Goal: Task Accomplishment & Management: Manage account settings

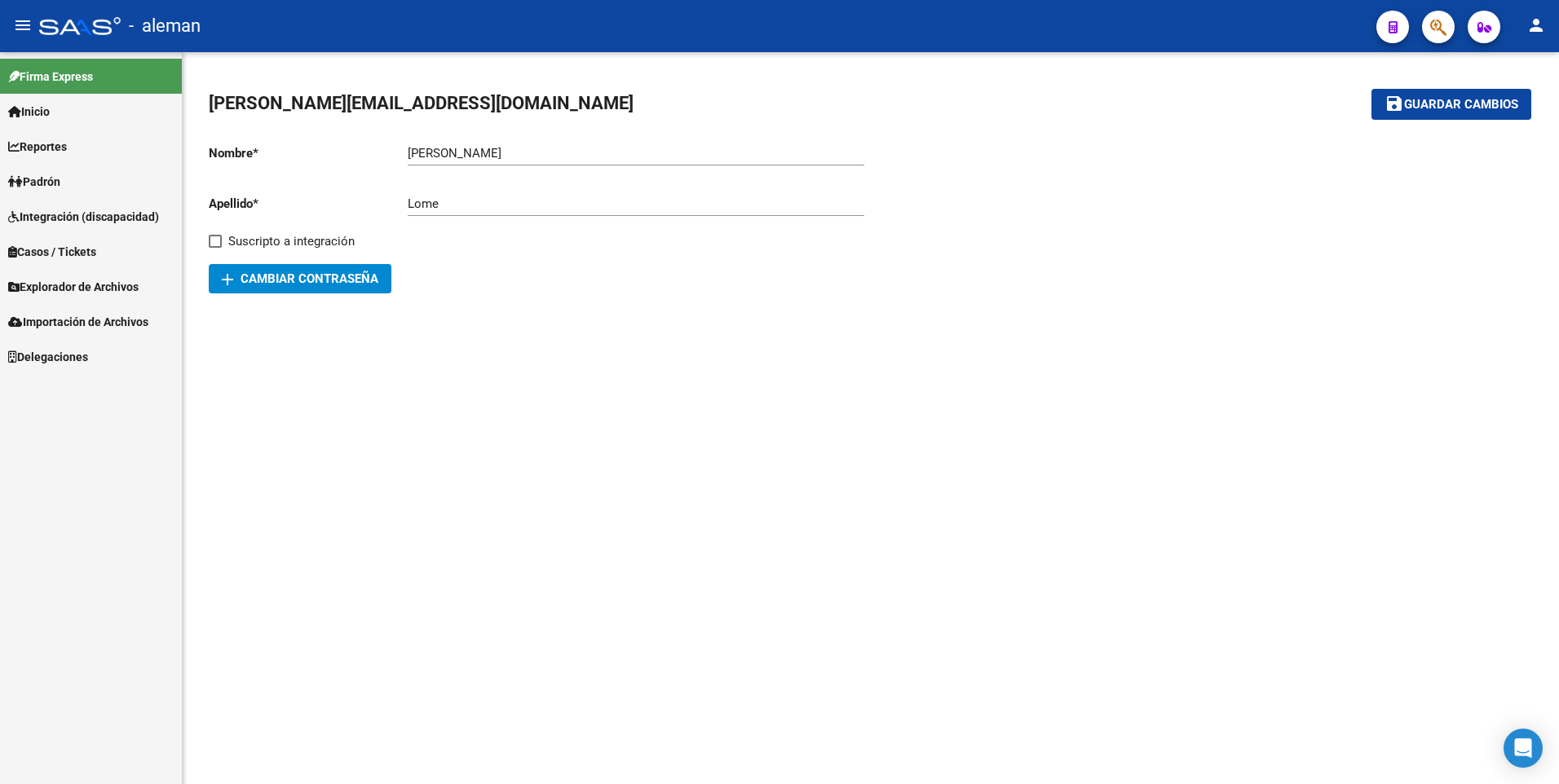
click at [60, 177] on span "Padrón" at bounding box center [34, 181] width 52 height 18
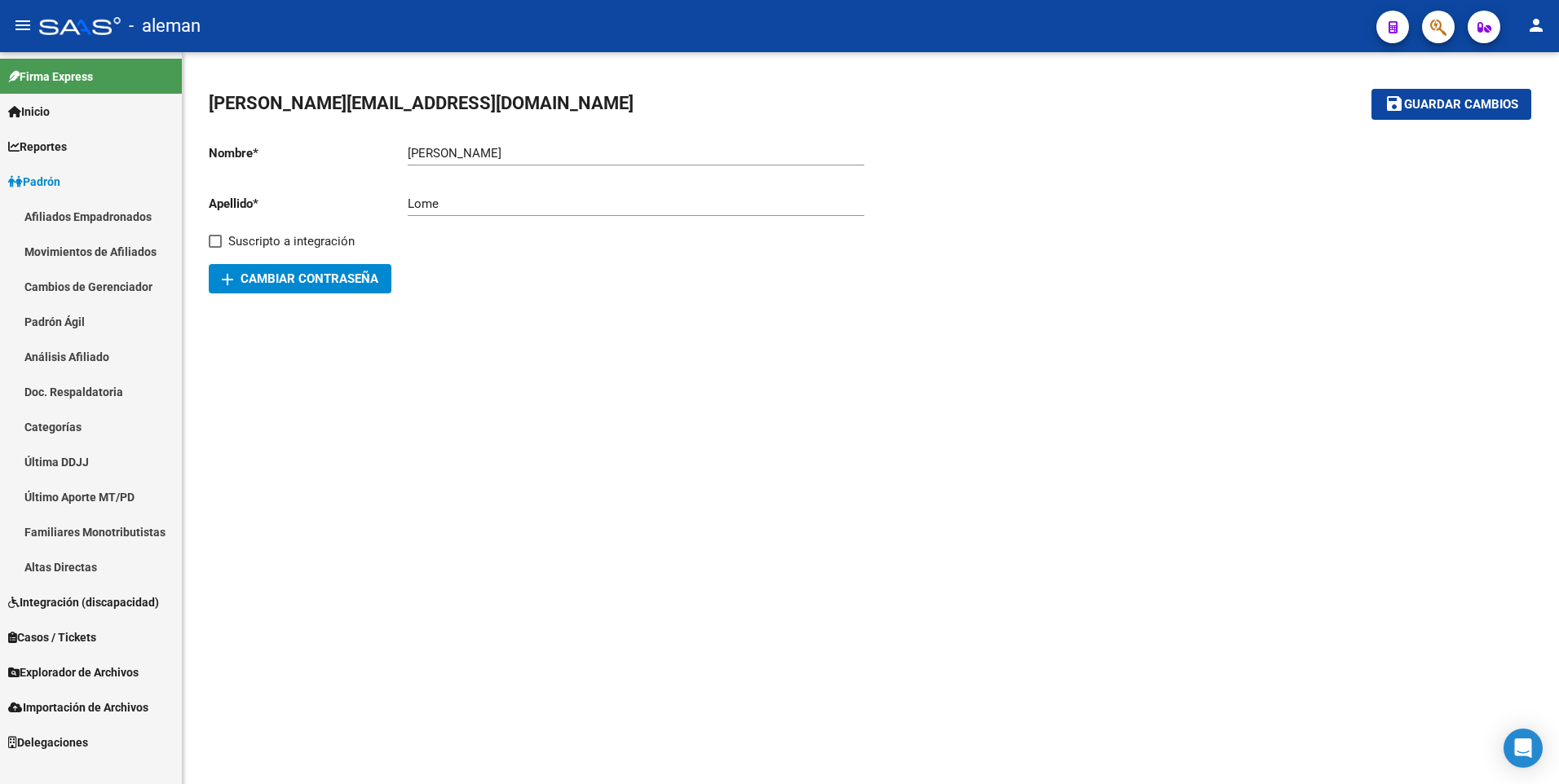
click at [48, 670] on span "Explorador de Archivos" at bounding box center [73, 672] width 130 height 18
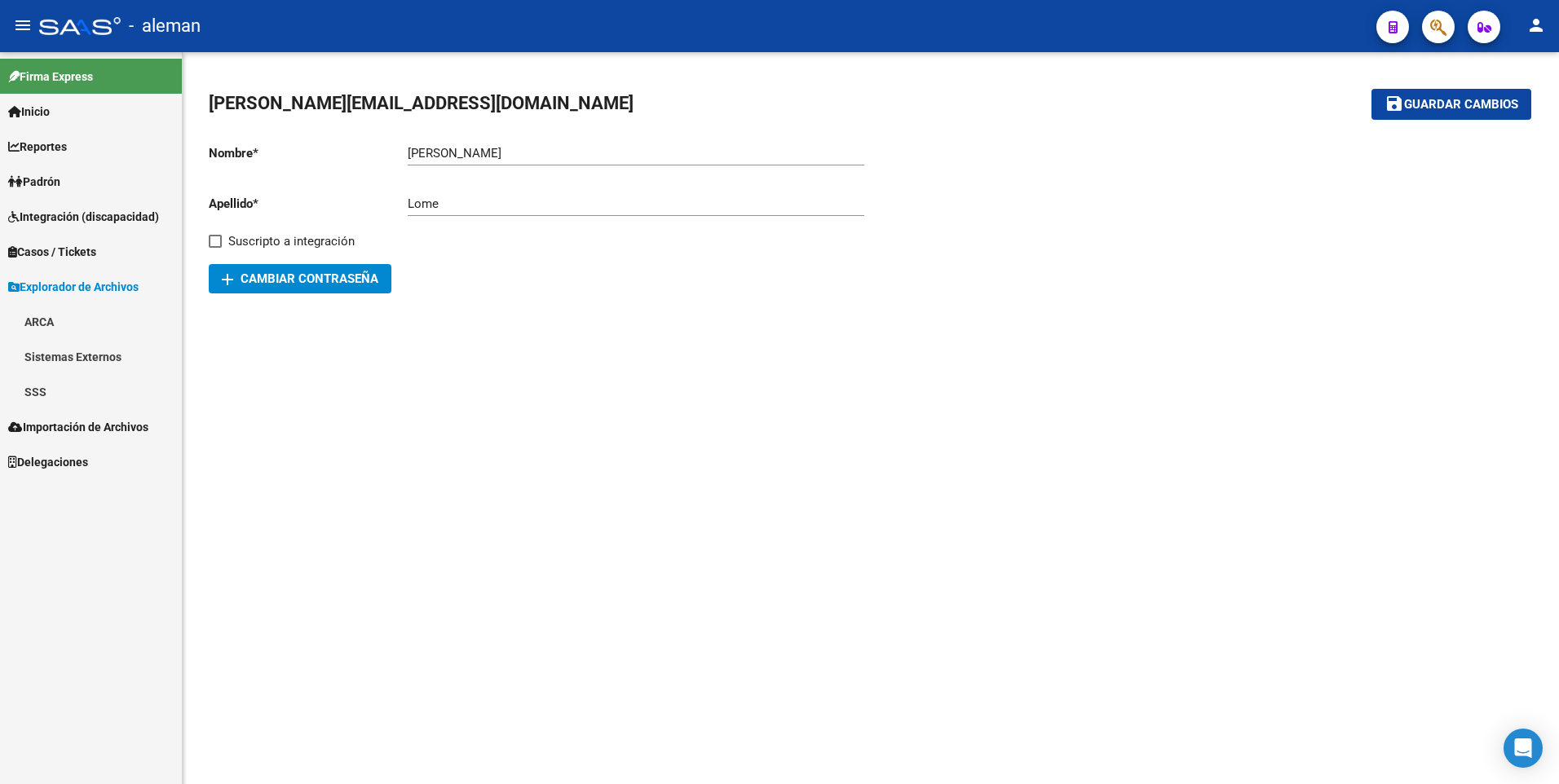
click at [39, 387] on link "SSS" at bounding box center [91, 391] width 181 height 35
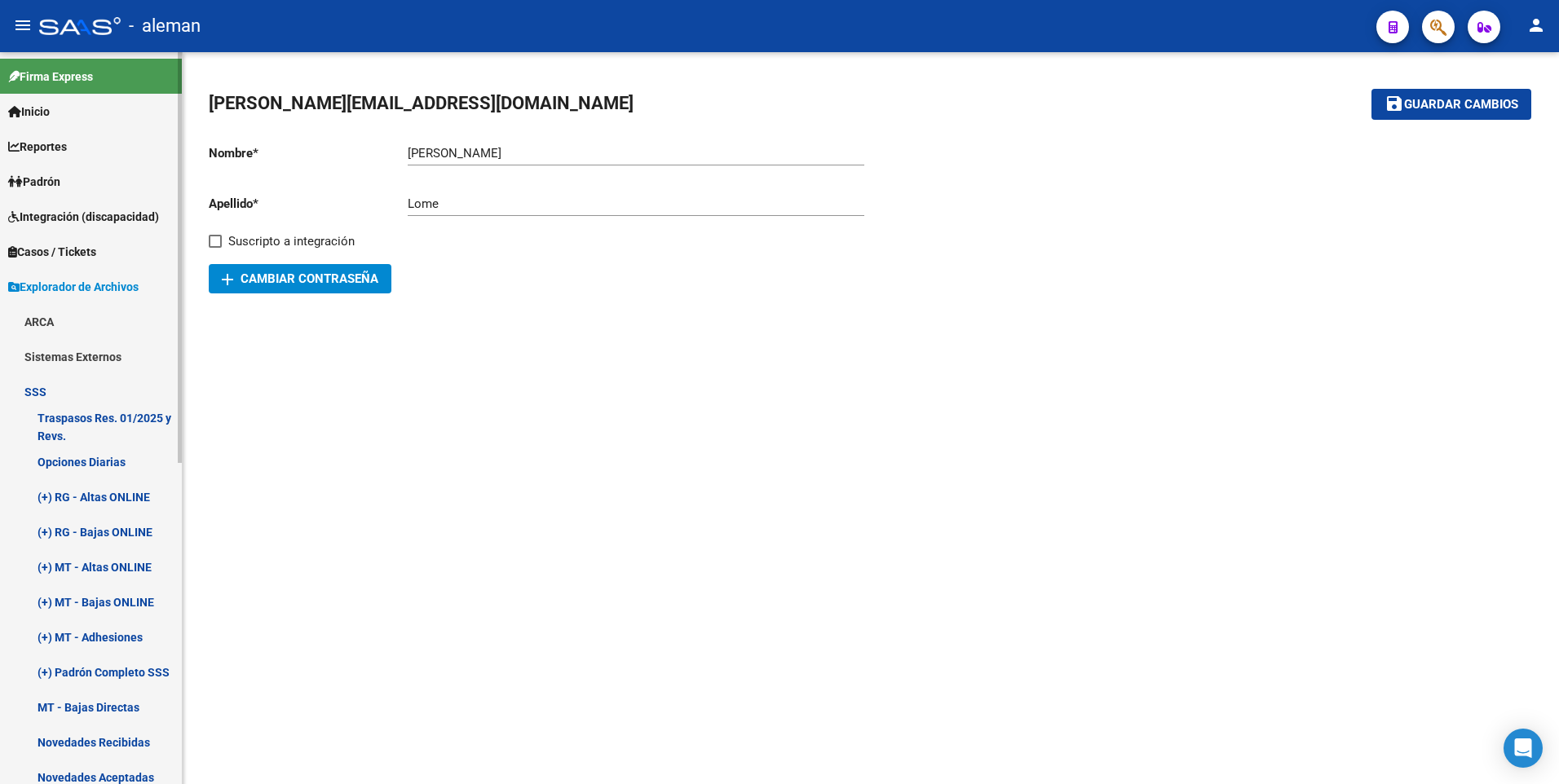
scroll to position [81, 0]
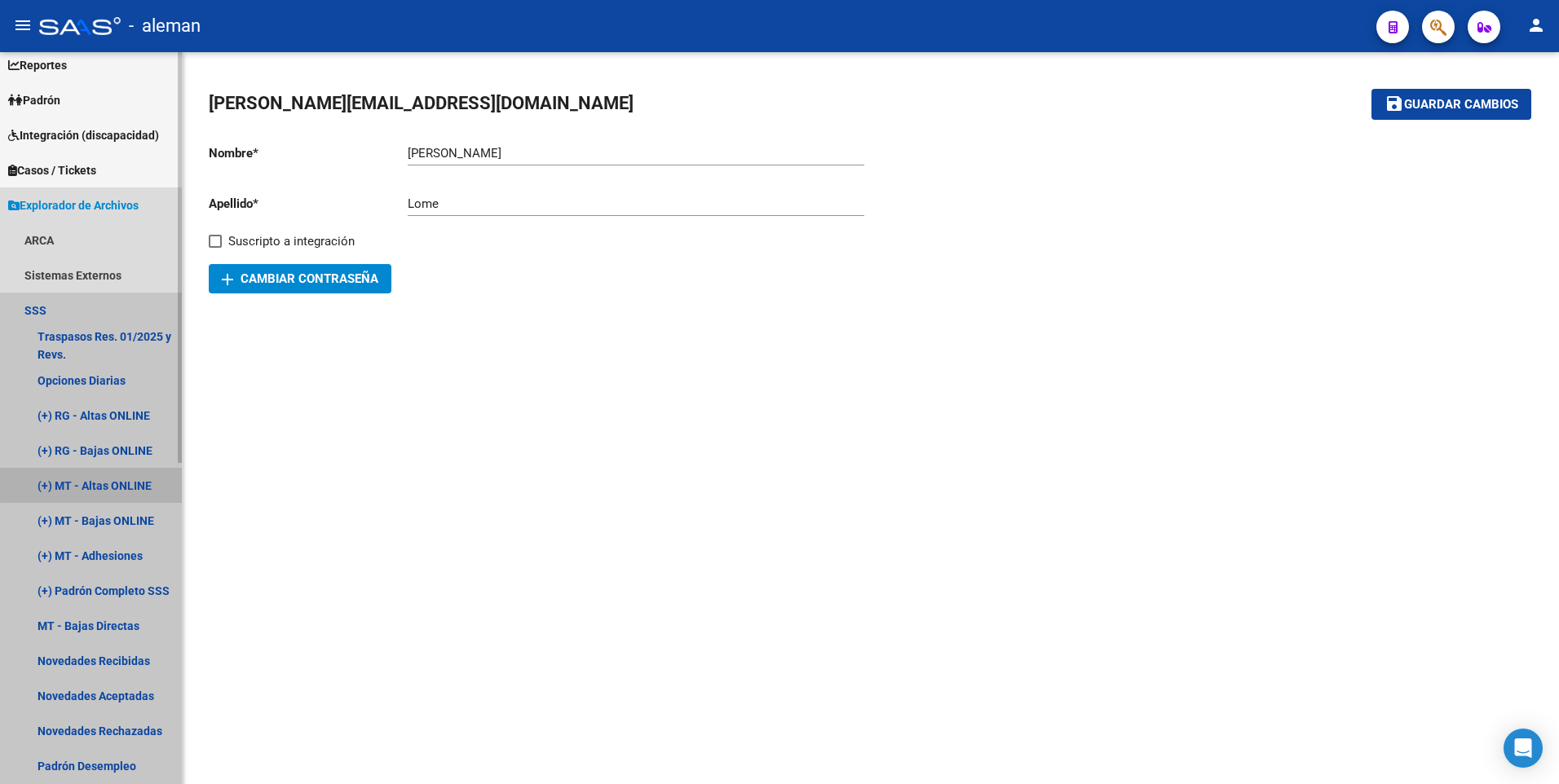
click at [101, 484] on link "(+) MT - Altas ONLINE" at bounding box center [91, 485] width 181 height 35
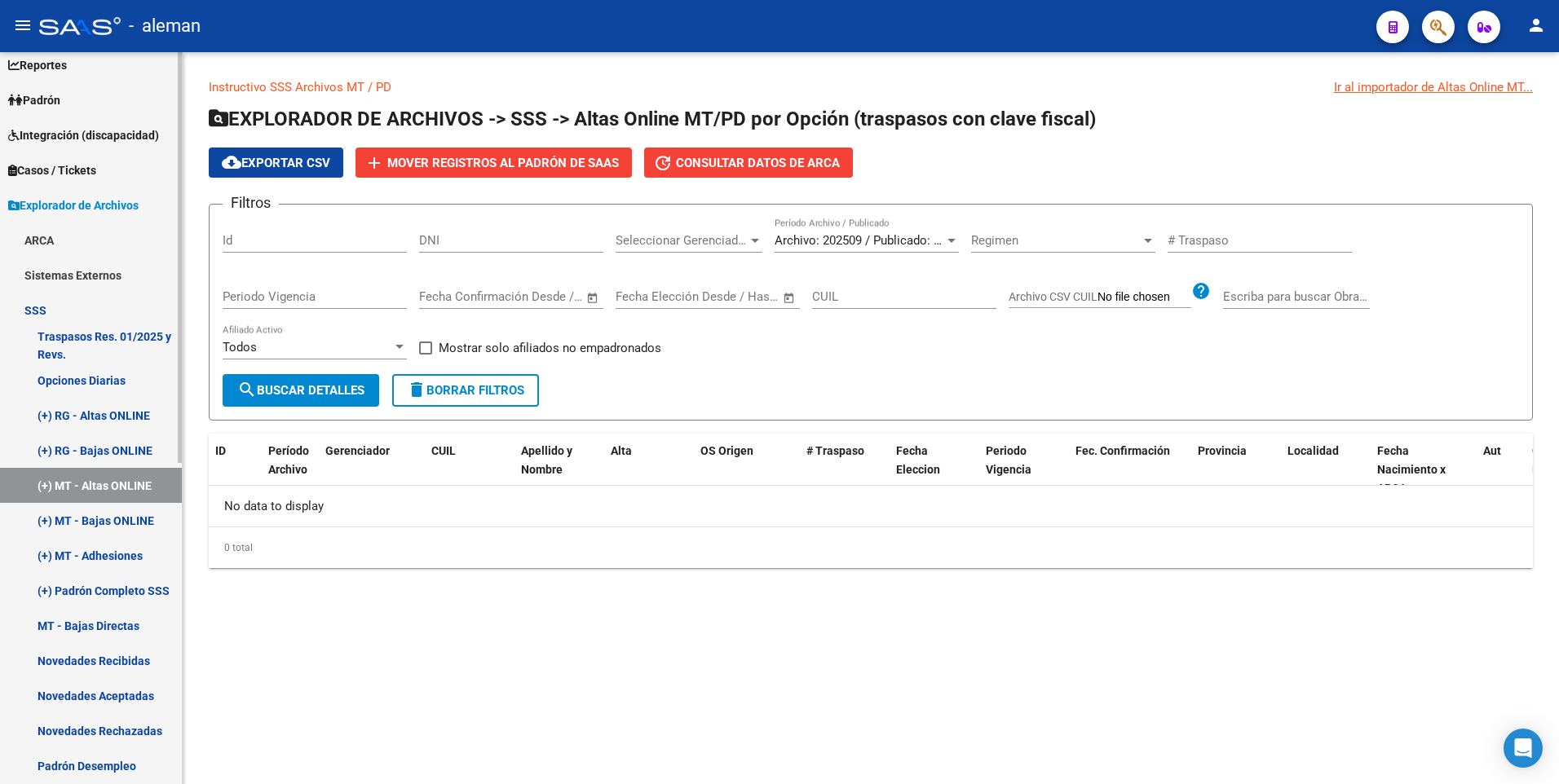
click at [110, 515] on link "(+) MT - Bajas ONLINE" at bounding box center [91, 520] width 181 height 35
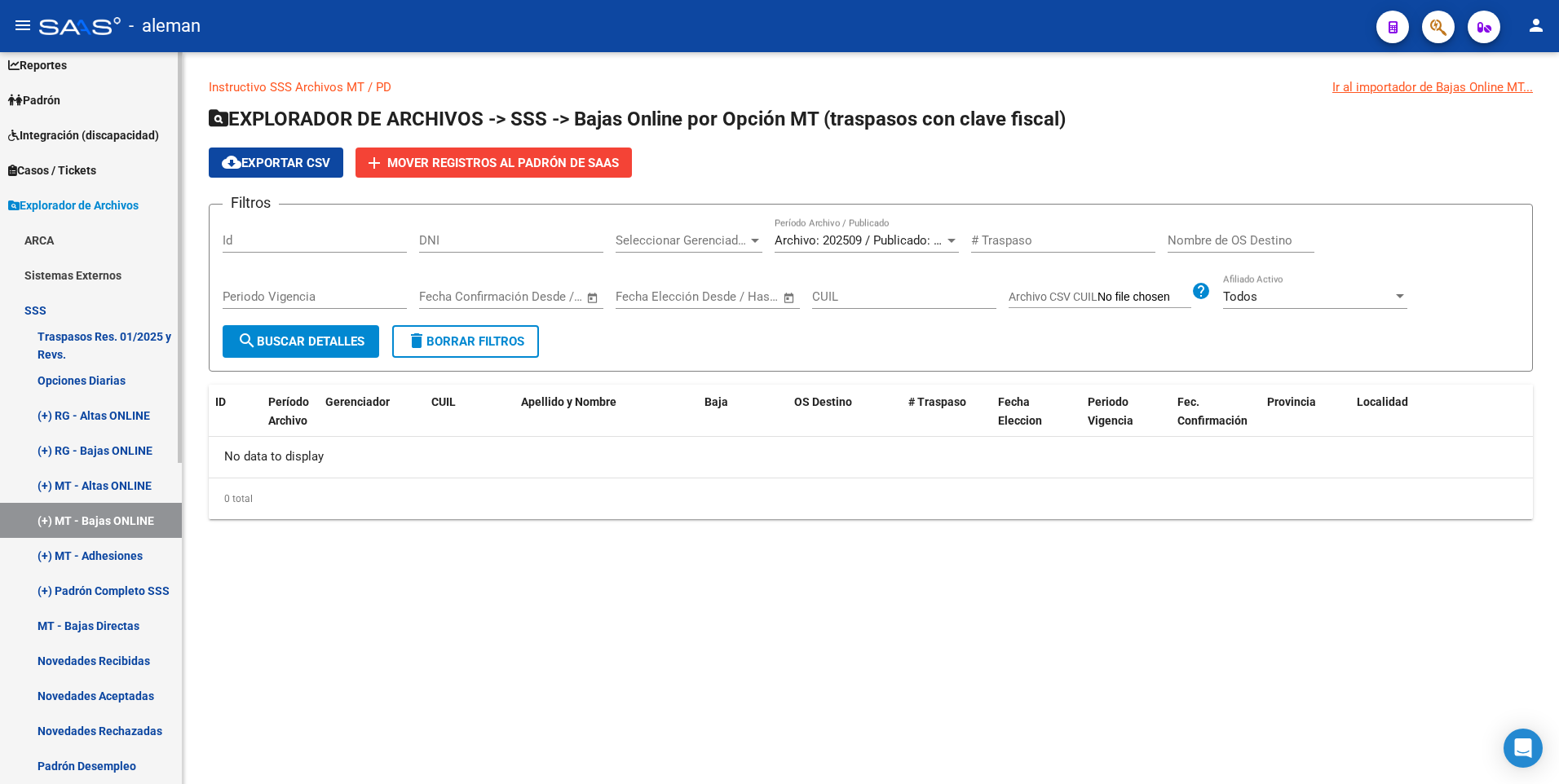
click at [105, 558] on link "(+) MT - Adhesiones" at bounding box center [91, 555] width 181 height 35
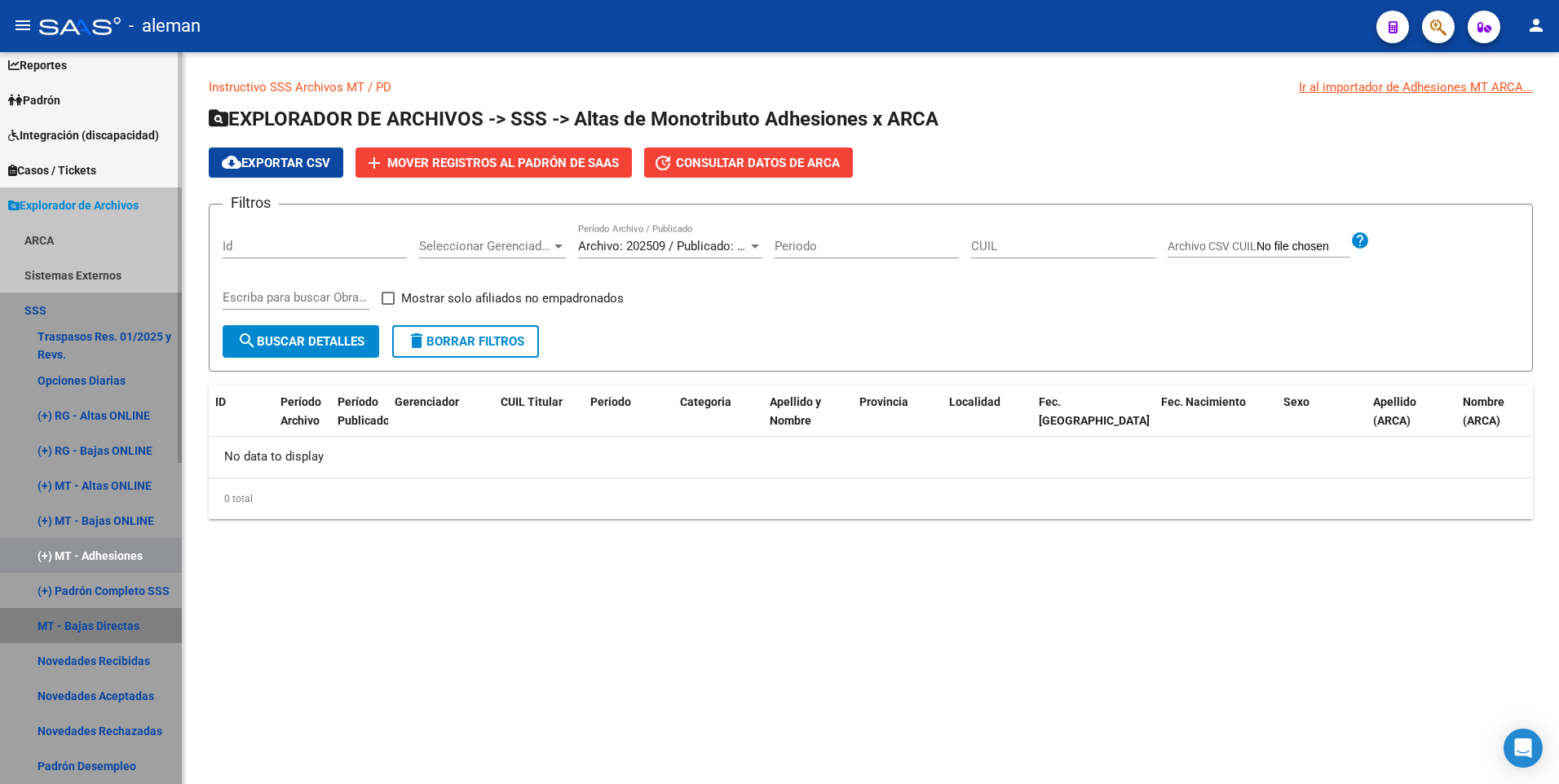
click at [111, 626] on link "MT - Bajas Directas" at bounding box center [91, 625] width 181 height 35
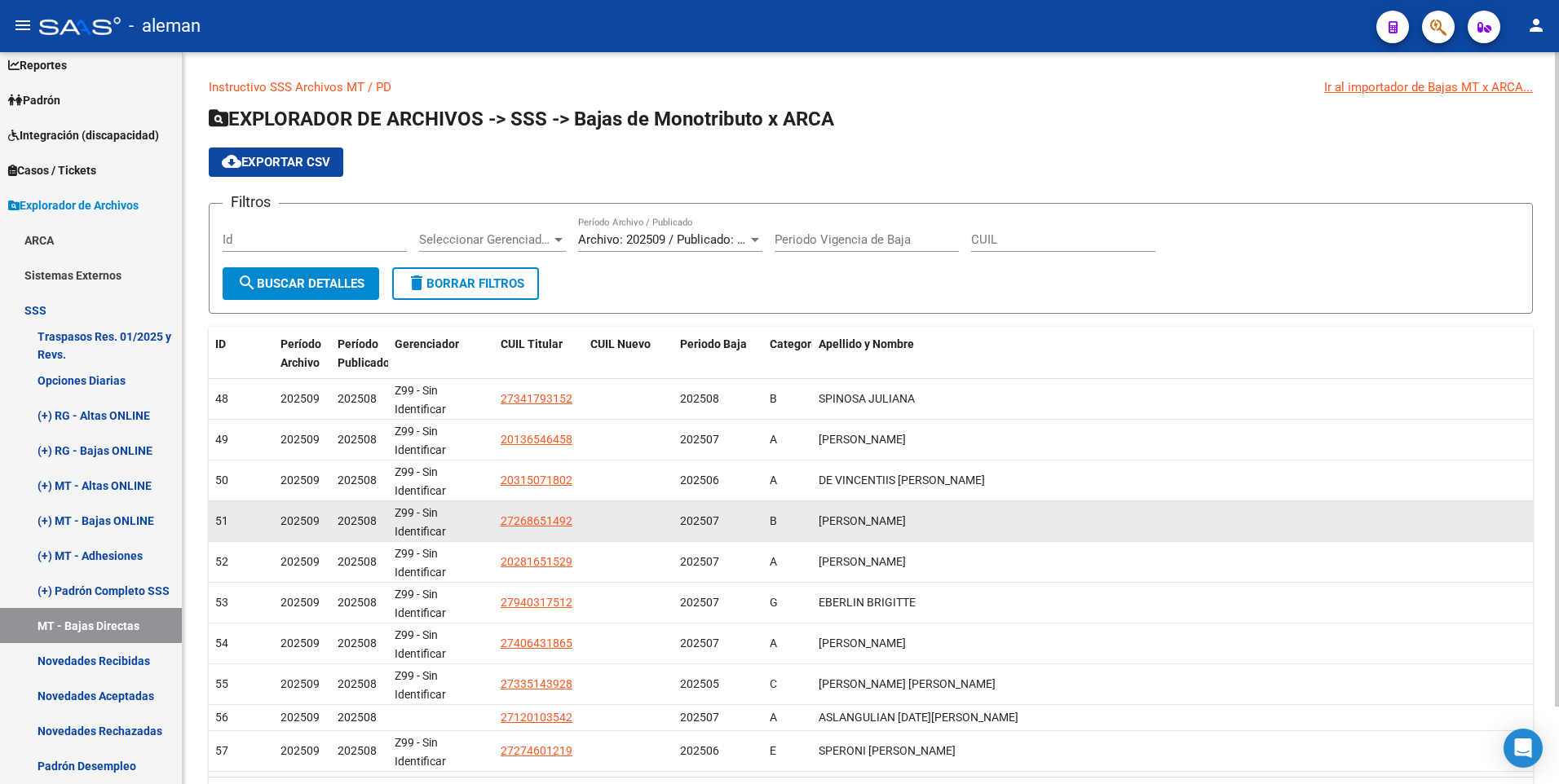
scroll to position [86, 0]
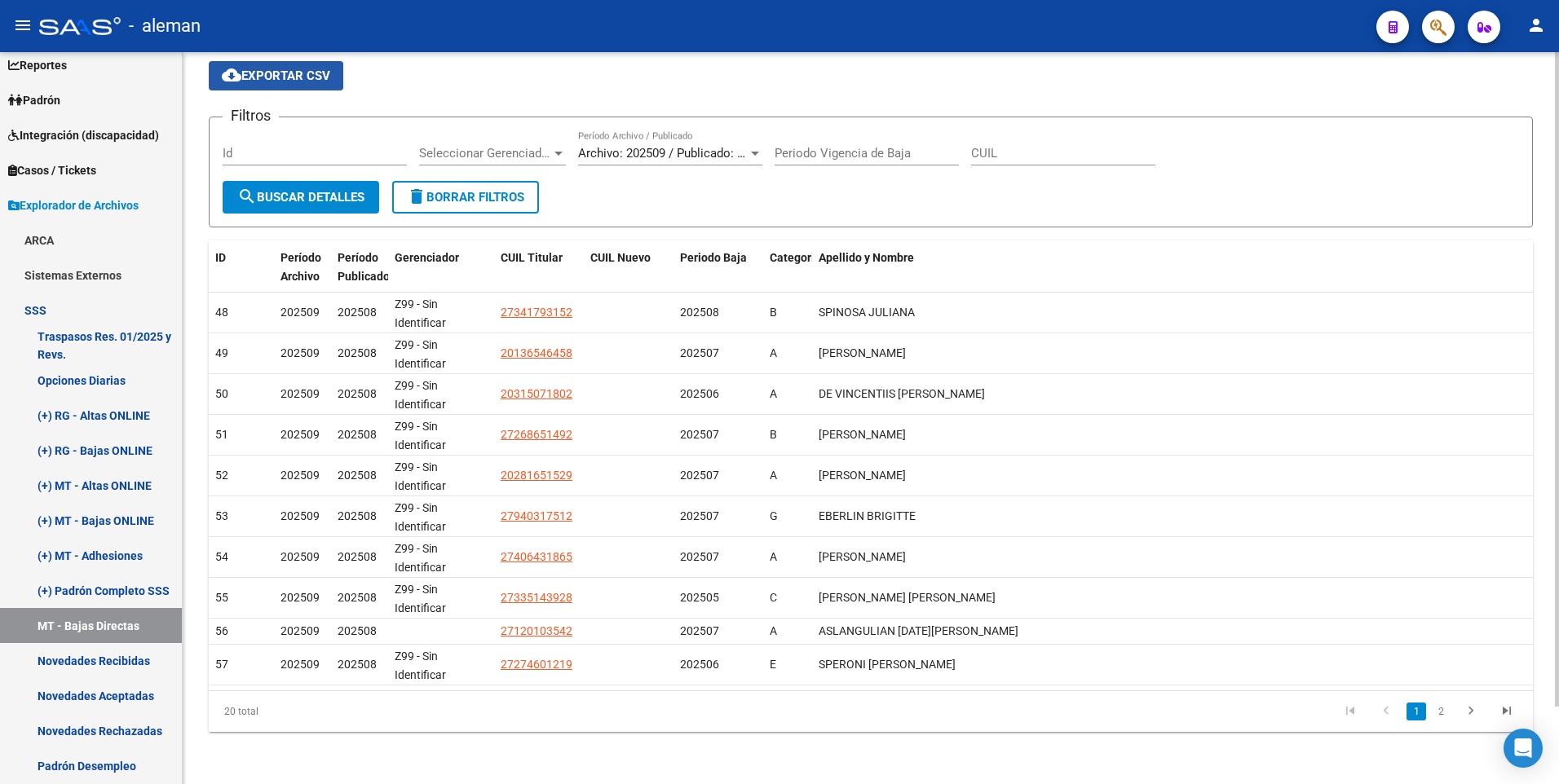
click at [294, 68] on span "cloud_download Exportar CSV" at bounding box center [276, 75] width 109 height 15
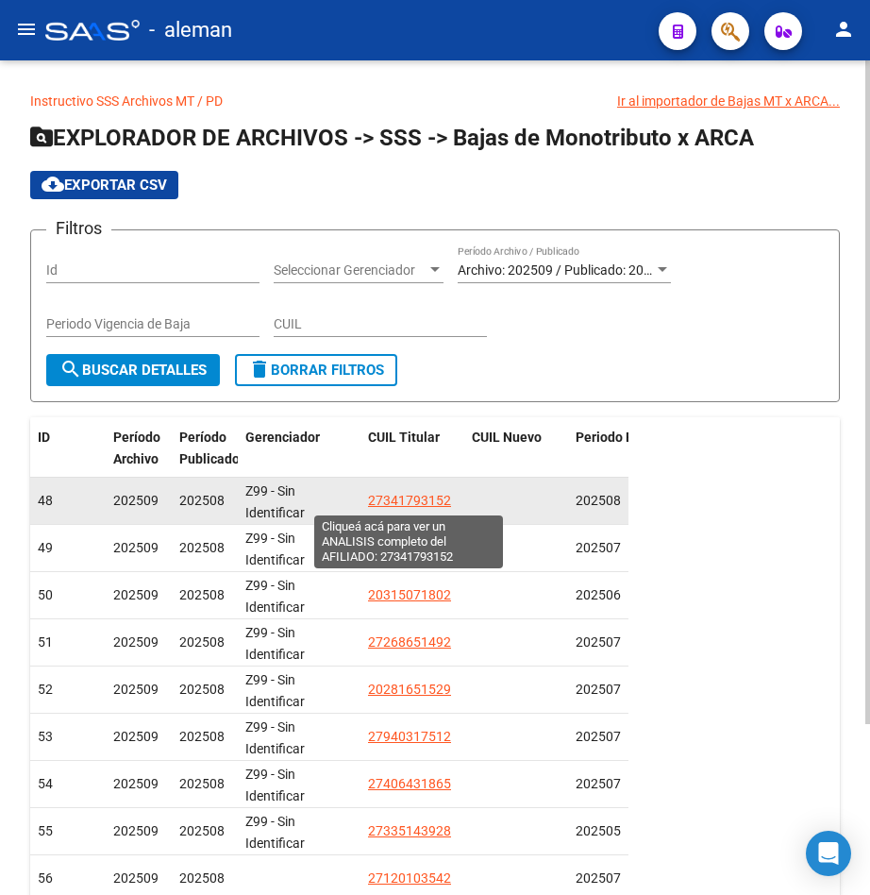
click at [428, 497] on span "27341793152" at bounding box center [409, 500] width 83 height 15
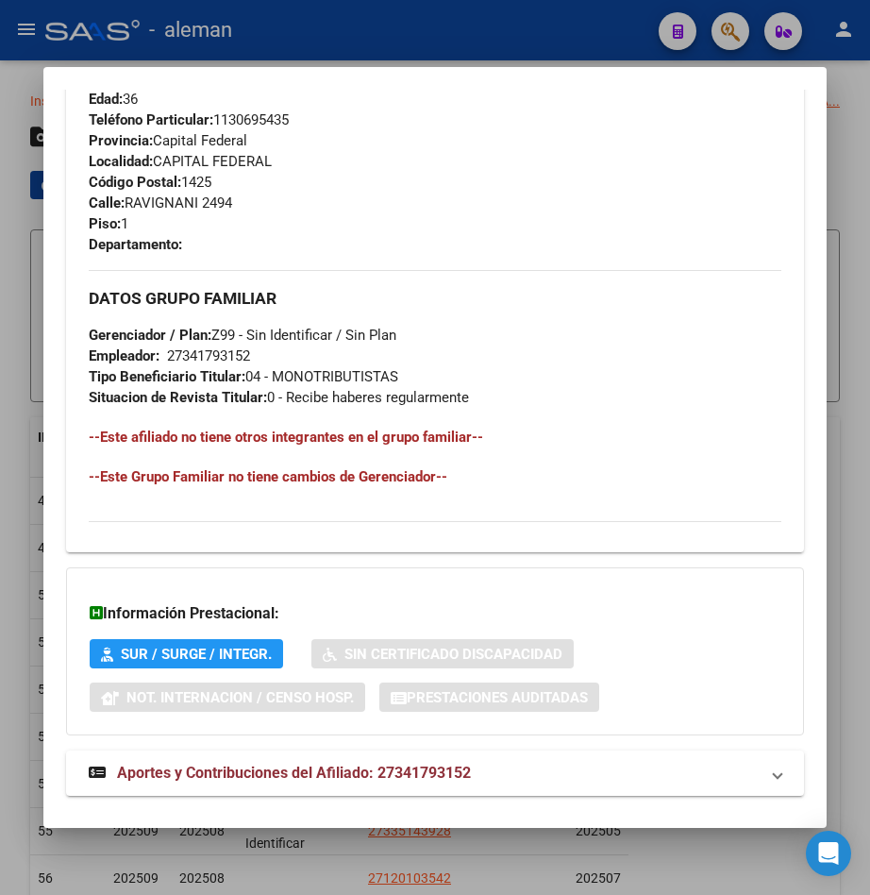
scroll to position [977, 0]
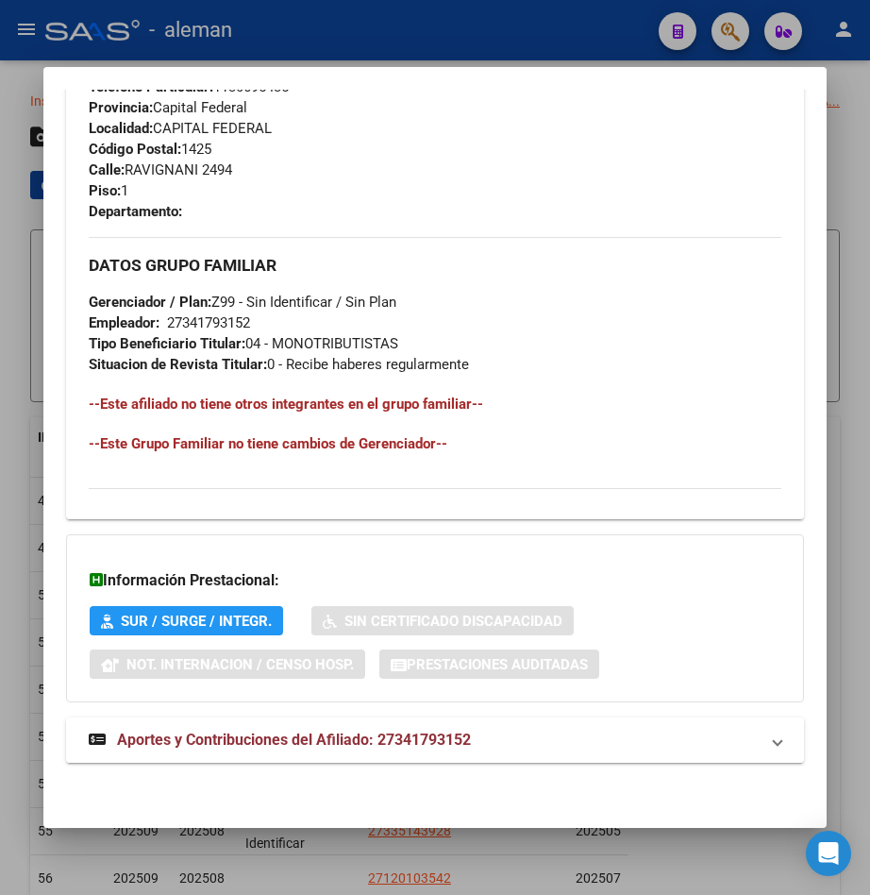
click at [397, 738] on span "Aportes y Contribuciones del Afiliado: 27341793152" at bounding box center [294, 740] width 354 height 18
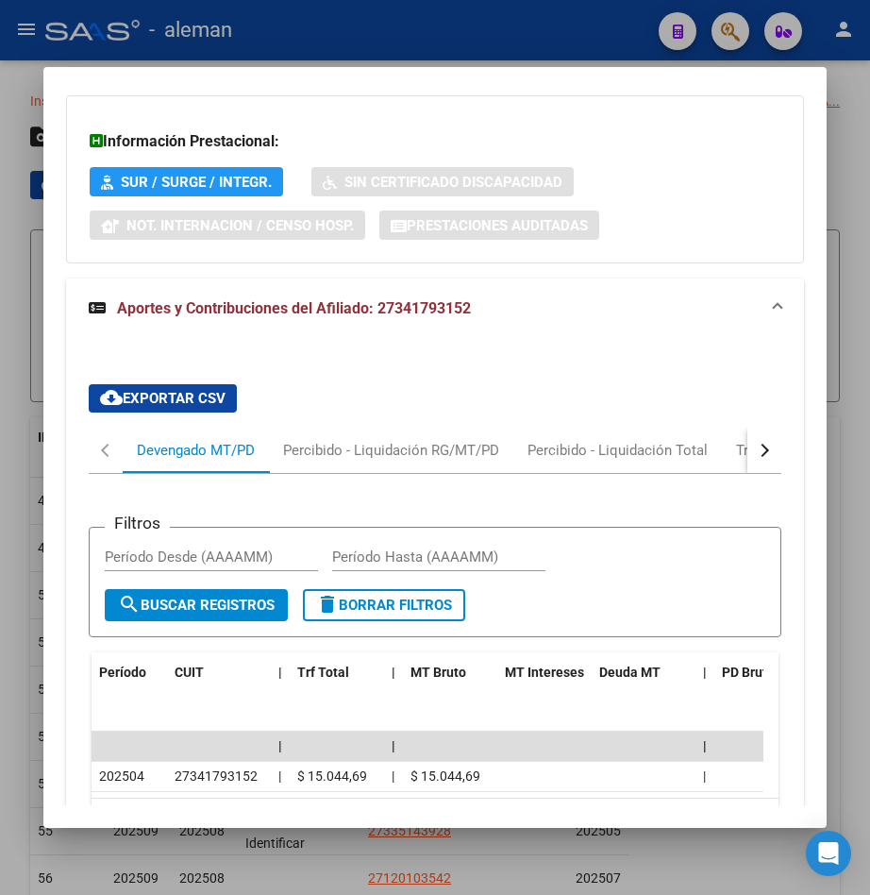
scroll to position [1510, 0]
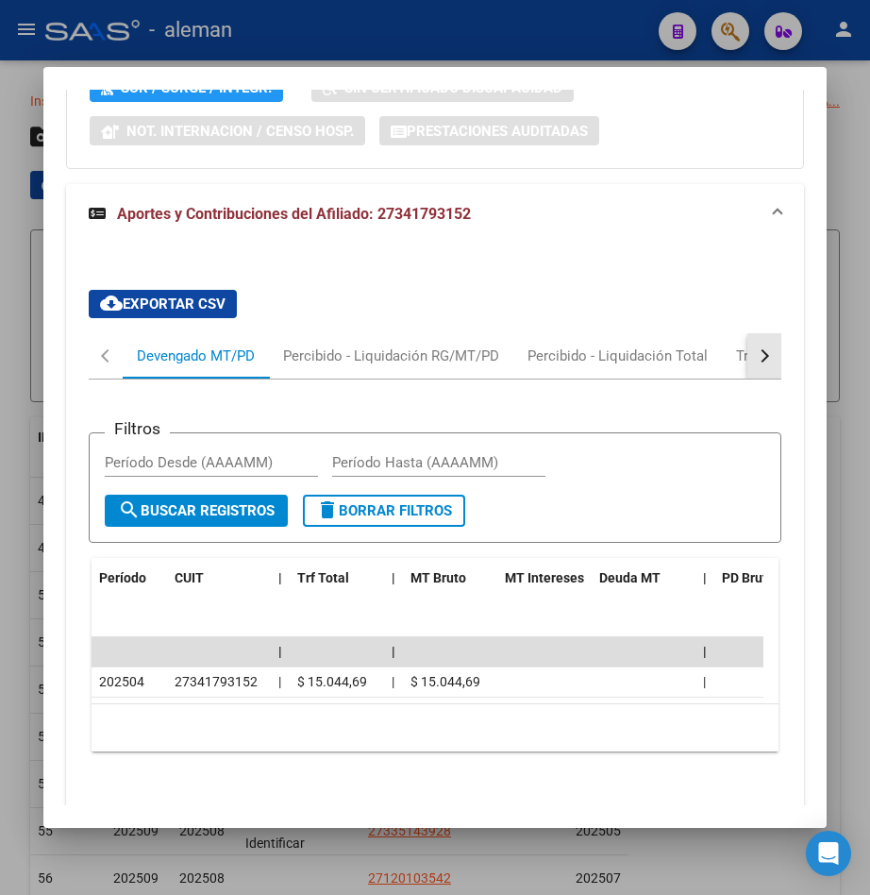
click at [756, 352] on div "button" at bounding box center [762, 355] width 13 height 13
click at [699, 352] on div "Transferencias ARCA" at bounding box center [655, 355] width 134 height 21
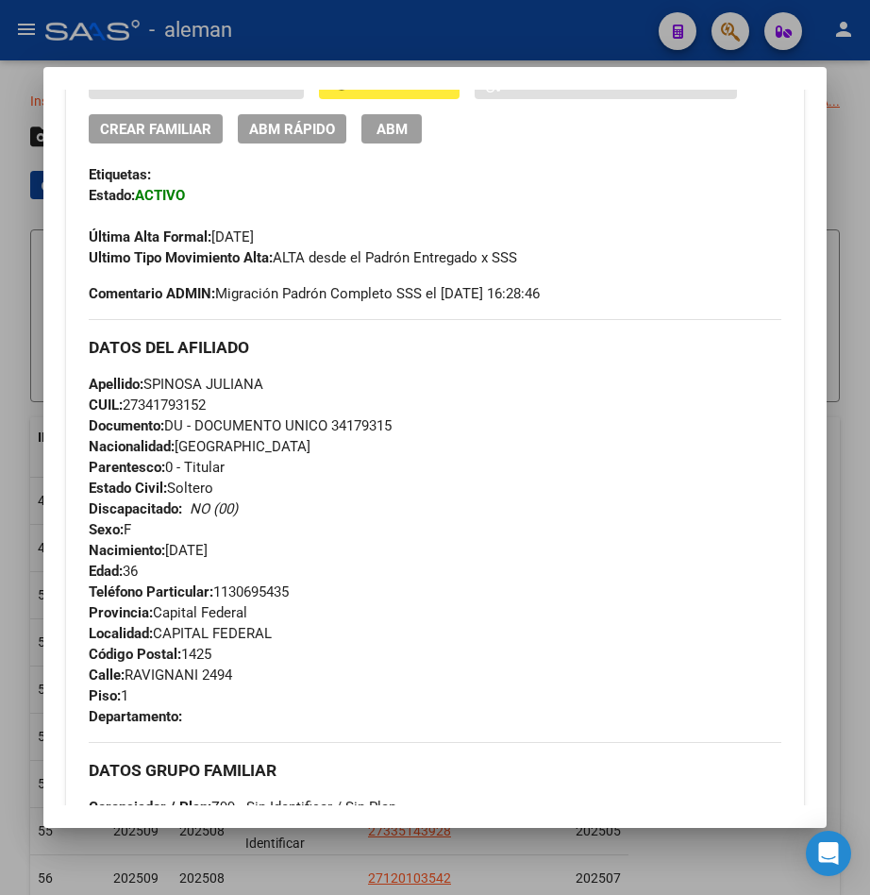
scroll to position [283, 0]
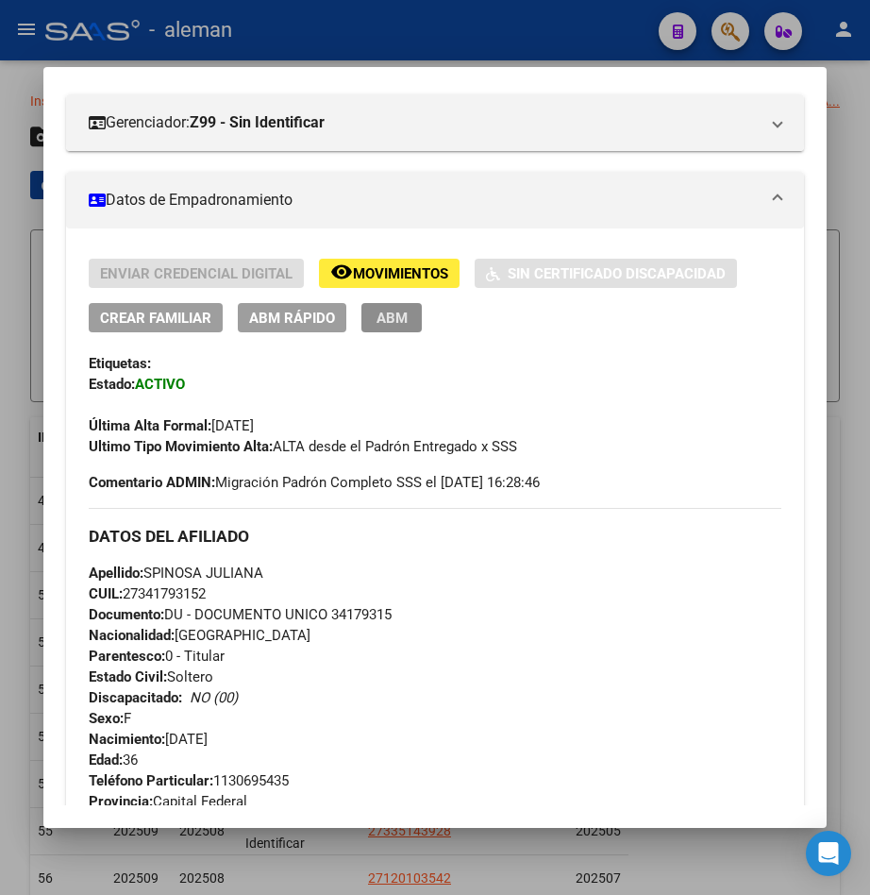
click at [410, 310] on button "ABM" at bounding box center [392, 317] width 60 height 29
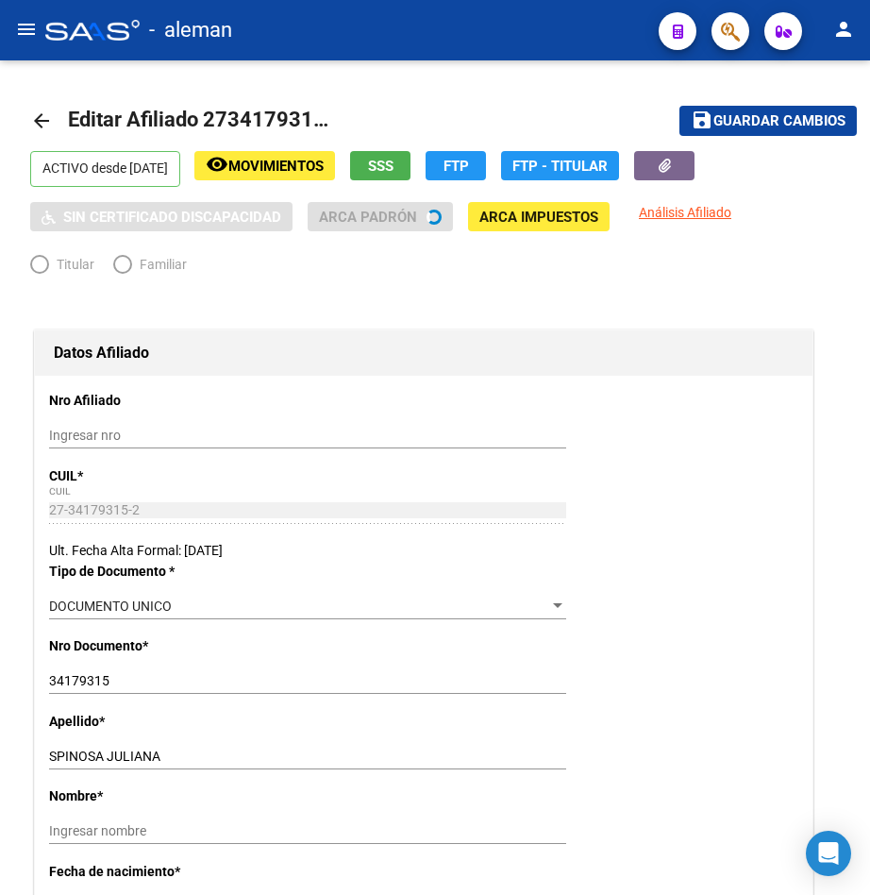
radio input "true"
type input "27-34179315-2"
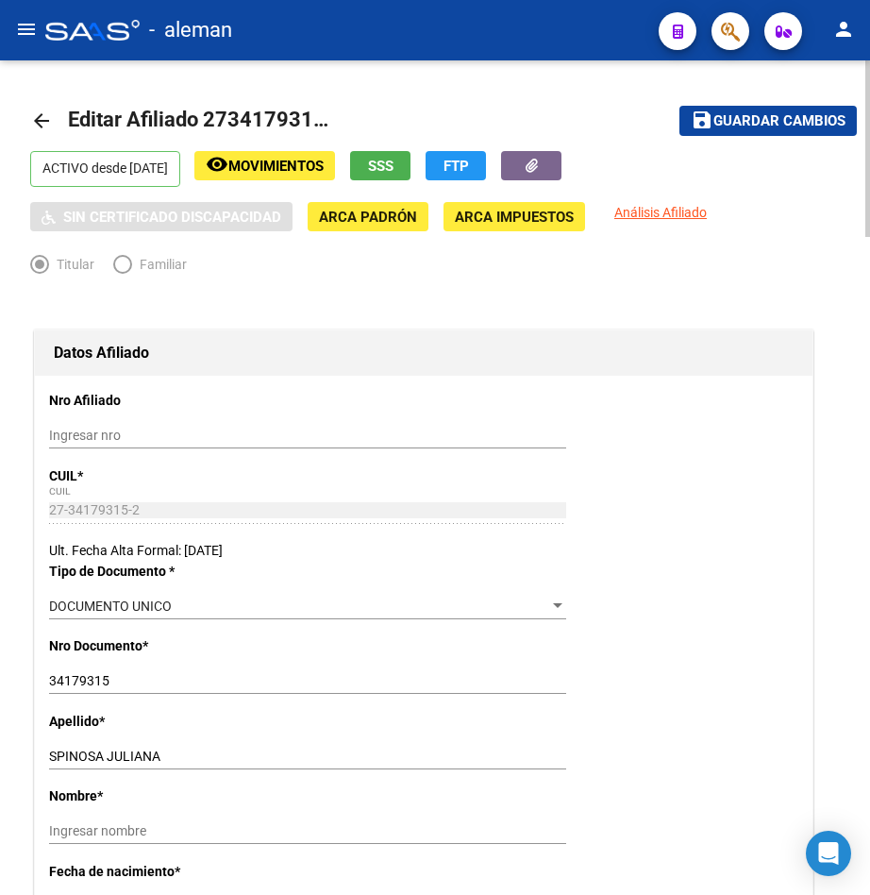
scroll to position [283, 0]
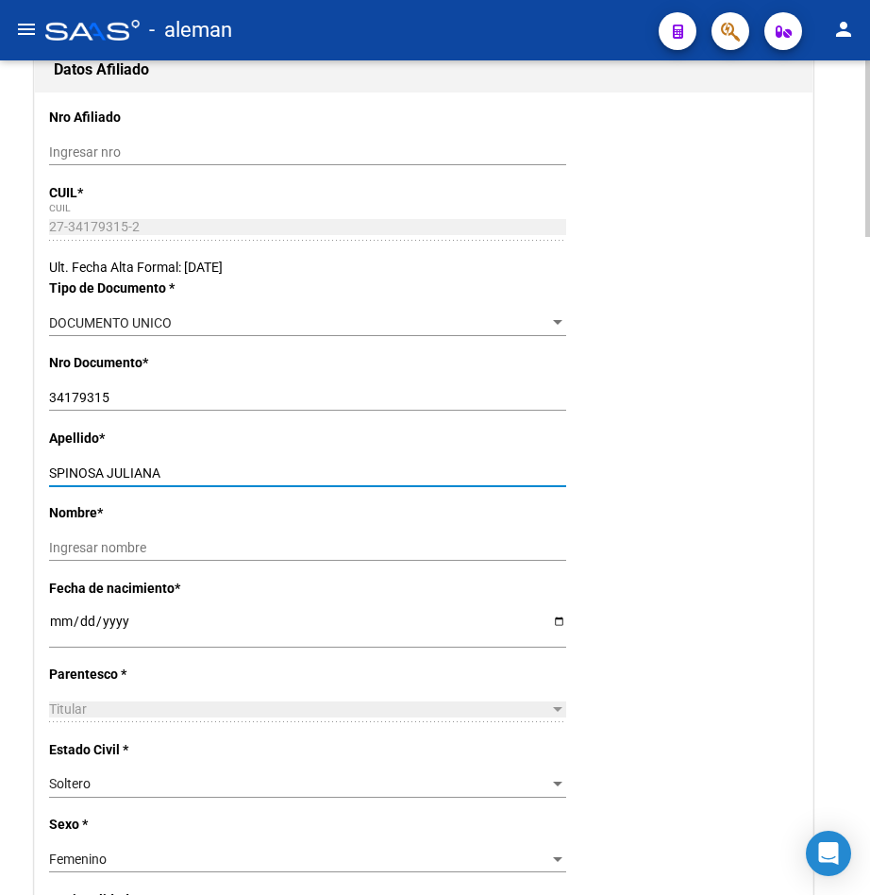
drag, startPoint x: 109, startPoint y: 473, endPoint x: 182, endPoint y: 466, distance: 73.9
click at [182, 466] on input "SPINOSA JULIANA" at bounding box center [307, 473] width 517 height 16
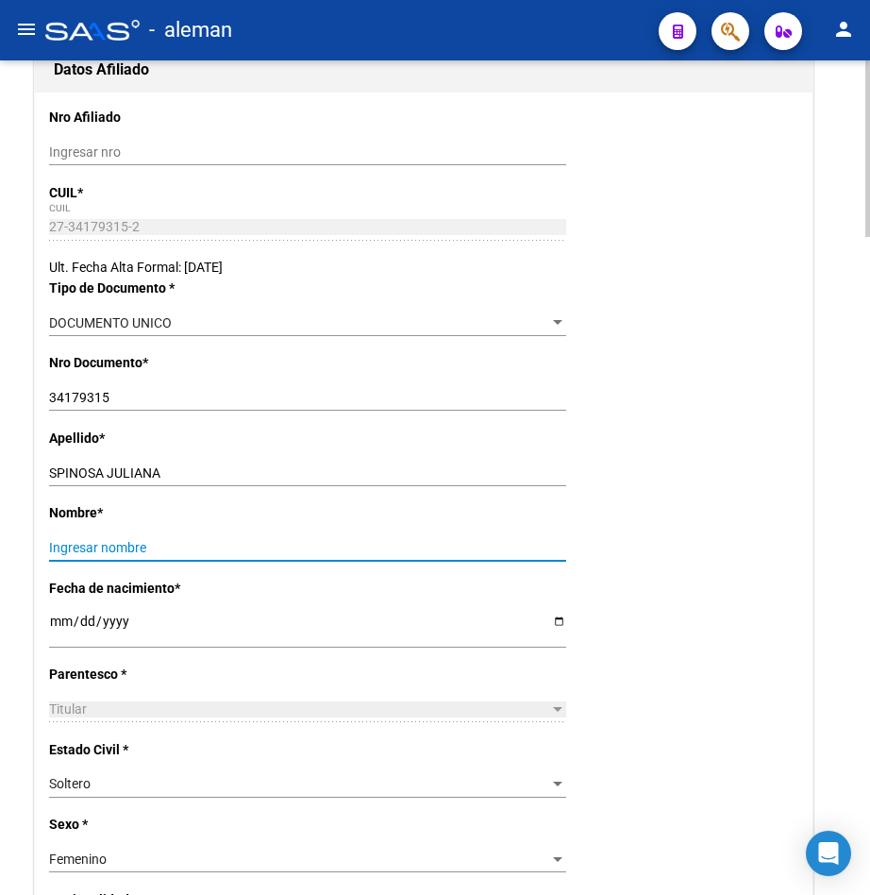
click at [149, 548] on input "Ingresar nombre" at bounding box center [307, 548] width 517 height 16
paste input "[PERSON_NAME]"
type input "[PERSON_NAME]"
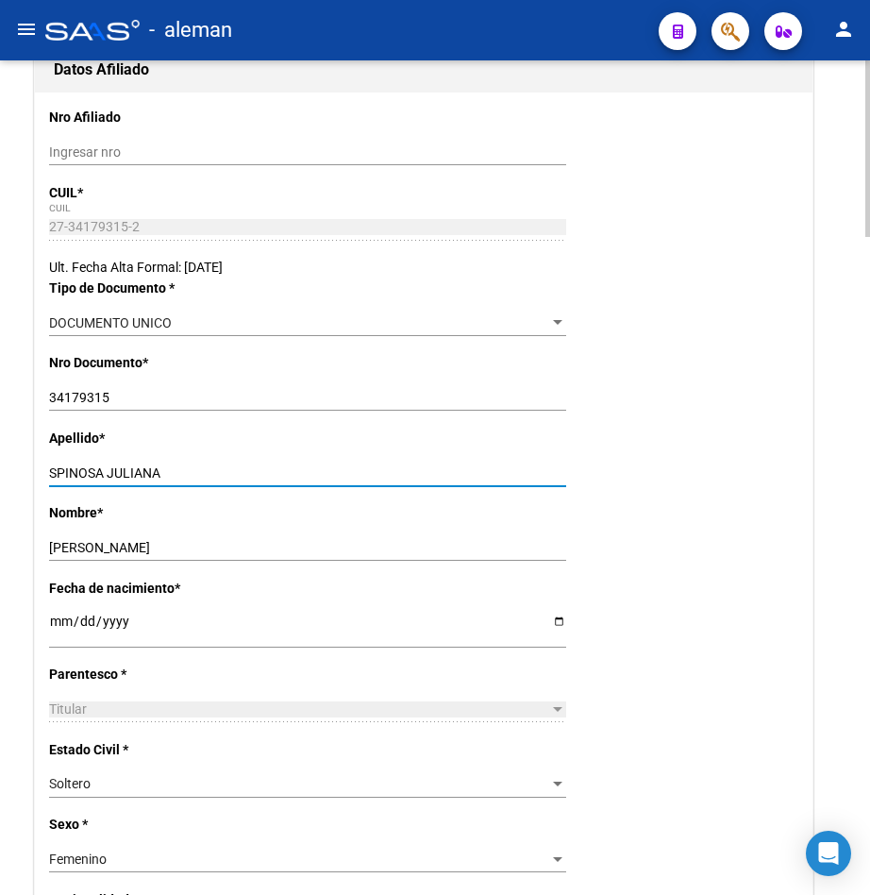
drag, startPoint x: 184, startPoint y: 474, endPoint x: 109, endPoint y: 475, distance: 75.5
click at [109, 475] on input "SPINOSA JULIANA" at bounding box center [307, 473] width 517 height 16
type input "SPINOSA"
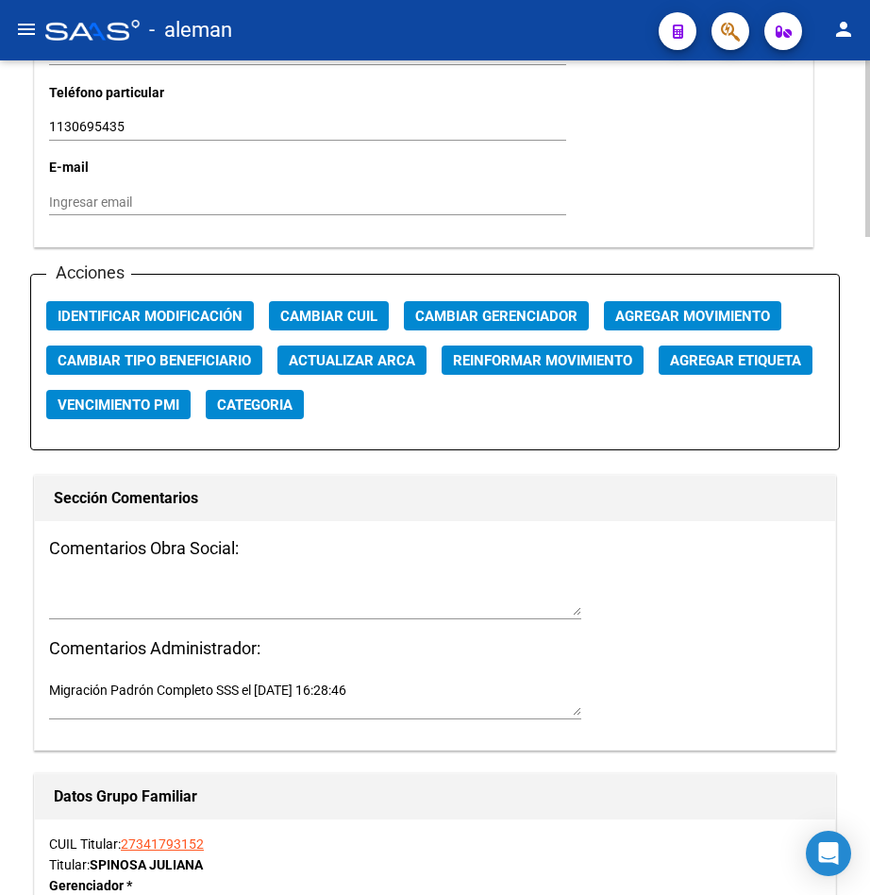
scroll to position [1982, 0]
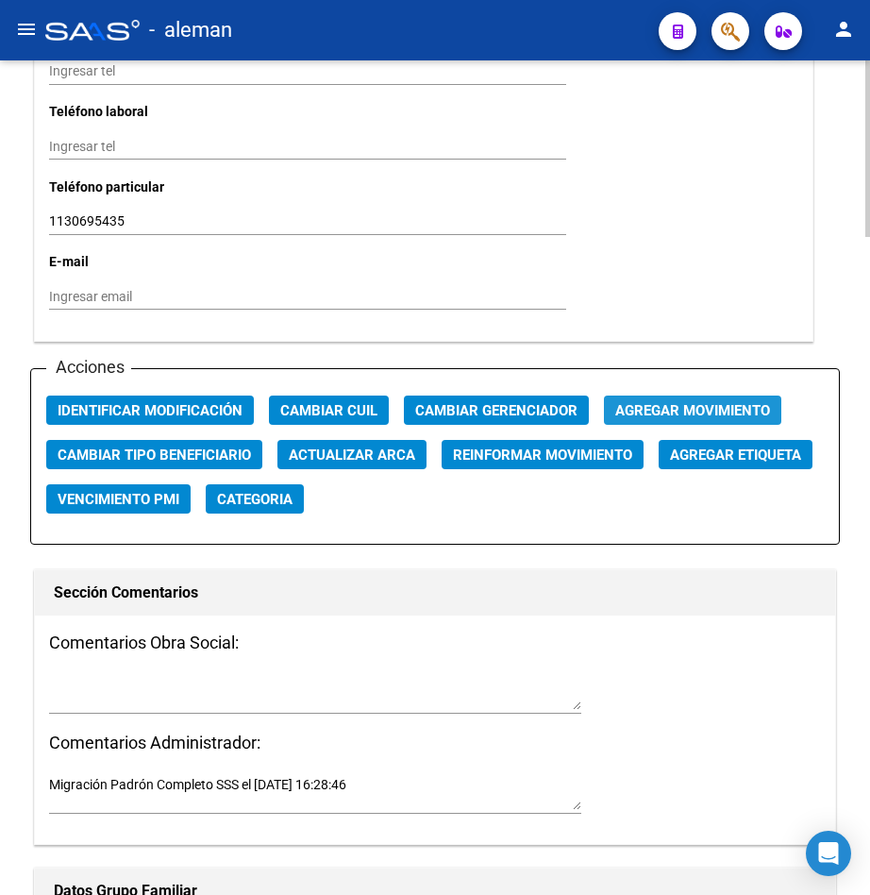
click at [671, 407] on span "Agregar Movimiento" at bounding box center [692, 410] width 155 height 17
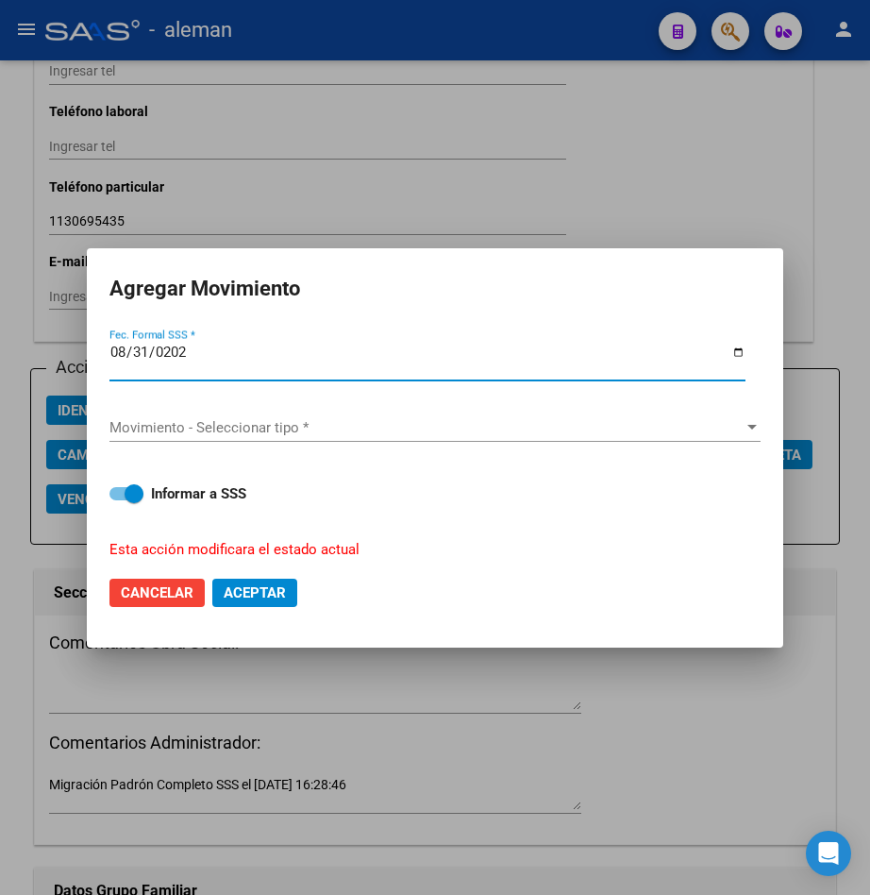
type input "[DATE]"
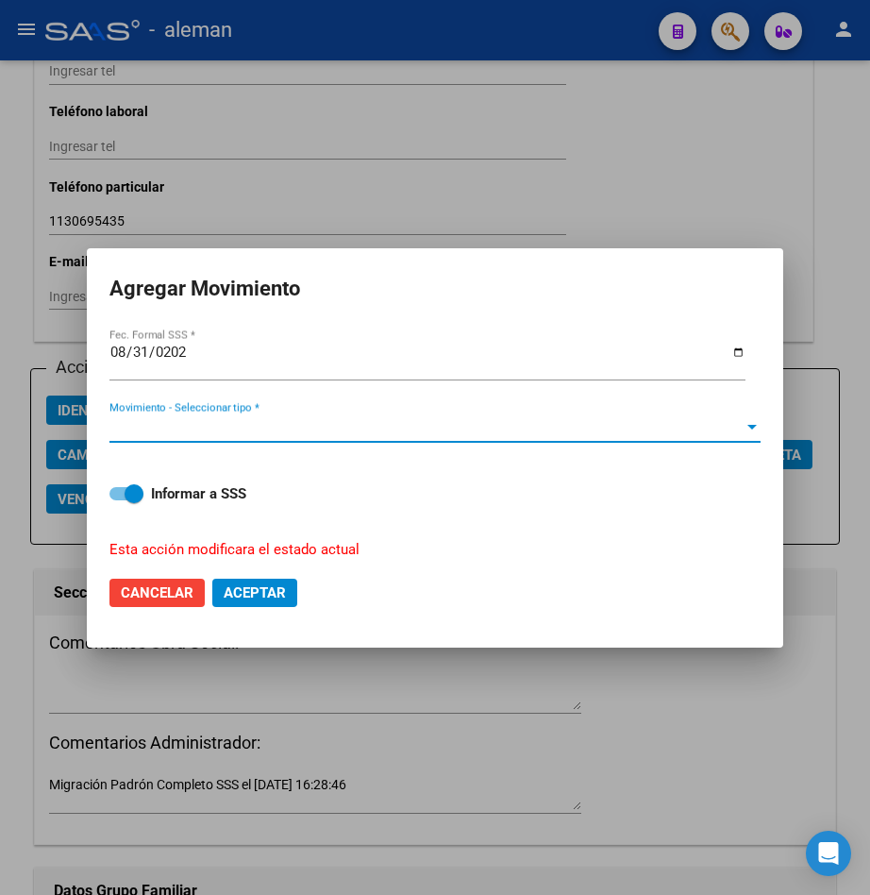
click at [754, 426] on div at bounding box center [752, 427] width 9 height 5
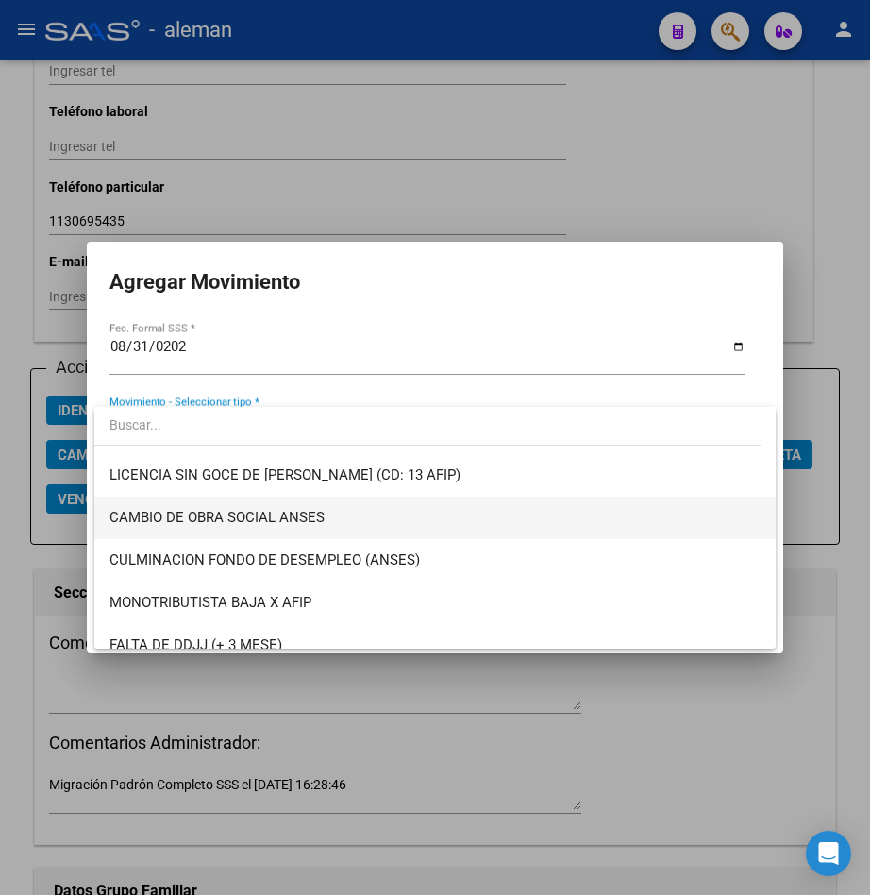
scroll to position [472, 0]
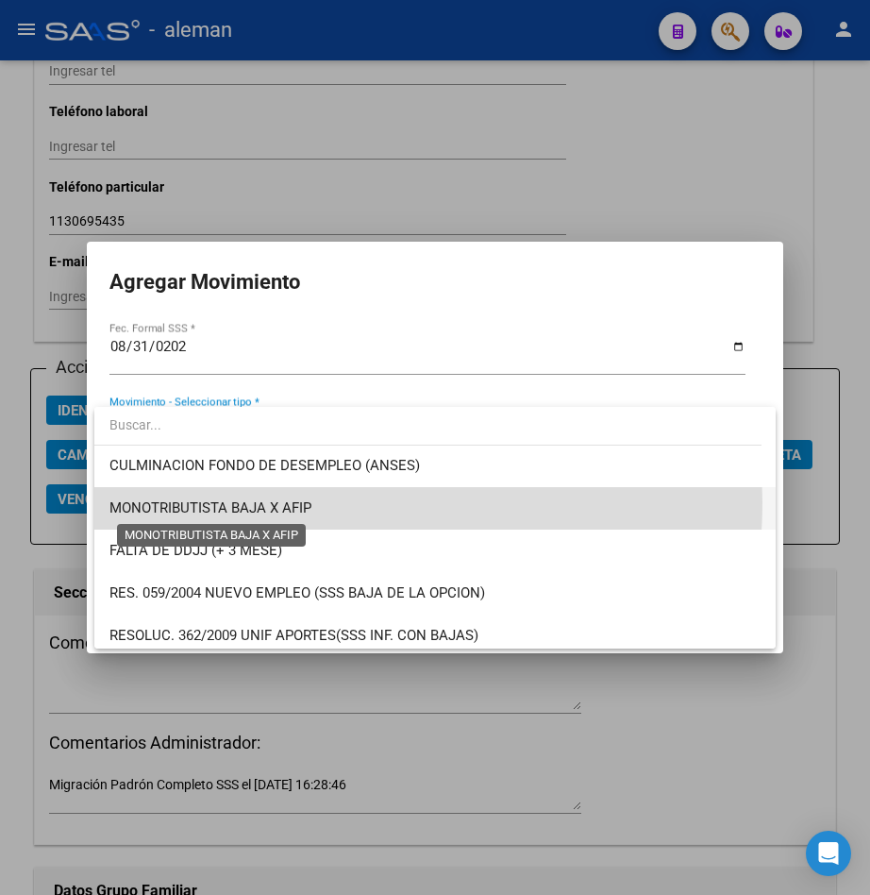
click at [302, 502] on span "MONOTRIBUTISTA BAJA X AFIP" at bounding box center [210, 507] width 202 height 17
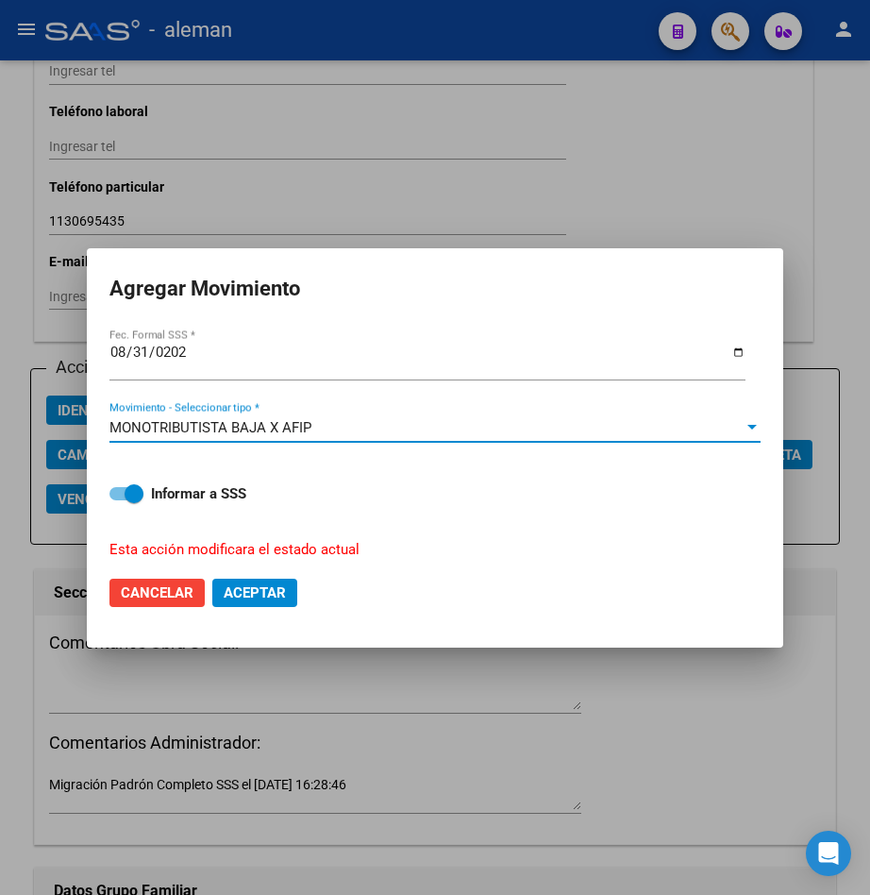
click at [260, 593] on span "Aceptar" at bounding box center [255, 592] width 62 height 17
checkbox input "false"
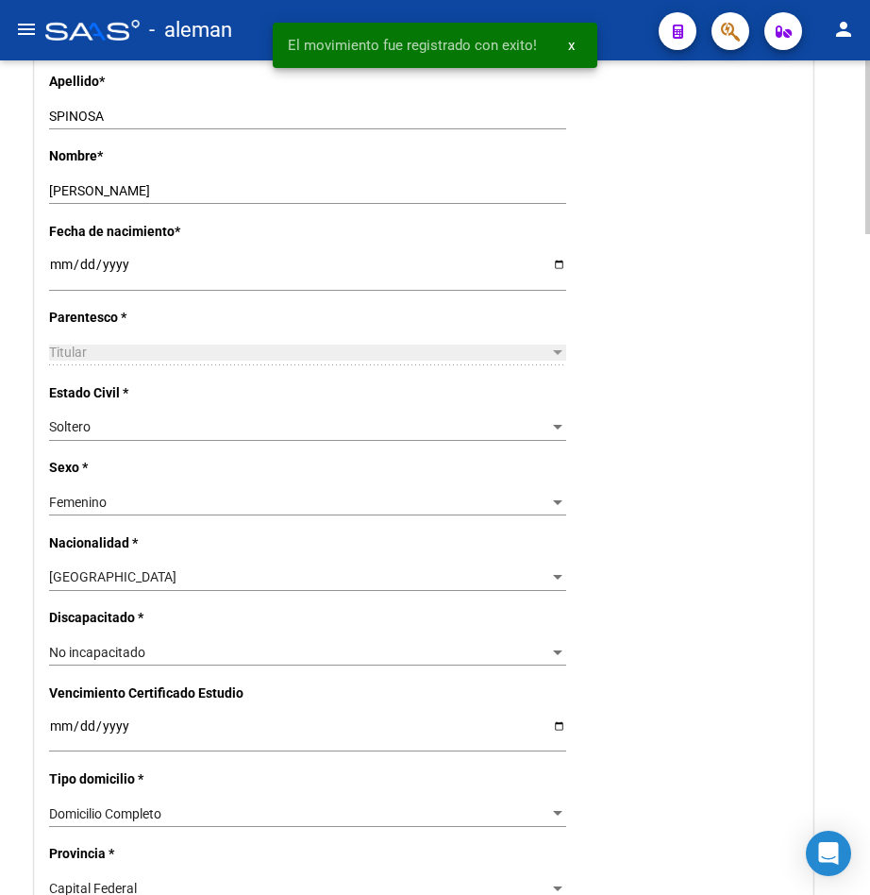
scroll to position [0, 0]
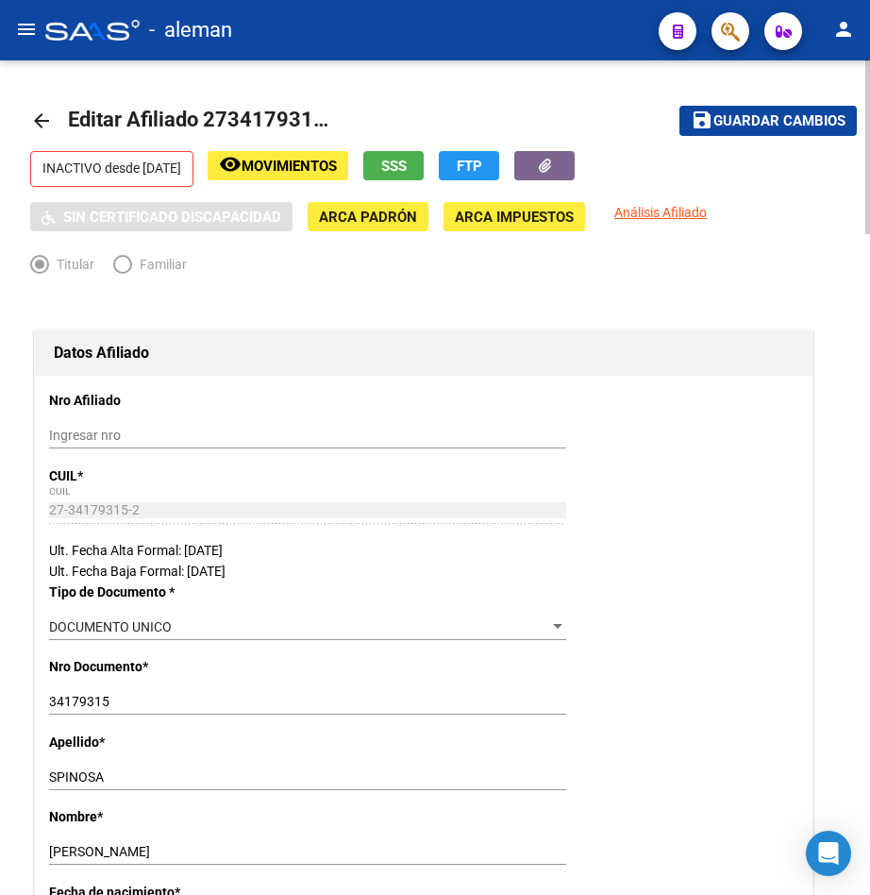
click at [775, 115] on span "Guardar cambios" at bounding box center [780, 121] width 132 height 17
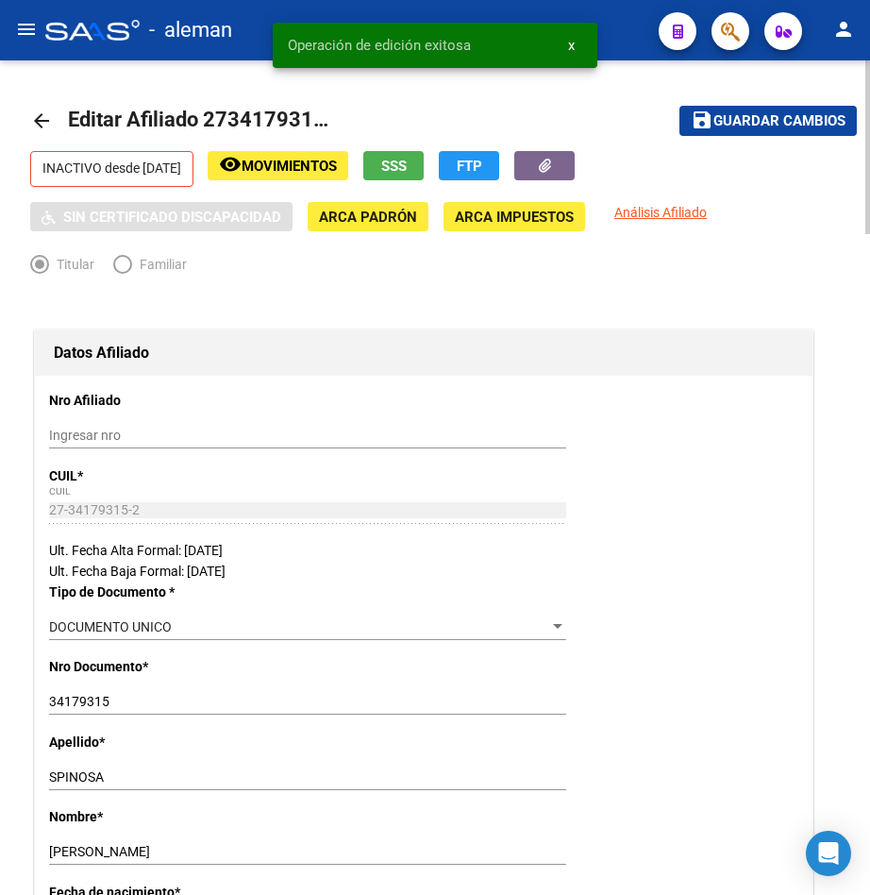
click at [47, 123] on mat-icon "arrow_back" at bounding box center [41, 120] width 23 height 23
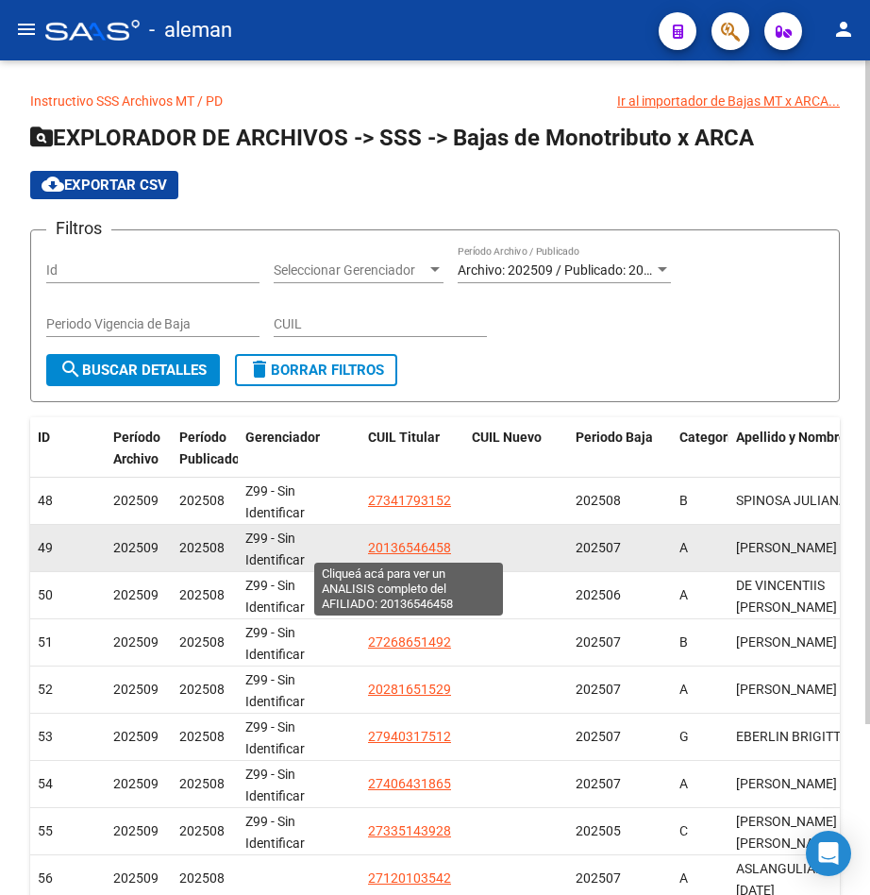
click at [431, 548] on span "20136546458" at bounding box center [409, 547] width 83 height 15
type textarea "20136546458"
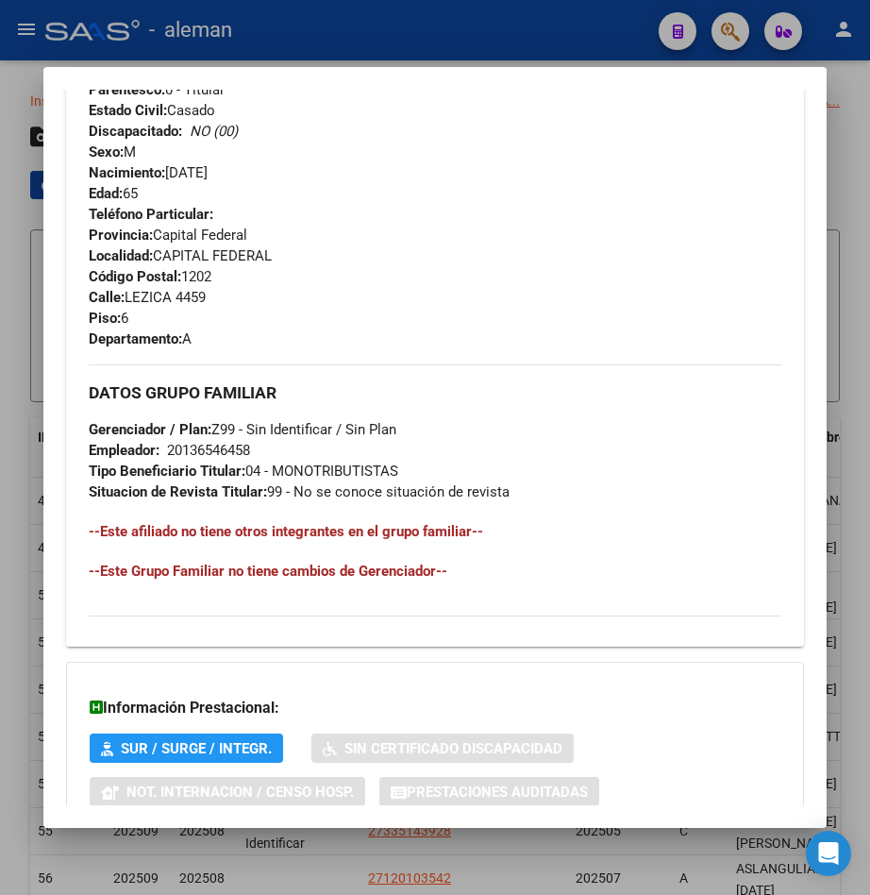
scroll to position [977, 0]
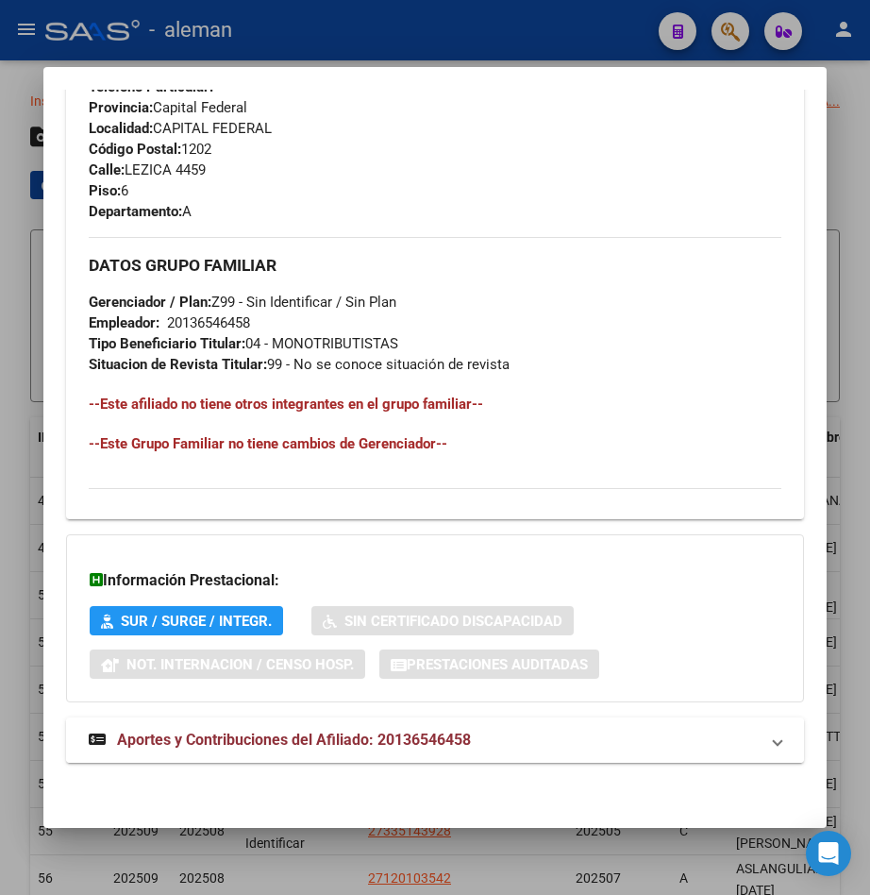
click at [446, 748] on span "Aportes y Contribuciones del Afiliado: 20136546458" at bounding box center [294, 740] width 354 height 18
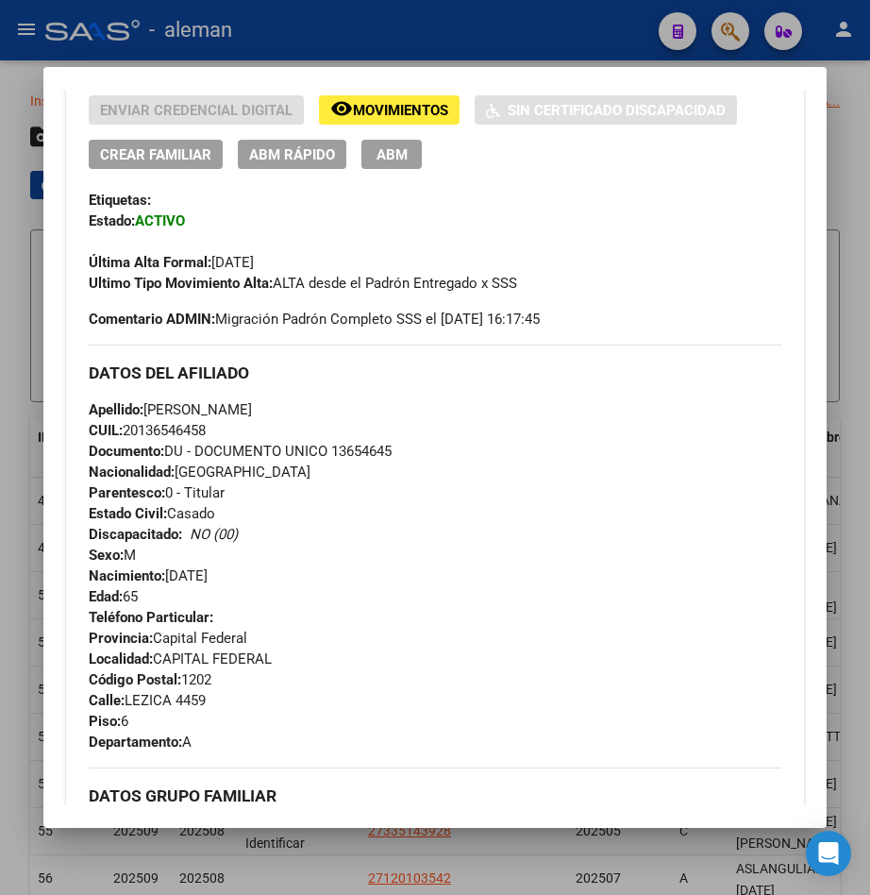
scroll to position [258, 0]
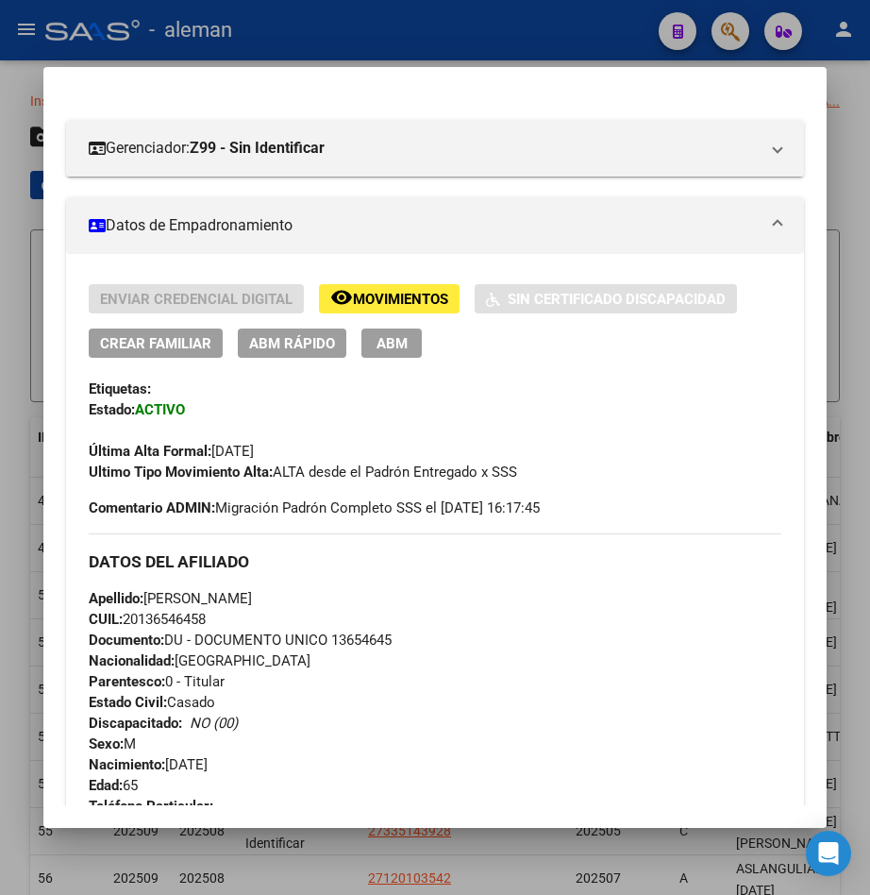
click at [401, 345] on span "ABM" at bounding box center [392, 343] width 31 height 17
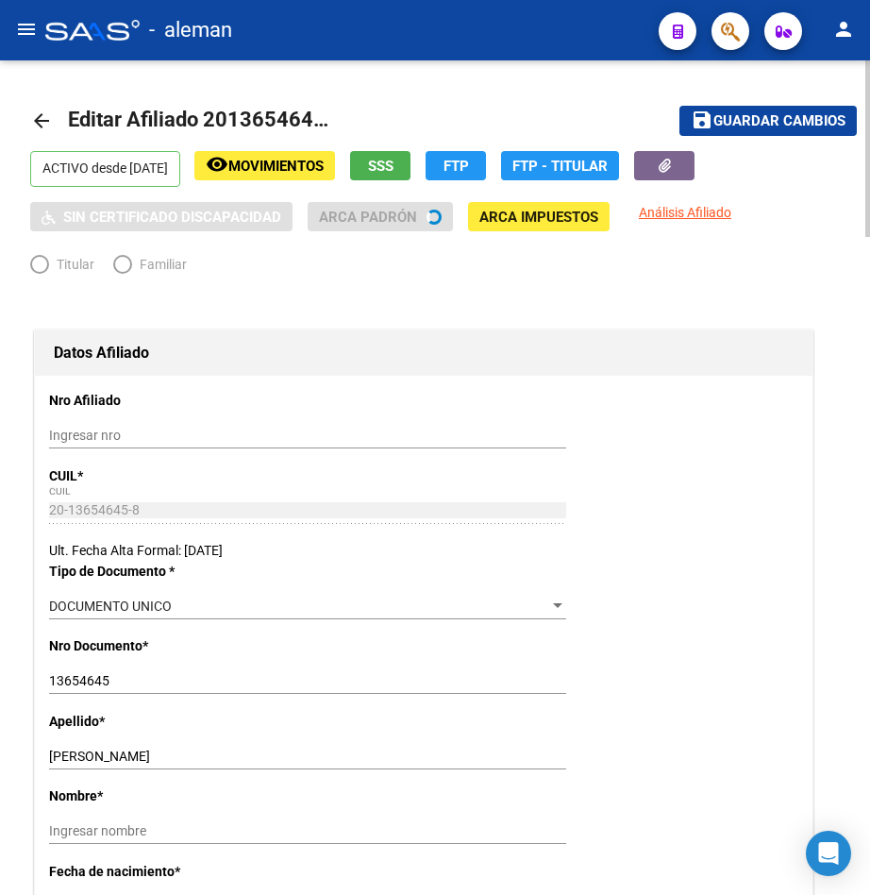
radio input "true"
type input "20-13654645-8"
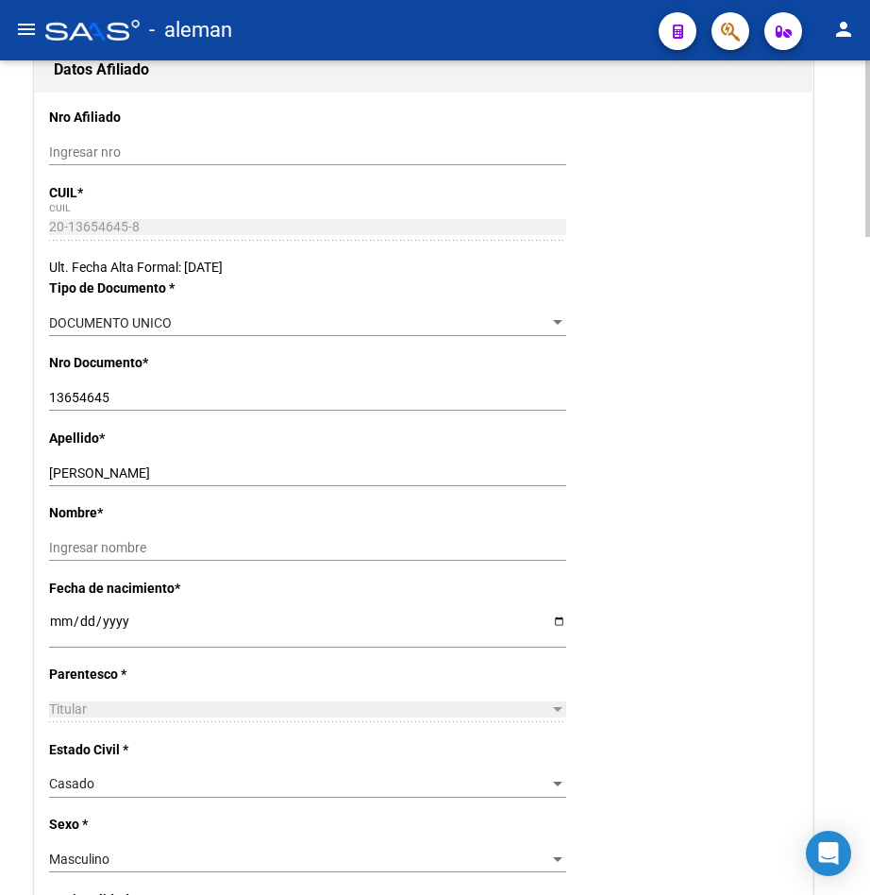
scroll to position [472, 0]
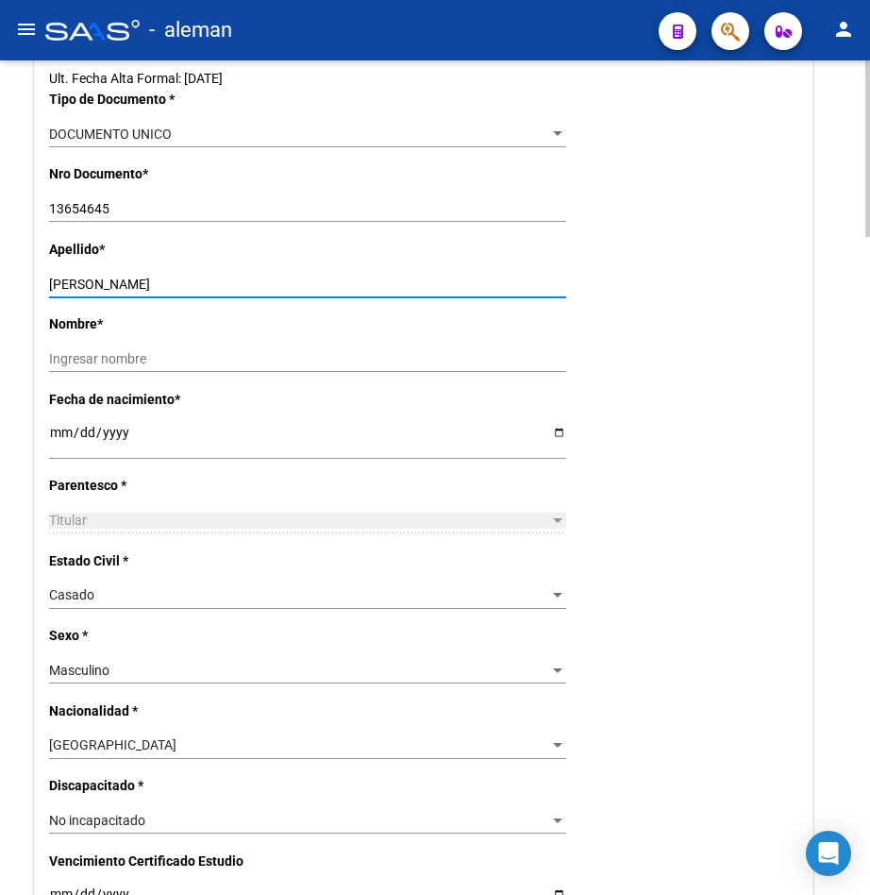
drag, startPoint x: 109, startPoint y: 282, endPoint x: 239, endPoint y: 287, distance: 130.3
click at [239, 287] on input "[PERSON_NAME]" at bounding box center [307, 285] width 517 height 16
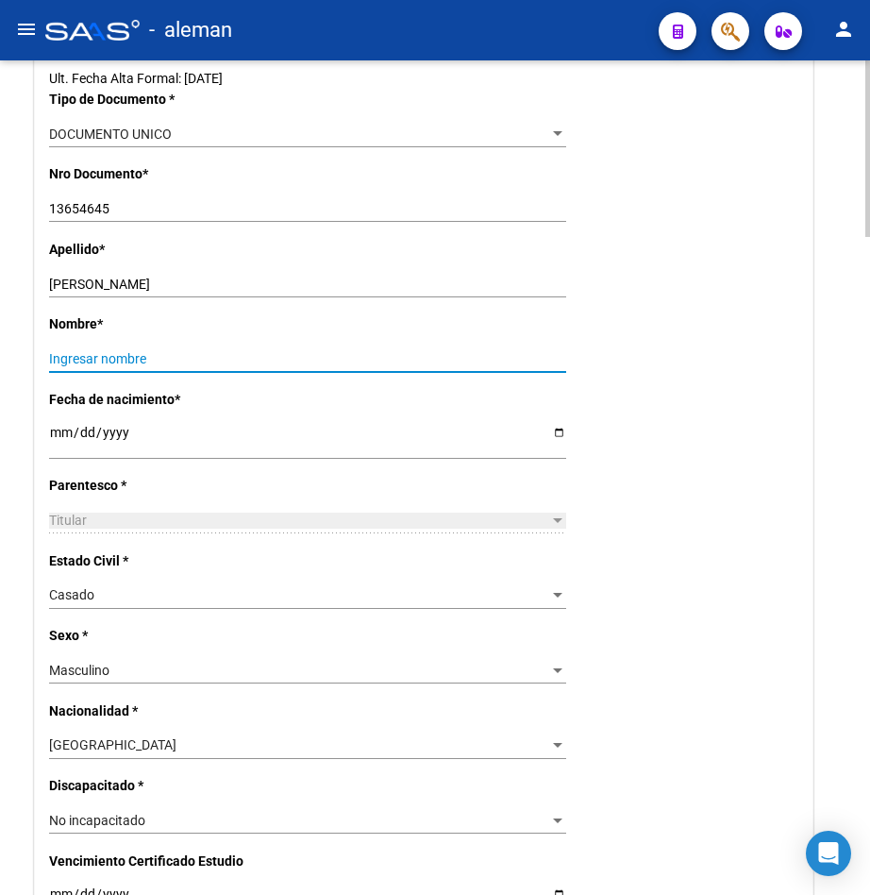
click at [221, 362] on input "Ingresar nombre" at bounding box center [307, 359] width 517 height 16
paste input "[PERSON_NAME]"
type input "[PERSON_NAME]"
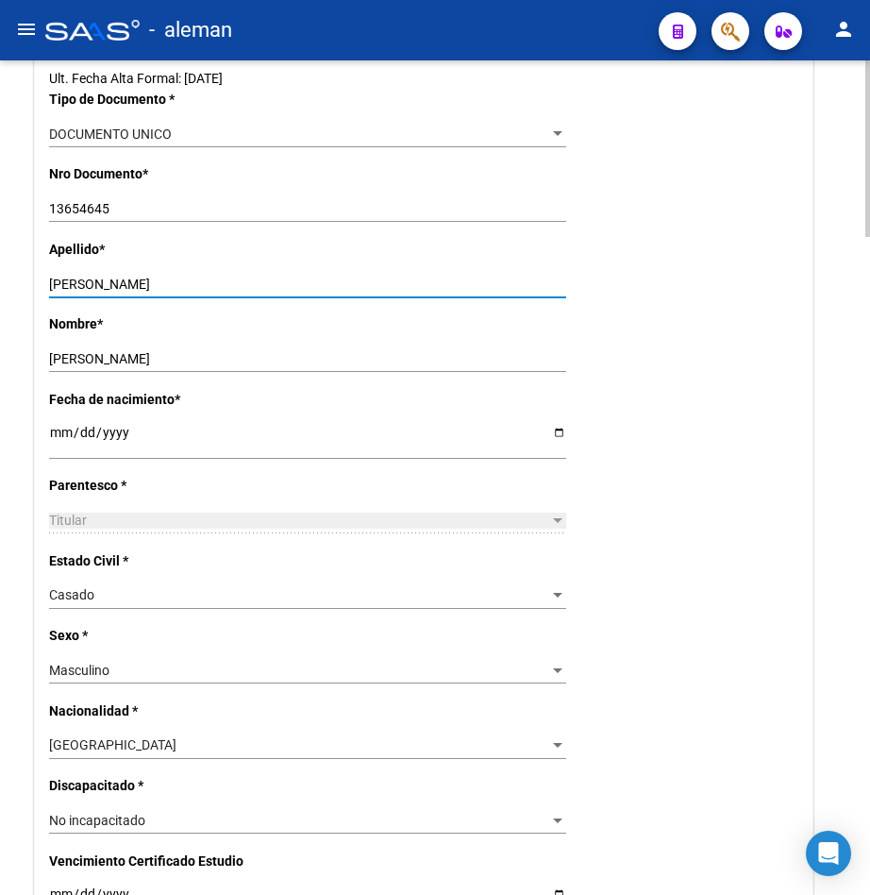
drag, startPoint x: 245, startPoint y: 284, endPoint x: 125, endPoint y: 272, distance: 121.4
click at [116, 278] on input "[PERSON_NAME]" at bounding box center [307, 285] width 517 height 16
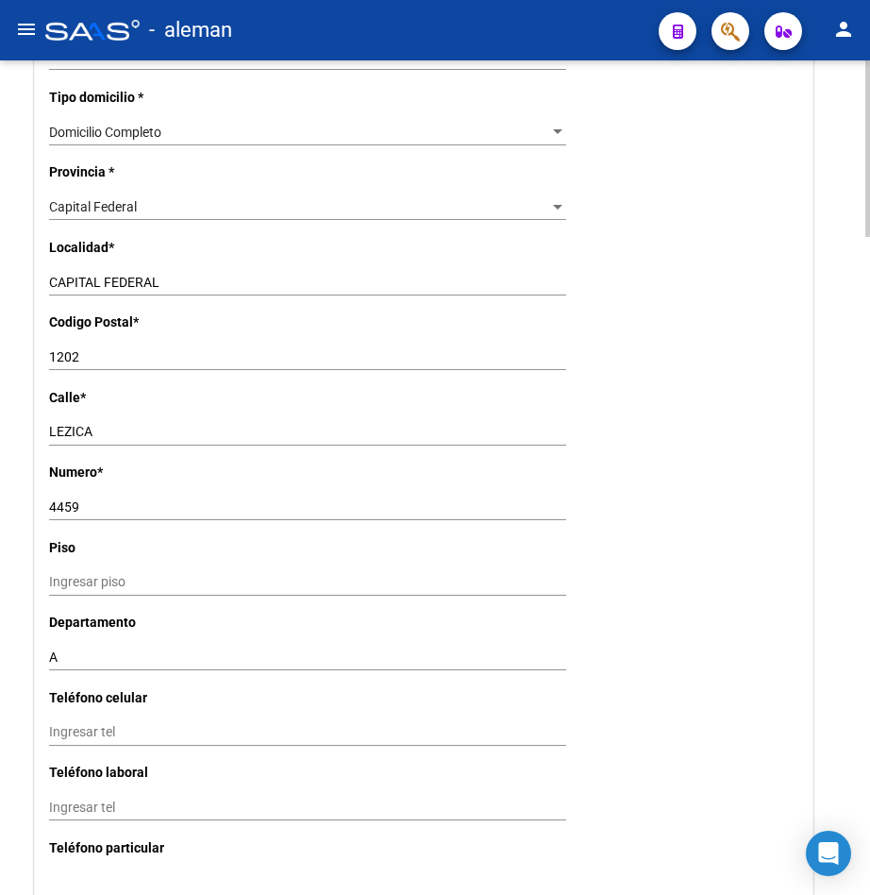
scroll to position [1982, 0]
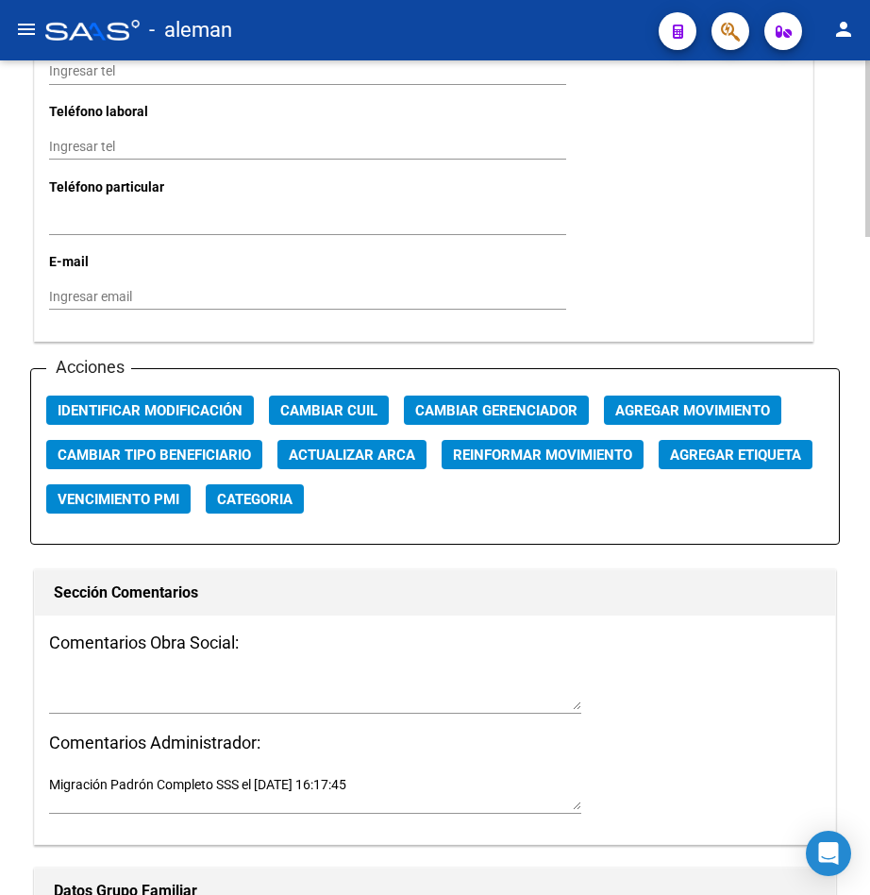
type input "[PERSON_NAME] A"
click at [698, 403] on span "Agregar Movimiento" at bounding box center [692, 410] width 155 height 17
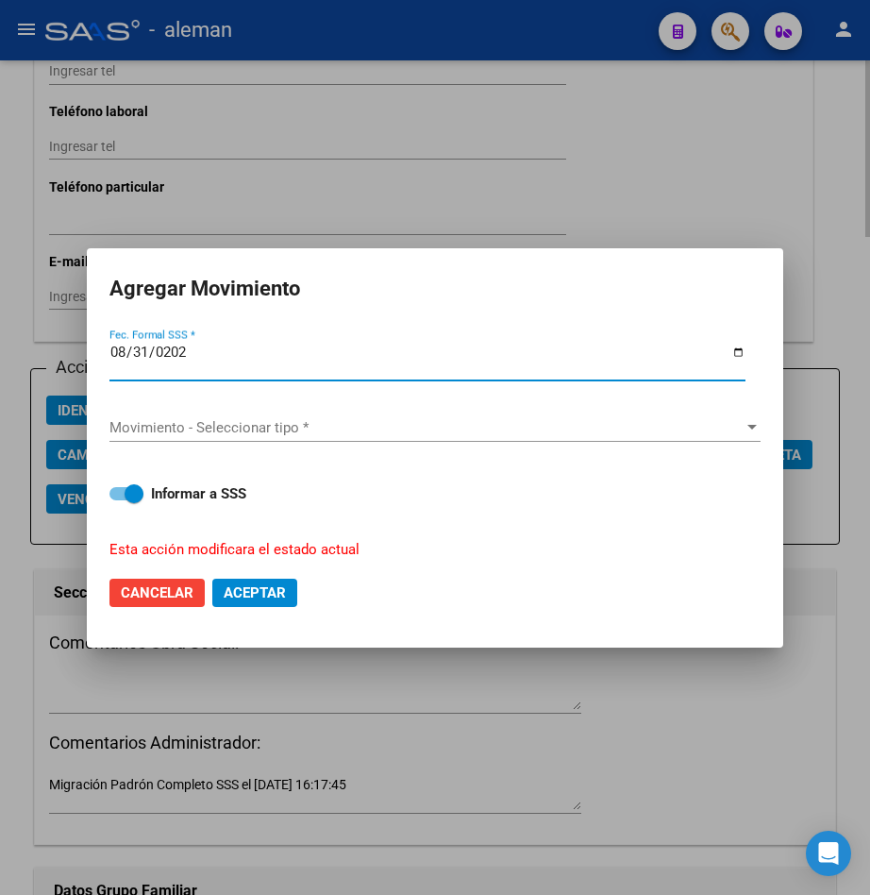
type input "[DATE]"
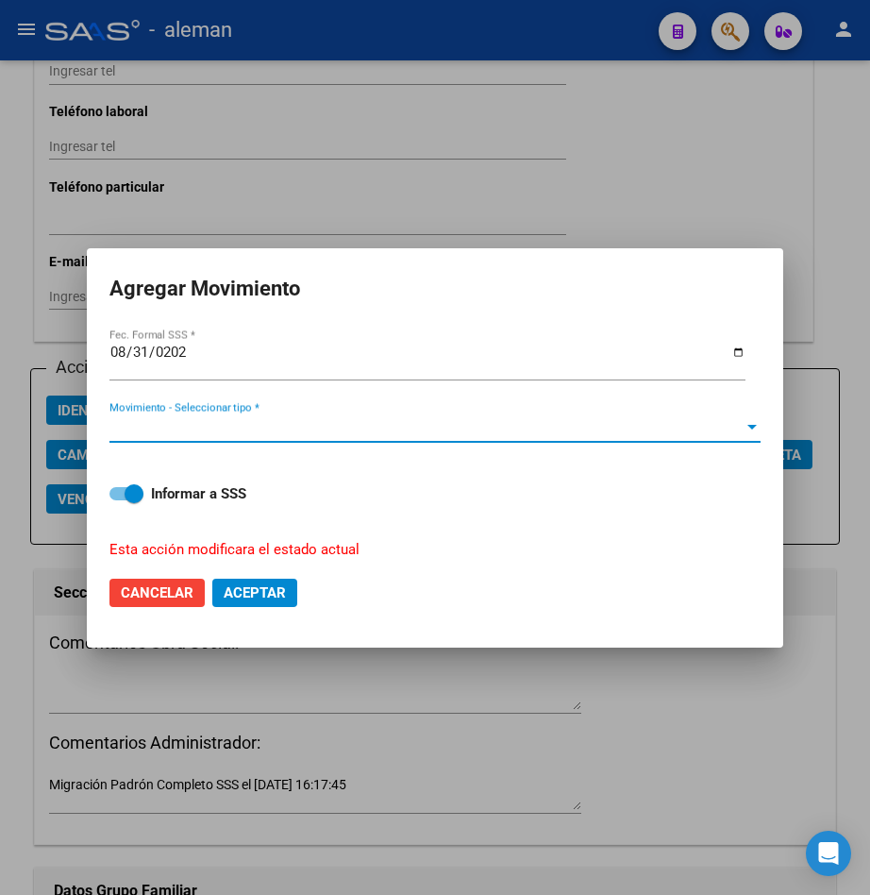
click at [749, 421] on div at bounding box center [752, 427] width 17 height 15
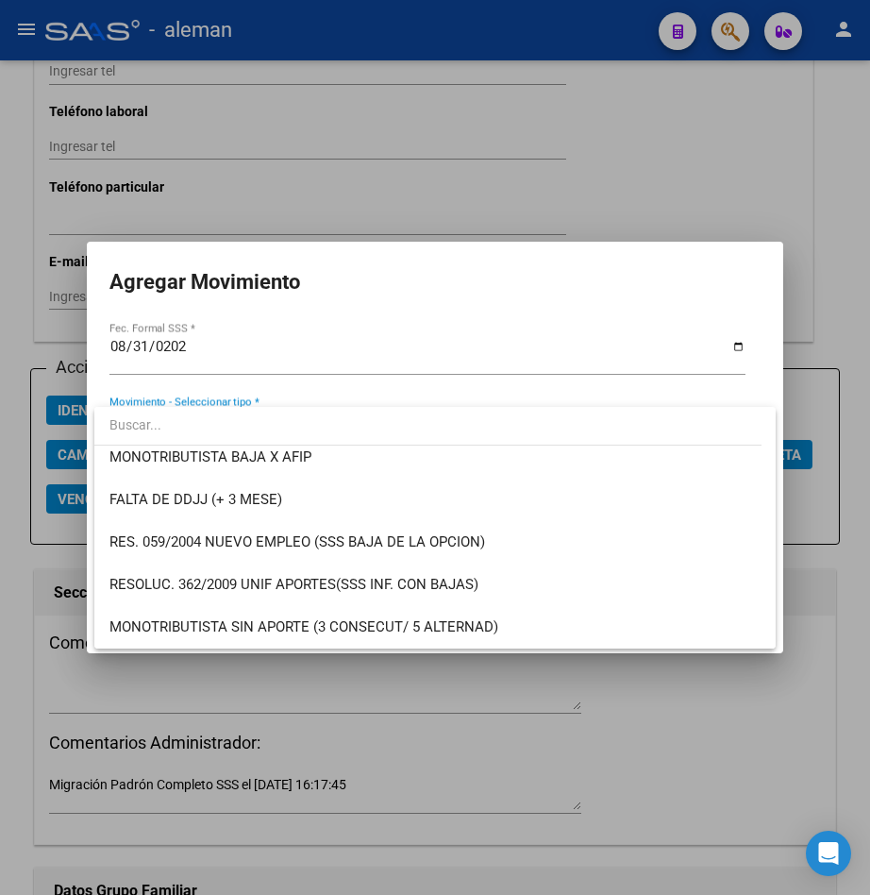
scroll to position [429, 0]
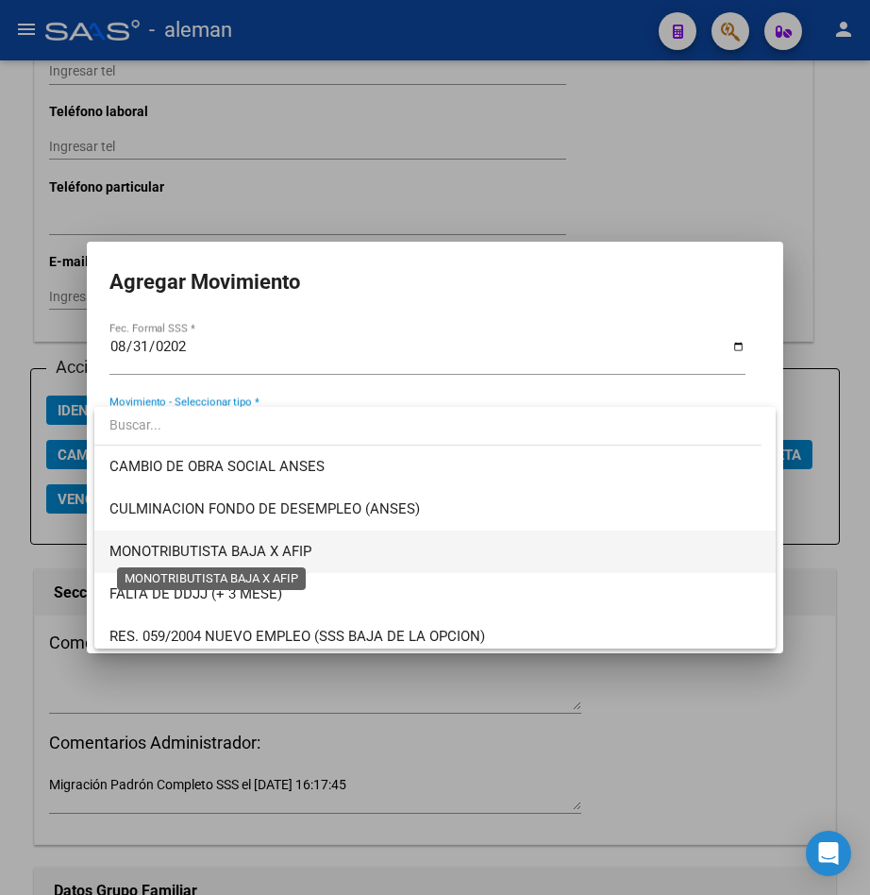
click at [297, 545] on span "MONOTRIBUTISTA BAJA X AFIP" at bounding box center [210, 551] width 202 height 17
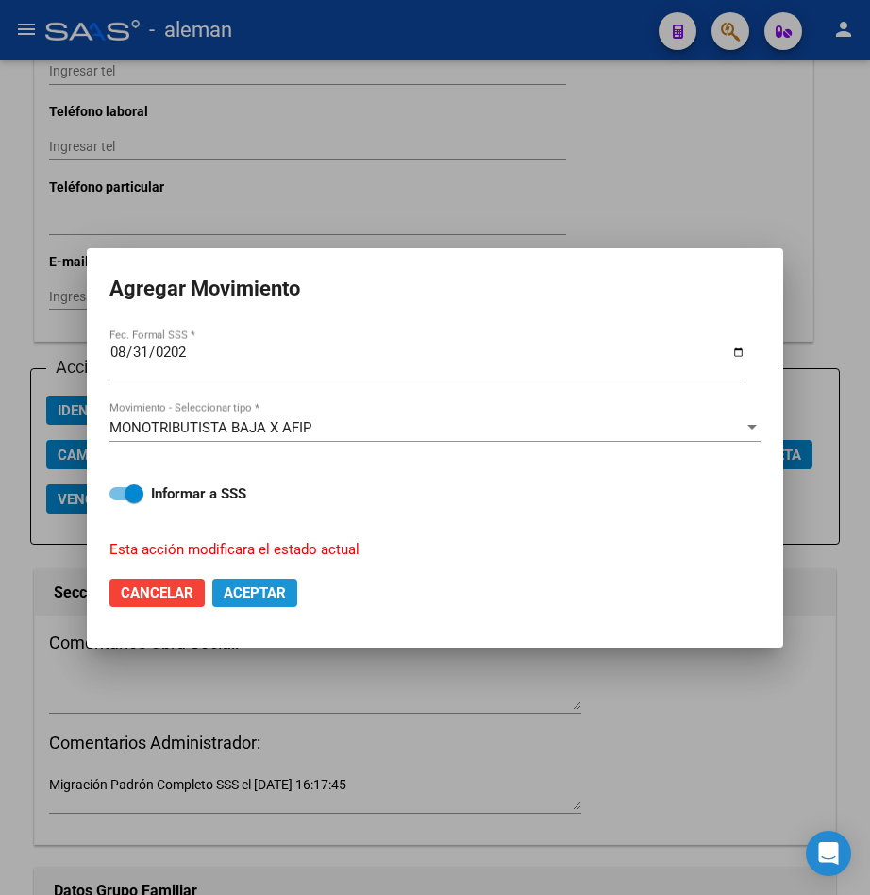
click at [261, 595] on span "Aceptar" at bounding box center [255, 592] width 62 height 17
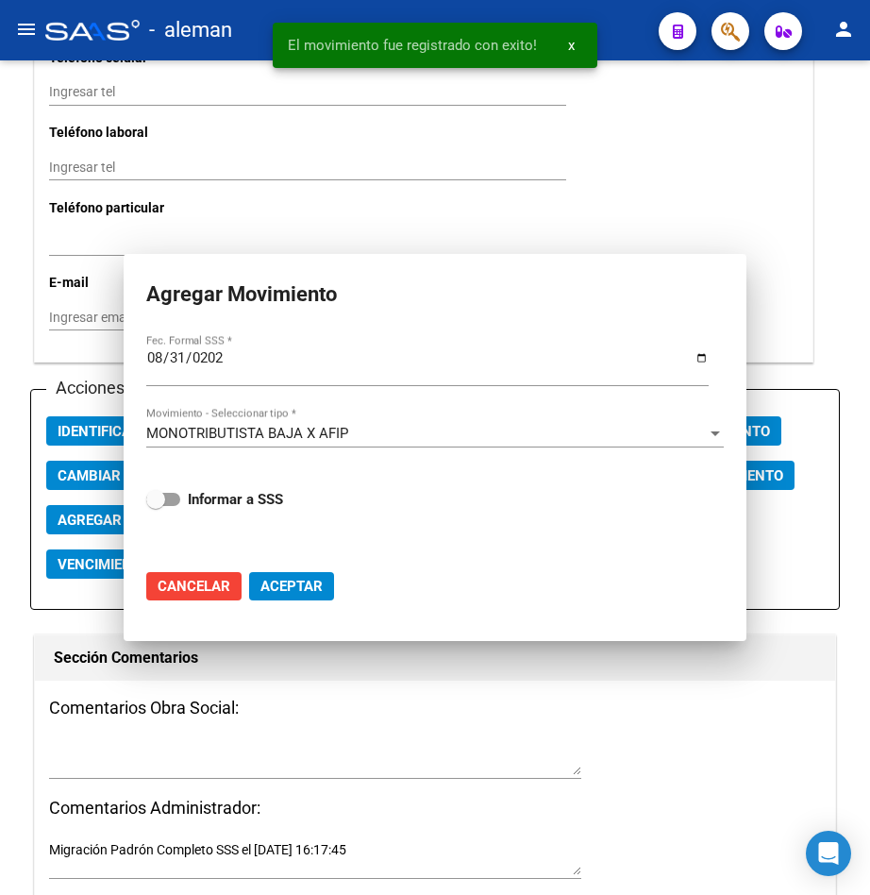
checkbox input "false"
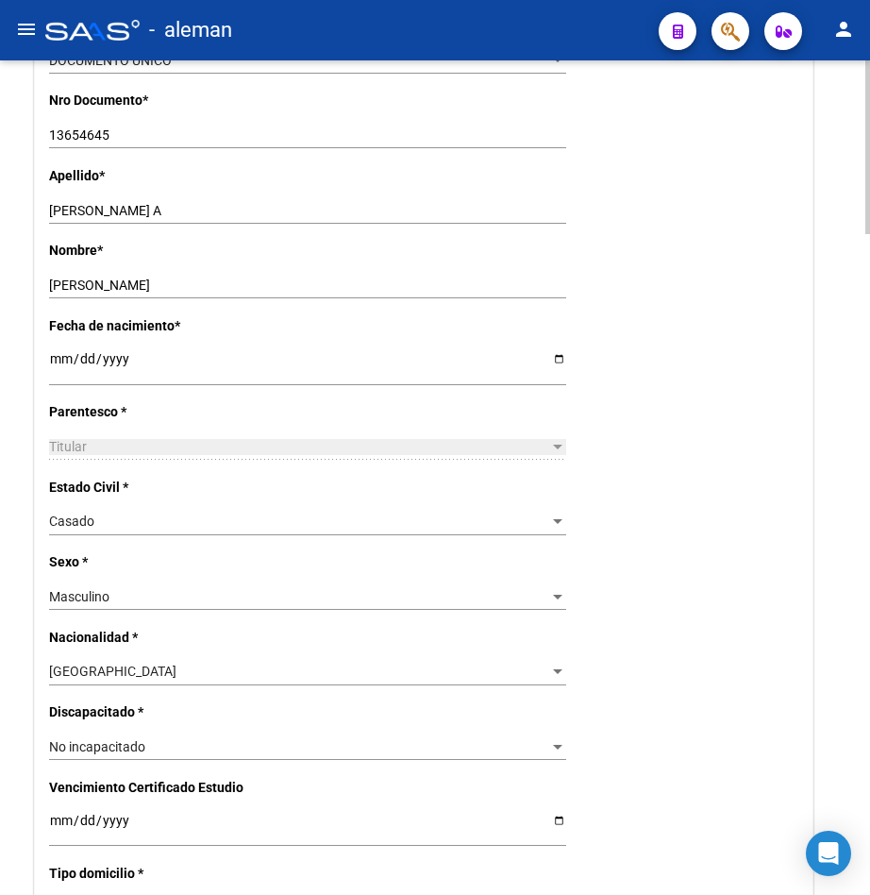
scroll to position [0, 0]
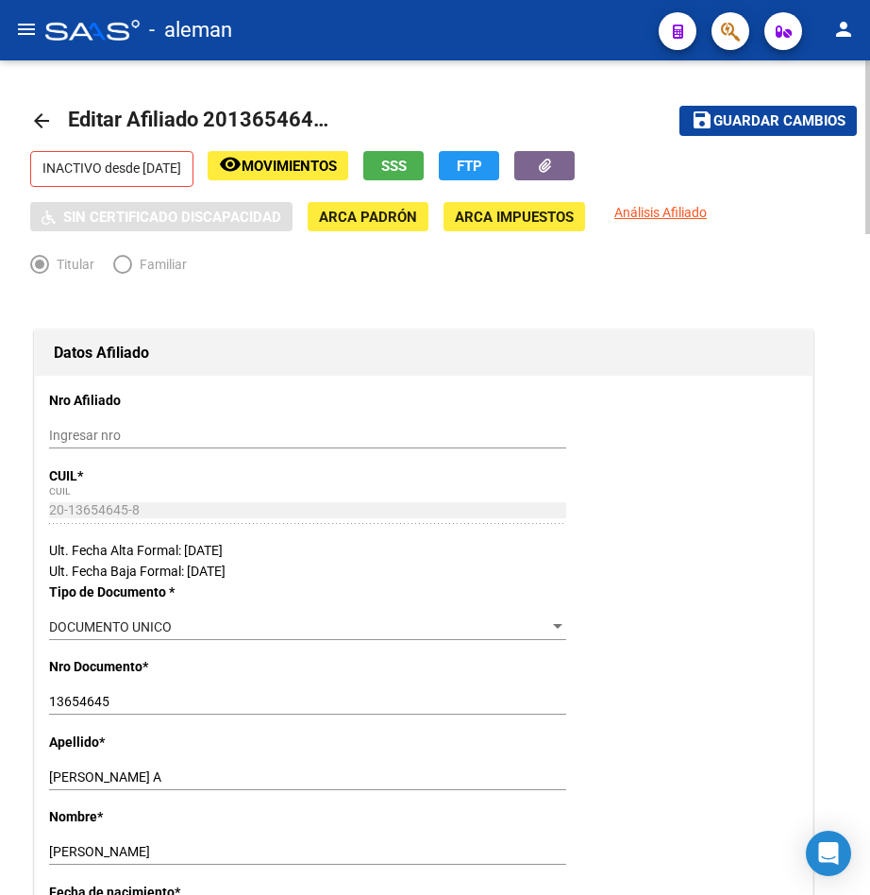
click at [33, 111] on mat-icon "arrow_back" at bounding box center [41, 120] width 23 height 23
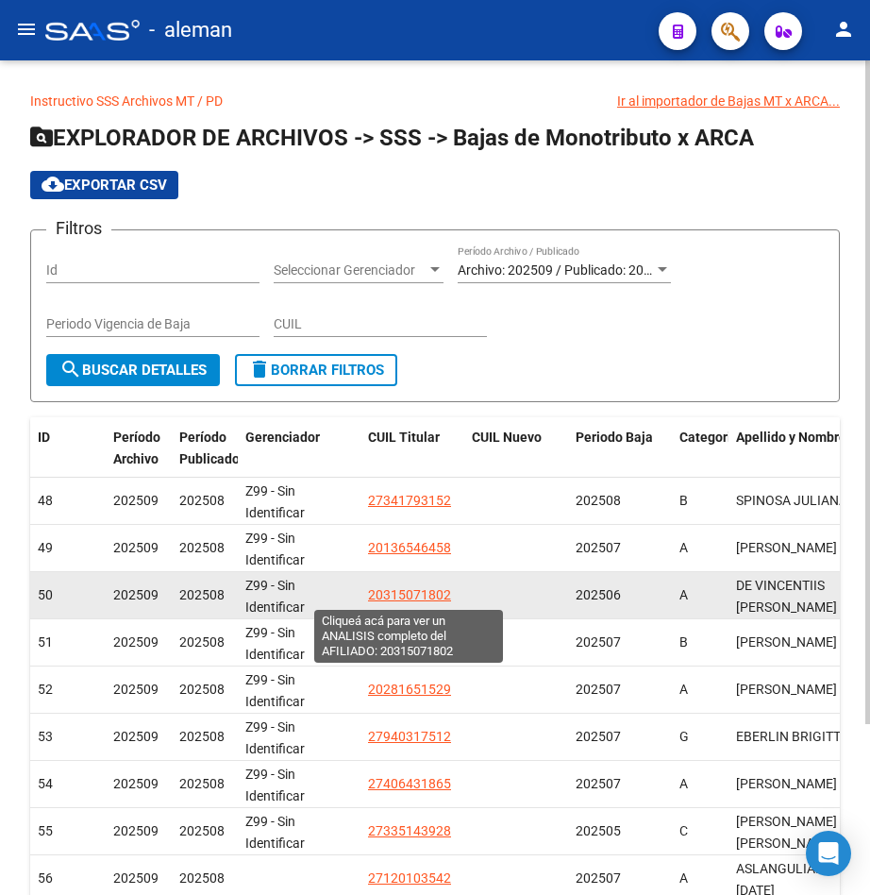
click at [379, 593] on span "20315071802" at bounding box center [409, 594] width 83 height 15
type textarea "20315071802"
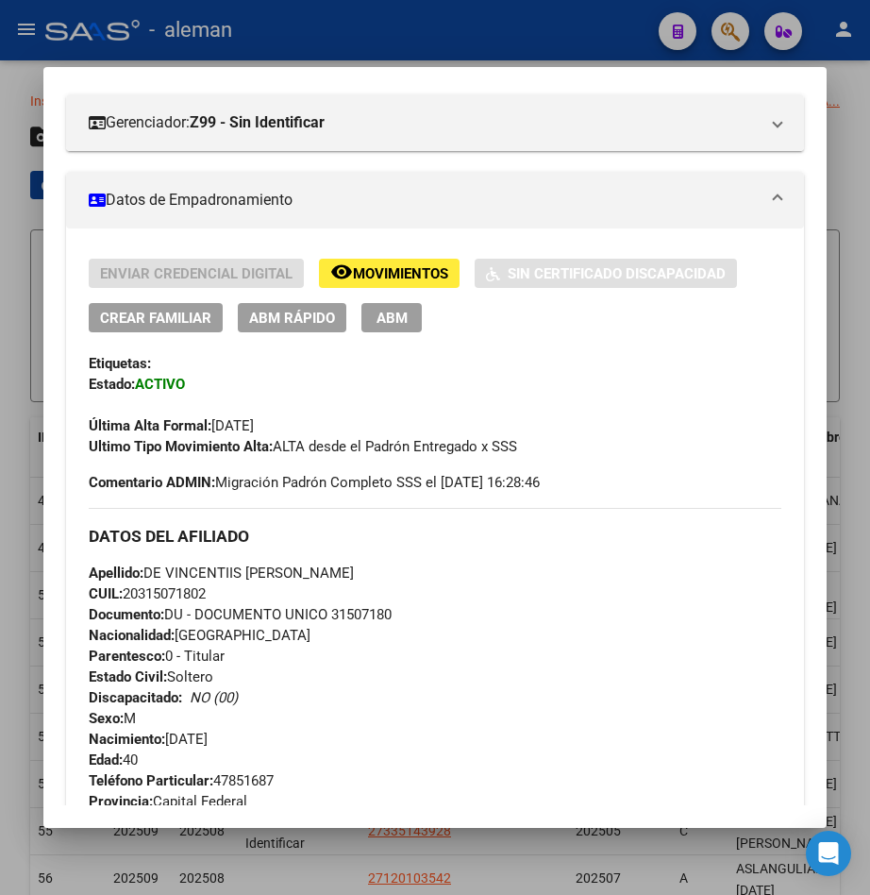
scroll to position [94, 0]
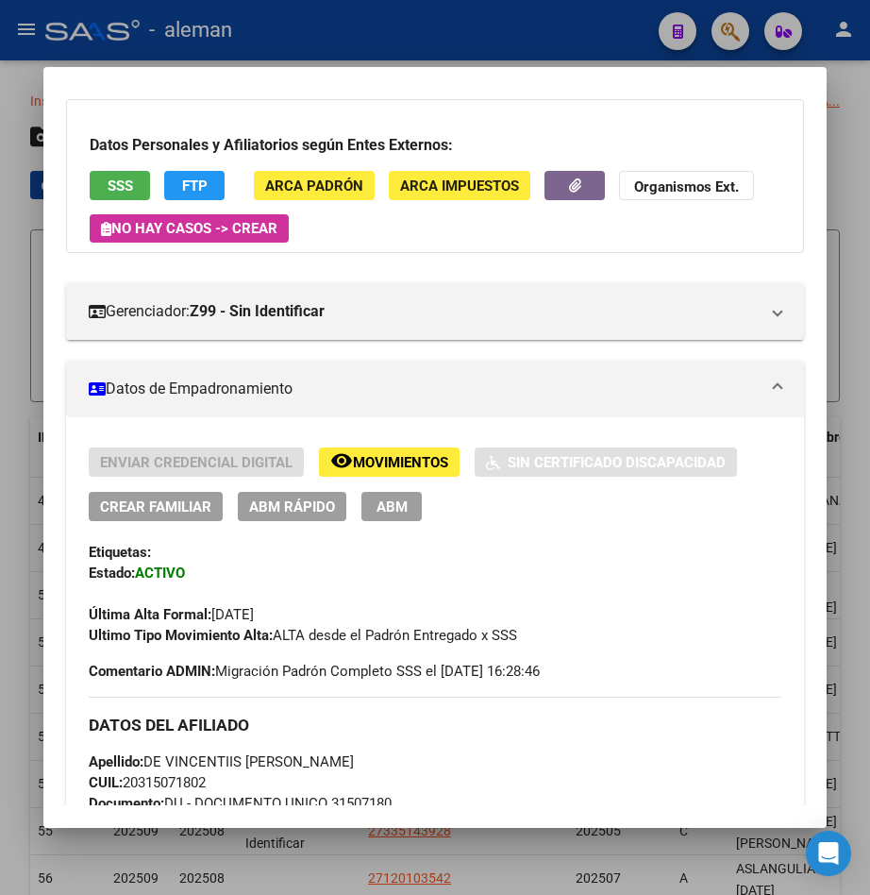
click at [393, 504] on span "ABM" at bounding box center [392, 506] width 31 height 17
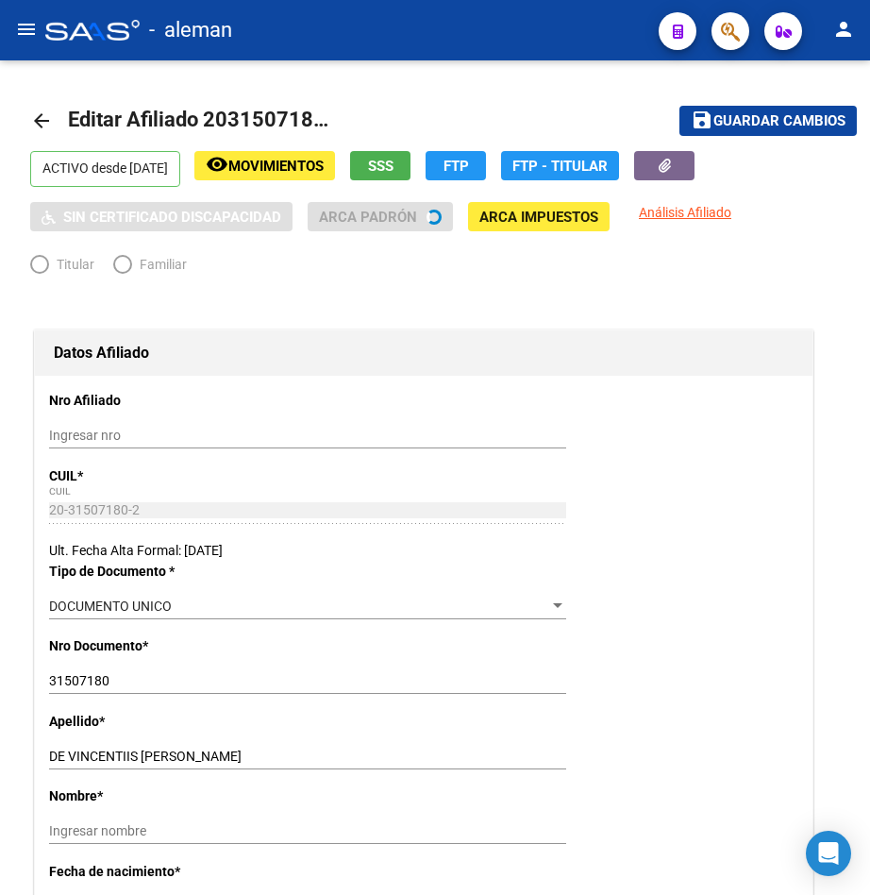
radio input "true"
type input "20-31507180-2"
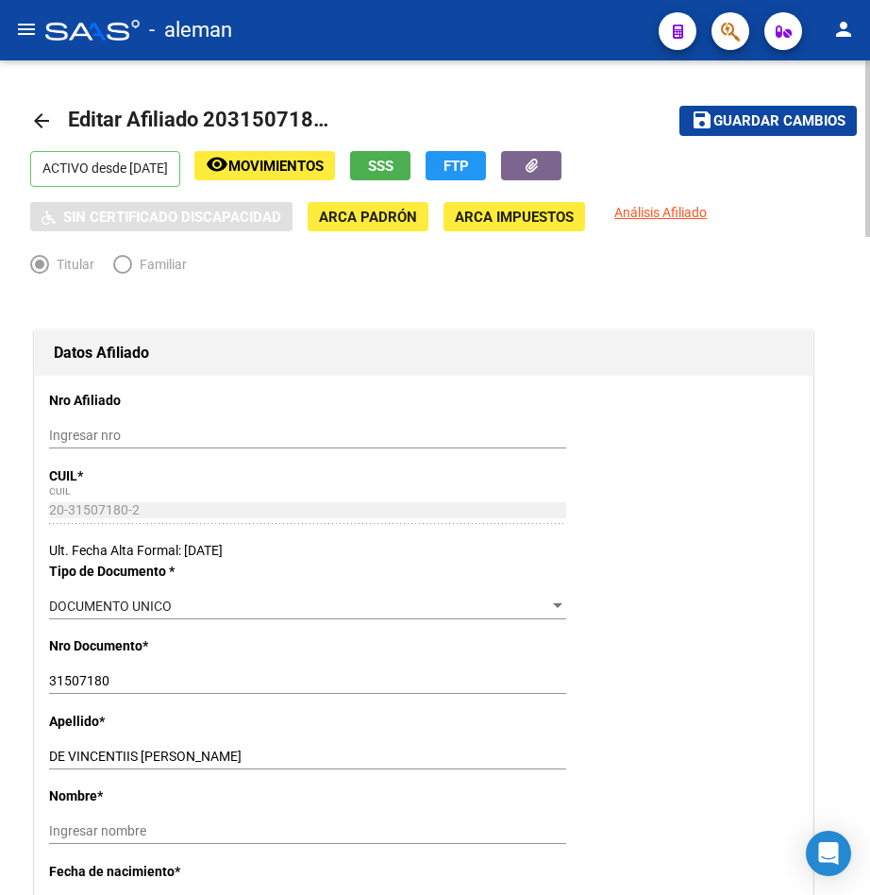
scroll to position [378, 0]
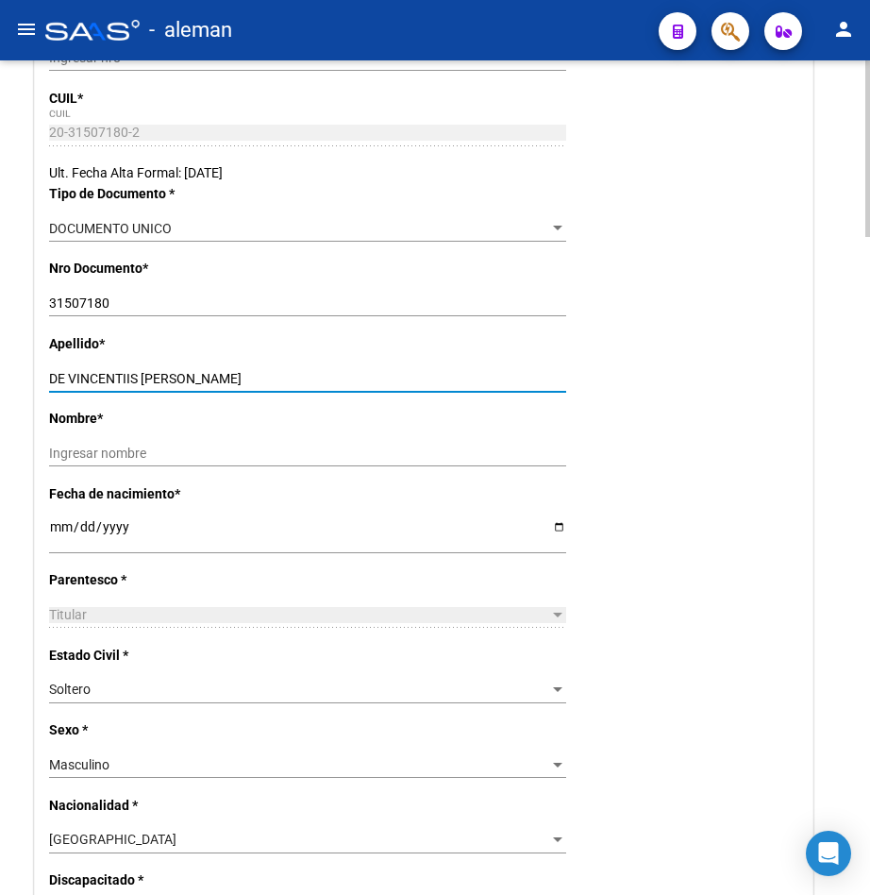
drag, startPoint x: 143, startPoint y: 377, endPoint x: 234, endPoint y: 378, distance: 90.6
click at [234, 378] on input "DE VINCENTIIS [PERSON_NAME]" at bounding box center [307, 379] width 517 height 16
click at [266, 454] on input "Ingresar nombre" at bounding box center [307, 454] width 517 height 16
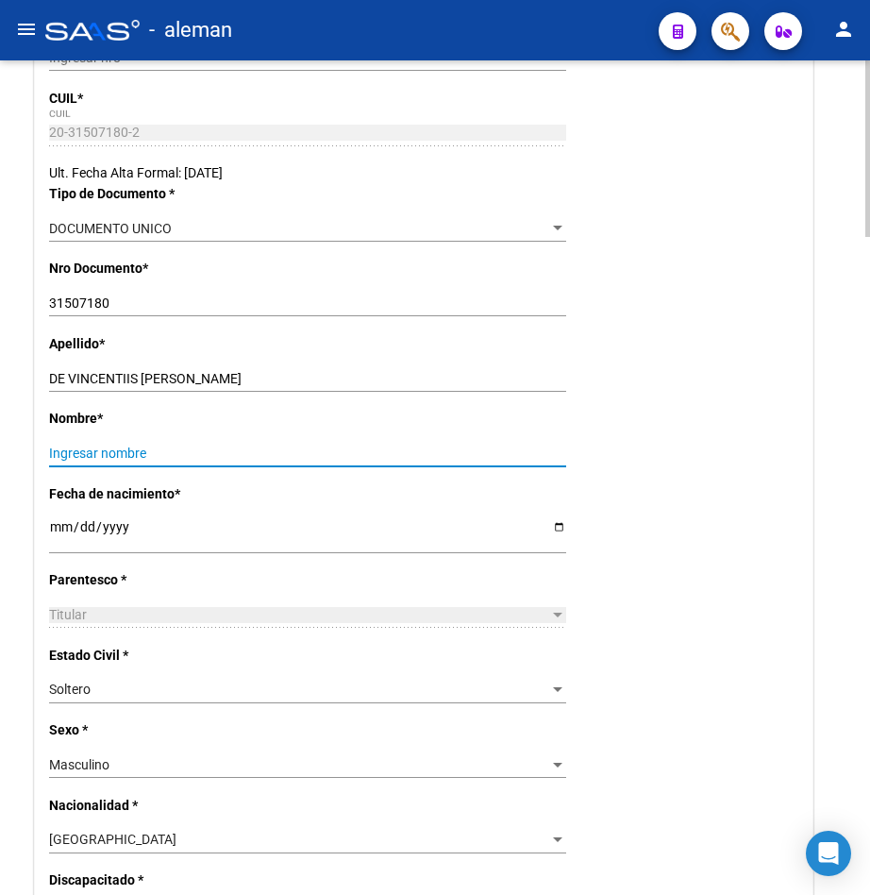
paste input "[PERSON_NAME]"
type input "[PERSON_NAME]"
click at [243, 376] on input "DE VINCENTIIS [PERSON_NAME]" at bounding box center [307, 379] width 517 height 16
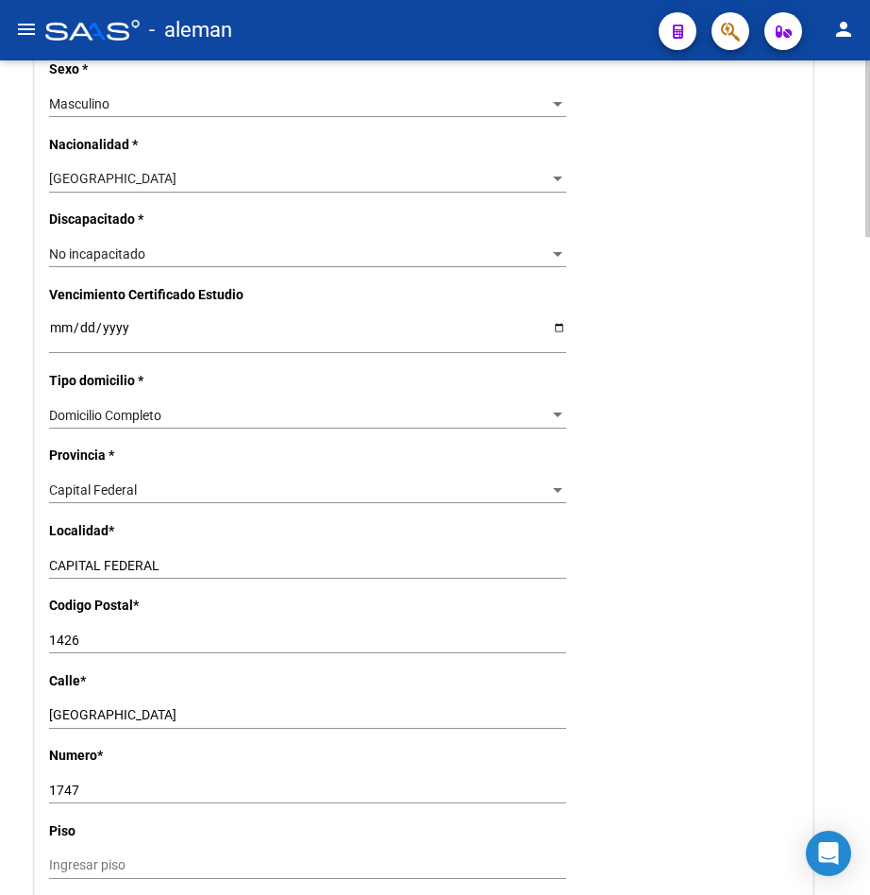
scroll to position [1888, 0]
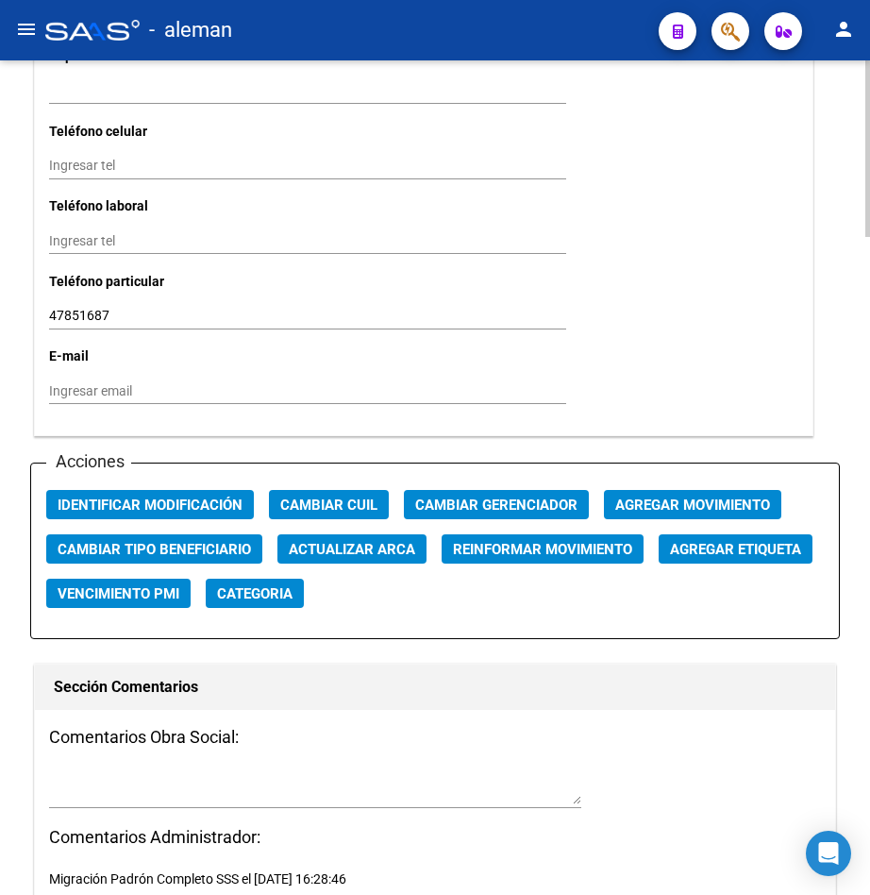
type input "DE VINCENTIIS"
click at [666, 497] on span "Agregar Movimiento" at bounding box center [692, 505] width 155 height 17
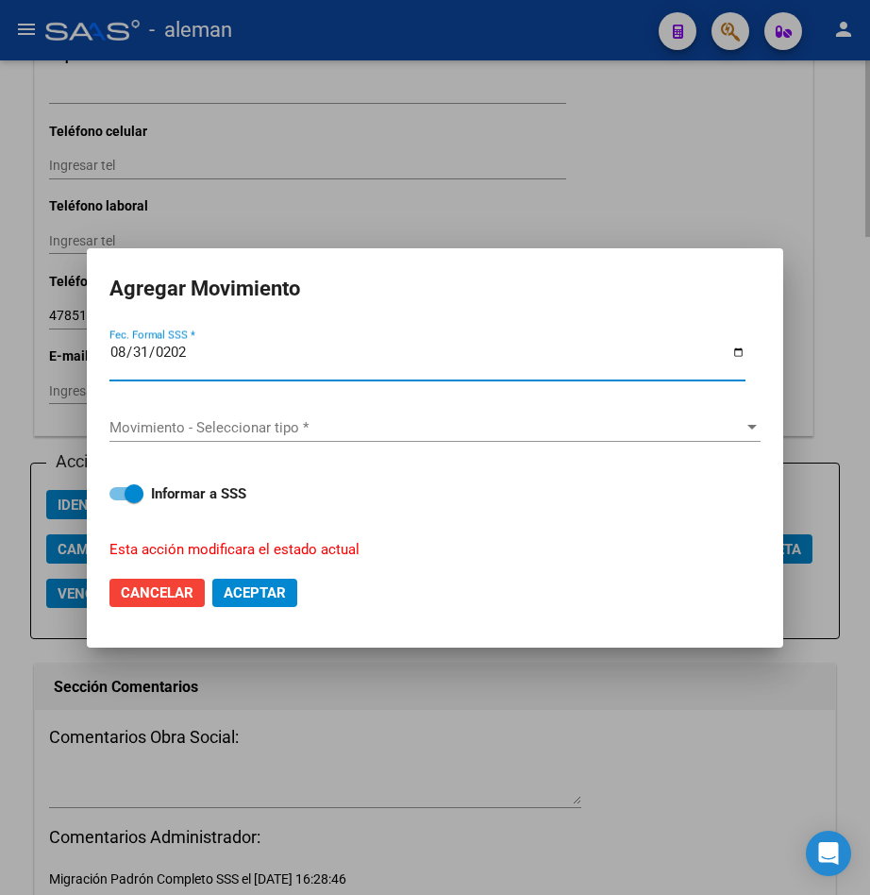
type input "[DATE]"
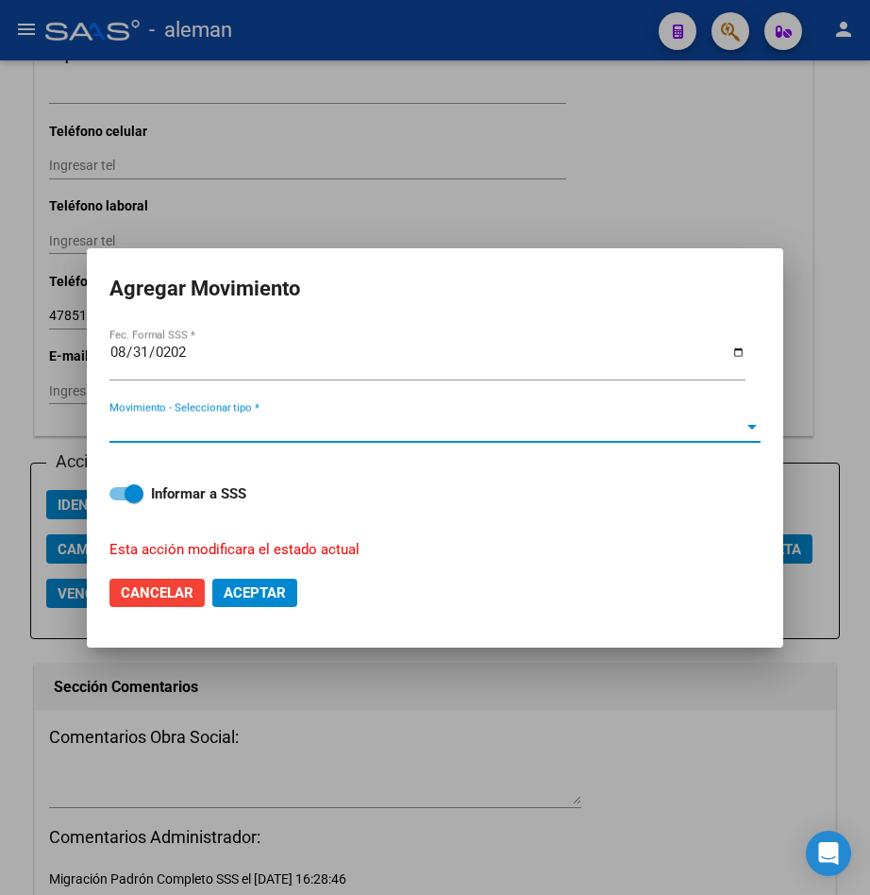
click at [604, 420] on span "Movimiento - Seleccionar tipo *" at bounding box center [426, 427] width 634 height 17
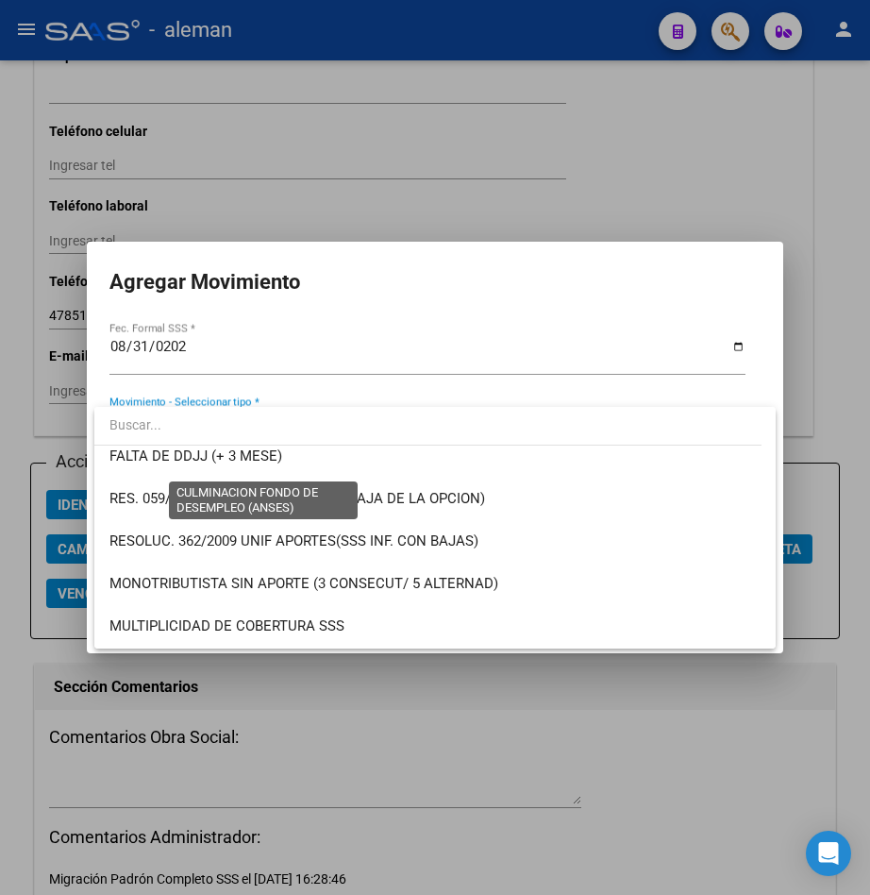
scroll to position [472, 0]
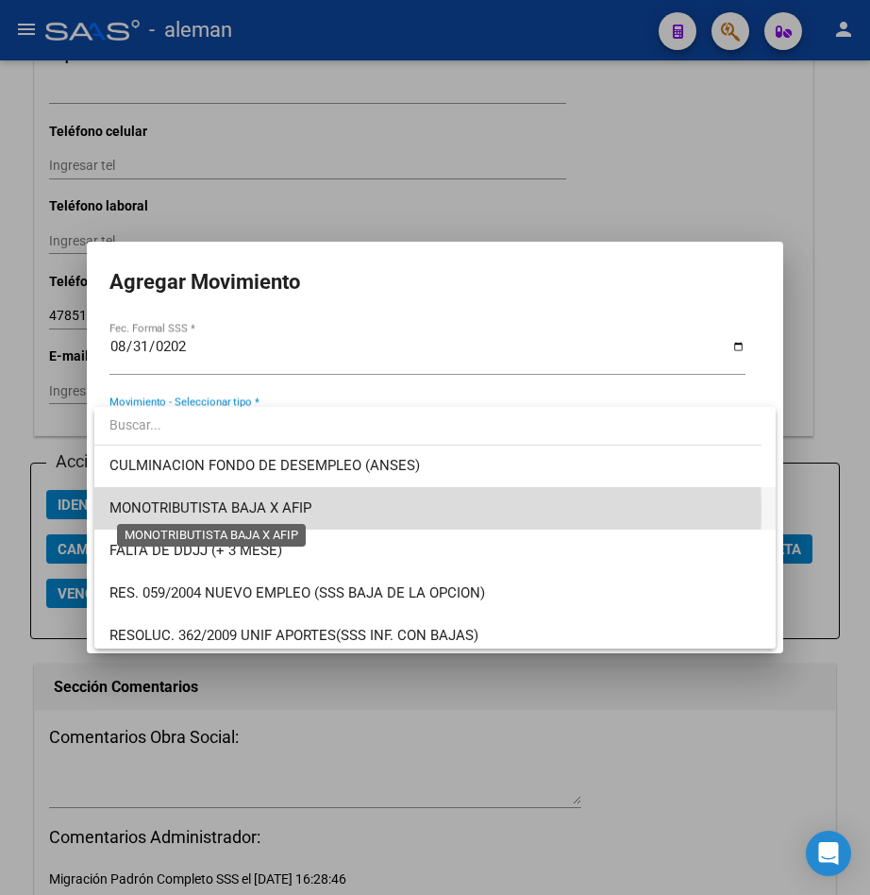
click at [303, 508] on span "MONOTRIBUTISTA BAJA X AFIP" at bounding box center [210, 507] width 202 height 17
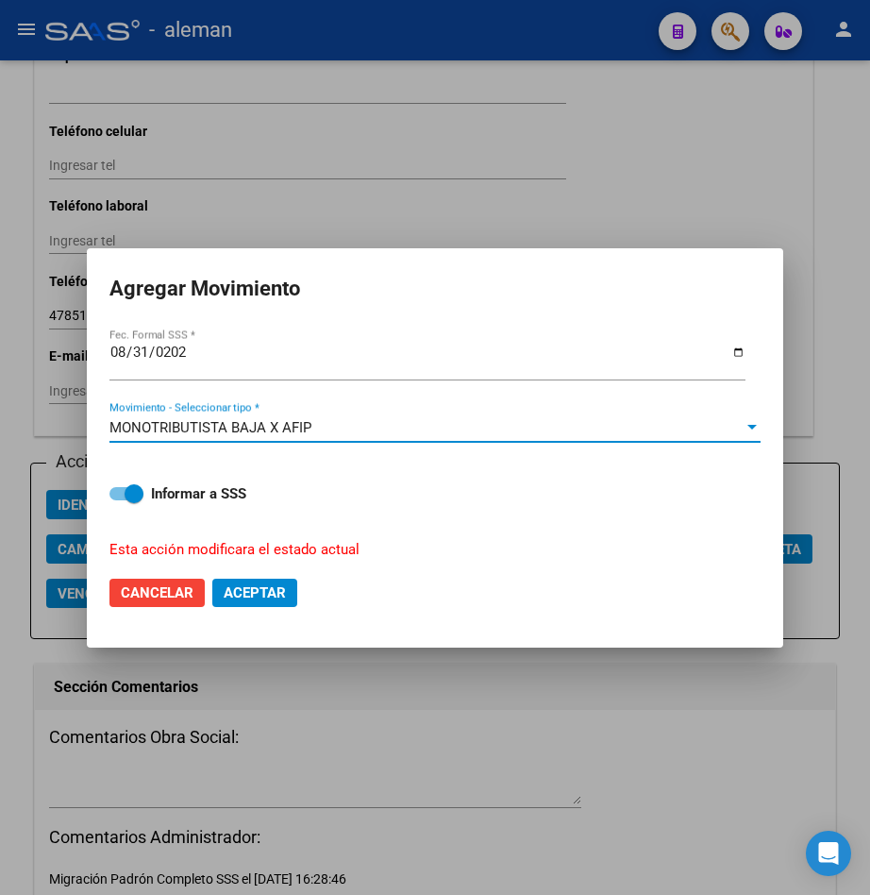
click at [272, 593] on span "Aceptar" at bounding box center [255, 592] width 62 height 17
checkbox input "false"
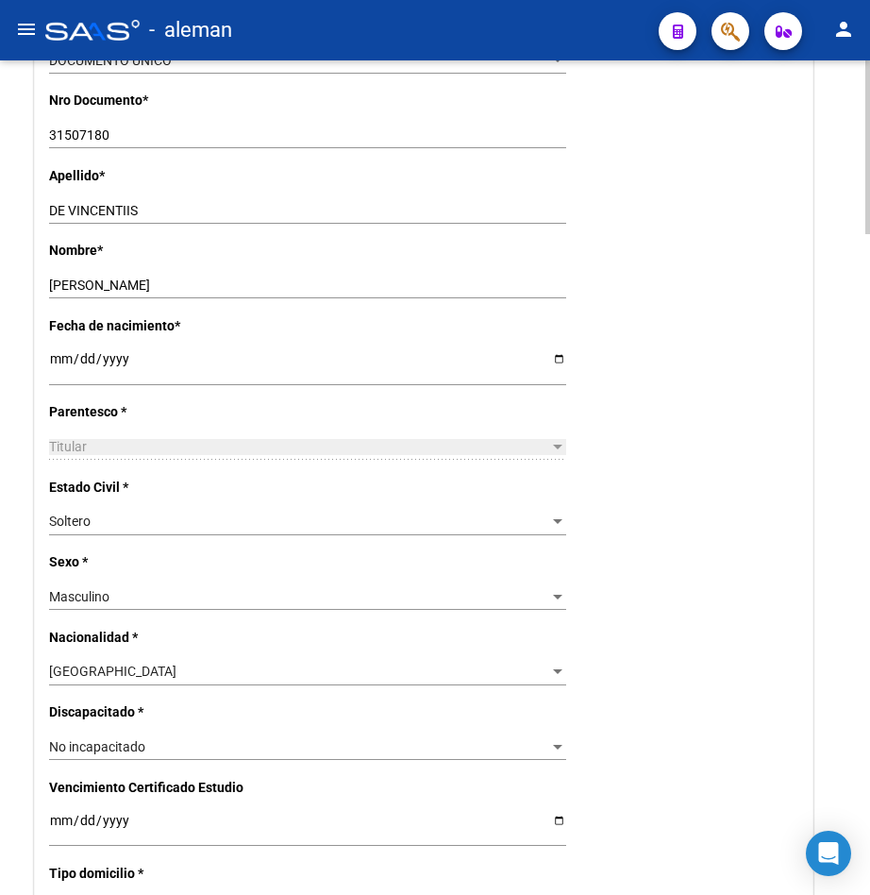
scroll to position [0, 0]
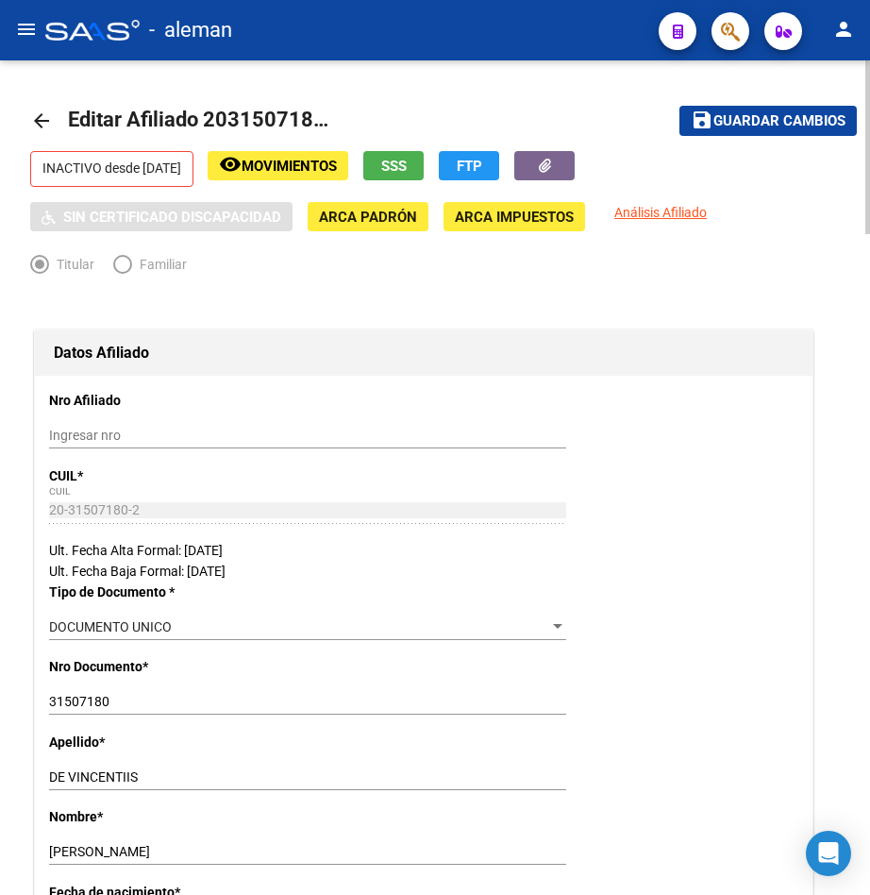
click at [45, 119] on mat-icon "arrow_back" at bounding box center [41, 120] width 23 height 23
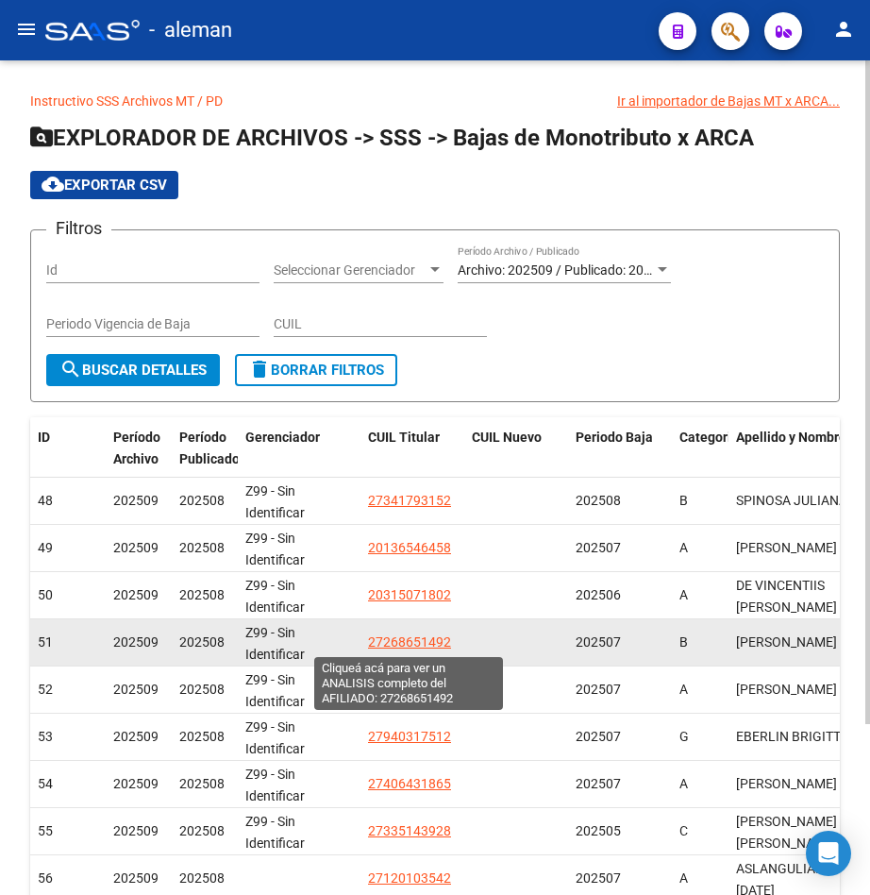
click at [414, 642] on span "27268651492" at bounding box center [409, 641] width 83 height 15
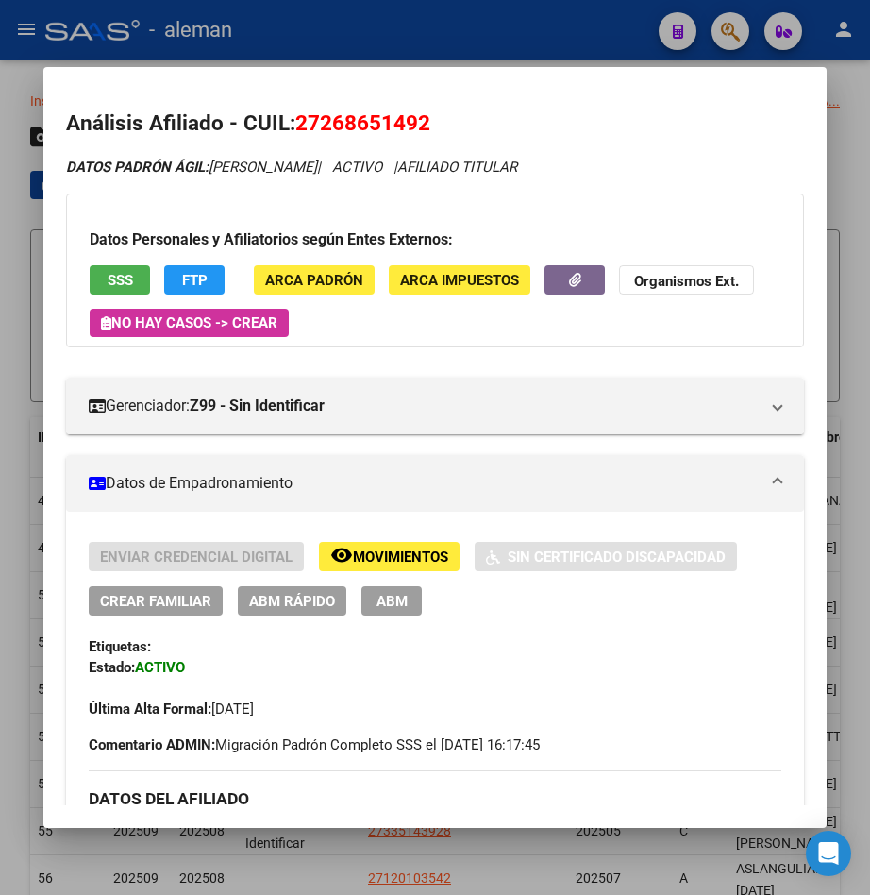
click at [848, 167] on div at bounding box center [435, 447] width 870 height 895
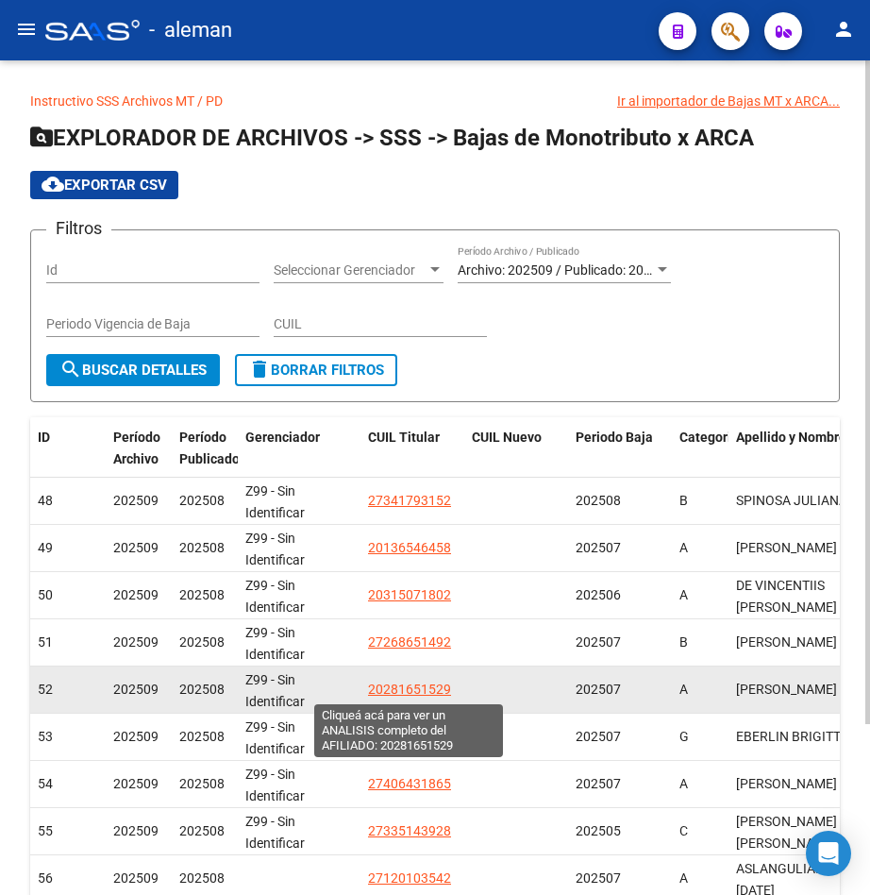
click at [434, 685] on span "20281651529" at bounding box center [409, 689] width 83 height 15
type textarea "20281651529"
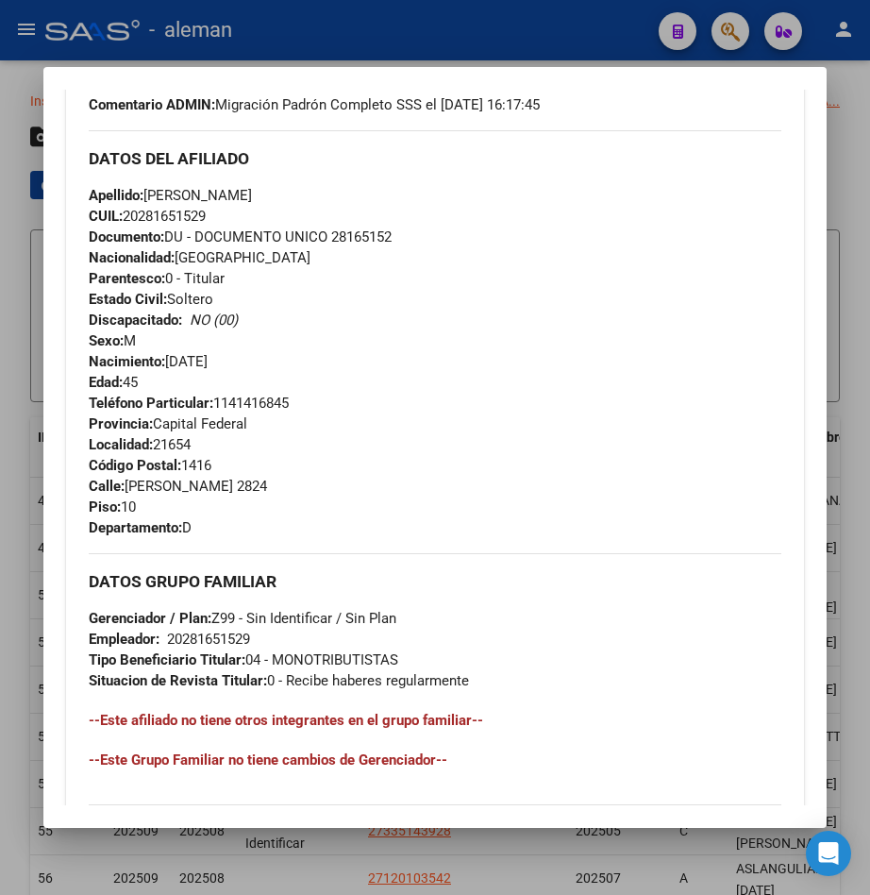
scroll to position [977, 0]
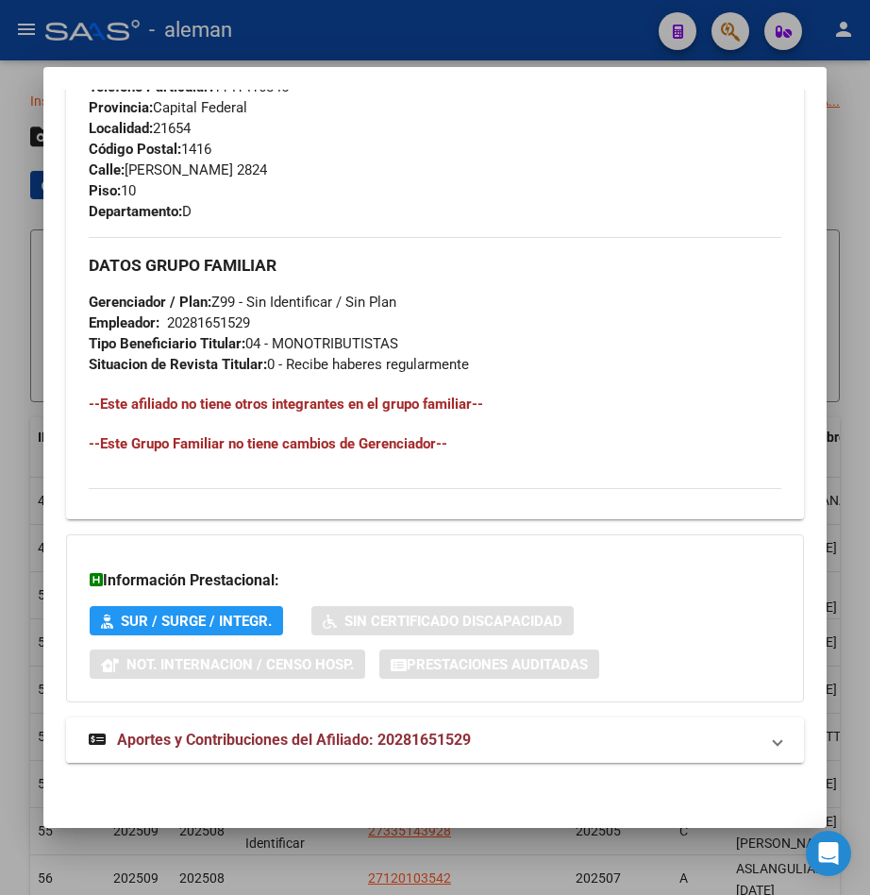
click at [340, 742] on span "Aportes y Contribuciones del Afiliado: 20281651529" at bounding box center [294, 740] width 354 height 18
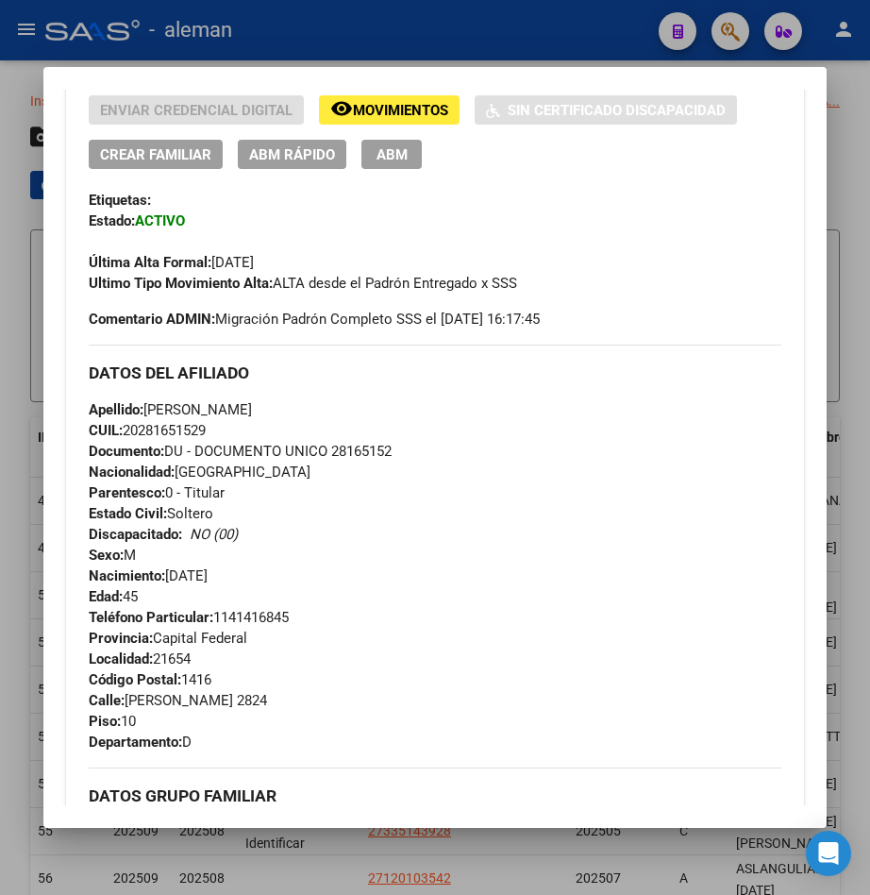
scroll to position [352, 0]
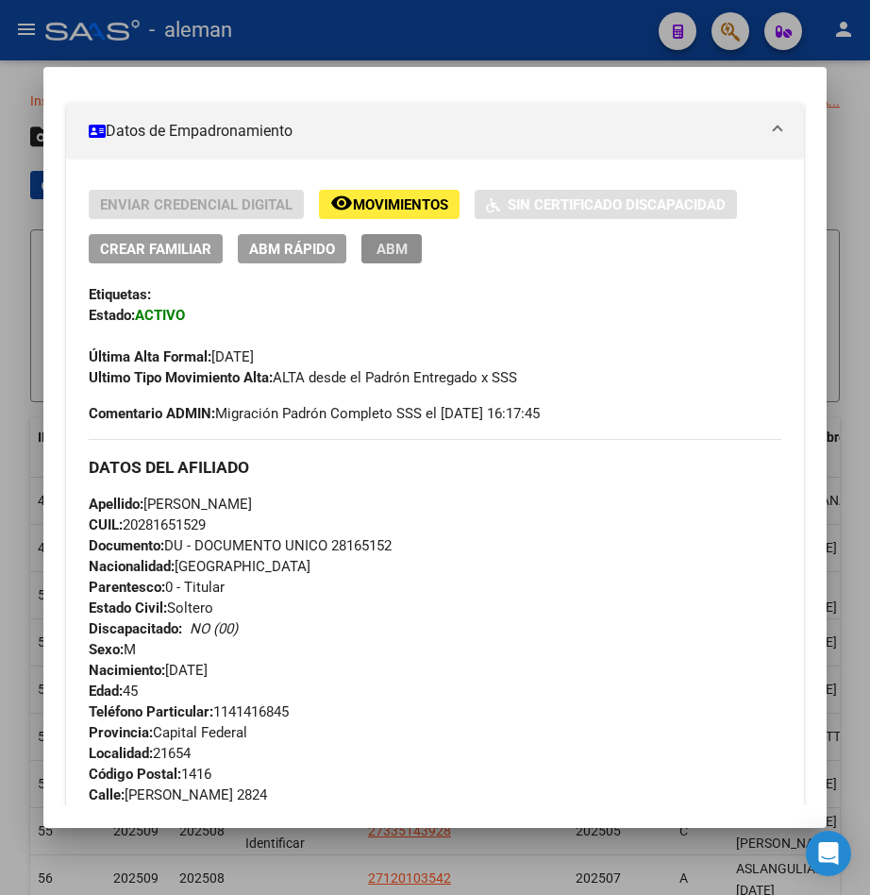
click at [412, 242] on button "ABM" at bounding box center [392, 248] width 60 height 29
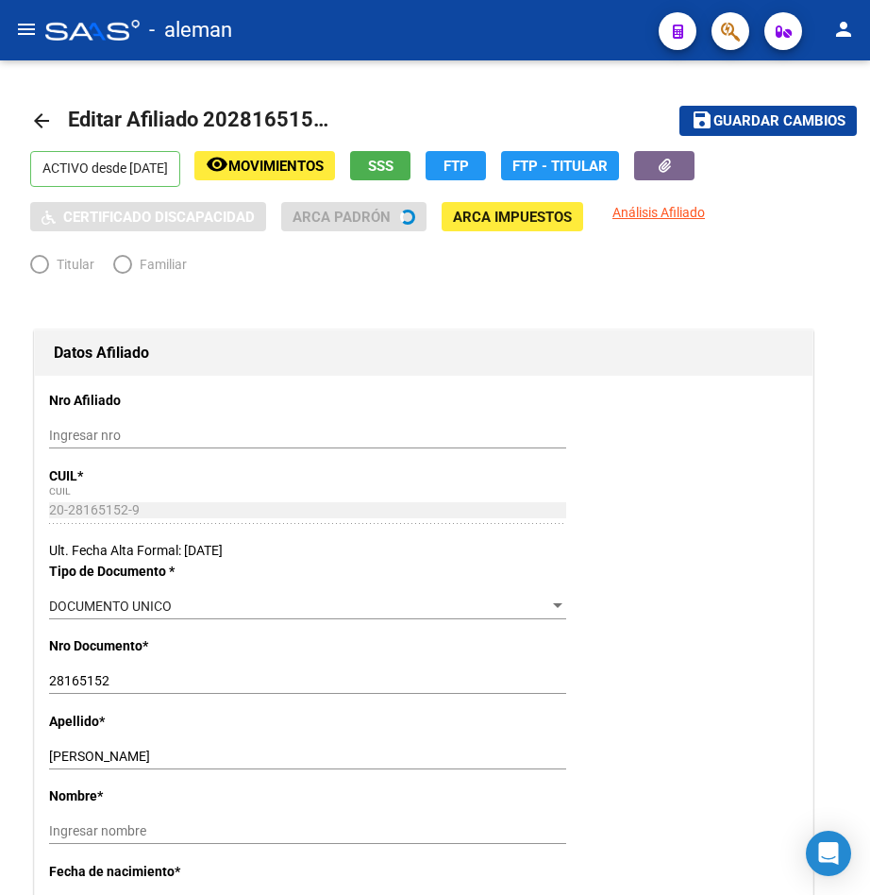
radio input "true"
type input "20-28165152-9"
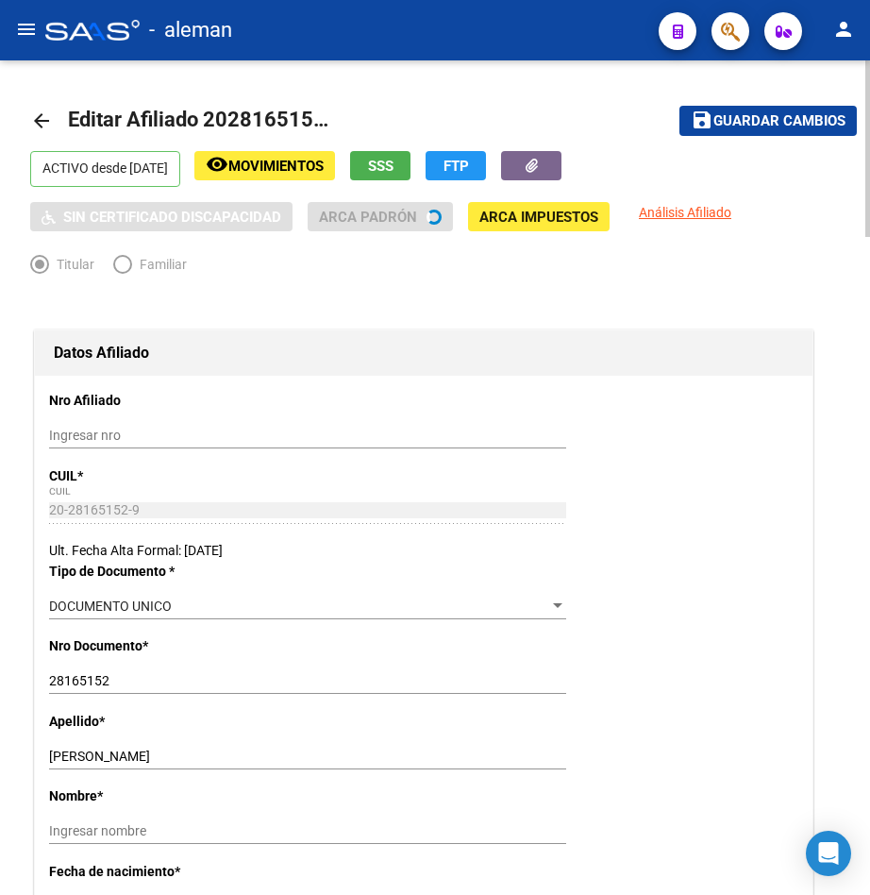
scroll to position [189, 0]
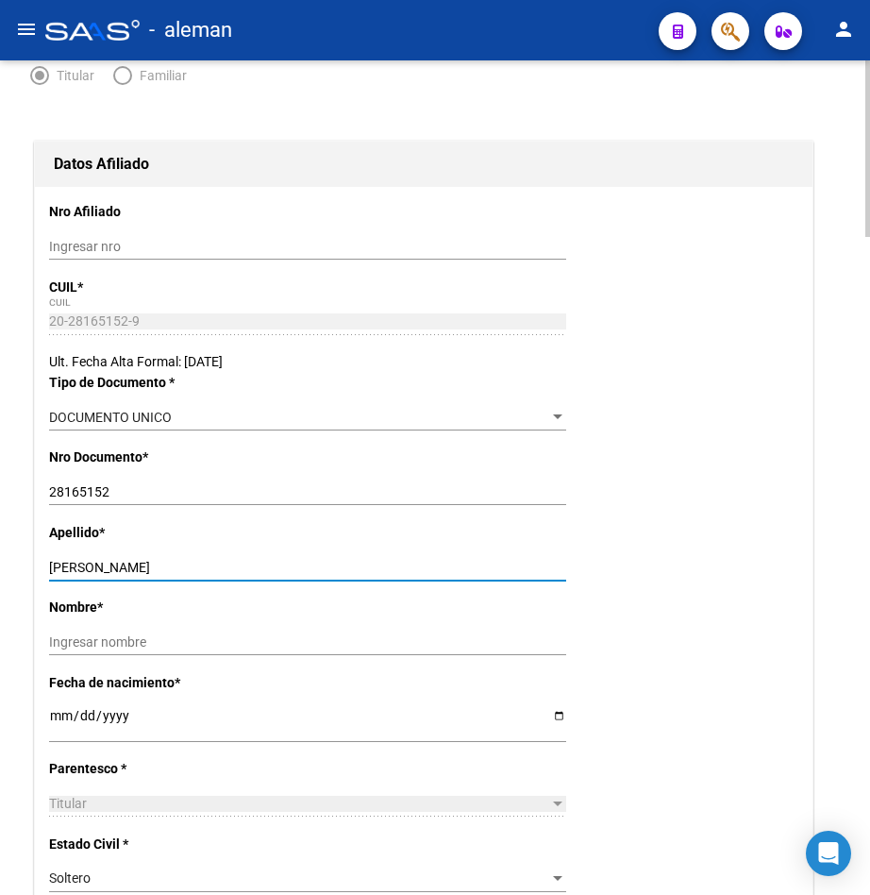
drag, startPoint x: 185, startPoint y: 564, endPoint x: 246, endPoint y: 571, distance: 61.7
click at [246, 571] on input "[PERSON_NAME]" at bounding box center [307, 568] width 517 height 16
type input "[PERSON_NAME]"
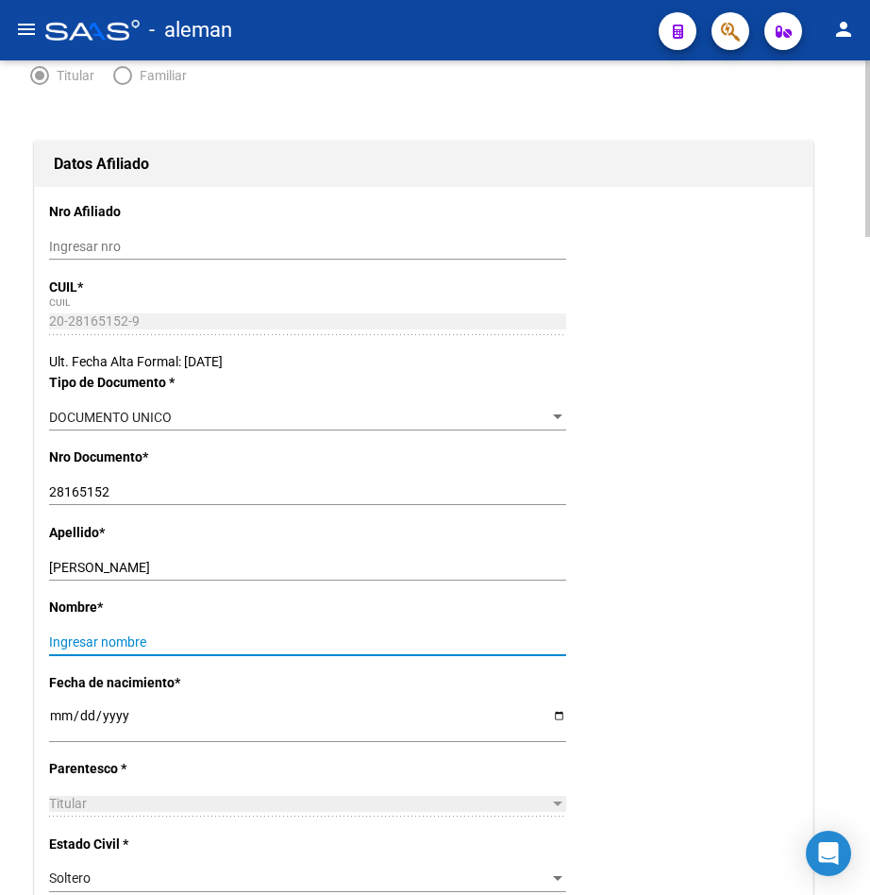
click at [252, 640] on input "Ingresar nombre" at bounding box center [307, 642] width 517 height 16
paste input "[PERSON_NAME]"
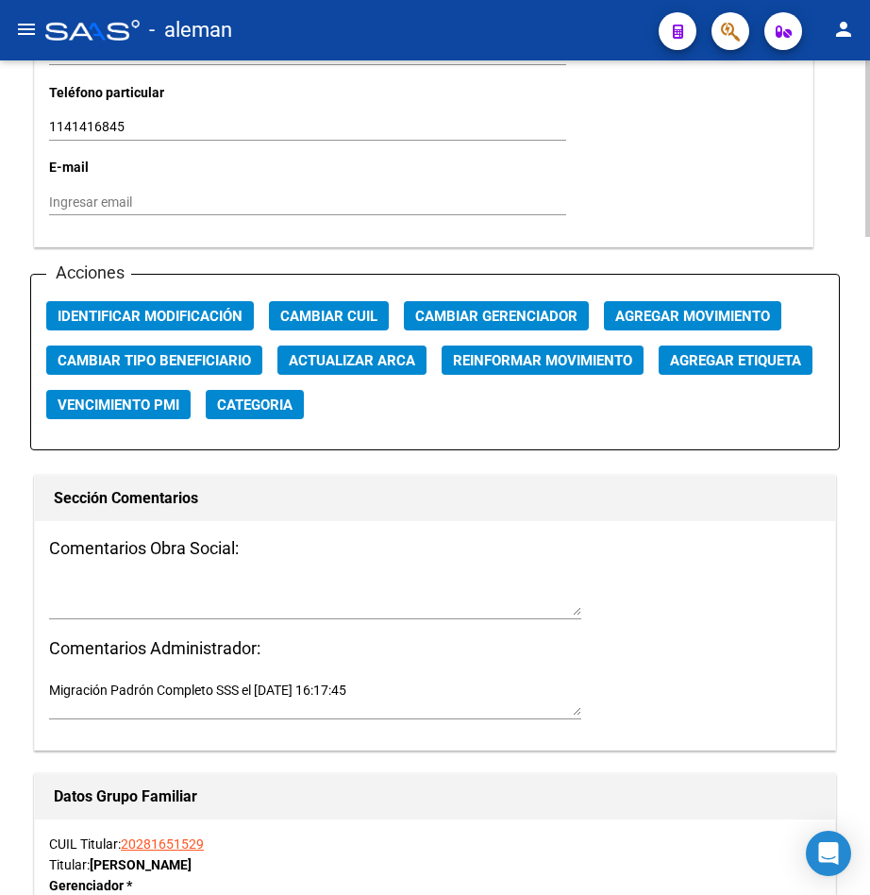
scroll to position [1982, 0]
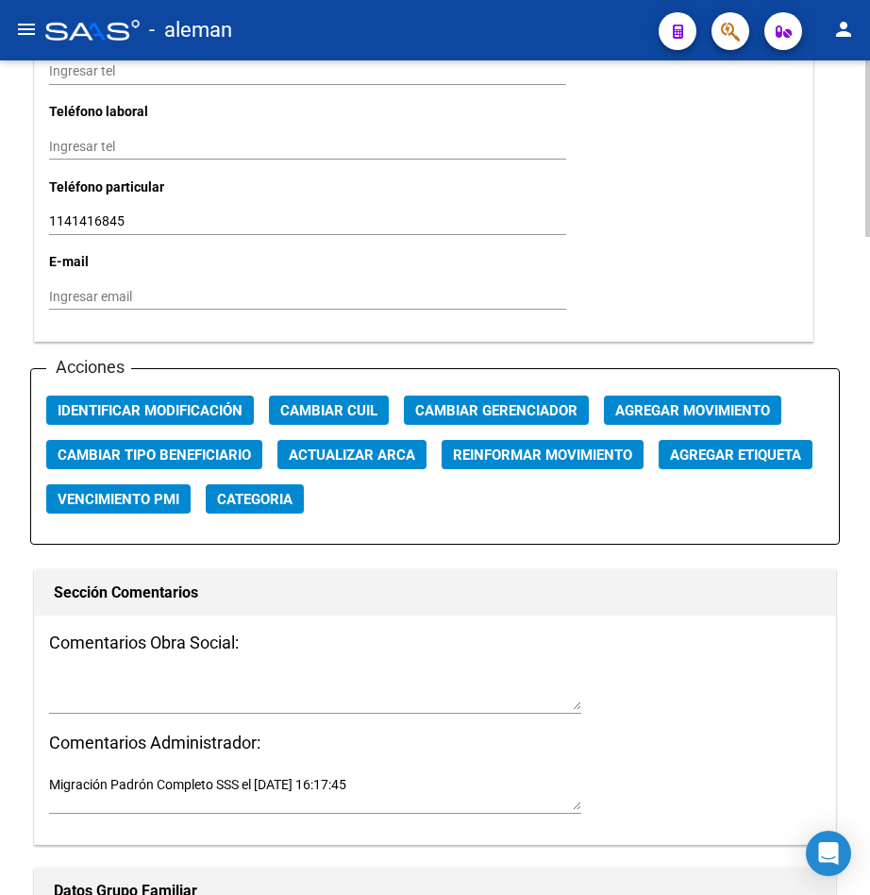
type input "[PERSON_NAME]"
click at [678, 410] on span "Agregar Movimiento" at bounding box center [692, 410] width 155 height 17
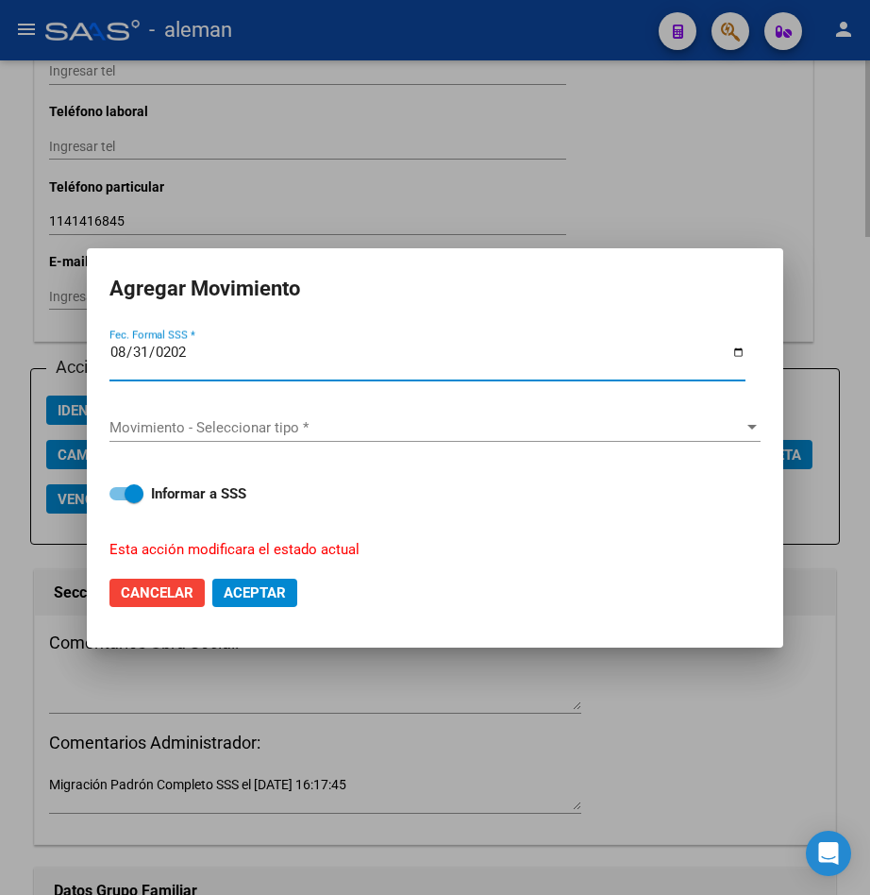
type input "[DATE]"
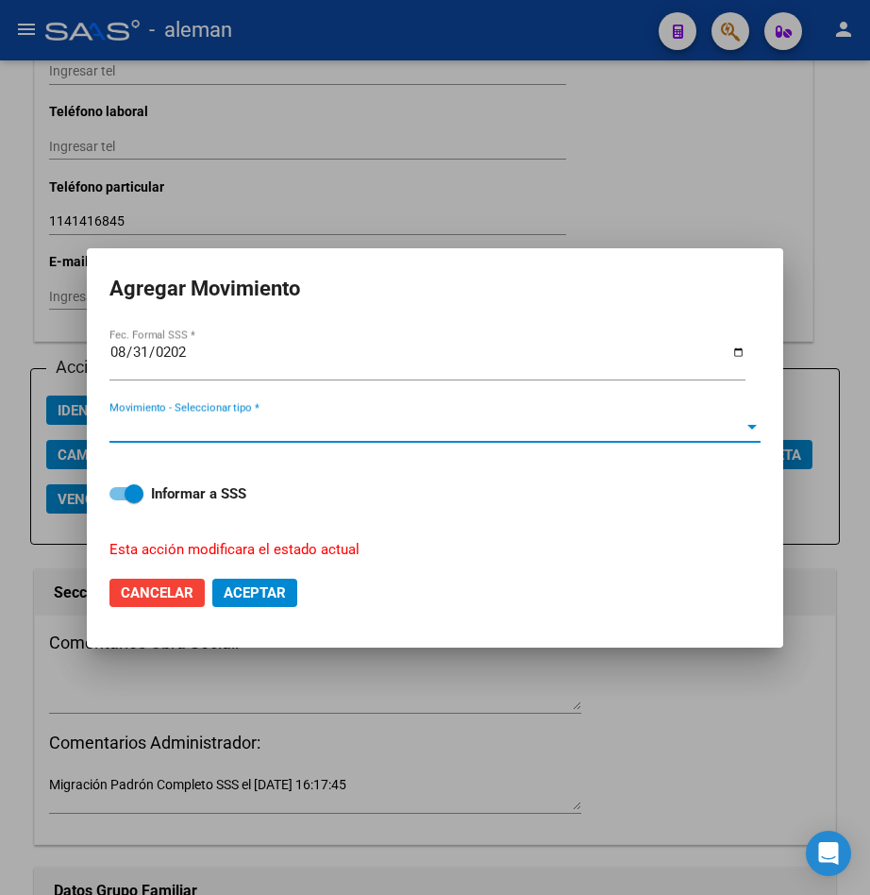
click at [754, 419] on div "Movimiento - Seleccionar tipo *" at bounding box center [434, 427] width 651 height 17
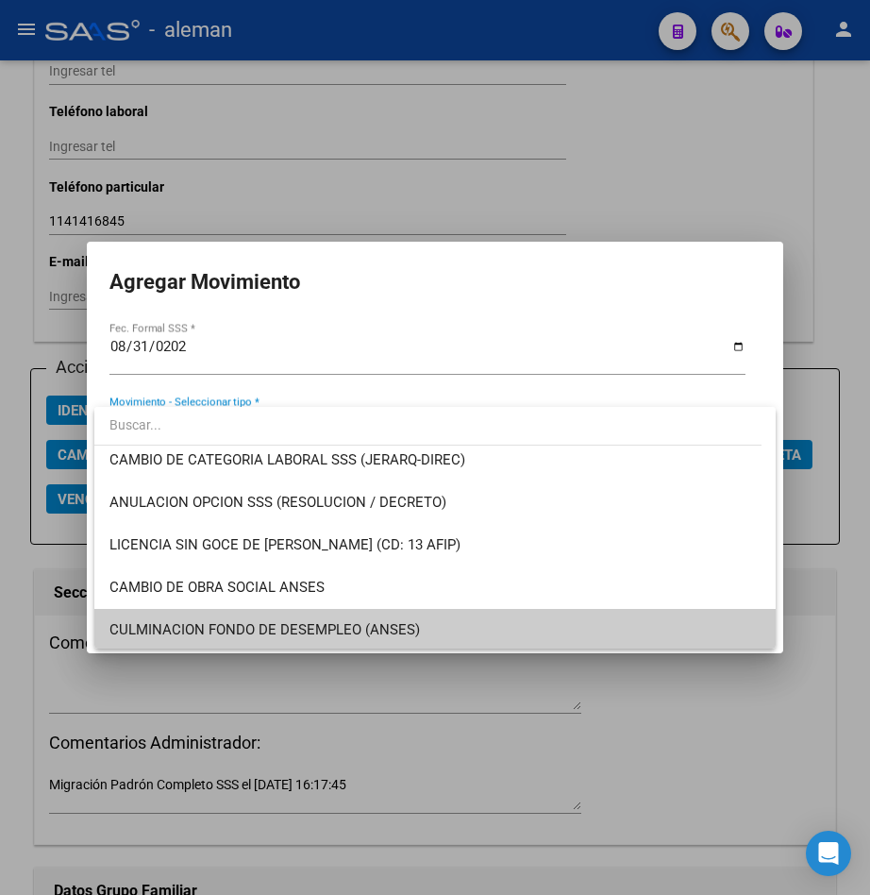
scroll to position [350, 0]
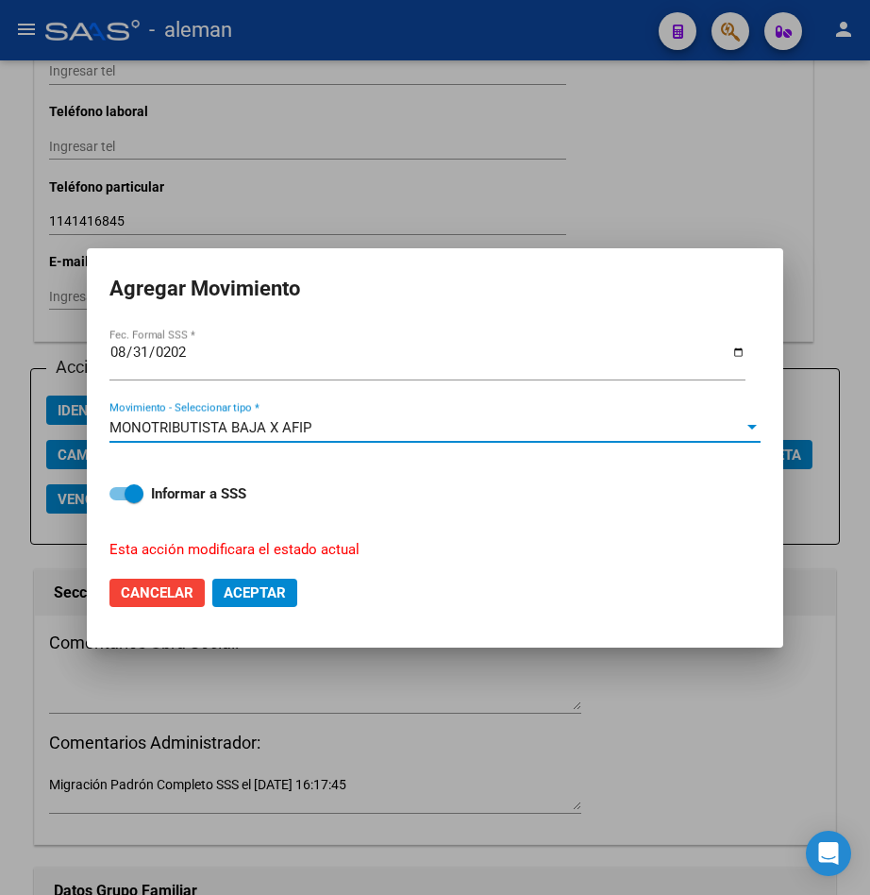
click at [257, 589] on span "Aceptar" at bounding box center [255, 592] width 62 height 17
checkbox input "false"
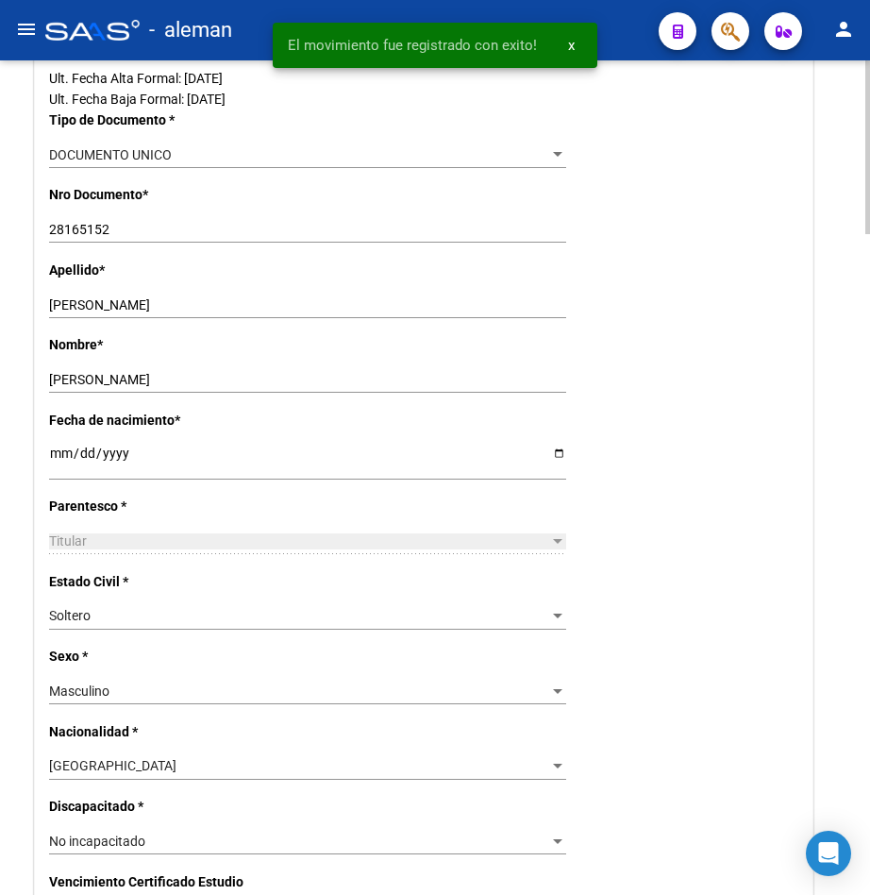
scroll to position [0, 0]
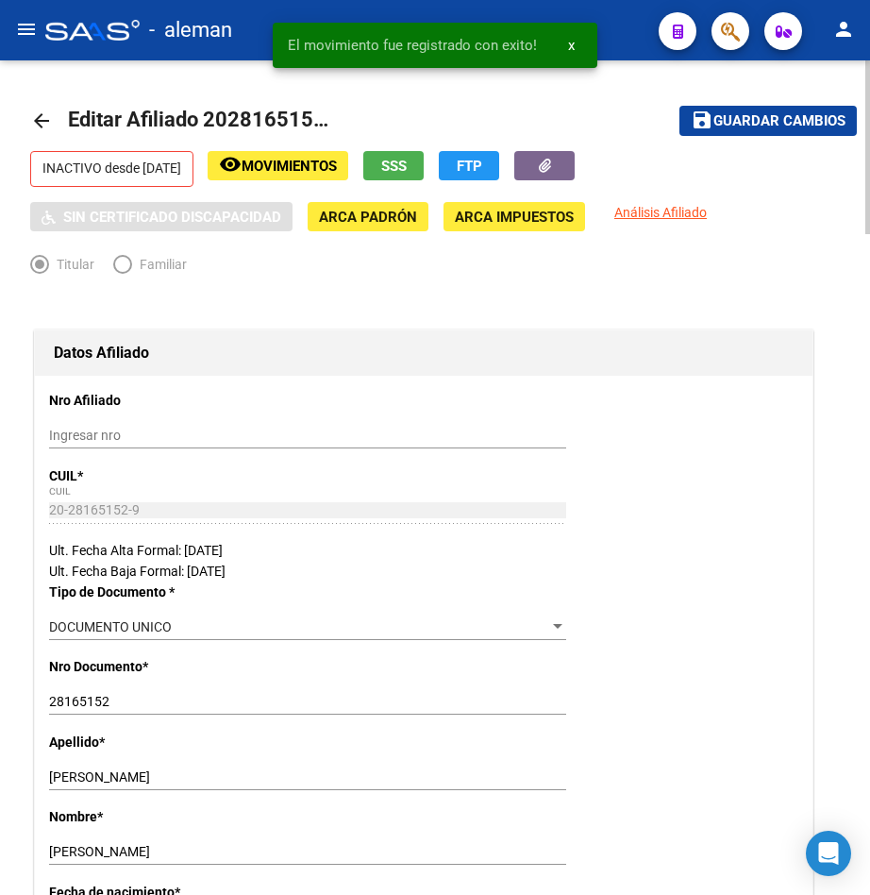
click at [35, 124] on mat-icon "arrow_back" at bounding box center [41, 120] width 23 height 23
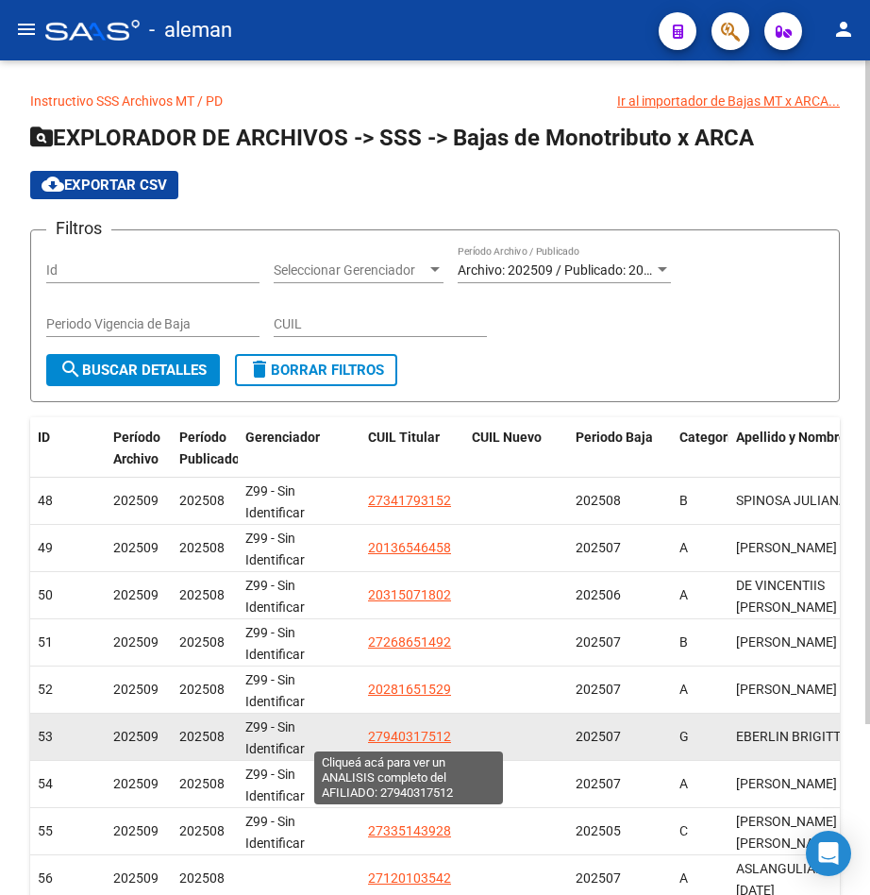
click at [407, 737] on span "27940317512" at bounding box center [409, 736] width 83 height 15
type textarea "27940317512"
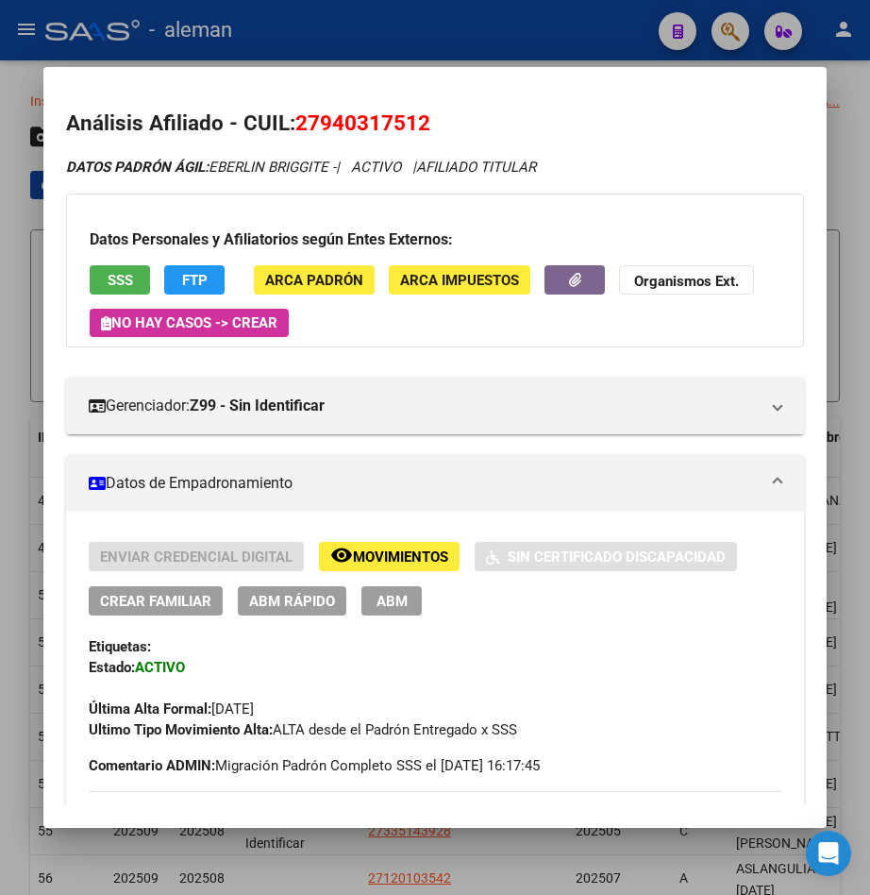
drag, startPoint x: 402, startPoint y: 598, endPoint x: 423, endPoint y: 635, distance: 42.3
click at [423, 635] on div "Enviar Credencial Digital remove_red_eye Movimientos Sin Certificado Discapacid…" at bounding box center [435, 641] width 693 height 198
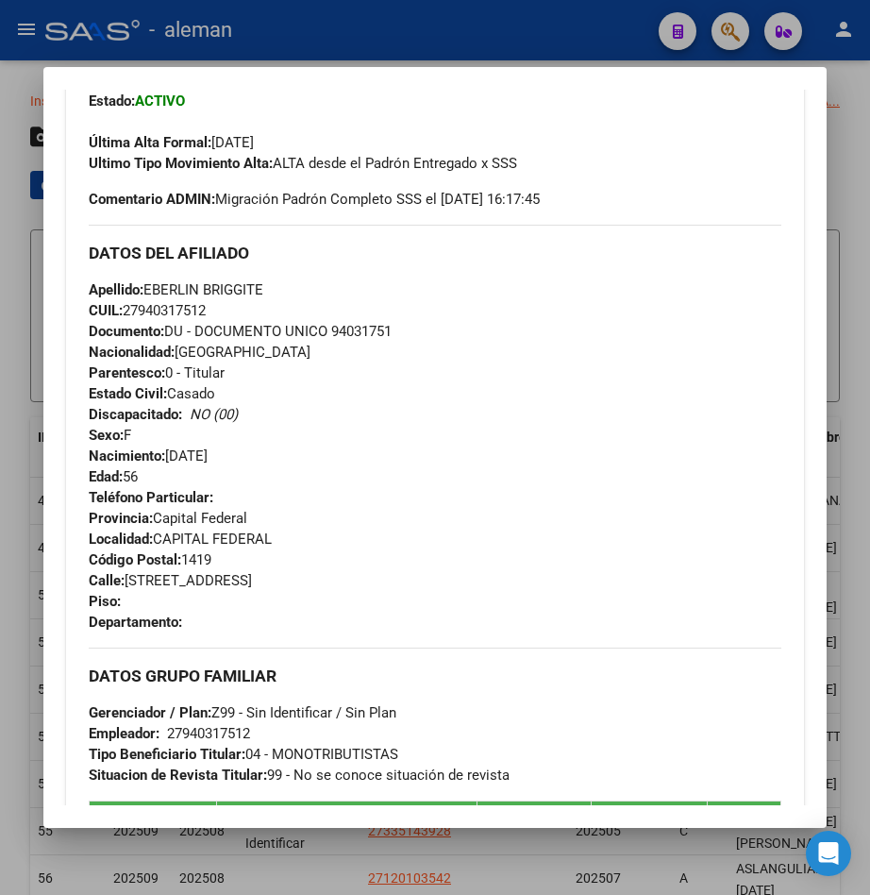
scroll to position [189, 0]
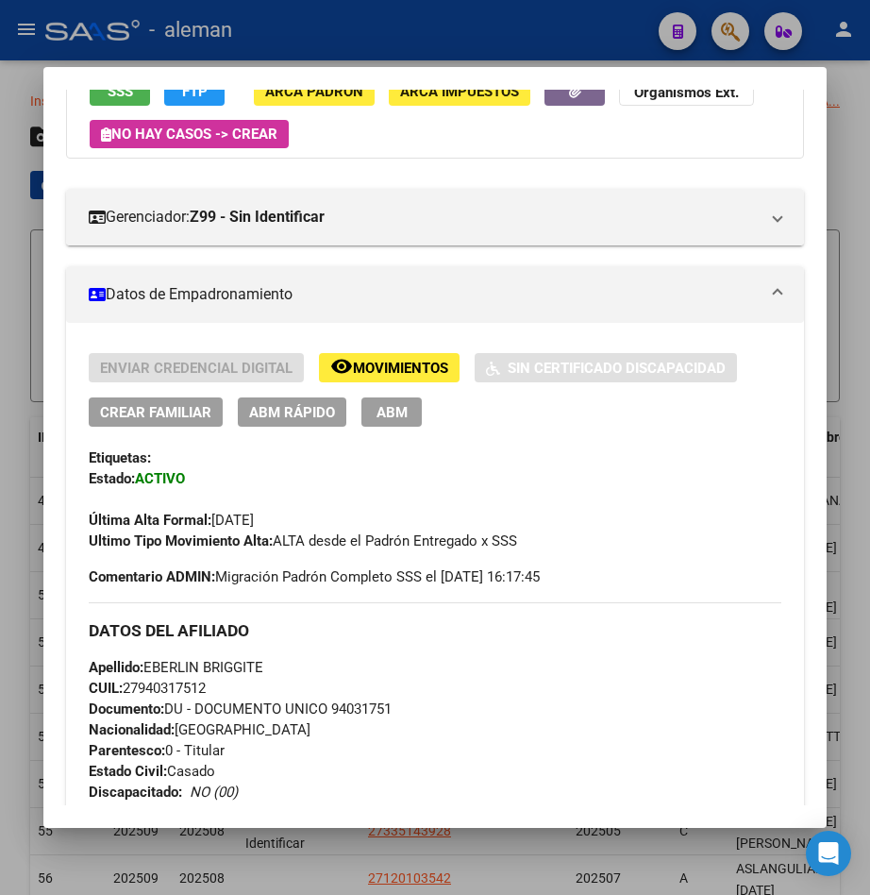
click at [400, 411] on span "ABM" at bounding box center [392, 412] width 31 height 17
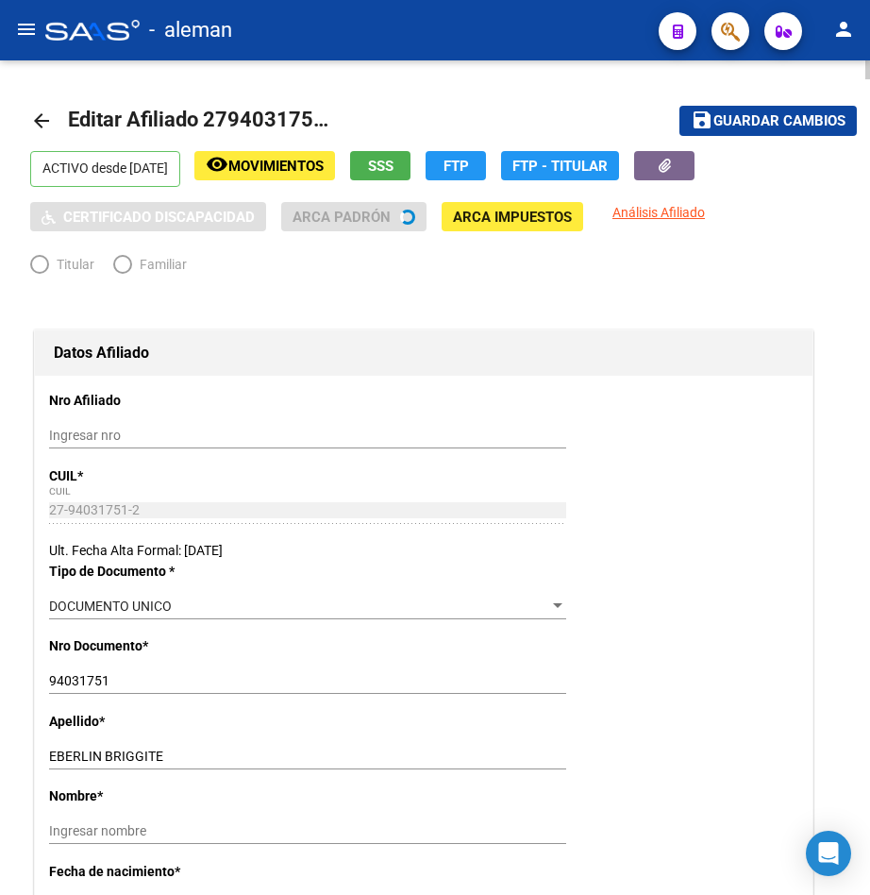
radio input "true"
type input "27-94031751-2"
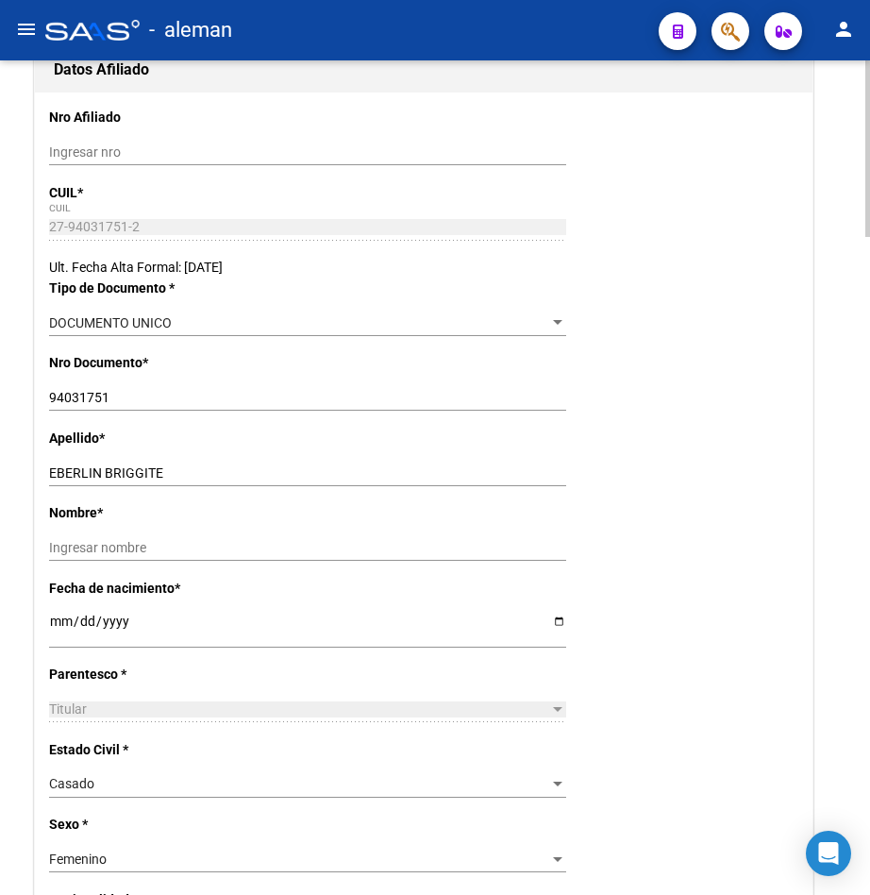
scroll to position [378, 0]
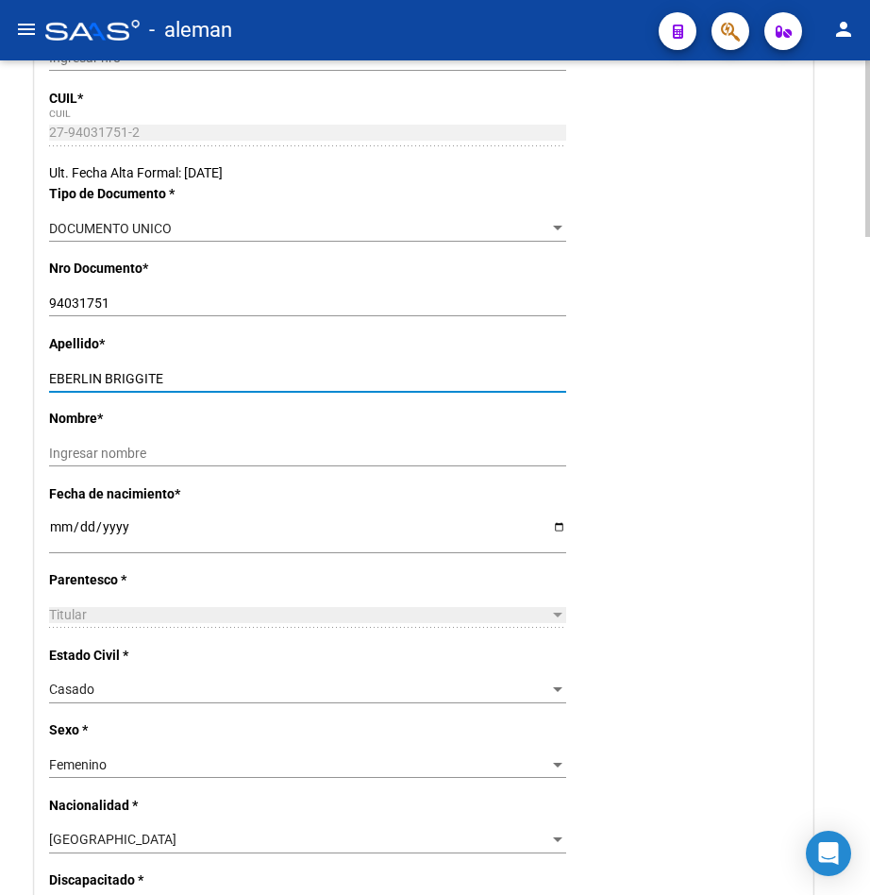
drag, startPoint x: 106, startPoint y: 377, endPoint x: 184, endPoint y: 376, distance: 78.4
click at [184, 376] on input "EBERLIN BRIGGITE" at bounding box center [307, 379] width 517 height 16
type input "EBERLIN"
click at [166, 456] on input "Ingresar nombre" at bounding box center [307, 454] width 517 height 16
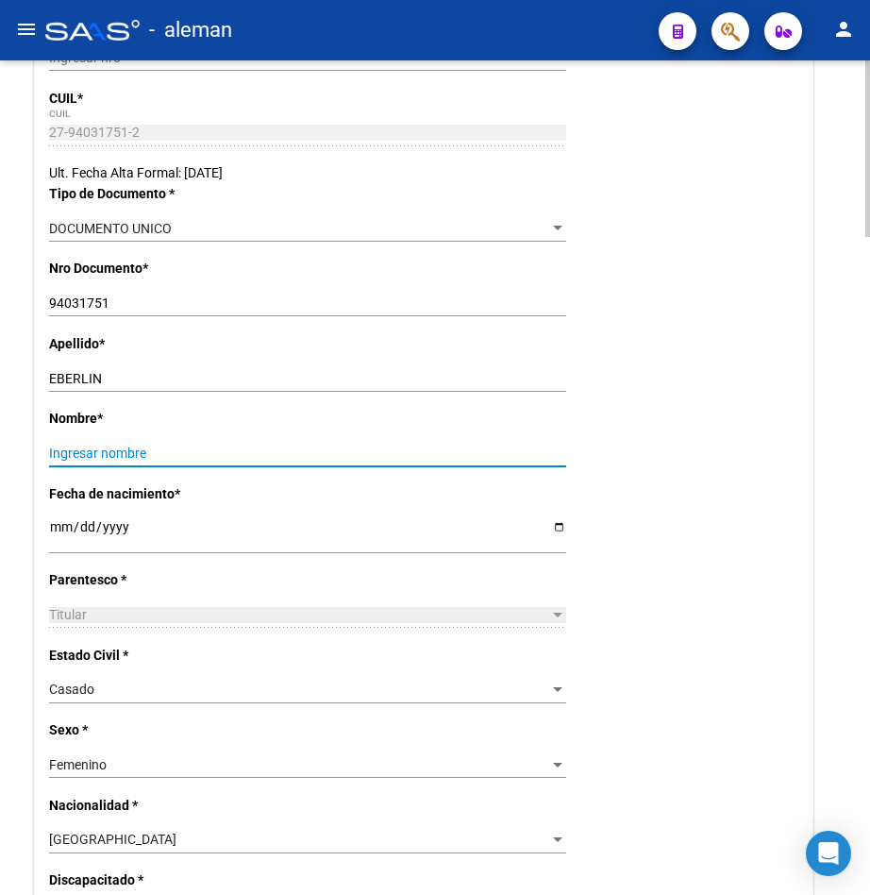
paste input "BRIGGITE"
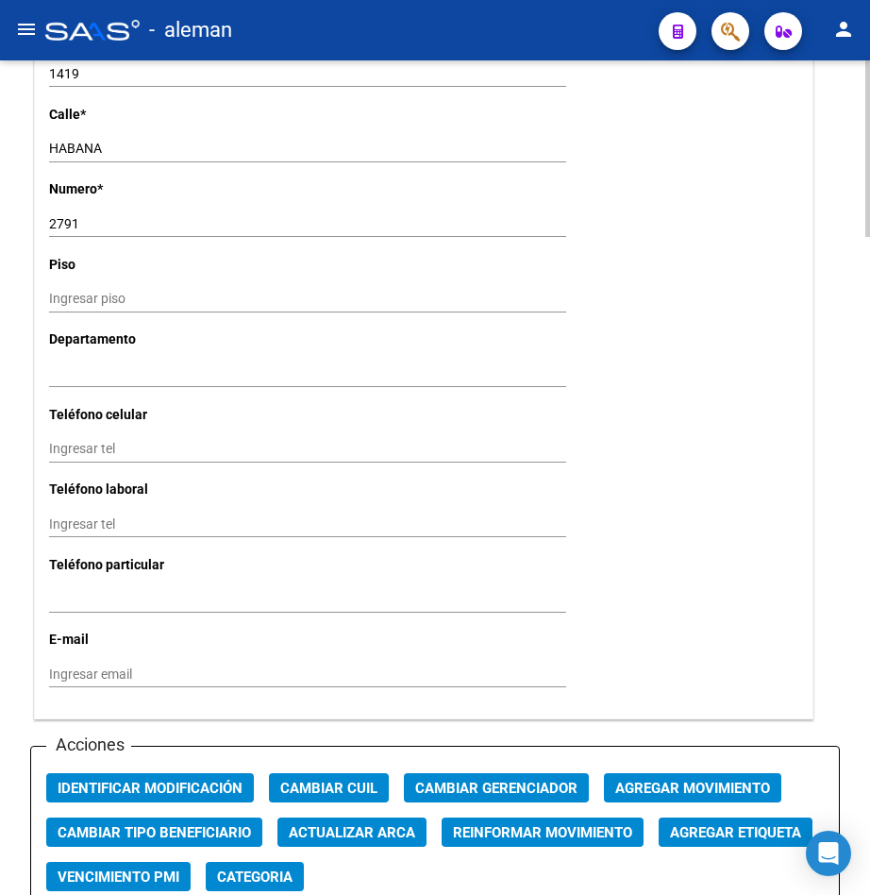
scroll to position [2265, 0]
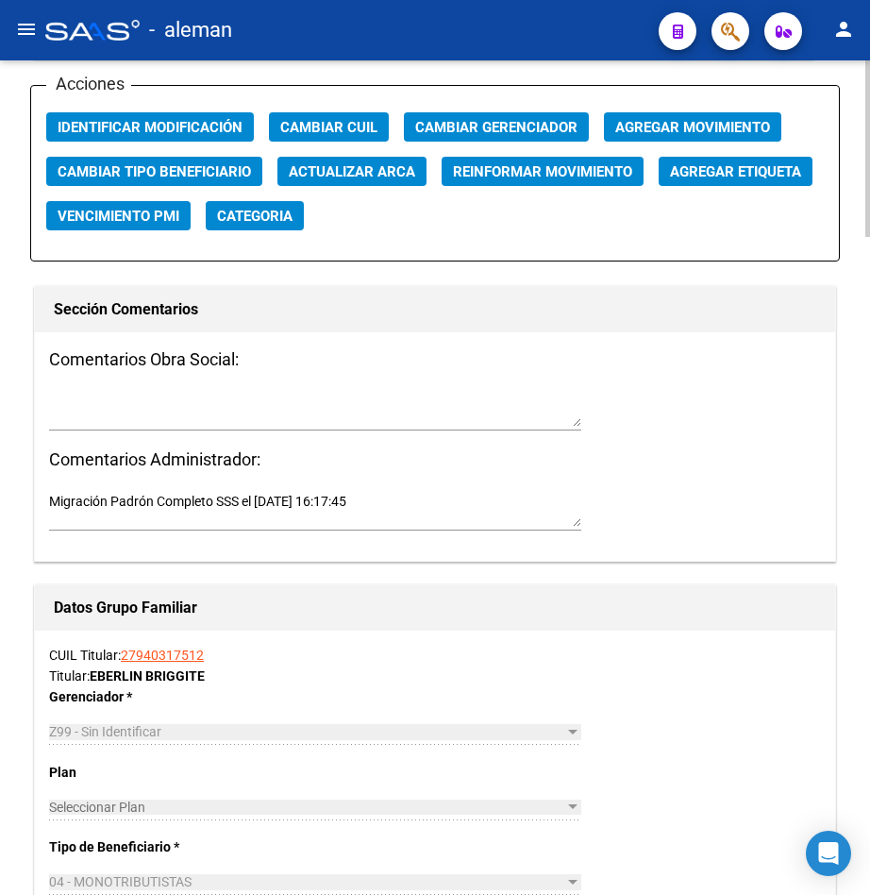
type input "BRIGGITE"
click at [739, 429] on div "Comentarios Obra Social: Comentarios Administrador: Migración Padrón Completo S…" at bounding box center [435, 446] width 800 height 229
click at [713, 133] on span "Agregar Movimiento" at bounding box center [692, 127] width 155 height 17
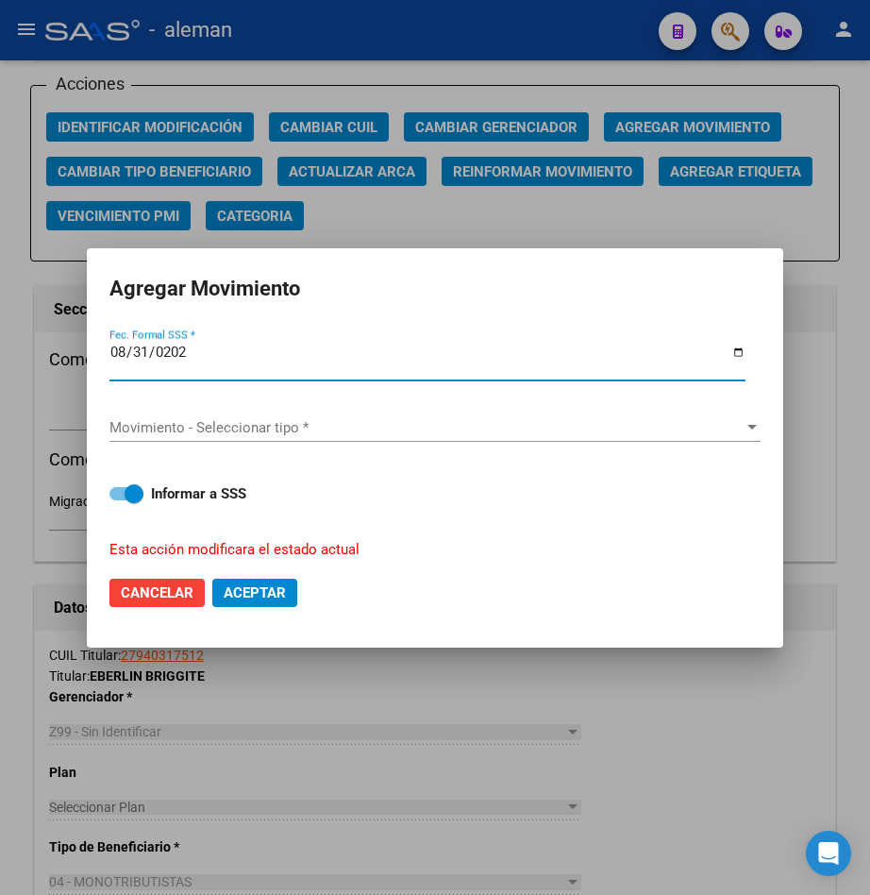
type input "[DATE]"
click at [212, 579] on button "Aceptar" at bounding box center [254, 593] width 85 height 28
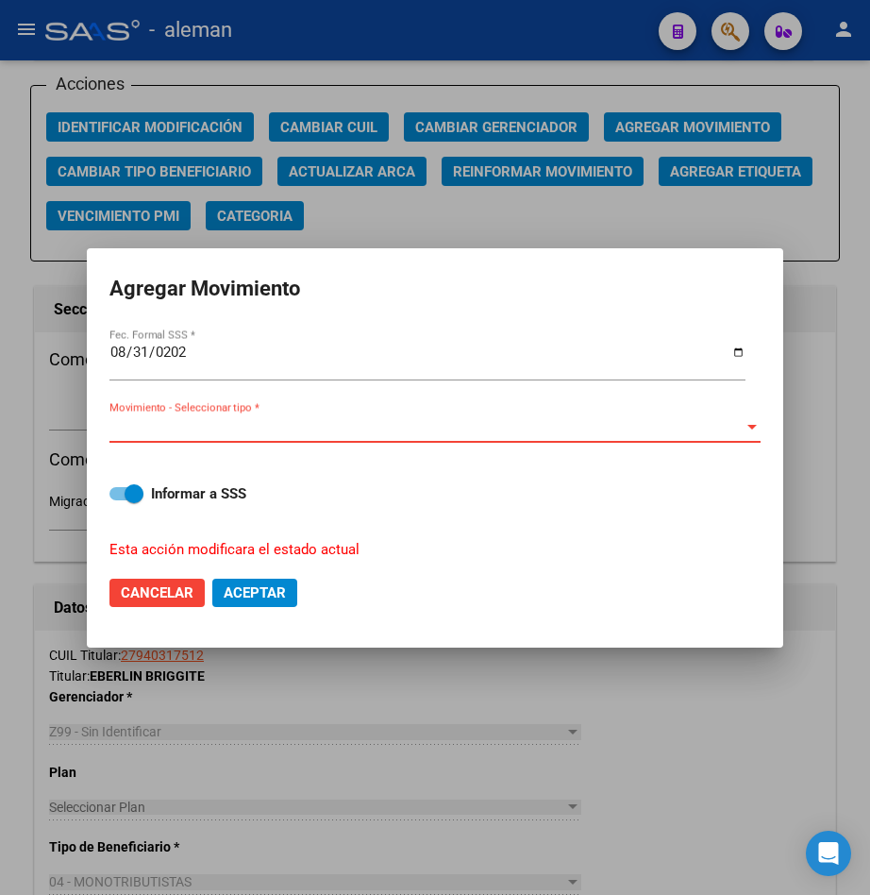
click at [722, 431] on span "Movimiento - Seleccionar tipo *" at bounding box center [426, 427] width 634 height 17
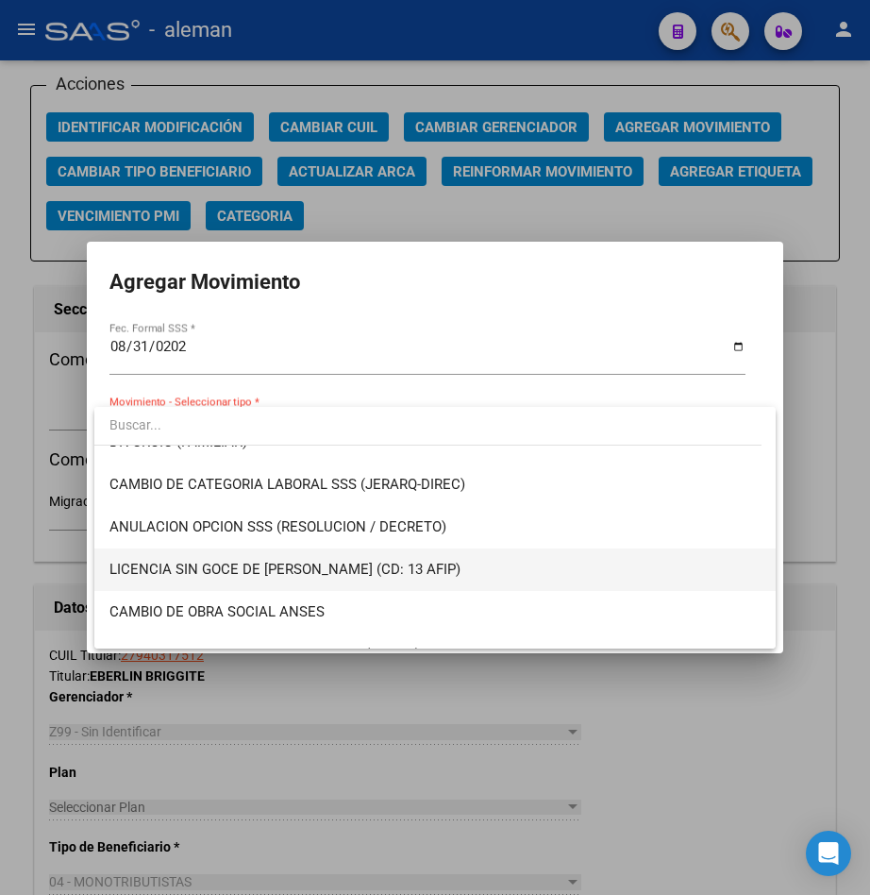
scroll to position [378, 0]
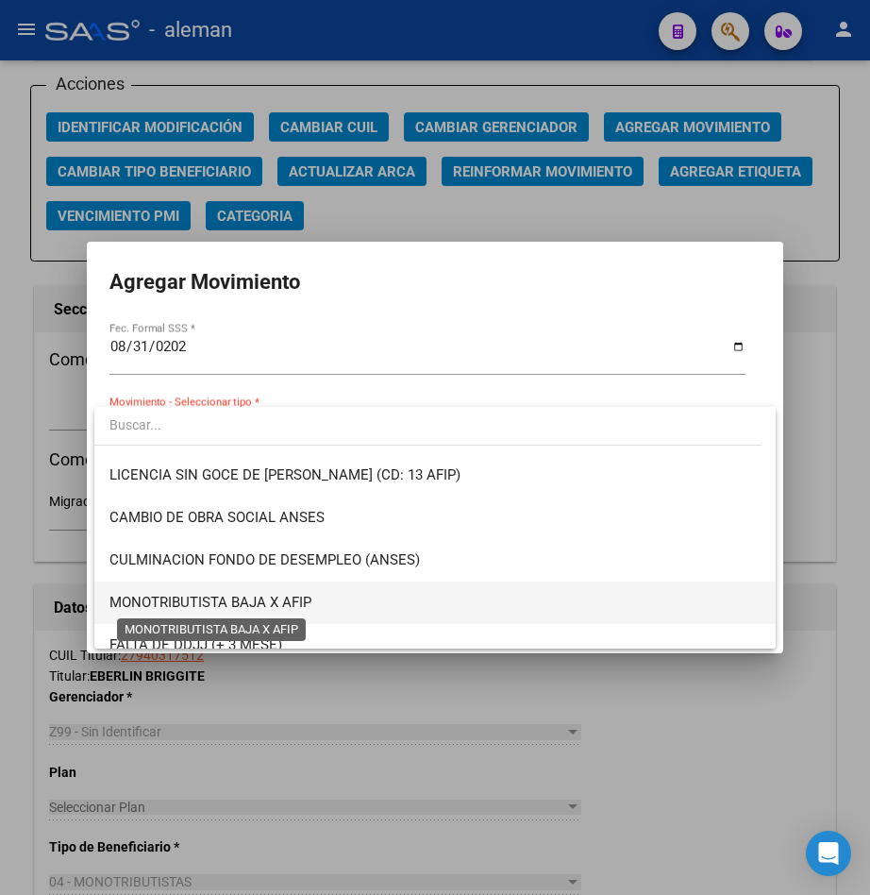
click at [245, 595] on span "MONOTRIBUTISTA BAJA X AFIP" at bounding box center [210, 602] width 202 height 17
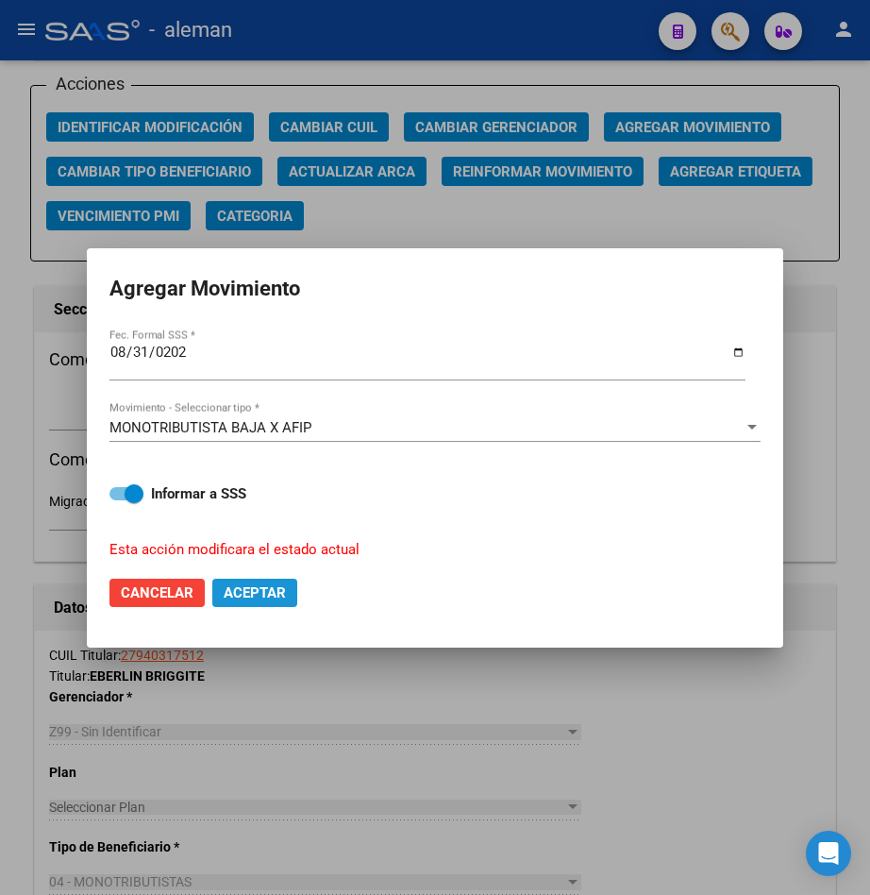
click at [233, 593] on span "Aceptar" at bounding box center [255, 592] width 62 height 17
checkbox input "false"
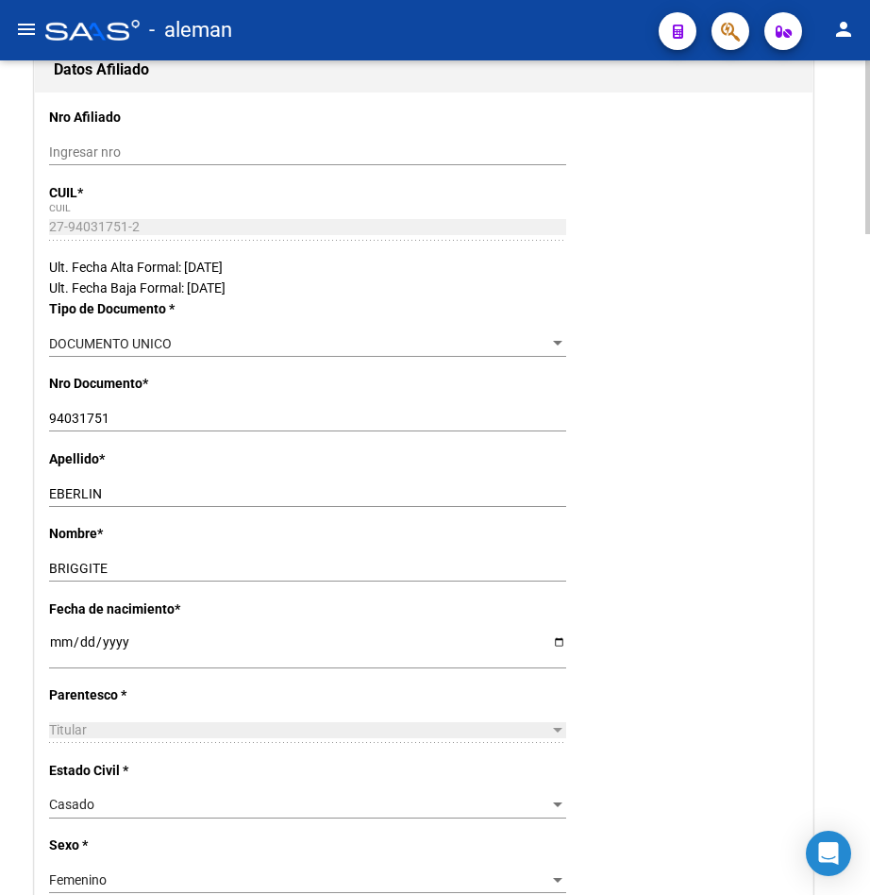
scroll to position [0, 0]
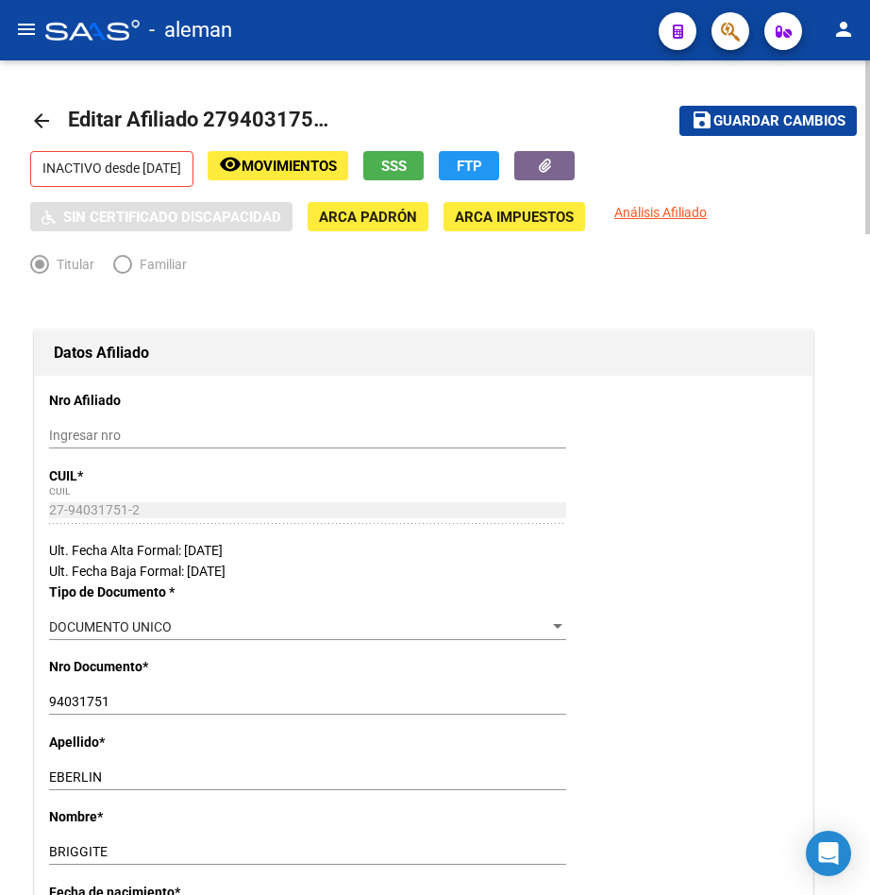
click at [40, 116] on mat-icon "arrow_back" at bounding box center [41, 120] width 23 height 23
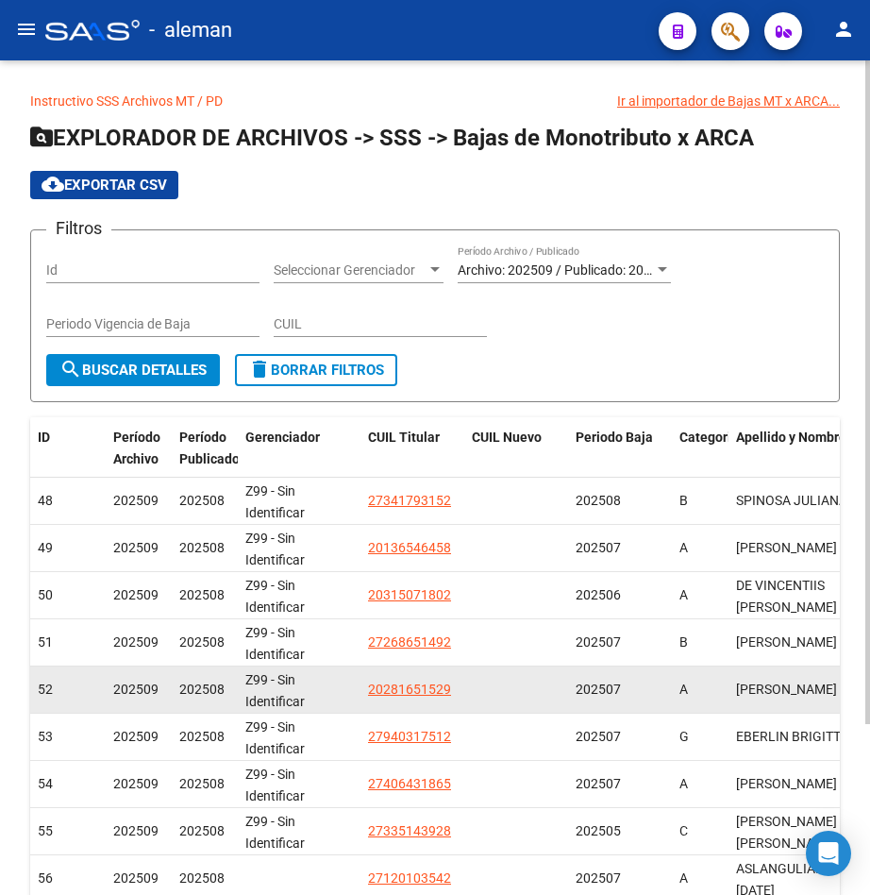
scroll to position [189, 0]
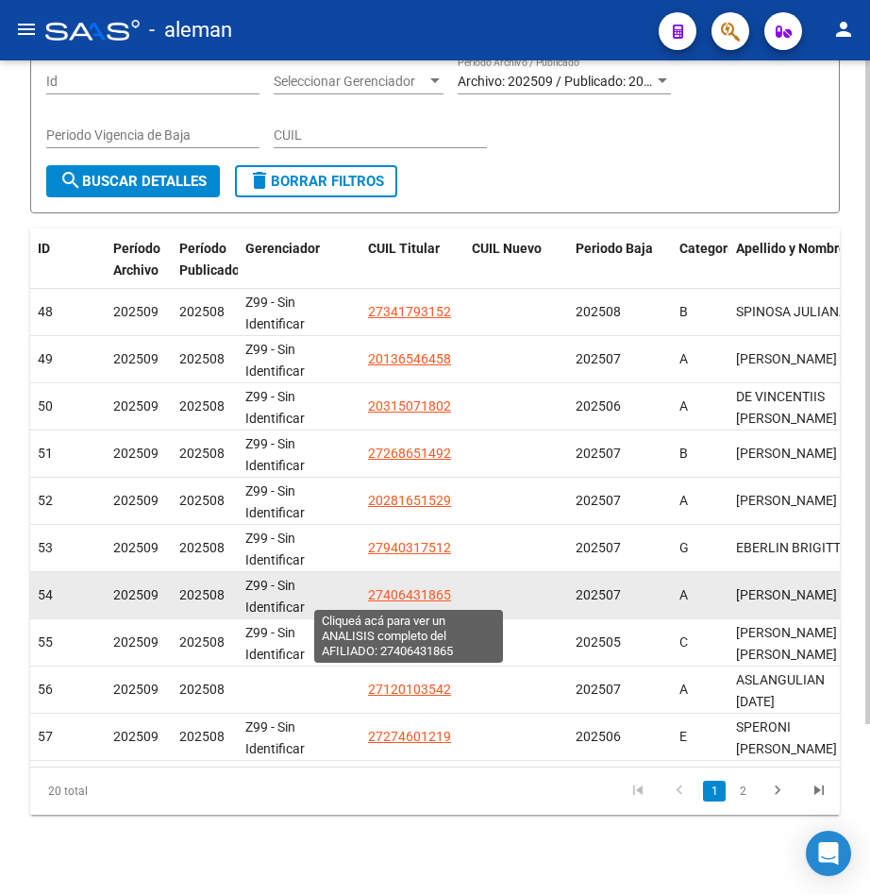
click at [420, 591] on span "27406431865" at bounding box center [409, 594] width 83 height 15
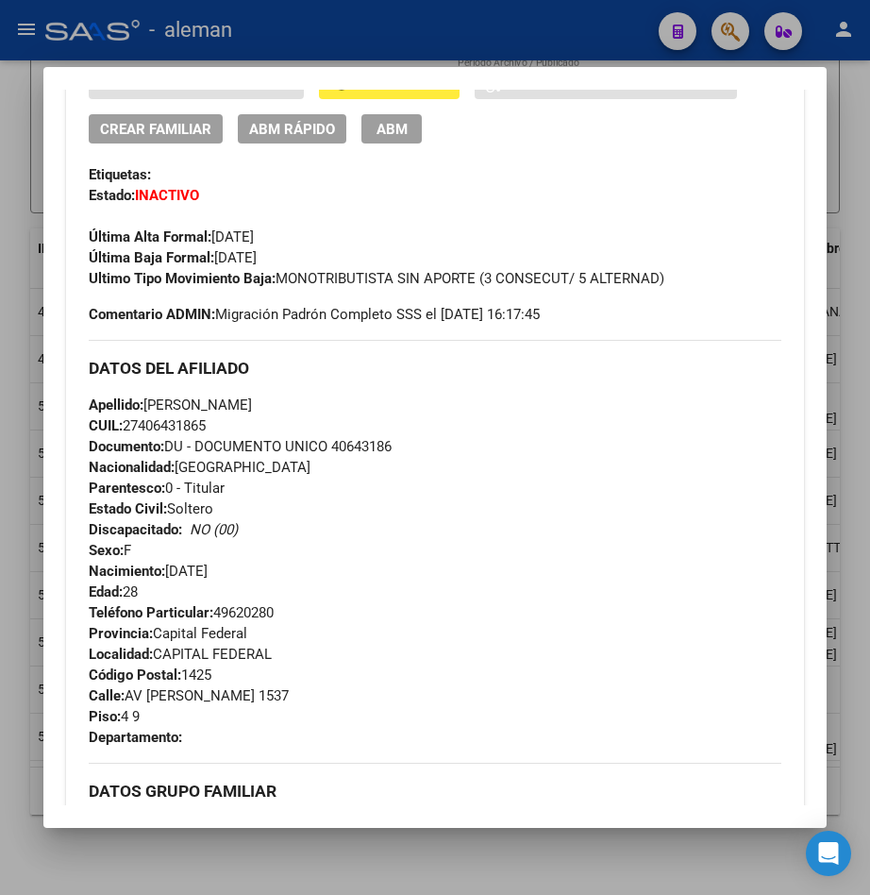
scroll to position [0, 0]
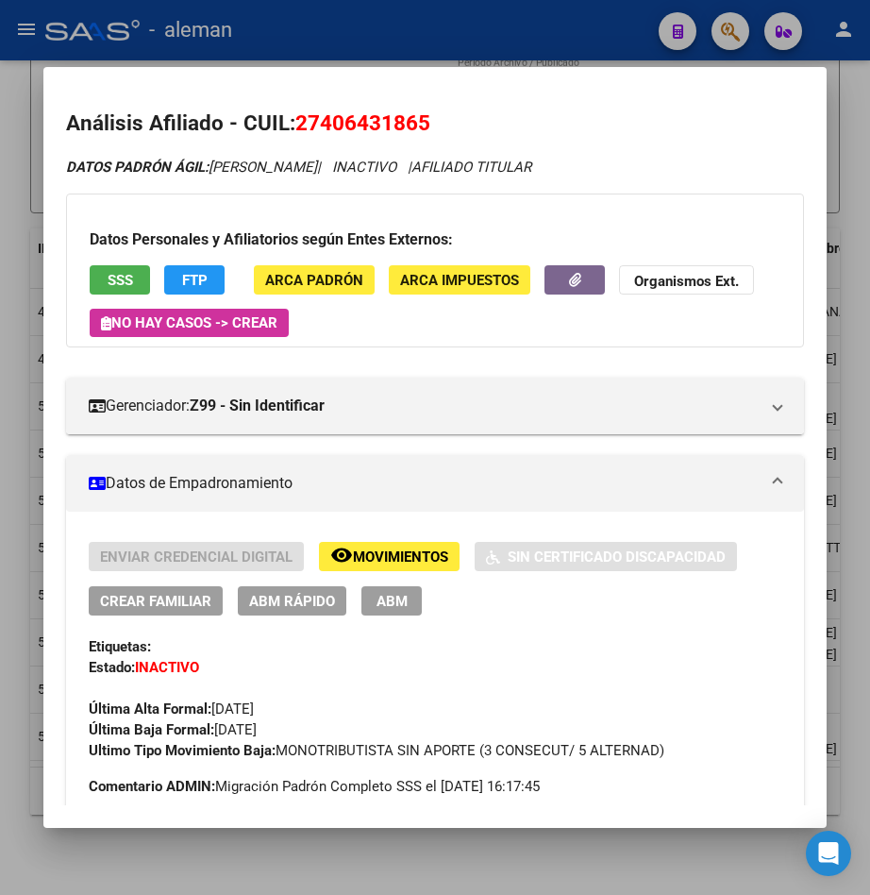
click at [850, 237] on div at bounding box center [435, 447] width 870 height 895
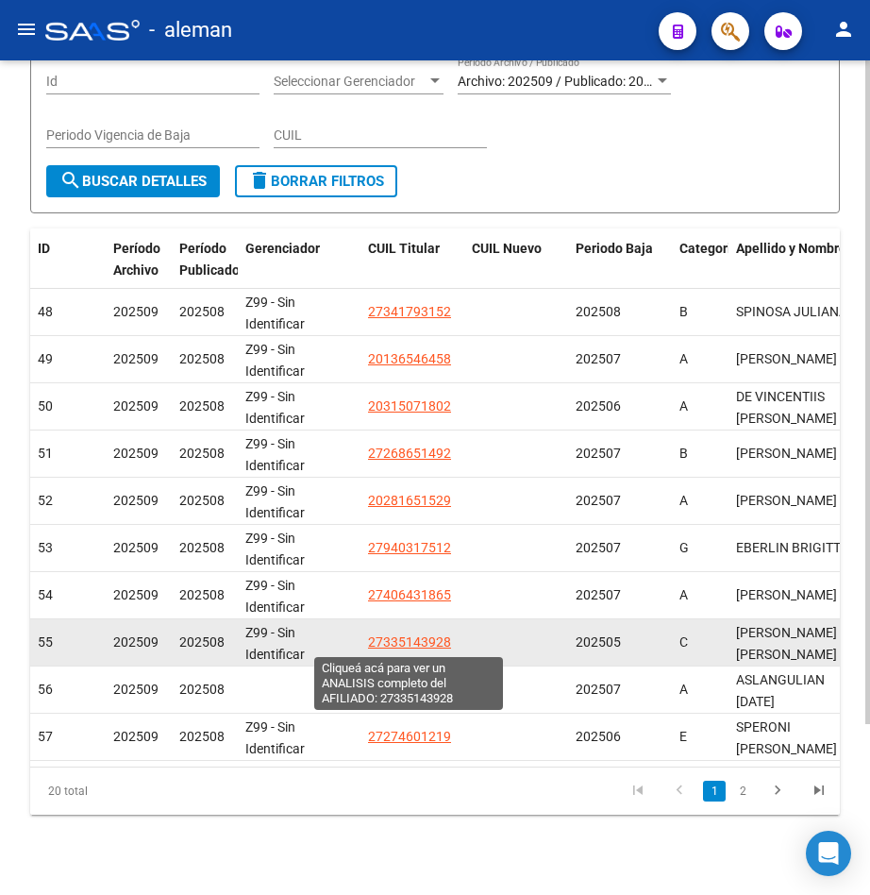
click at [385, 634] on span "27335143928" at bounding box center [409, 641] width 83 height 15
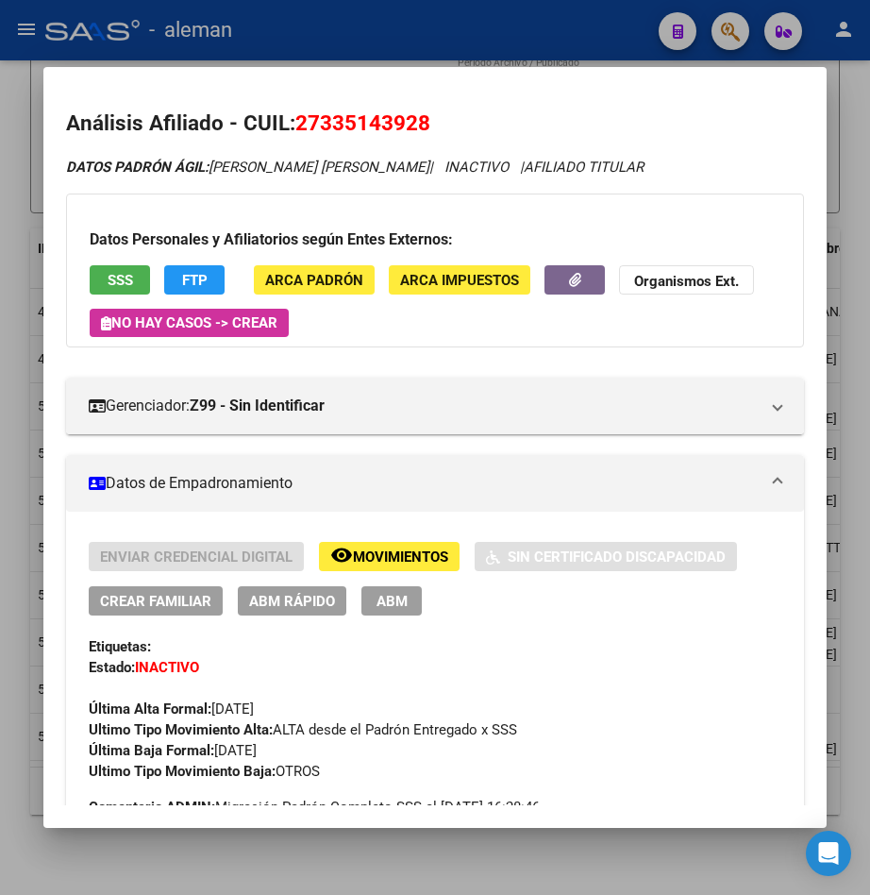
scroll to position [189, 0]
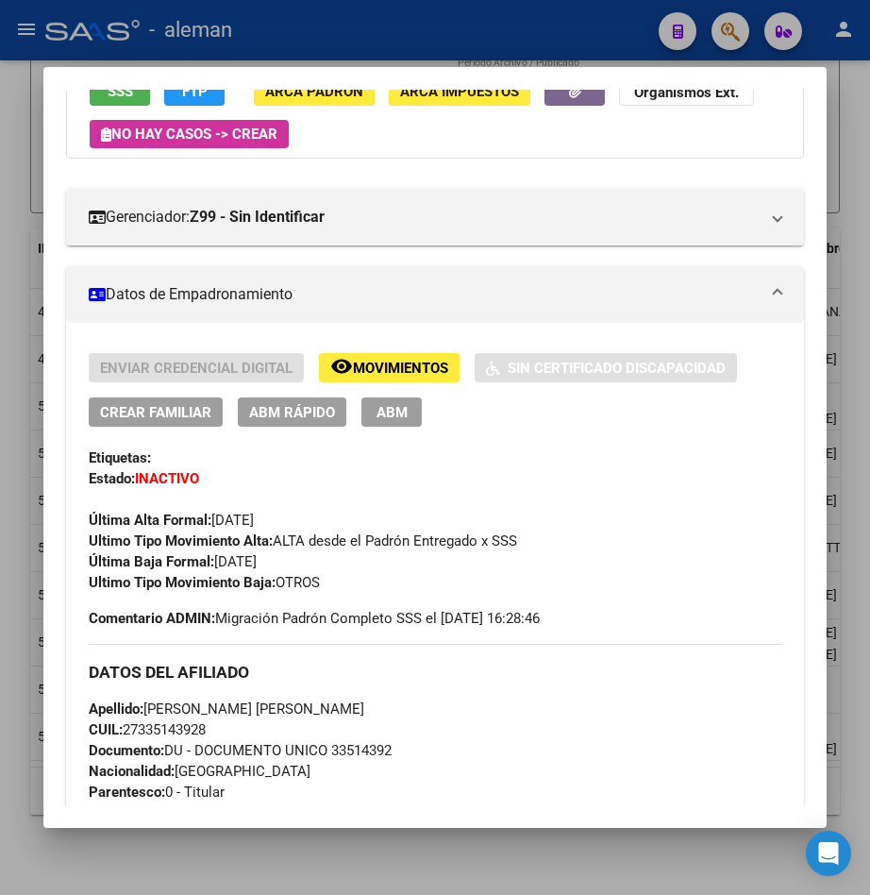
click at [855, 227] on div at bounding box center [435, 447] width 870 height 895
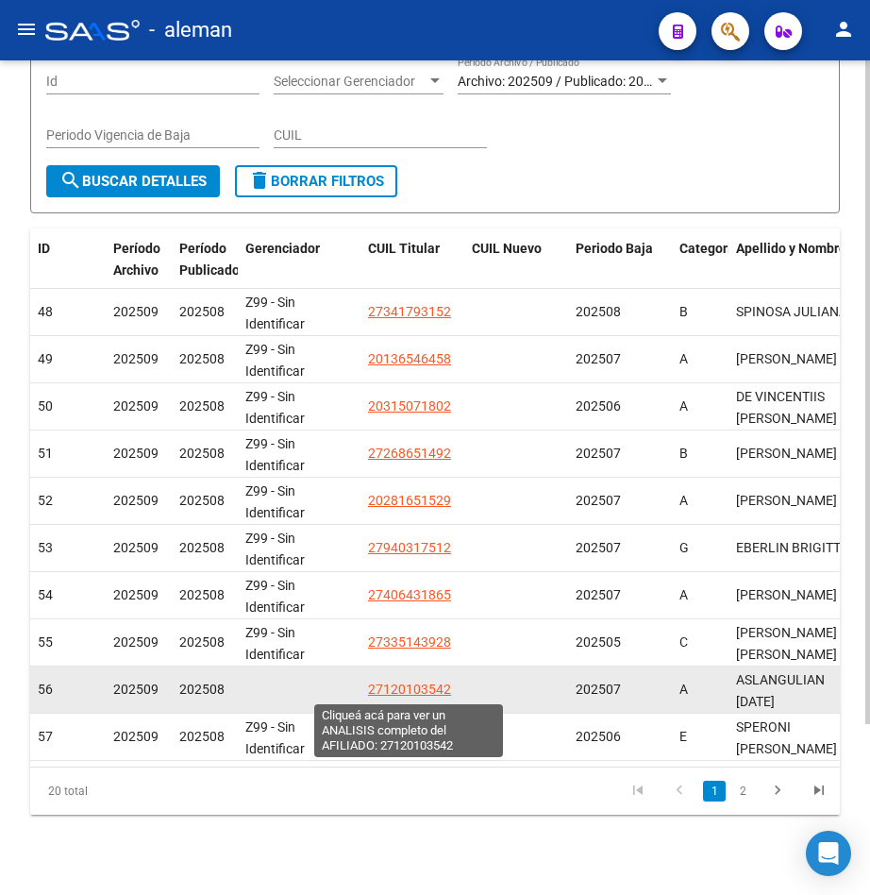
click at [429, 690] on span "27120103542" at bounding box center [409, 689] width 83 height 15
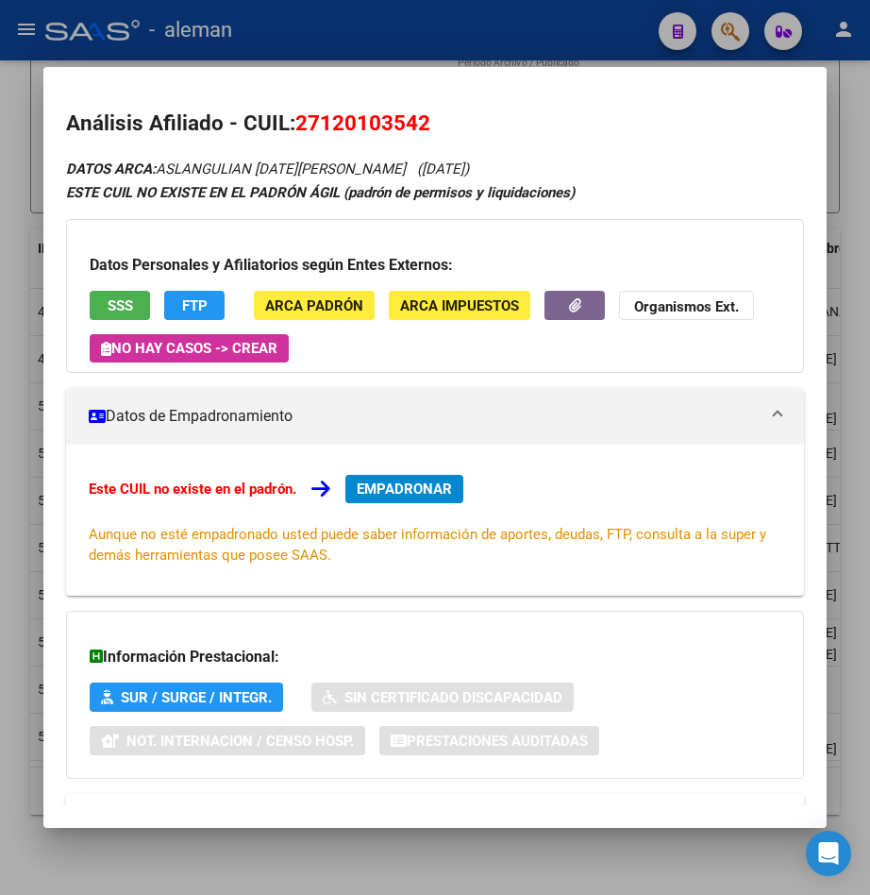
click at [862, 513] on div at bounding box center [435, 447] width 870 height 895
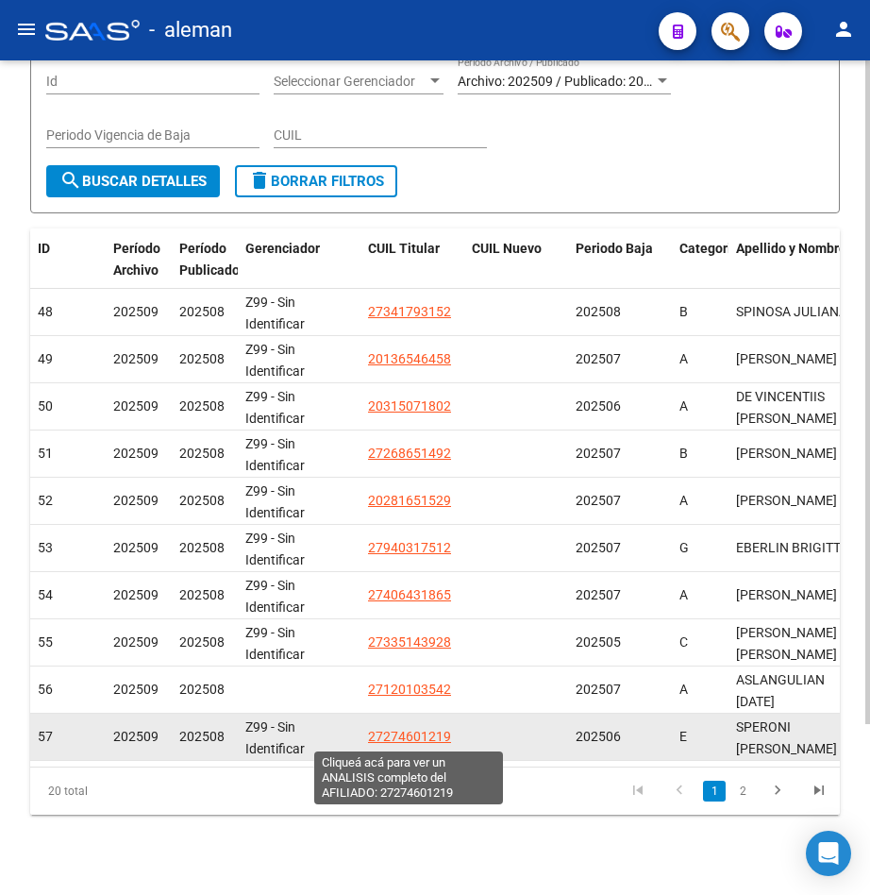
click at [400, 734] on span "27274601219" at bounding box center [409, 736] width 83 height 15
type textarea "27274601219"
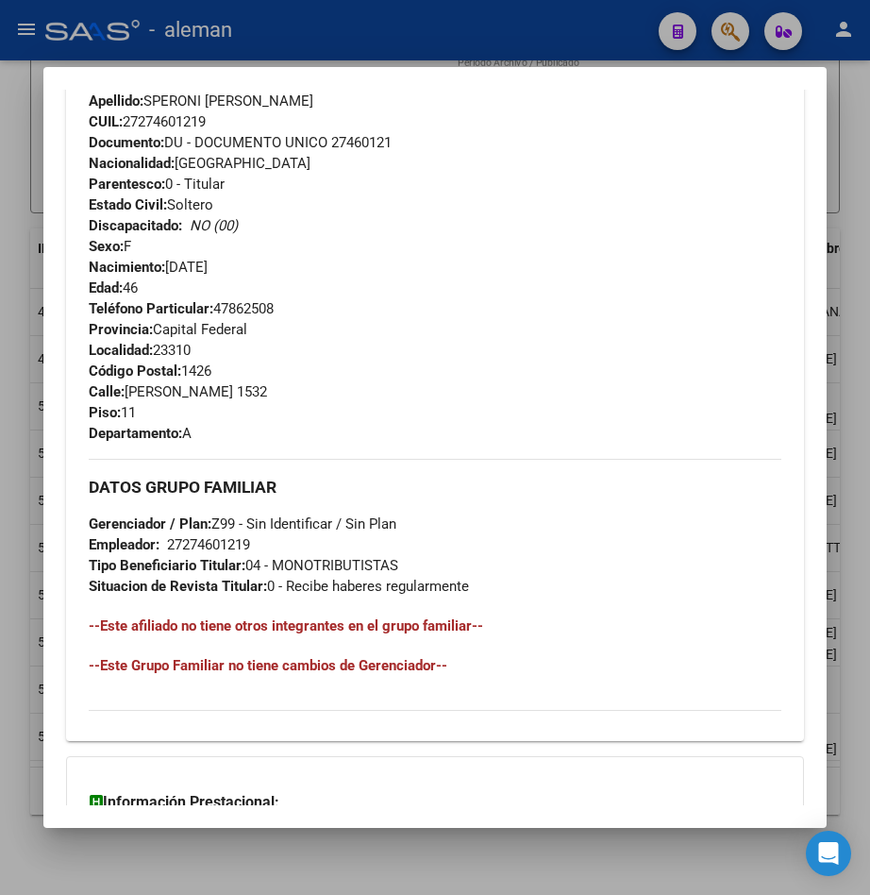
scroll to position [977, 0]
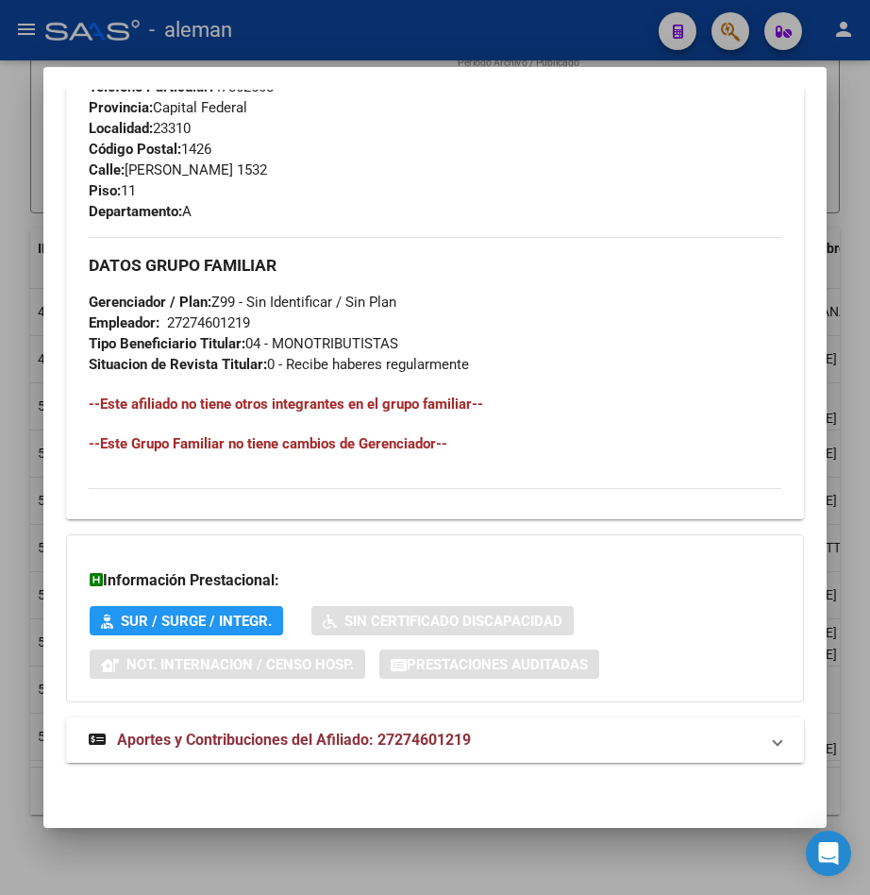
click at [338, 736] on span "Aportes y Contribuciones del Afiliado: 27274601219" at bounding box center [294, 740] width 354 height 18
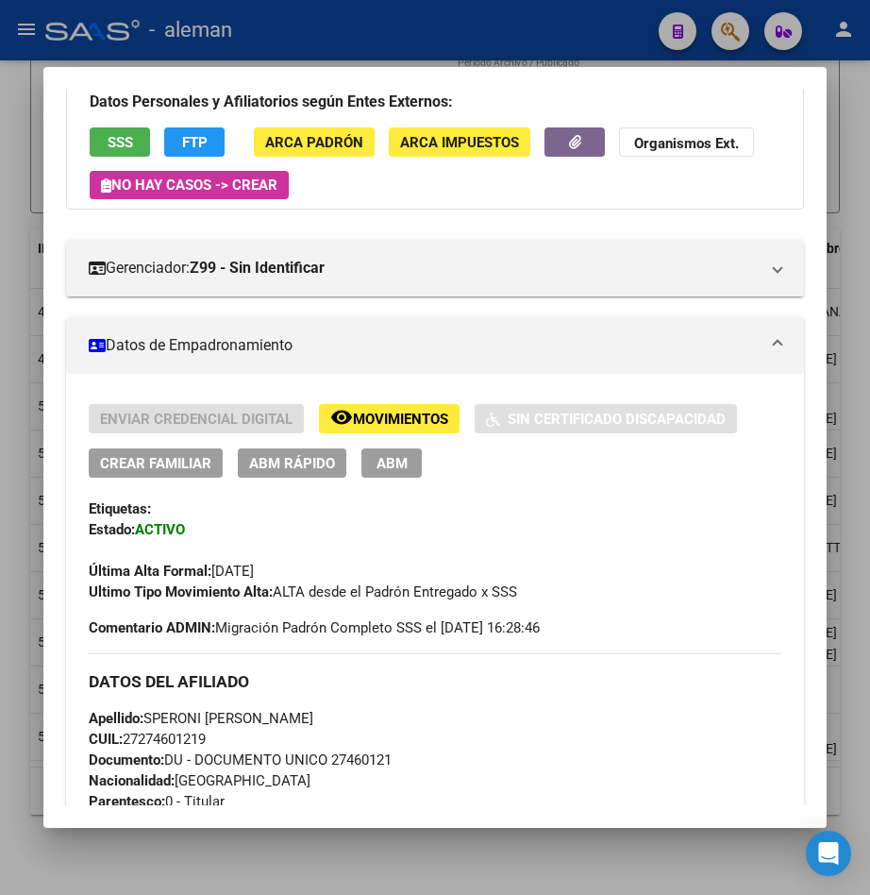
scroll to position [0, 0]
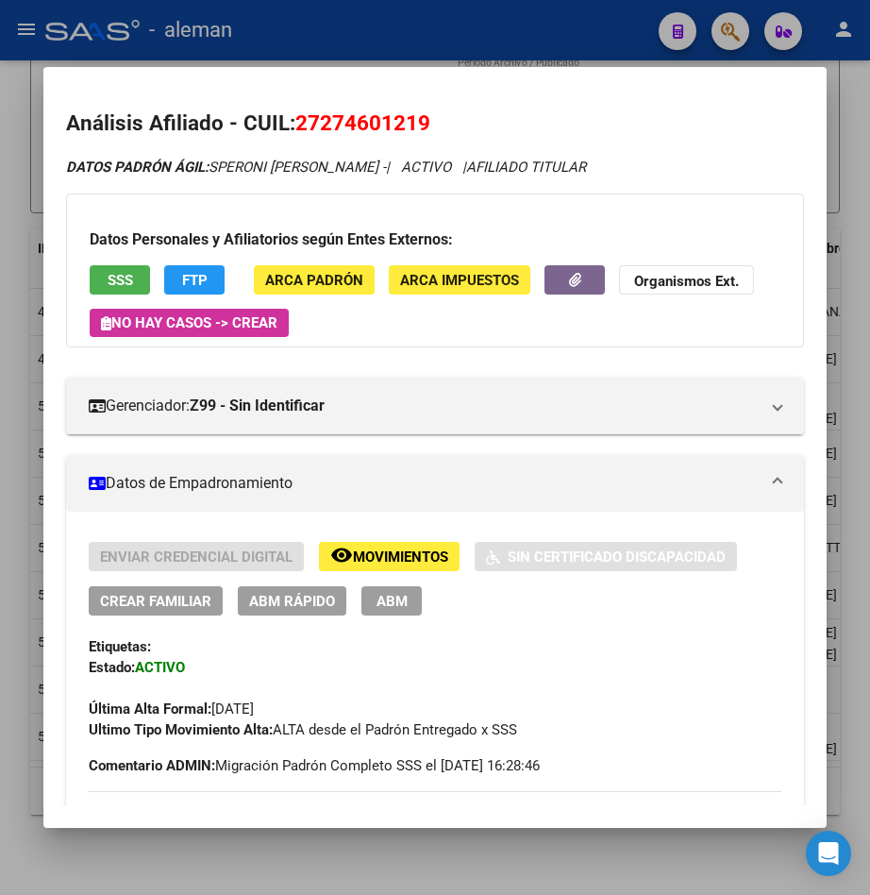
click at [397, 601] on span "ABM" at bounding box center [392, 601] width 31 height 17
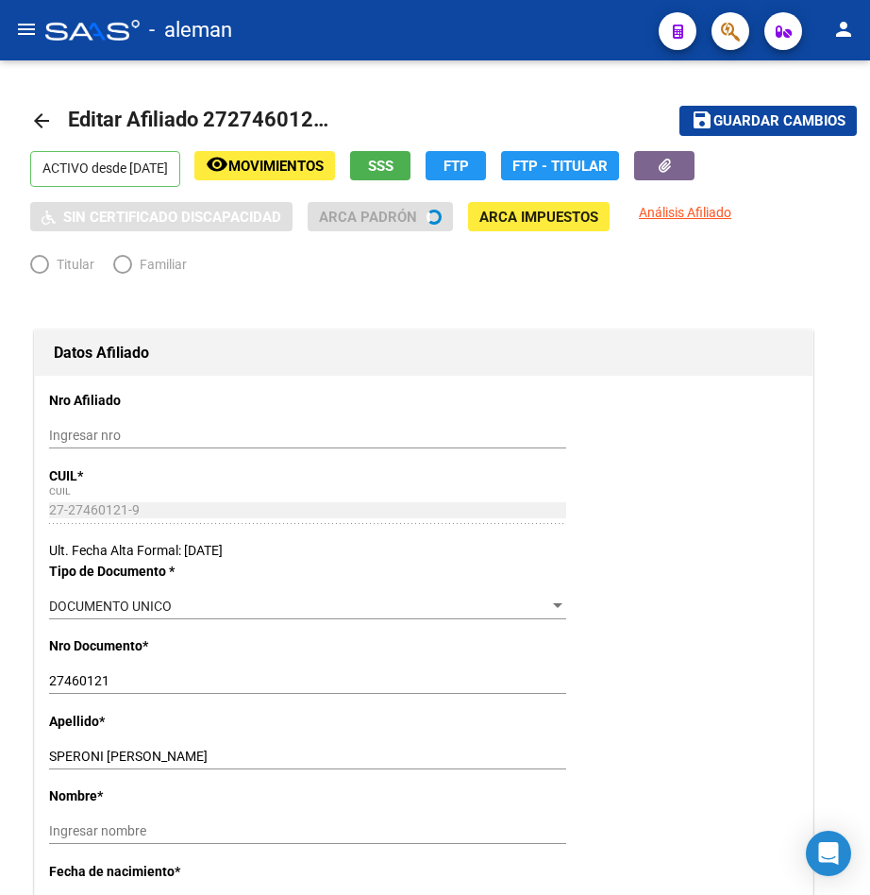
radio input "true"
type input "27-27460121-9"
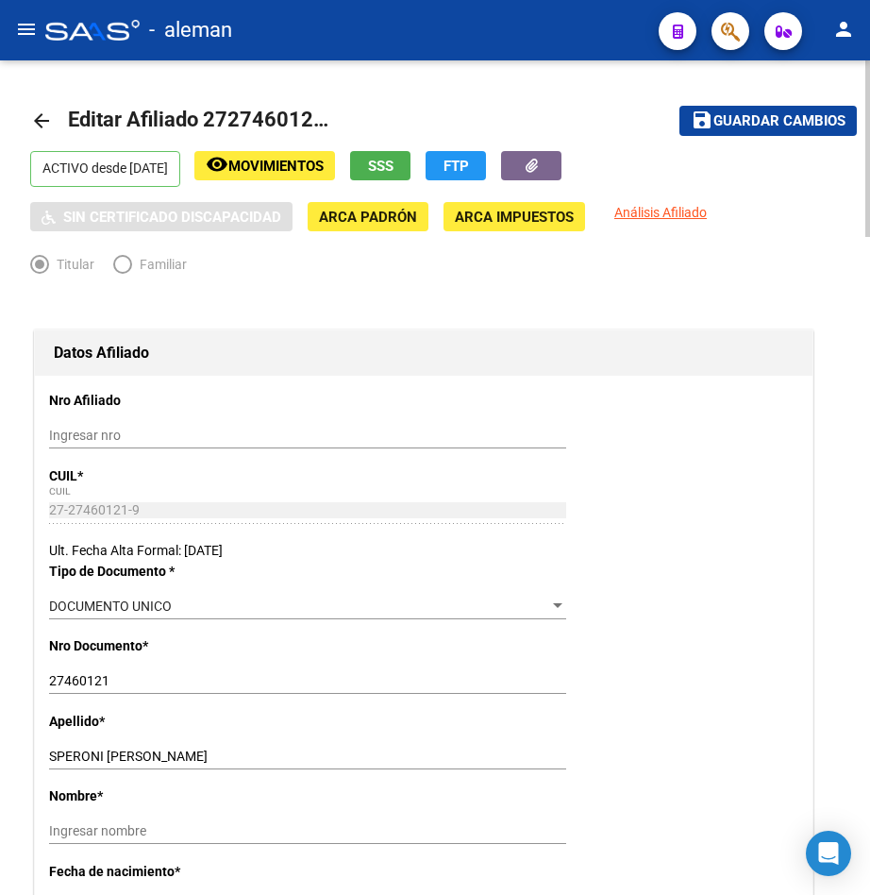
scroll to position [283, 0]
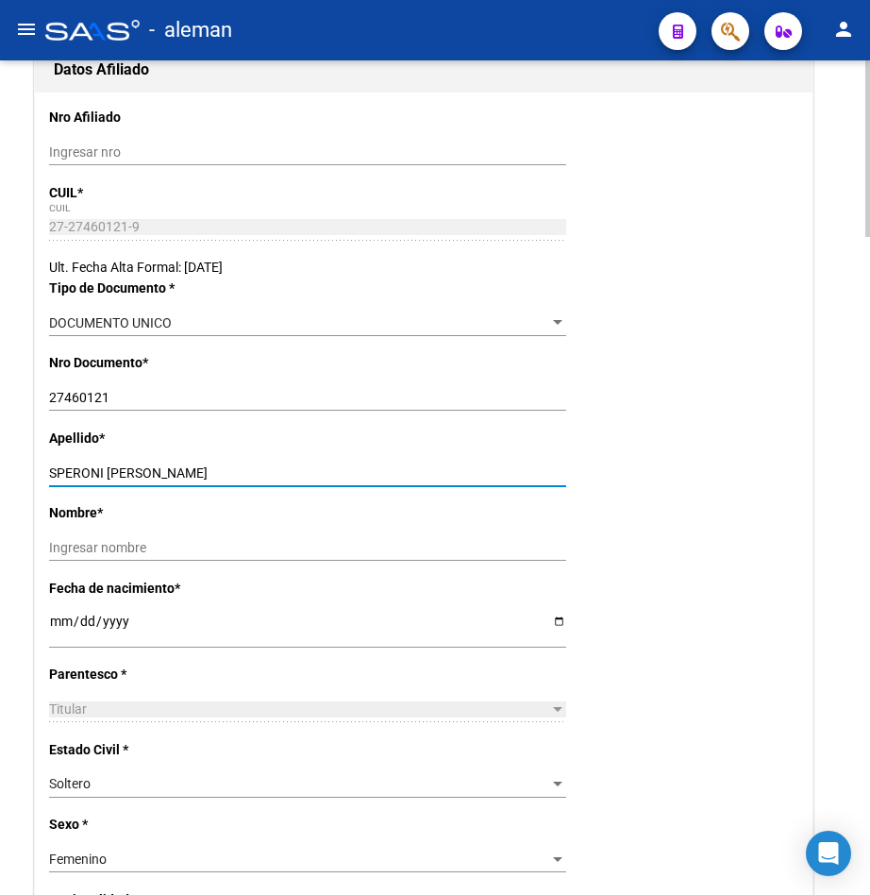
drag, startPoint x: 109, startPoint y: 468, endPoint x: 205, endPoint y: 477, distance: 96.7
click at [206, 475] on input "SPERONI [PERSON_NAME]" at bounding box center [307, 473] width 517 height 16
type input "SPERONI"
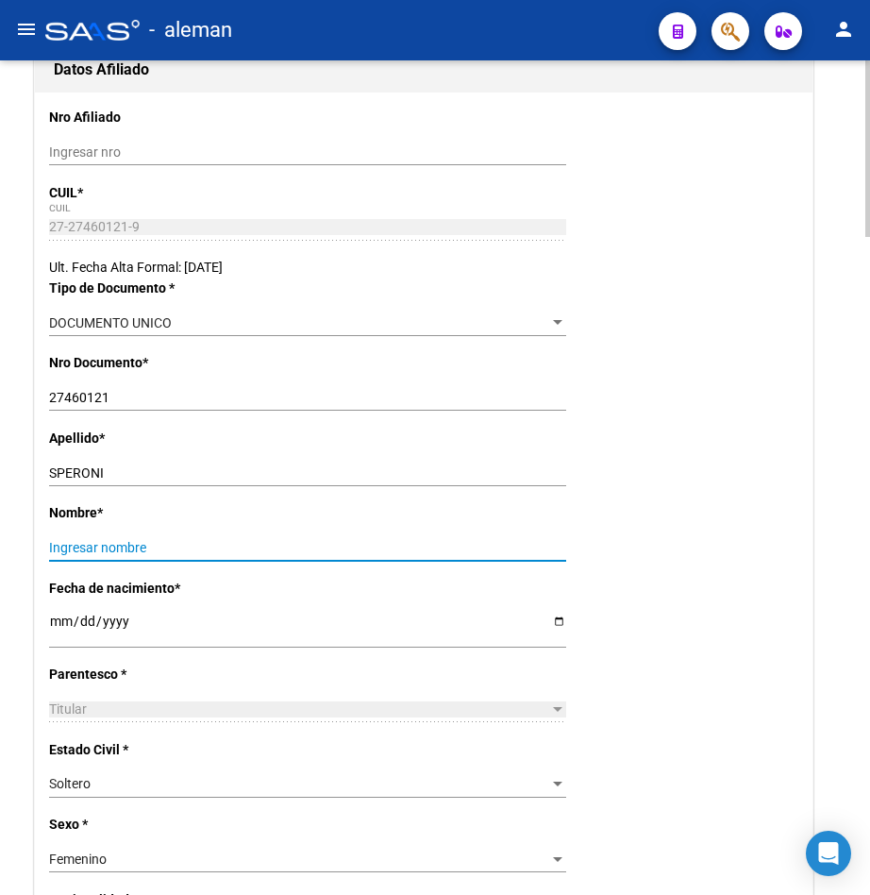
click at [211, 547] on input "Ingresar nombre" at bounding box center [307, 548] width 517 height 16
paste input "[PERSON_NAME]"
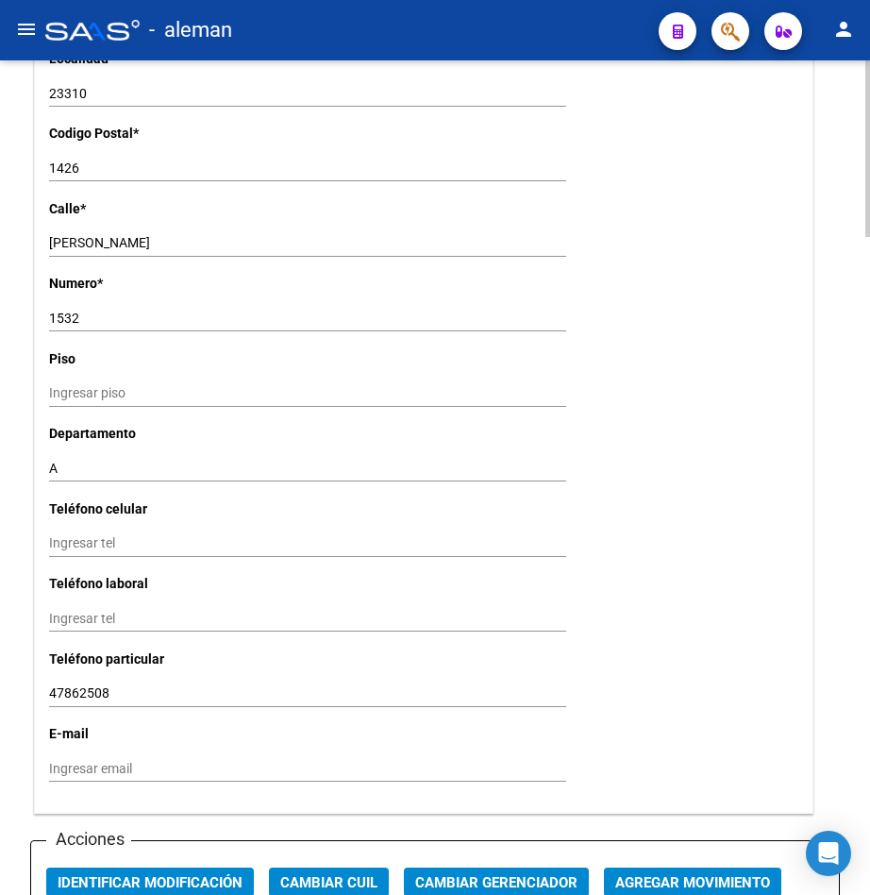
scroll to position [1982, 0]
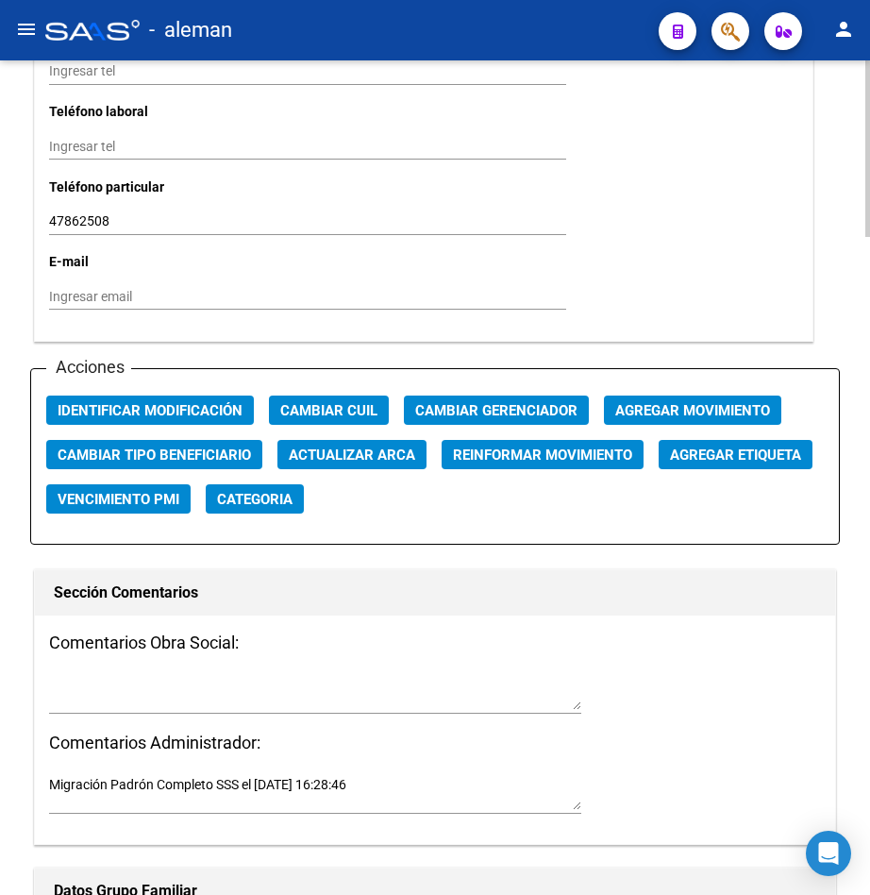
type input "[PERSON_NAME]"
click at [665, 408] on span "Agregar Movimiento" at bounding box center [692, 410] width 155 height 17
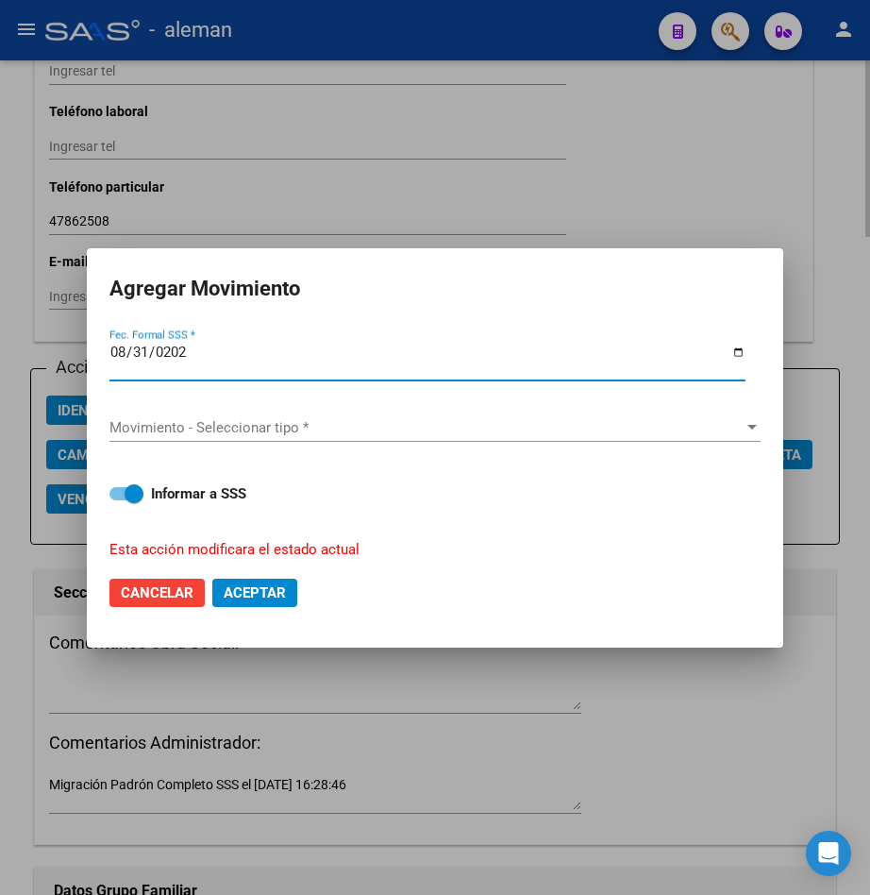
type input "[DATE]"
click at [212, 579] on button "Aceptar" at bounding box center [254, 593] width 85 height 28
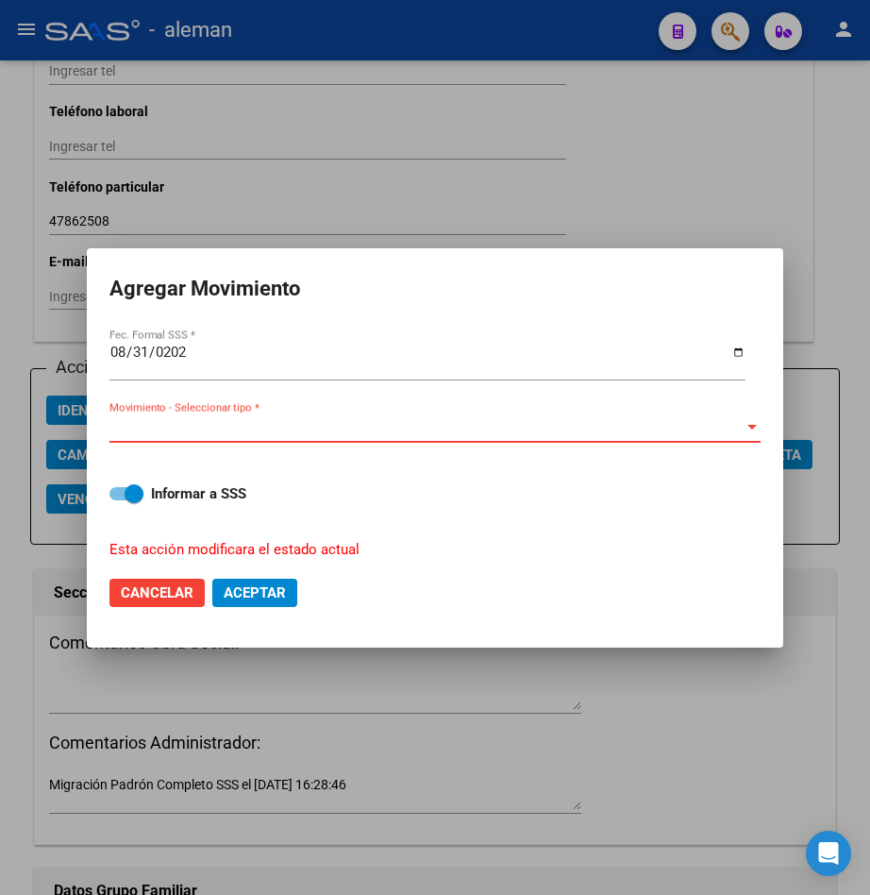
click at [604, 424] on span "Movimiento - Seleccionar tipo *" at bounding box center [426, 427] width 634 height 17
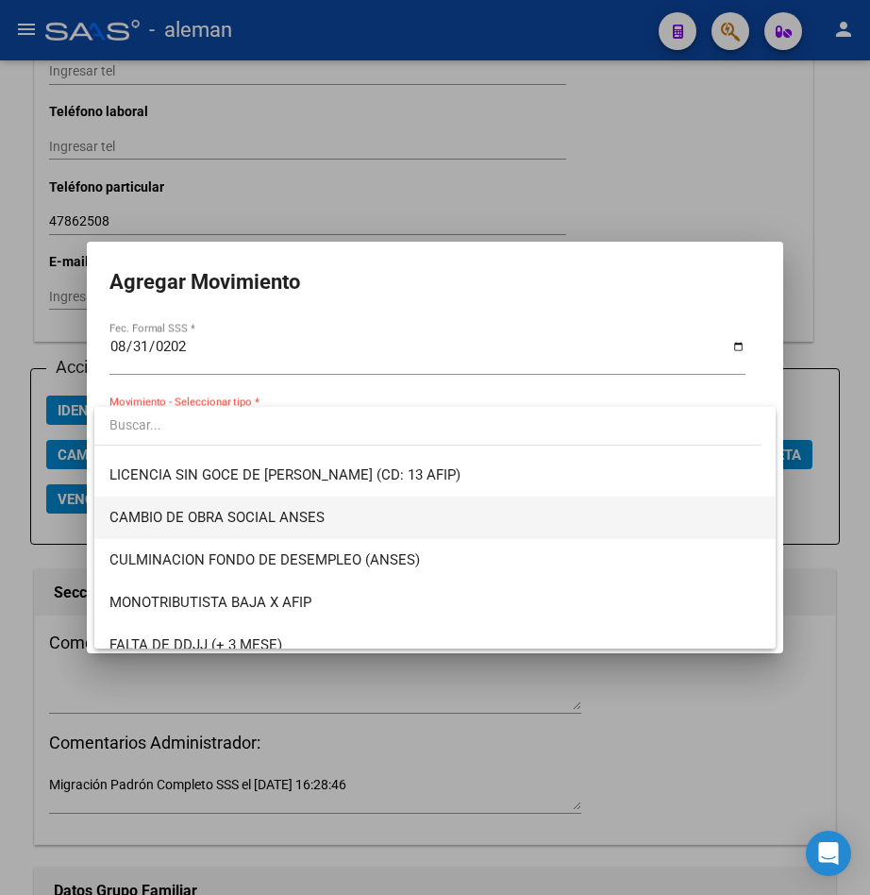
scroll to position [472, 0]
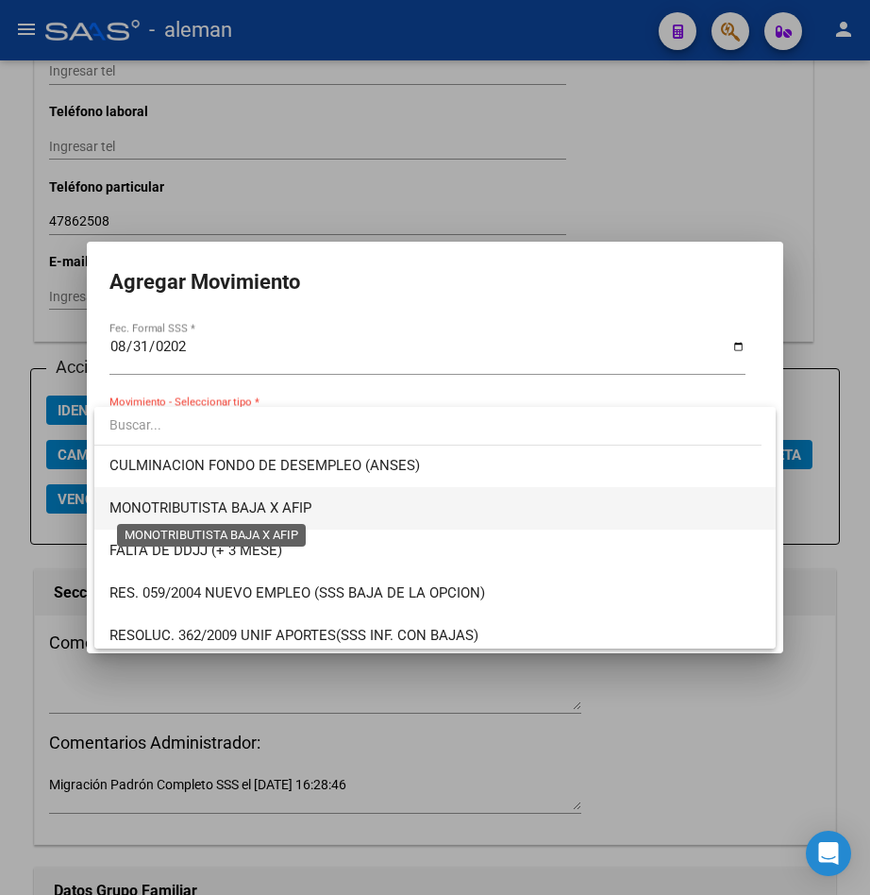
click at [258, 500] on span "MONOTRIBUTISTA BAJA X AFIP" at bounding box center [434, 508] width 651 height 42
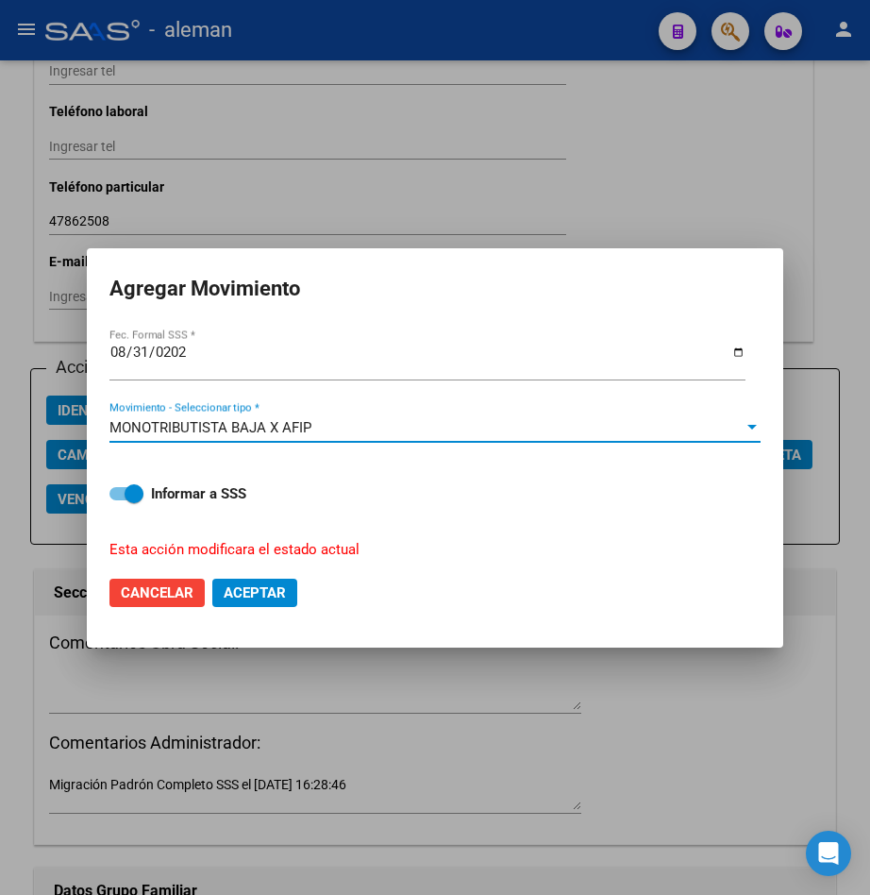
click at [261, 594] on span "Aceptar" at bounding box center [255, 592] width 62 height 17
checkbox input "false"
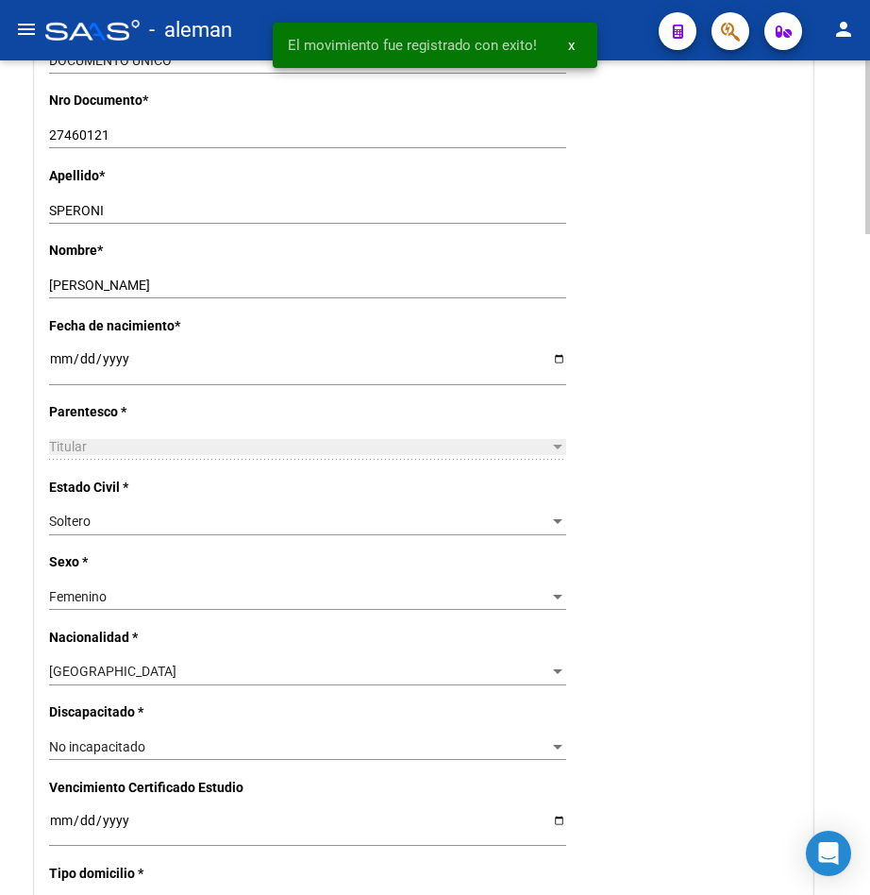
scroll to position [0, 0]
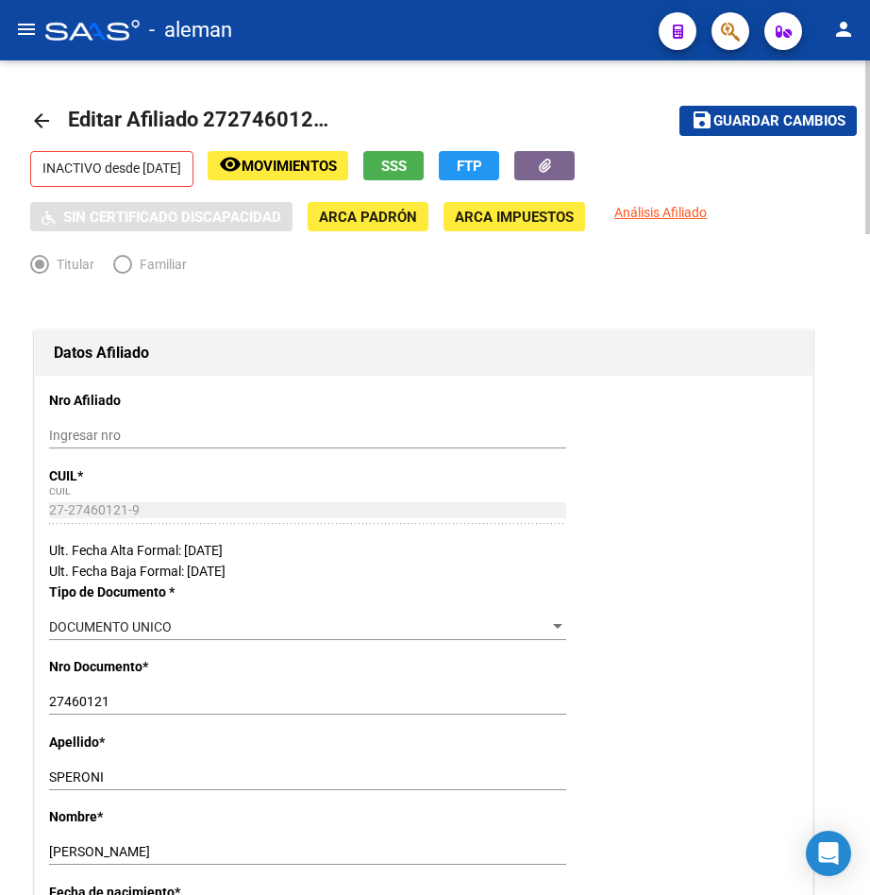
click at [40, 113] on mat-icon "arrow_back" at bounding box center [41, 120] width 23 height 23
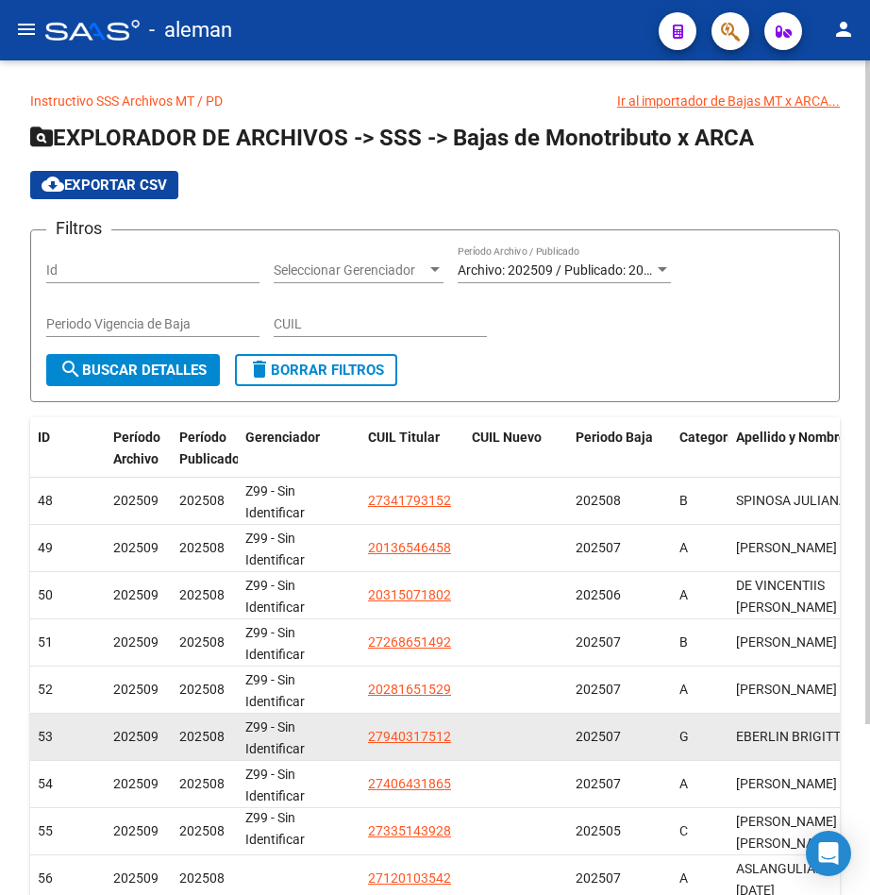
scroll to position [214, 0]
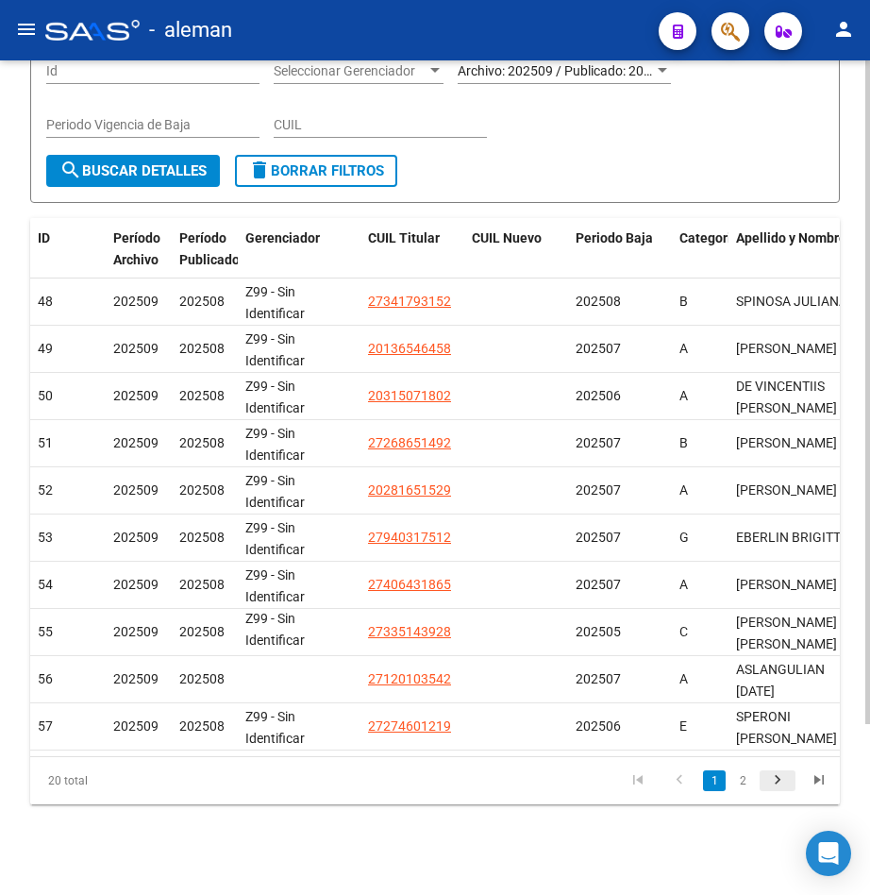
click at [781, 779] on icon "go to next page" at bounding box center [778, 782] width 25 height 23
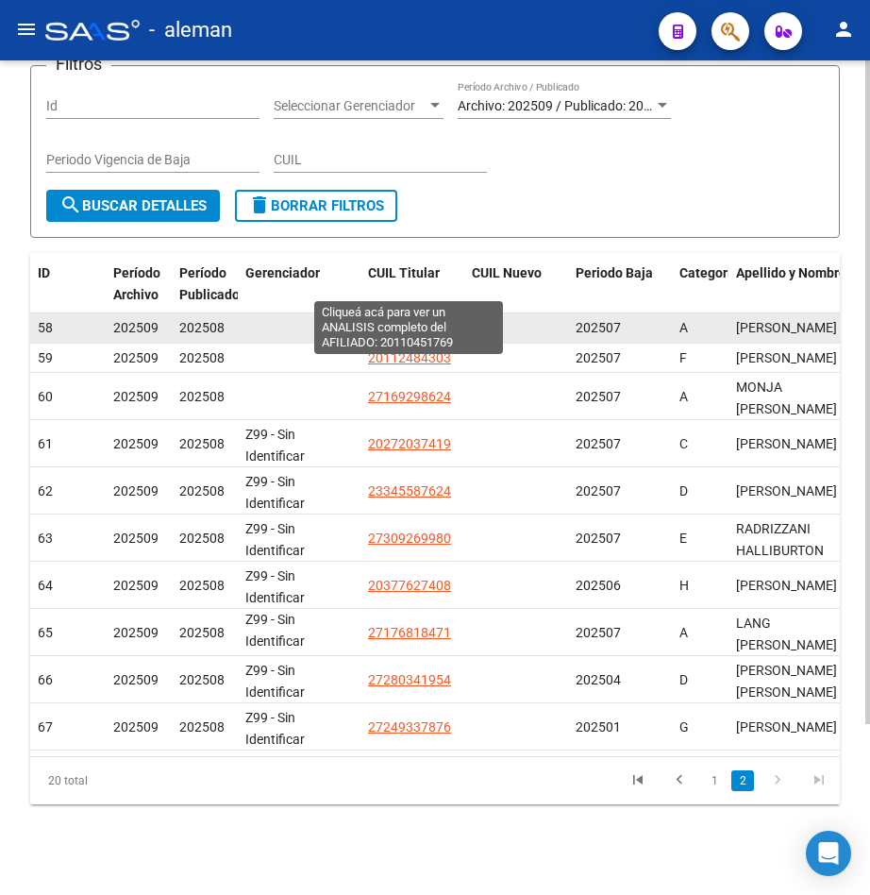
click at [404, 320] on span "20110451769" at bounding box center [409, 327] width 83 height 15
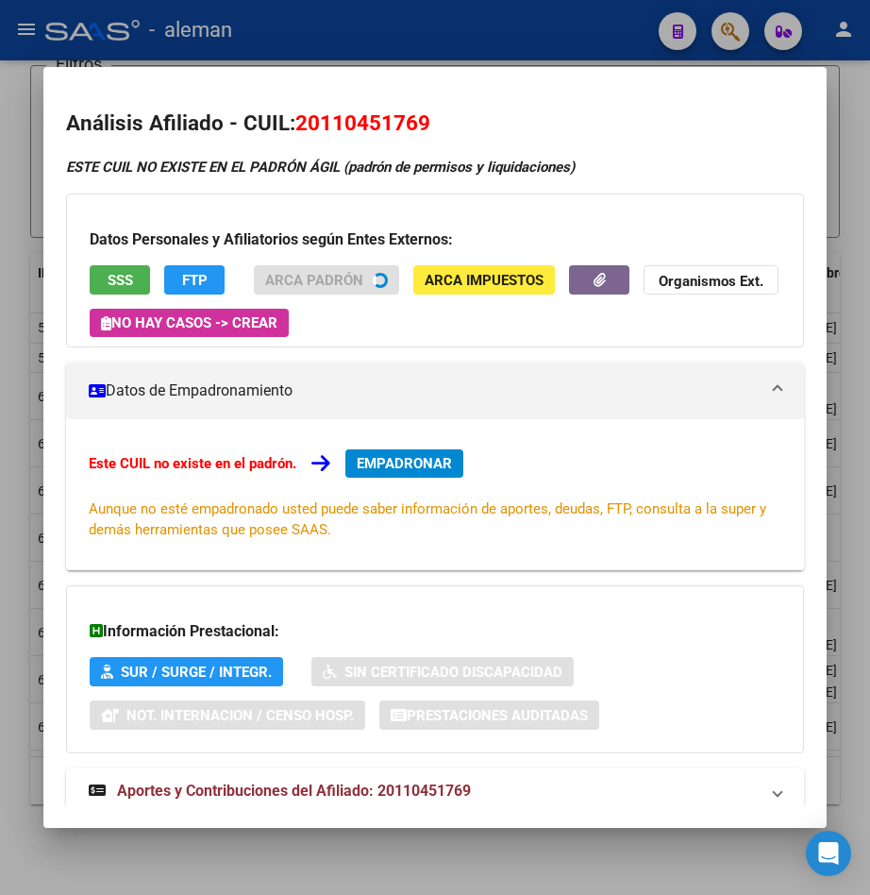
scroll to position [52, 0]
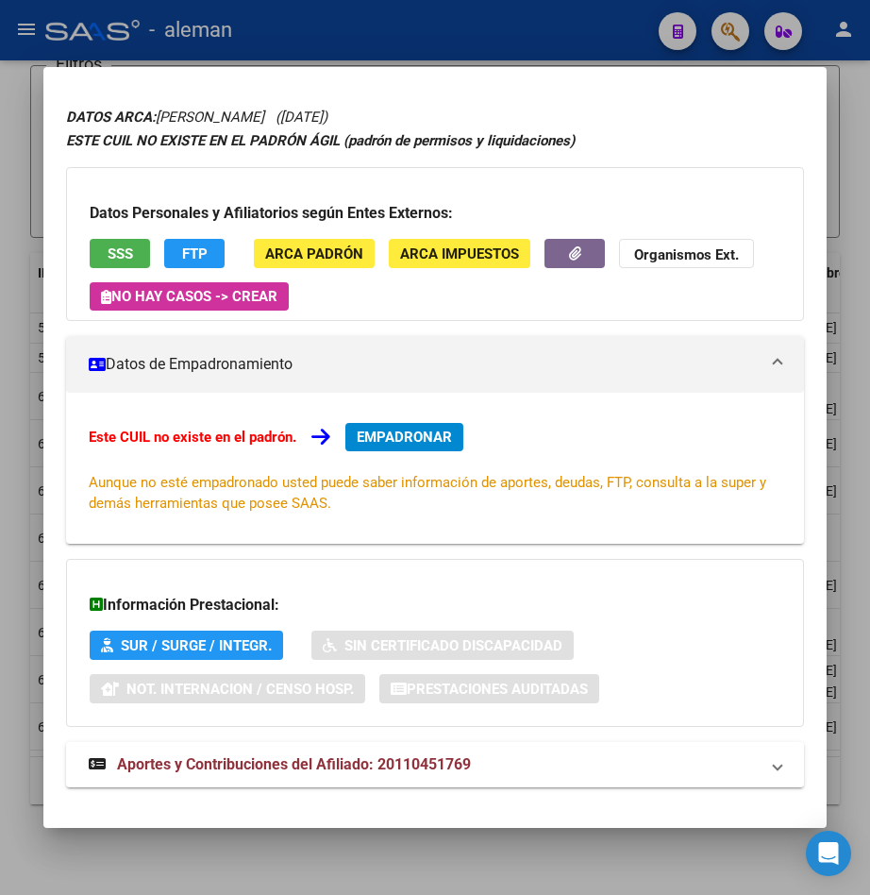
click at [850, 121] on div at bounding box center [435, 447] width 870 height 895
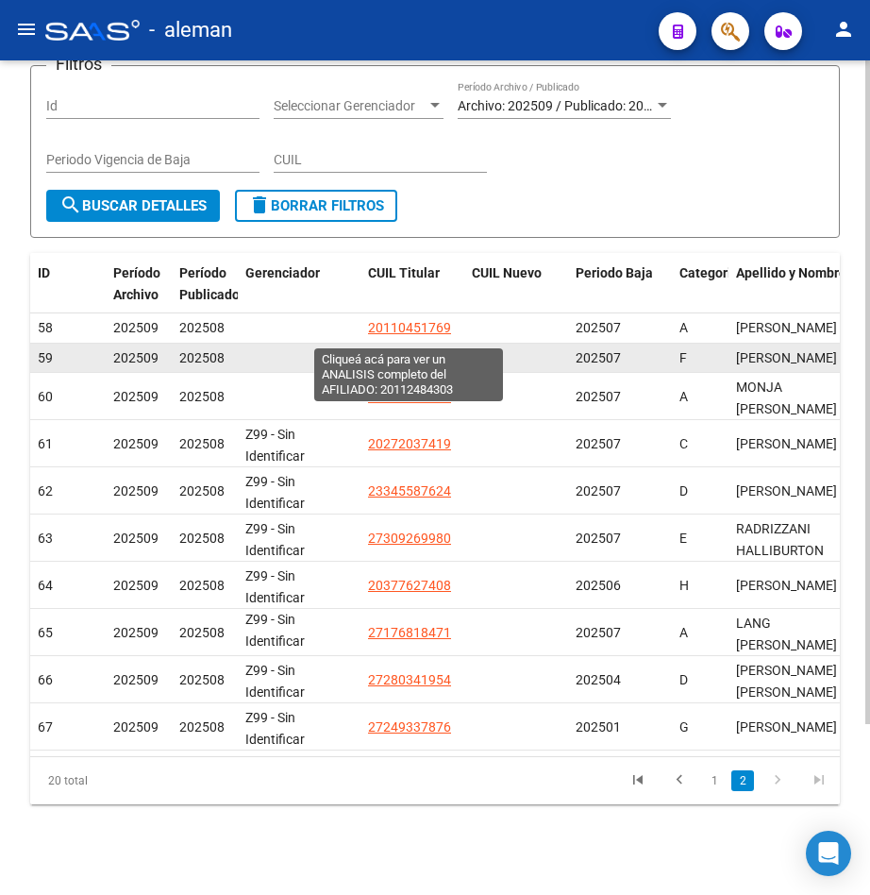
click at [406, 350] on span "20112484303" at bounding box center [409, 357] width 83 height 15
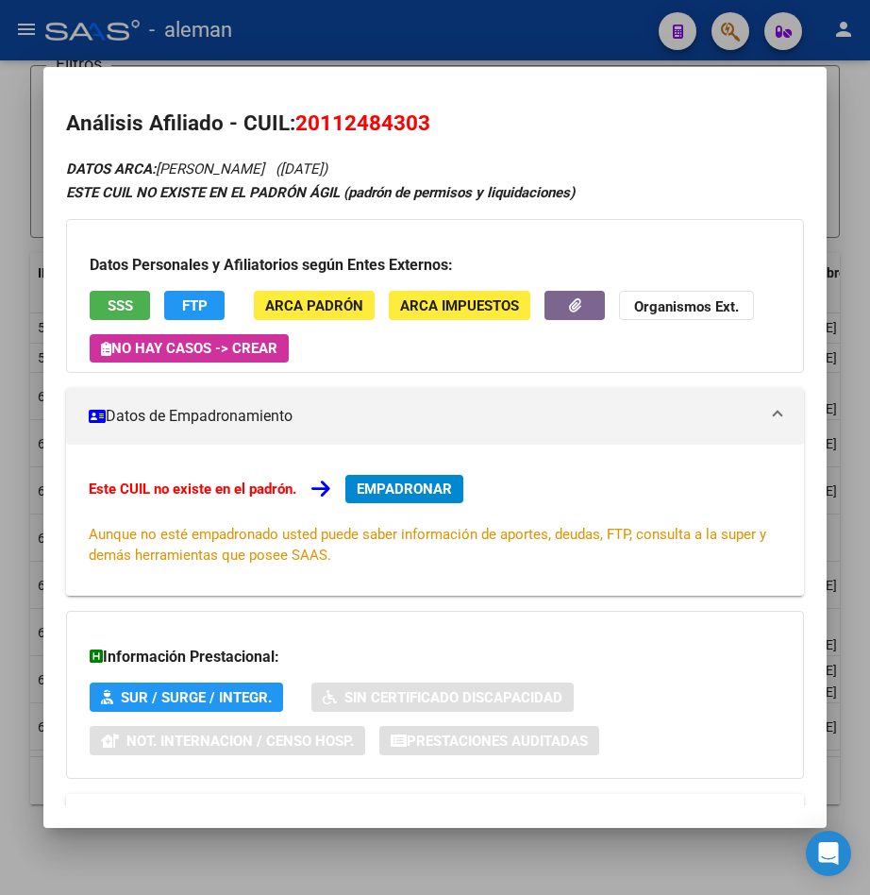
click at [850, 368] on div at bounding box center [435, 447] width 870 height 895
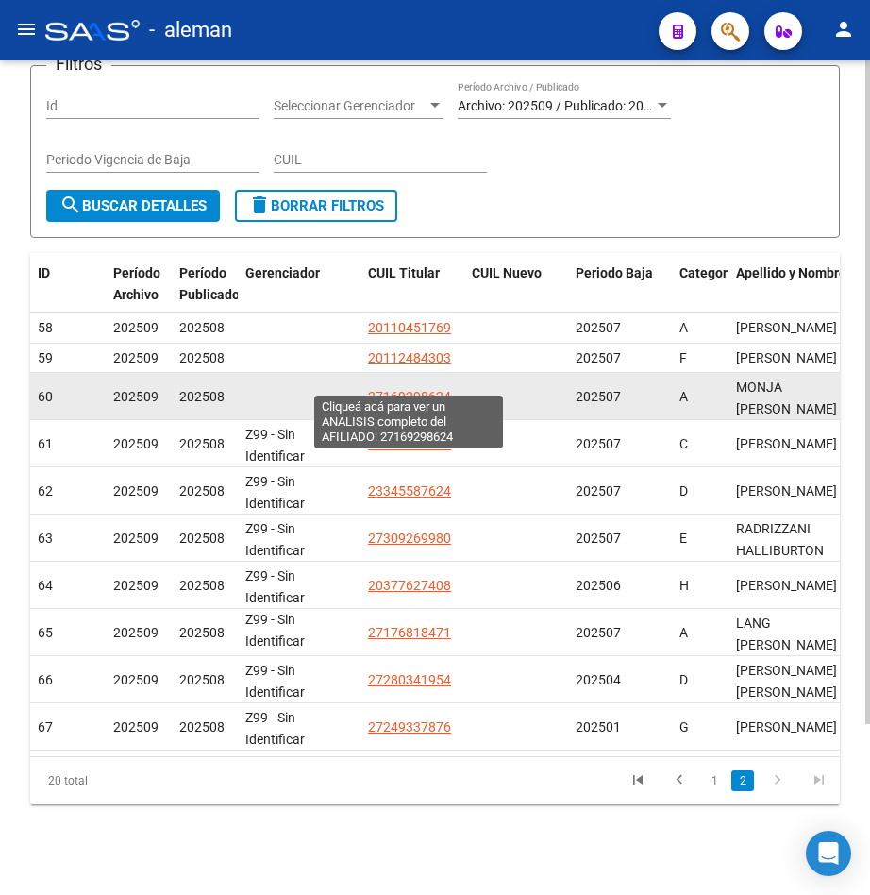
click at [421, 389] on span "27169298624" at bounding box center [409, 396] width 83 height 15
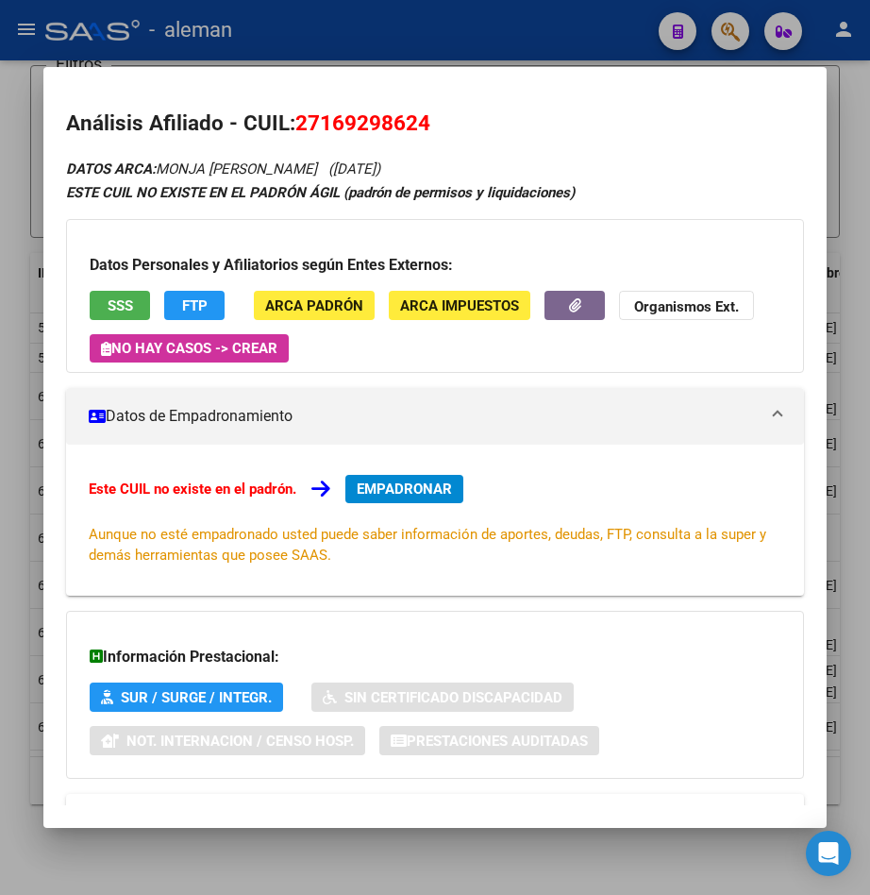
click at [856, 122] on div at bounding box center [435, 447] width 870 height 895
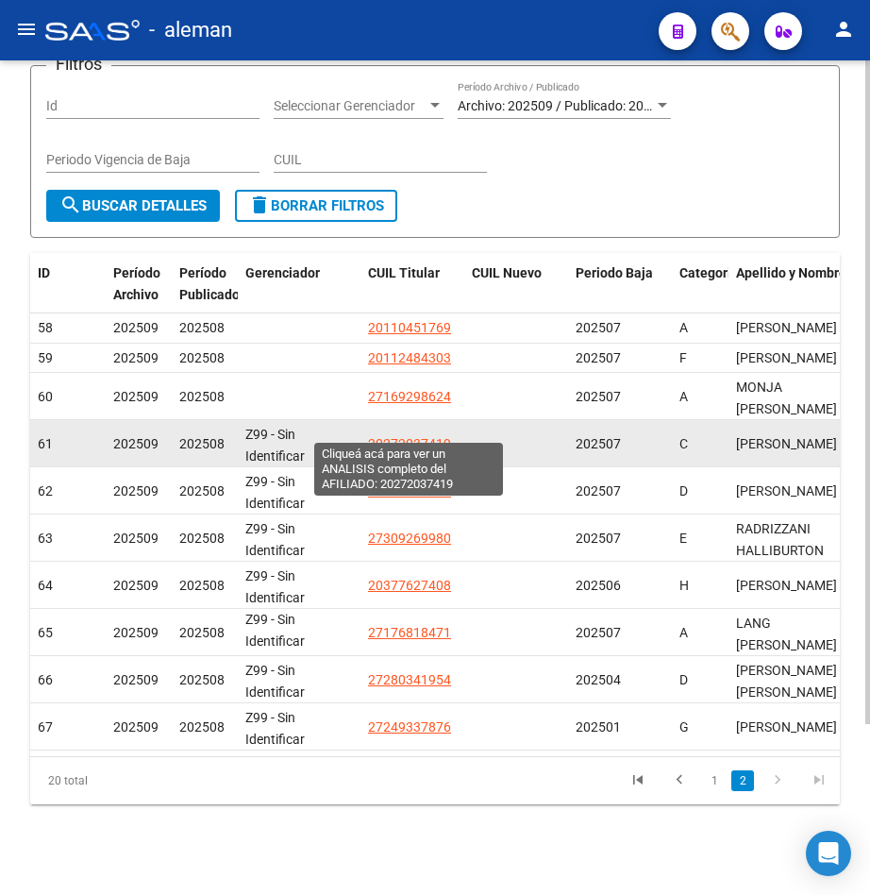
click at [400, 436] on span "20272037419" at bounding box center [409, 443] width 83 height 15
type textarea "20272037419"
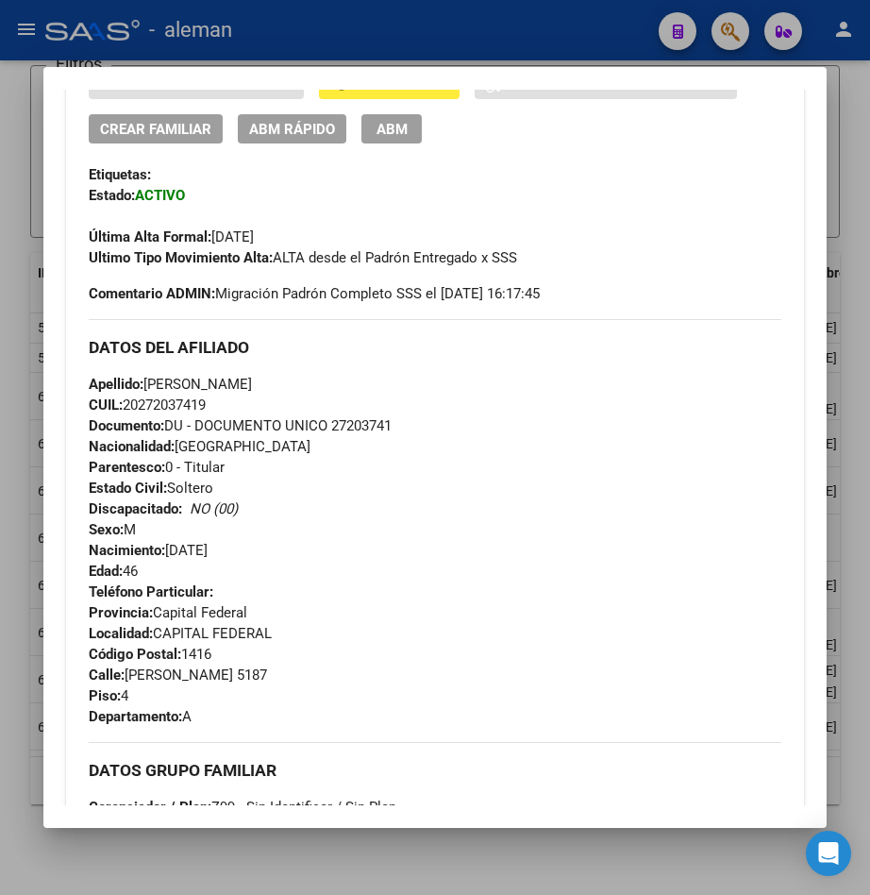
scroll to position [378, 0]
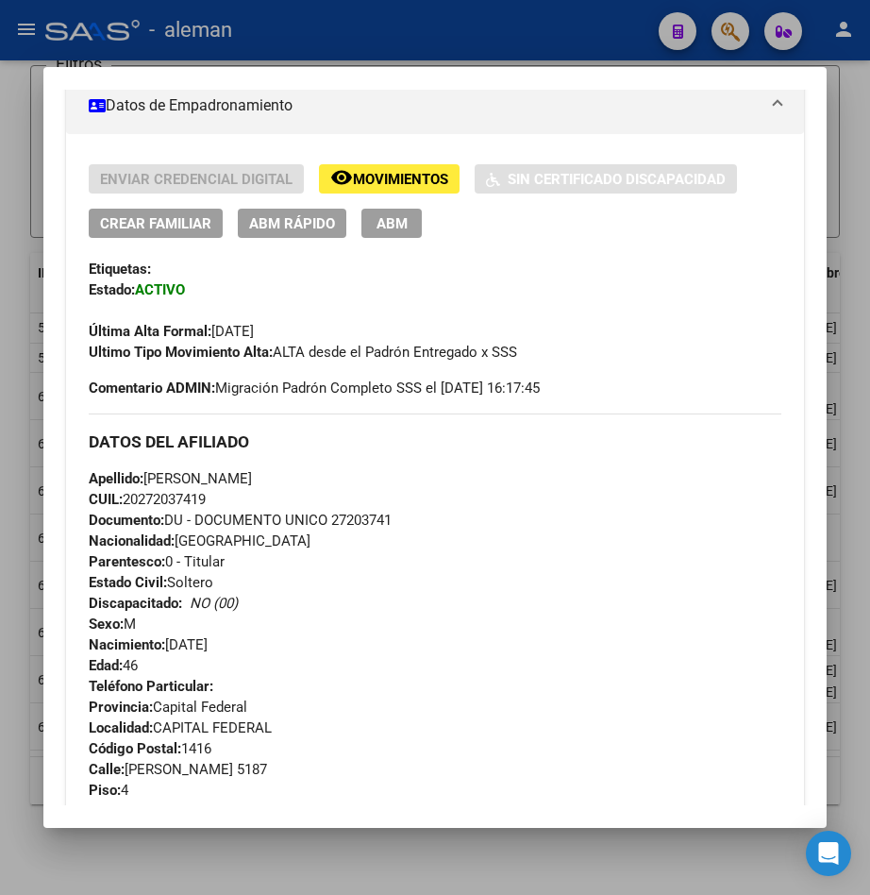
click at [396, 220] on span "ABM" at bounding box center [392, 223] width 31 height 17
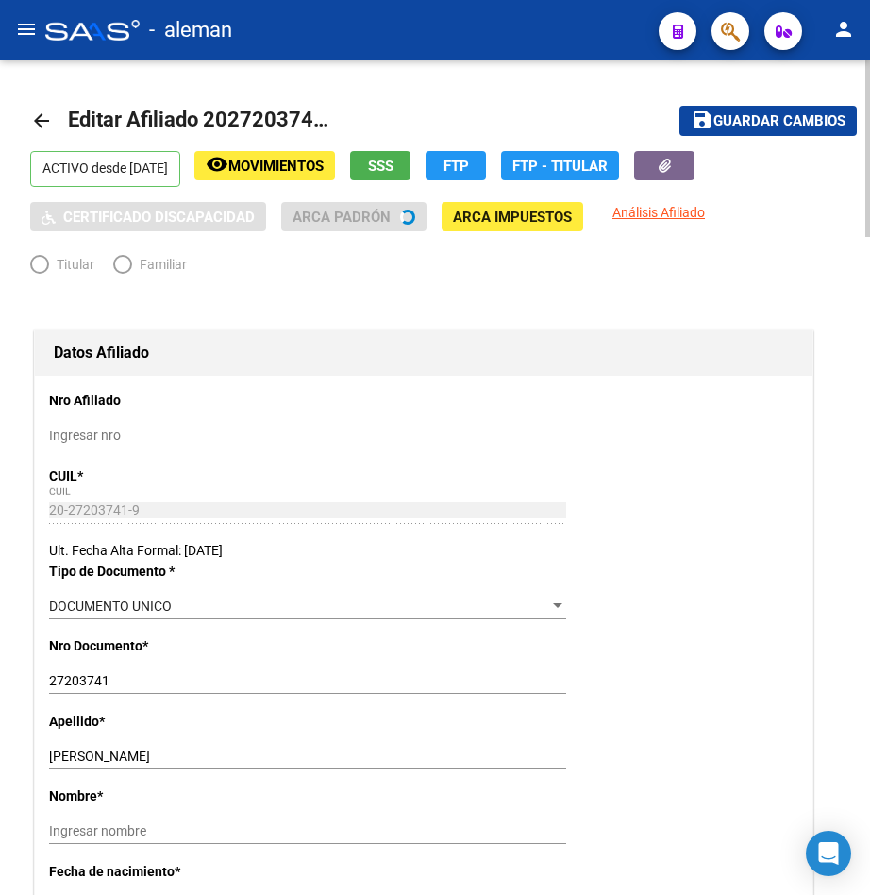
radio input "true"
type input "20-27203741-9"
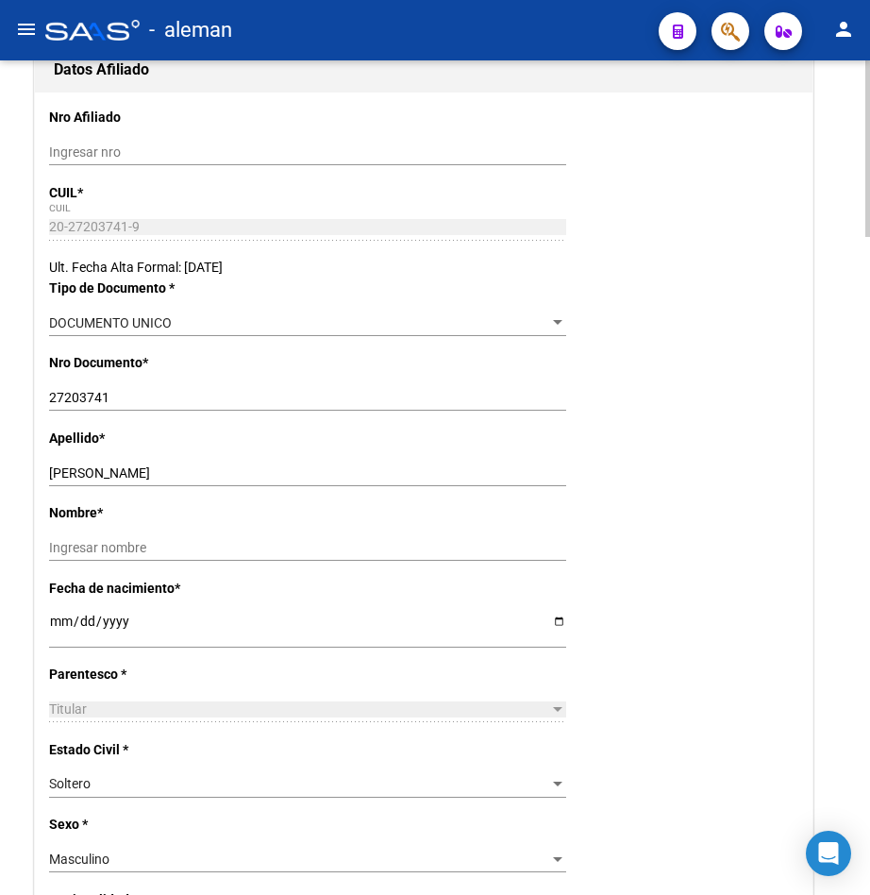
scroll to position [378, 0]
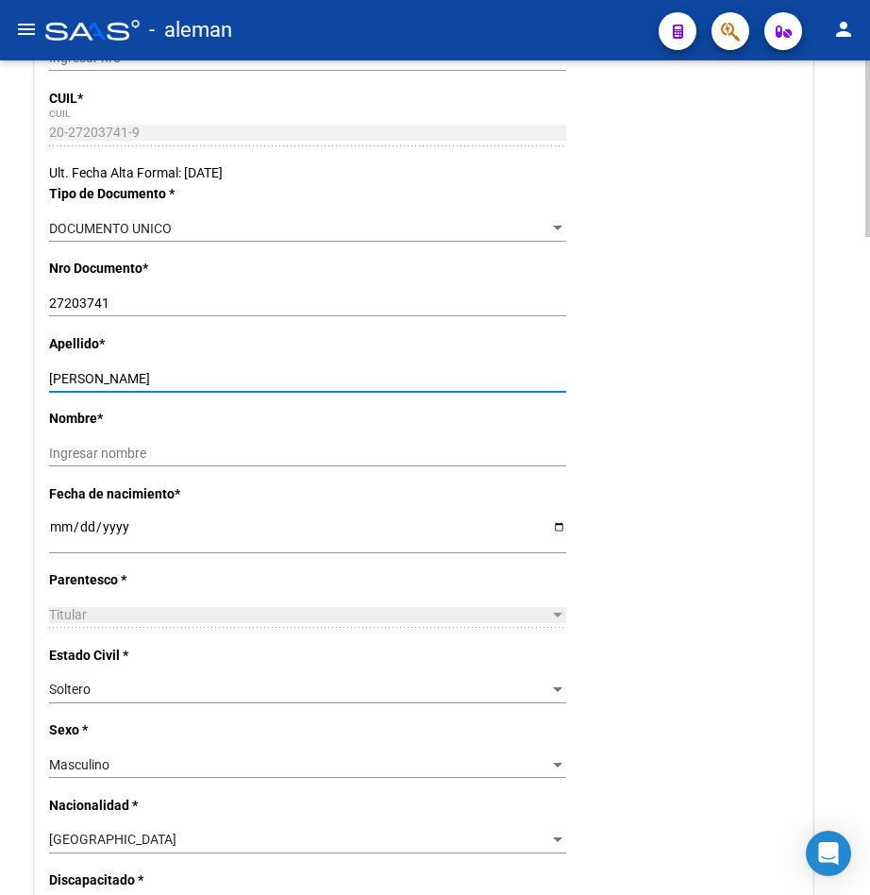
drag, startPoint x: 102, startPoint y: 373, endPoint x: 217, endPoint y: 376, distance: 115.2
click at [217, 375] on input "[PERSON_NAME]" at bounding box center [307, 379] width 517 height 16
click at [223, 461] on input "Ingresar nombre" at bounding box center [307, 454] width 517 height 16
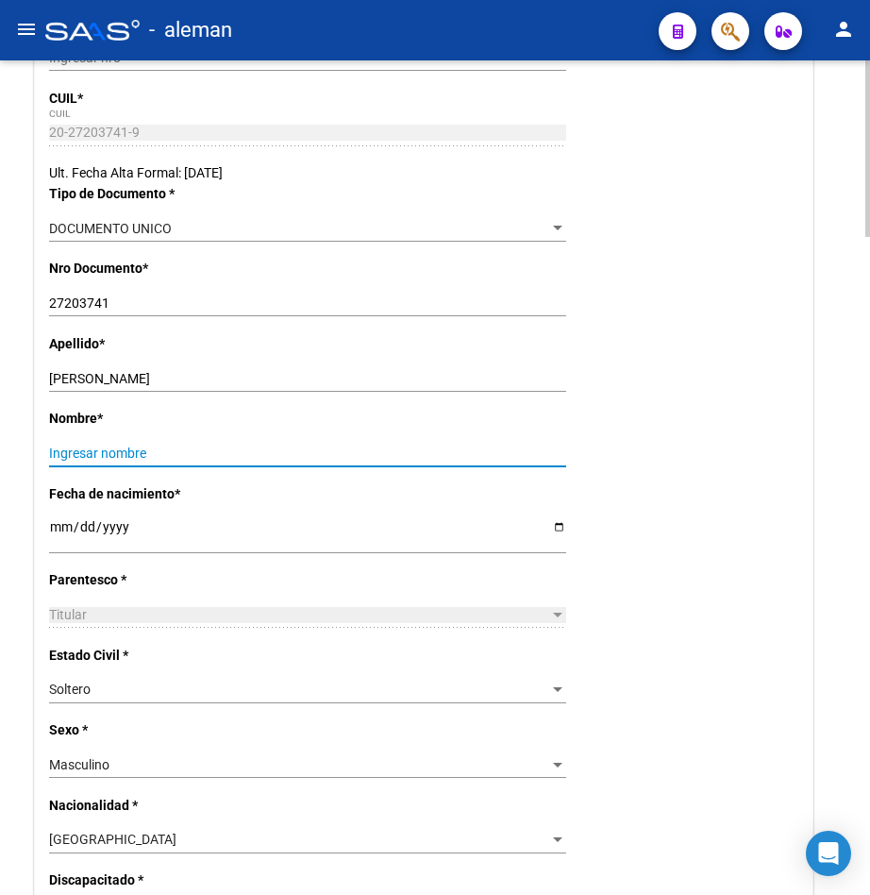
paste input "[PERSON_NAME]"
type input "[PERSON_NAME]"
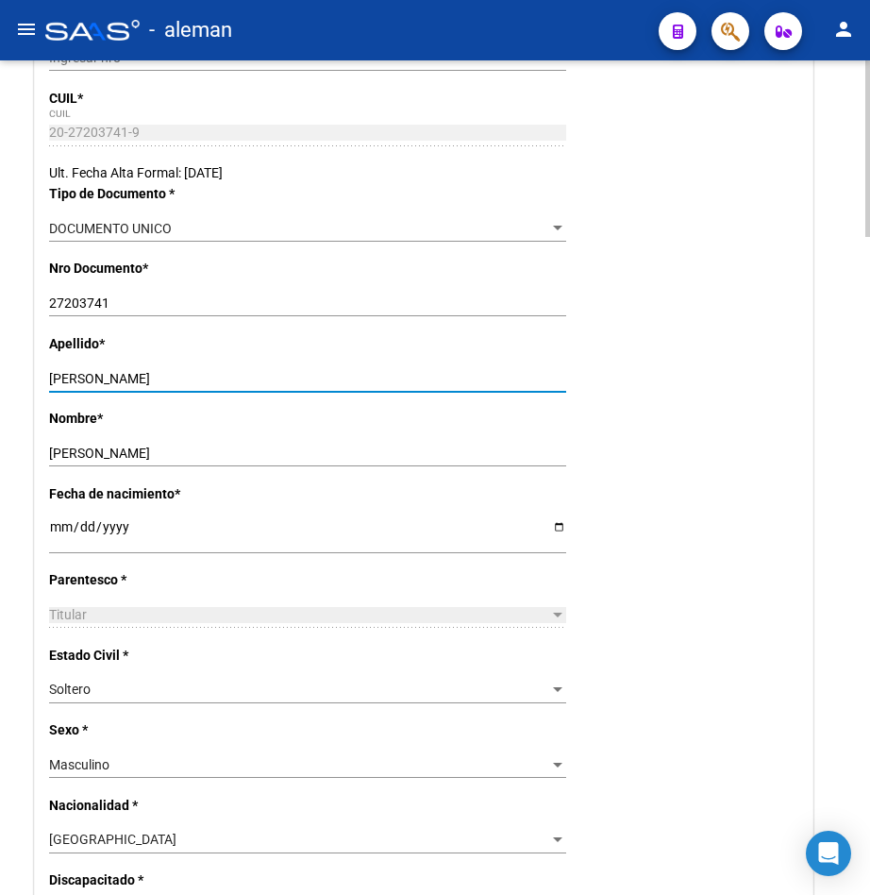
drag, startPoint x: 227, startPoint y: 377, endPoint x: 105, endPoint y: 369, distance: 122.0
click at [104, 371] on input "[PERSON_NAME]" at bounding box center [307, 379] width 517 height 16
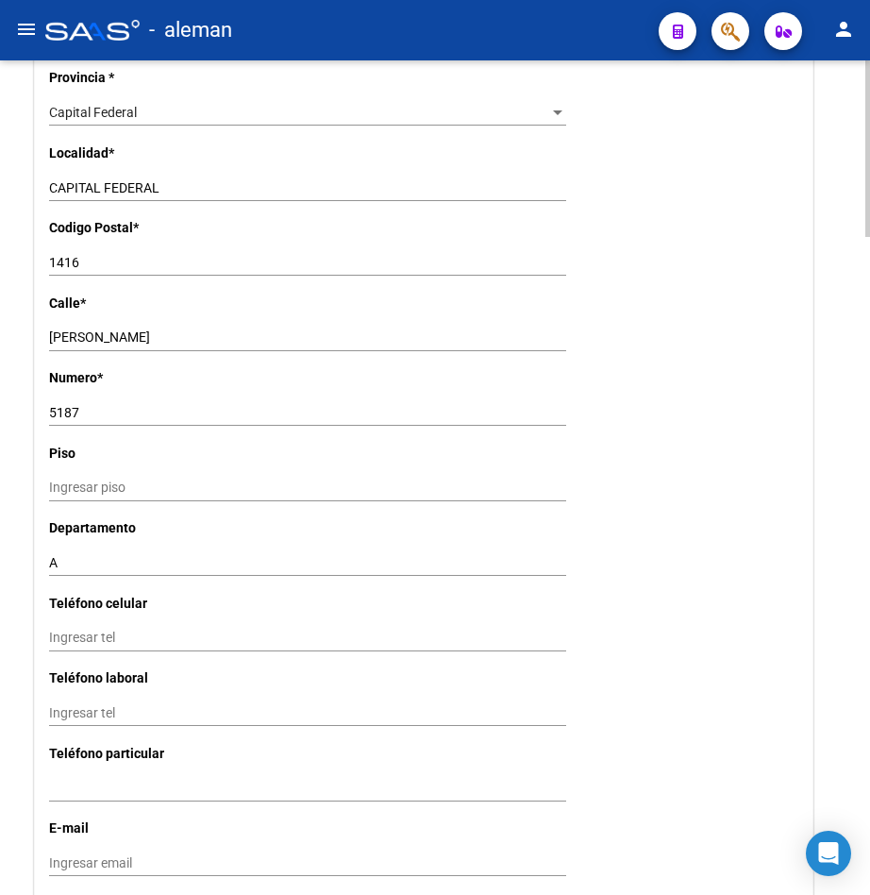
scroll to position [2077, 0]
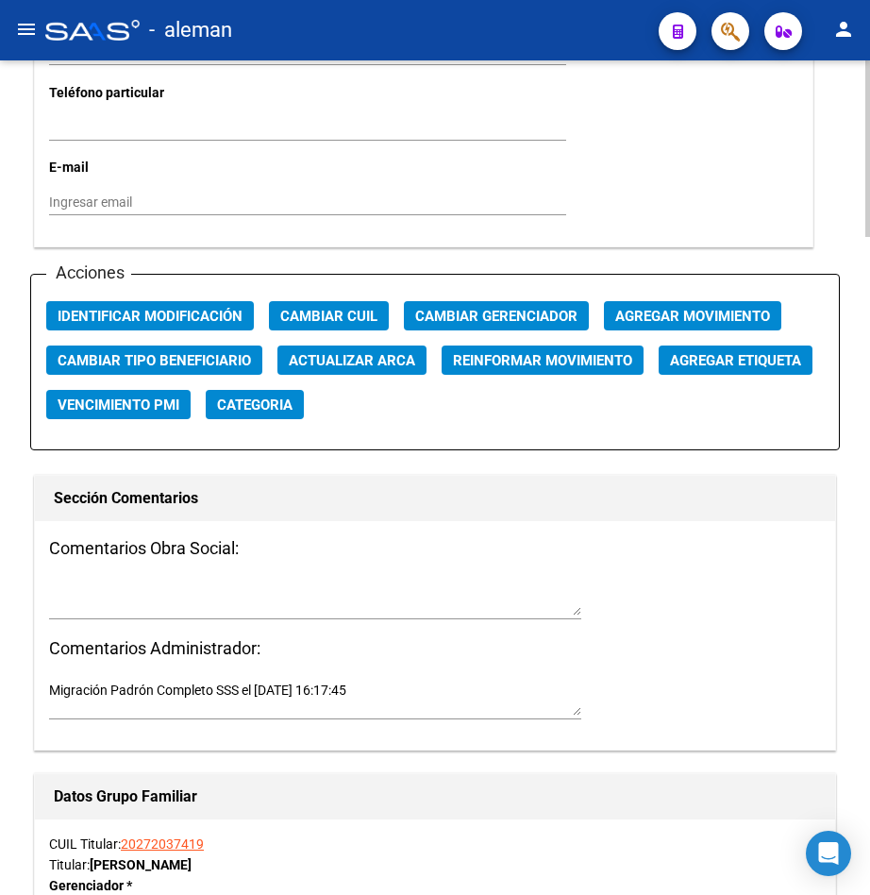
type input "MARKIS"
click at [667, 317] on span "Agregar Movimiento" at bounding box center [692, 316] width 155 height 17
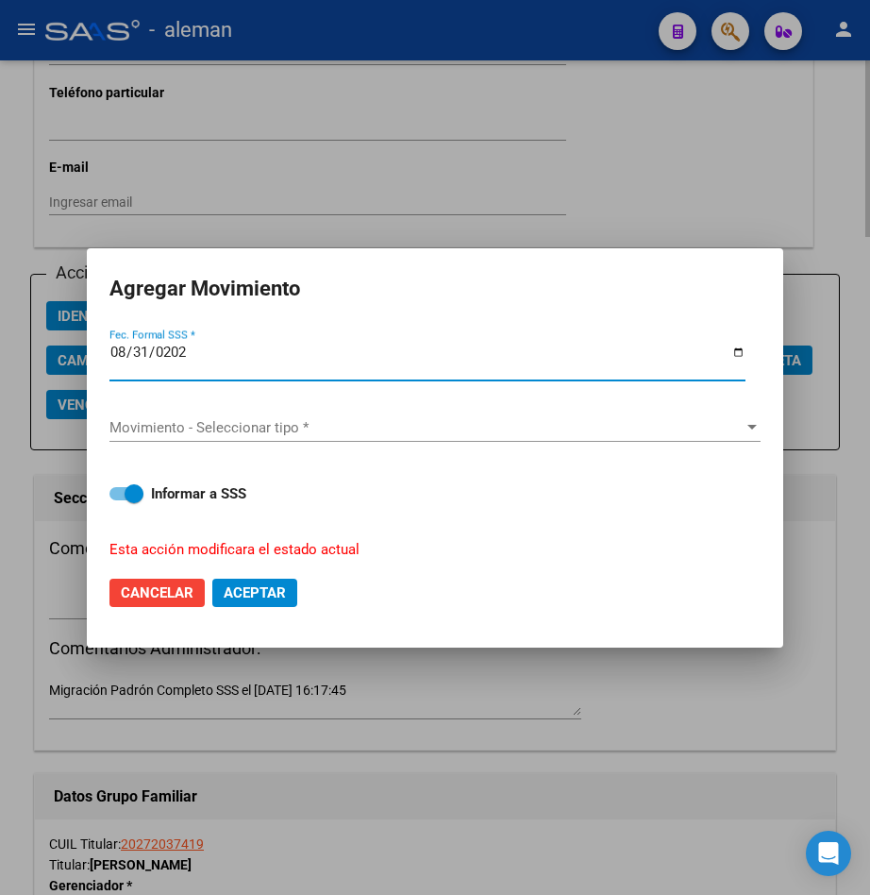
type input "[DATE]"
click at [212, 579] on button "Aceptar" at bounding box center [254, 593] width 85 height 28
click at [373, 426] on span "Movimiento - Seleccionar tipo *" at bounding box center [426, 427] width 634 height 17
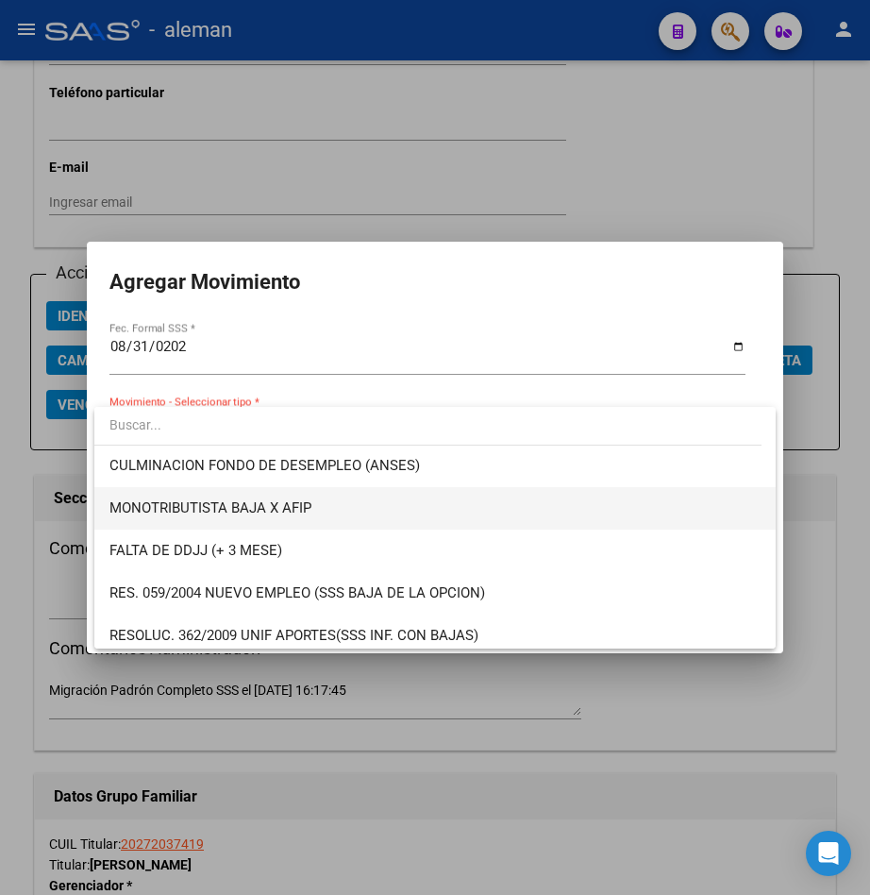
scroll to position [378, 0]
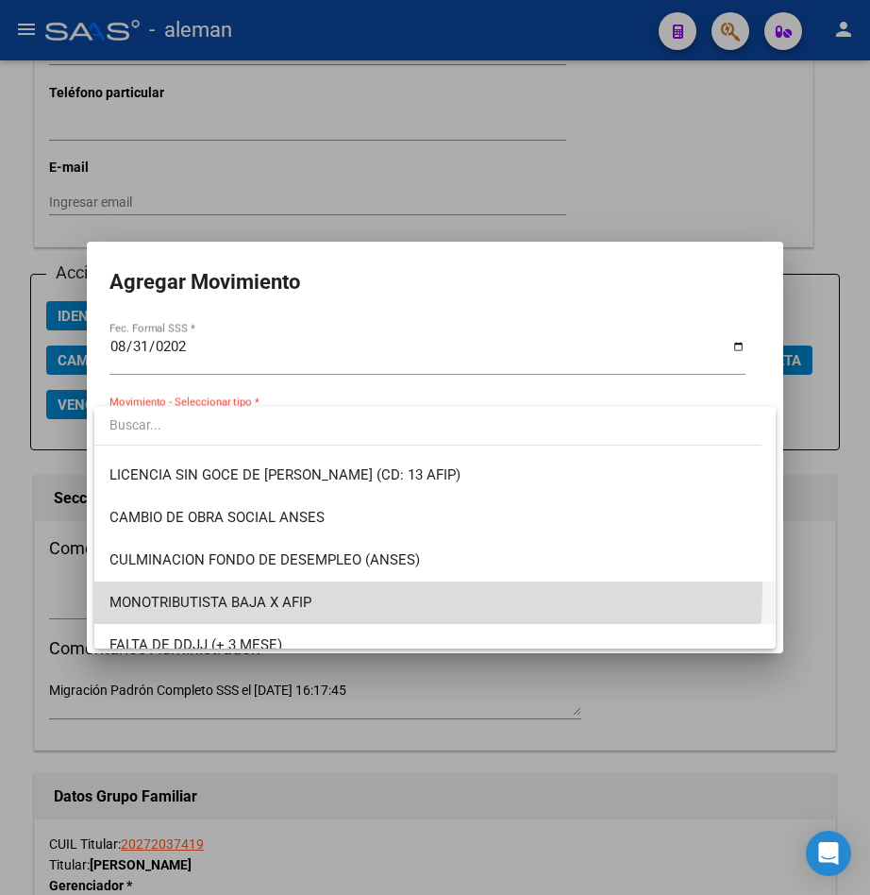
click at [282, 588] on span "MONOTRIBUTISTA BAJA X AFIP" at bounding box center [434, 602] width 651 height 42
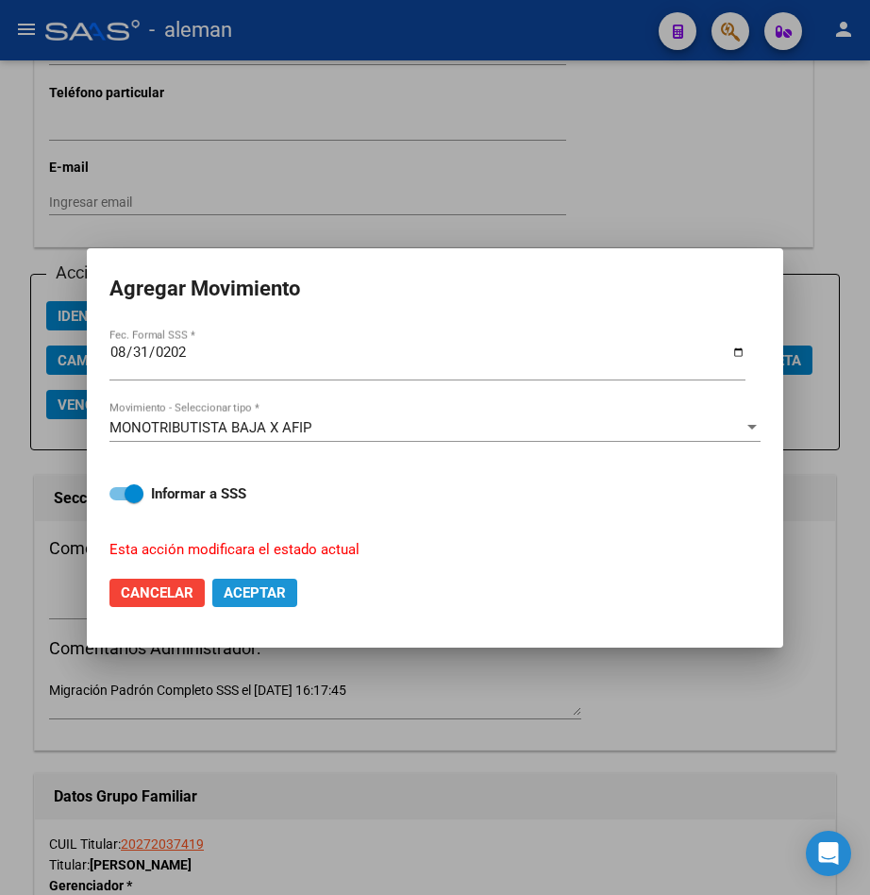
click at [272, 591] on span "Aceptar" at bounding box center [255, 592] width 62 height 17
checkbox input "false"
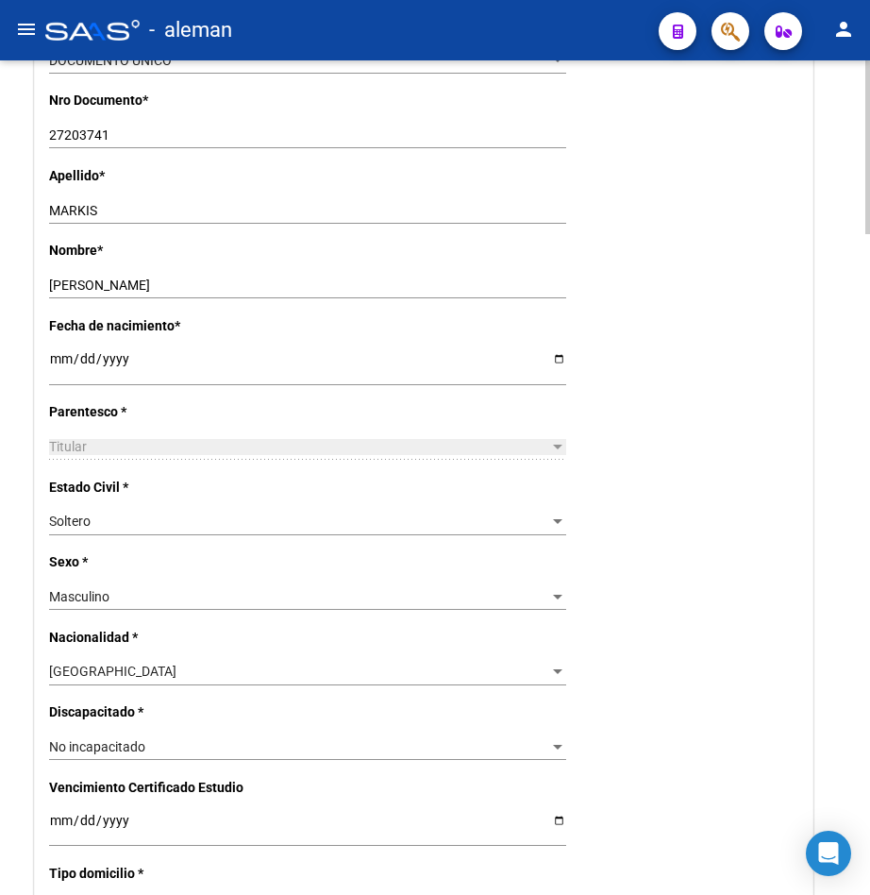
scroll to position [0, 0]
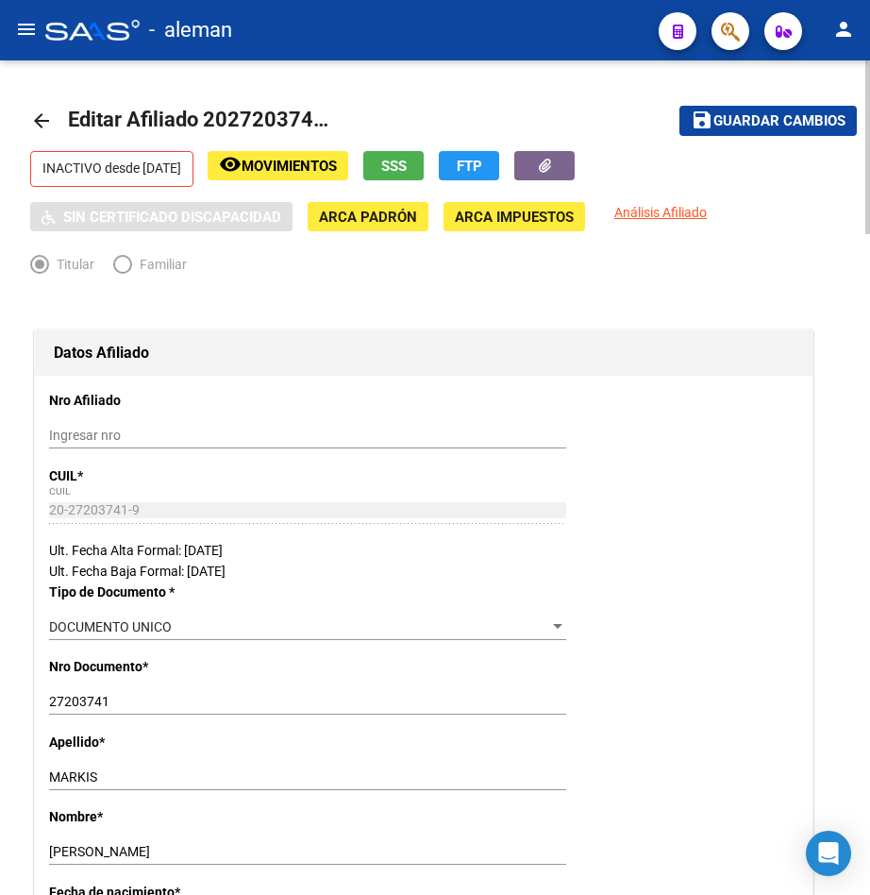
click at [37, 115] on mat-icon "arrow_back" at bounding box center [41, 120] width 23 height 23
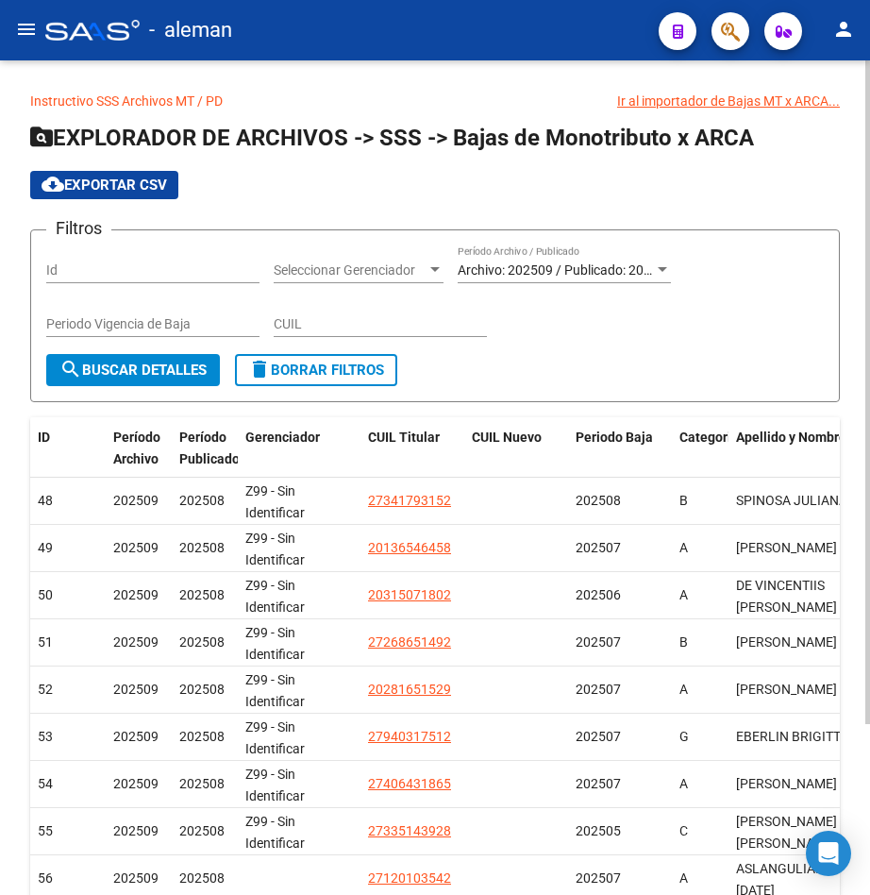
scroll to position [214, 0]
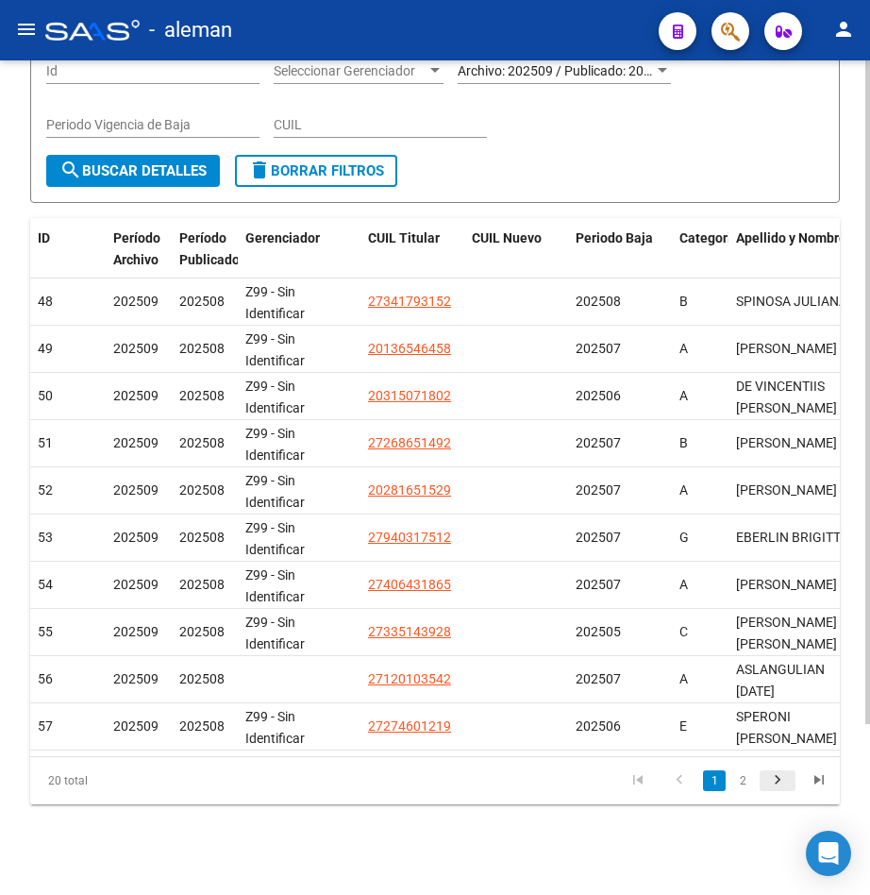
click at [783, 783] on icon "go to next page" at bounding box center [778, 782] width 25 height 23
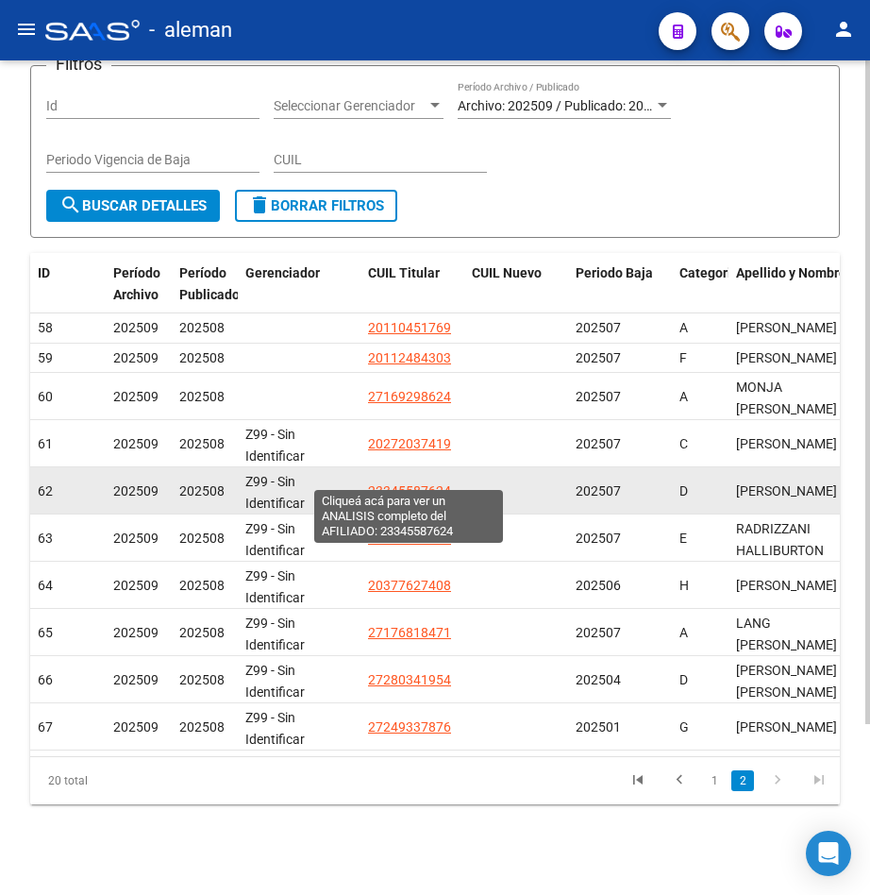
click at [404, 483] on span "23345587624" at bounding box center [409, 490] width 83 height 15
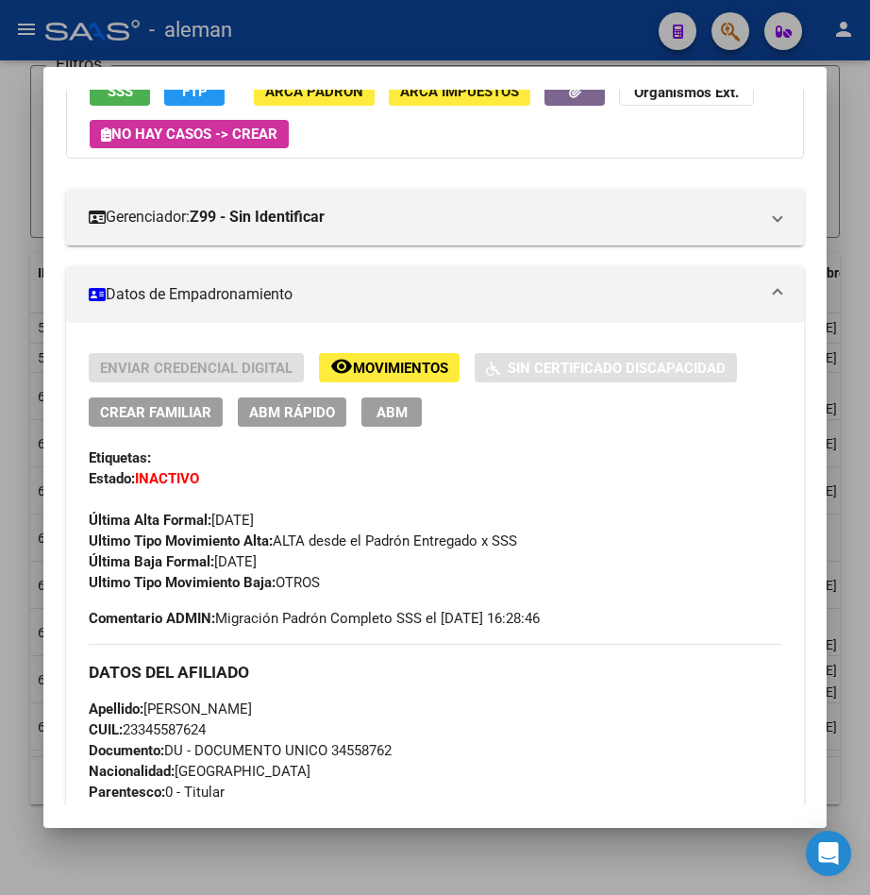
scroll to position [0, 0]
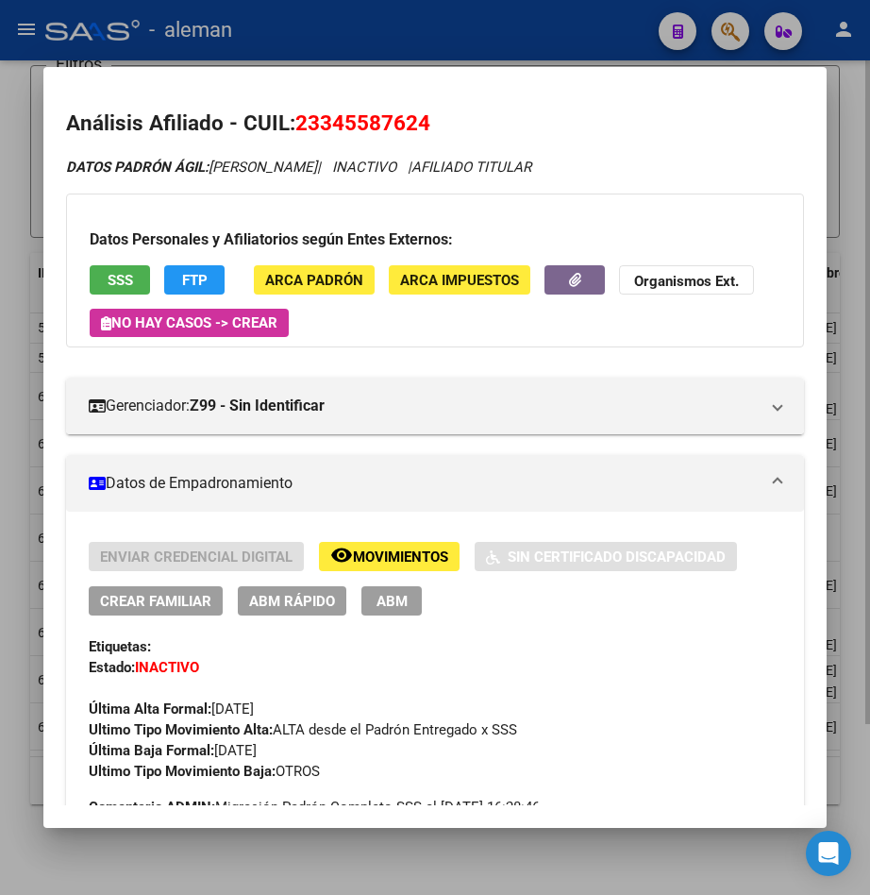
click at [849, 218] on div at bounding box center [435, 447] width 870 height 895
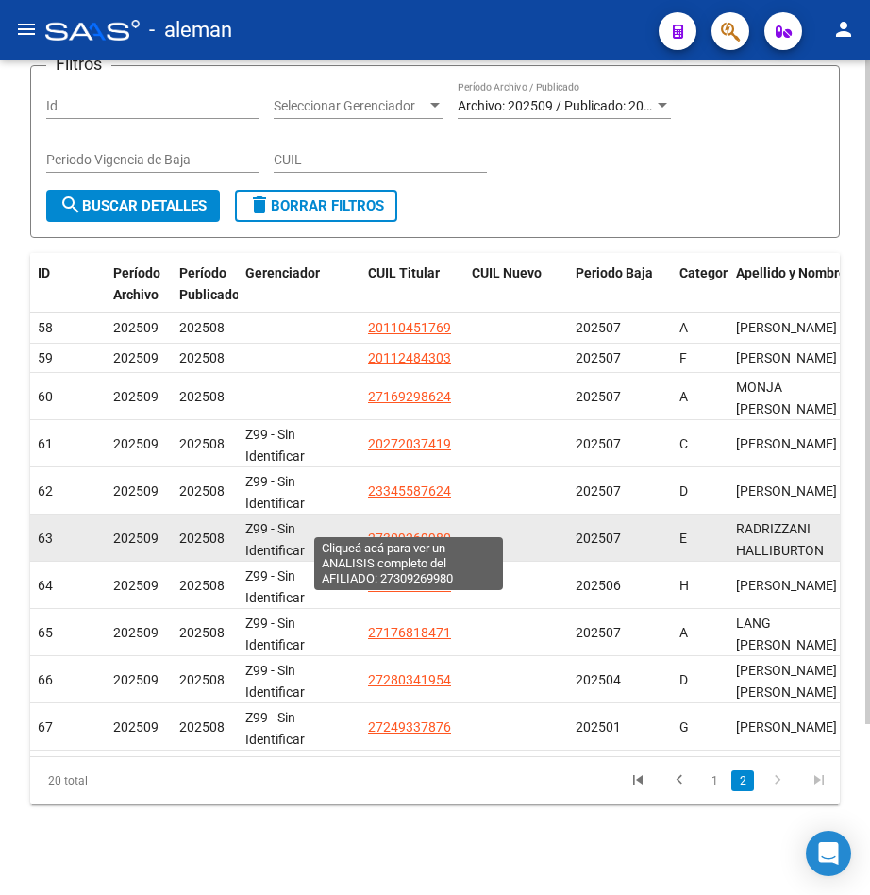
click at [426, 530] on span "27309269980" at bounding box center [409, 537] width 83 height 15
type textarea "27309269980"
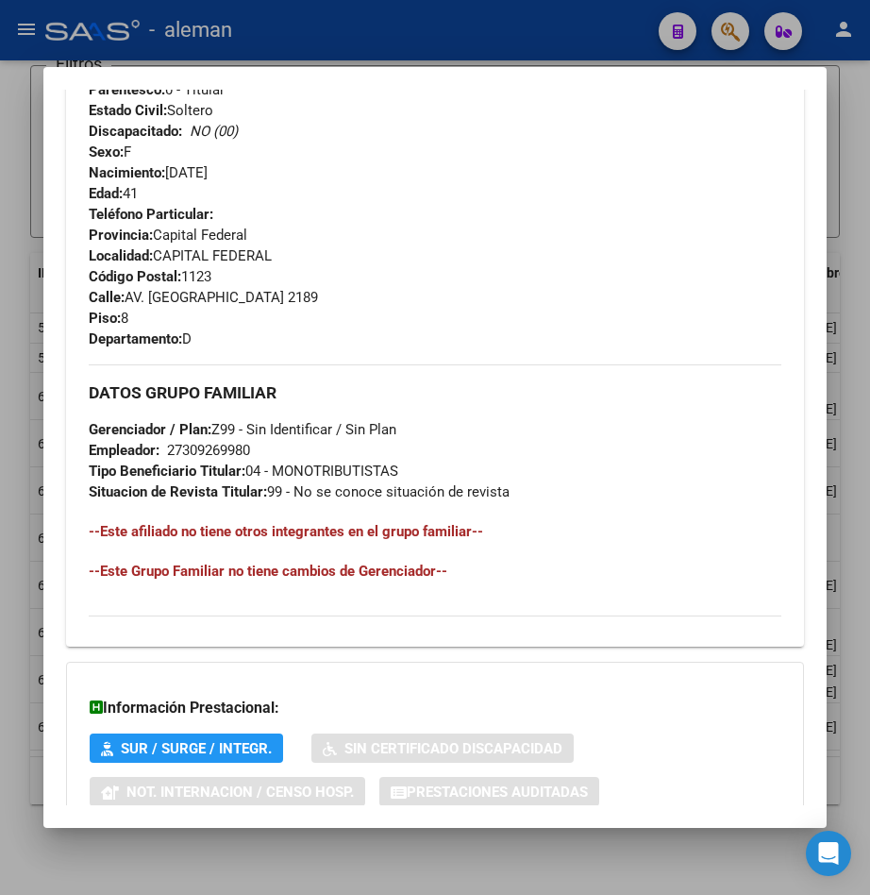
scroll to position [977, 0]
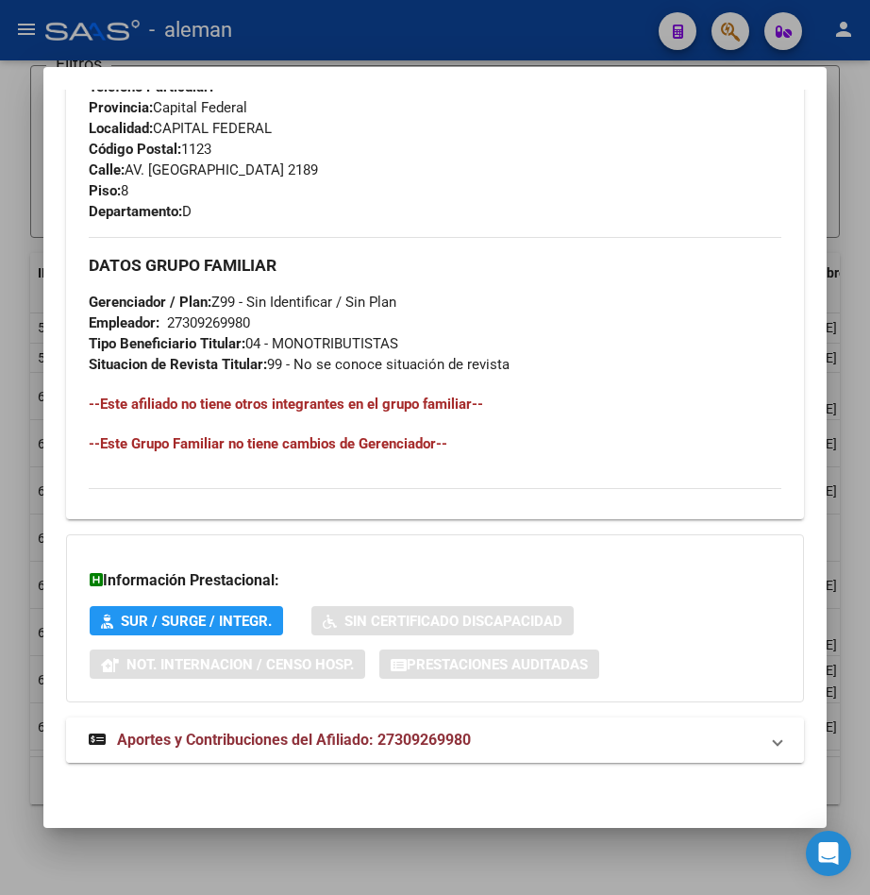
click at [410, 737] on span "Aportes y Contribuciones del Afiliado: 27309269980" at bounding box center [294, 740] width 354 height 18
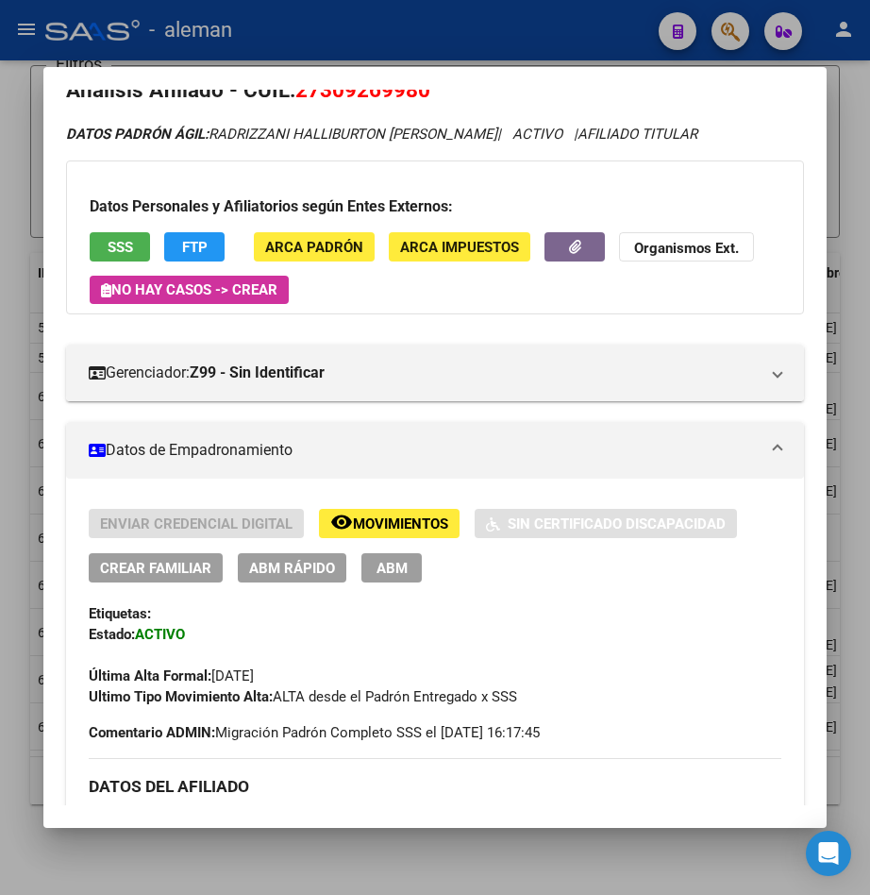
scroll to position [0, 0]
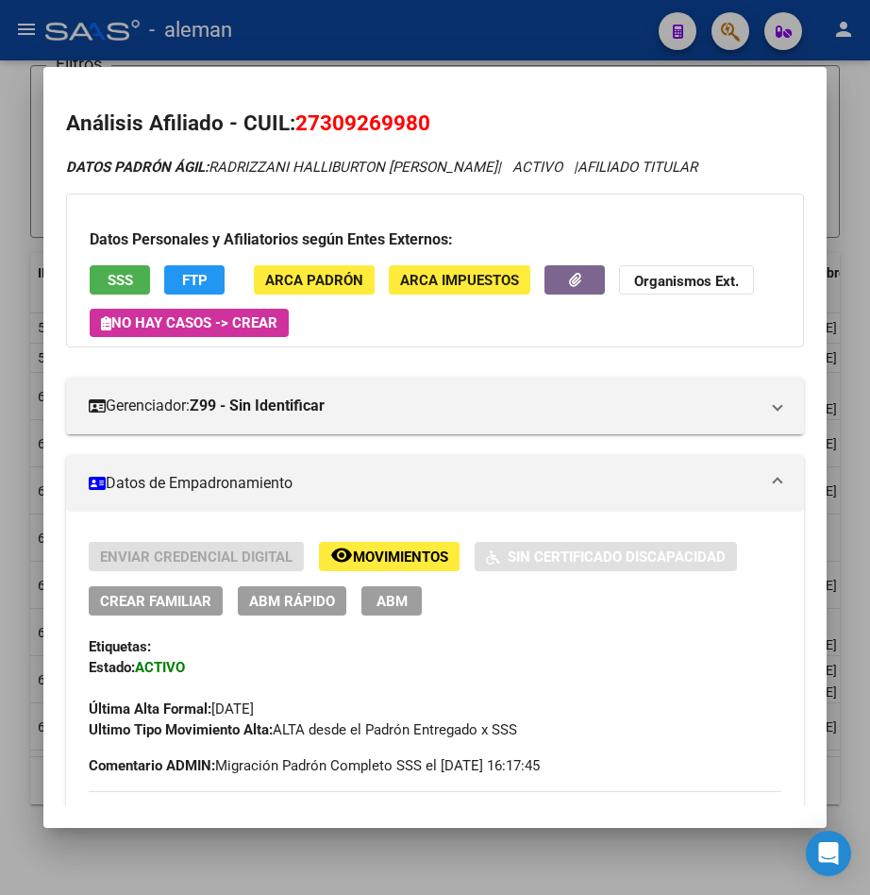
click at [412, 600] on button "ABM" at bounding box center [392, 600] width 60 height 29
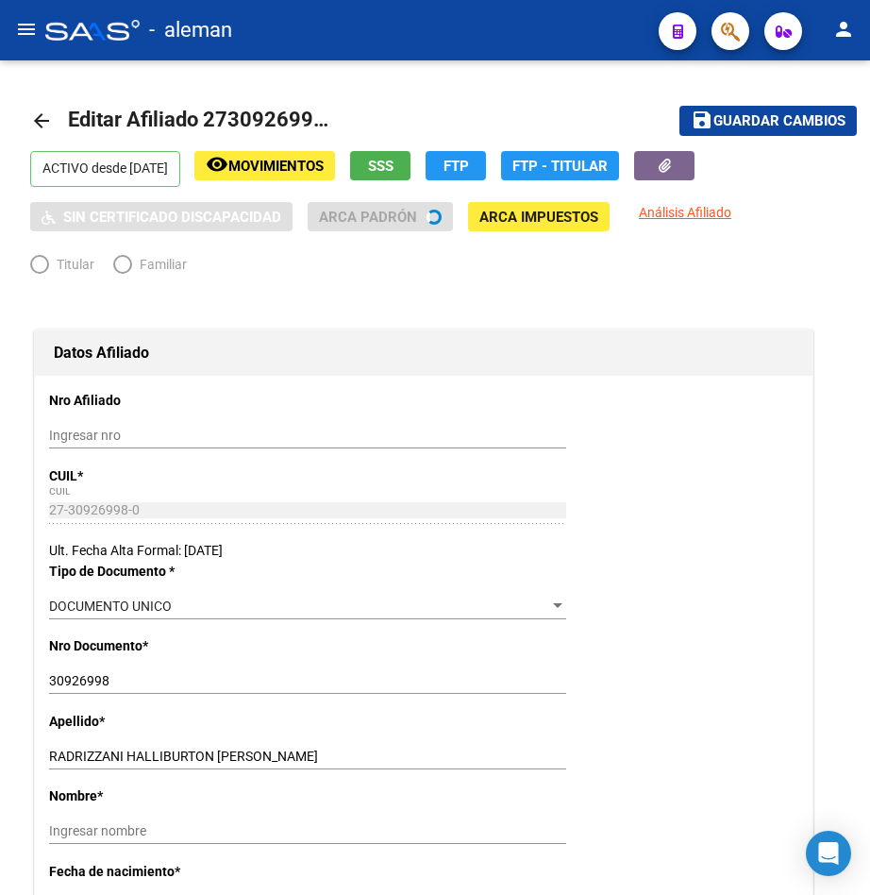
radio input "true"
type input "27-30926998-0"
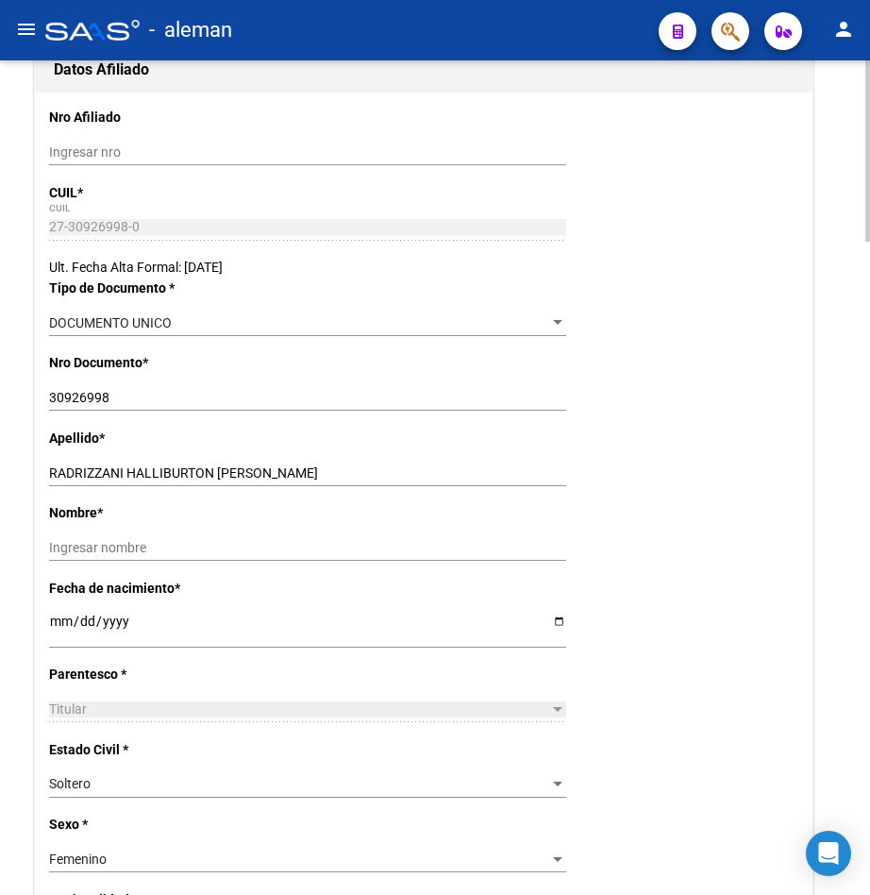
scroll to position [378, 0]
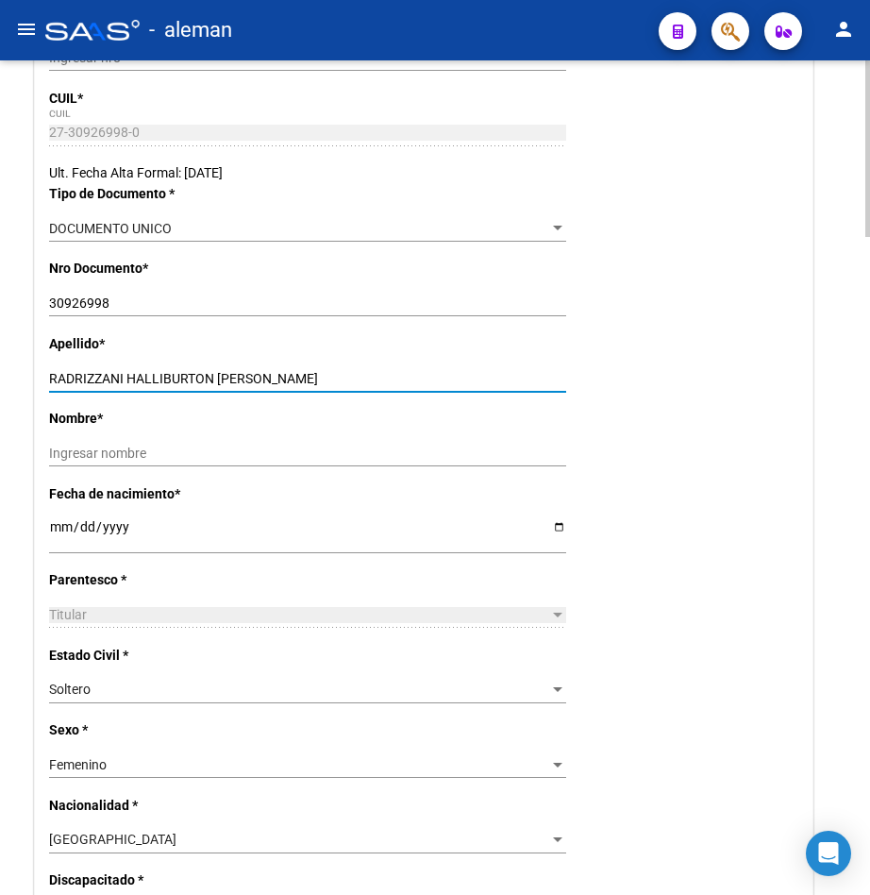
drag, startPoint x: 217, startPoint y: 378, endPoint x: 283, endPoint y: 377, distance: 66.1
click at [283, 377] on input "RADRIZZANI HALLIBURTON [PERSON_NAME]" at bounding box center [307, 379] width 517 height 16
type input "RADRIZZANI HALLIBURTON"
click at [223, 443] on div "Ingresar nombre" at bounding box center [307, 453] width 517 height 26
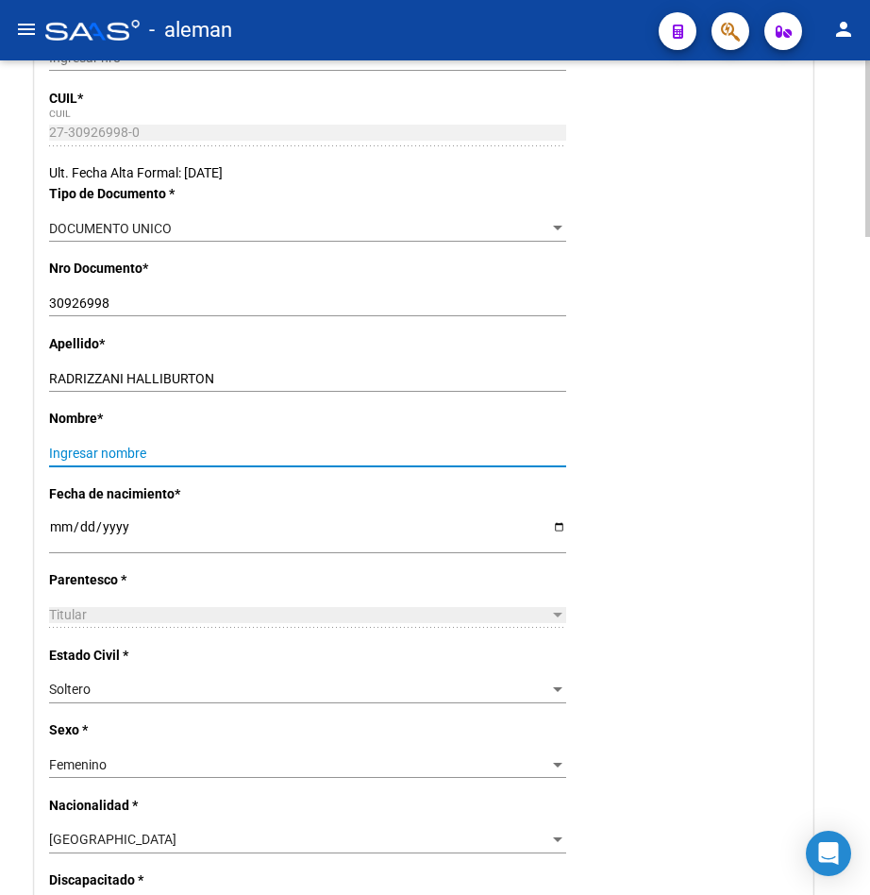
paste input "[PERSON_NAME]"
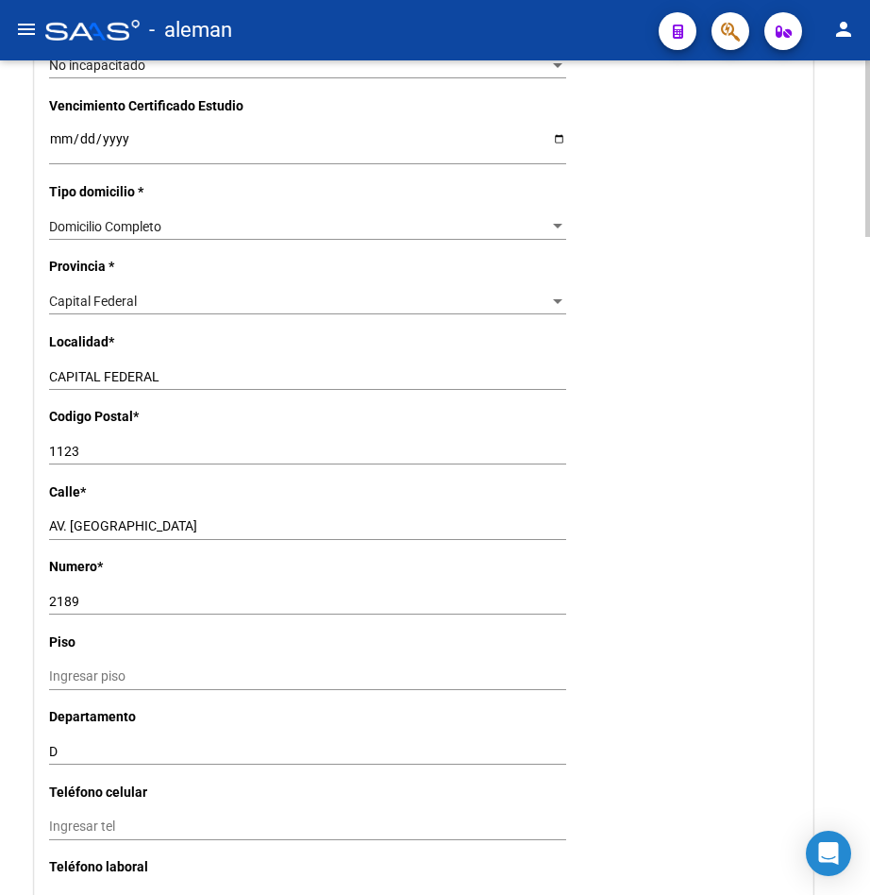
scroll to position [1982, 0]
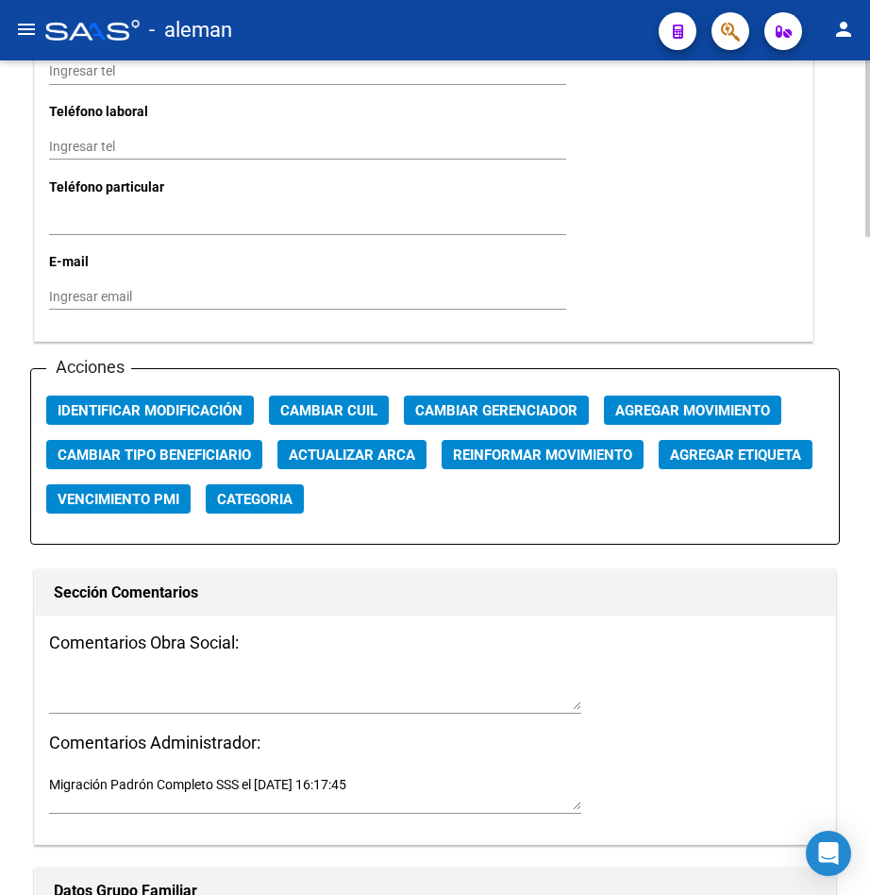
type input "[PERSON_NAME]"
click at [703, 407] on span "Agregar Movimiento" at bounding box center [692, 410] width 155 height 17
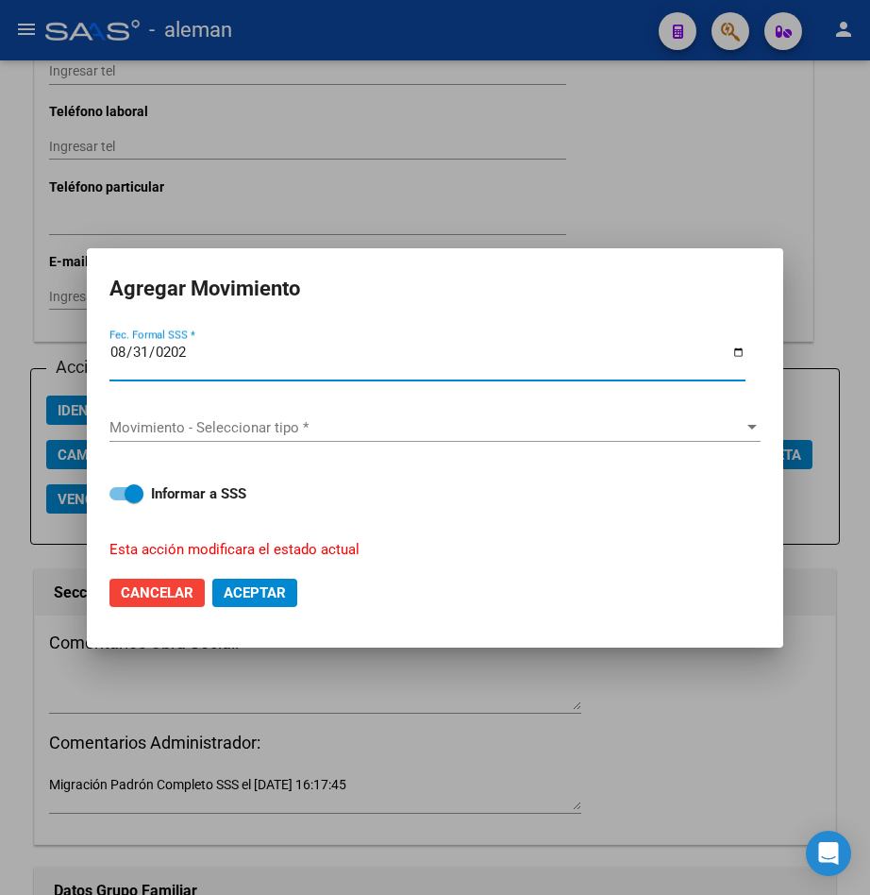
type input "[DATE]"
click at [212, 579] on button "Aceptar" at bounding box center [254, 593] width 85 height 28
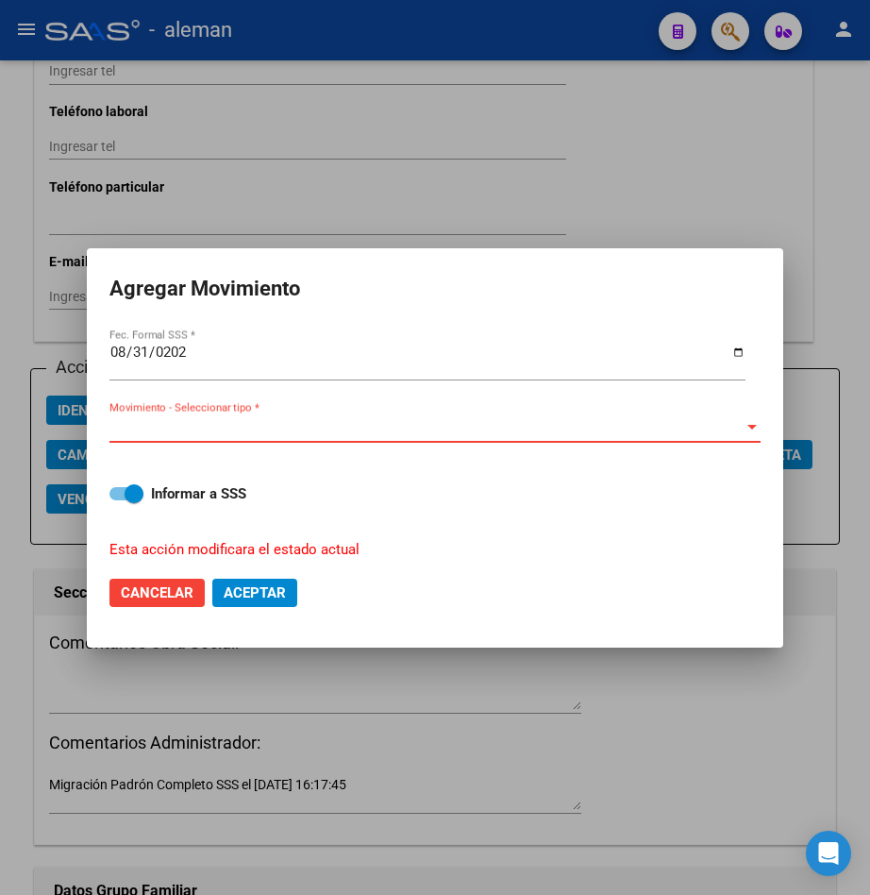
click at [613, 433] on span "Movimiento - Seleccionar tipo *" at bounding box center [426, 427] width 634 height 17
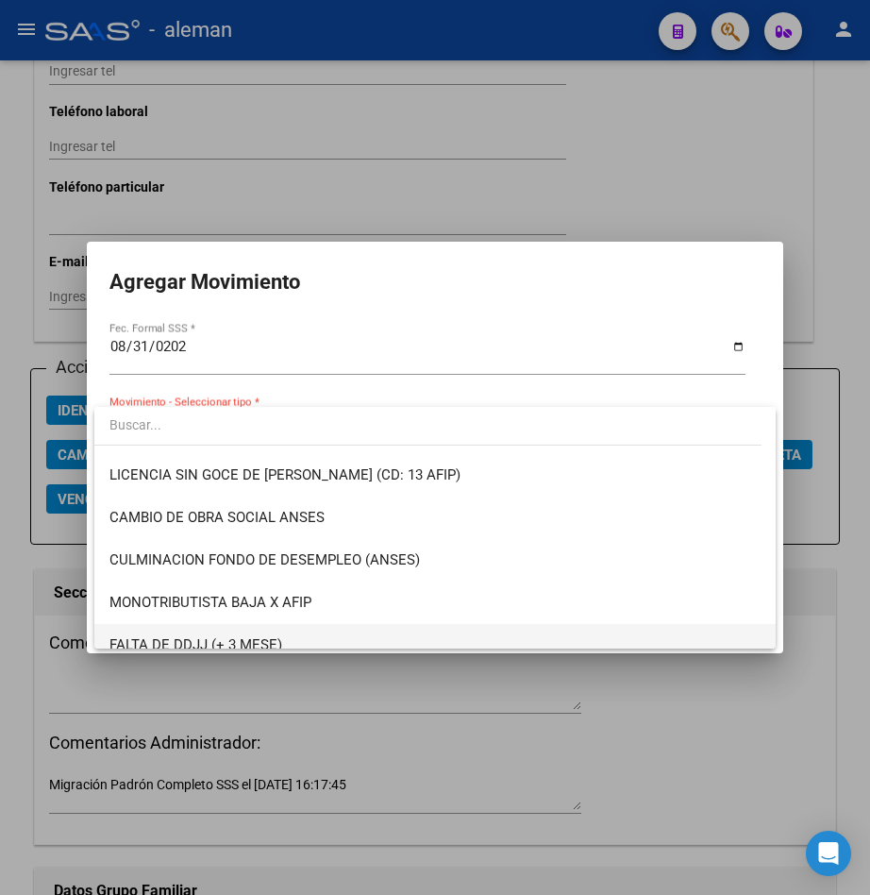
scroll to position [472, 0]
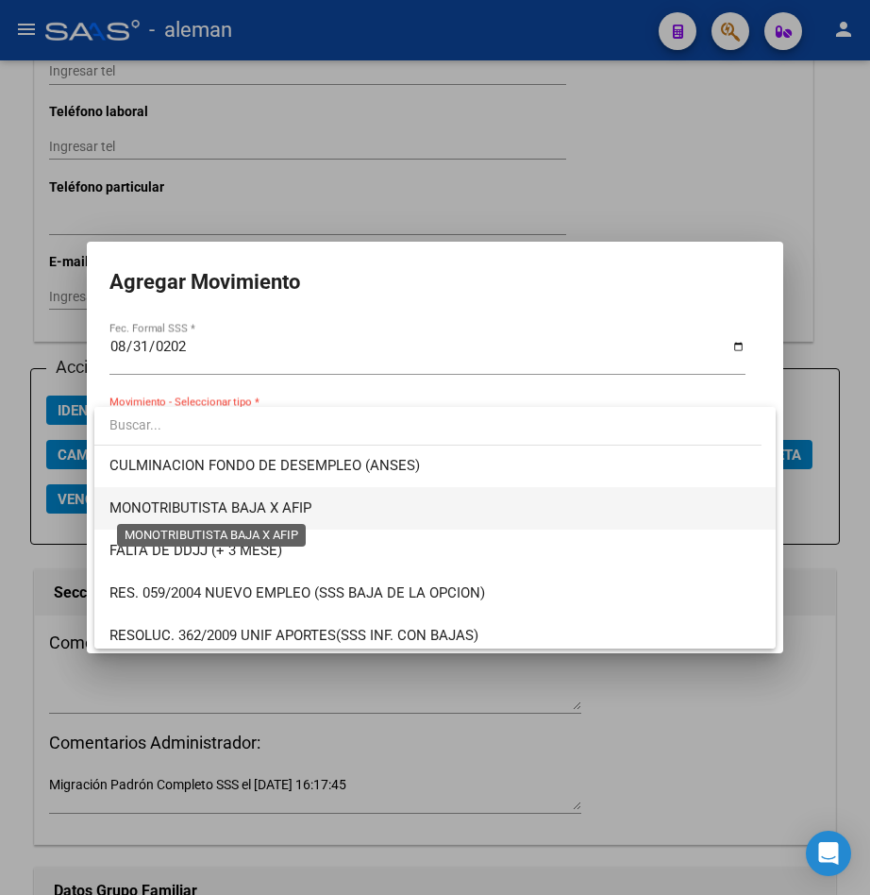
click at [298, 499] on span "MONOTRIBUTISTA BAJA X AFIP" at bounding box center [210, 507] width 202 height 17
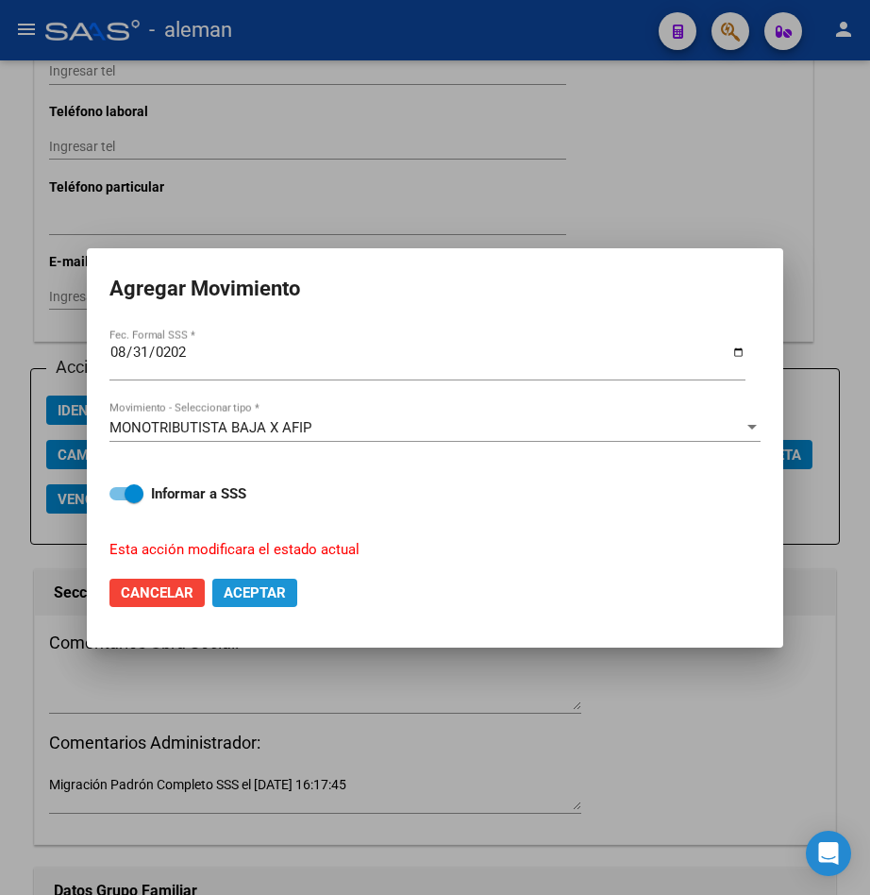
click at [273, 584] on span "Aceptar" at bounding box center [255, 592] width 62 height 17
checkbox input "false"
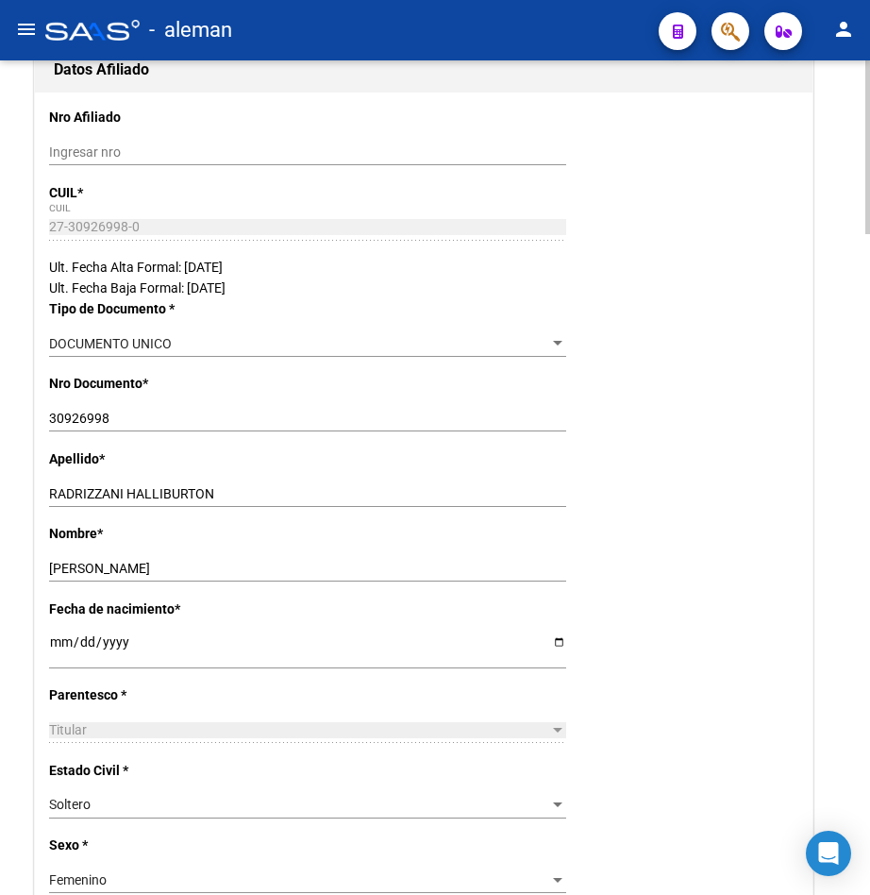
scroll to position [0, 0]
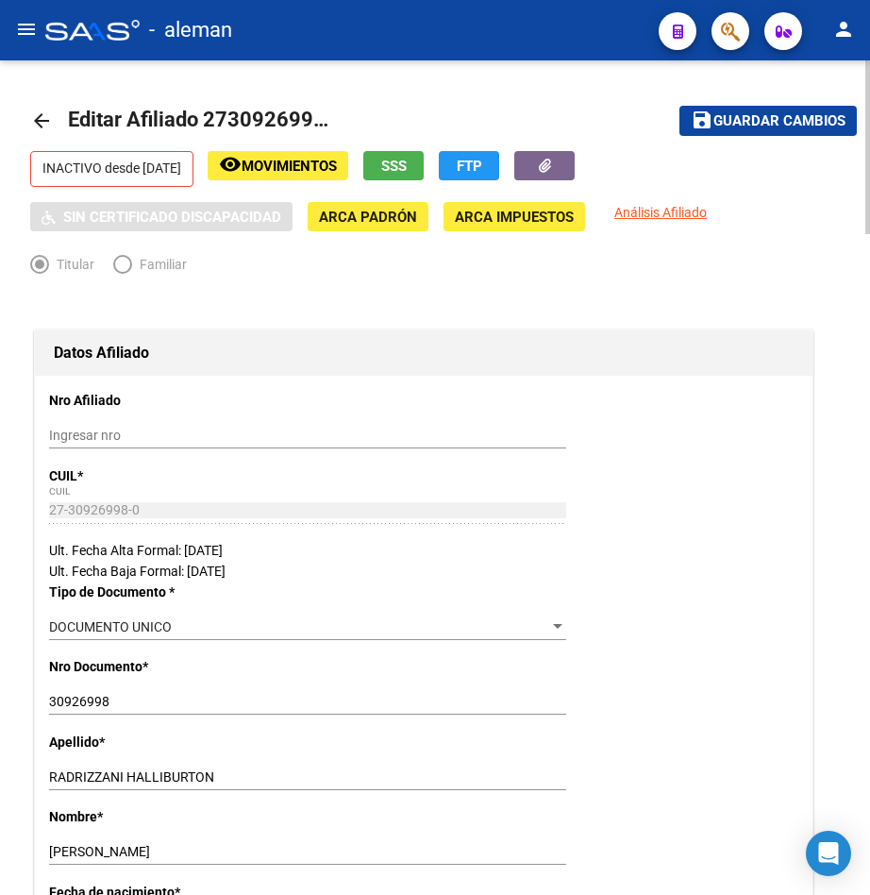
click at [40, 118] on mat-icon "arrow_back" at bounding box center [41, 120] width 23 height 23
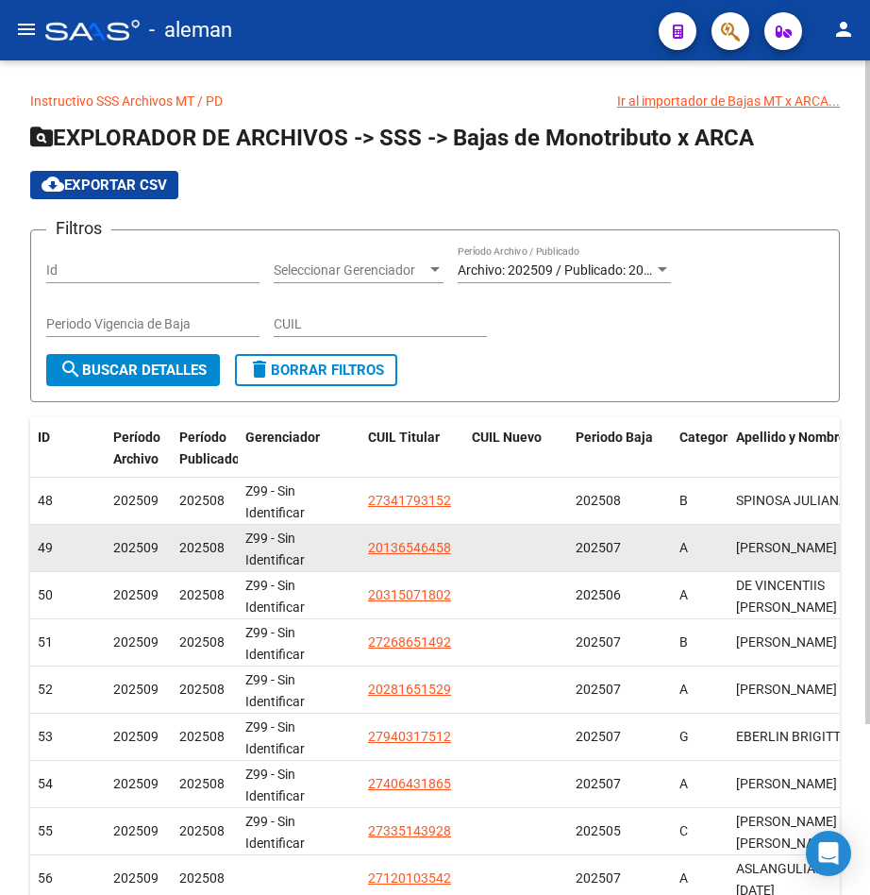
scroll to position [189, 0]
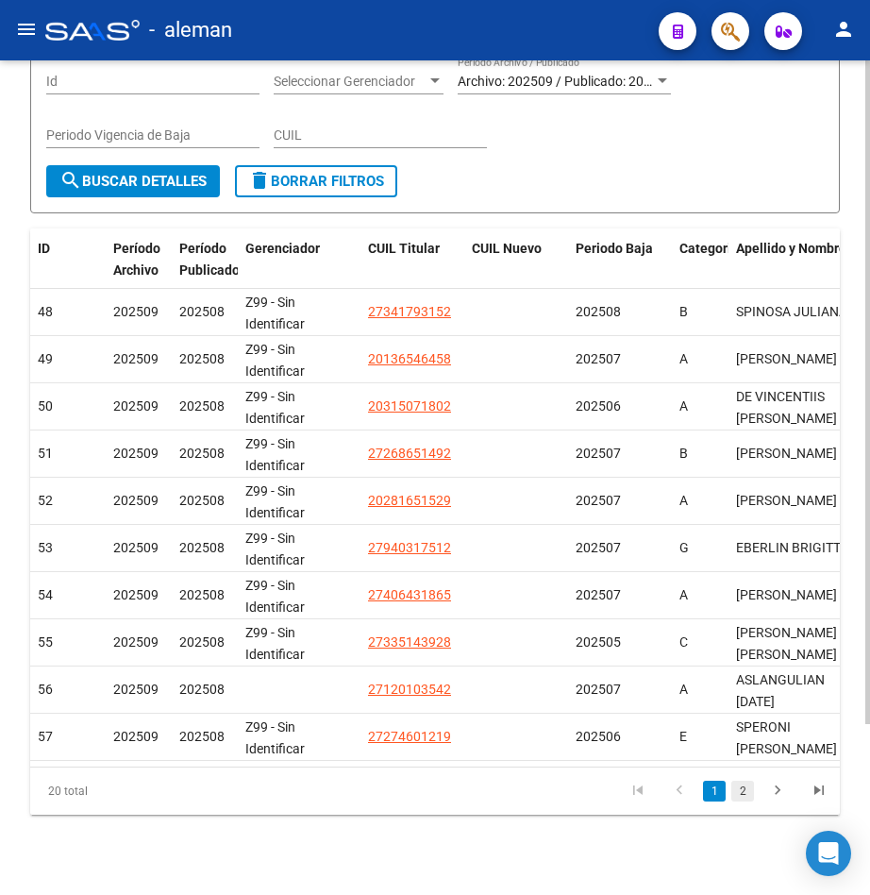
click at [747, 801] on link "2" at bounding box center [743, 791] width 23 height 21
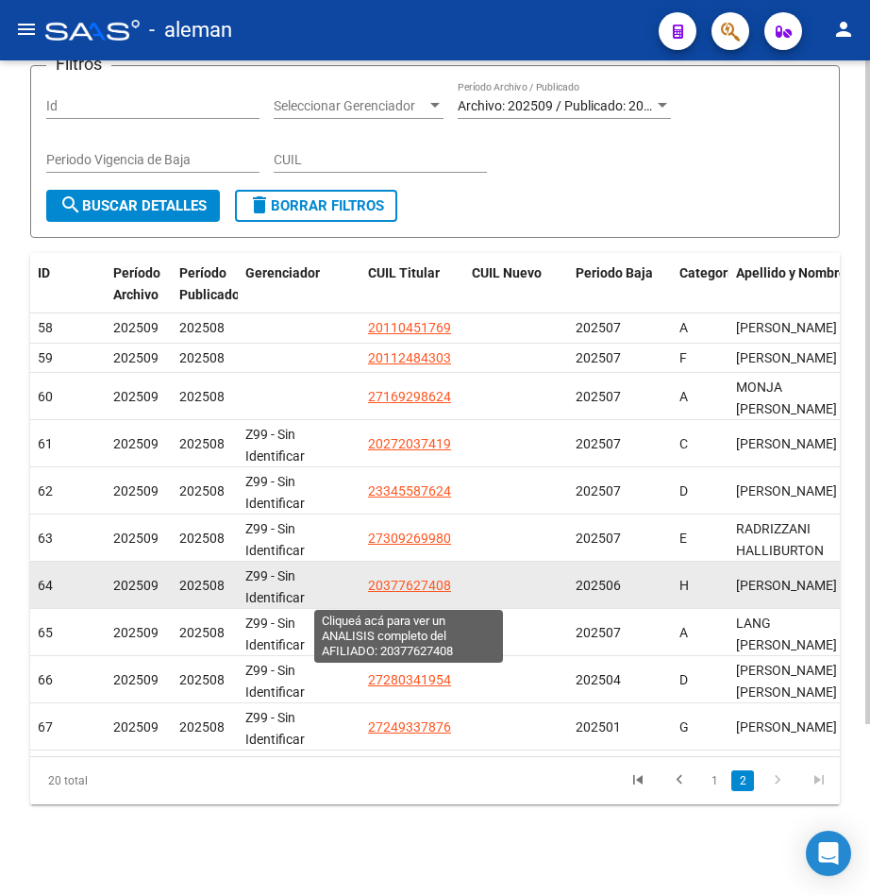
click at [425, 593] on span "20377627408" at bounding box center [409, 585] width 83 height 15
type textarea "20377627408"
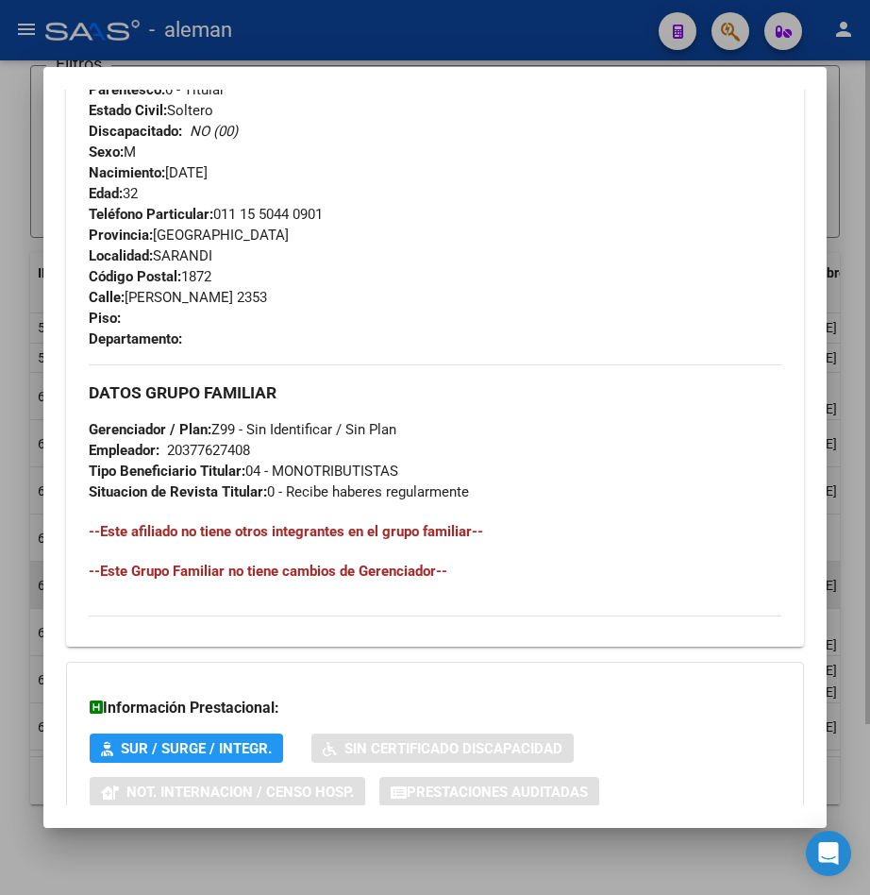
scroll to position [977, 0]
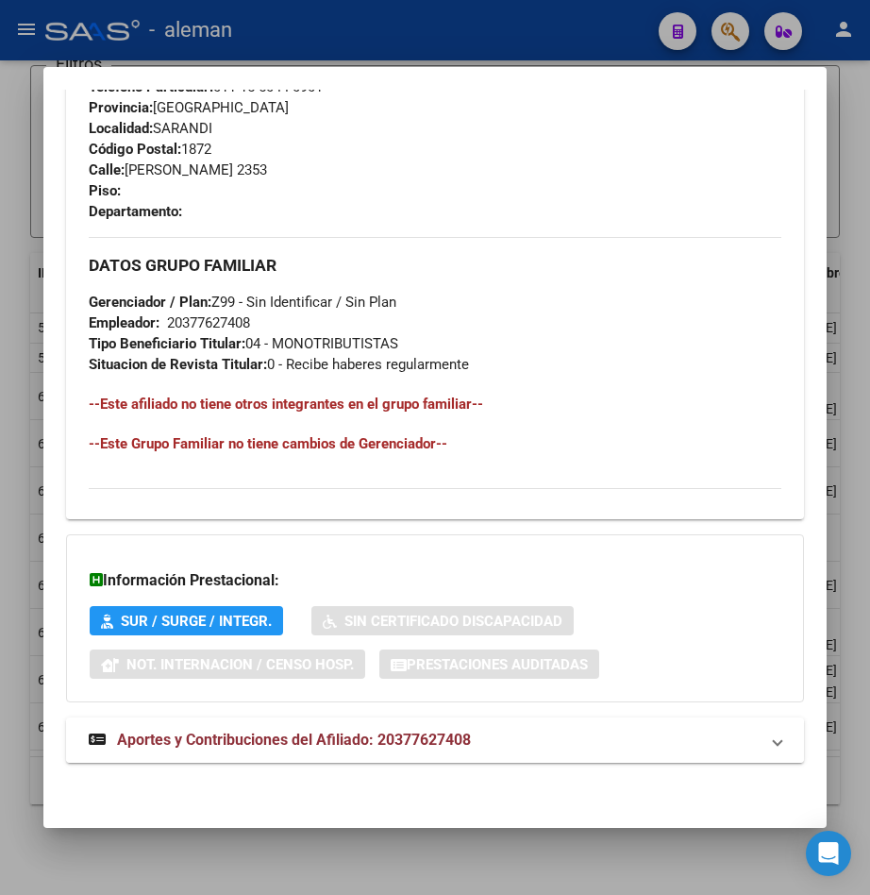
click at [417, 736] on span "Aportes y Contribuciones del Afiliado: 20377627408" at bounding box center [294, 740] width 354 height 18
drag, startPoint x: 417, startPoint y: 736, endPoint x: 451, endPoint y: 750, distance: 36.8
click at [451, 750] on span "Aportes y Contribuciones del Afiliado: 20377627408" at bounding box center [294, 747] width 354 height 18
click at [452, 749] on span "Aportes y Contribuciones del Afiliado: 20377627408" at bounding box center [294, 740] width 354 height 18
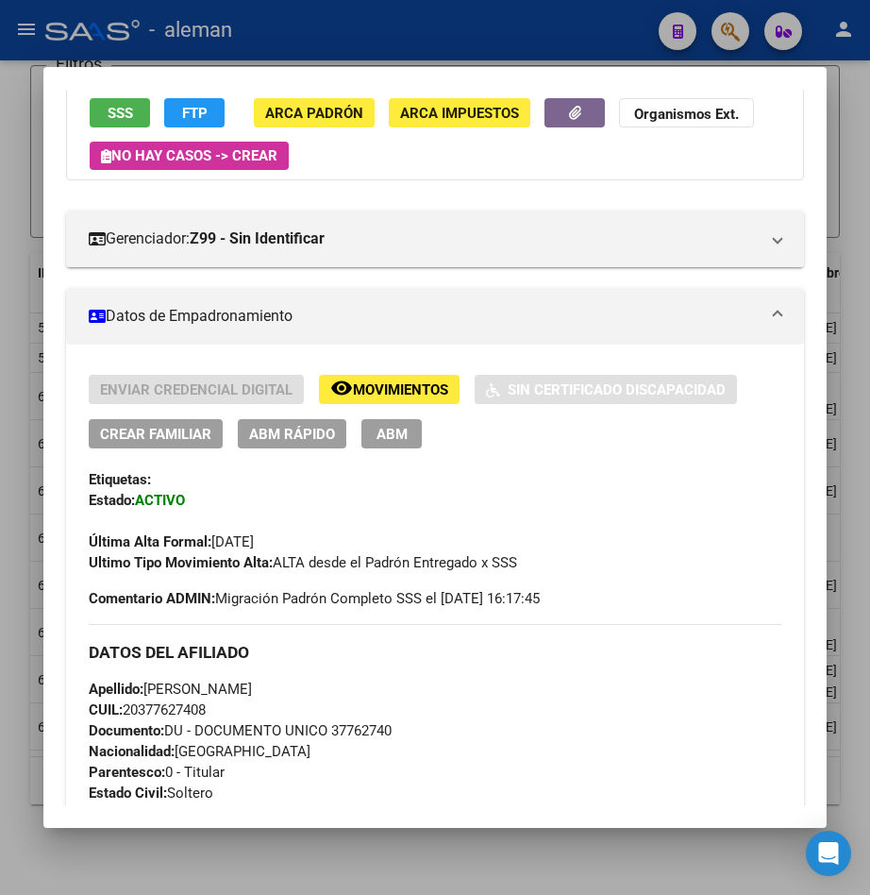
scroll to position [0, 0]
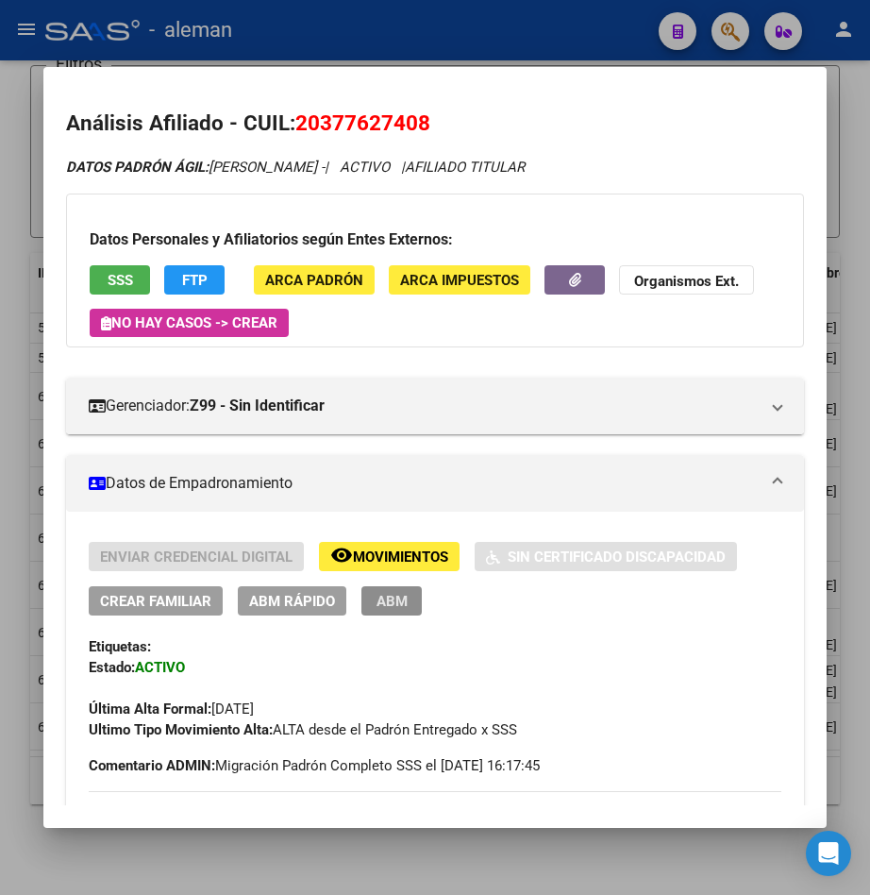
click at [401, 603] on span "ABM" at bounding box center [392, 601] width 31 height 17
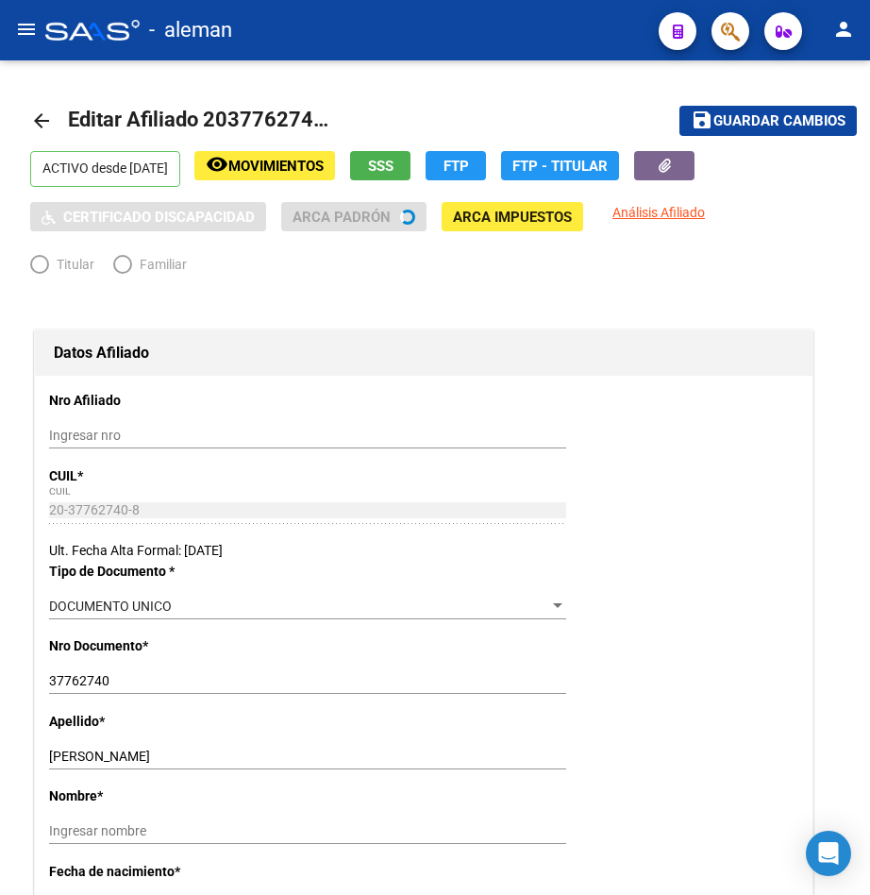
radio input "true"
type input "20-37762740-8"
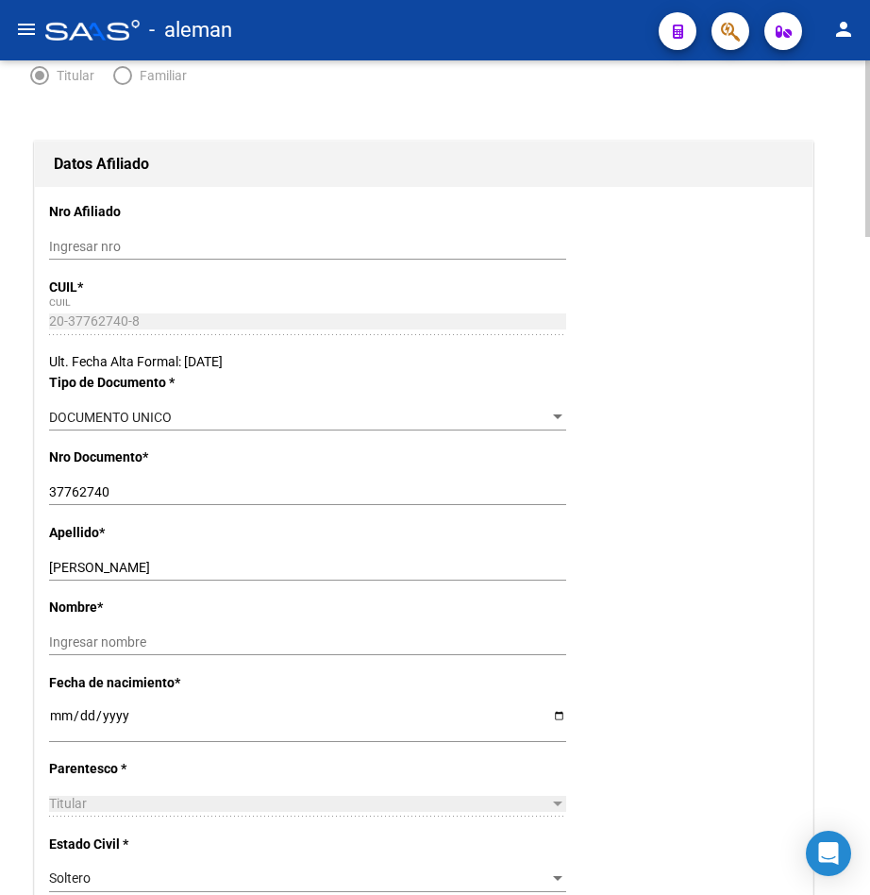
scroll to position [378, 0]
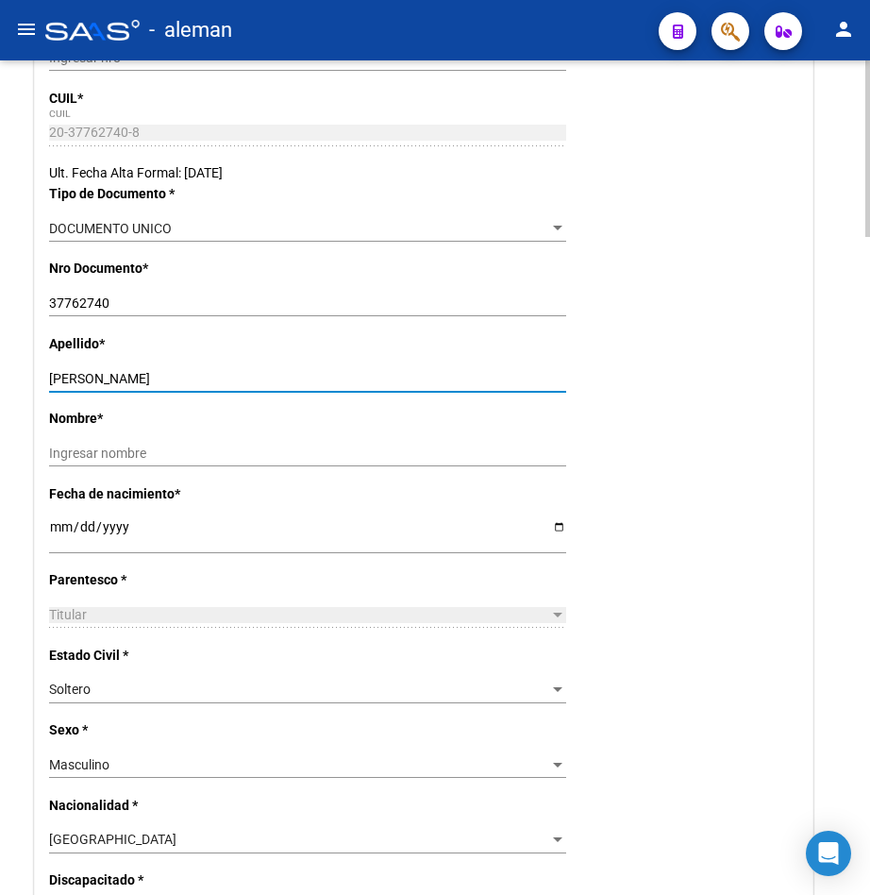
drag, startPoint x: 121, startPoint y: 376, endPoint x: 202, endPoint y: 379, distance: 81.3
click at [202, 379] on input "[PERSON_NAME]" at bounding box center [307, 379] width 517 height 16
type input "[PERSON_NAME]"
click at [191, 460] on input "Ingresar nombre" at bounding box center [307, 454] width 517 height 16
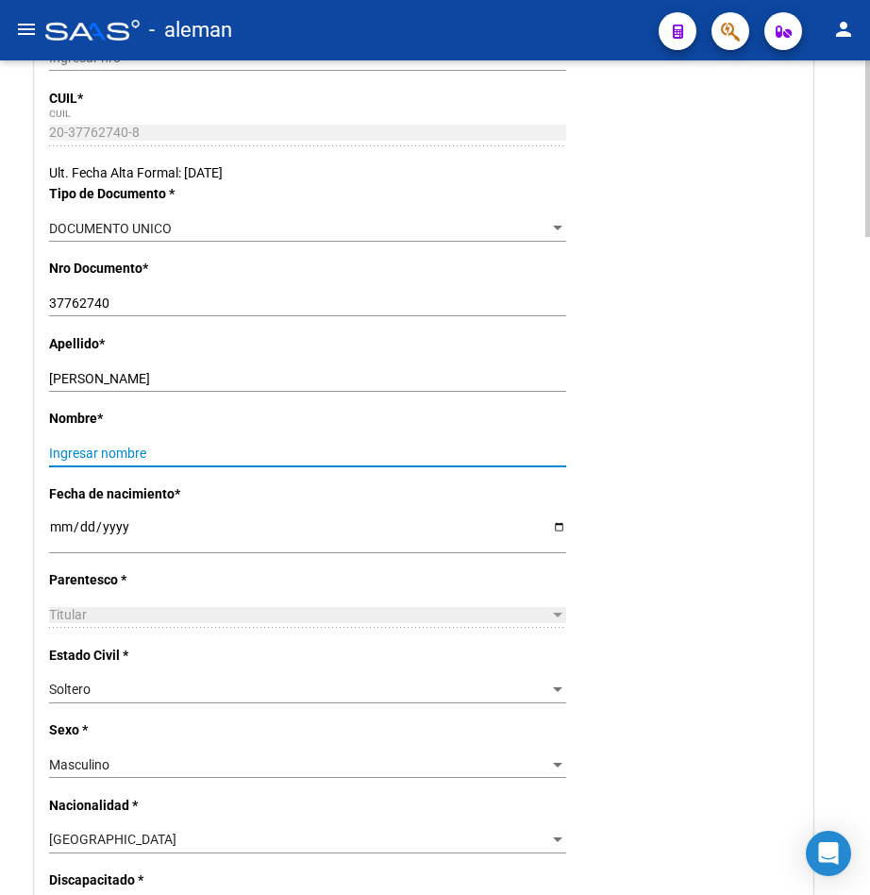
paste input "[PERSON_NAME]"
type input "[PERSON_NAME]"
click at [676, 424] on div "Nombre * [PERSON_NAME] nombre" at bounding box center [423, 445] width 749 height 75
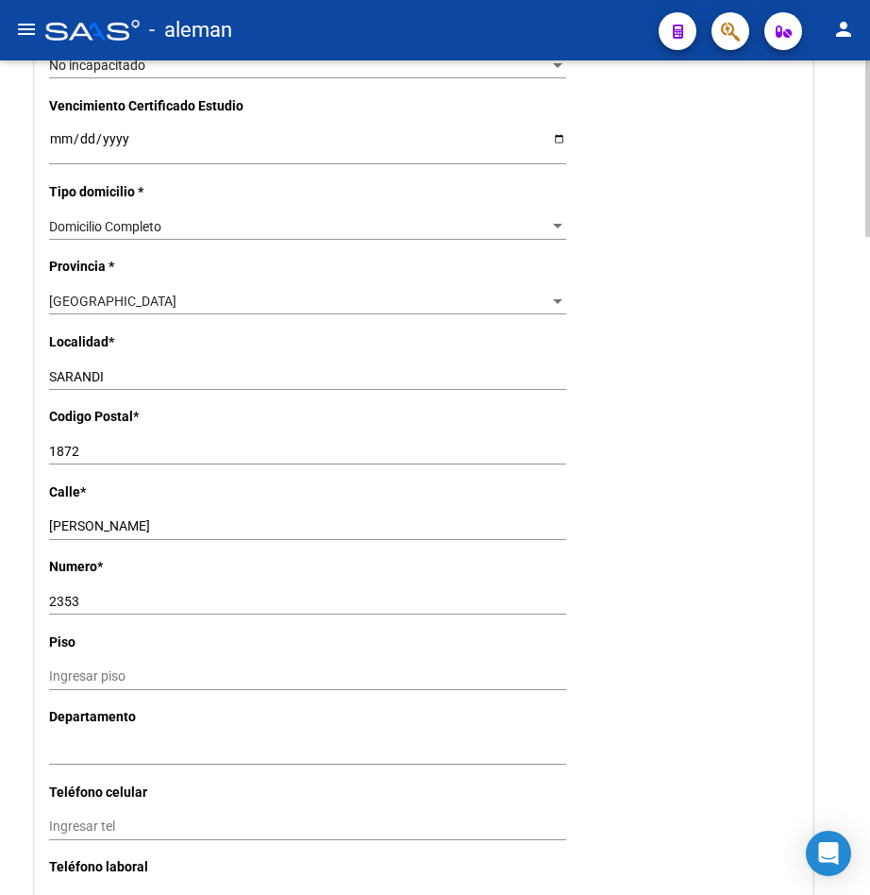
scroll to position [1888, 0]
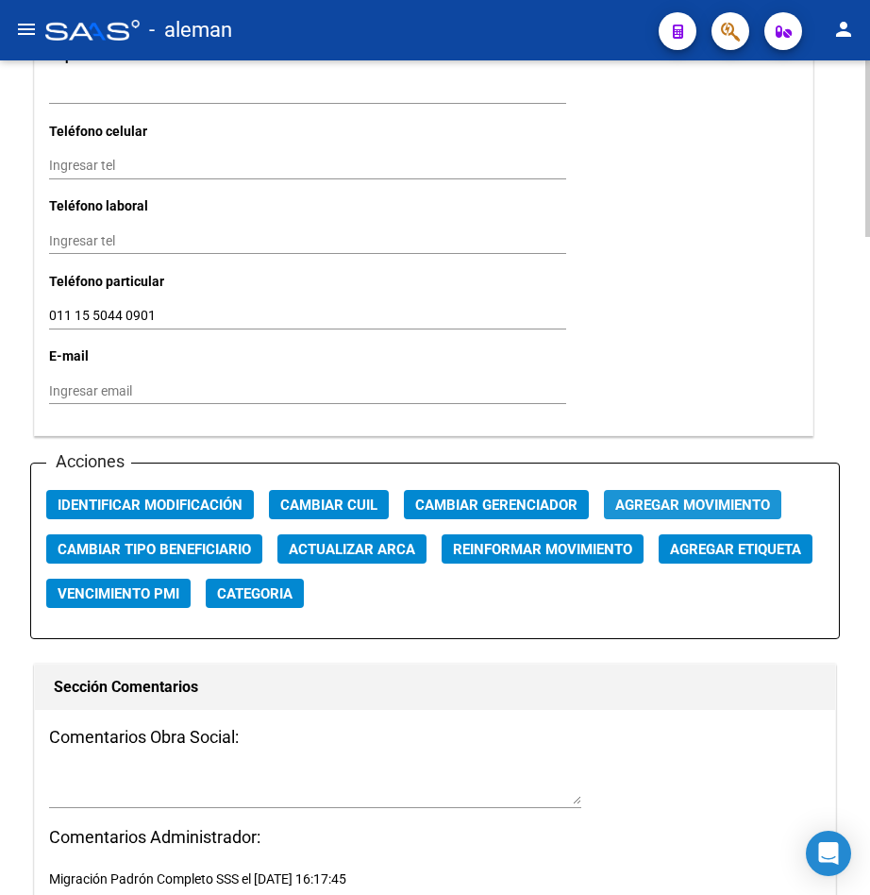
click at [682, 501] on span "Agregar Movimiento" at bounding box center [692, 505] width 155 height 17
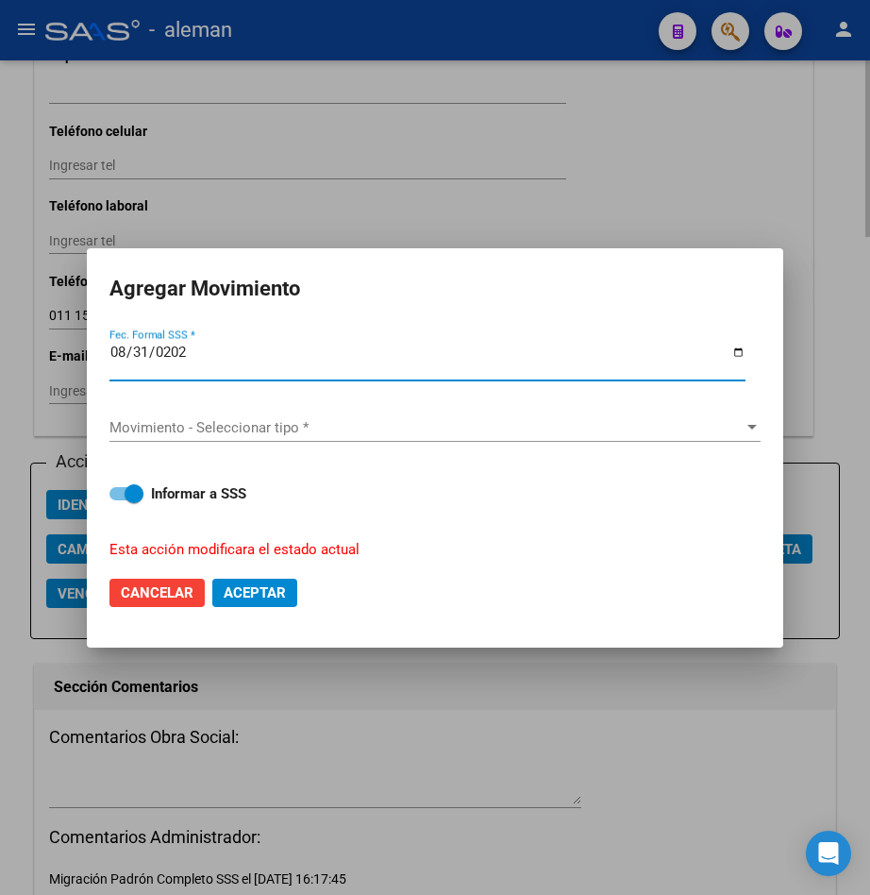
type input "[DATE]"
click at [663, 434] on span "Movimiento - Seleccionar tipo *" at bounding box center [426, 427] width 634 height 17
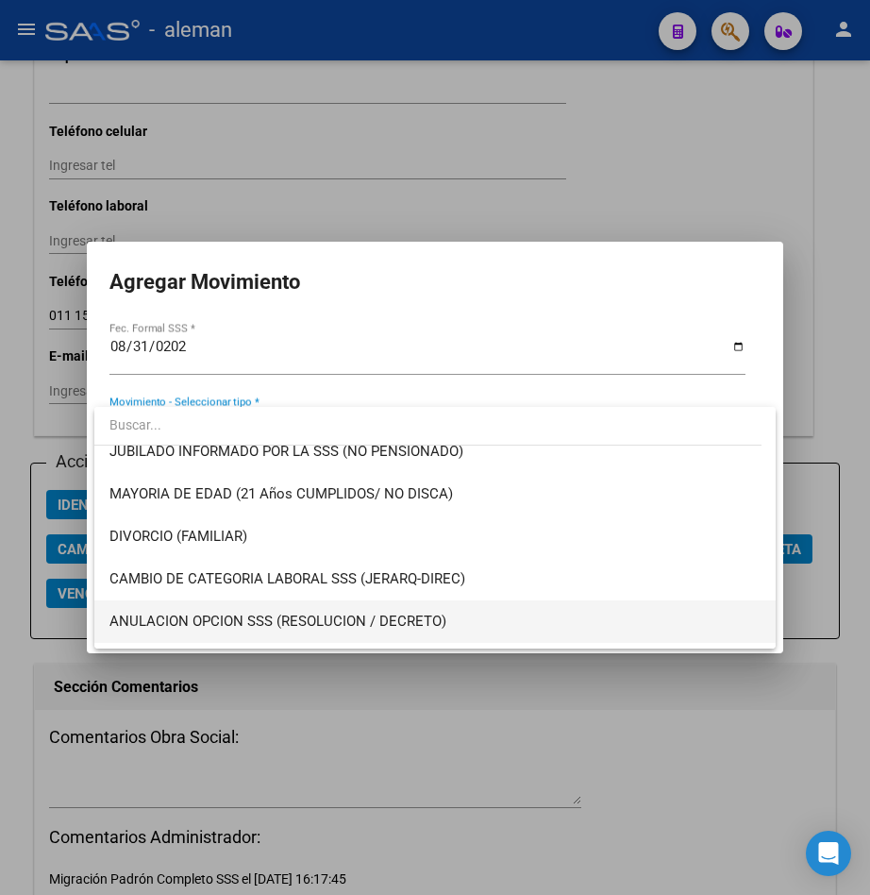
scroll to position [472, 0]
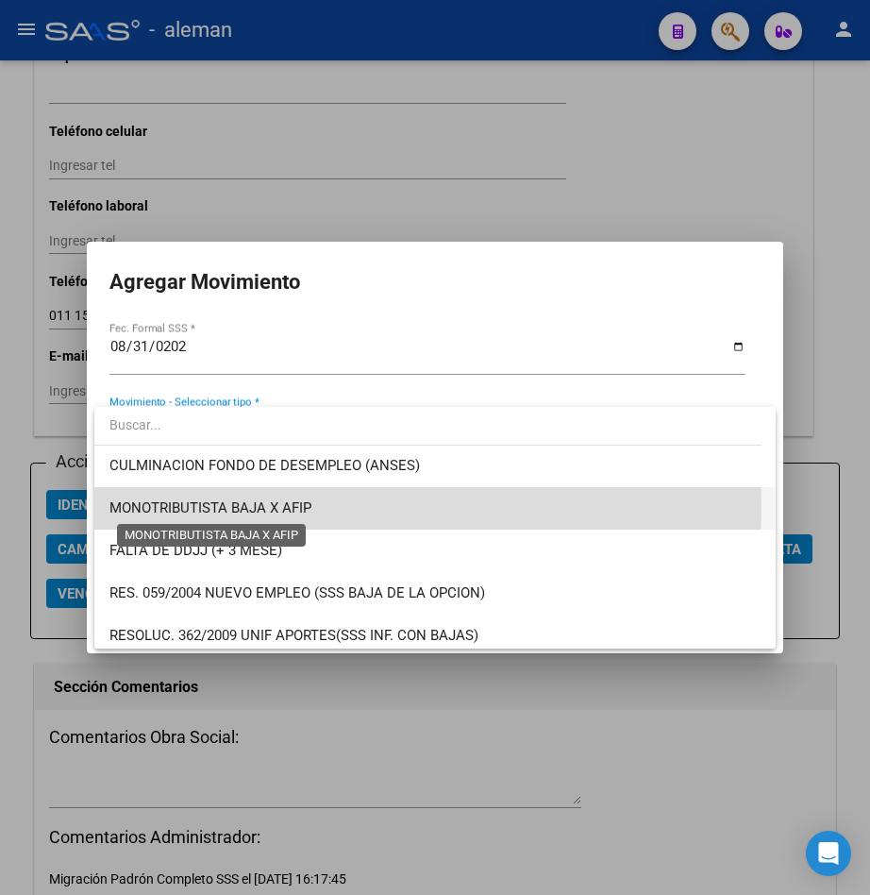
click at [311, 508] on span "MONOTRIBUTISTA BAJA X AFIP" at bounding box center [210, 507] width 202 height 17
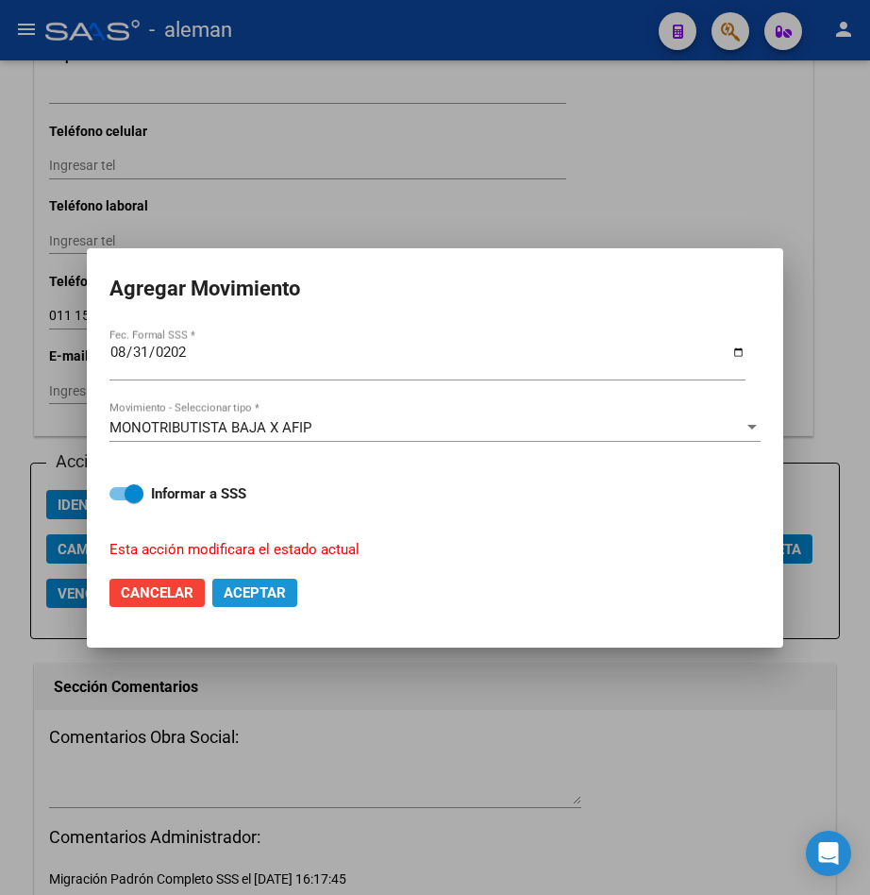
click at [275, 584] on span "Aceptar" at bounding box center [255, 592] width 62 height 17
checkbox input "false"
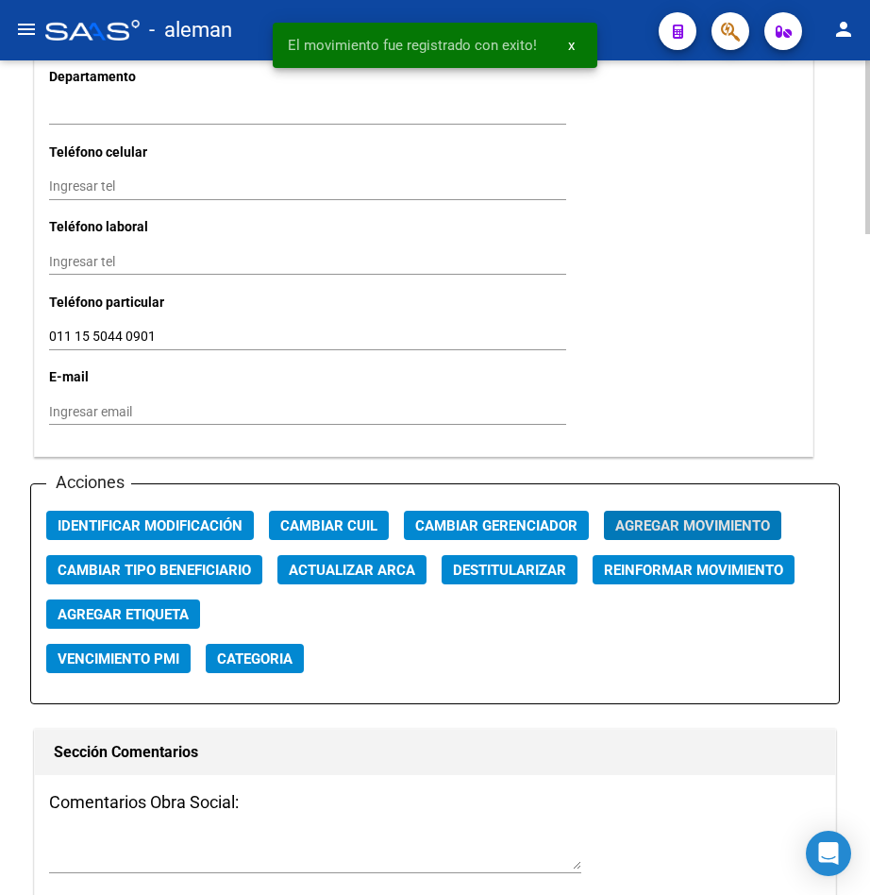
click at [833, 188] on div "Titular Familiar Datos Afiliado Nro Afiliado Ingresar nro CUIL * 20-37762740-8 …" at bounding box center [435, 190] width 810 height 3694
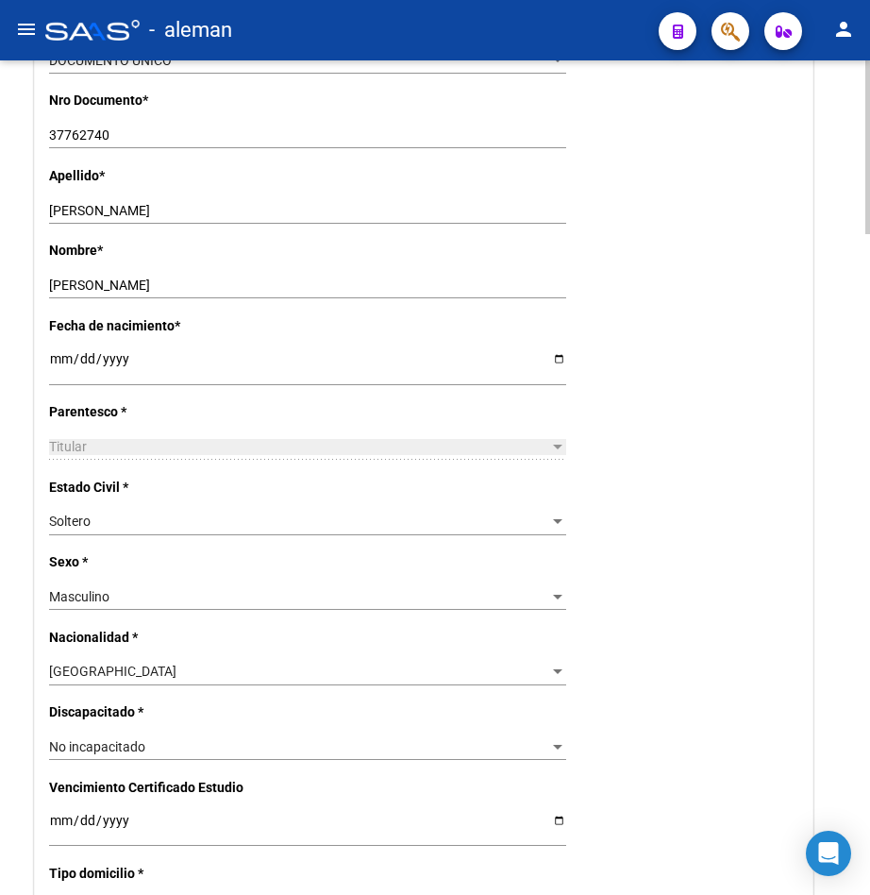
scroll to position [0, 0]
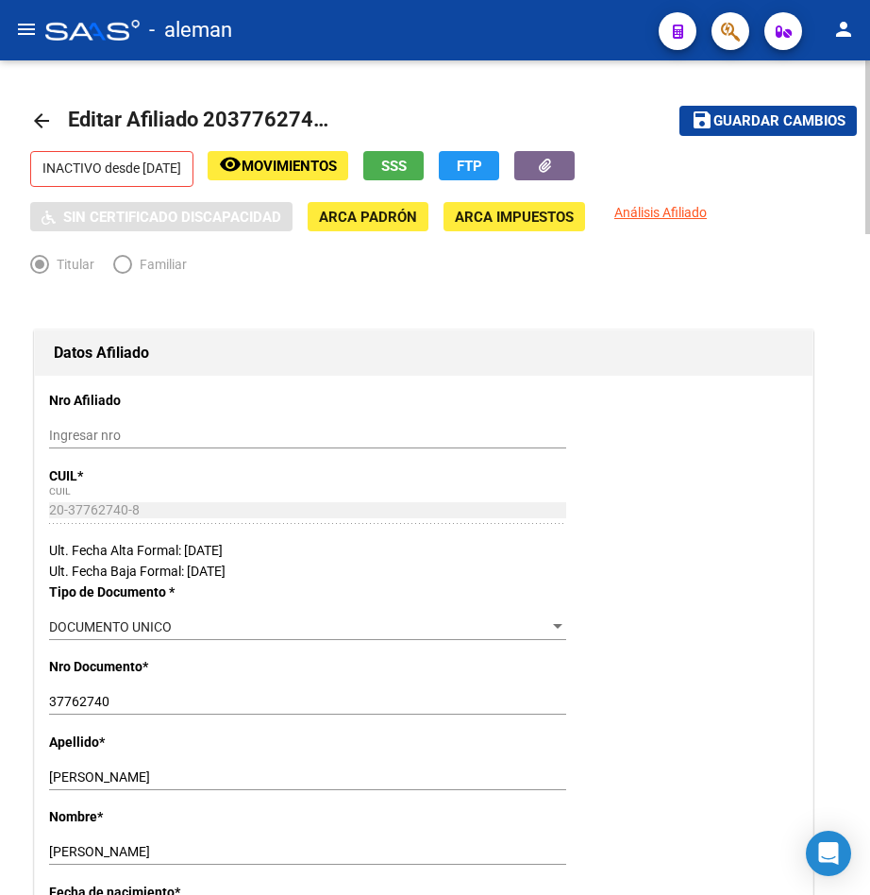
click at [38, 115] on mat-icon "arrow_back" at bounding box center [41, 120] width 23 height 23
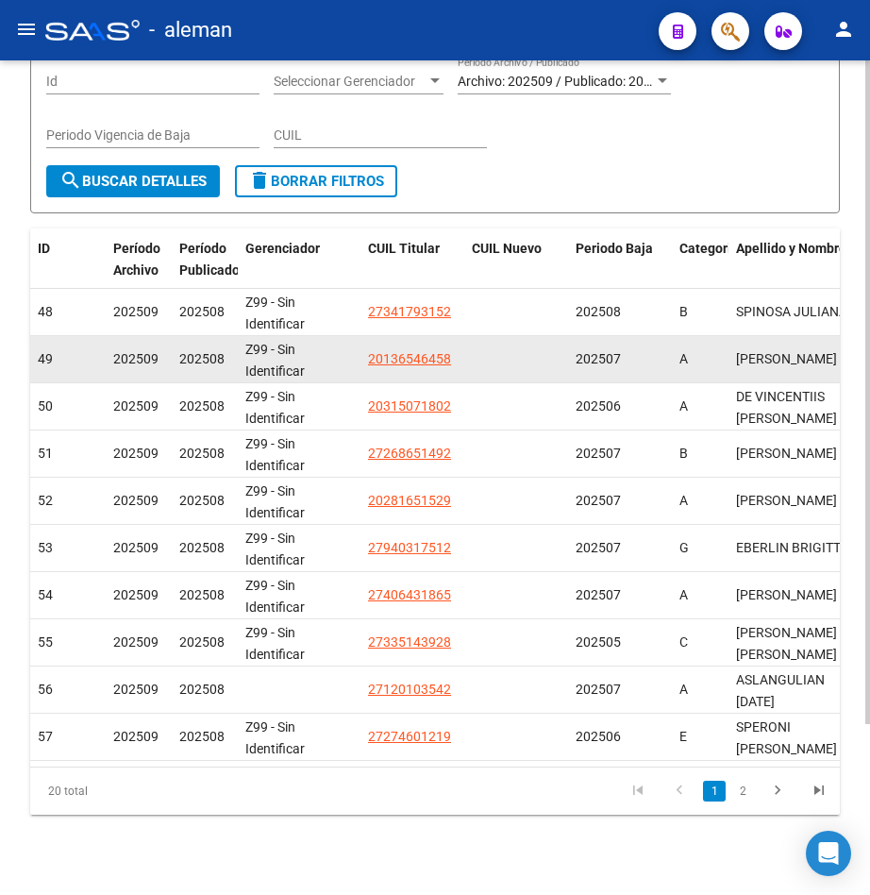
scroll to position [214, 0]
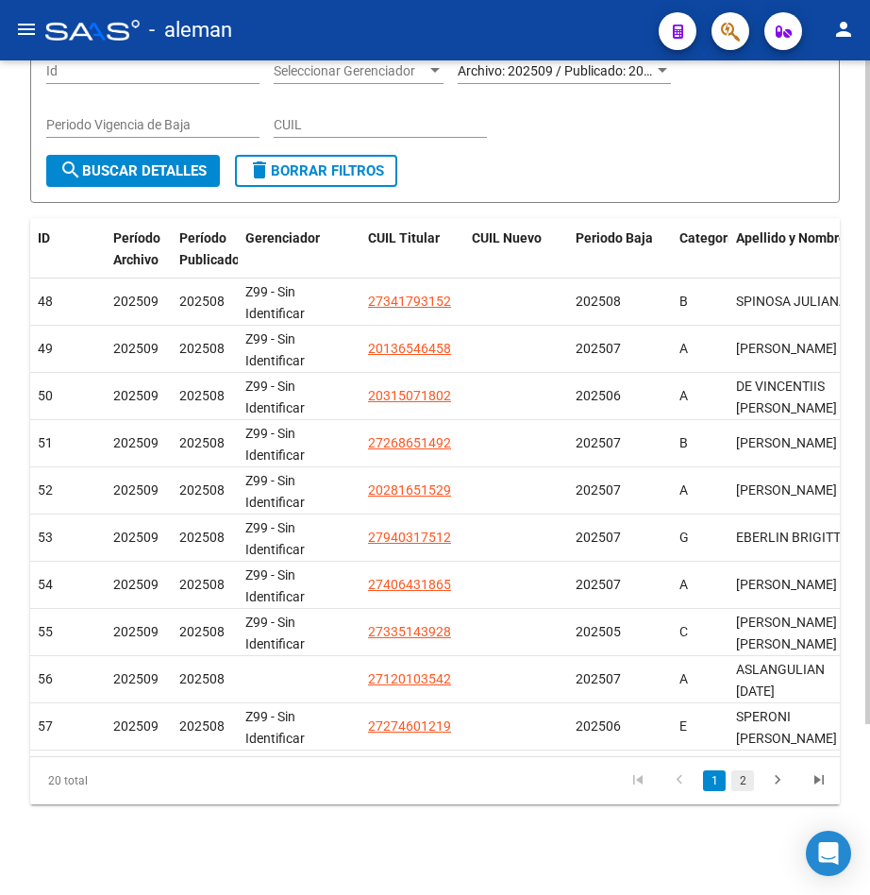
click at [740, 781] on link "2" at bounding box center [743, 780] width 23 height 21
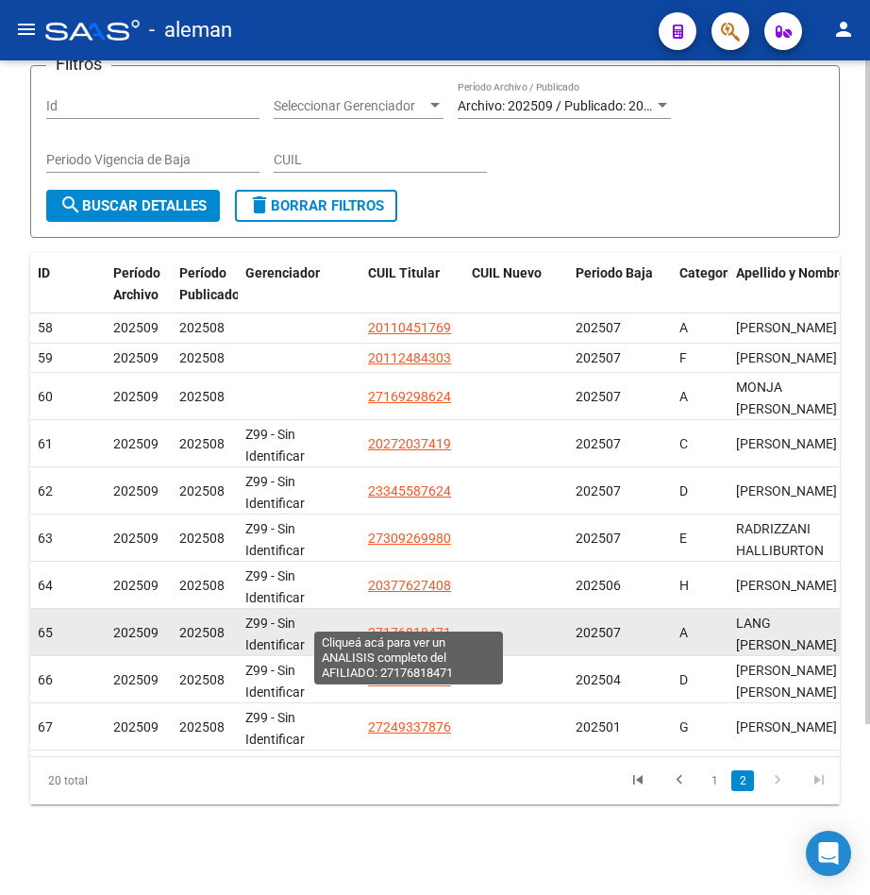
click at [400, 625] on span "27176818471" at bounding box center [409, 632] width 83 height 15
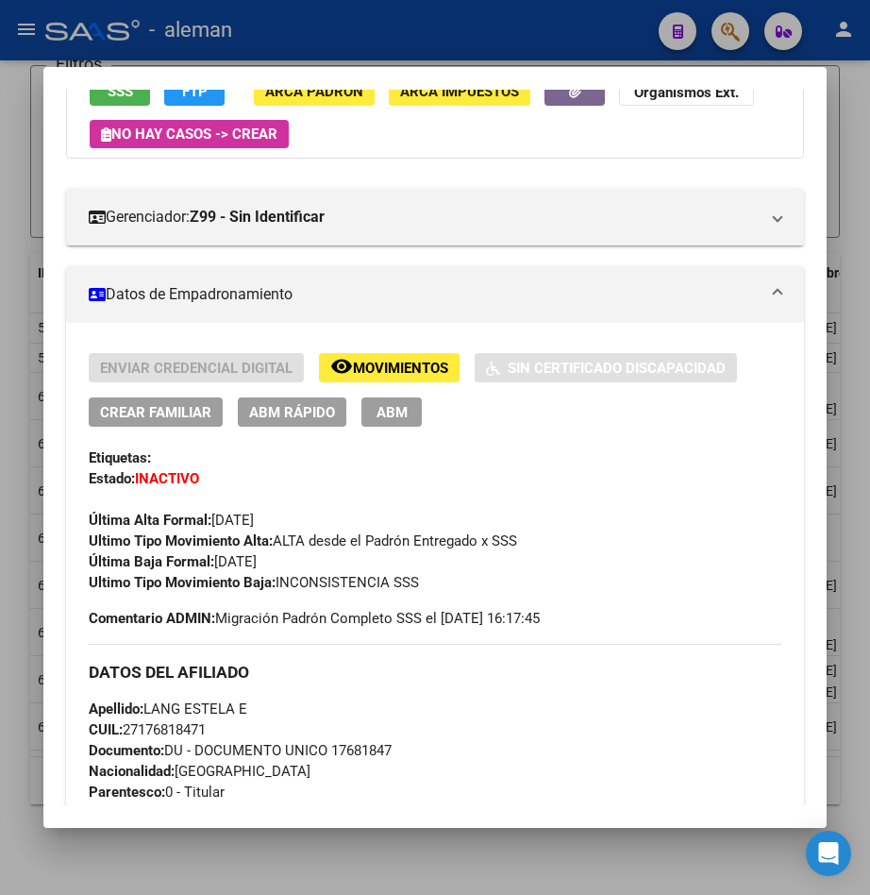
scroll to position [0, 0]
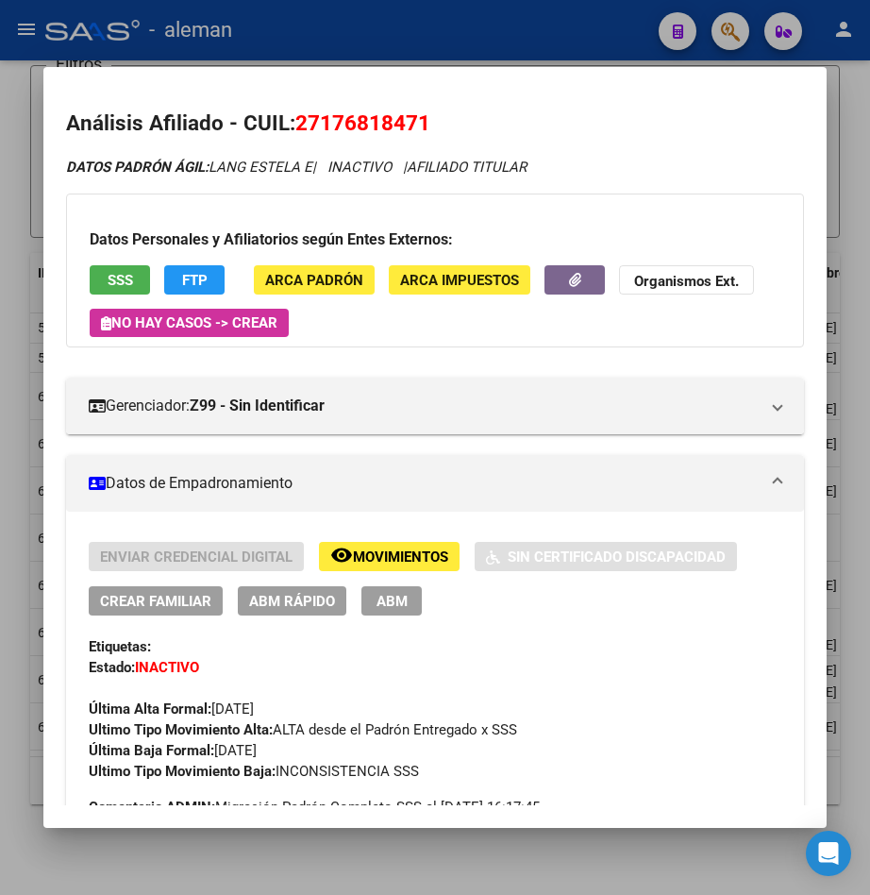
click at [841, 208] on div at bounding box center [435, 447] width 870 height 895
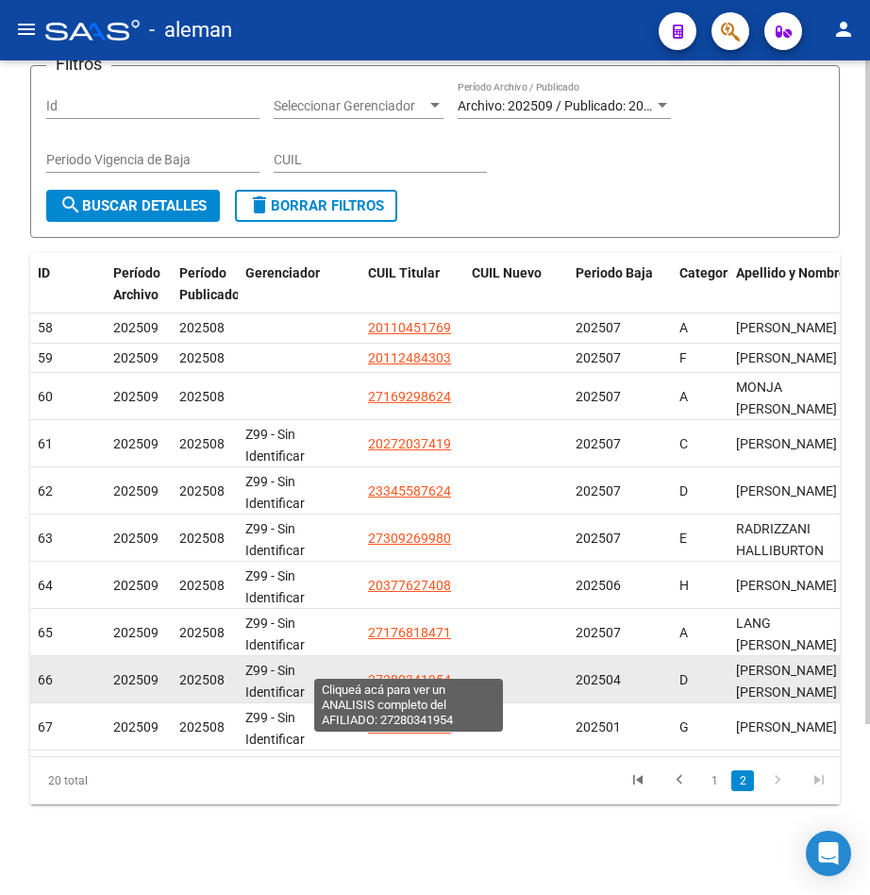
click at [438, 672] on span "27280341954" at bounding box center [409, 679] width 83 height 15
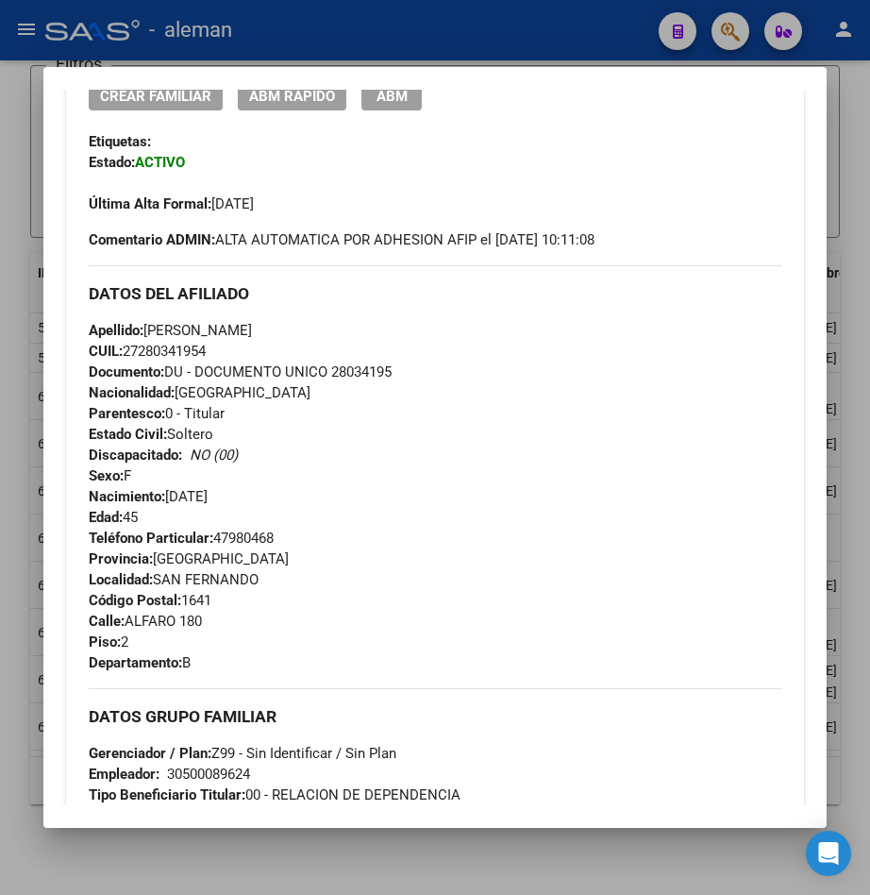
scroll to position [977, 0]
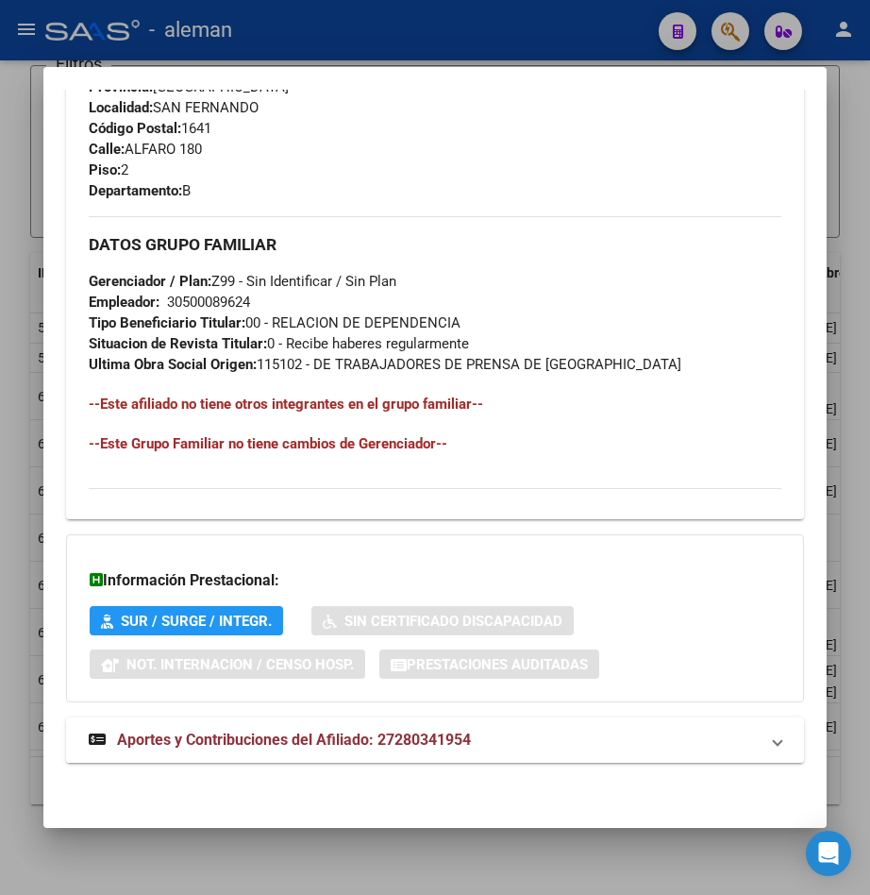
click at [396, 741] on span "Aportes y Contribuciones del Afiliado: 27280341954" at bounding box center [294, 740] width 354 height 18
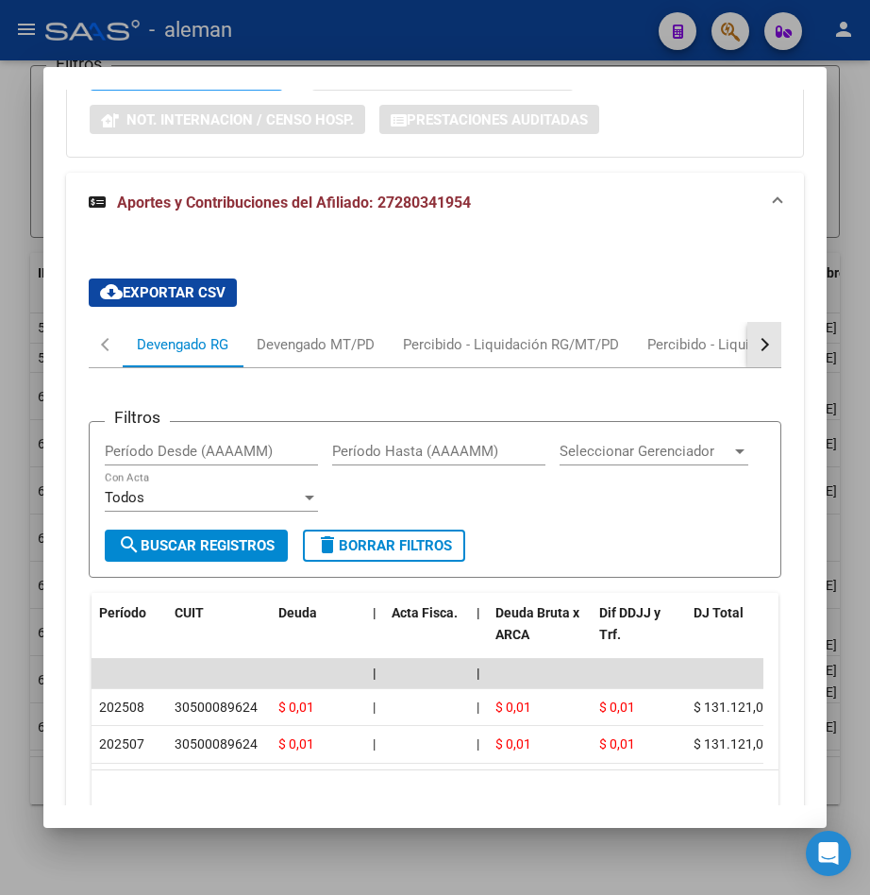
click at [756, 338] on div "button" at bounding box center [762, 344] width 13 height 13
click at [702, 343] on div "DDJJ ARCA" at bounding box center [689, 344] width 75 height 21
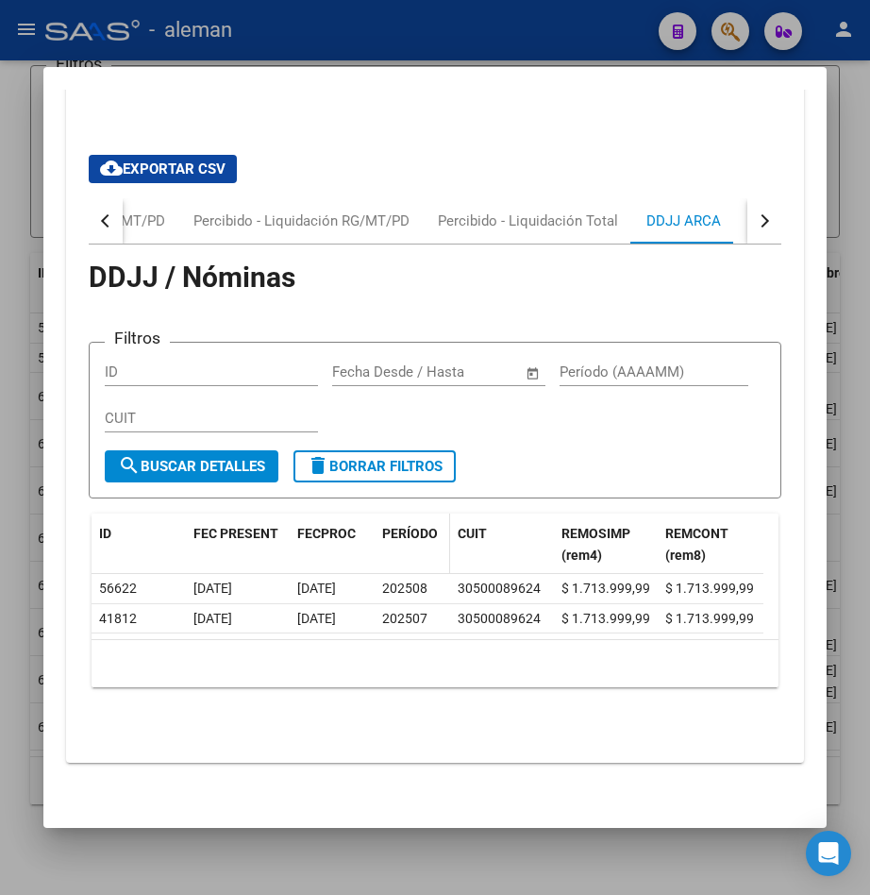
scroll to position [1376, 0]
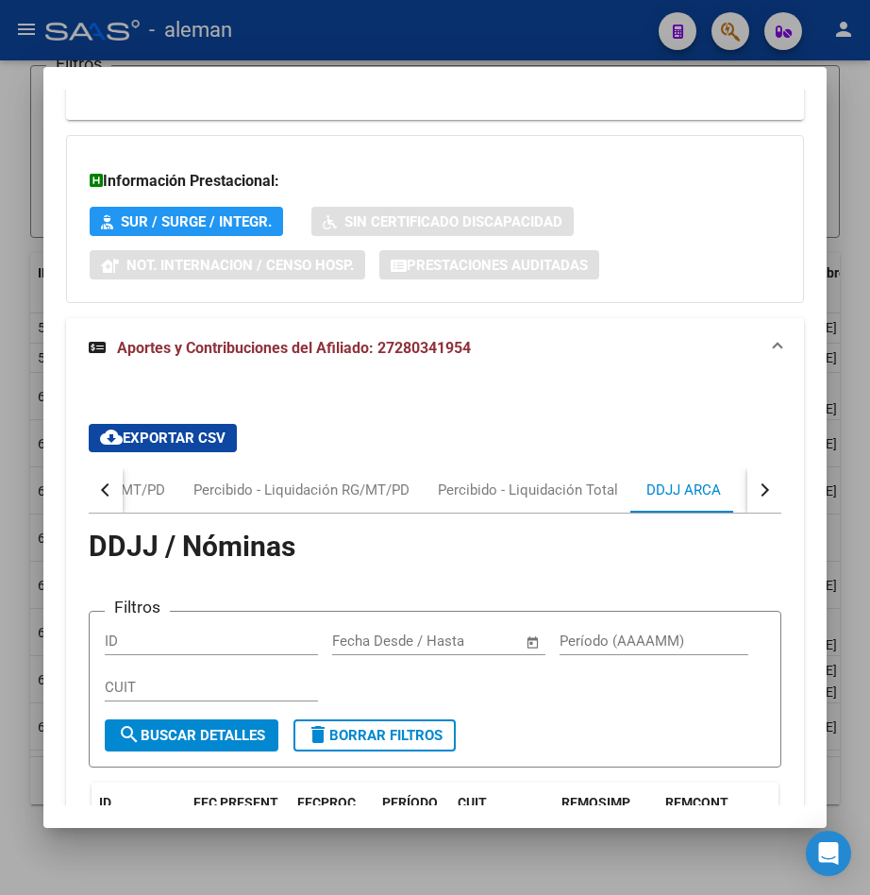
click at [756, 486] on div "button" at bounding box center [762, 489] width 13 height 13
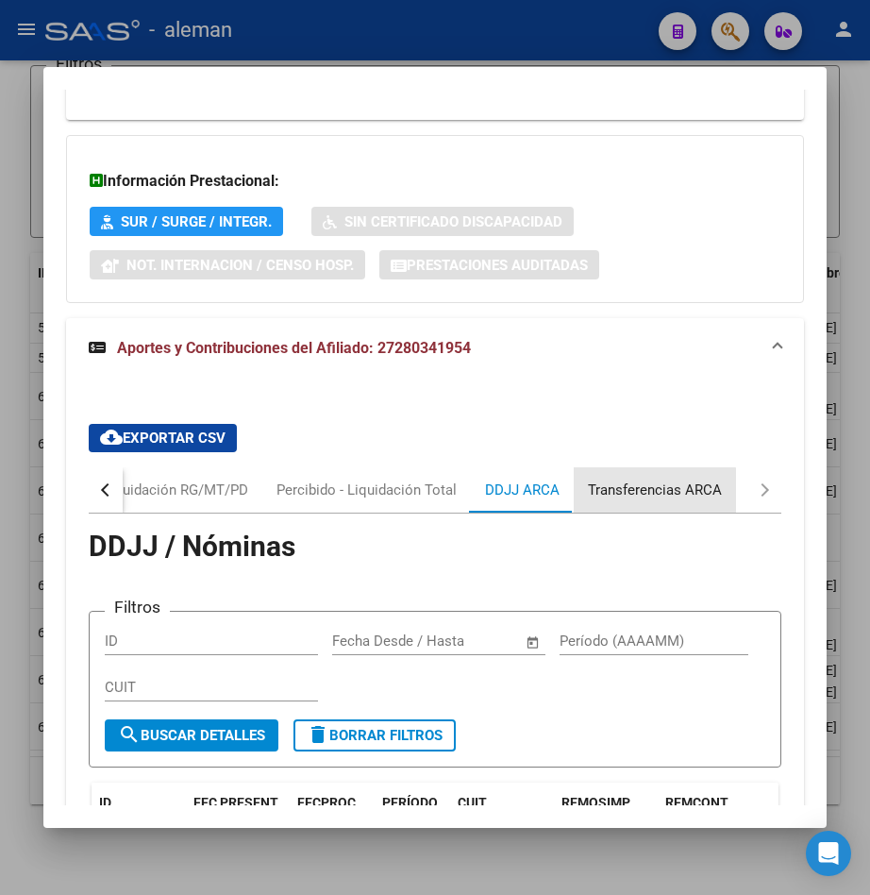
click at [651, 494] on div "Transferencias ARCA" at bounding box center [655, 490] width 134 height 21
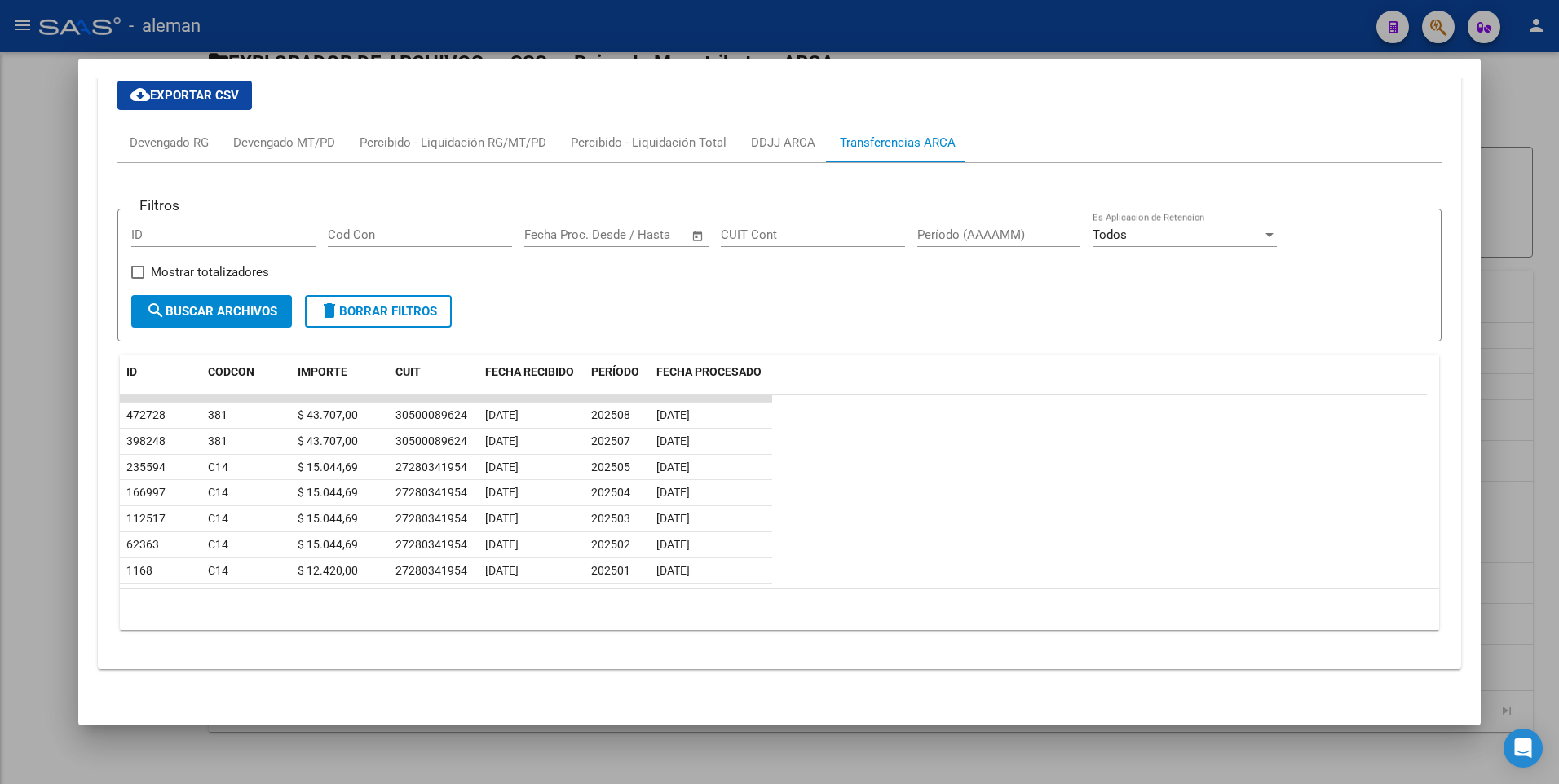
scroll to position [1210, 0]
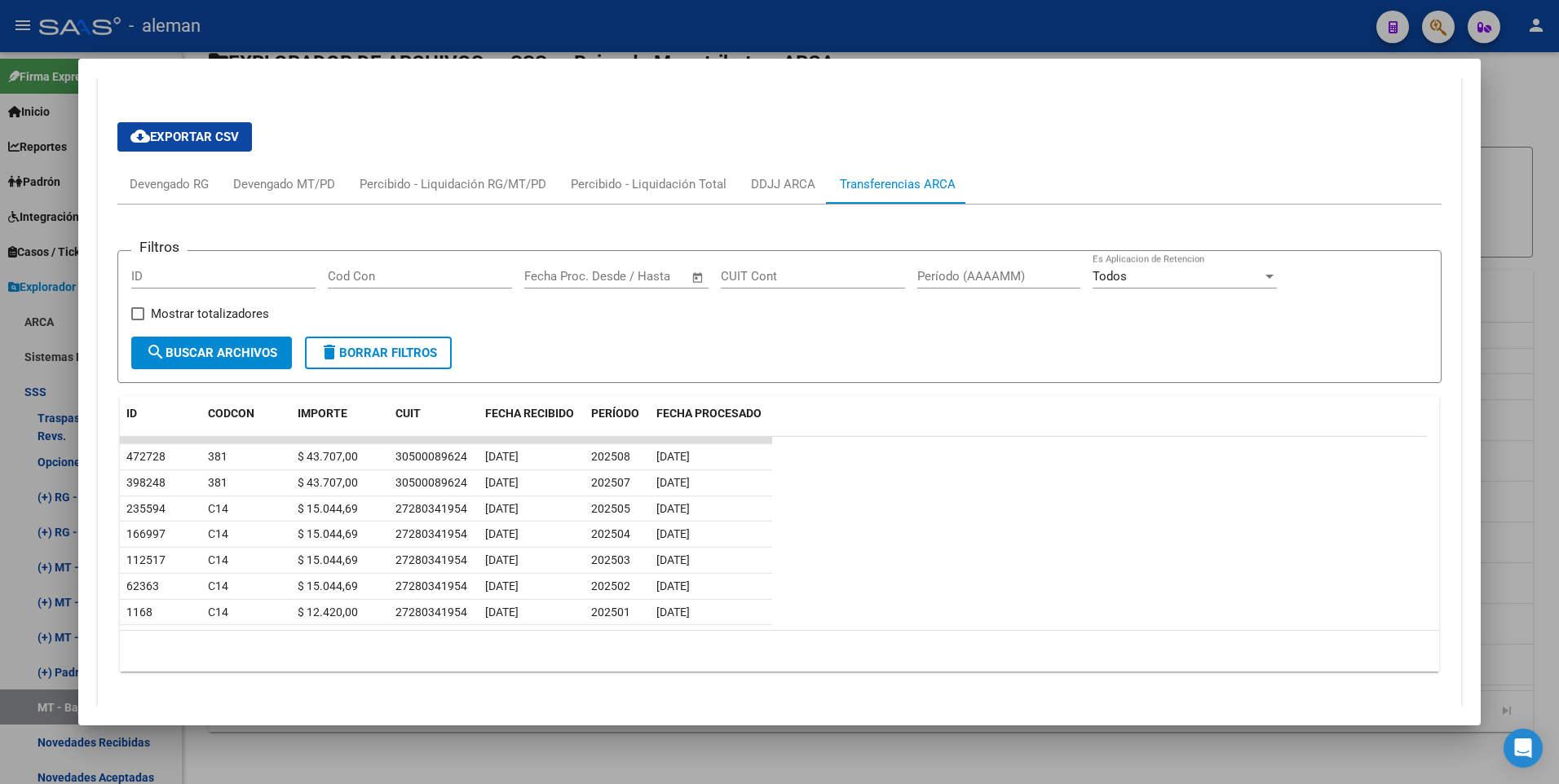
click at [1533, 111] on div at bounding box center [779, 392] width 1559 height 784
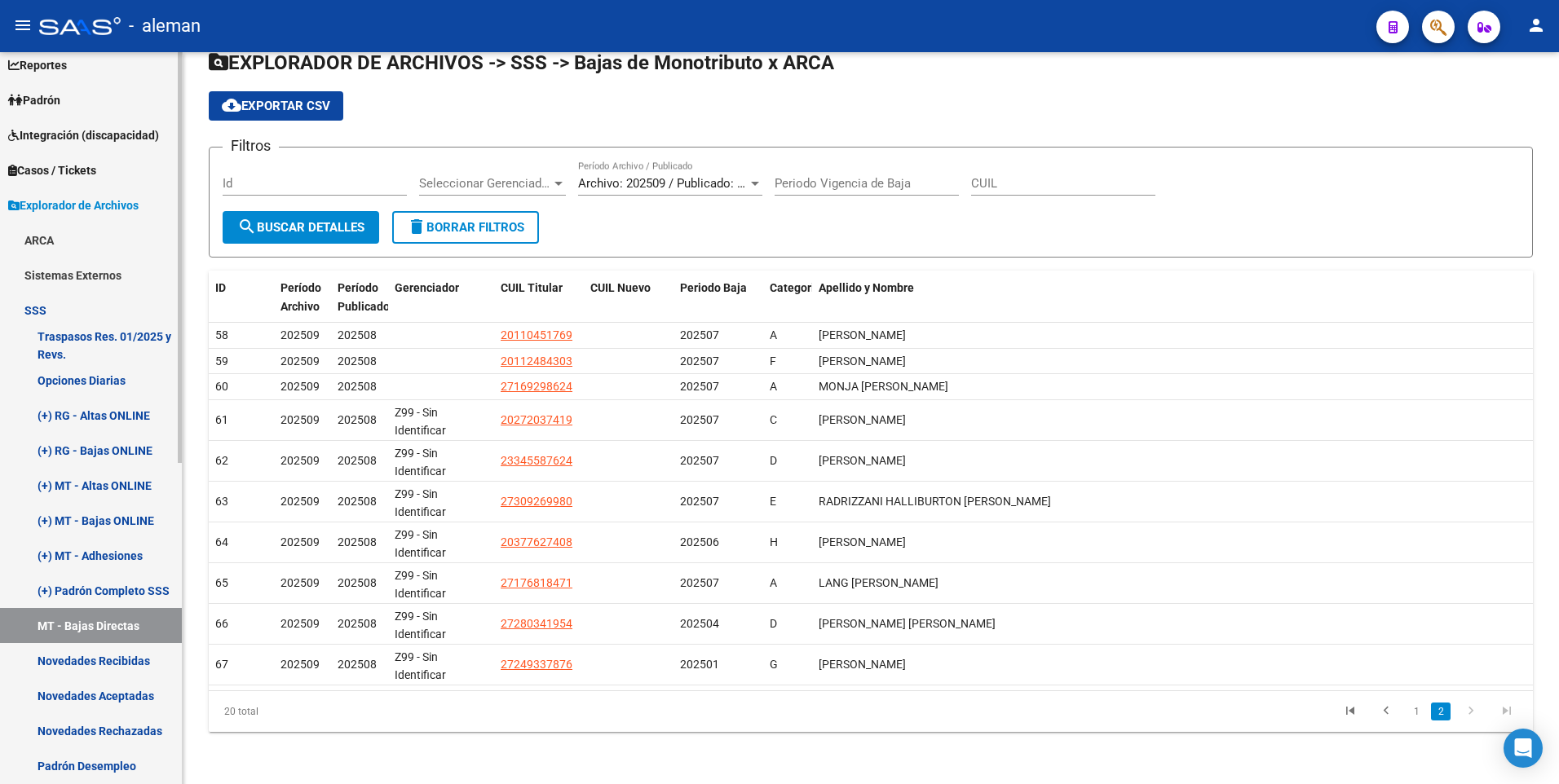
scroll to position [244, 0]
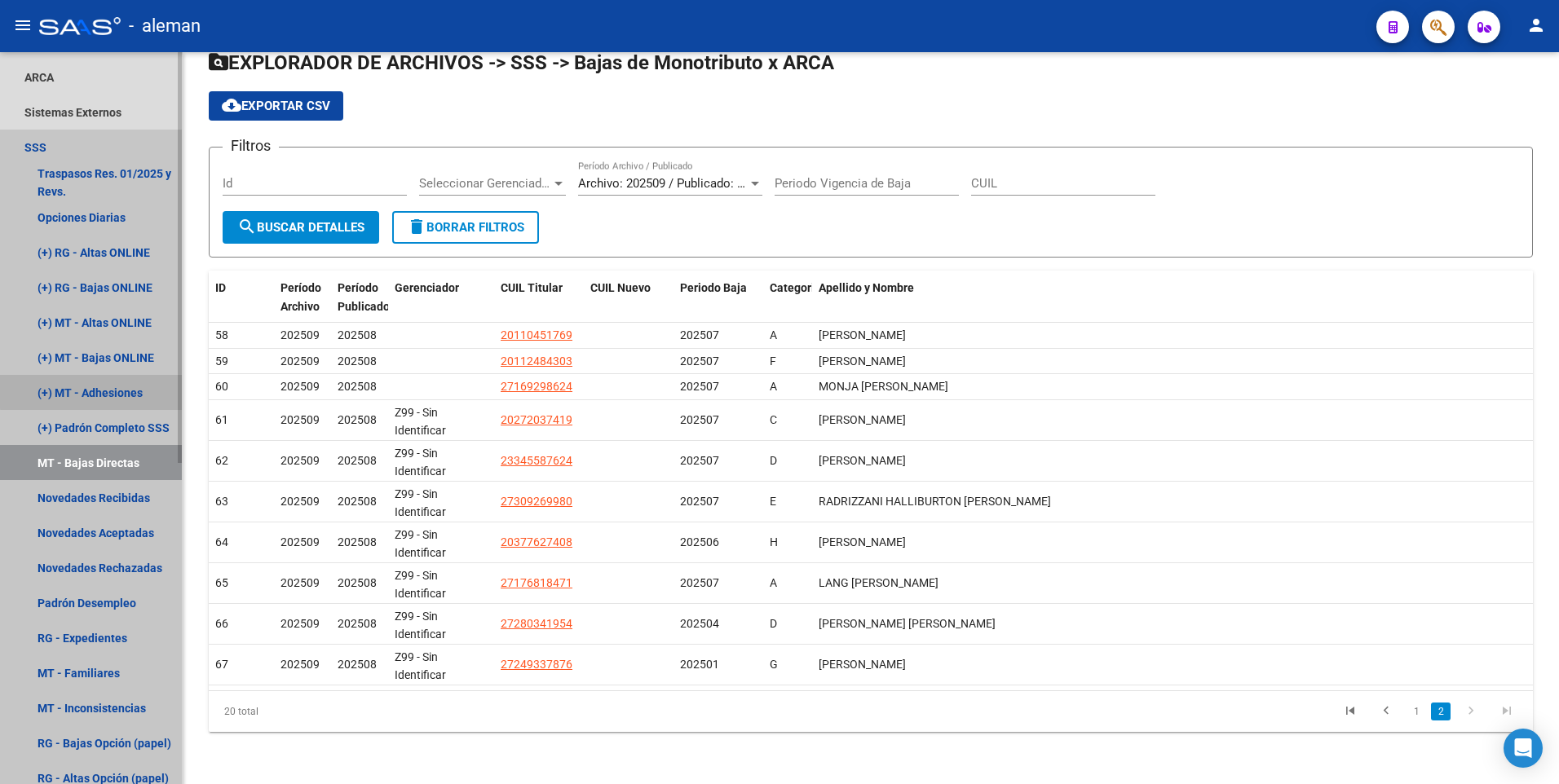
click at [108, 390] on link "(+) MT - Adhesiones" at bounding box center [91, 392] width 181 height 35
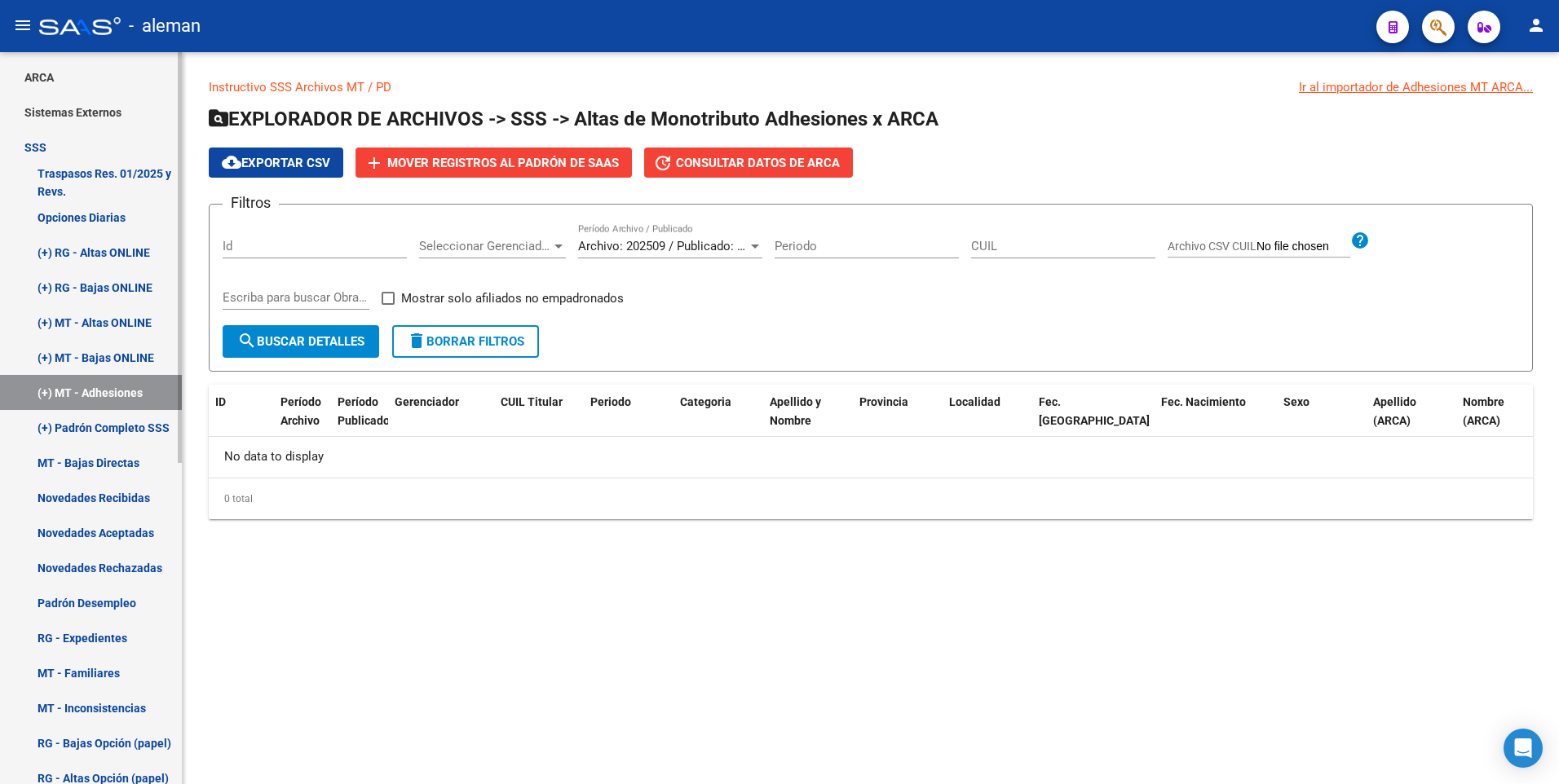
click at [109, 565] on link "Novedades Rechazadas" at bounding box center [91, 567] width 181 height 35
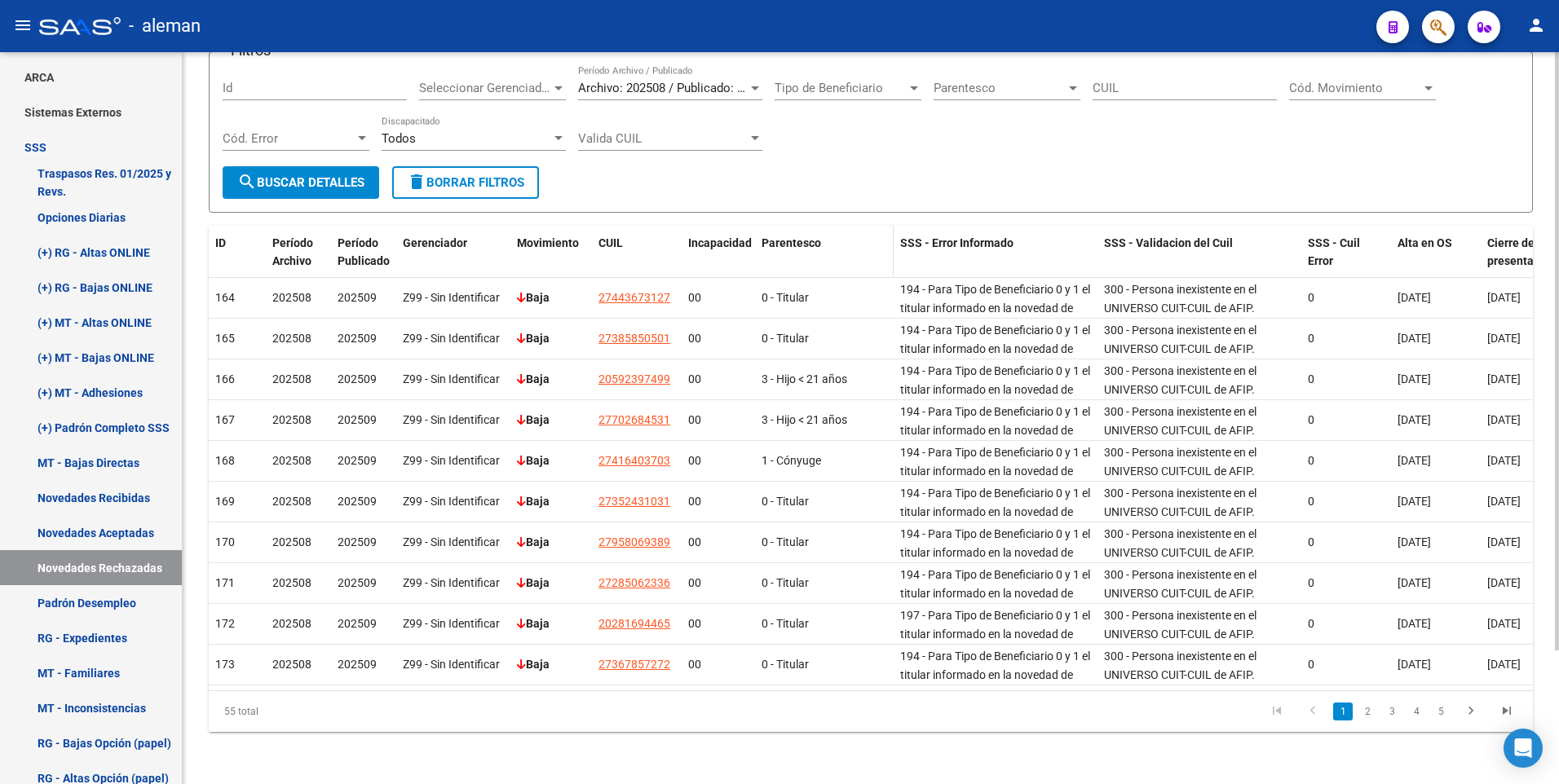
scroll to position [164, 0]
drag, startPoint x: 1096, startPoint y: 241, endPoint x: 1195, endPoint y: 242, distance: 99.0
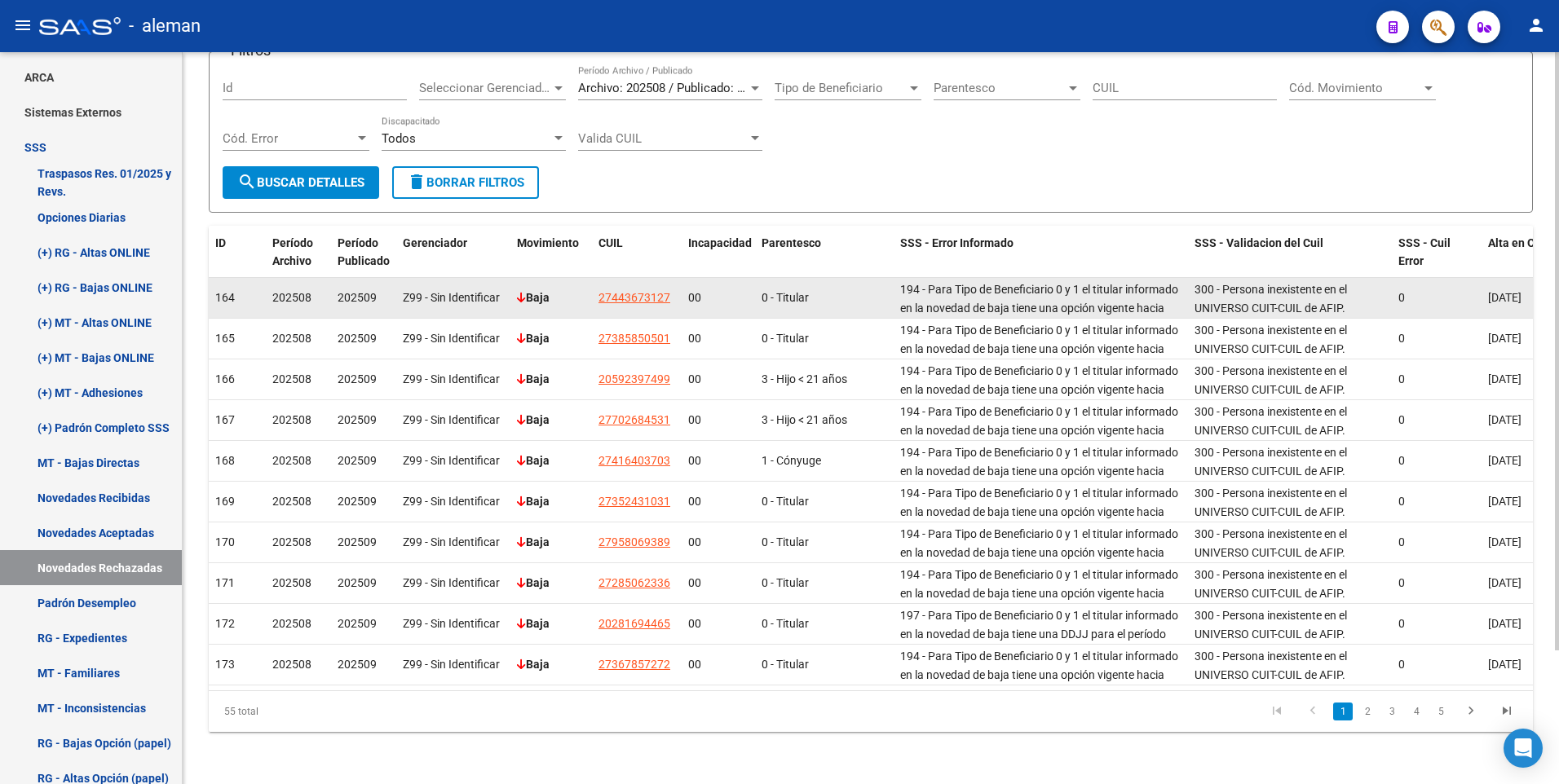
drag, startPoint x: 1195, startPoint y: 242, endPoint x: 1113, endPoint y: 291, distance: 95.5
click at [1113, 291] on span "194 - Para Tipo de Beneficiario 0 y 1 el titular informado en la novedad de baj…" at bounding box center [1039, 317] width 278 height 68
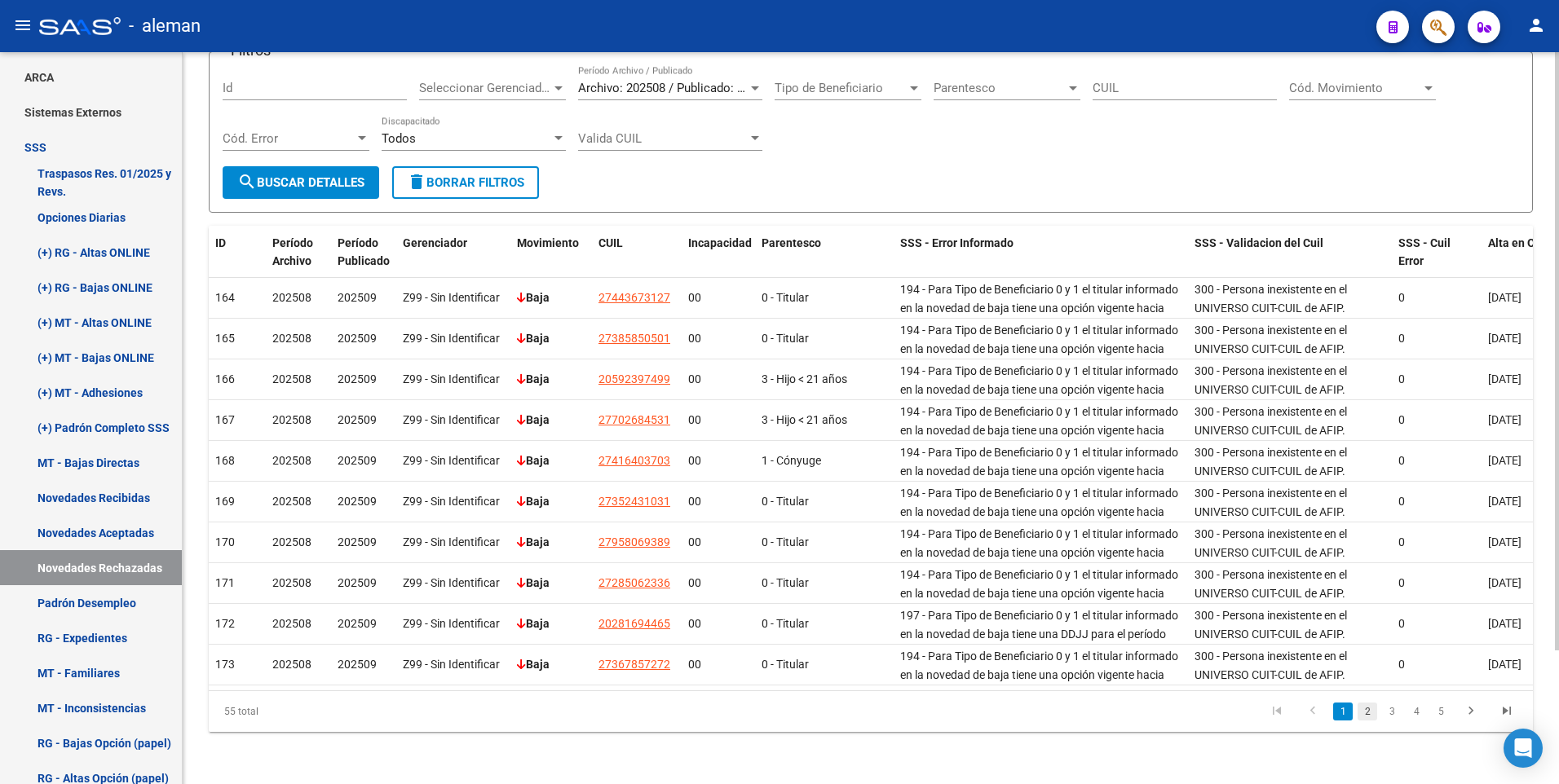
click at [1366, 710] on link "2" at bounding box center [1367, 711] width 20 height 18
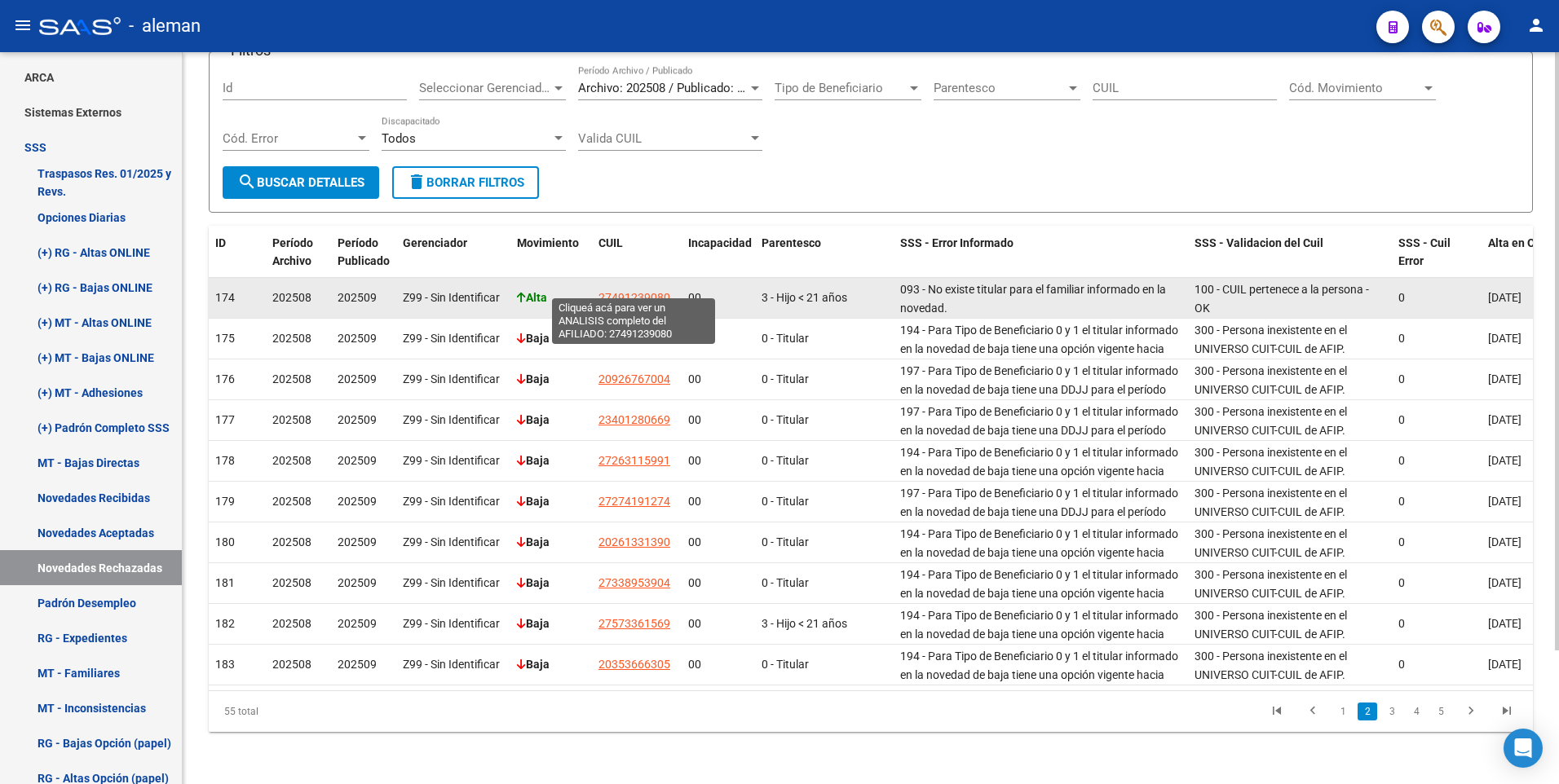
click at [631, 291] on span "27491239080" at bounding box center [634, 297] width 72 height 13
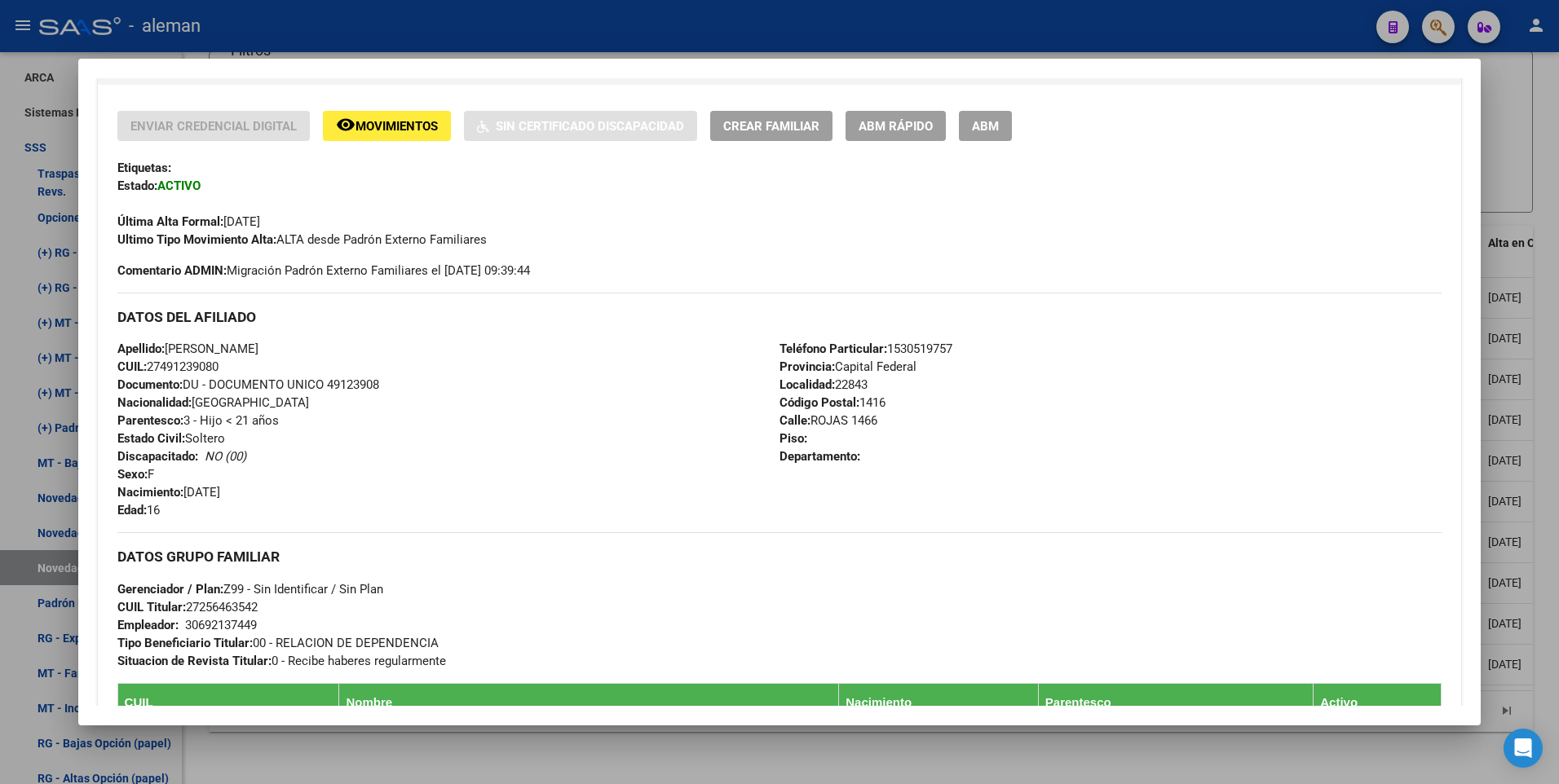
scroll to position [408, 0]
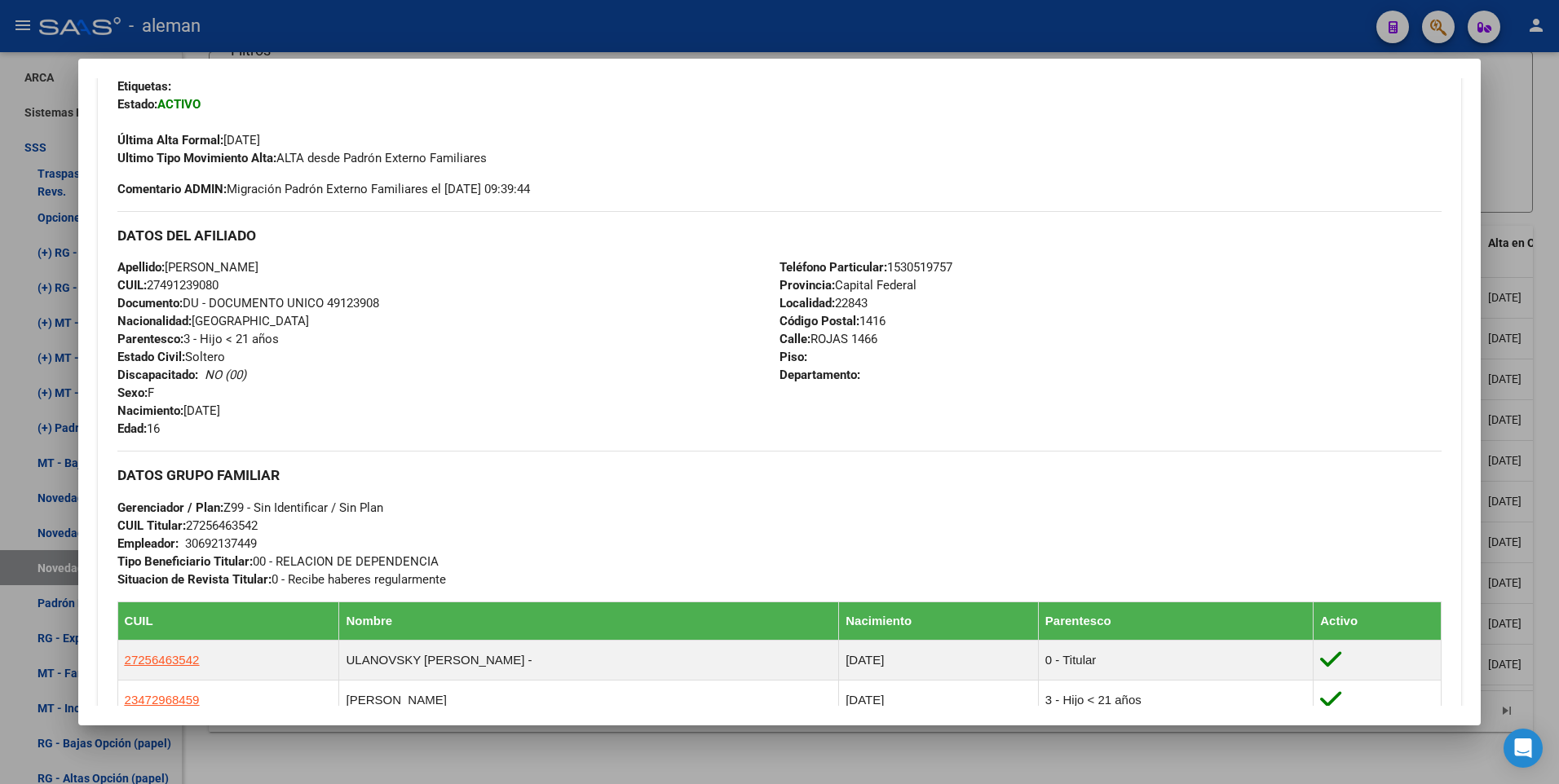
click at [1550, 350] on div at bounding box center [779, 392] width 1559 height 784
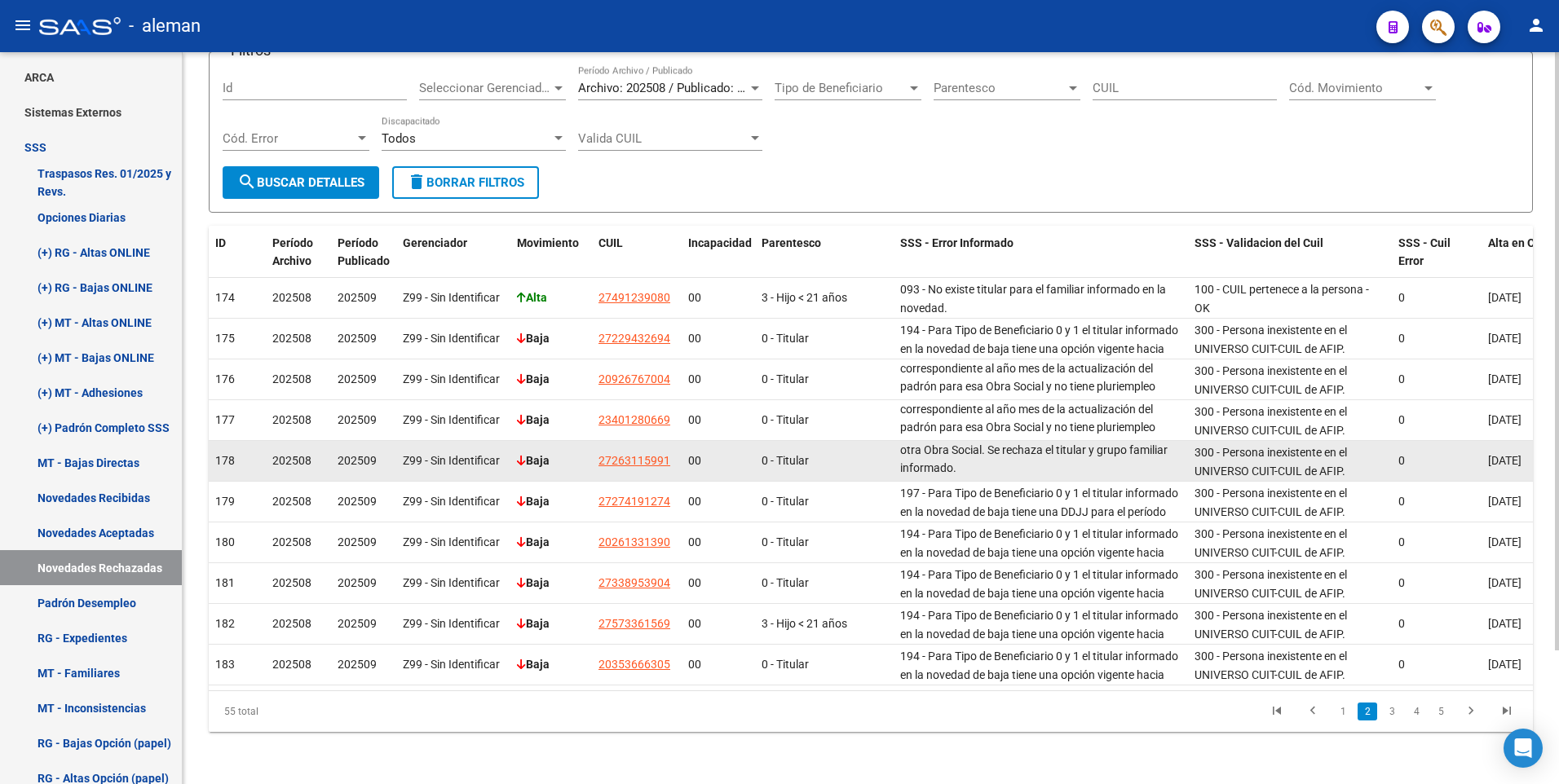
scroll to position [0, 0]
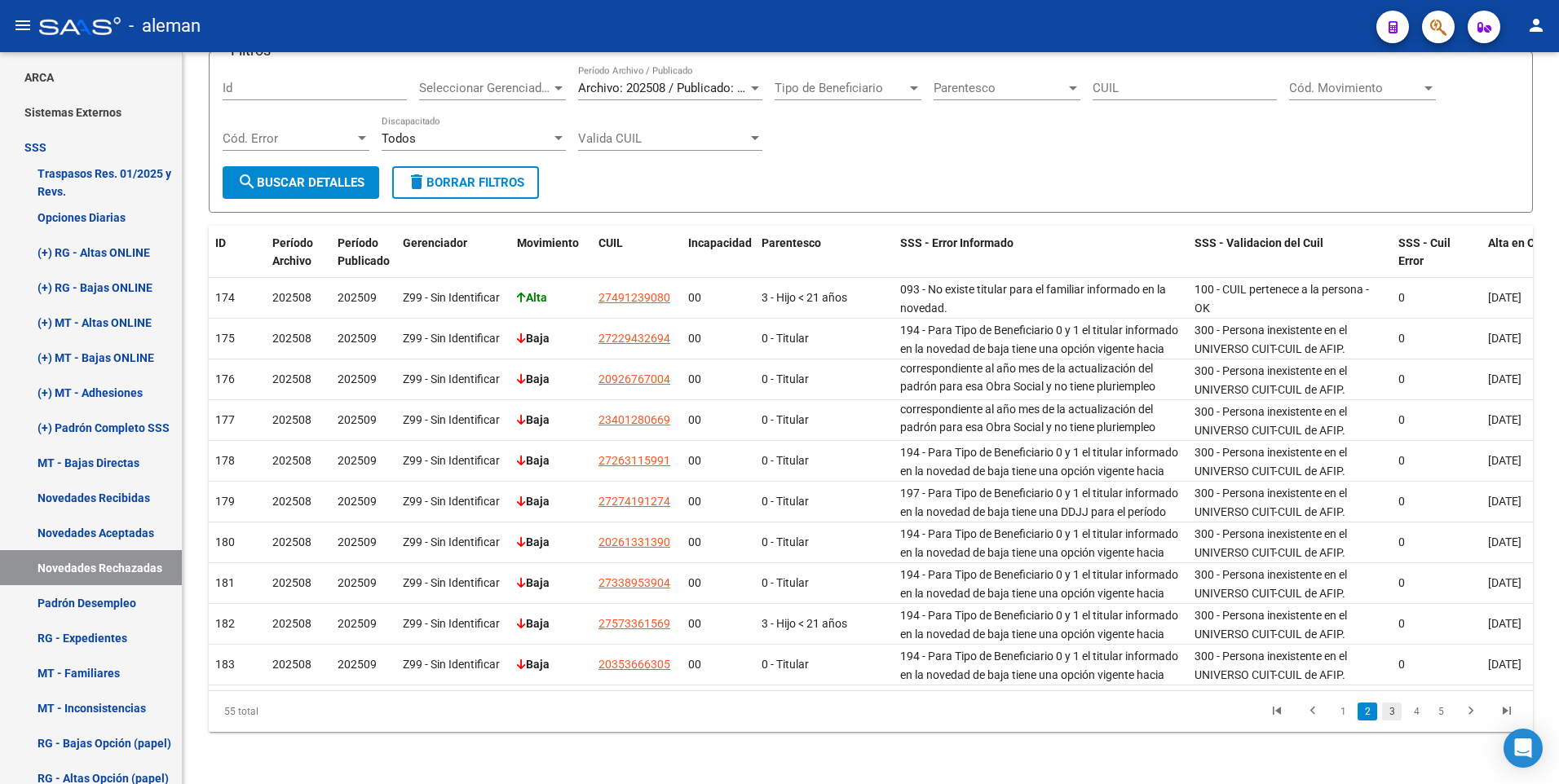
click at [1396, 711] on link "3" at bounding box center [1391, 711] width 20 height 18
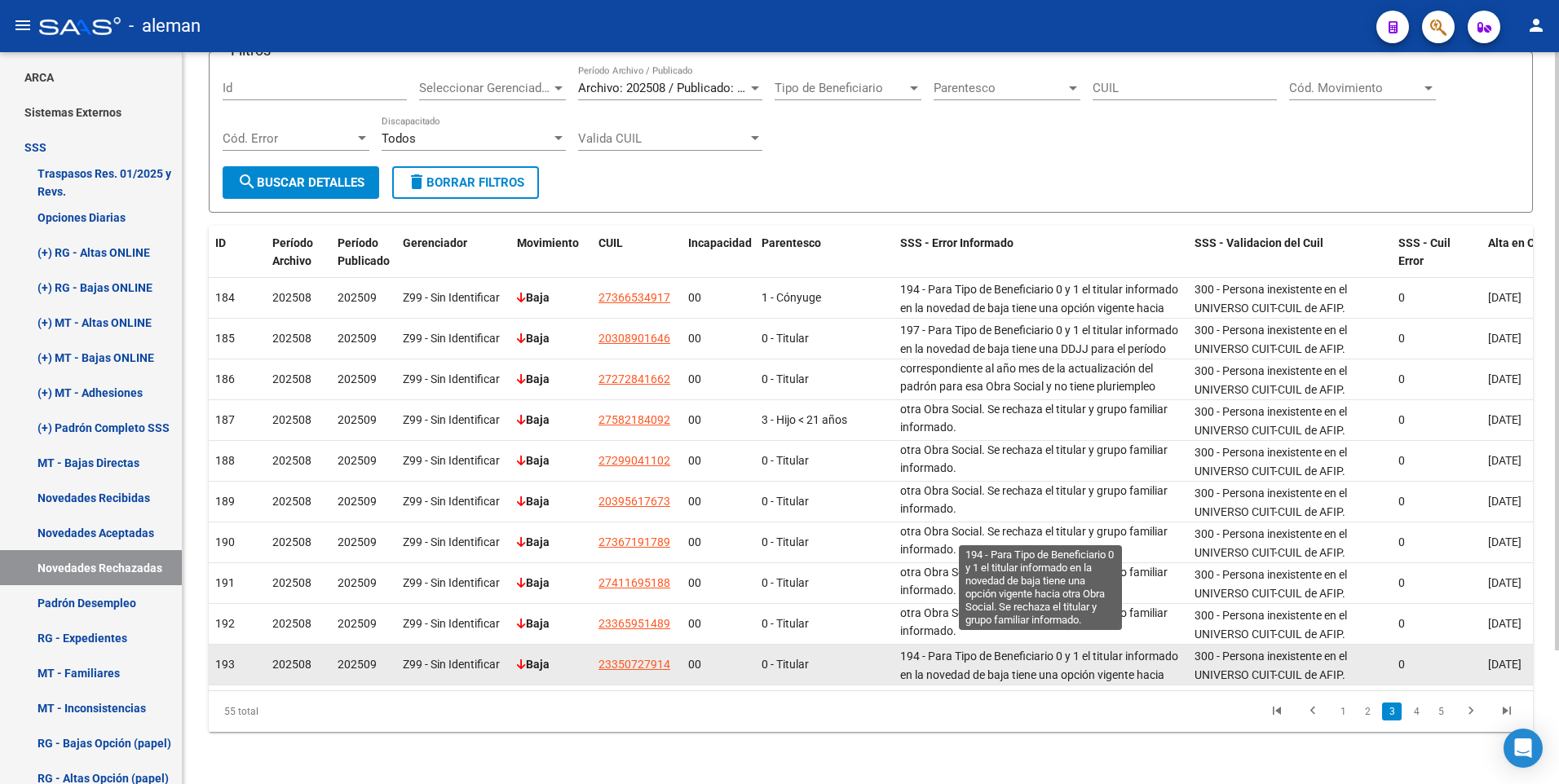
scroll to position [40, 0]
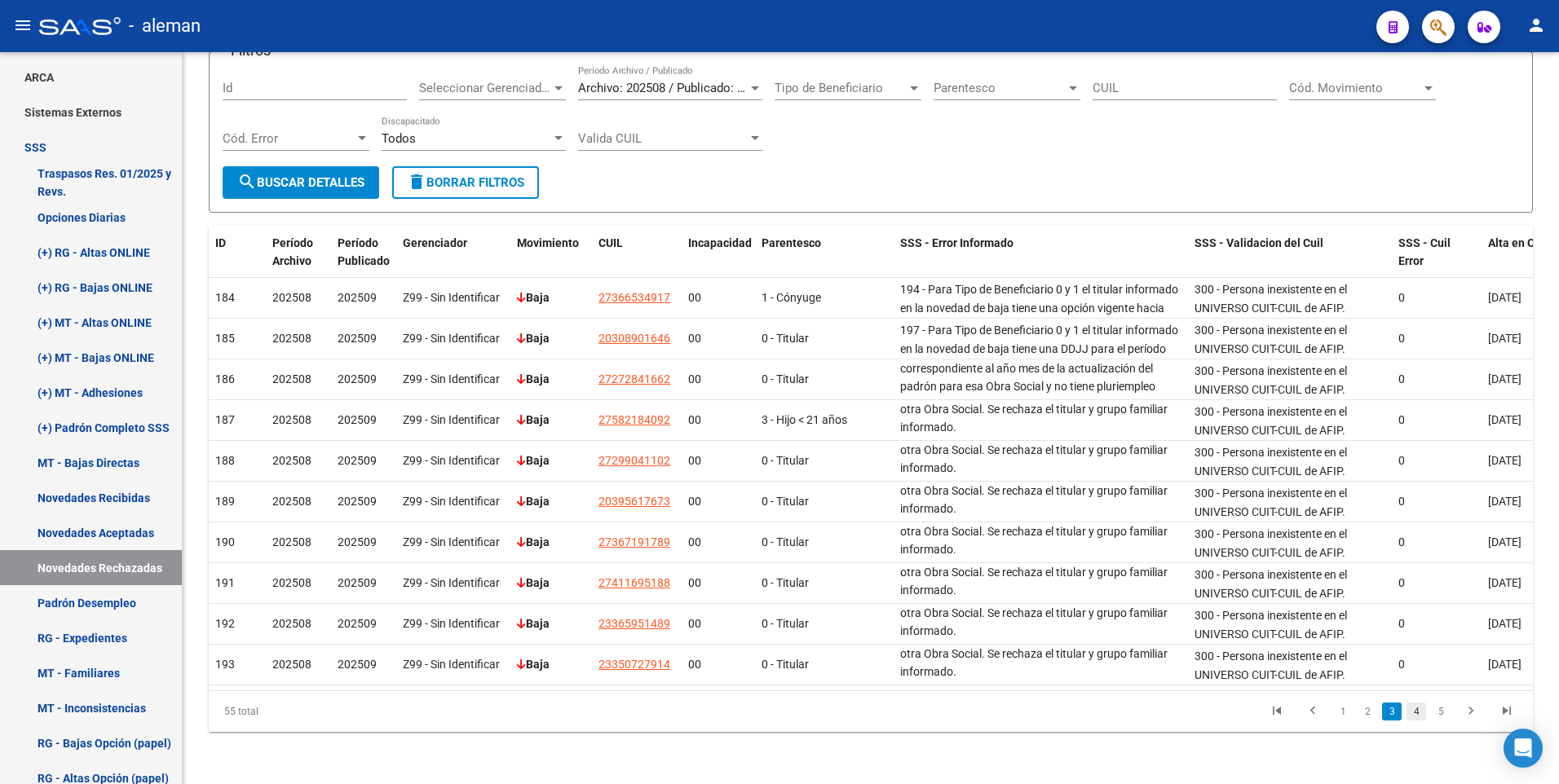
click at [1418, 711] on link "4" at bounding box center [1416, 711] width 20 height 18
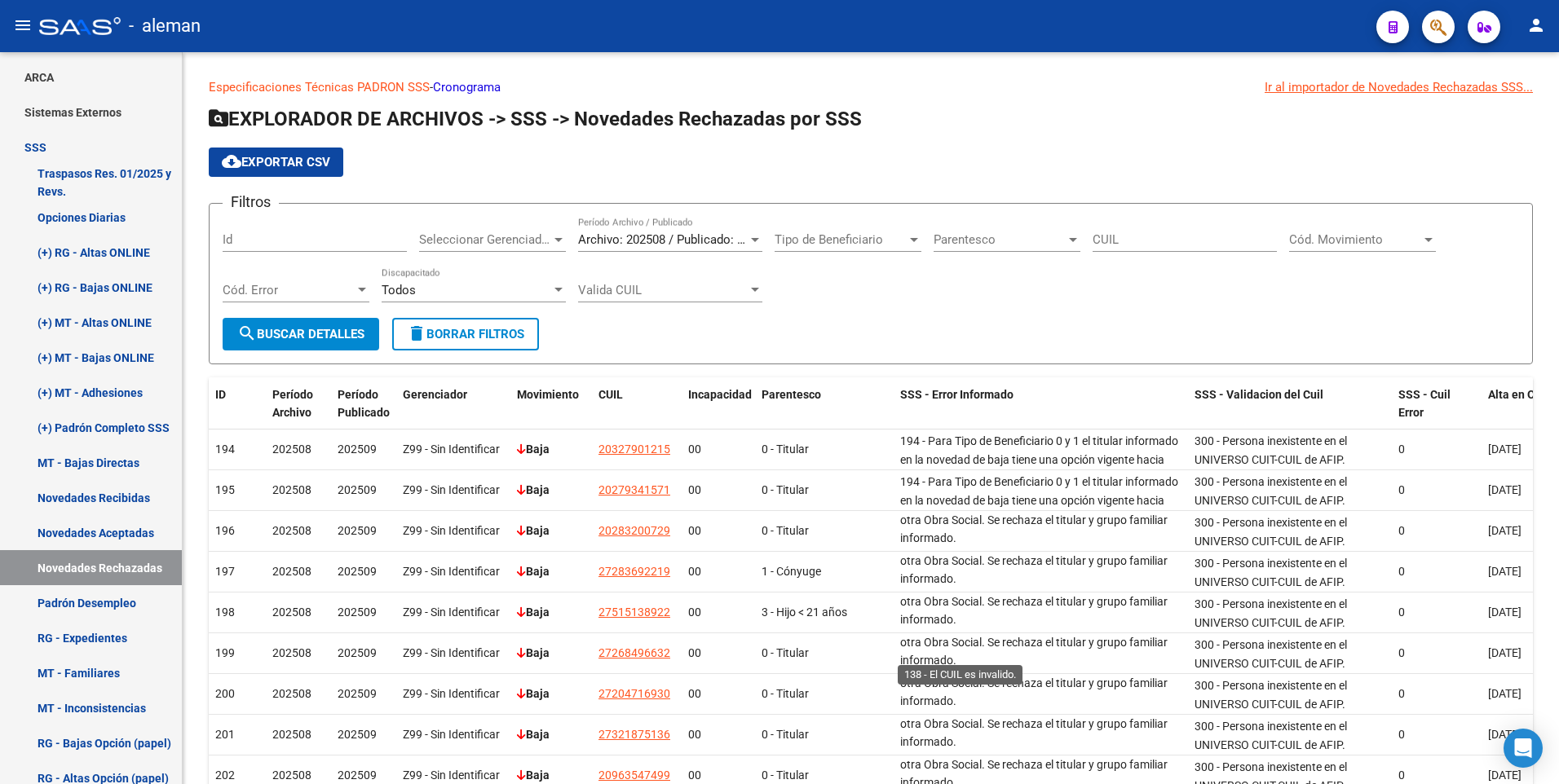
scroll to position [164, 0]
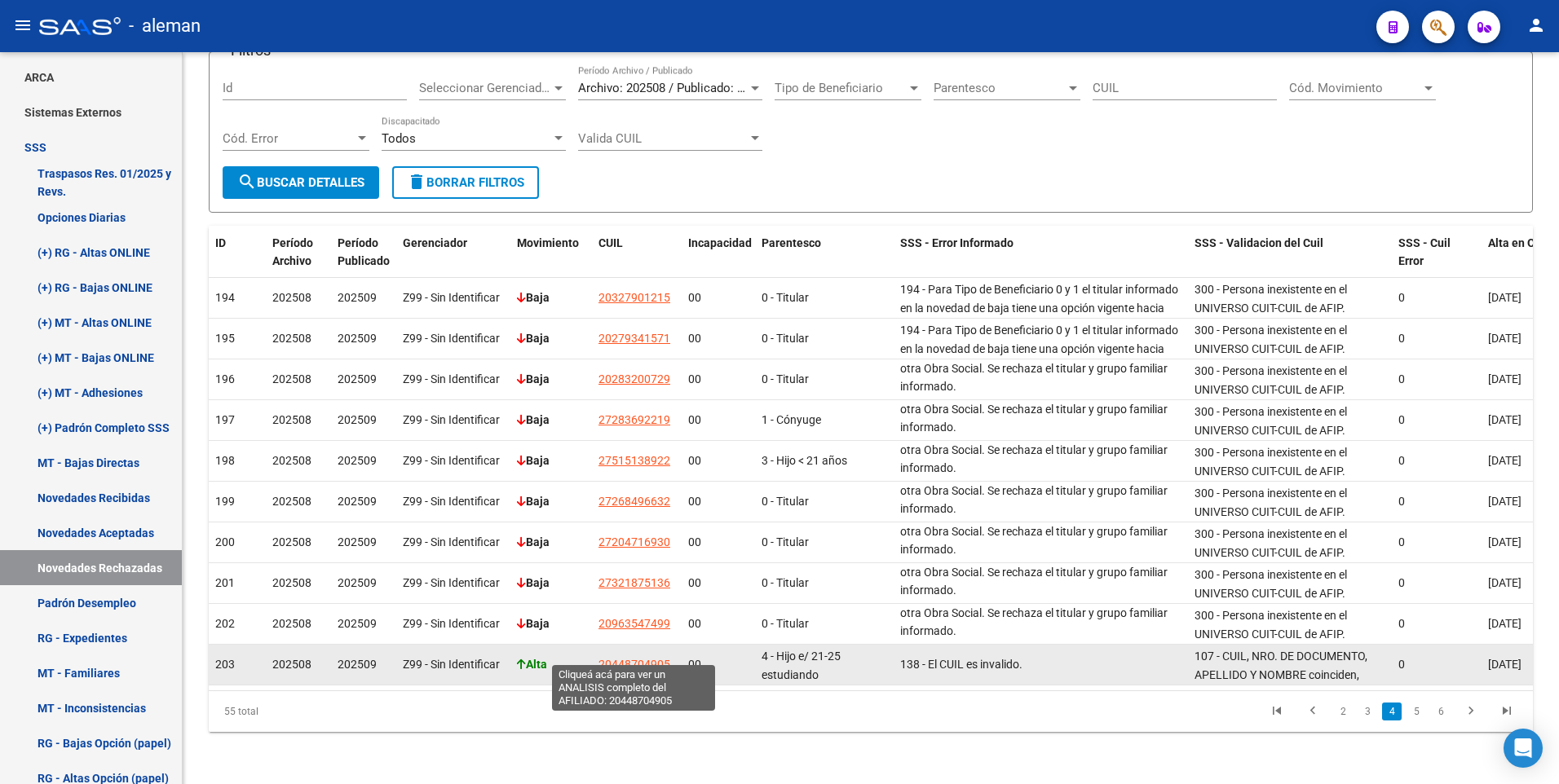
click at [618, 658] on span "20448704905" at bounding box center [634, 664] width 72 height 13
type textarea "20448704905"
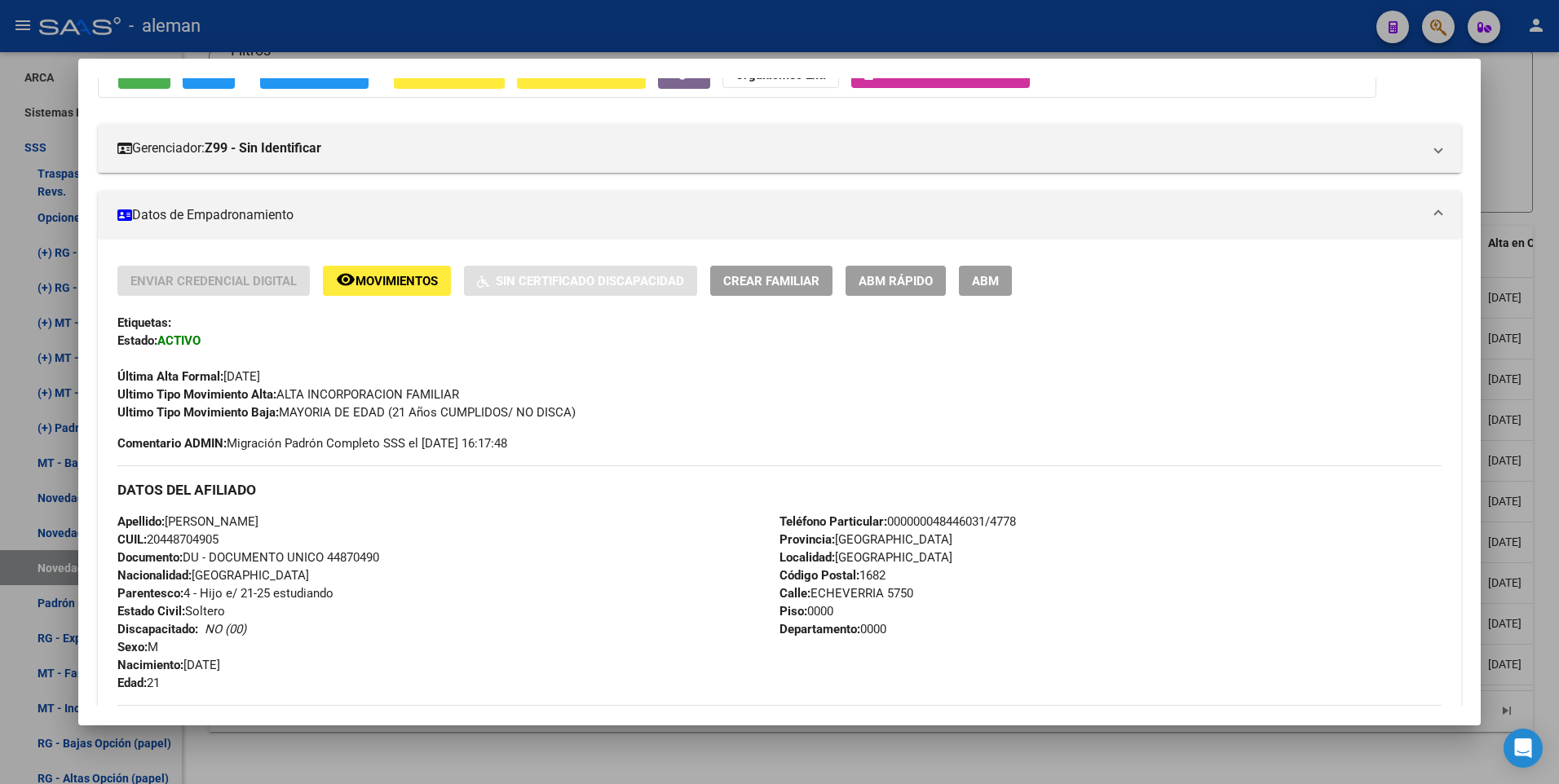
scroll to position [90, 0]
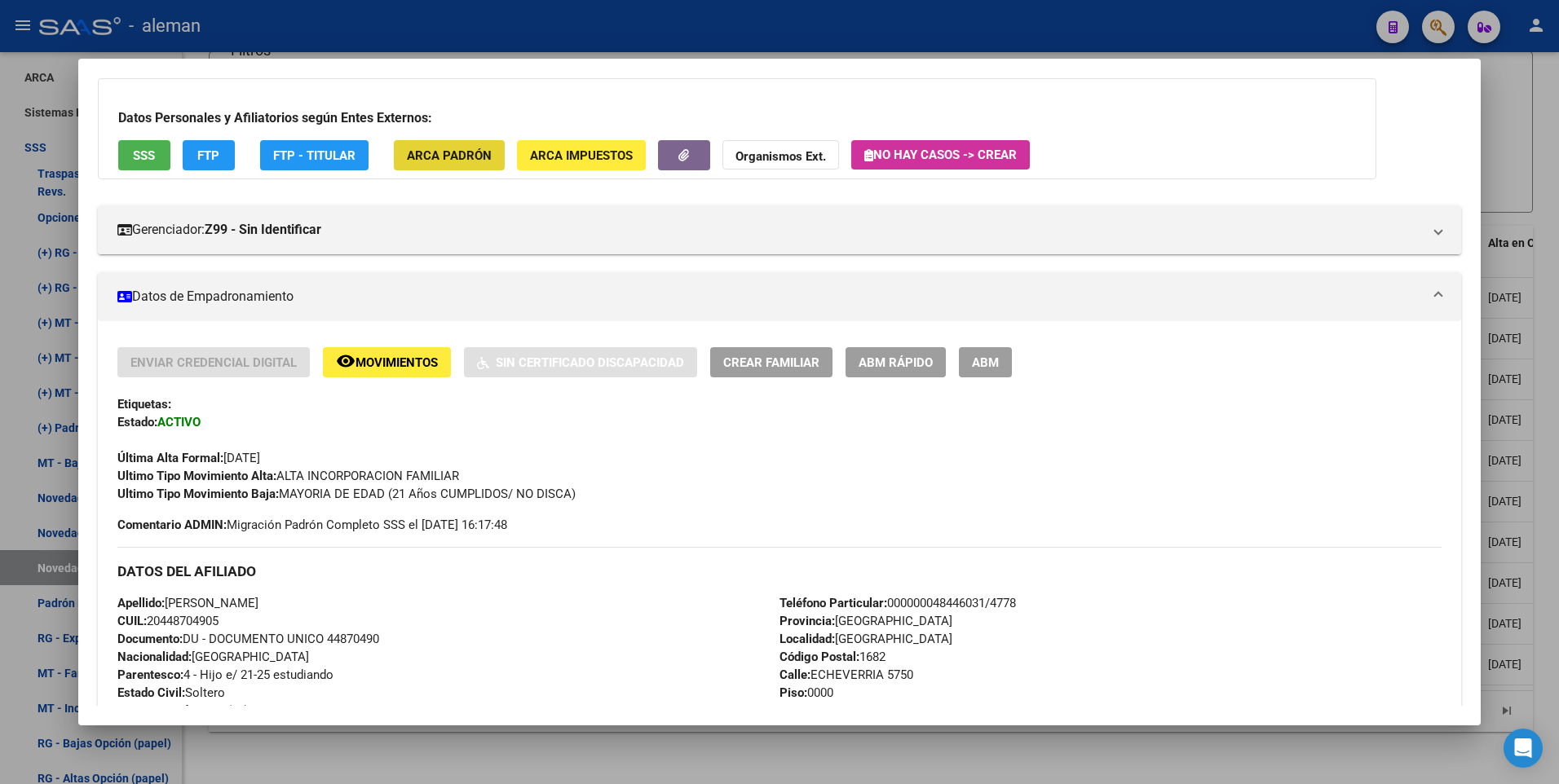
click at [476, 154] on span "ARCA Padrón" at bounding box center [449, 155] width 85 height 15
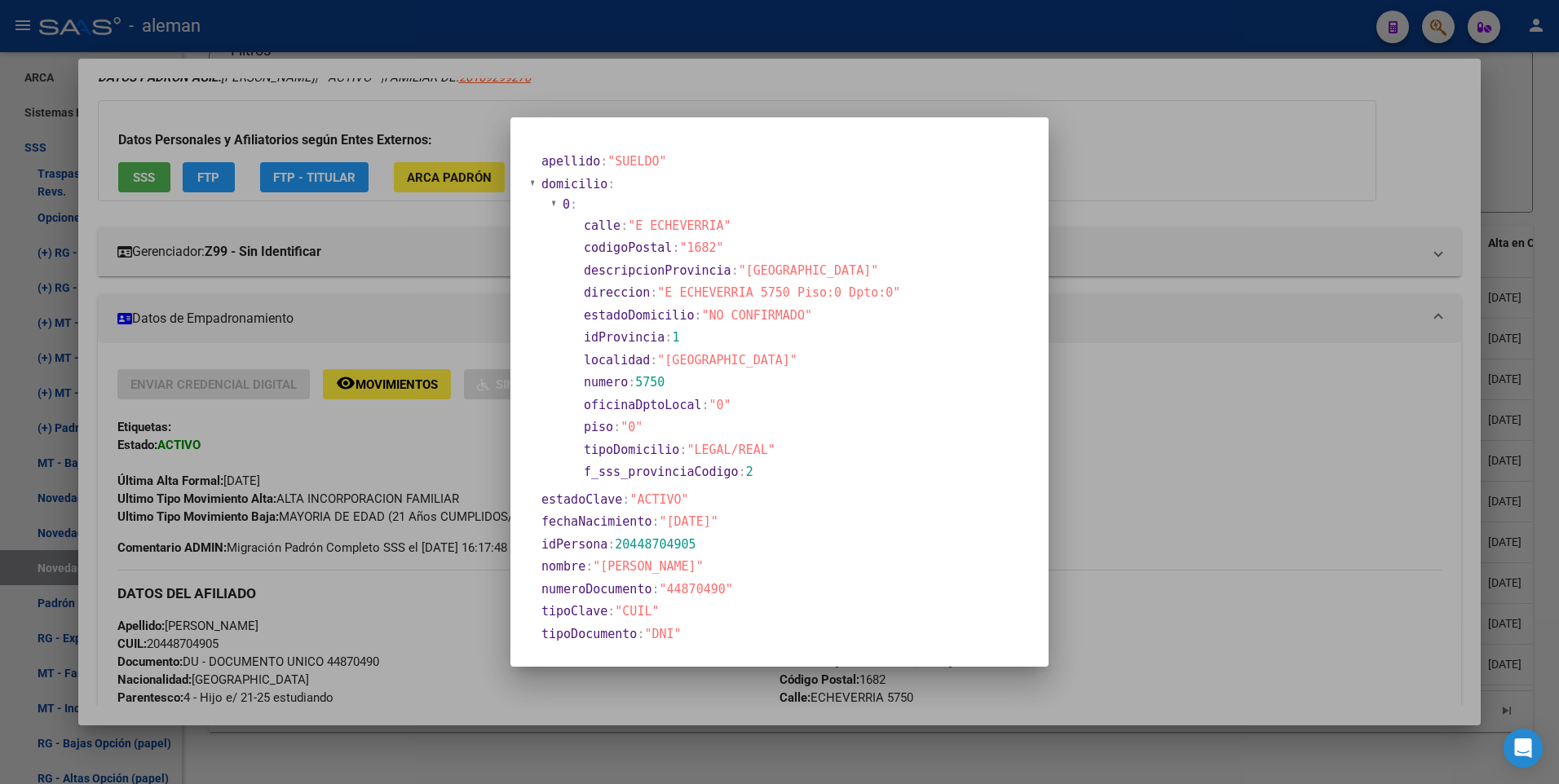
scroll to position [111, 0]
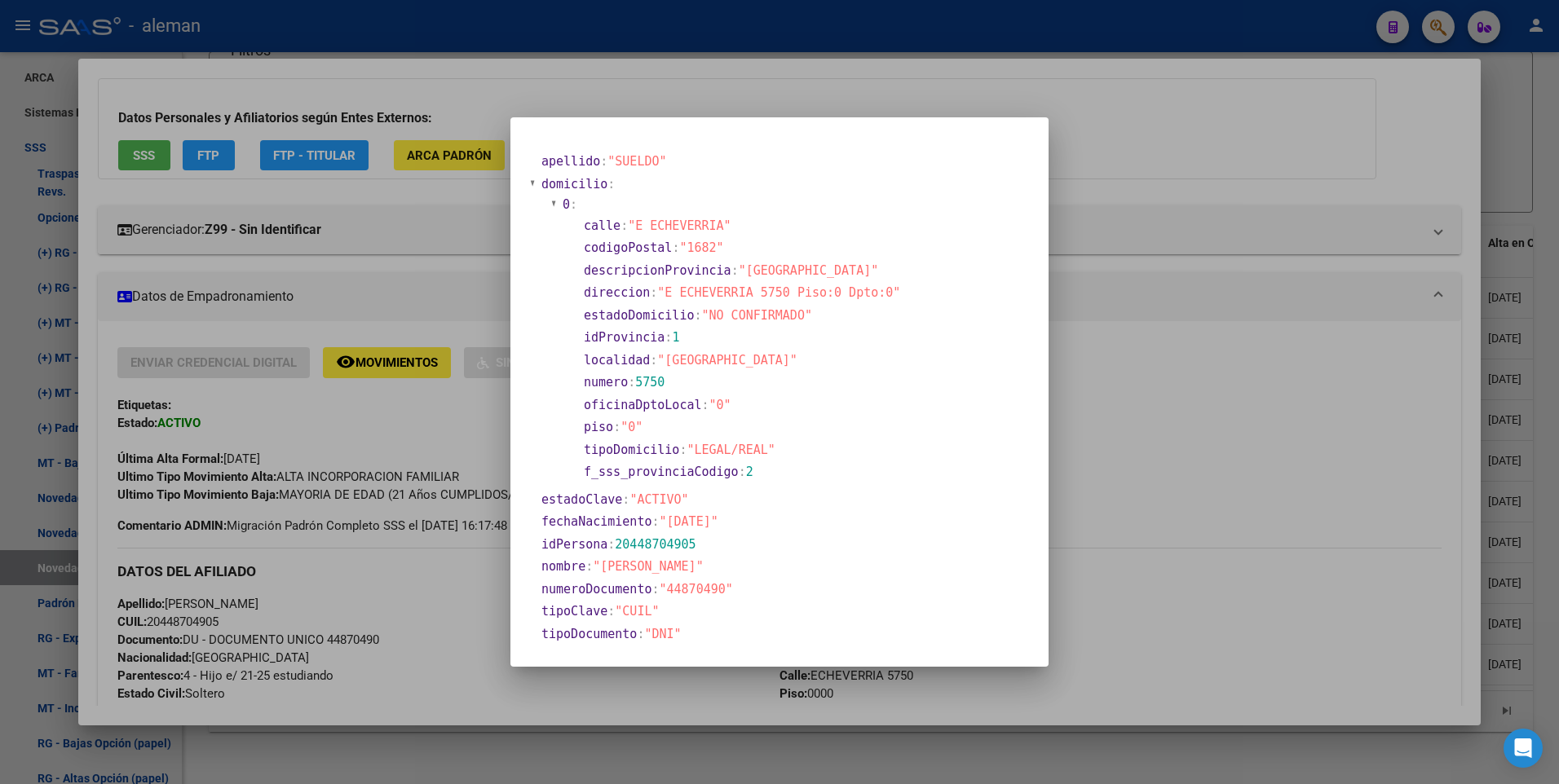
click at [1212, 396] on div at bounding box center [779, 392] width 1559 height 784
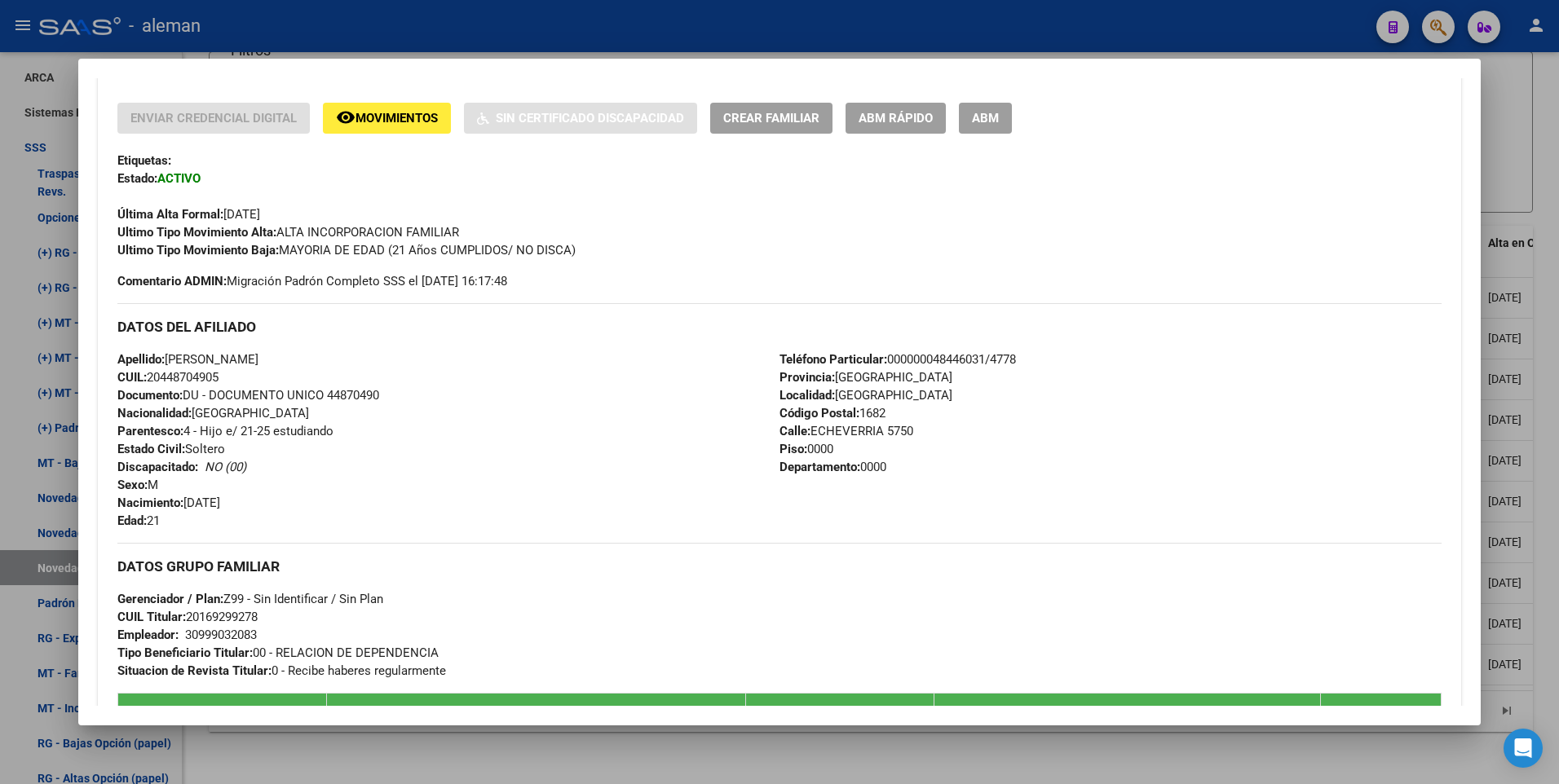
scroll to position [275, 0]
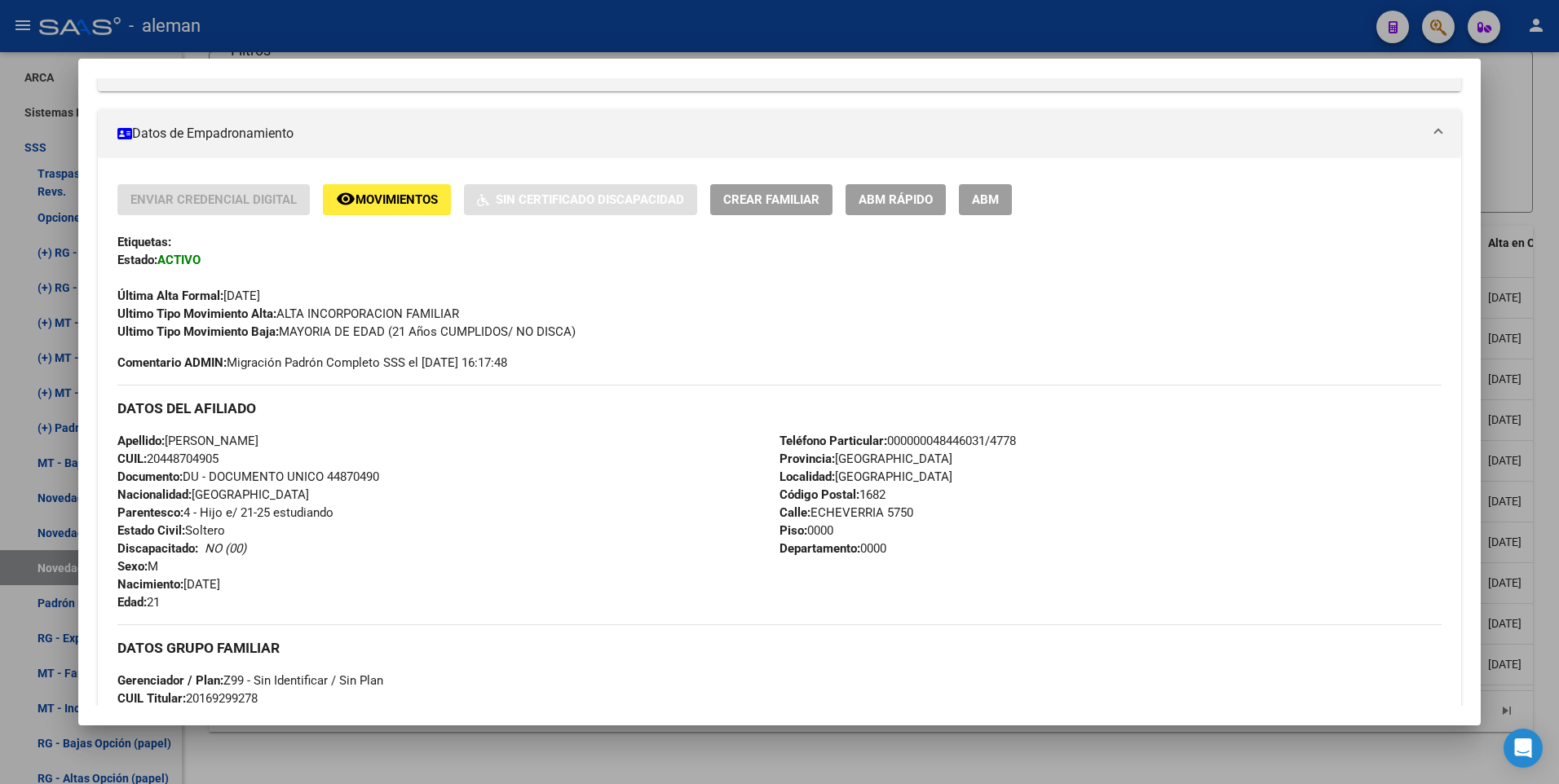
click at [979, 205] on span "ABM" at bounding box center [985, 200] width 27 height 15
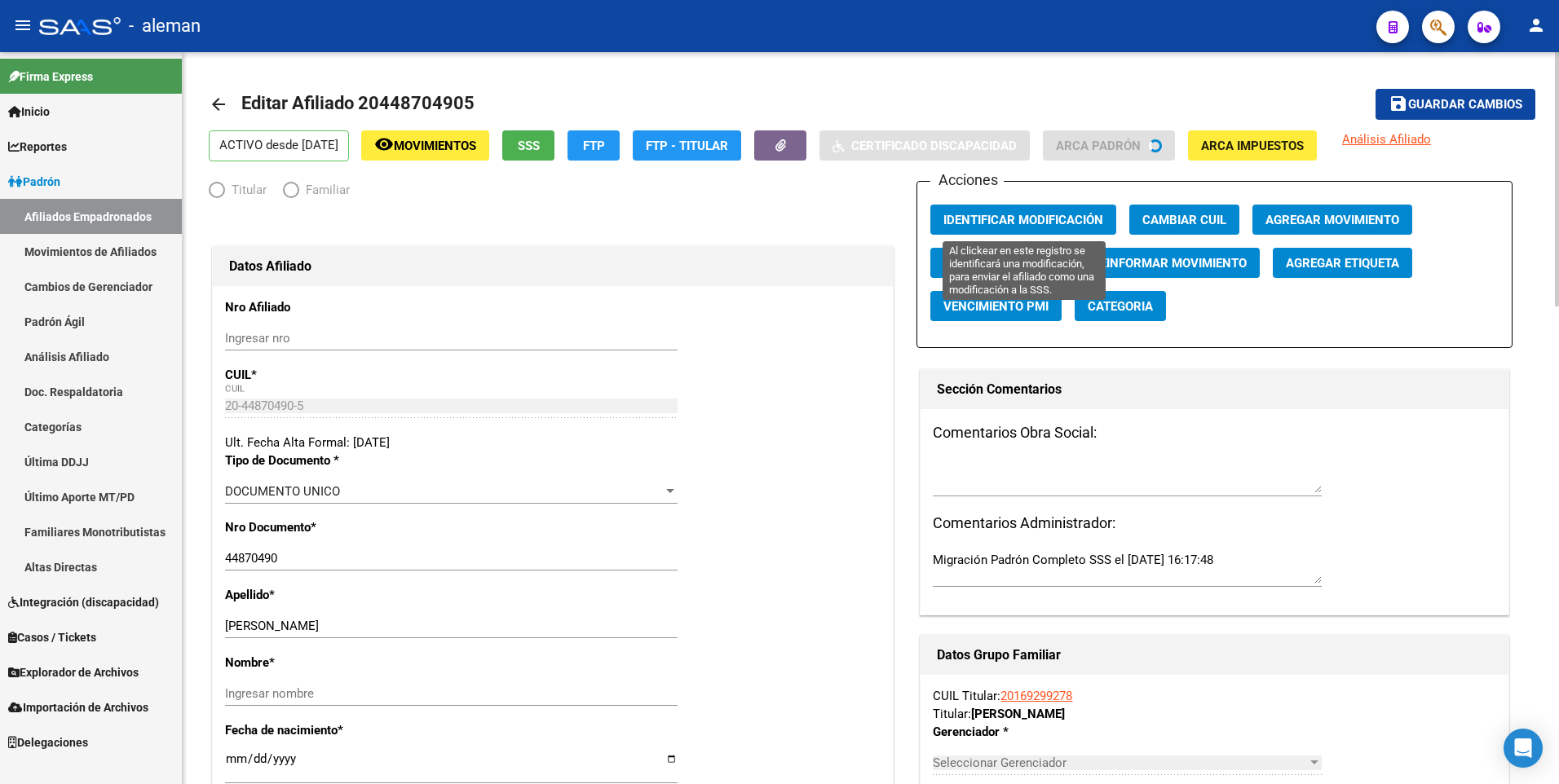
radio input "true"
type input "30-99903208-3"
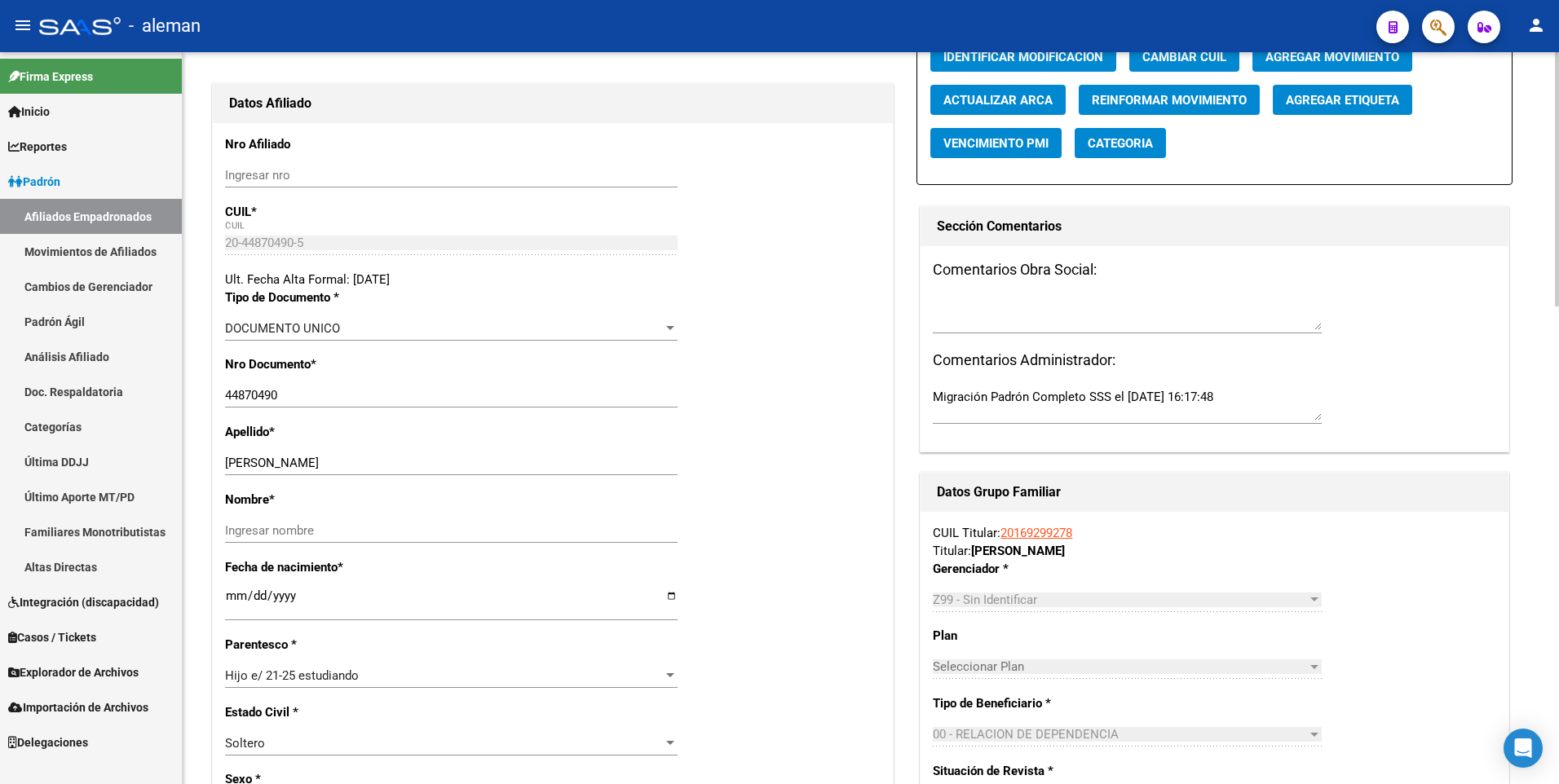
scroll to position [244, 0]
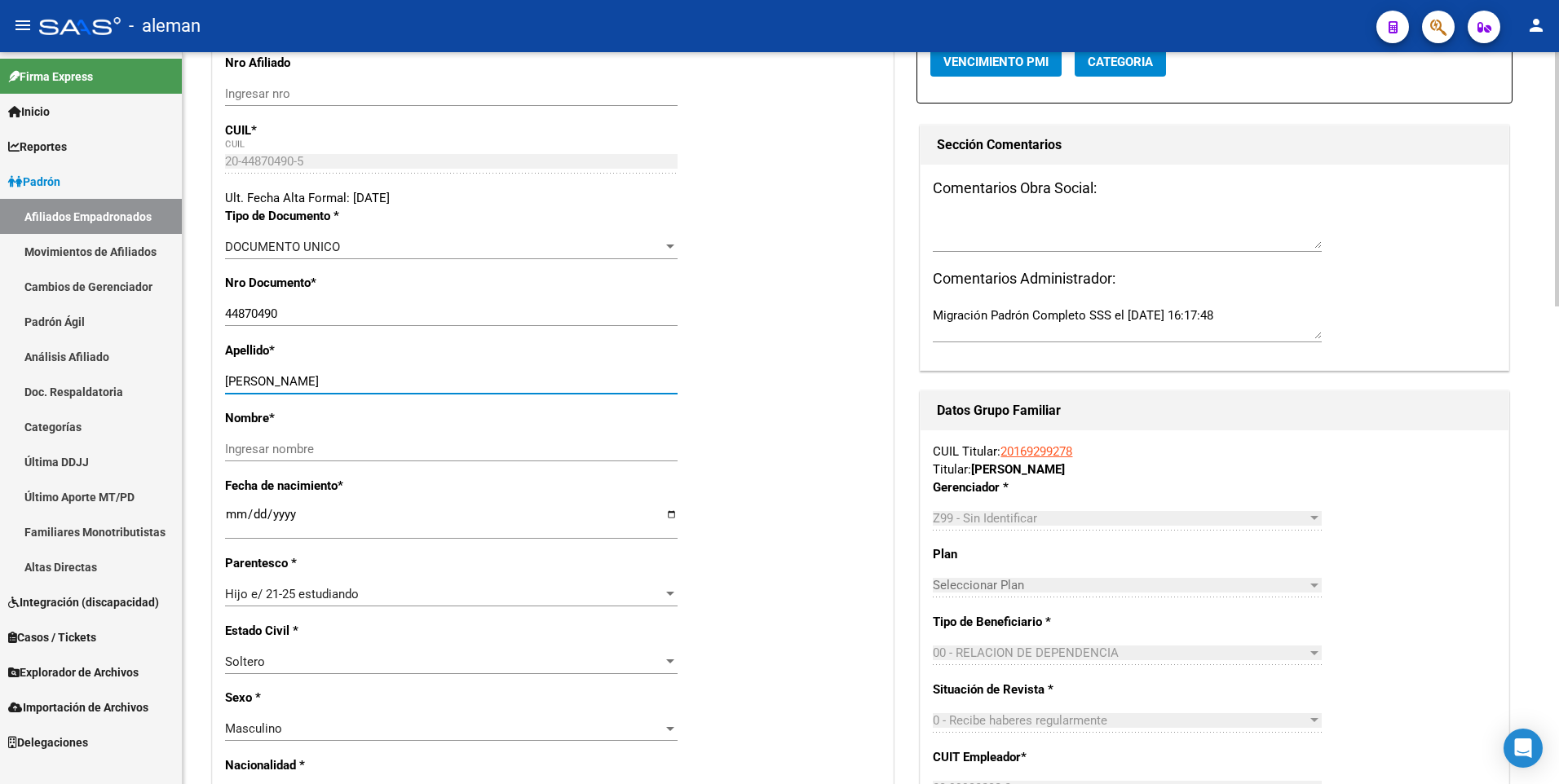
drag, startPoint x: 274, startPoint y: 381, endPoint x: 371, endPoint y: 383, distance: 97.0
click at [371, 383] on input "[PERSON_NAME]" at bounding box center [452, 381] width 453 height 15
type input "SUELDO"
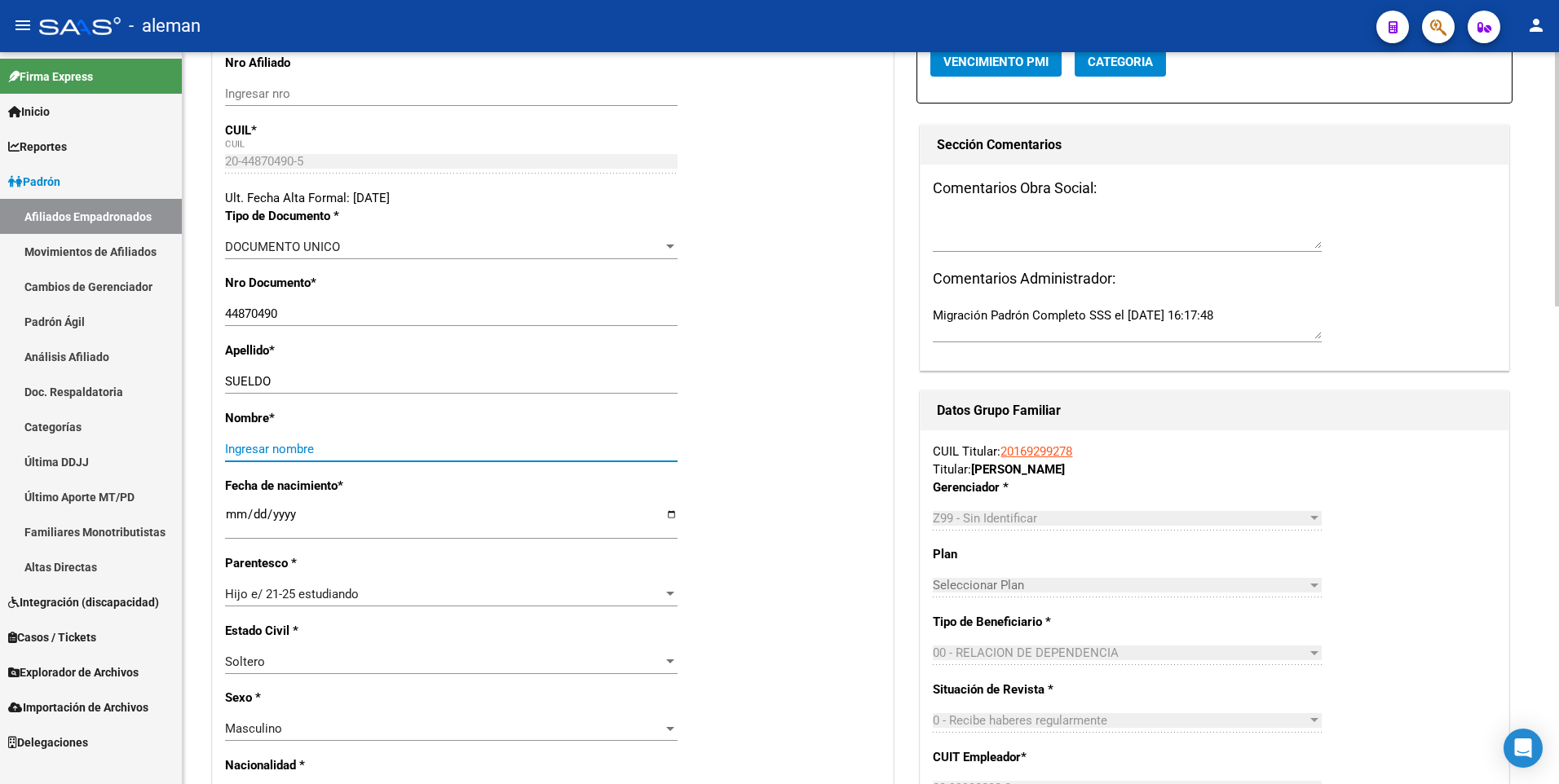
click at [393, 446] on input "Ingresar nombre" at bounding box center [452, 449] width 453 height 15
paste input "[PERSON_NAME]"
type input "[PERSON_NAME]"
click at [529, 499] on div "Fecha de nacimiento * [DEMOGRAPHIC_DATA] Ingresar fecha" at bounding box center [553, 515] width 656 height 78
click at [295, 514] on input "[DATE]" at bounding box center [452, 521] width 453 height 26
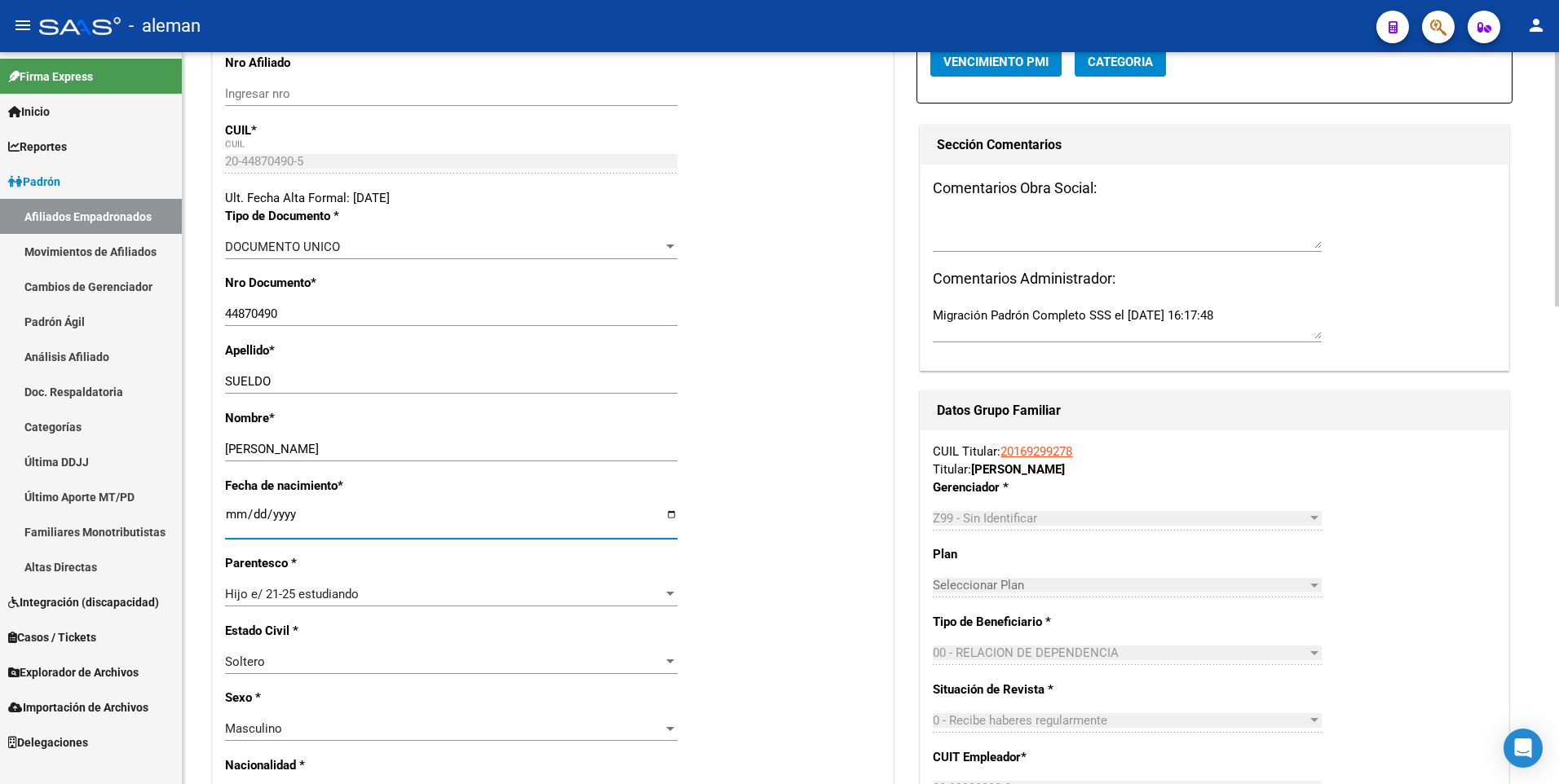
click at [295, 514] on input "[DATE]" at bounding box center [452, 521] width 453 height 26
click at [291, 515] on input "[DATE]" at bounding box center [452, 521] width 453 height 26
type input "[DATE]"
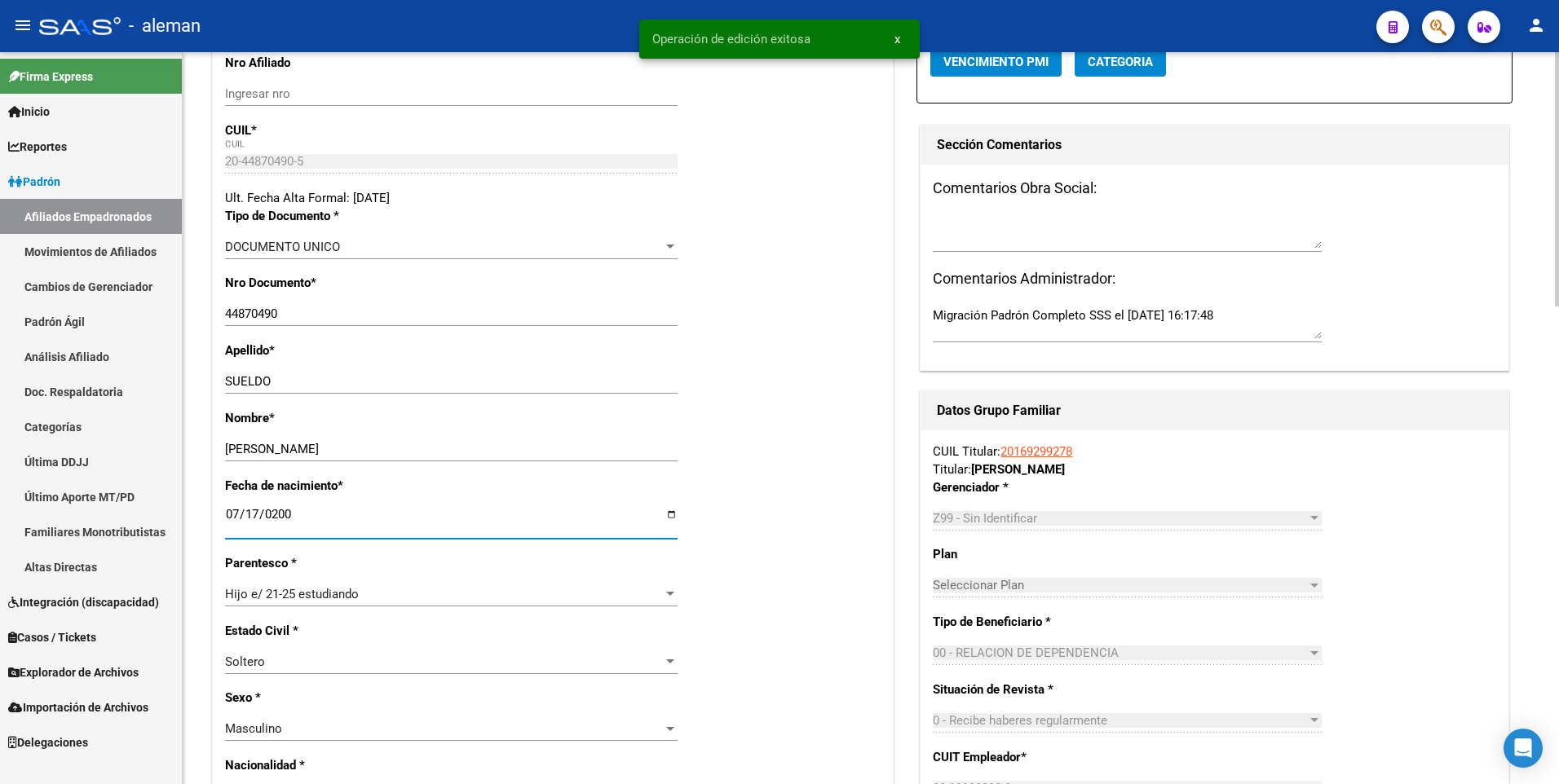
click at [443, 477] on div "Fecha de nacimiento * [DEMOGRAPHIC_DATA] Ingresar fecha" at bounding box center [553, 515] width 656 height 78
click at [843, 392] on div "Apellido * [PERSON_NAME] apellido" at bounding box center [553, 376] width 656 height 67
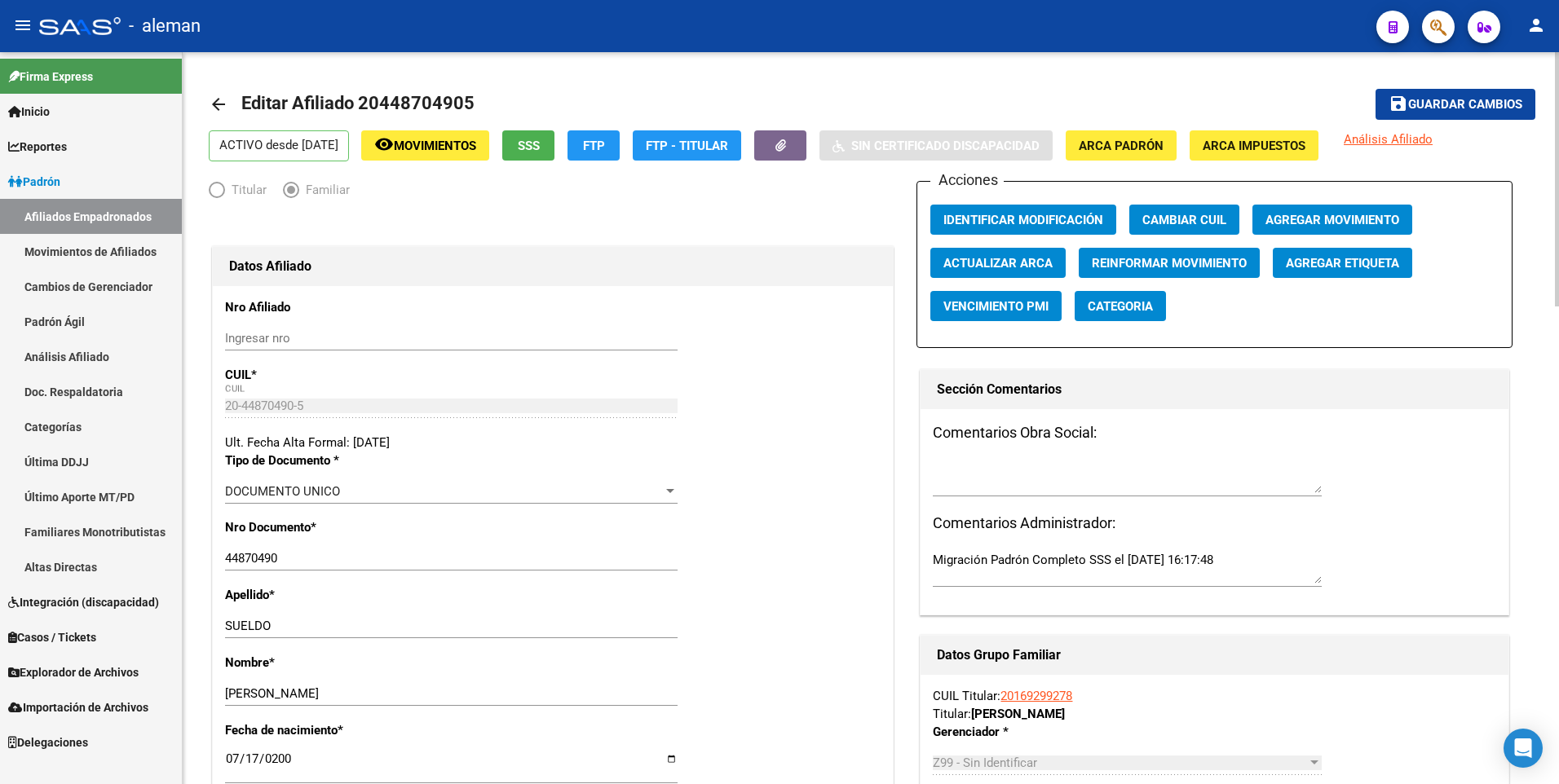
click at [1482, 100] on span "Guardar cambios" at bounding box center [1465, 104] width 114 height 15
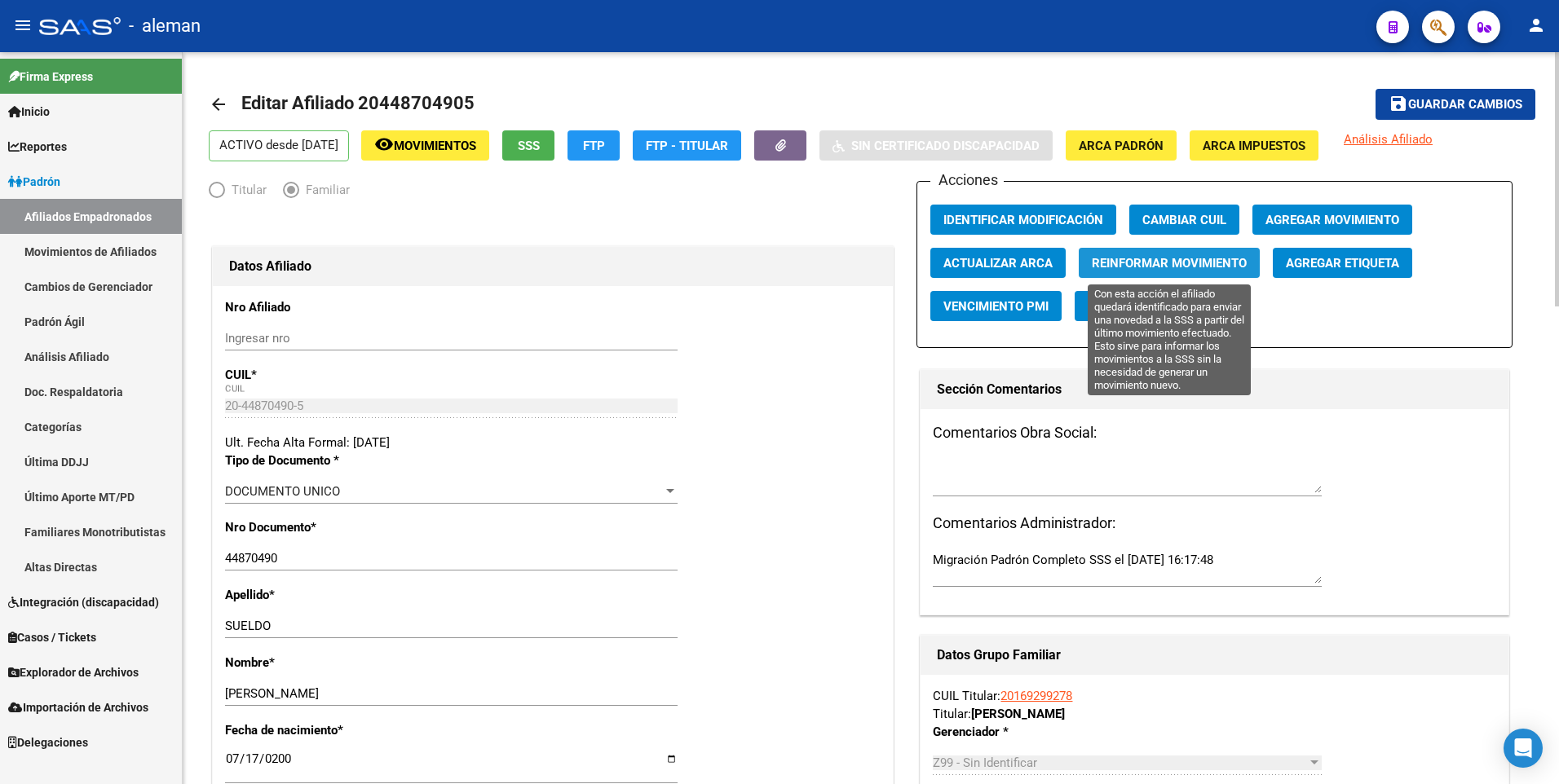
click at [1208, 263] on span "Reinformar Movimiento" at bounding box center [1169, 262] width 155 height 15
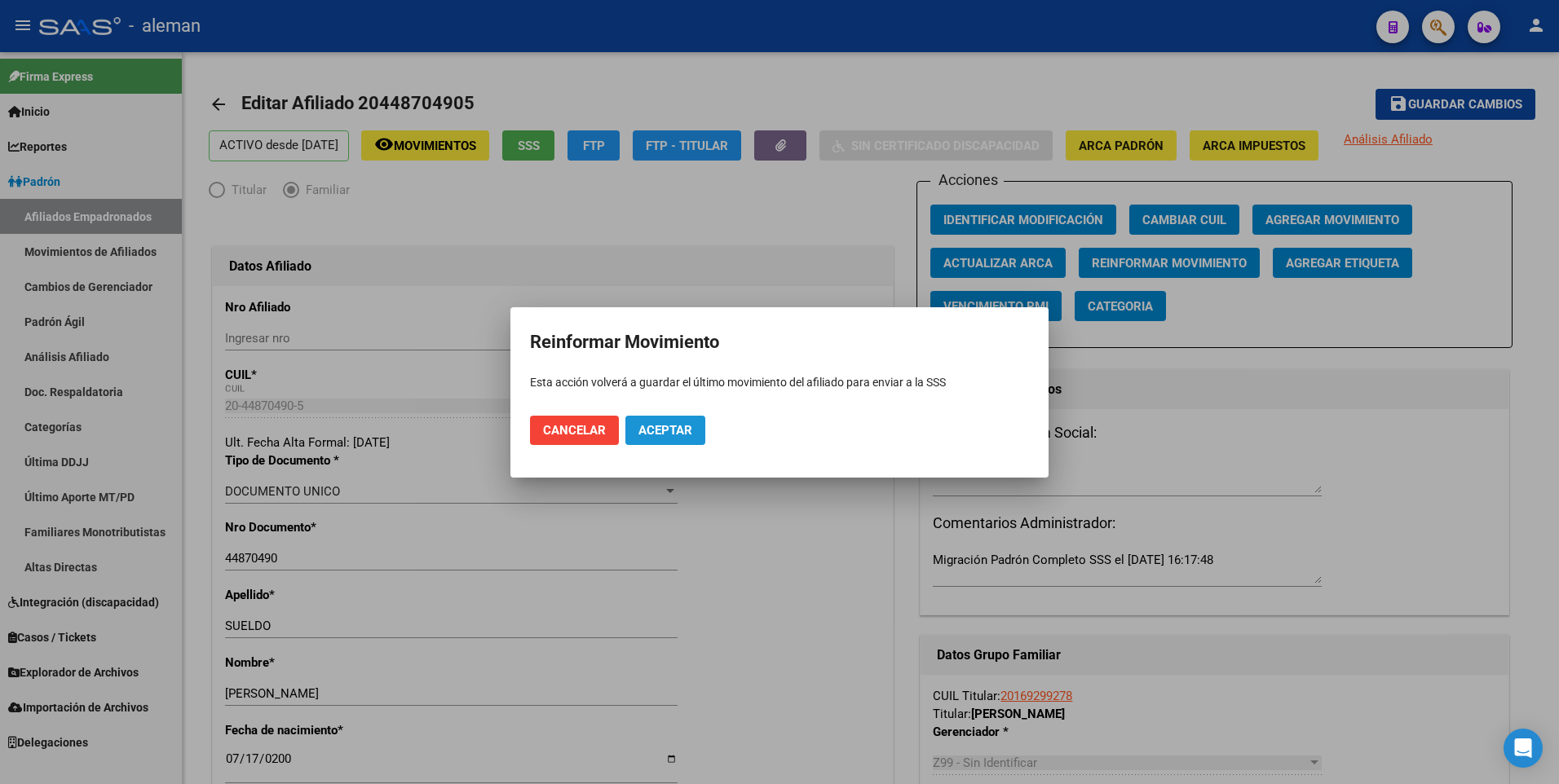
click at [663, 426] on span "Aceptar" at bounding box center [665, 430] width 54 height 15
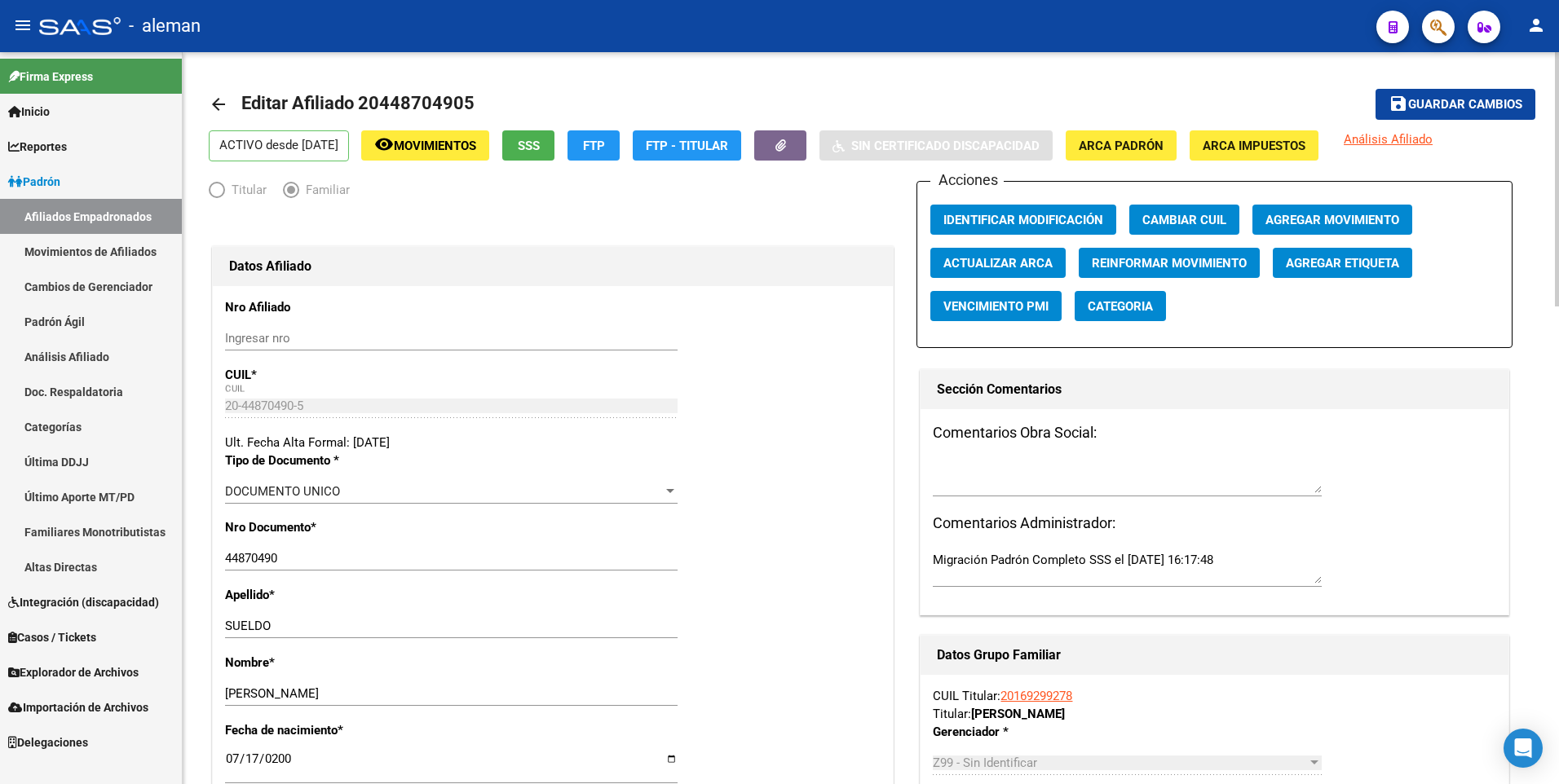
click at [218, 104] on mat-icon "arrow_back" at bounding box center [219, 104] width 20 height 20
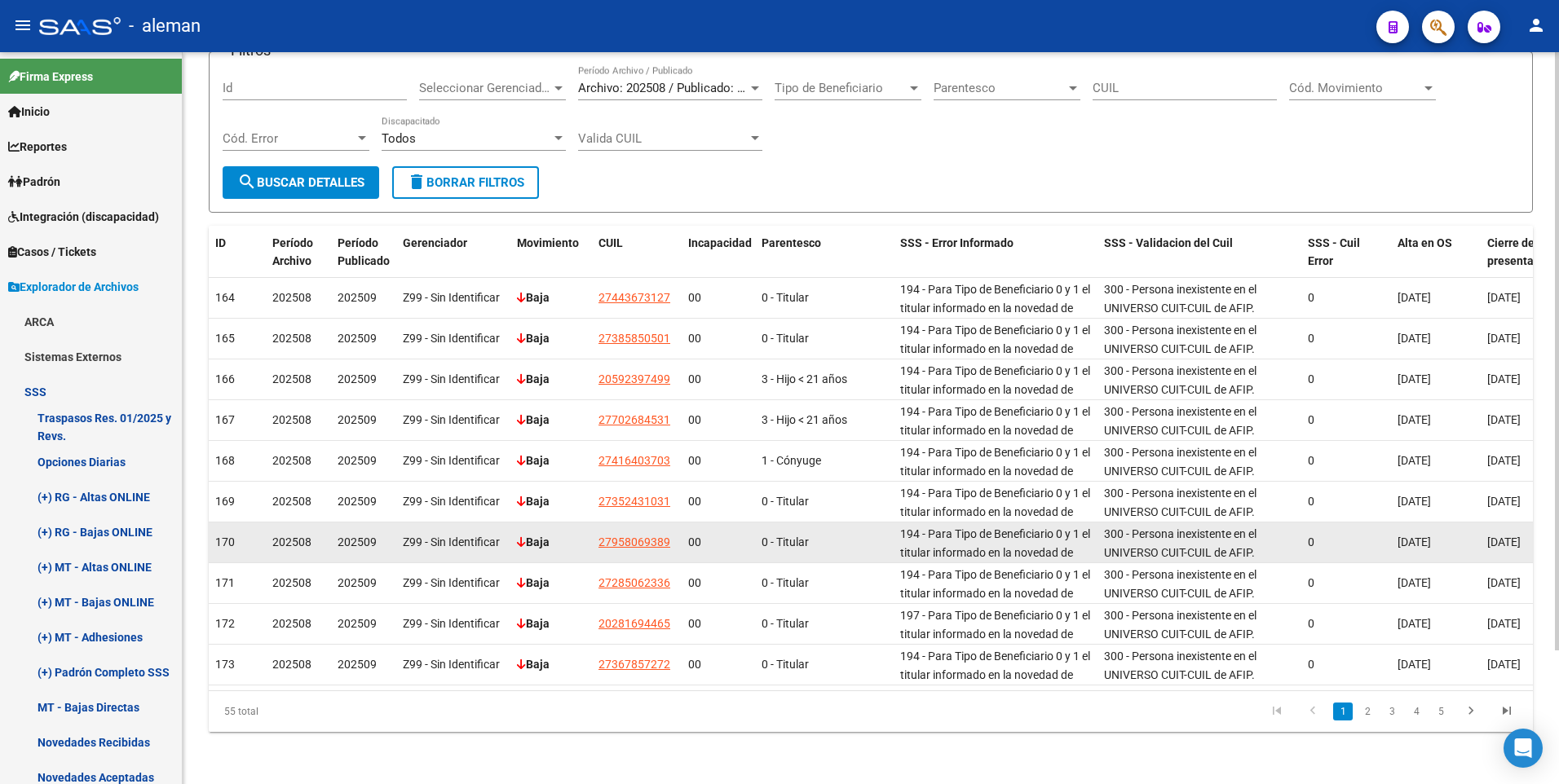
scroll to position [164, 0]
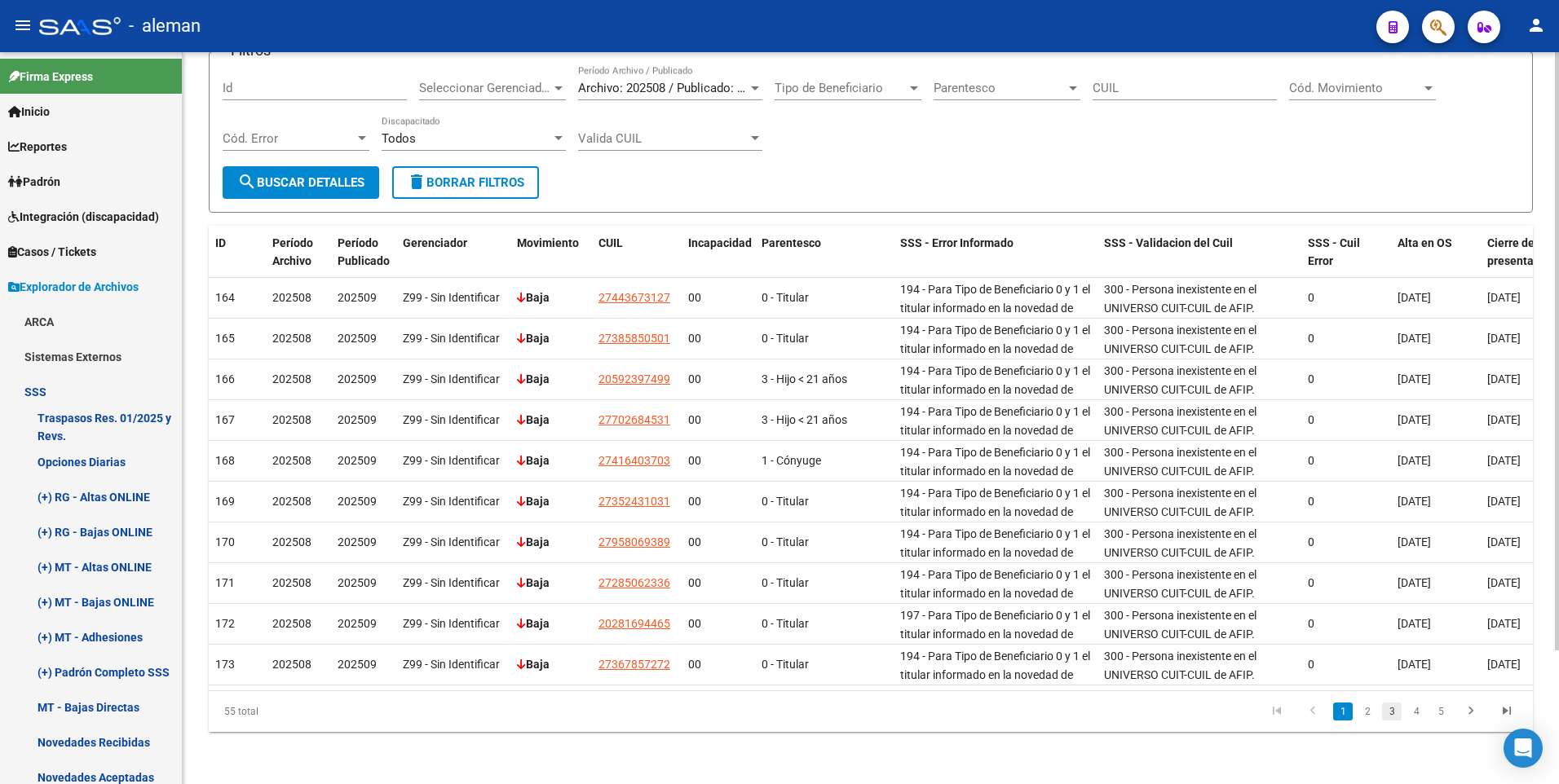
click at [1391, 711] on link "3" at bounding box center [1391, 711] width 20 height 18
click at [1418, 711] on link "4" at bounding box center [1416, 711] width 20 height 18
click at [1473, 711] on icon "go to next page" at bounding box center [1471, 713] width 22 height 20
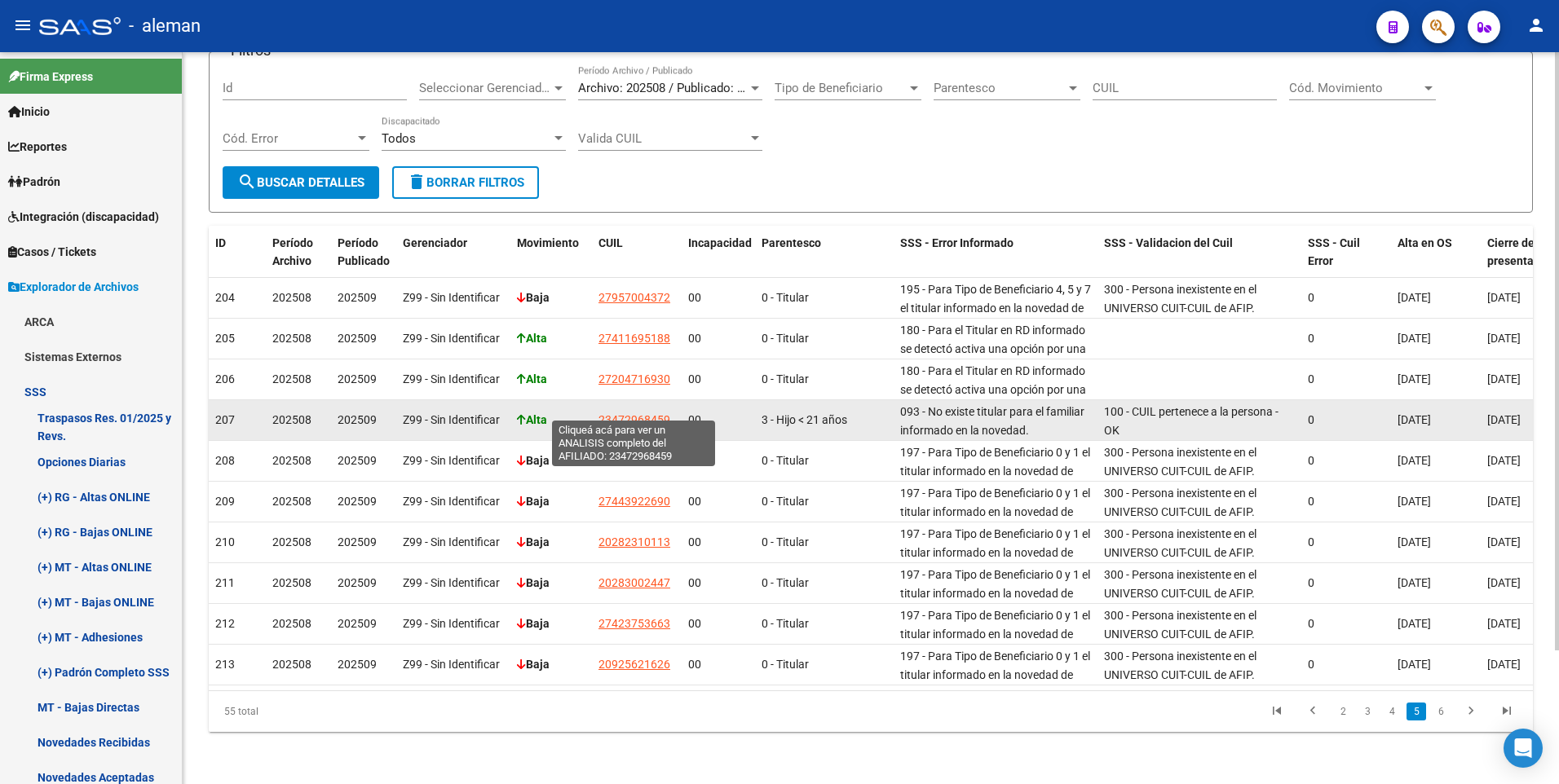
click at [627, 414] on span "23472968459" at bounding box center [634, 420] width 72 height 13
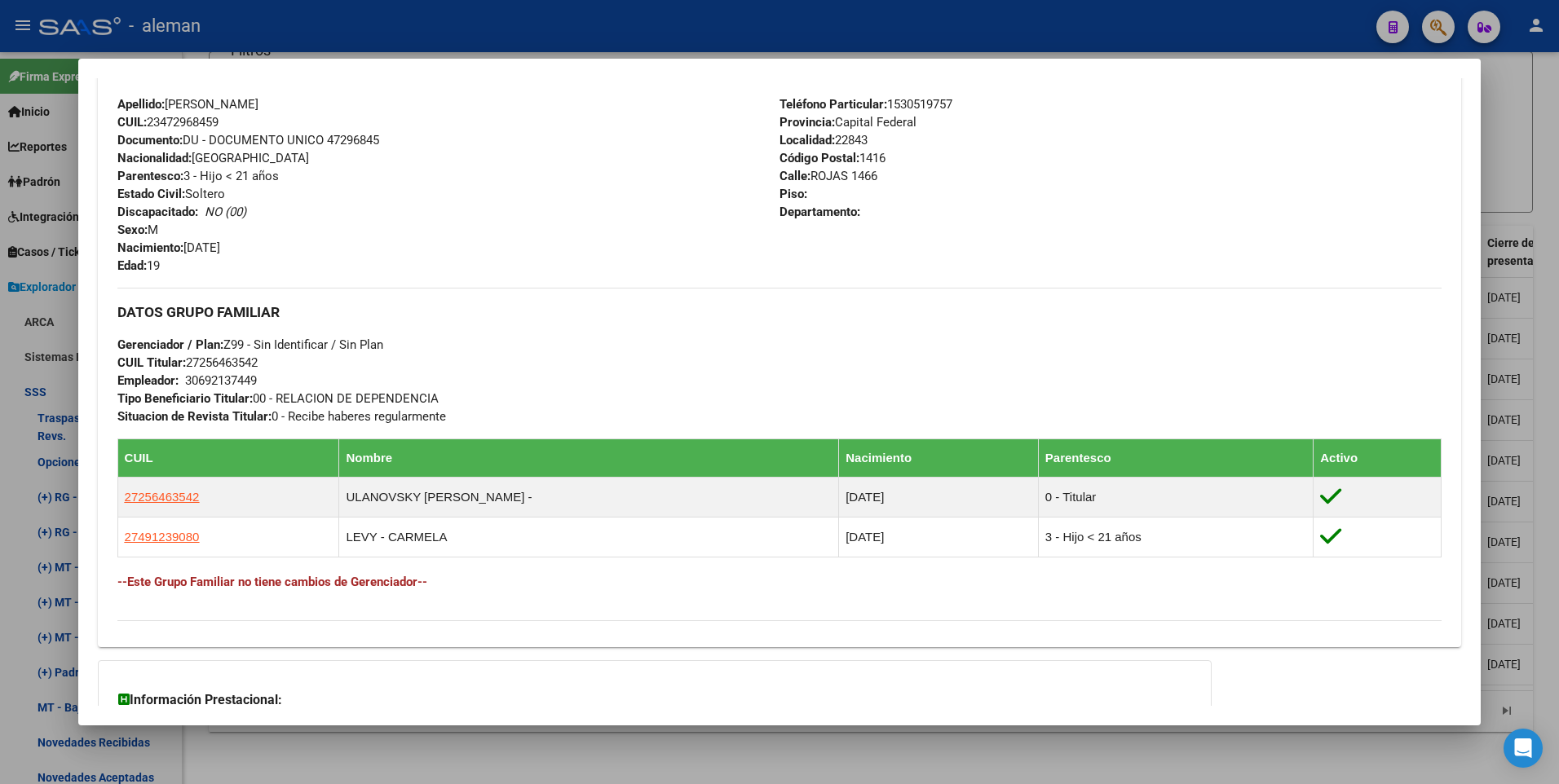
scroll to position [489, 0]
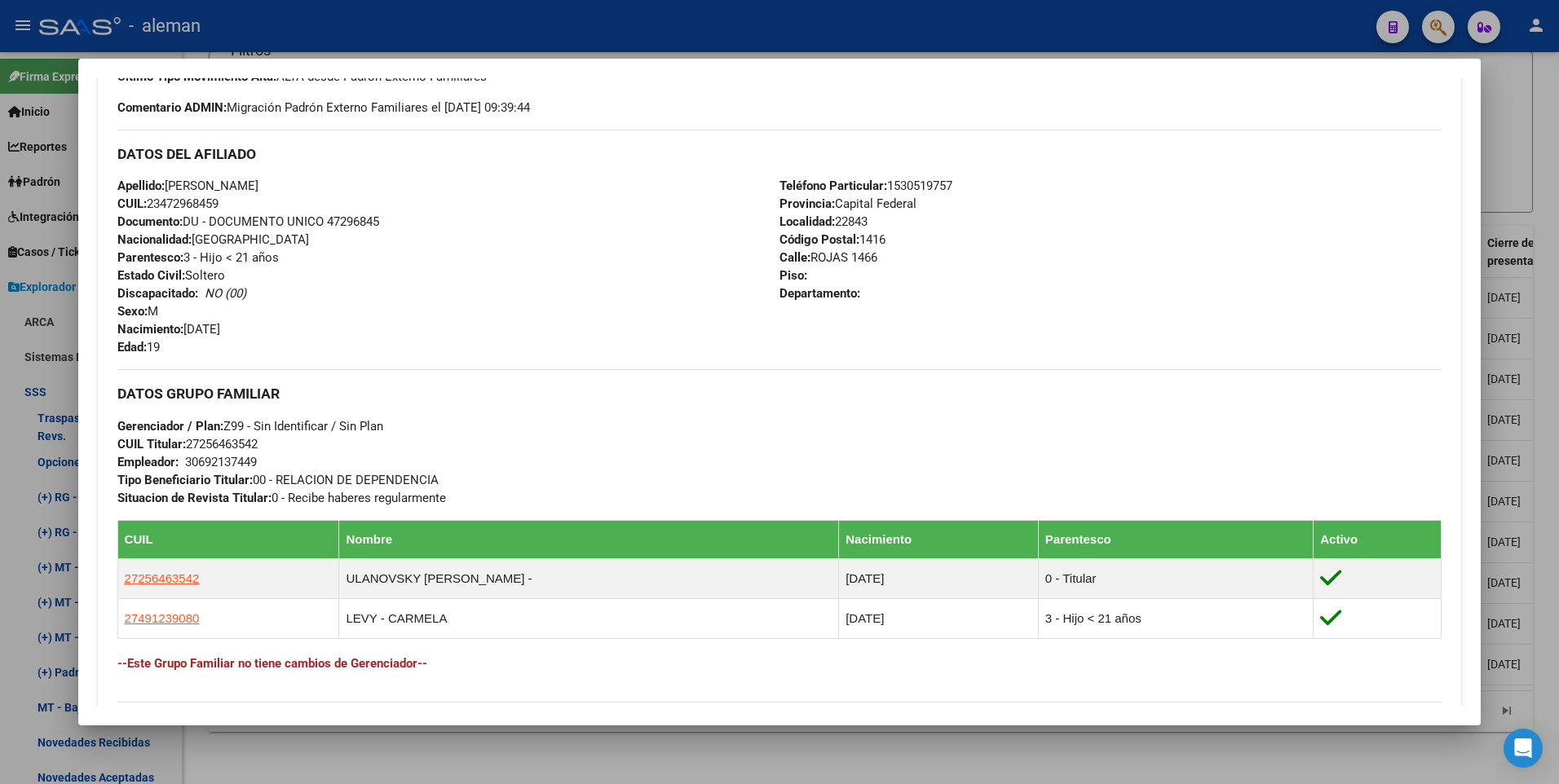
click at [567, 446] on div "DATOS GRUPO FAMILIAR Gerenciador / Plan: Z99 - Sin Identificar / Sin Plan CUIL …" at bounding box center [780, 438] width 1325 height 137
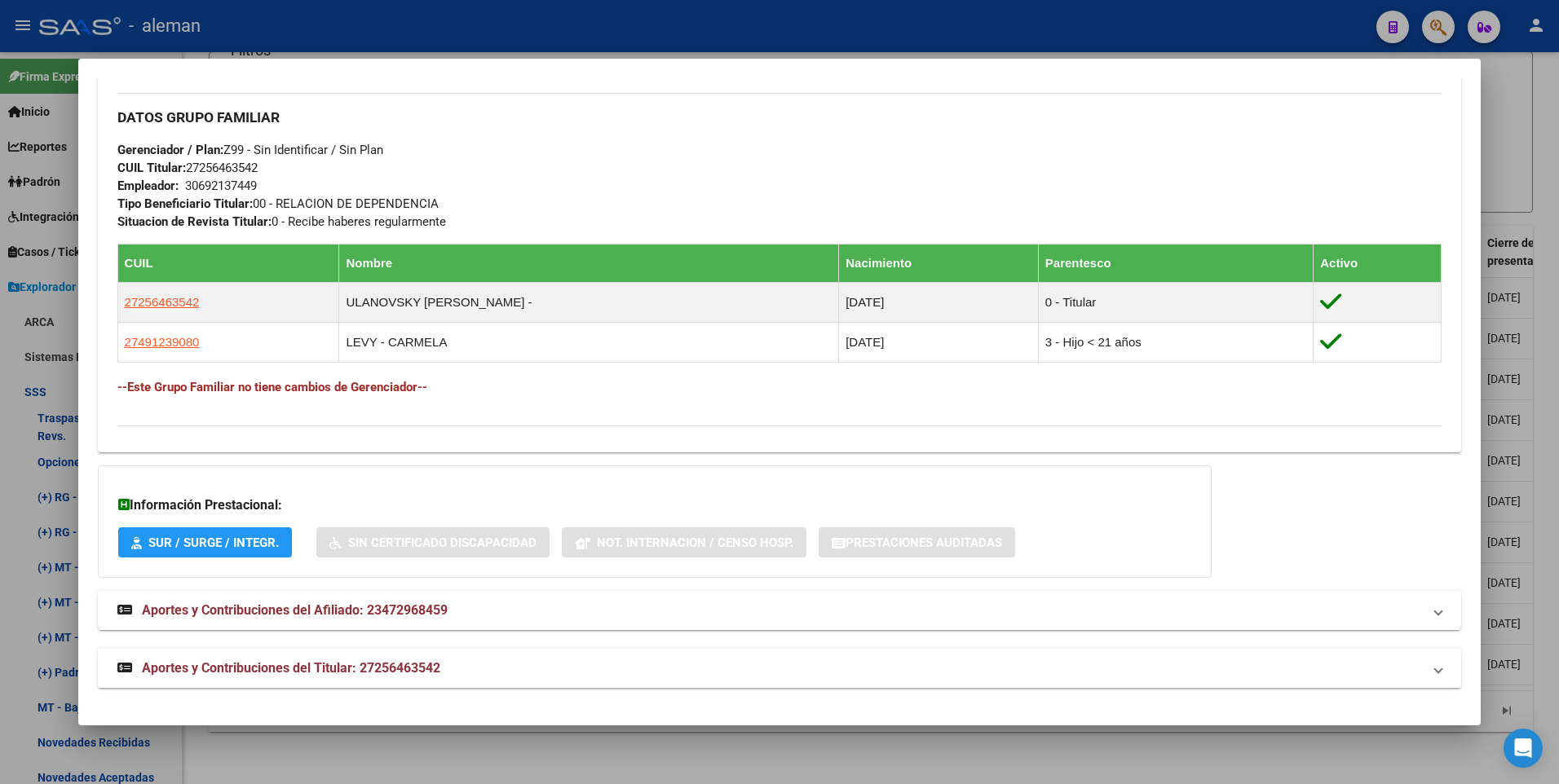
click at [419, 666] on span "Aportes y Contribuciones del Titular: 27256463542" at bounding box center [290, 668] width 298 height 16
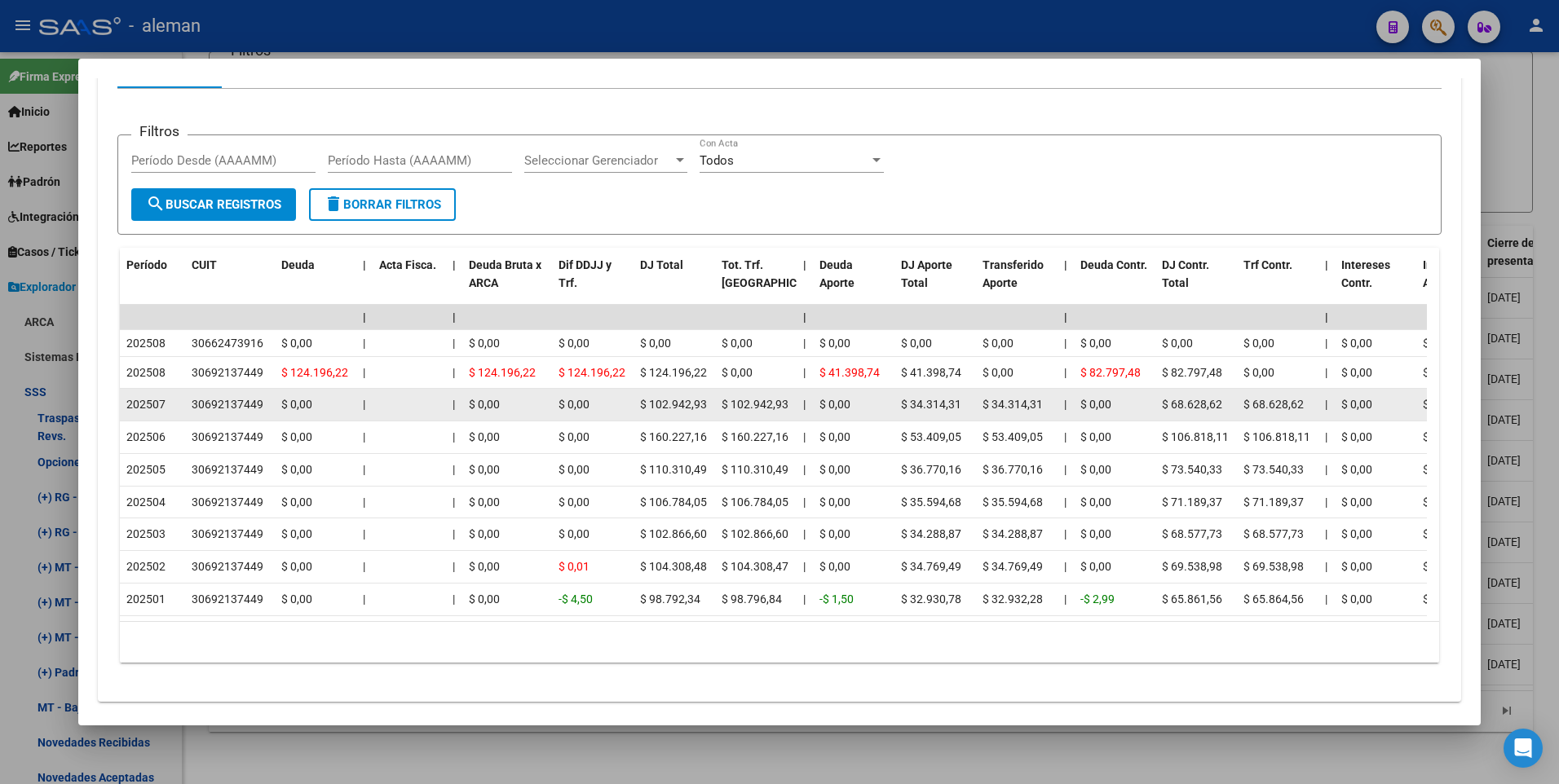
scroll to position [1173, 0]
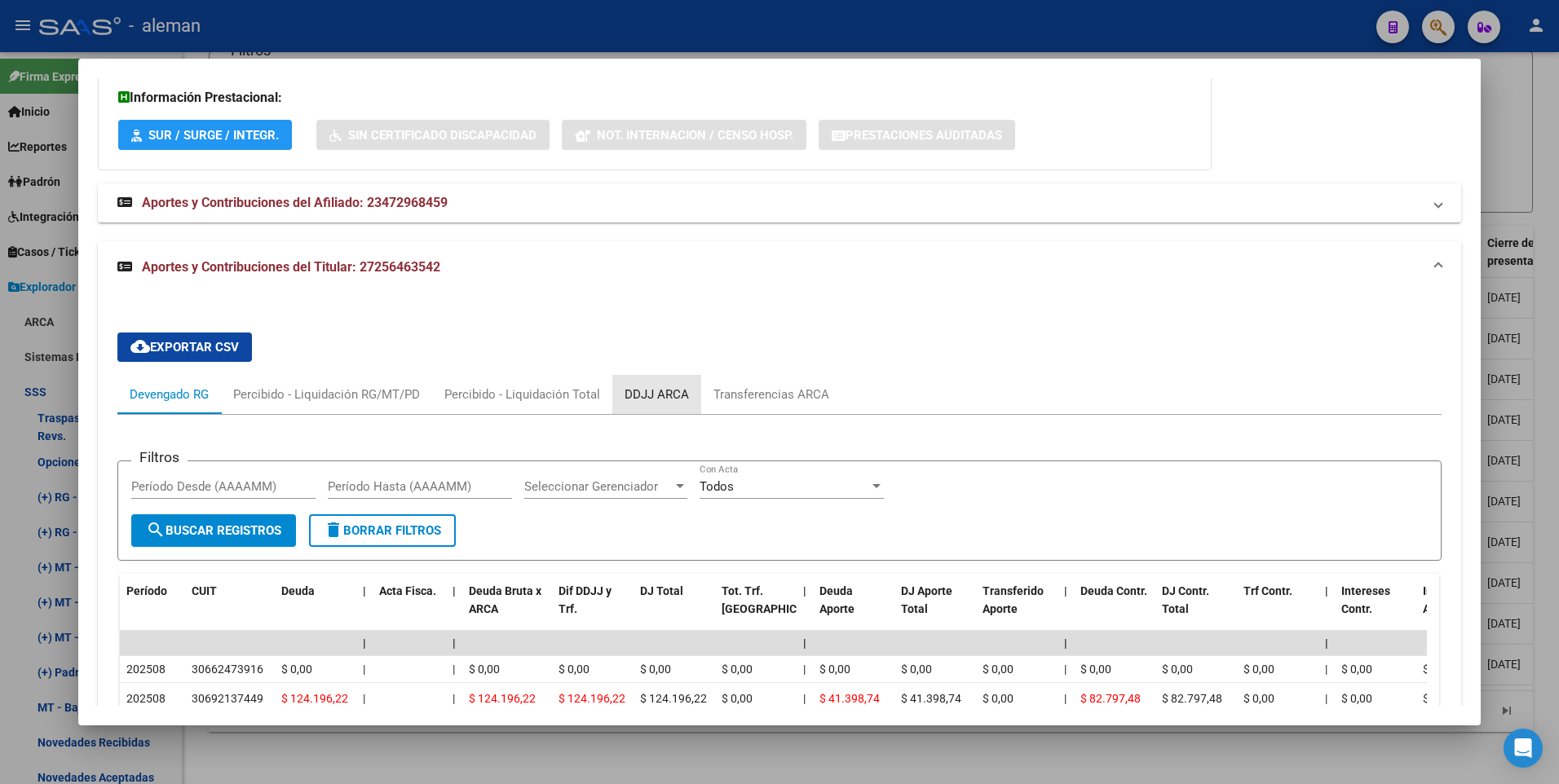
click at [675, 393] on div "DDJJ ARCA" at bounding box center [656, 394] width 65 height 18
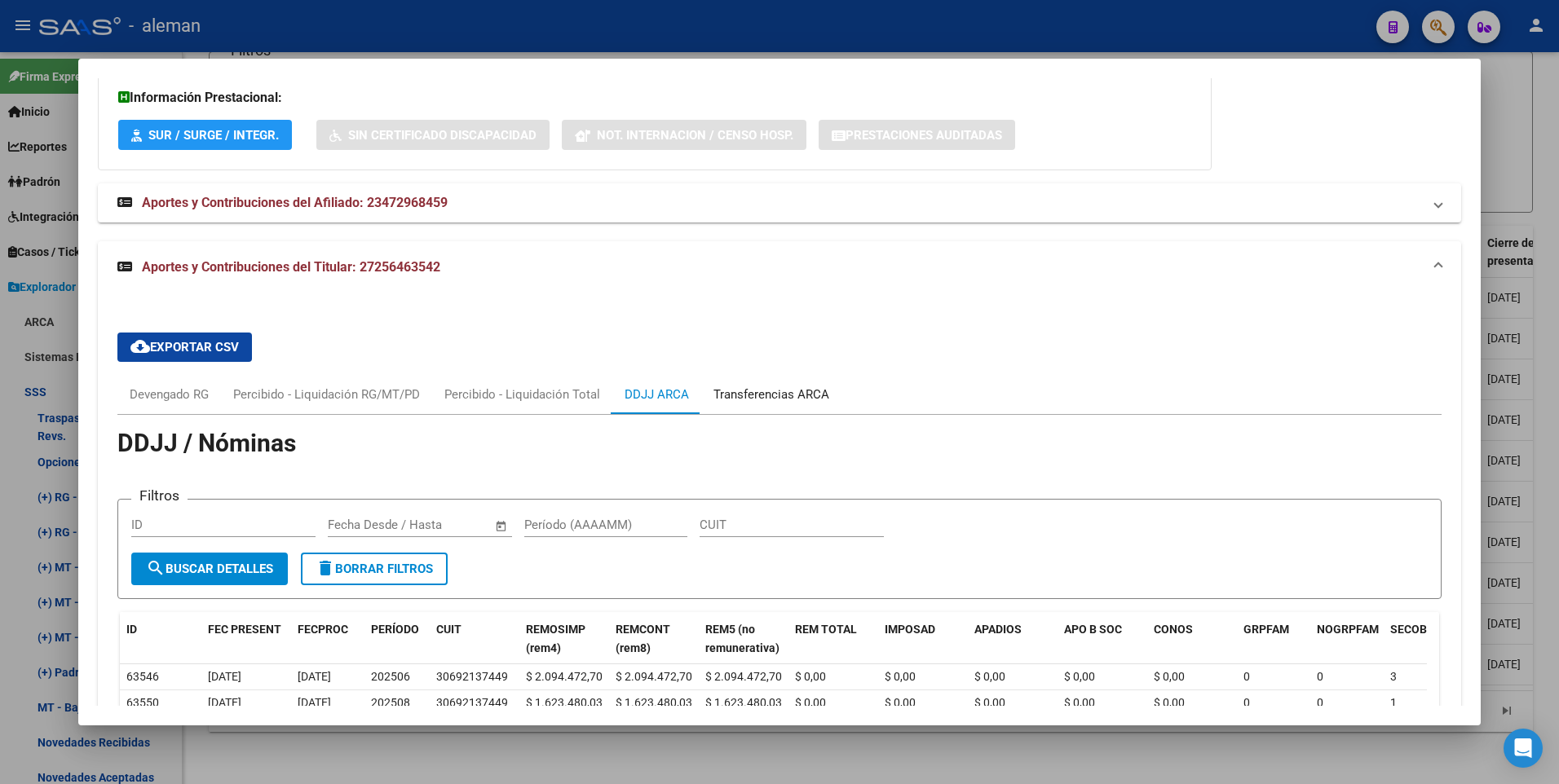
click at [776, 395] on div "Transferencias ARCA" at bounding box center [771, 394] width 116 height 18
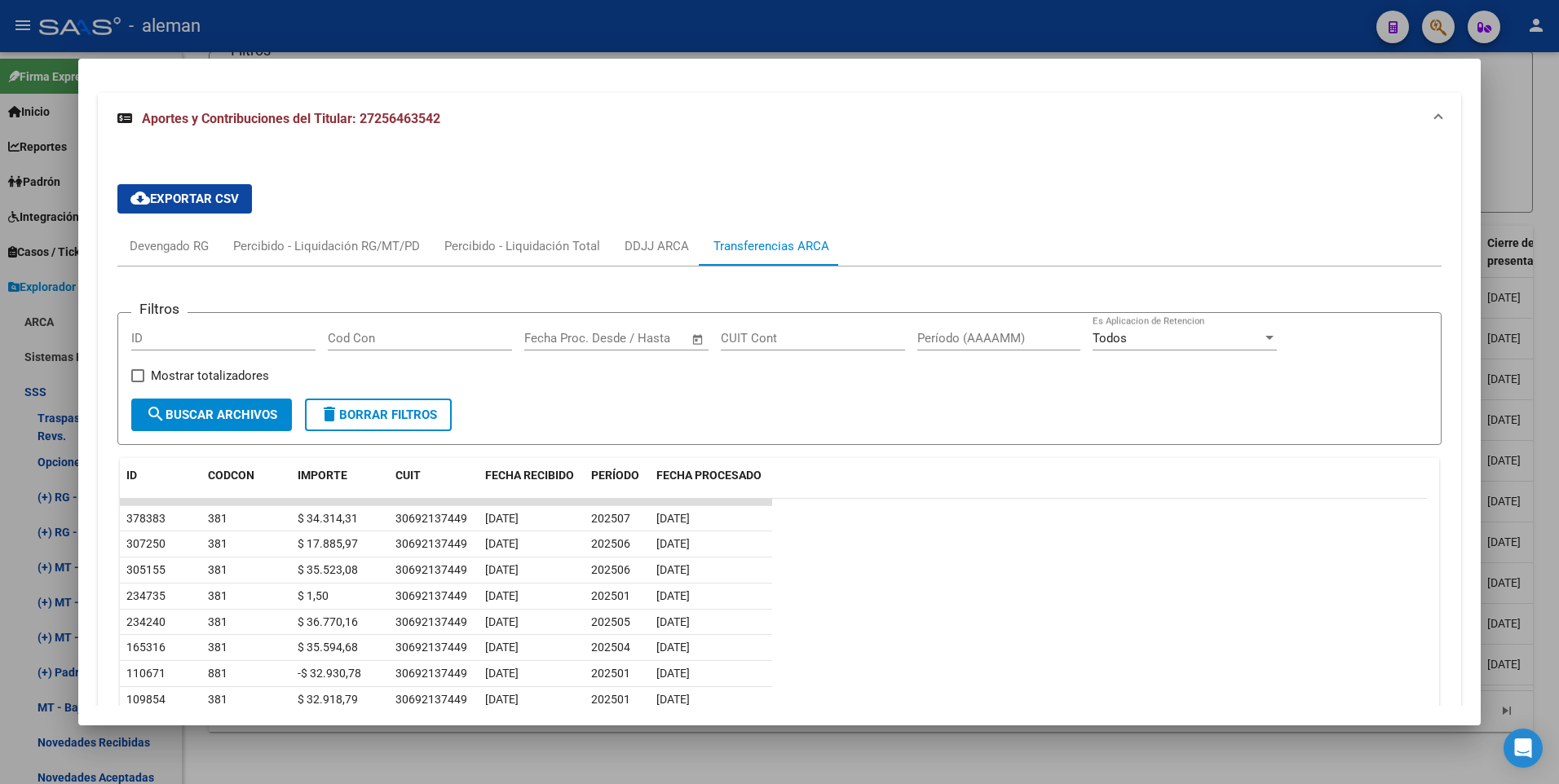
scroll to position [1240, 0]
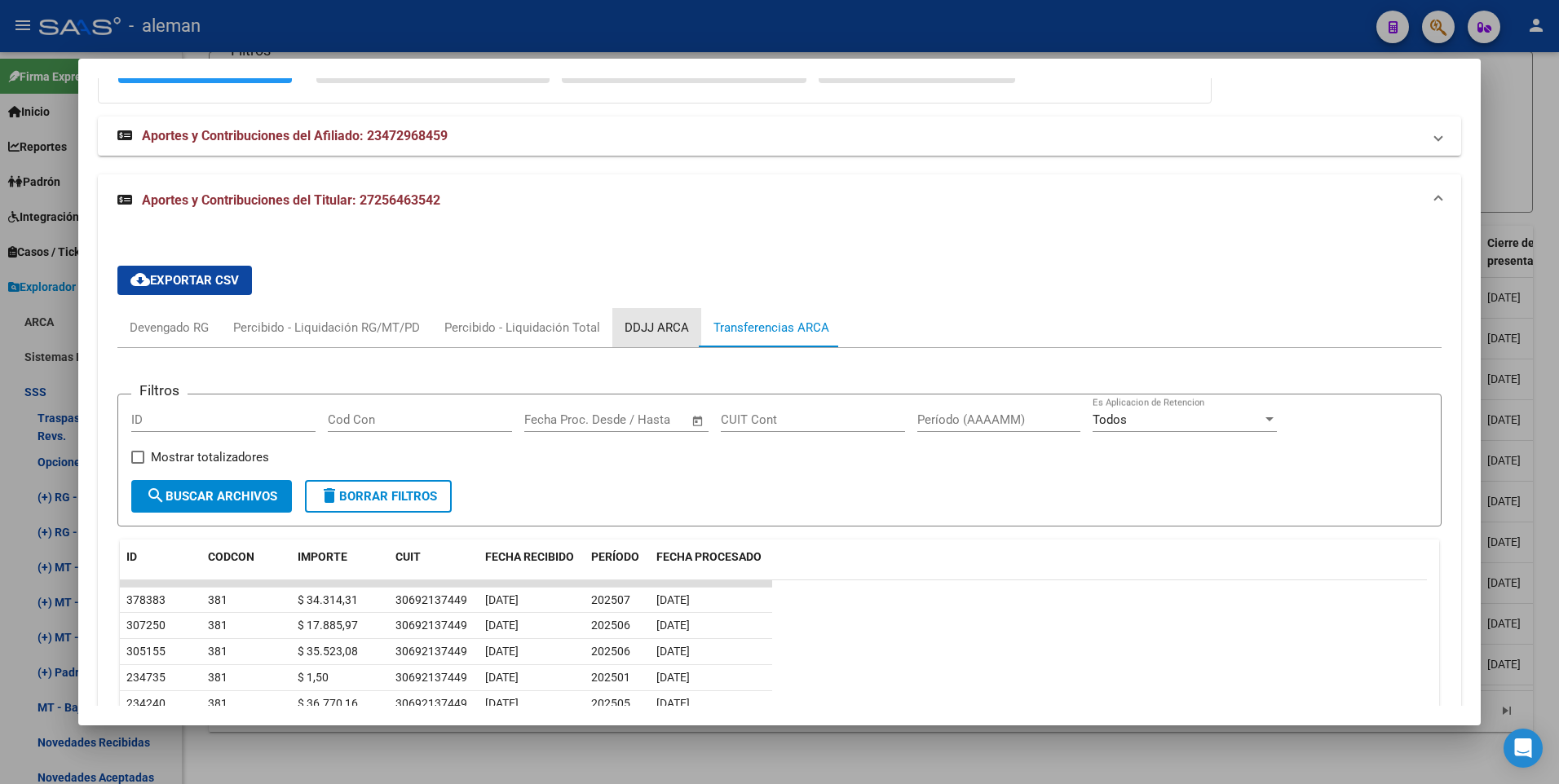
click at [656, 320] on div "DDJJ ARCA" at bounding box center [656, 327] width 65 height 18
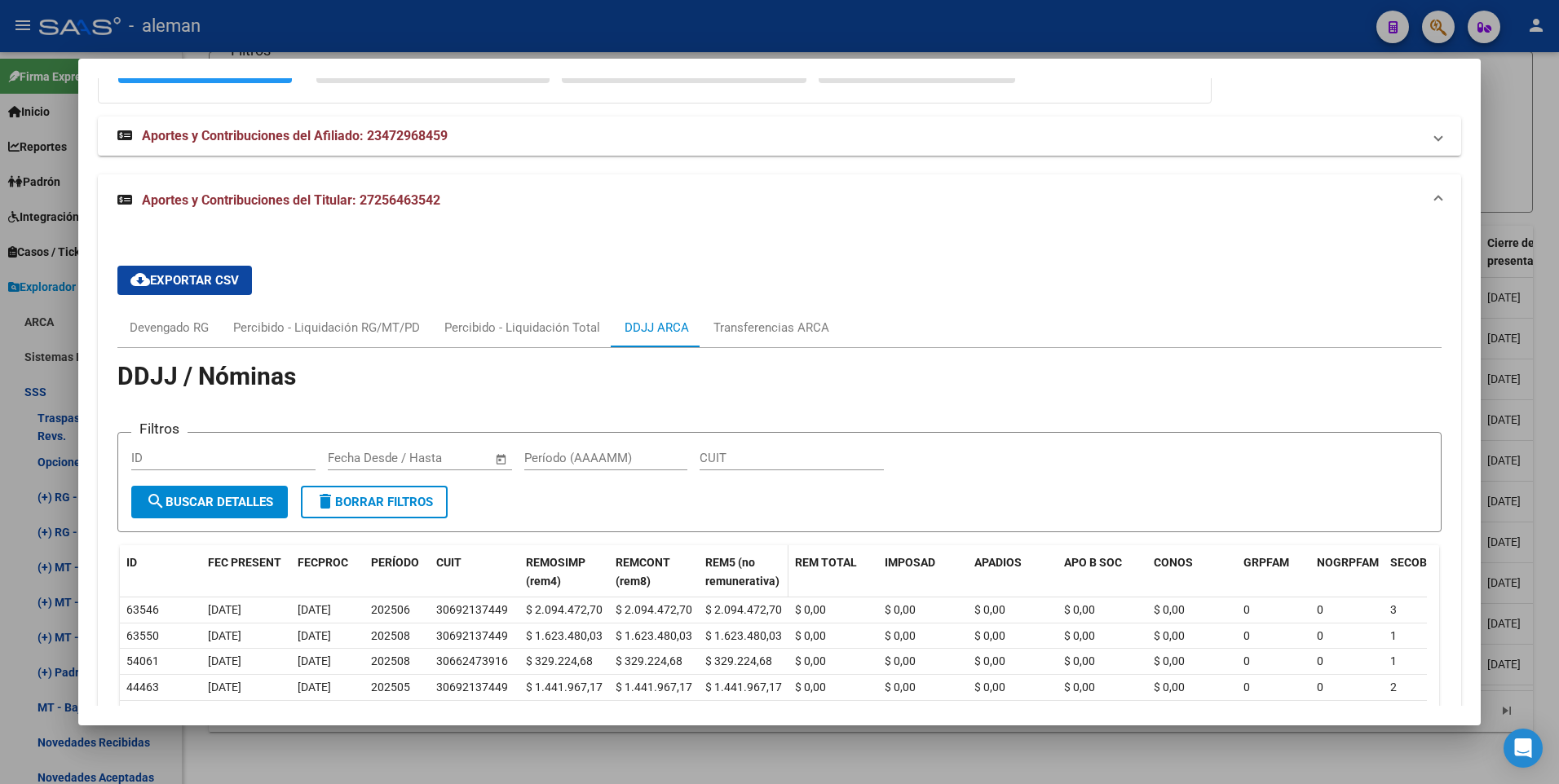
scroll to position [1403, 0]
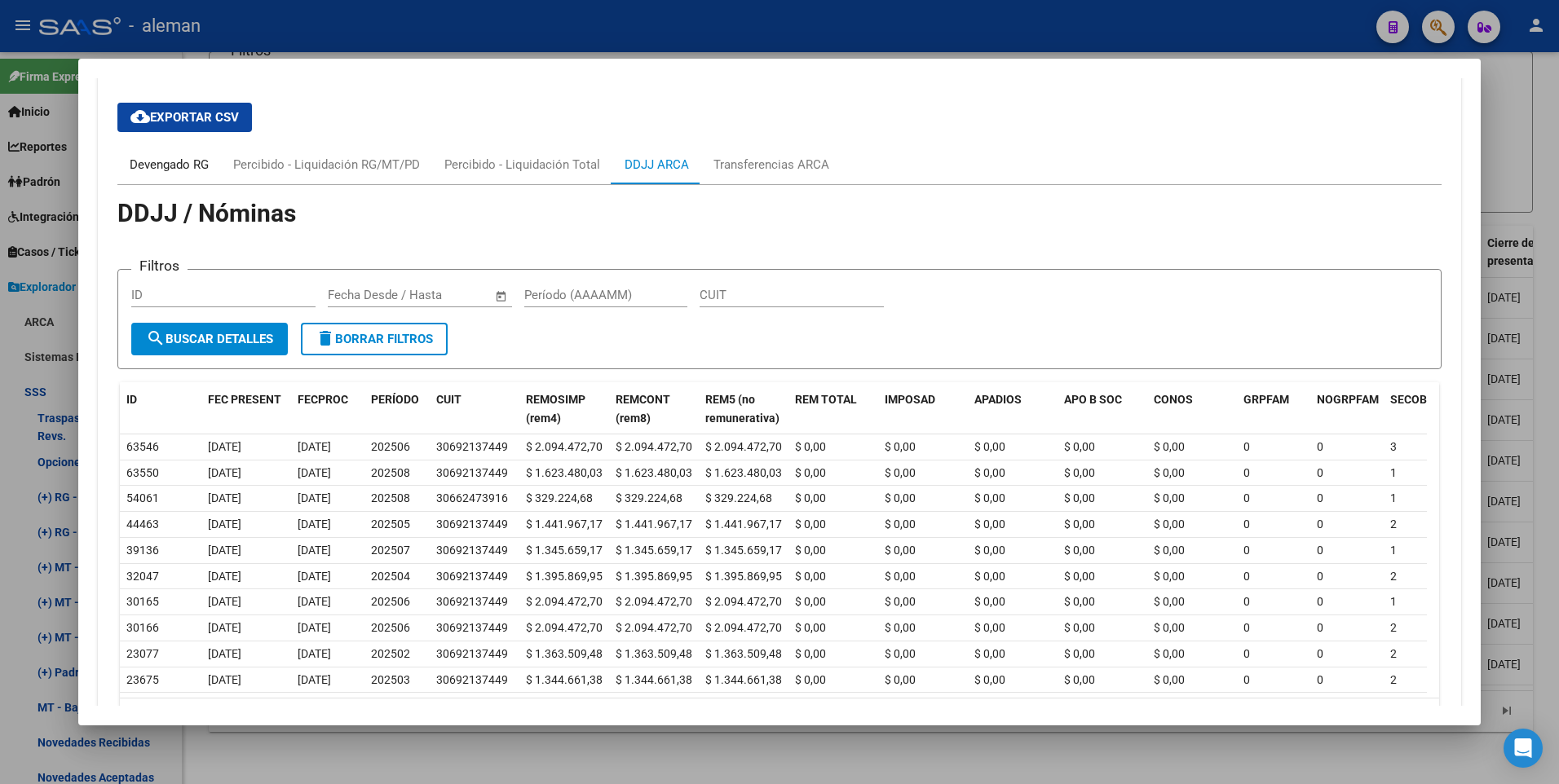
click at [186, 166] on div "Devengado RG" at bounding box center [169, 164] width 79 height 18
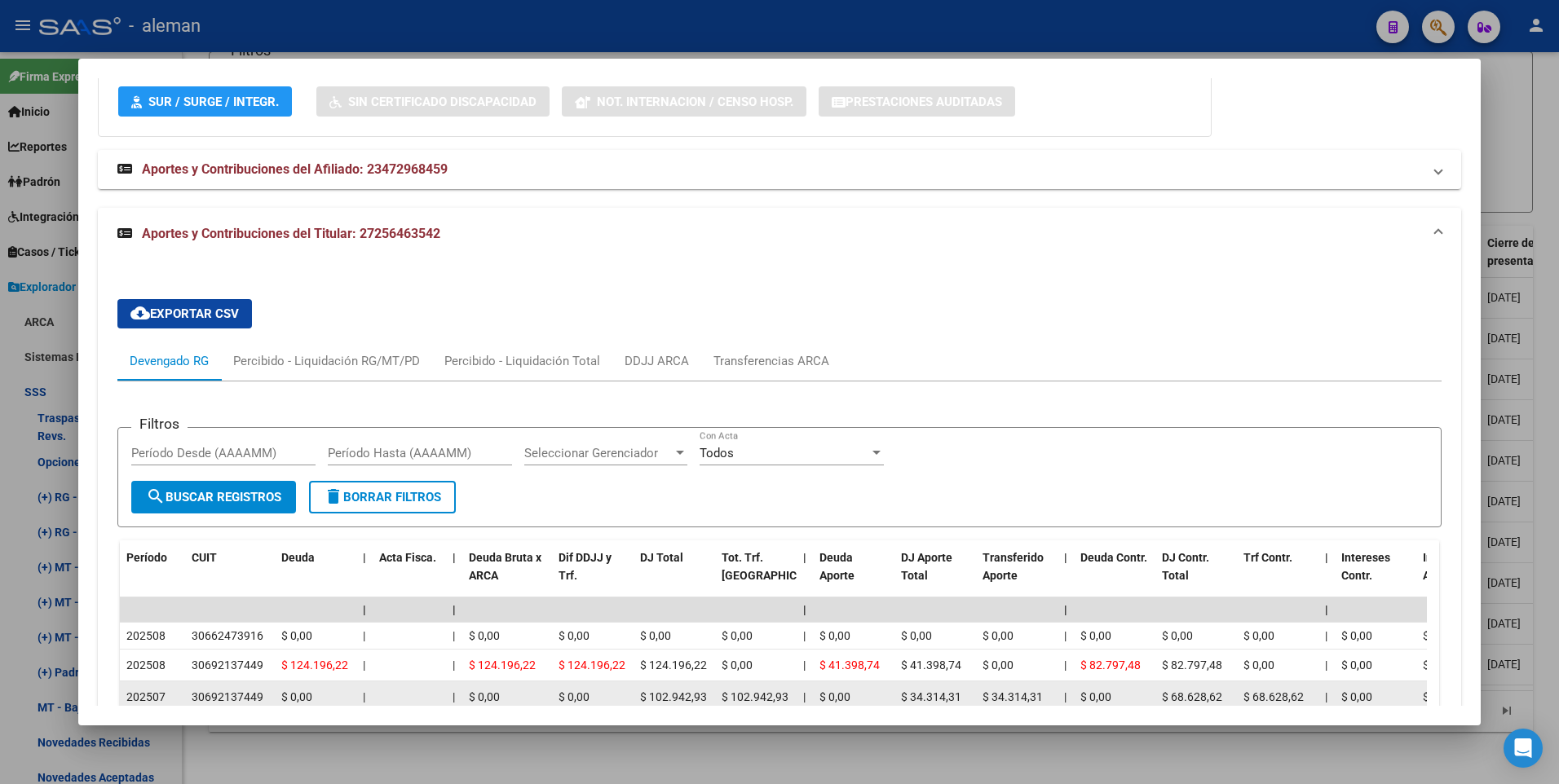
scroll to position [1125, 0]
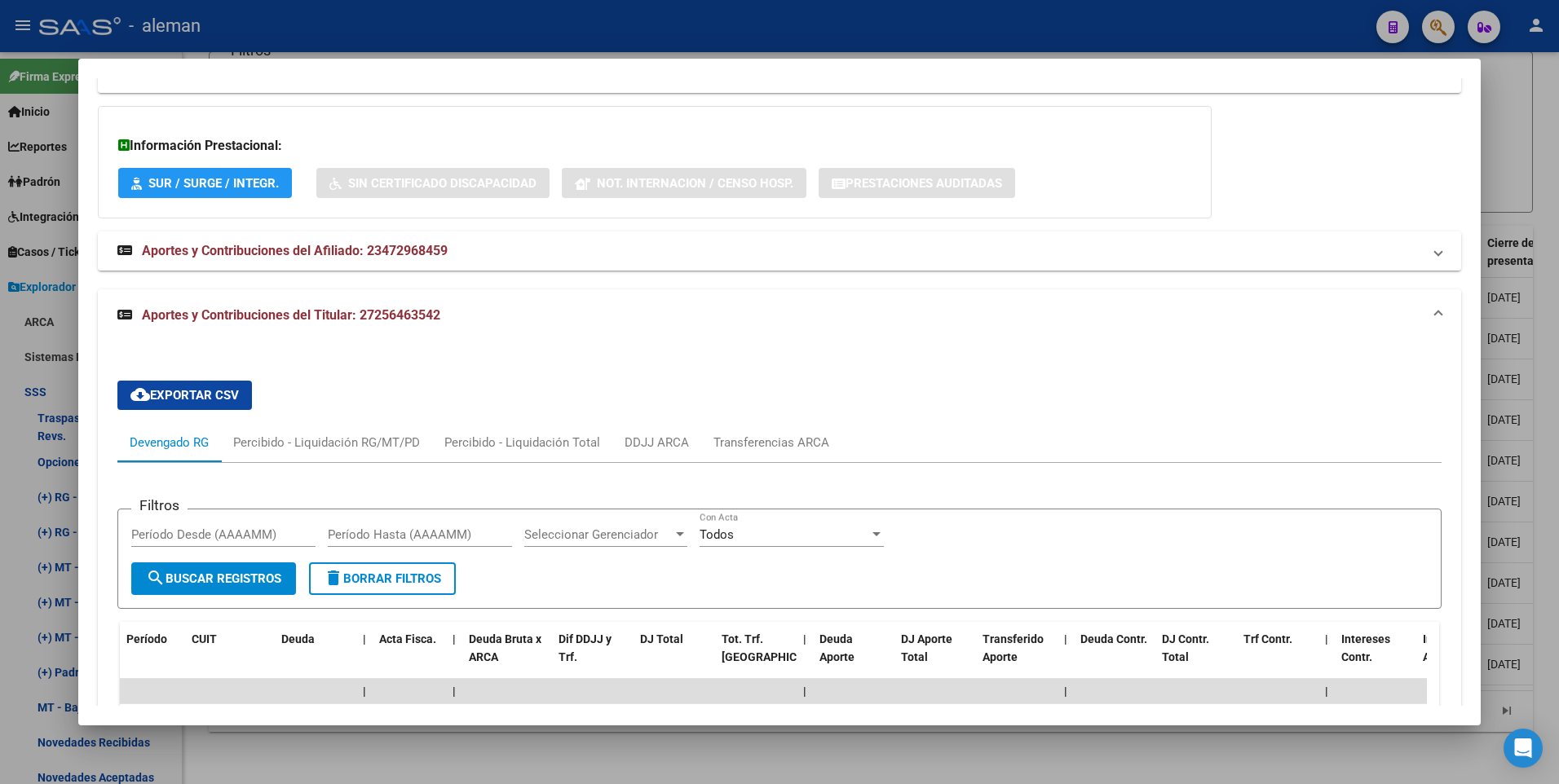
click at [754, 365] on div "cloud_download Exportar CSV Devengado RG Percibido - Liquidación RG/MT/PD Perci…" at bounding box center [779, 709] width 1364 height 734
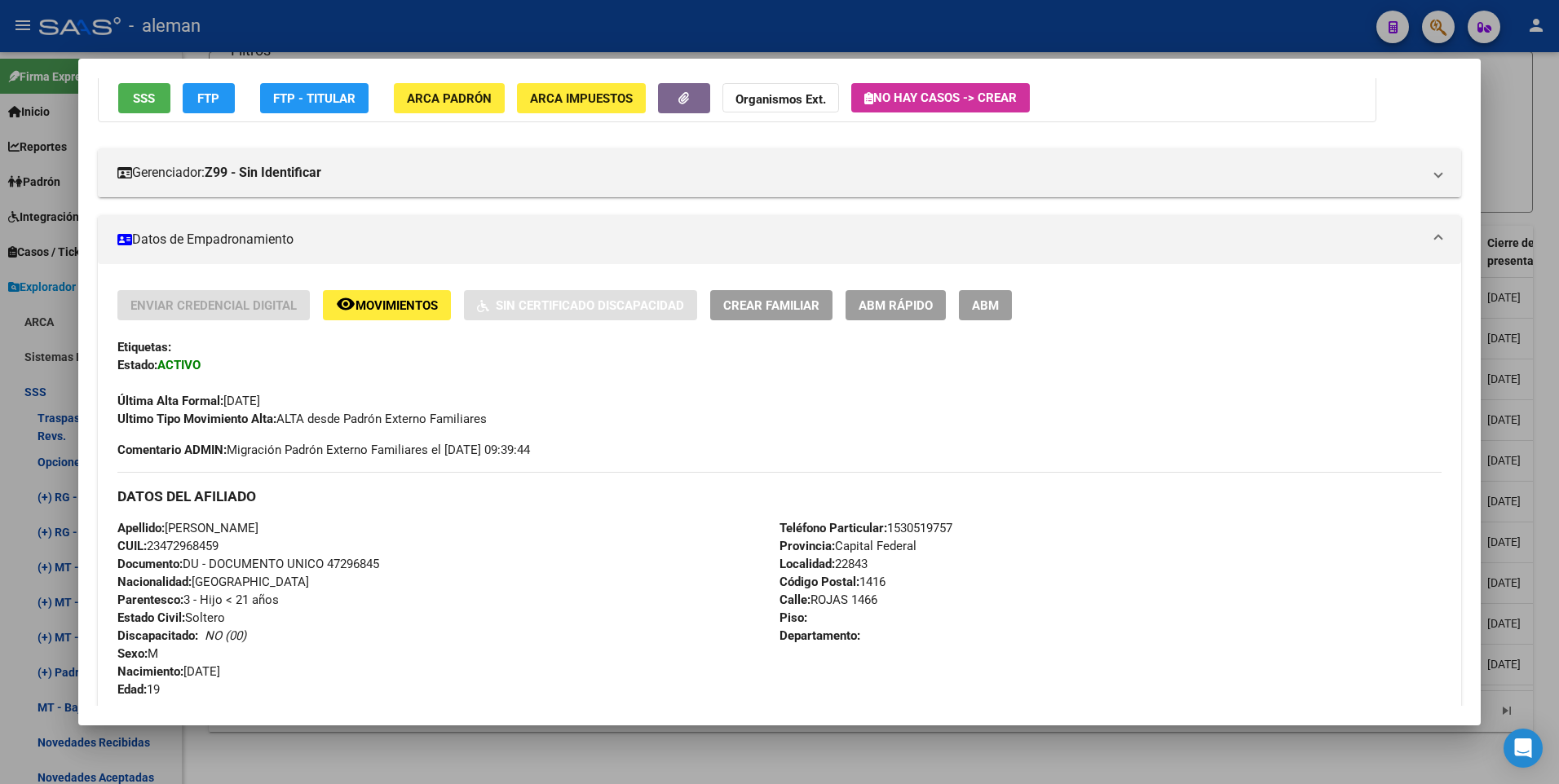
scroll to position [0, 0]
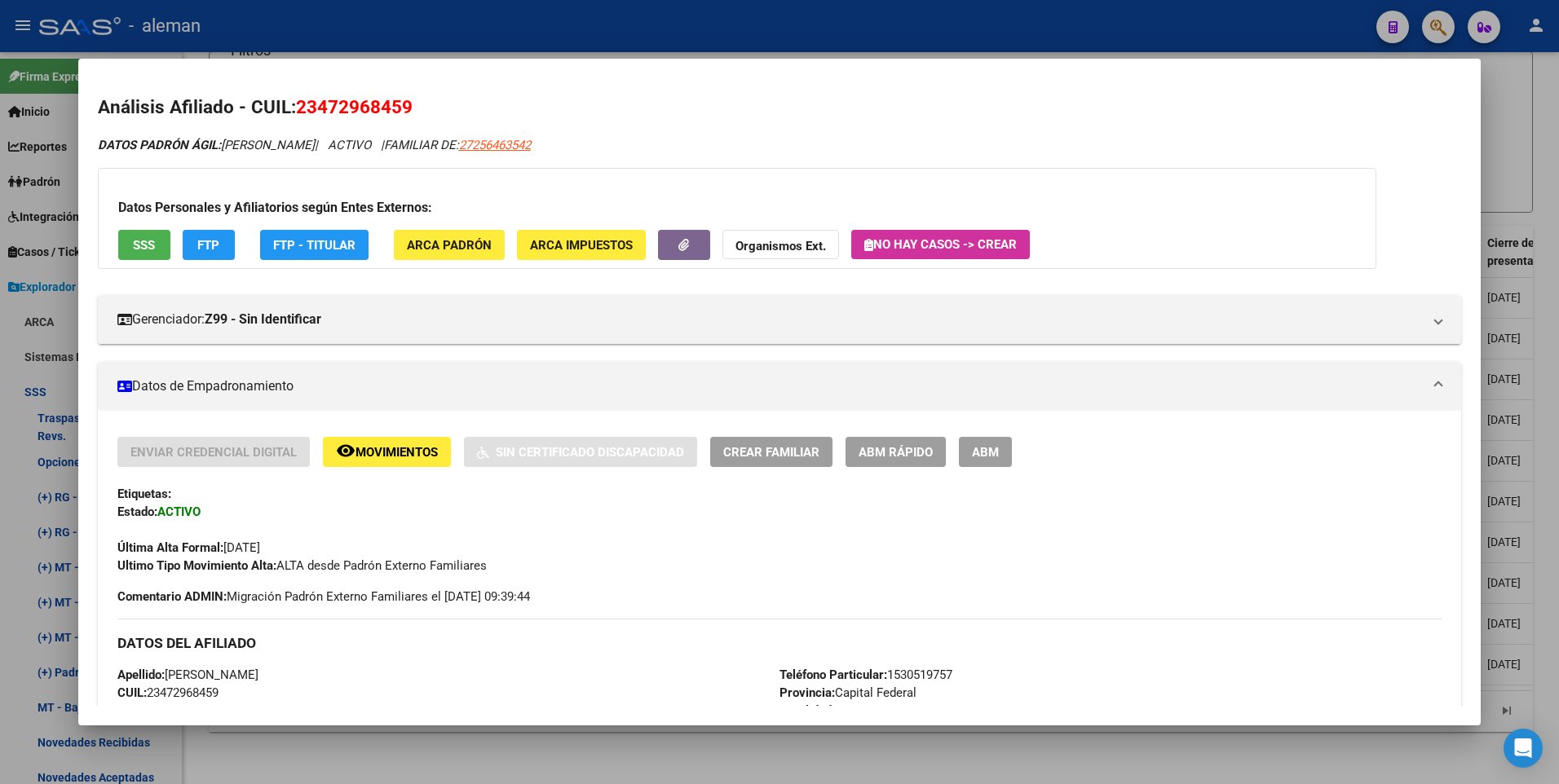
click at [1549, 149] on div at bounding box center [779, 392] width 1559 height 784
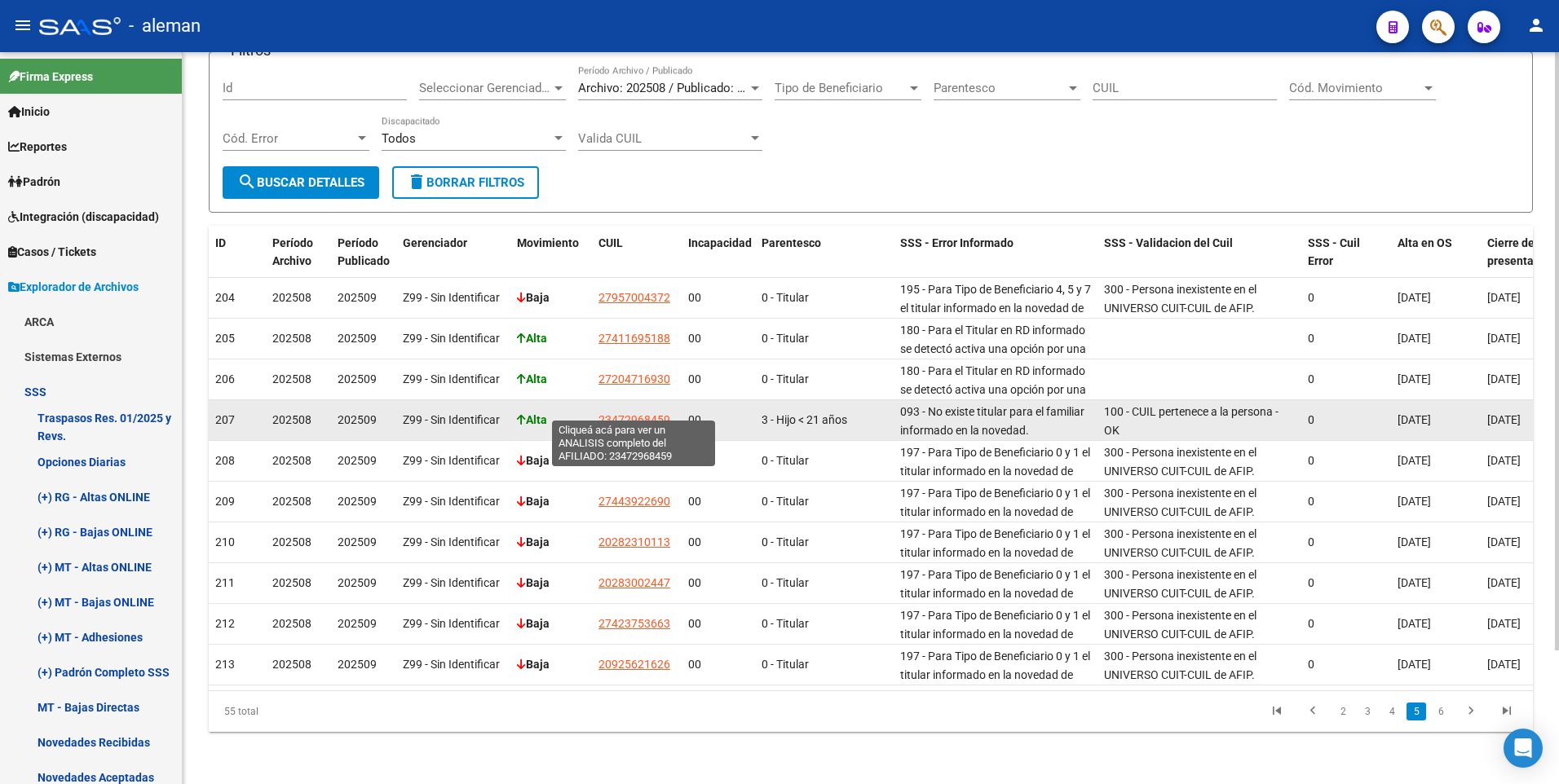
click at [642, 414] on span "23472968459" at bounding box center [634, 420] width 72 height 13
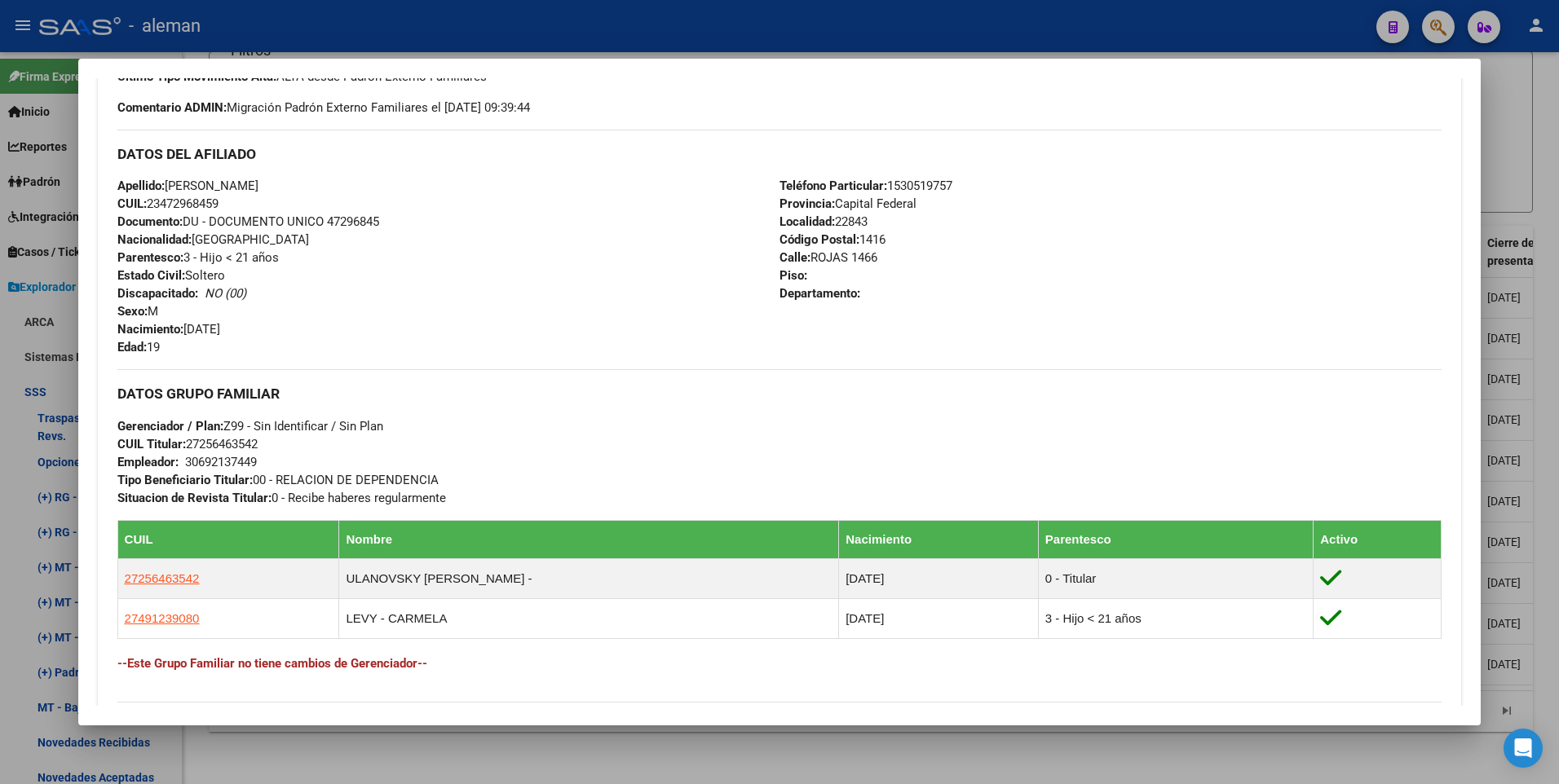
scroll to position [571, 0]
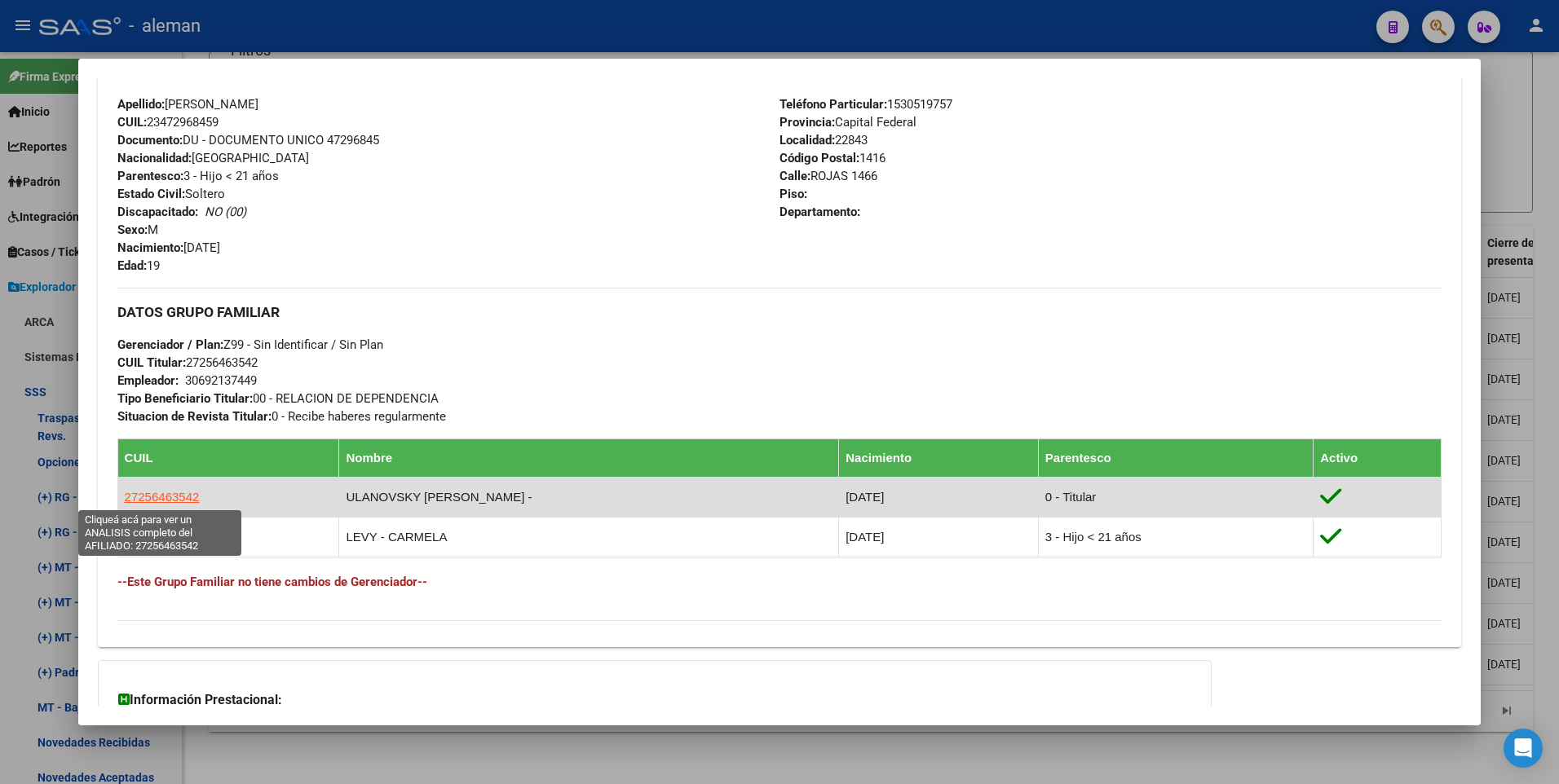
click at [181, 492] on span "27256463542" at bounding box center [162, 496] width 75 height 14
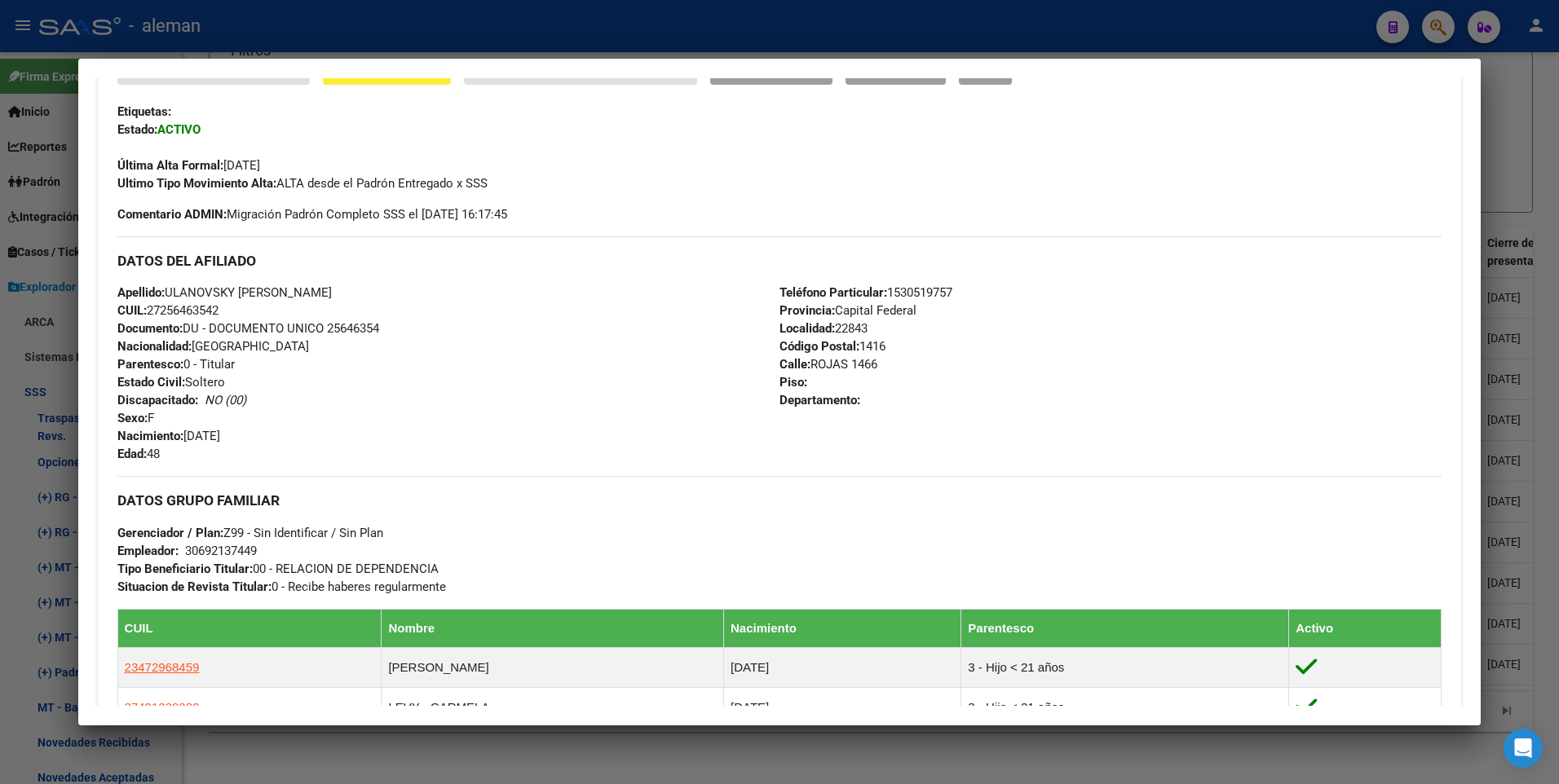
scroll to position [464, 0]
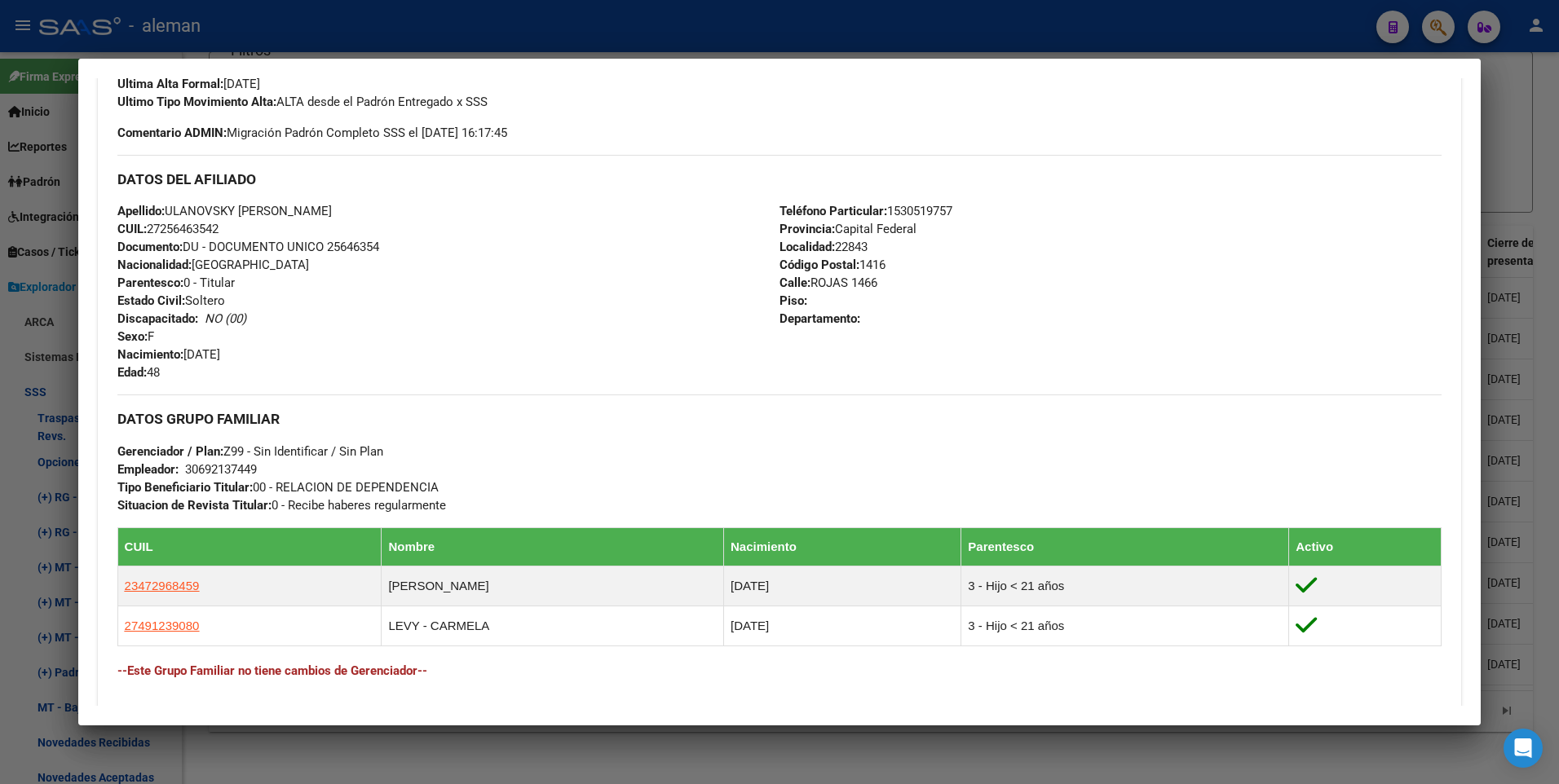
click at [1549, 168] on div at bounding box center [779, 392] width 1559 height 784
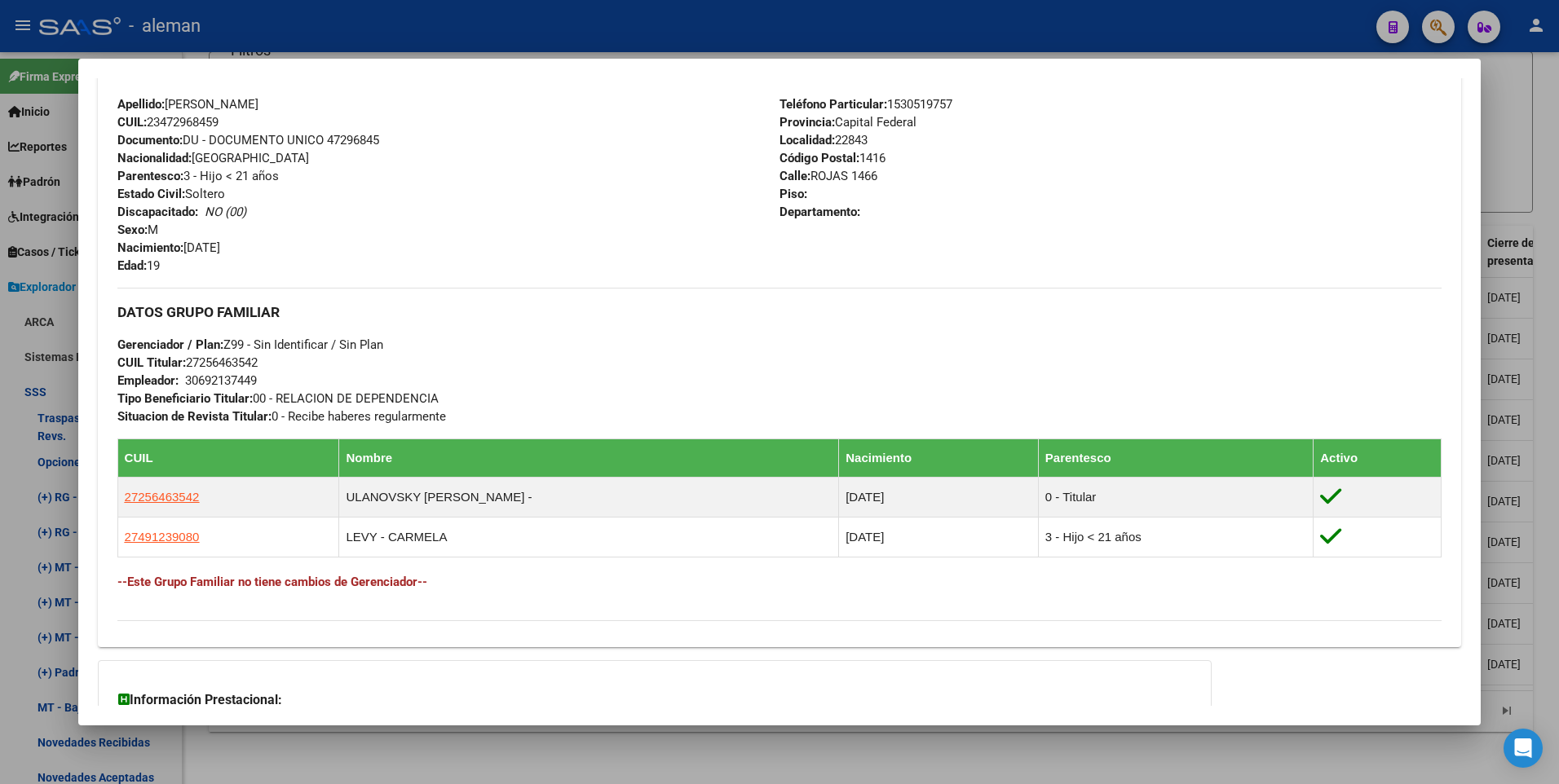
click at [1543, 207] on div at bounding box center [779, 392] width 1559 height 784
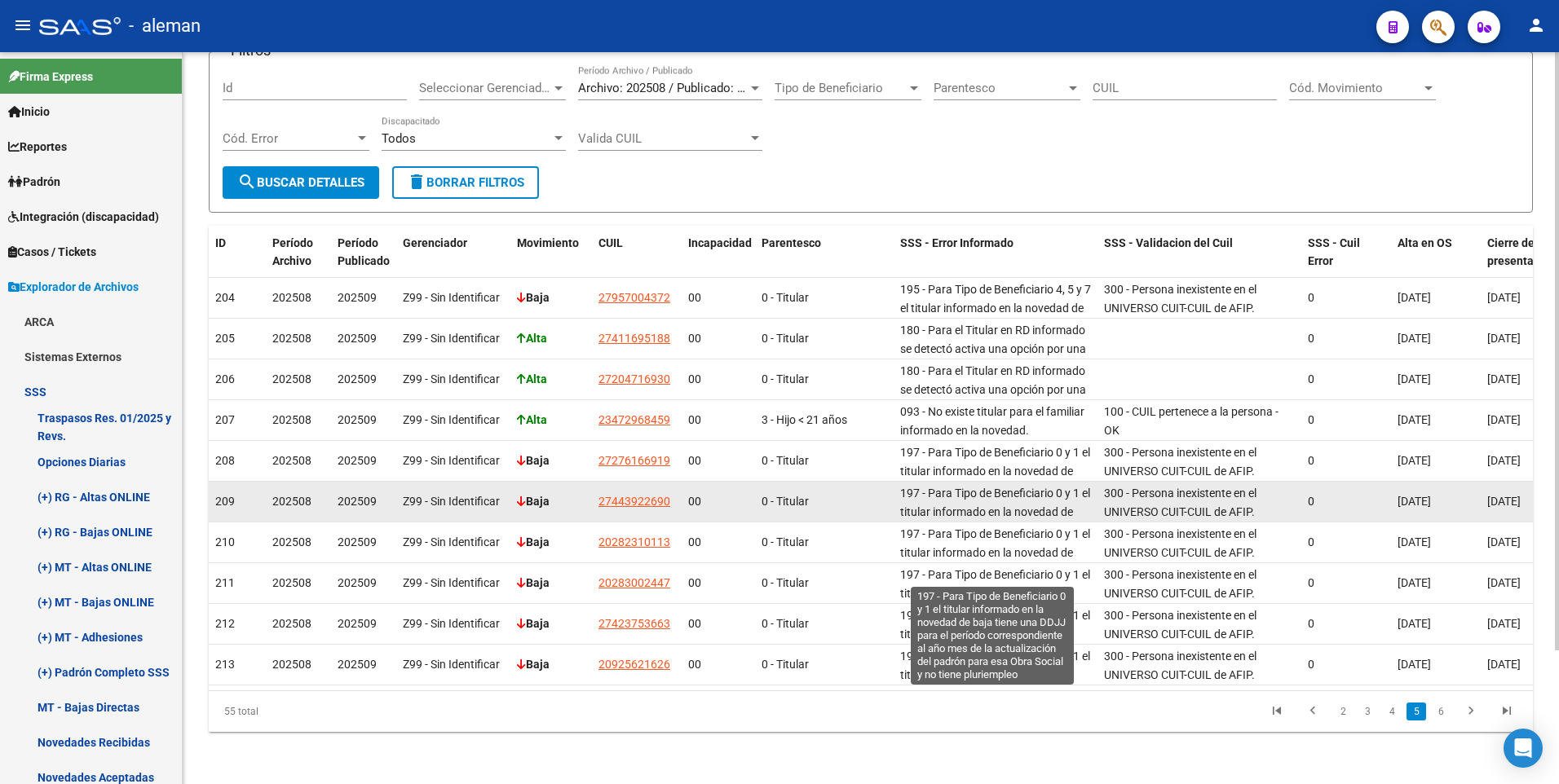
scroll to position [78, 0]
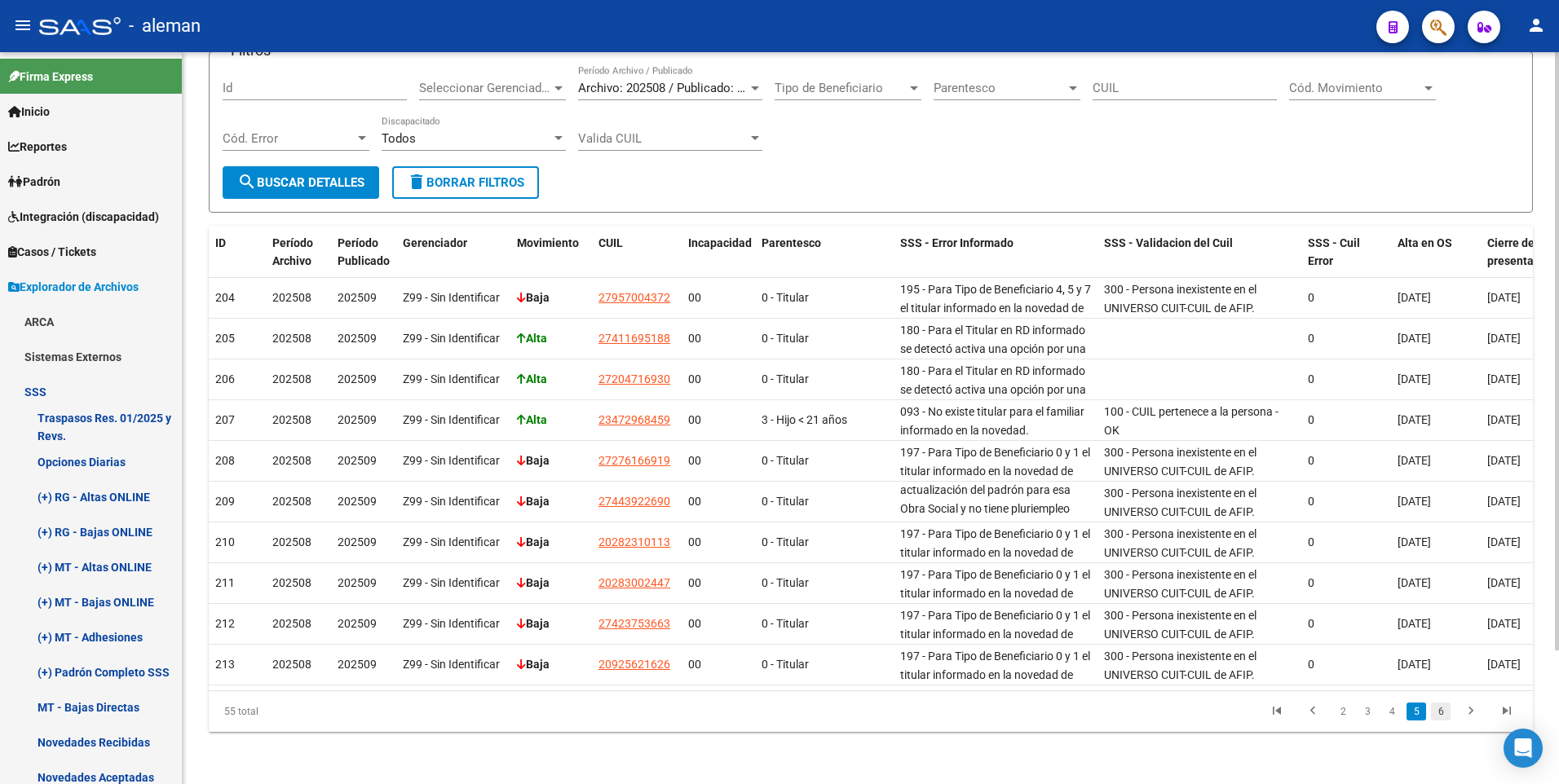
click at [1443, 709] on link "6" at bounding box center [1441, 711] width 20 height 18
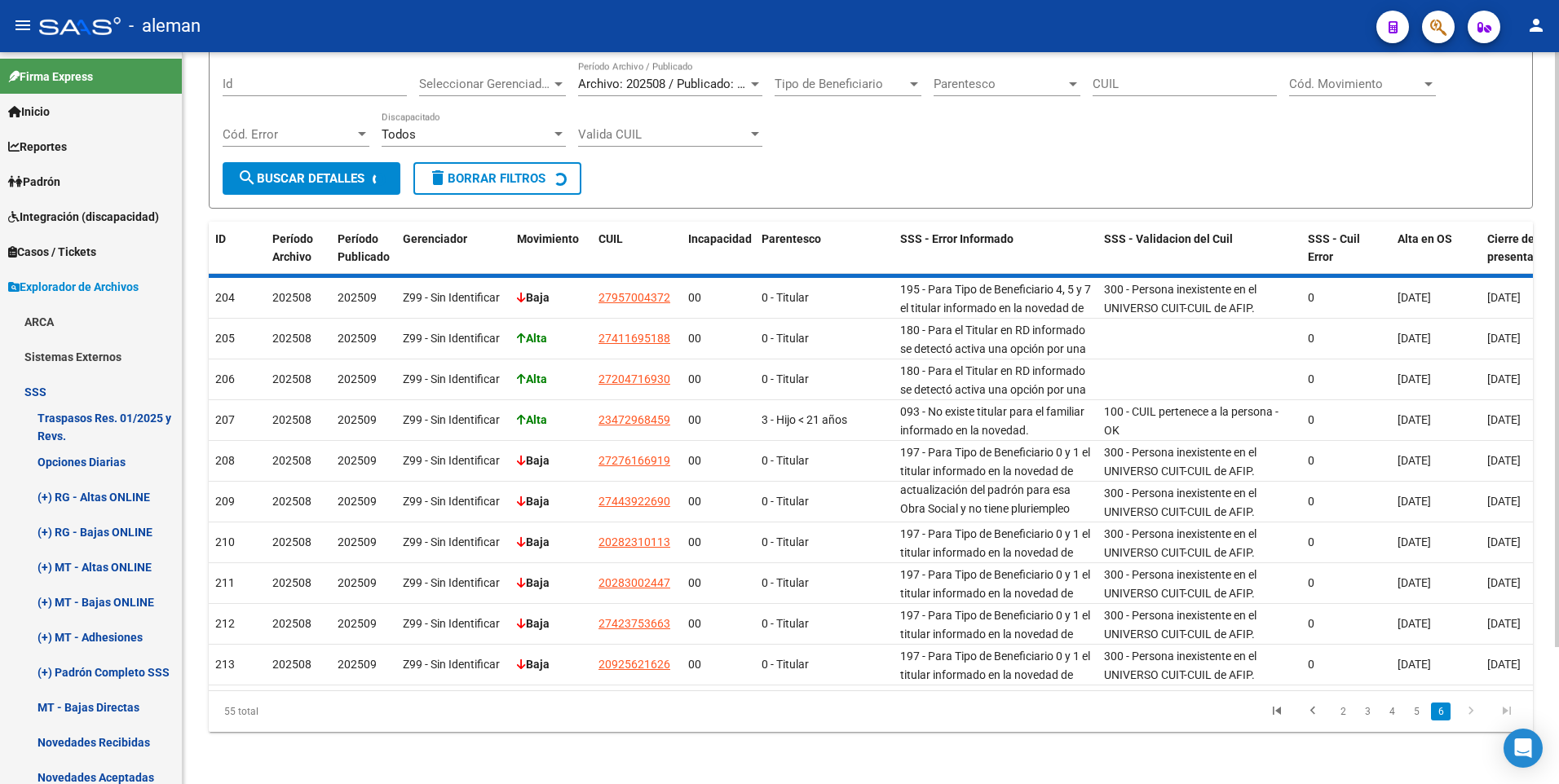
scroll to position [0, 0]
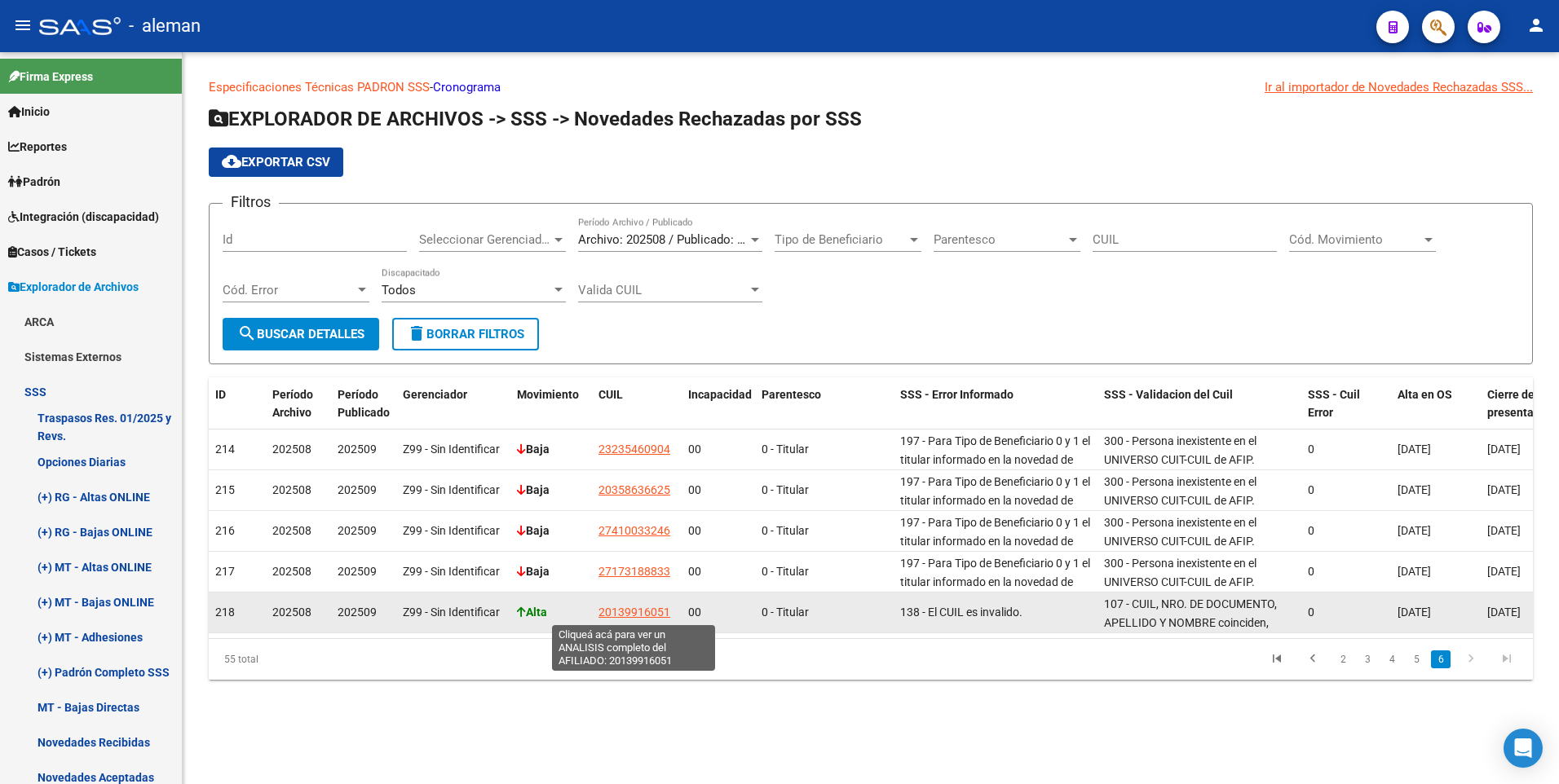
click at [632, 609] on span "20139916051" at bounding box center [634, 611] width 72 height 13
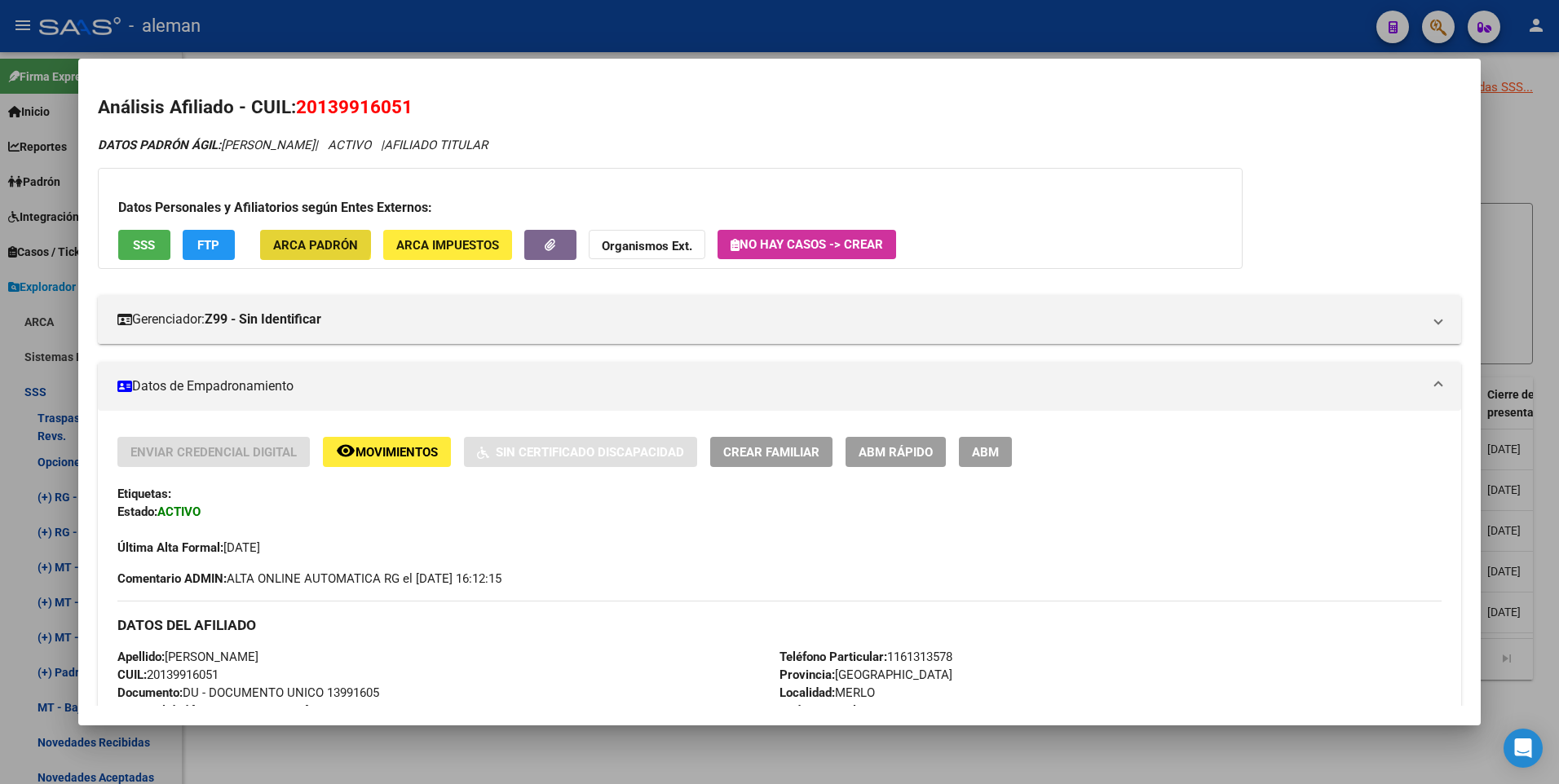
click at [313, 242] on span "ARCA Padrón" at bounding box center [315, 245] width 85 height 15
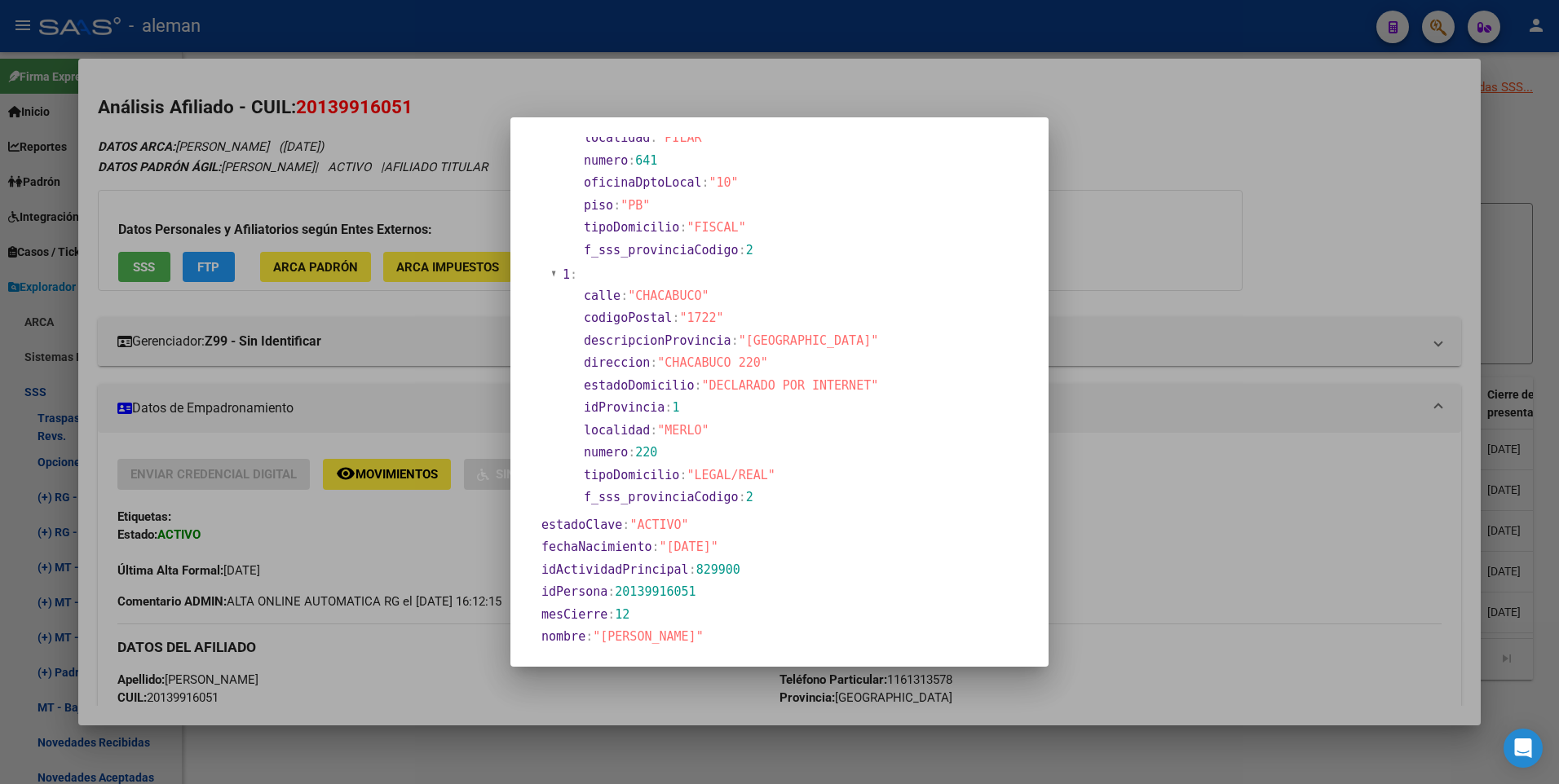
scroll to position [326, 0]
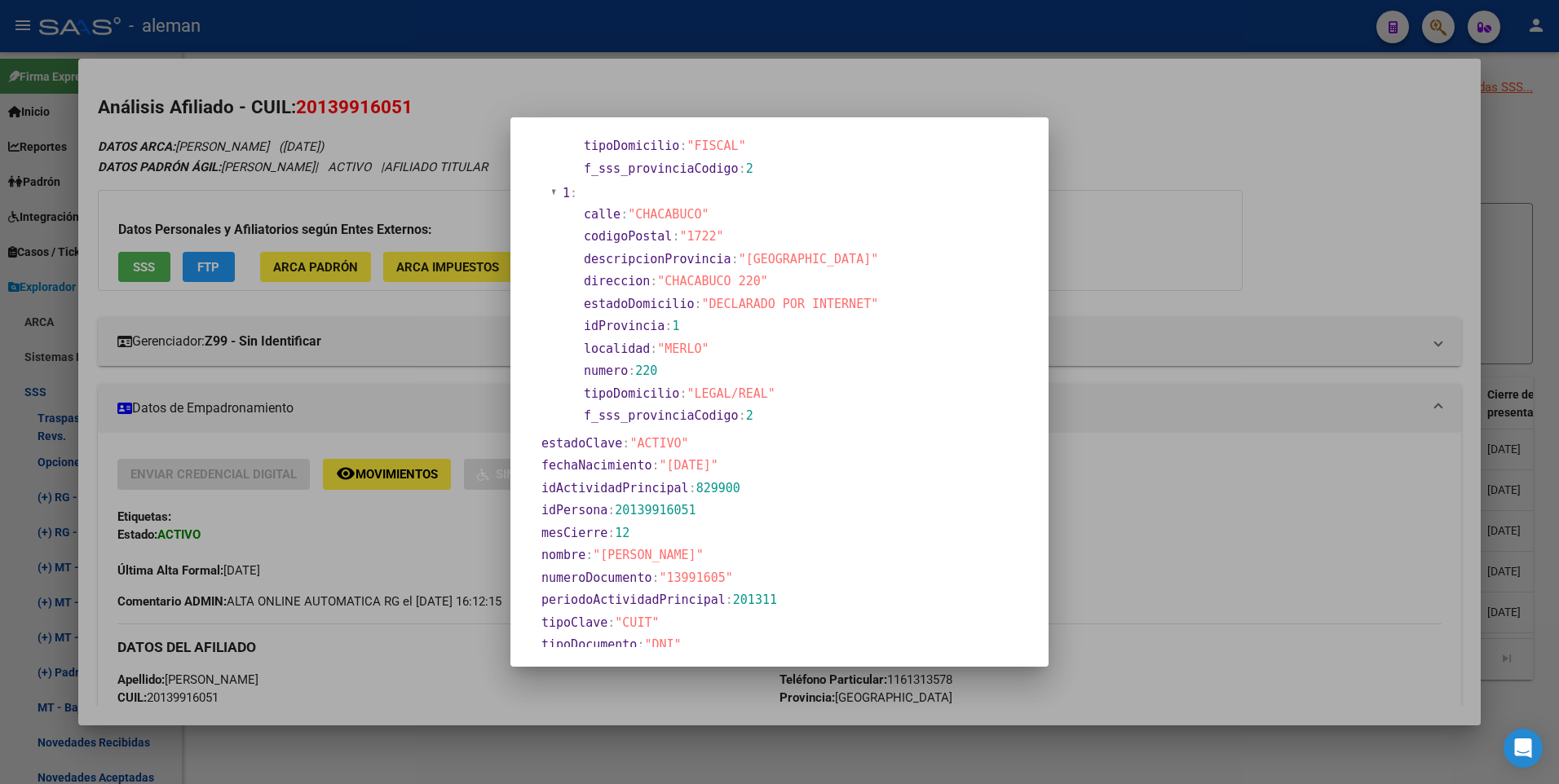
click at [1340, 244] on div at bounding box center [779, 392] width 1559 height 784
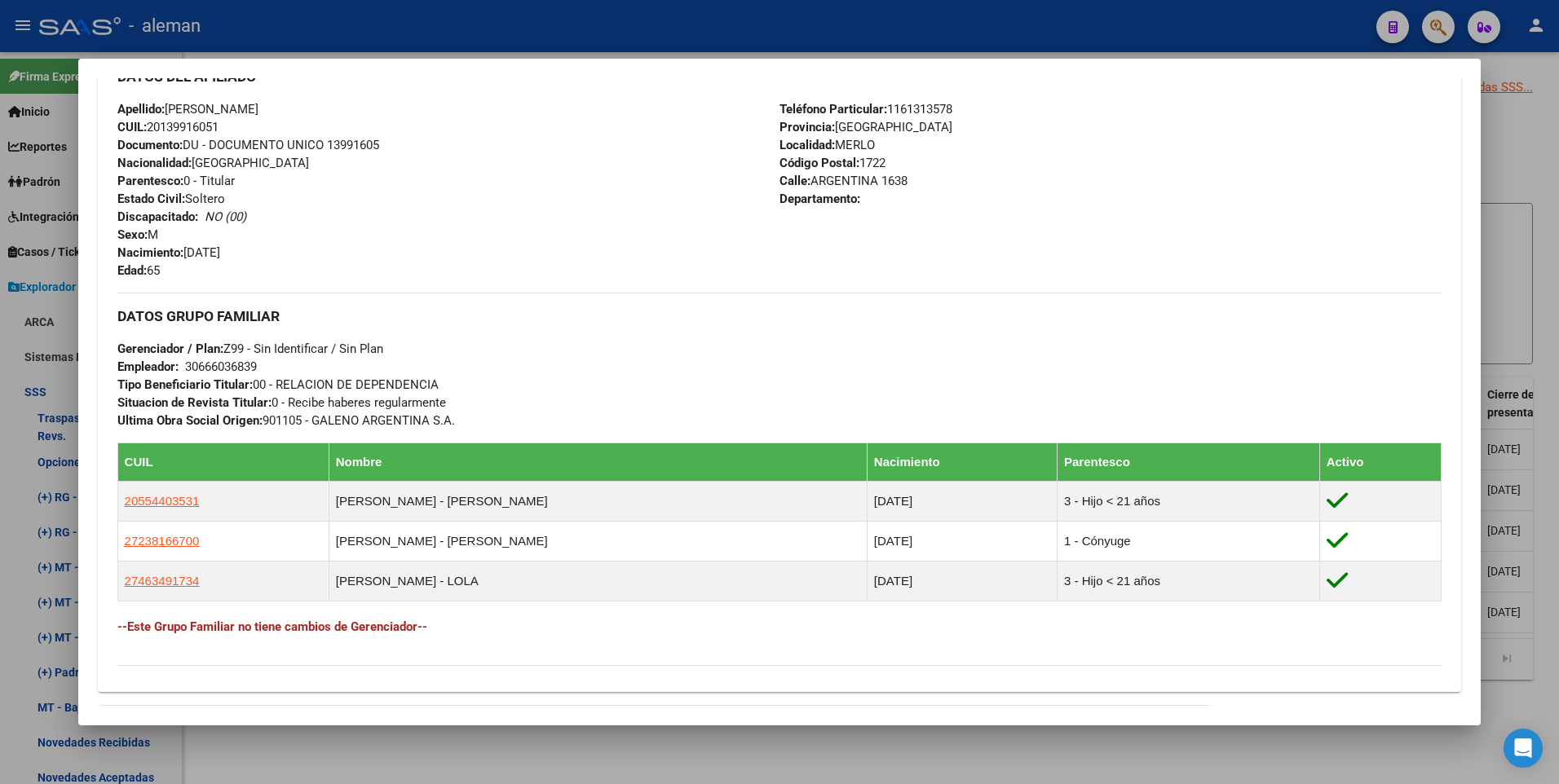
scroll to position [489, 0]
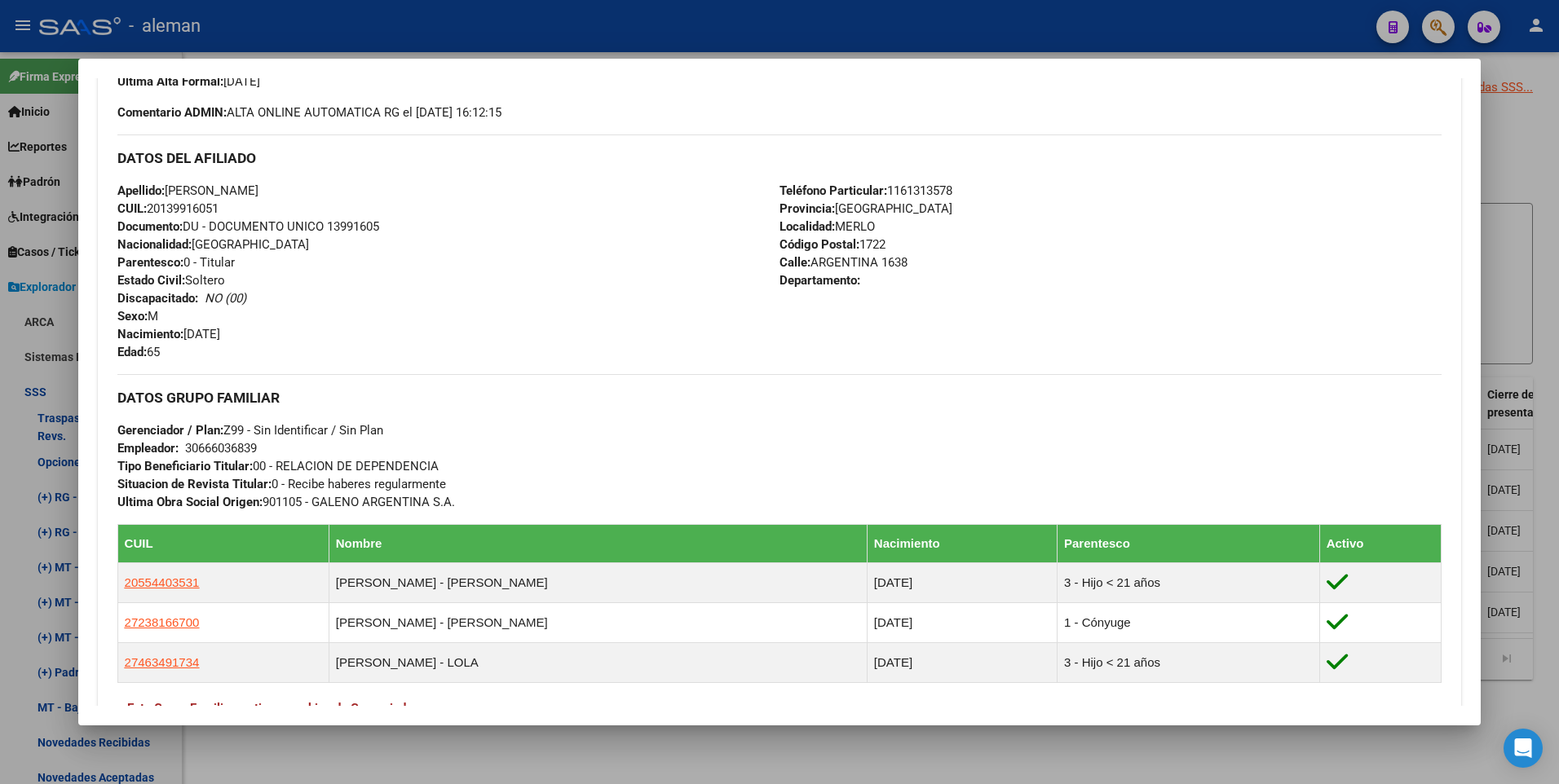
click at [1549, 351] on div at bounding box center [779, 392] width 1559 height 784
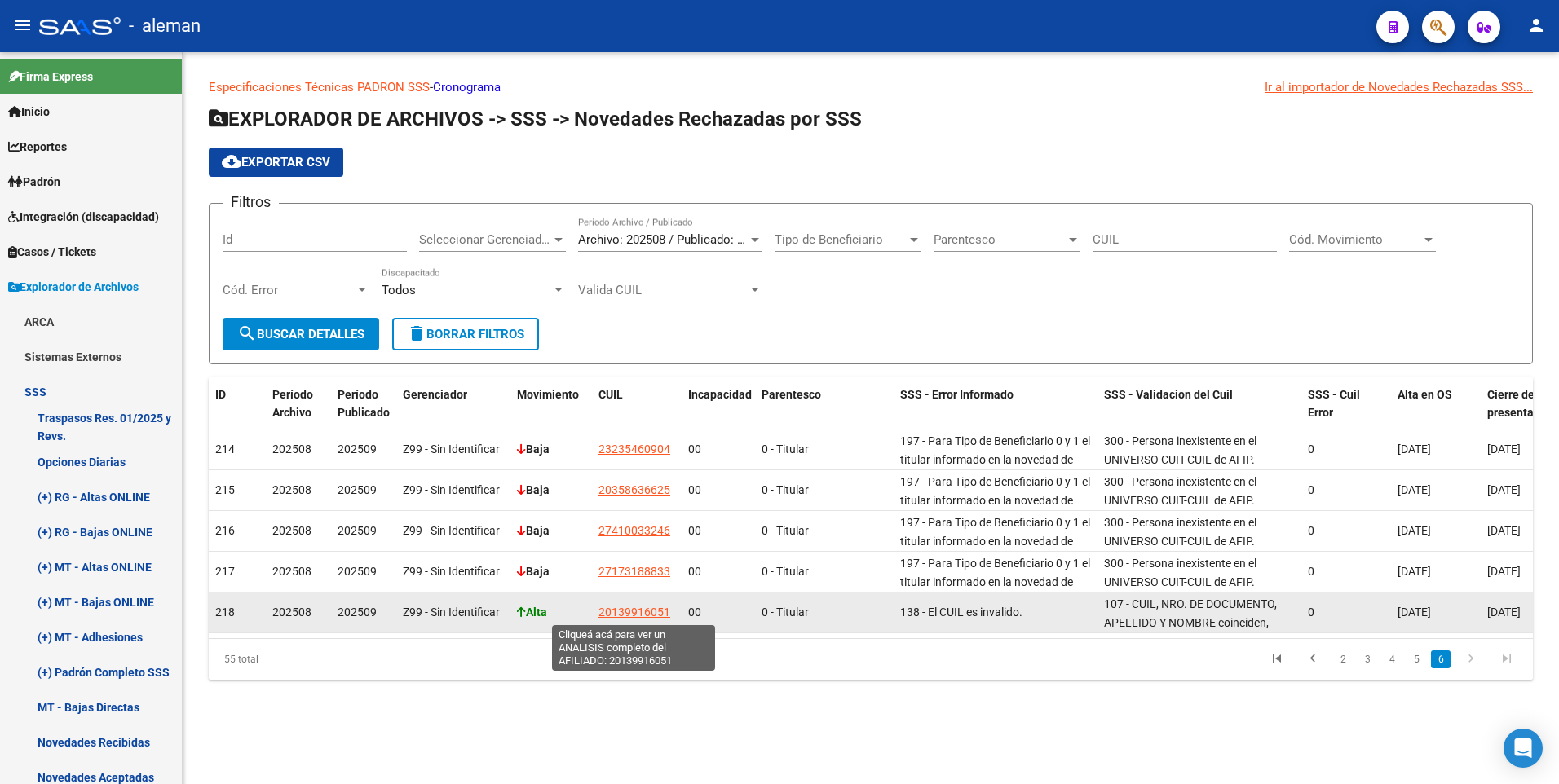
click at [625, 609] on span "20139916051" at bounding box center [634, 611] width 72 height 13
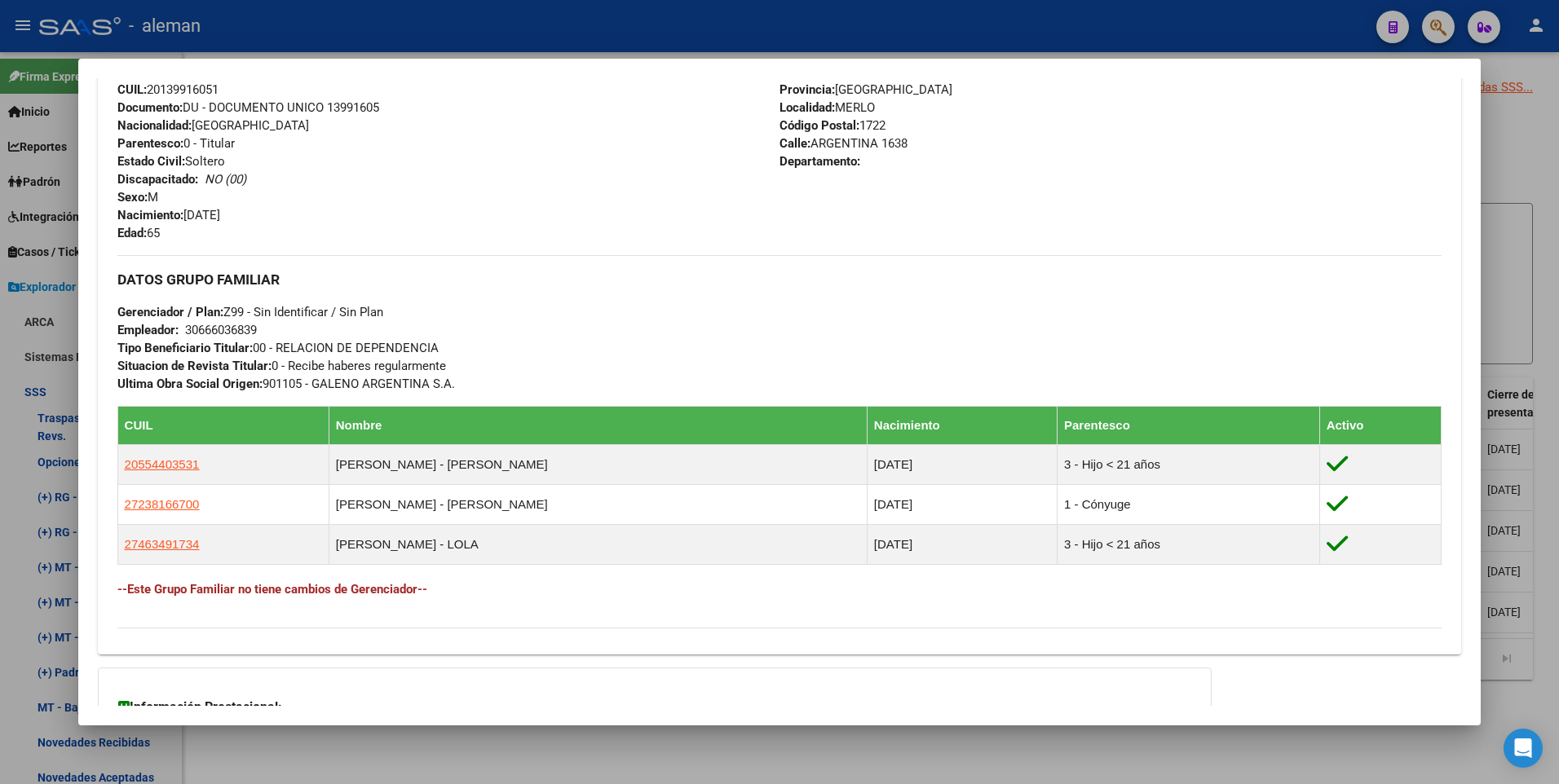
scroll to position [259, 0]
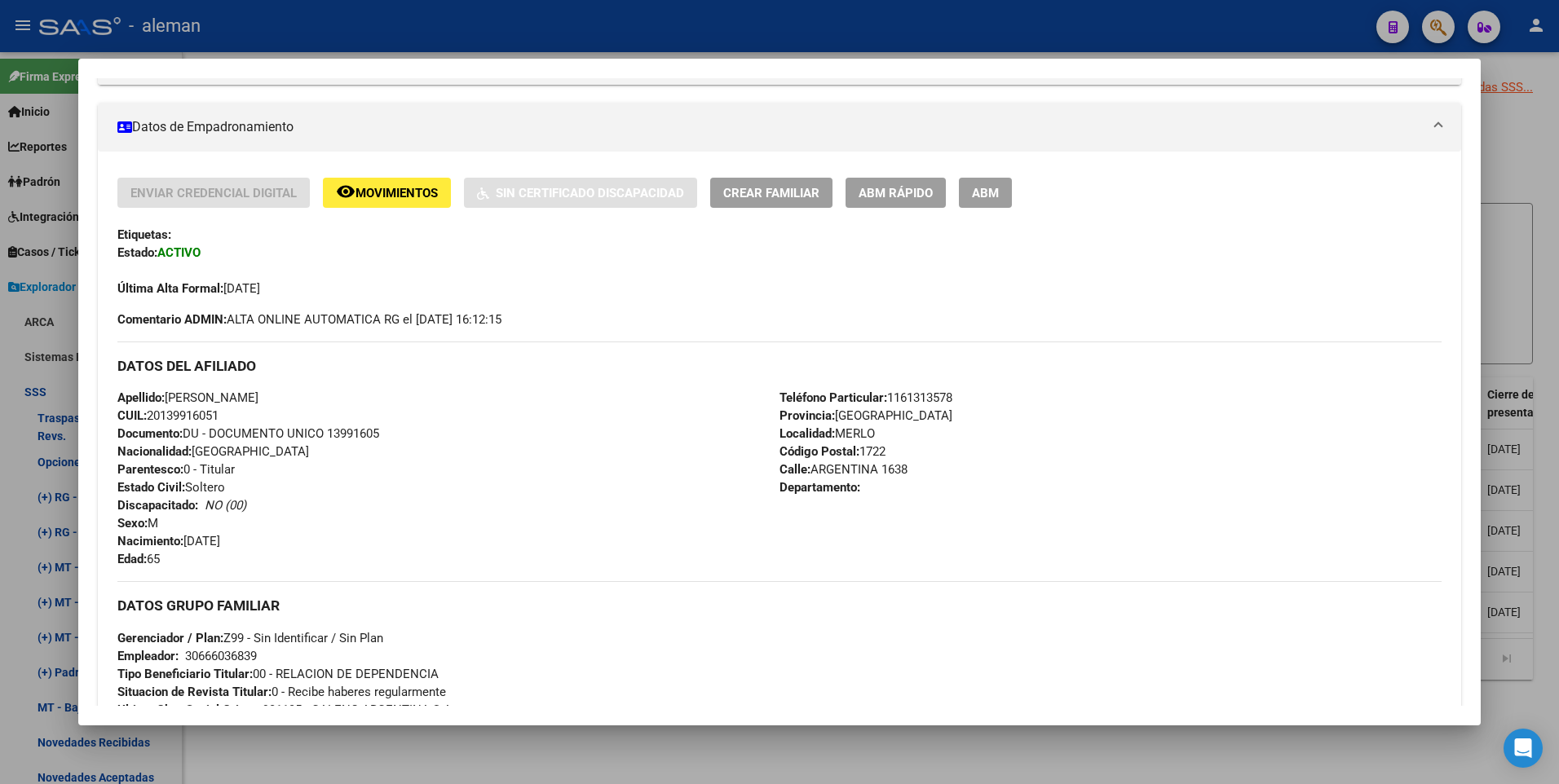
click at [504, 433] on div "Apellido: [PERSON_NAME] CUIL: 20139916051 Documento: DU - DOCUMENTO UNICO 13991…" at bounding box center [448, 478] width 662 height 180
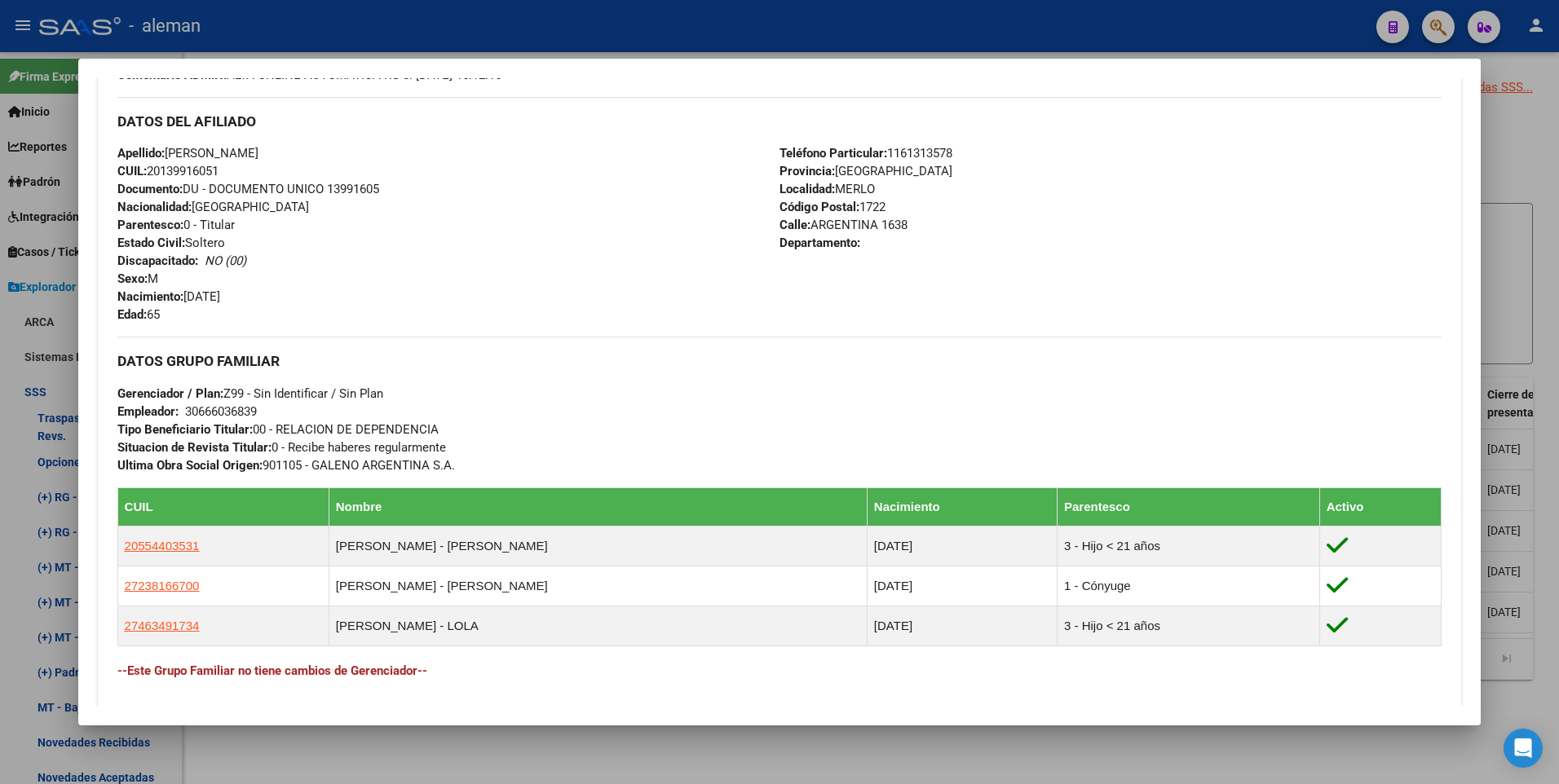
scroll to position [422, 0]
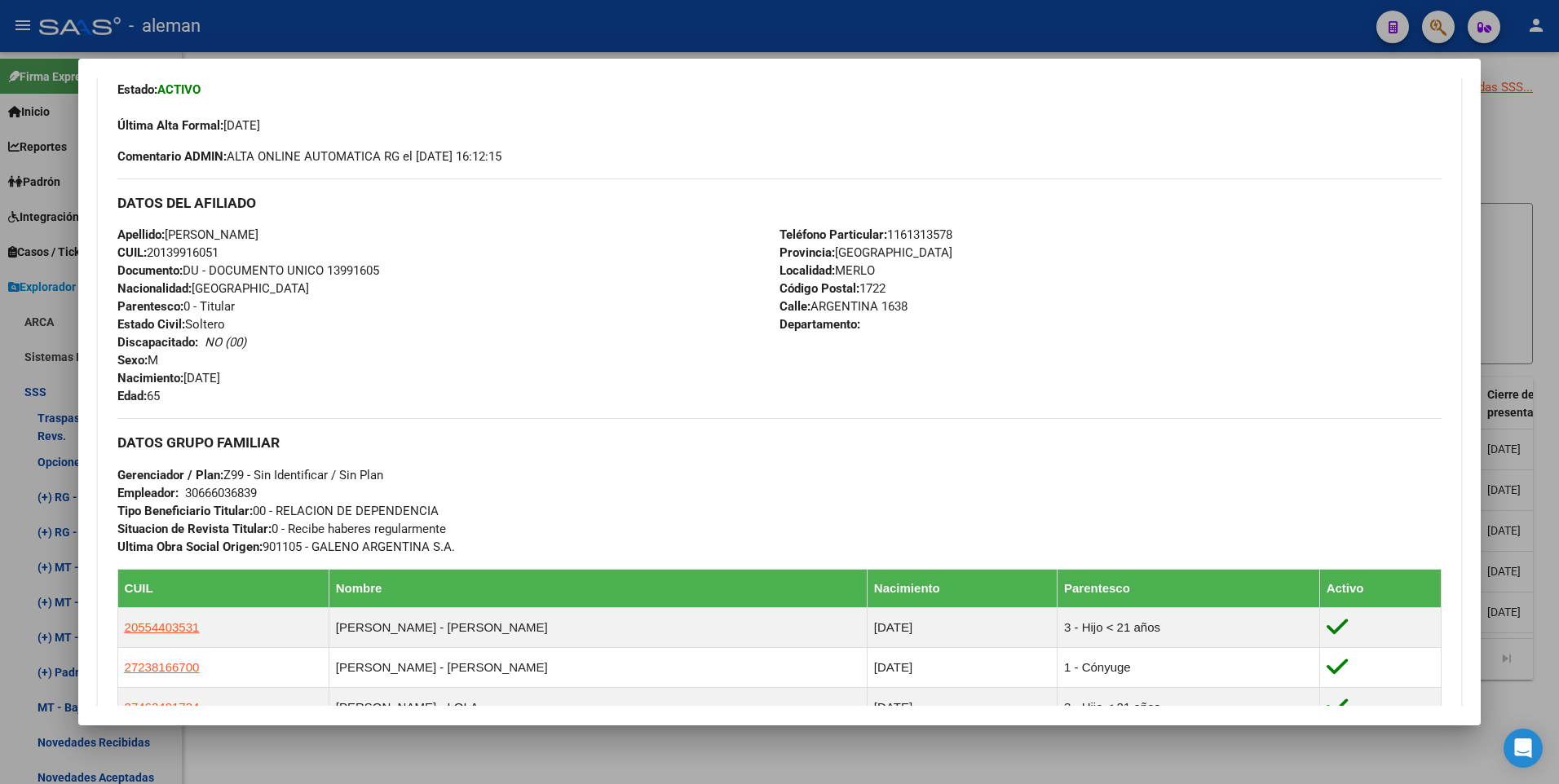
click at [398, 353] on div "Apellido: [PERSON_NAME] CUIL: 20139916051 Documento: DU - DOCUMENTO UNICO 13991…" at bounding box center [448, 315] width 662 height 180
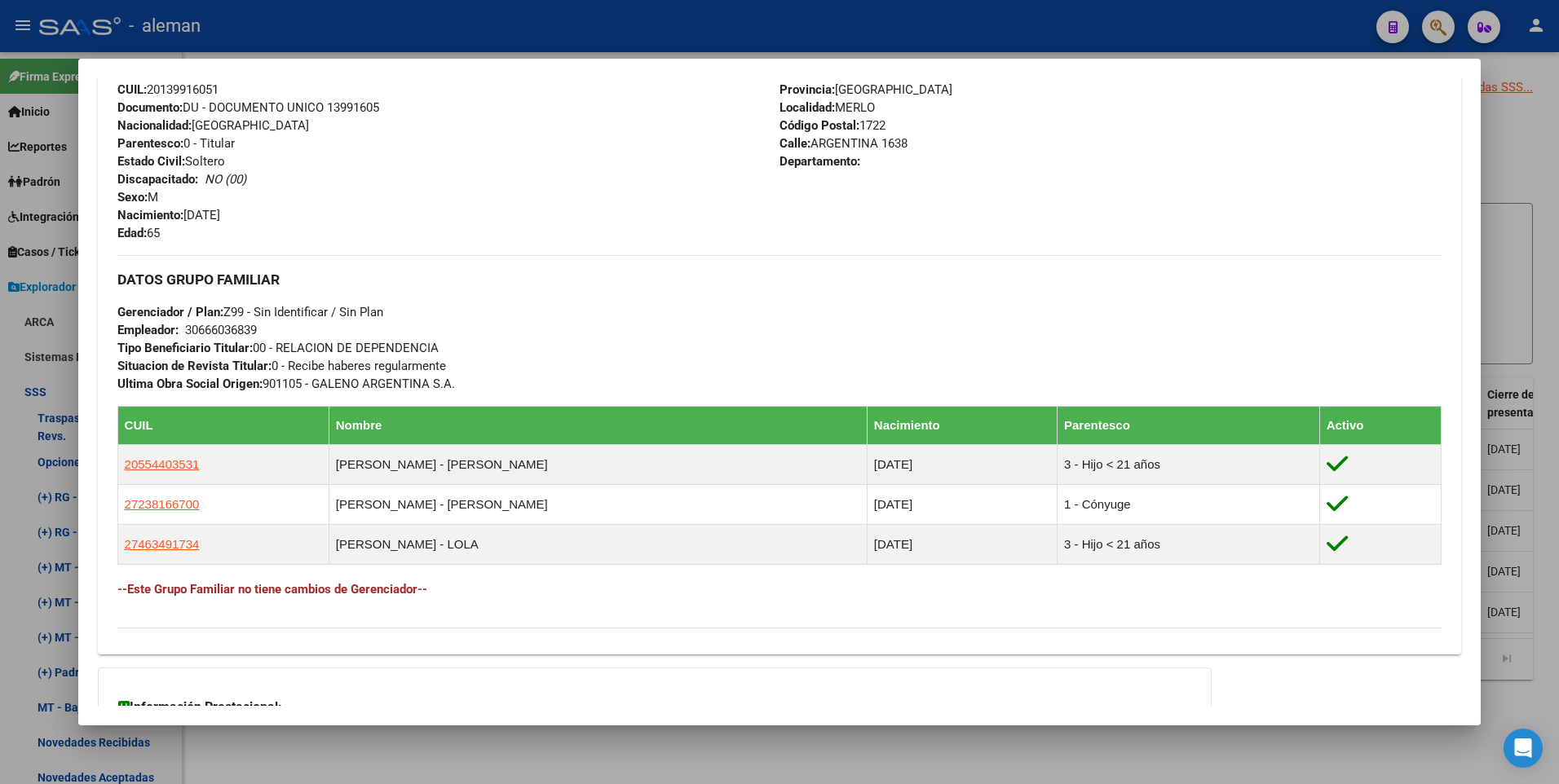
click at [671, 333] on div "DATOS GRUPO FAMILIAR Gerenciador / Plan: Z99 - Sin Identificar / Sin Plan Emple…" at bounding box center [780, 323] width 1325 height 137
click at [1123, 198] on div "Teléfono Particular: [PHONE_NUMBER] Provincia: [GEOGRAPHIC_DATA] Localidad: MER…" at bounding box center [1110, 153] width 662 height 180
click at [1541, 180] on div at bounding box center [779, 392] width 1559 height 784
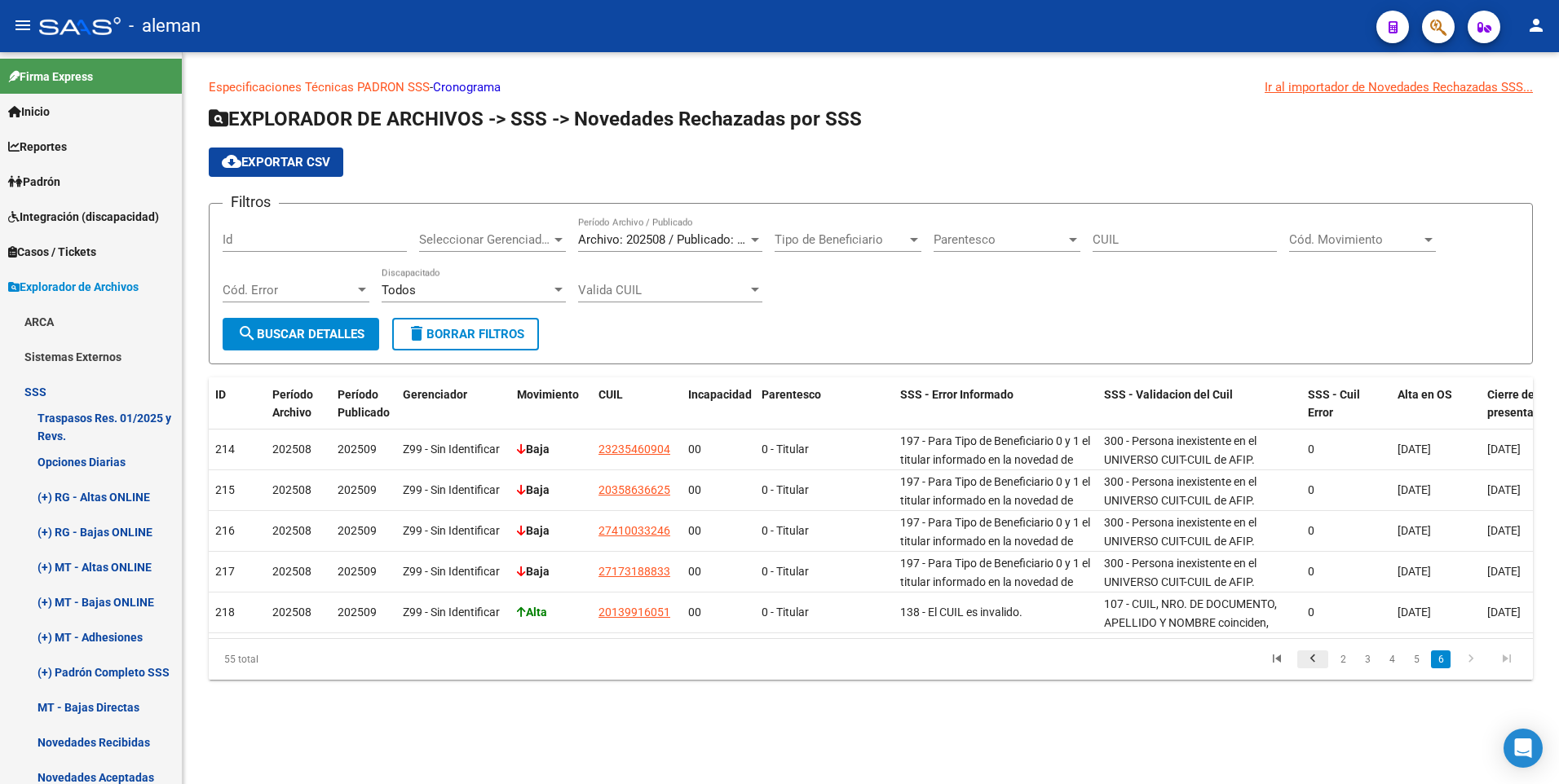
click at [1315, 667] on icon "go to previous page" at bounding box center [1312, 661] width 22 height 20
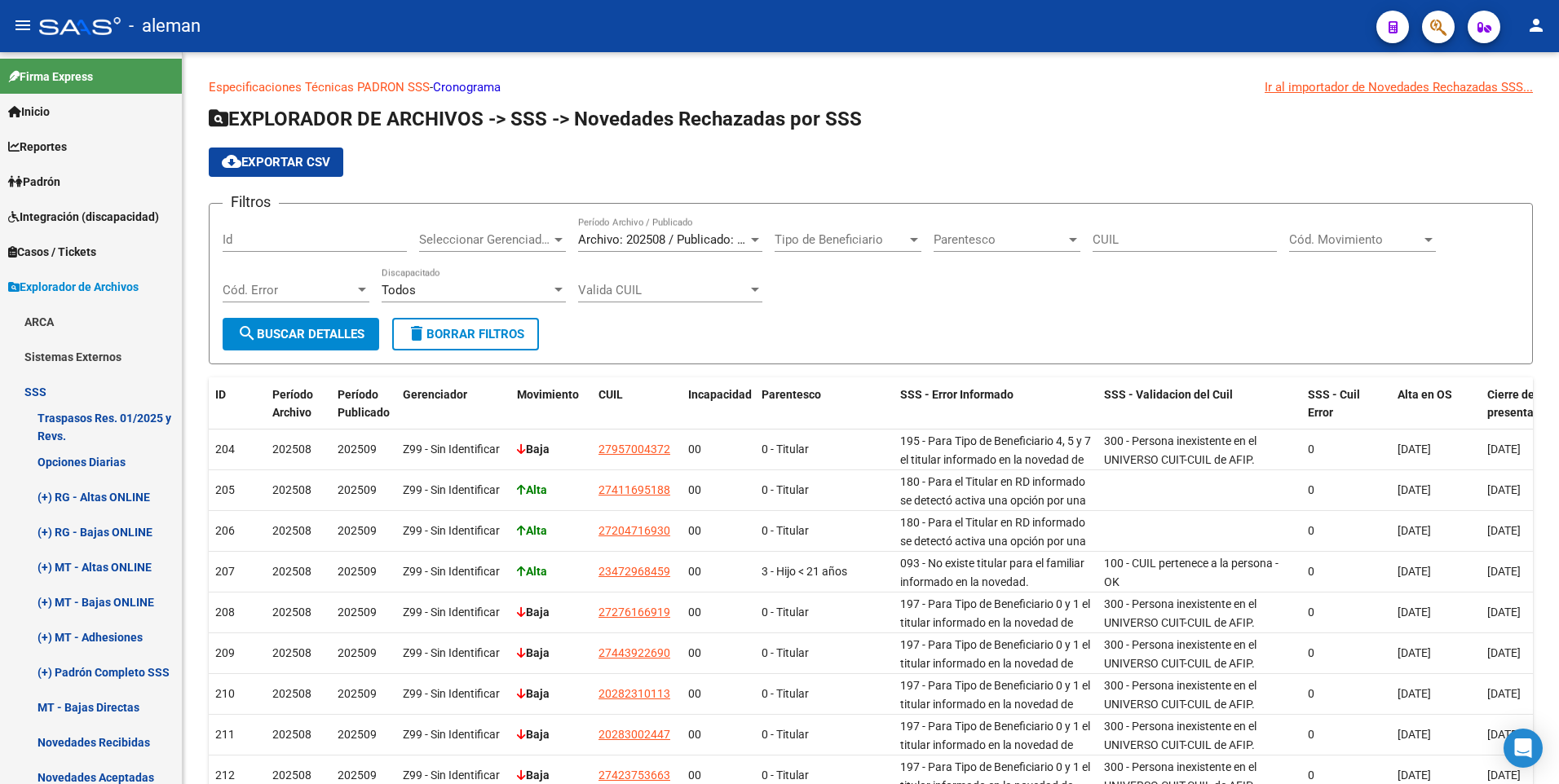
click at [1315, 667] on datatable-body-cell "0" at bounding box center [1347, 653] width 90 height 40
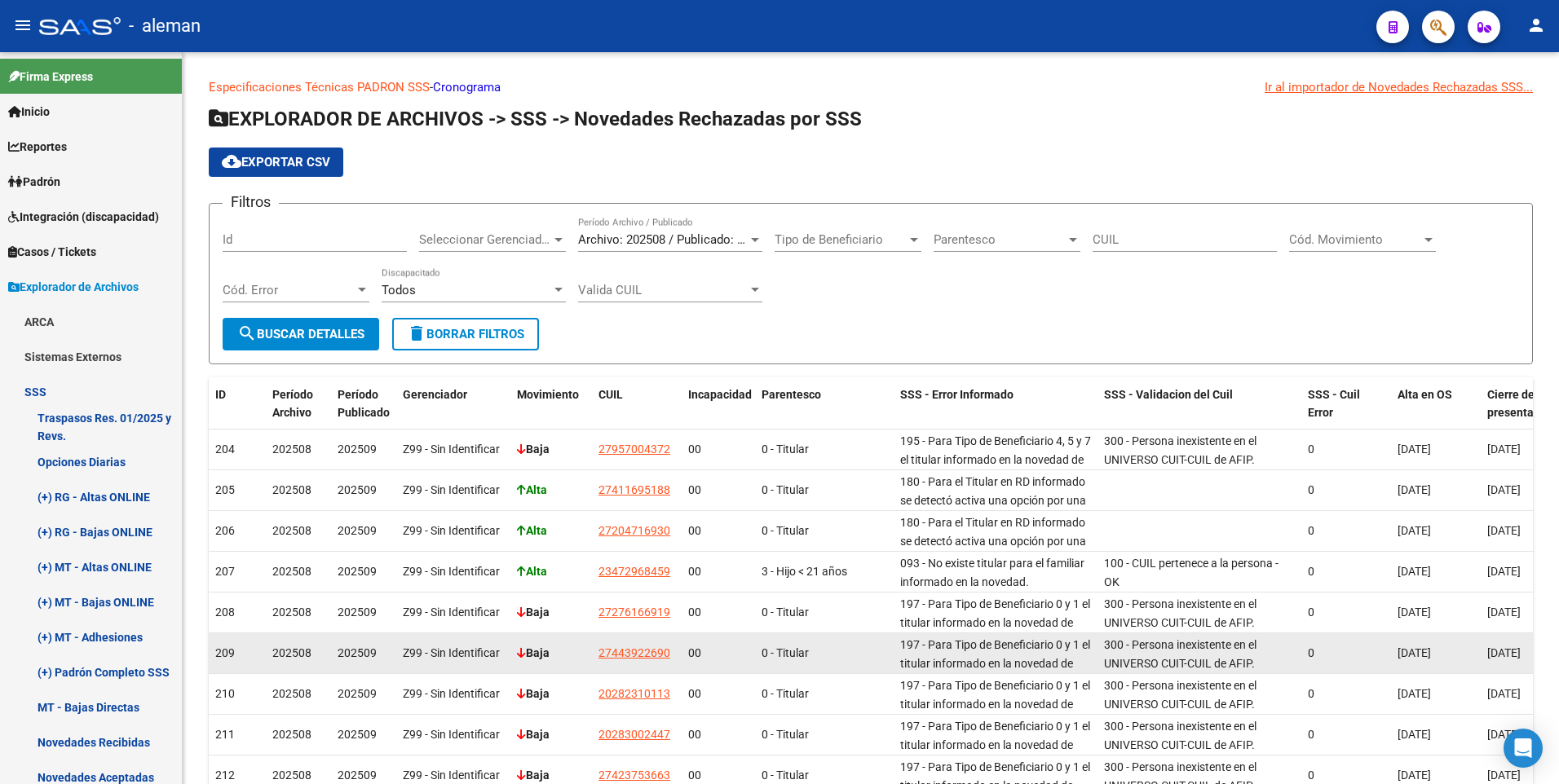
scroll to position [164, 0]
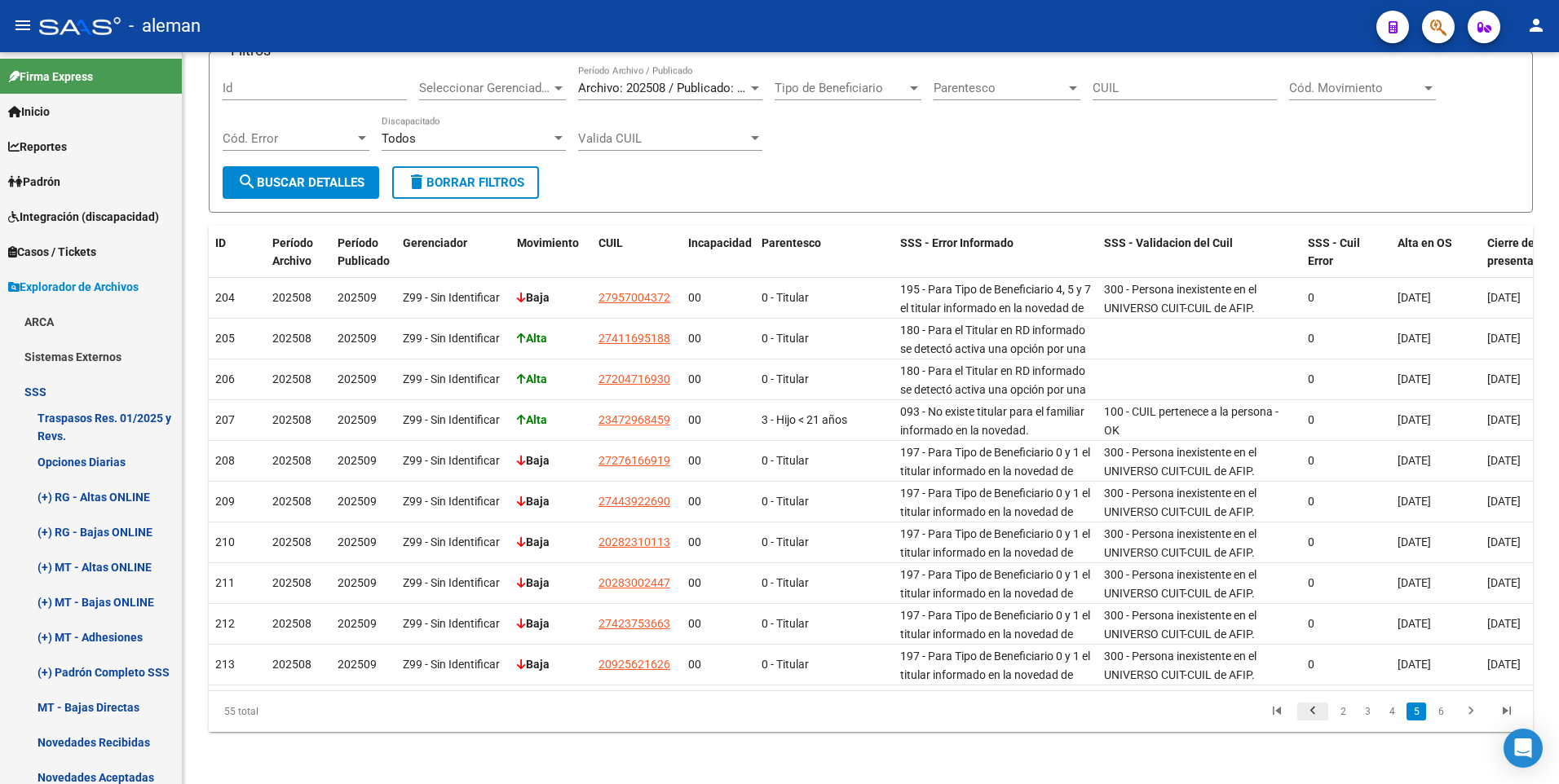
click at [1309, 707] on icon "go to previous page" at bounding box center [1312, 713] width 22 height 20
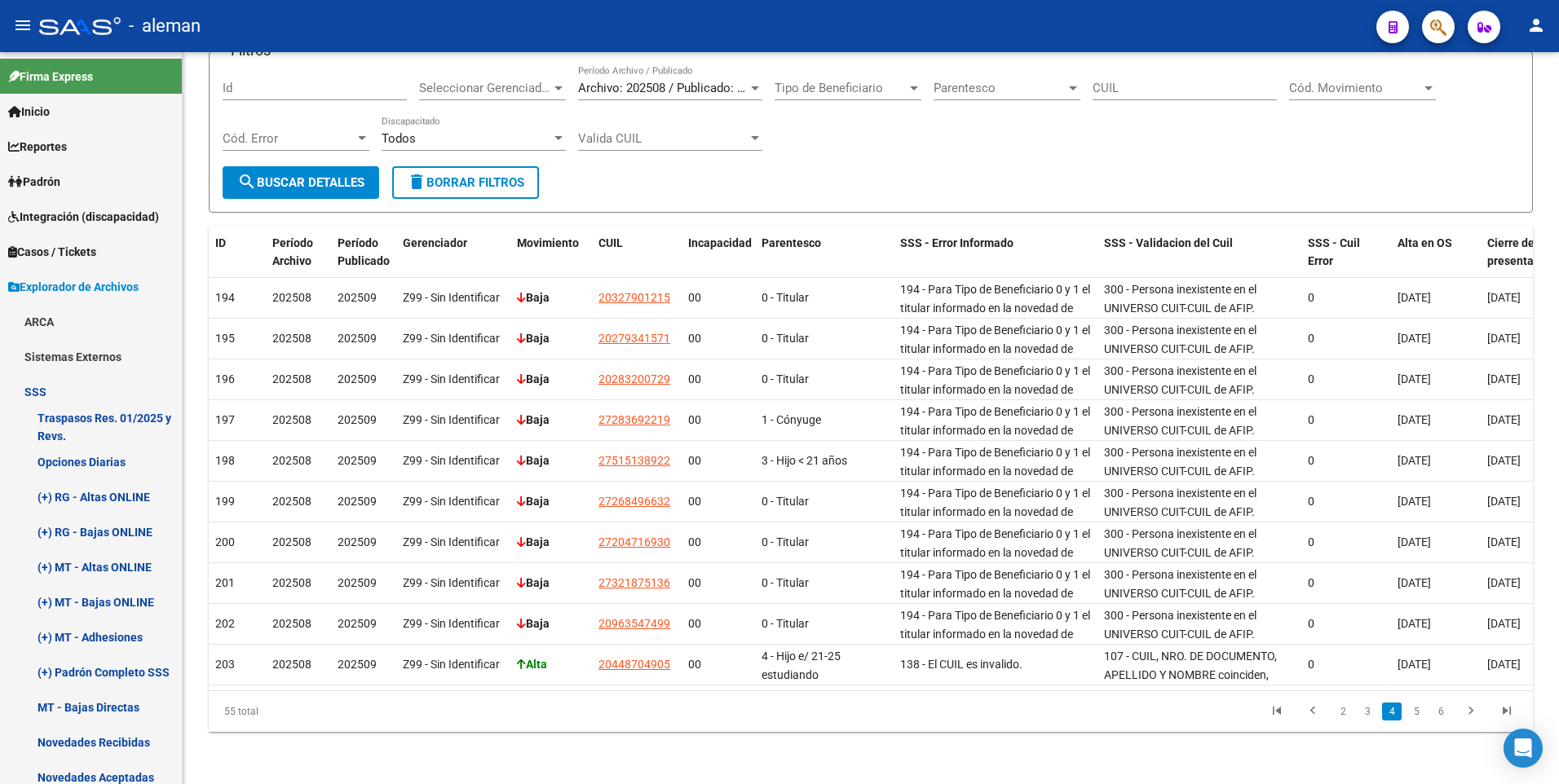
click at [1315, 716] on icon "go to previous page" at bounding box center [1312, 713] width 22 height 20
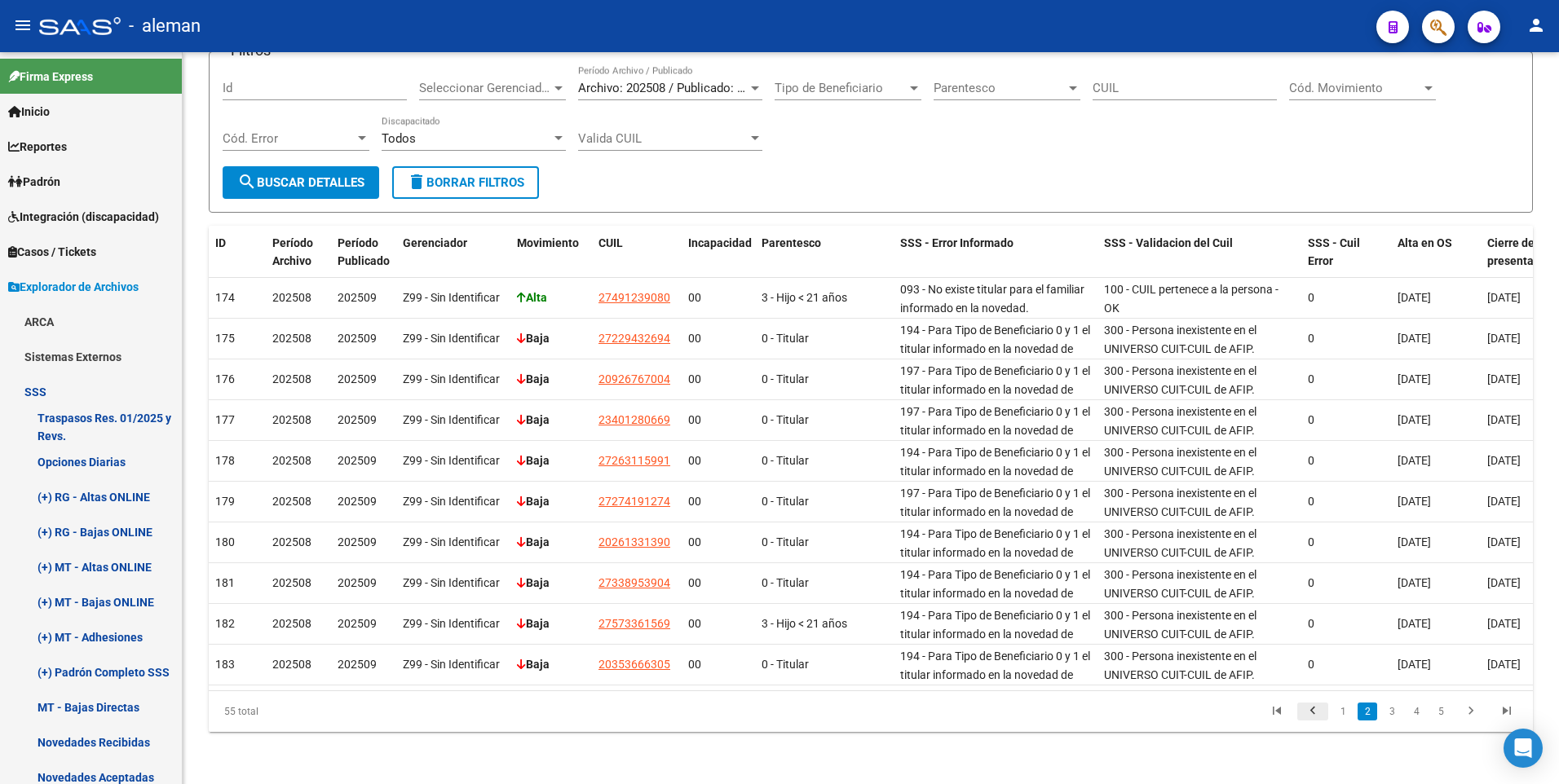
click at [1315, 716] on icon "go to previous page" at bounding box center [1312, 713] width 22 height 20
click at [1366, 711] on link "2" at bounding box center [1367, 711] width 20 height 18
click at [1393, 713] on link "3" at bounding box center [1391, 711] width 20 height 18
click at [1417, 712] on link "4" at bounding box center [1416, 711] width 20 height 18
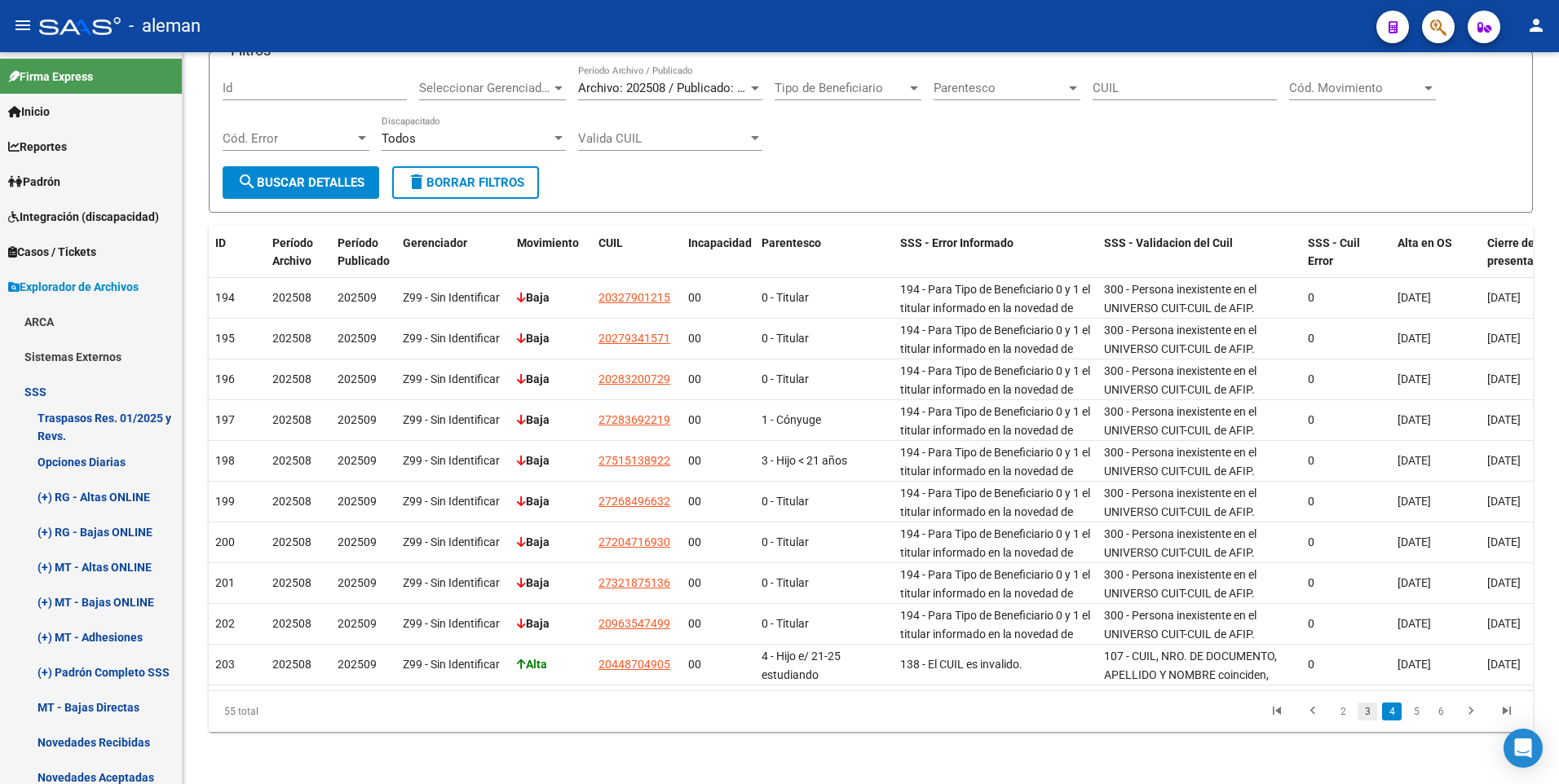
click at [1362, 715] on link "3" at bounding box center [1367, 711] width 20 height 18
click at [1364, 713] on link "2" at bounding box center [1367, 711] width 20 height 18
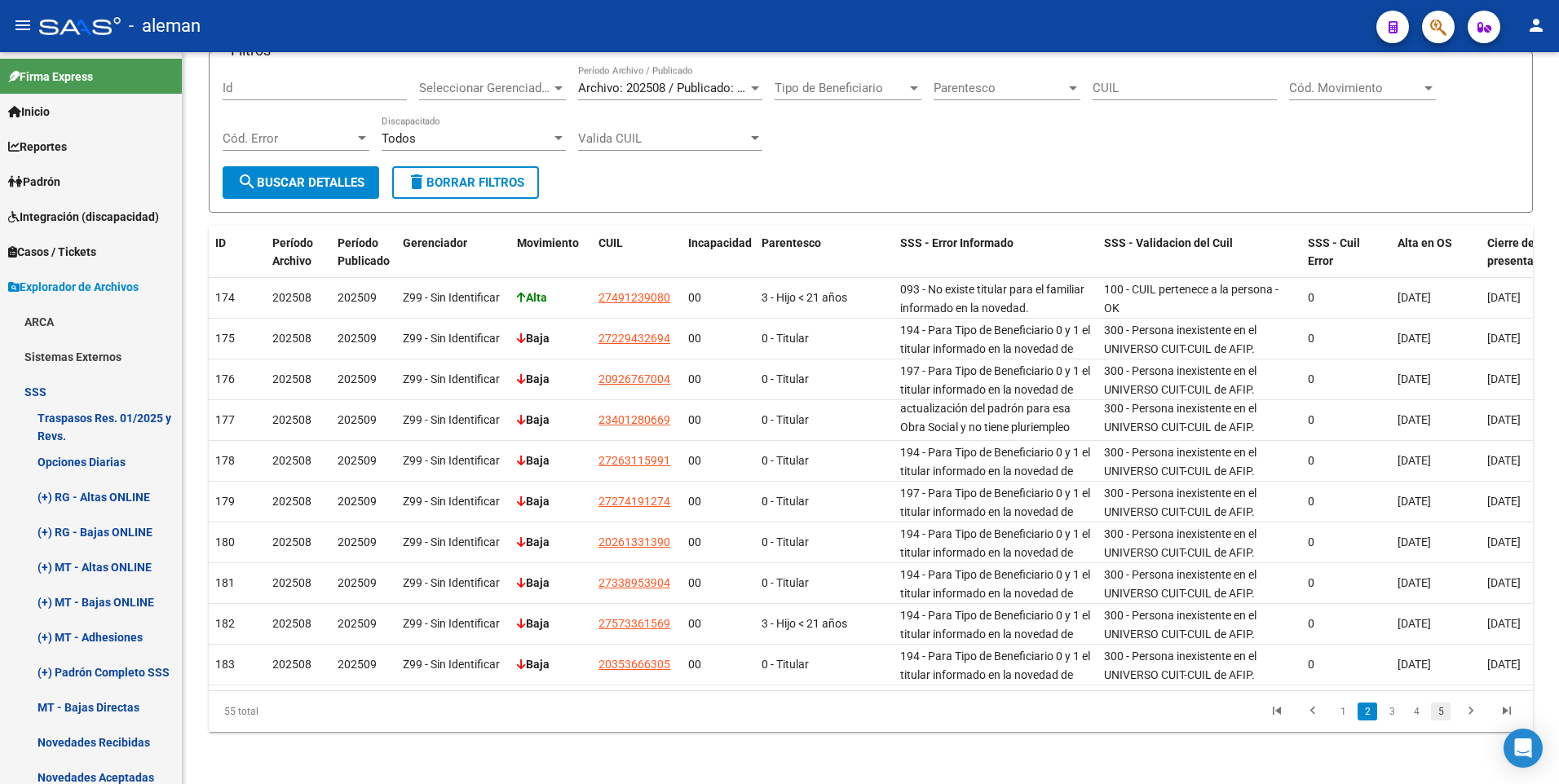
click at [1444, 711] on link "5" at bounding box center [1441, 711] width 20 height 18
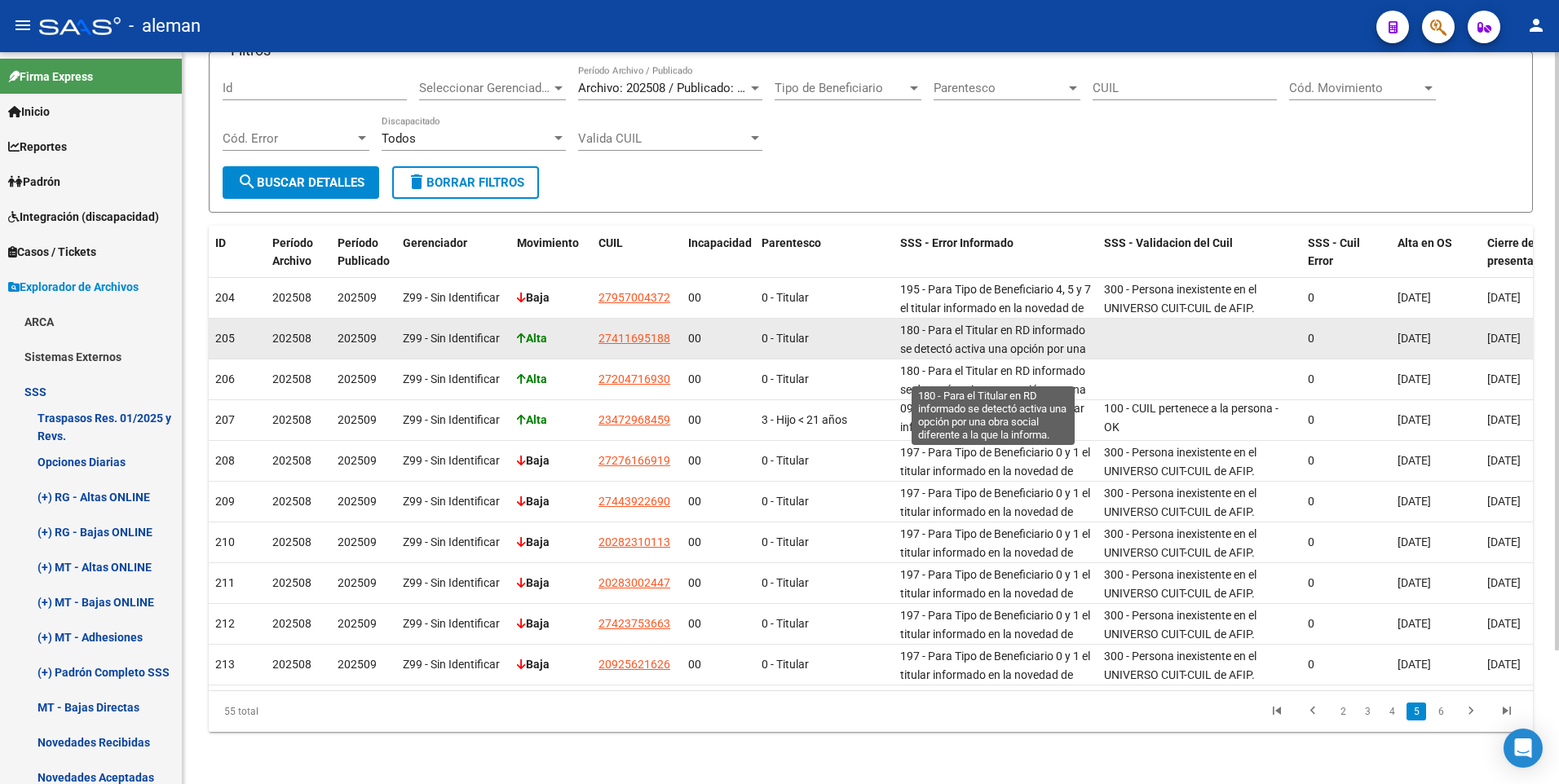
click at [968, 331] on span "180 - Para el Titular en RD informado se detectó activa una opción por una obra…" at bounding box center [992, 357] width 186 height 68
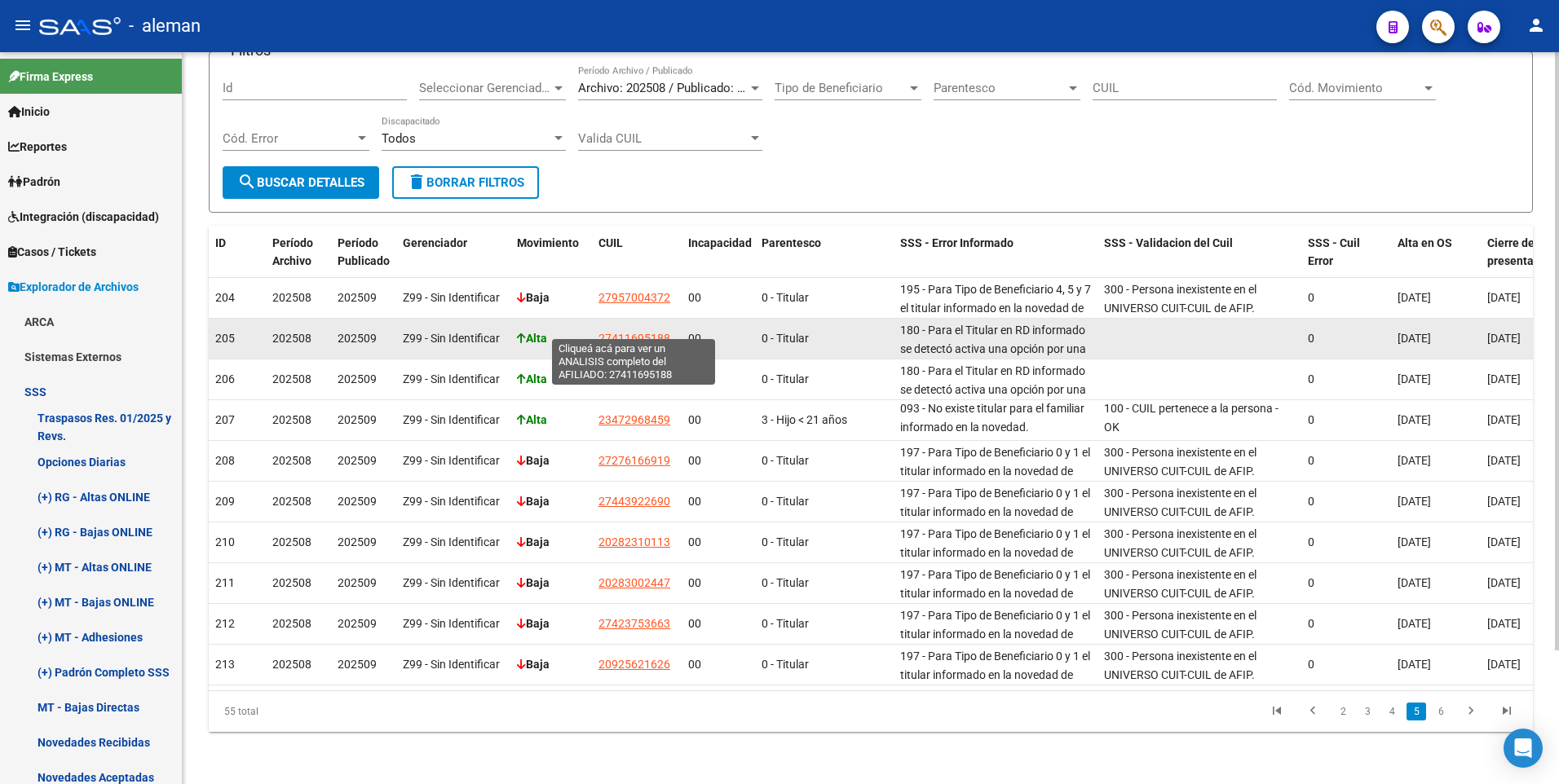
click at [643, 332] on span "27411695188" at bounding box center [634, 338] width 72 height 13
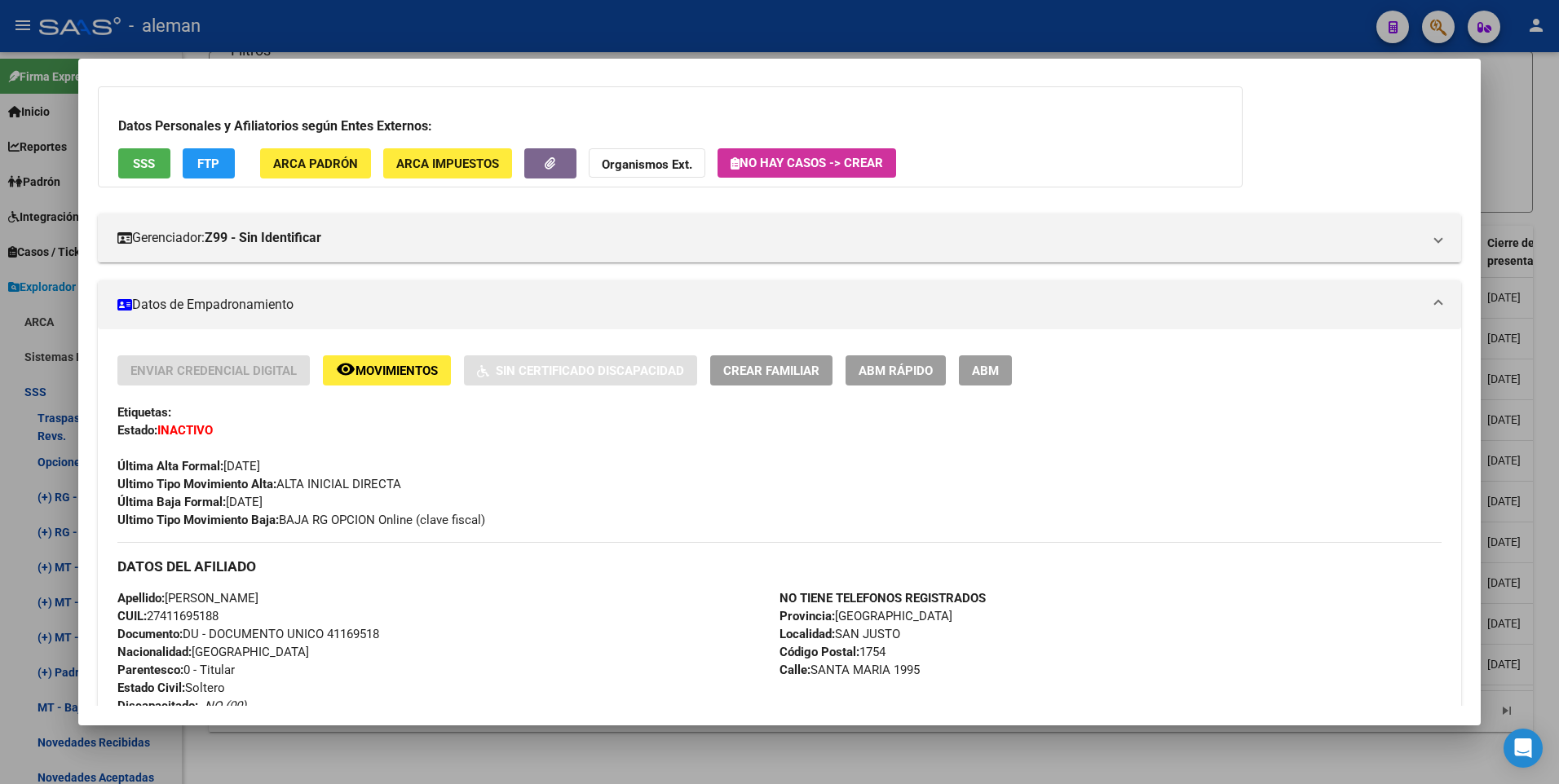
scroll to position [0, 0]
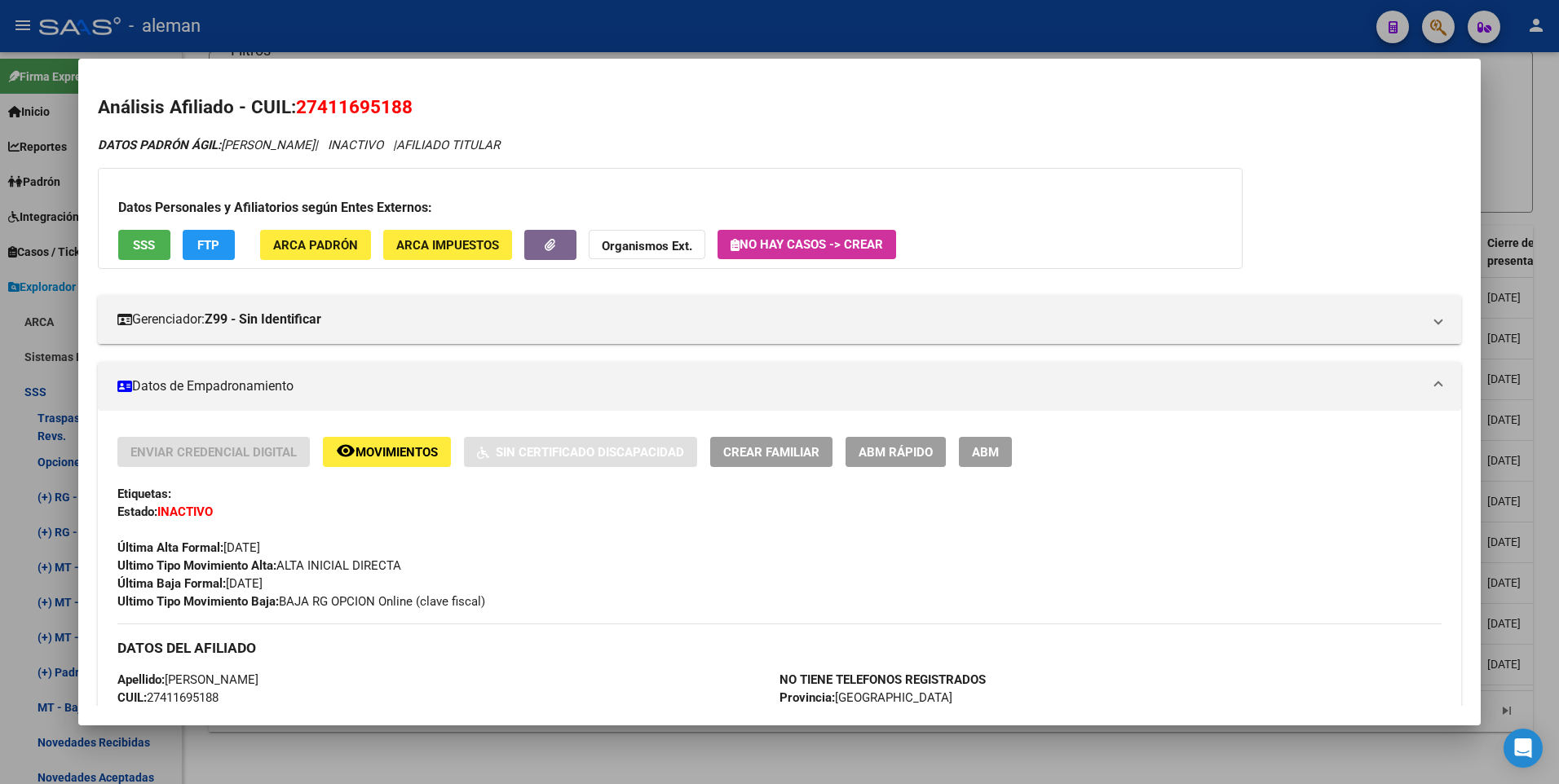
click at [1545, 322] on div at bounding box center [779, 392] width 1559 height 784
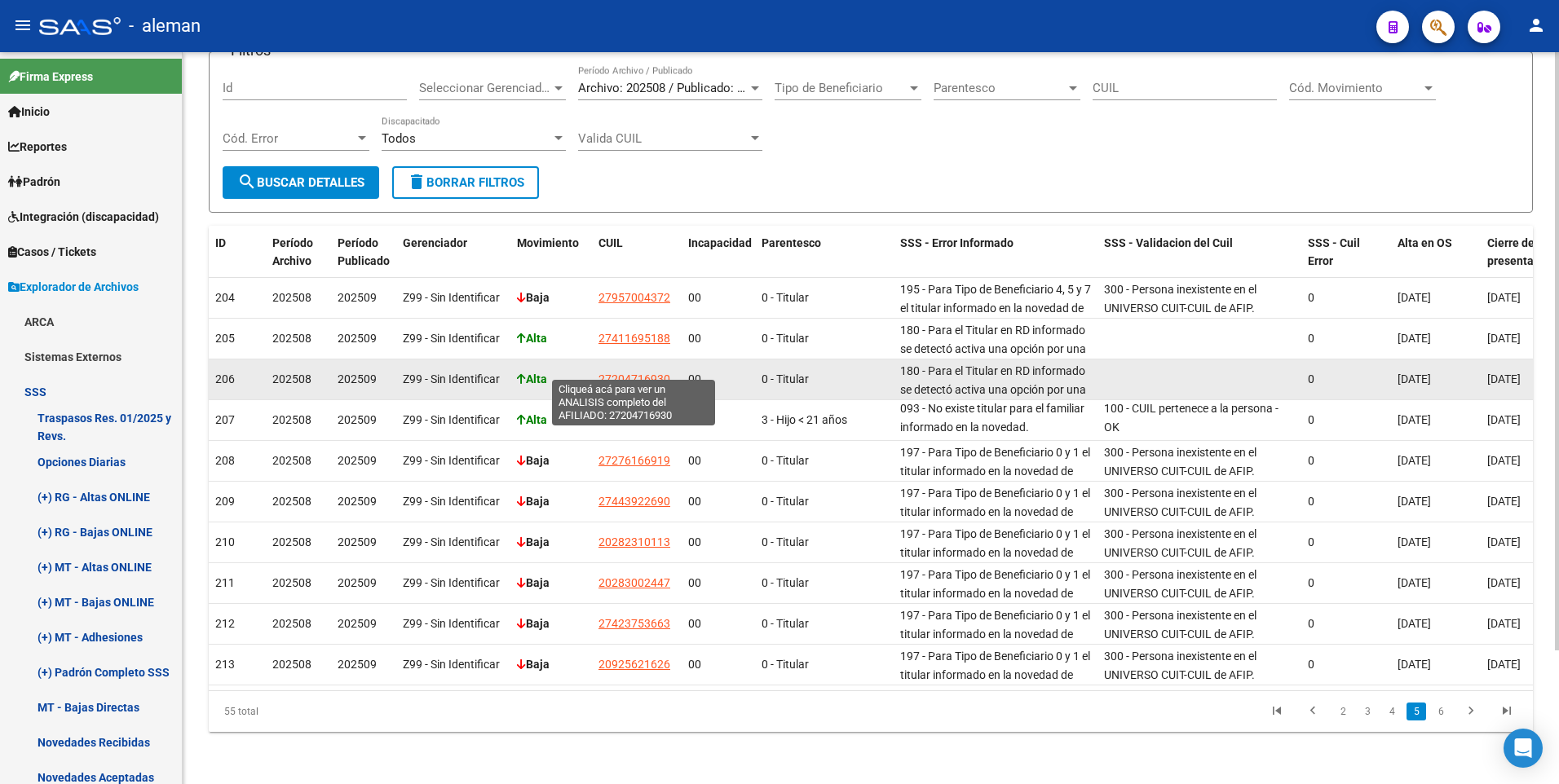
click at [627, 372] on span "27204716930" at bounding box center [634, 378] width 72 height 13
type textarea "27204716930"
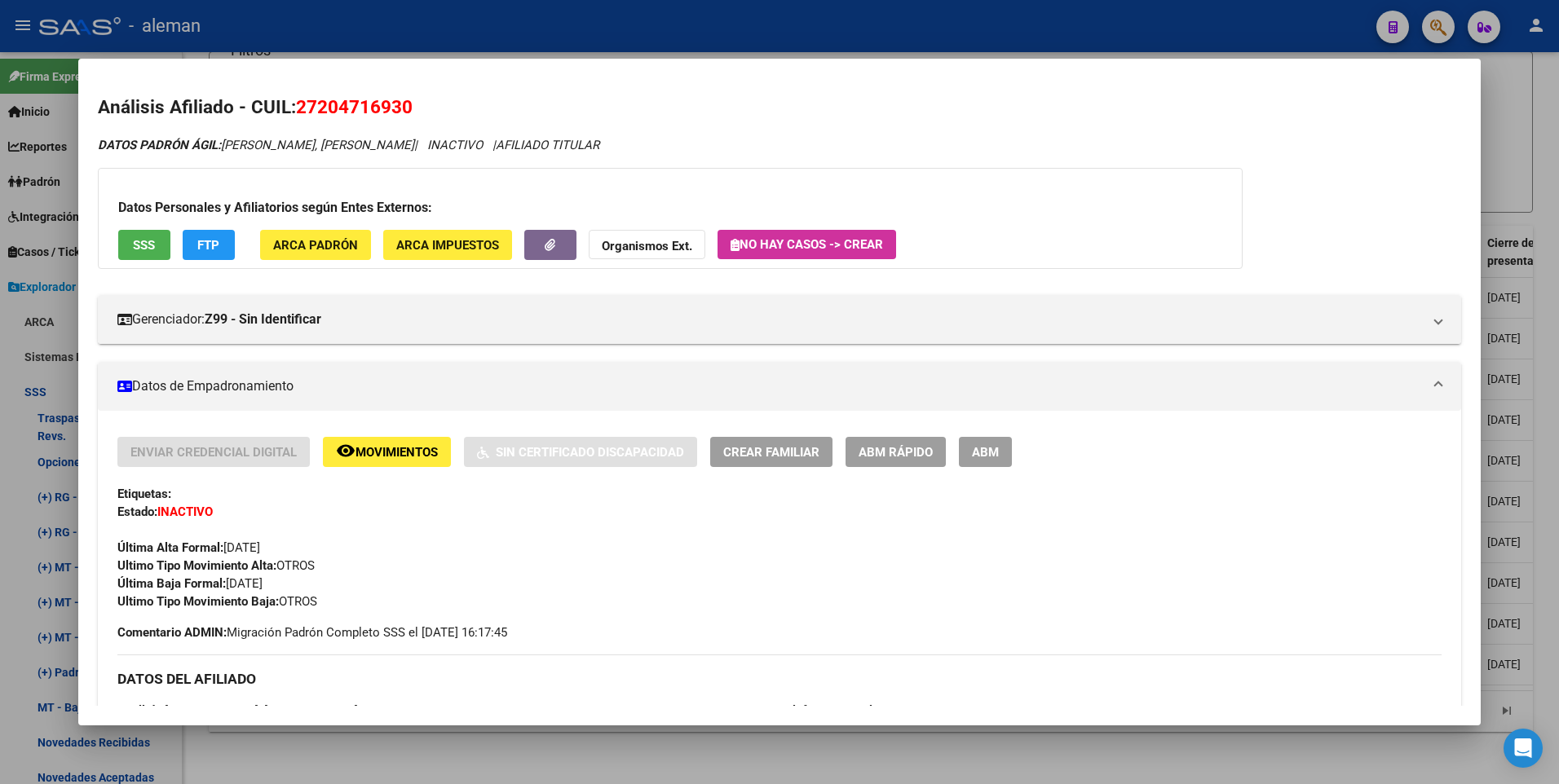
click at [1547, 320] on div at bounding box center [779, 392] width 1559 height 784
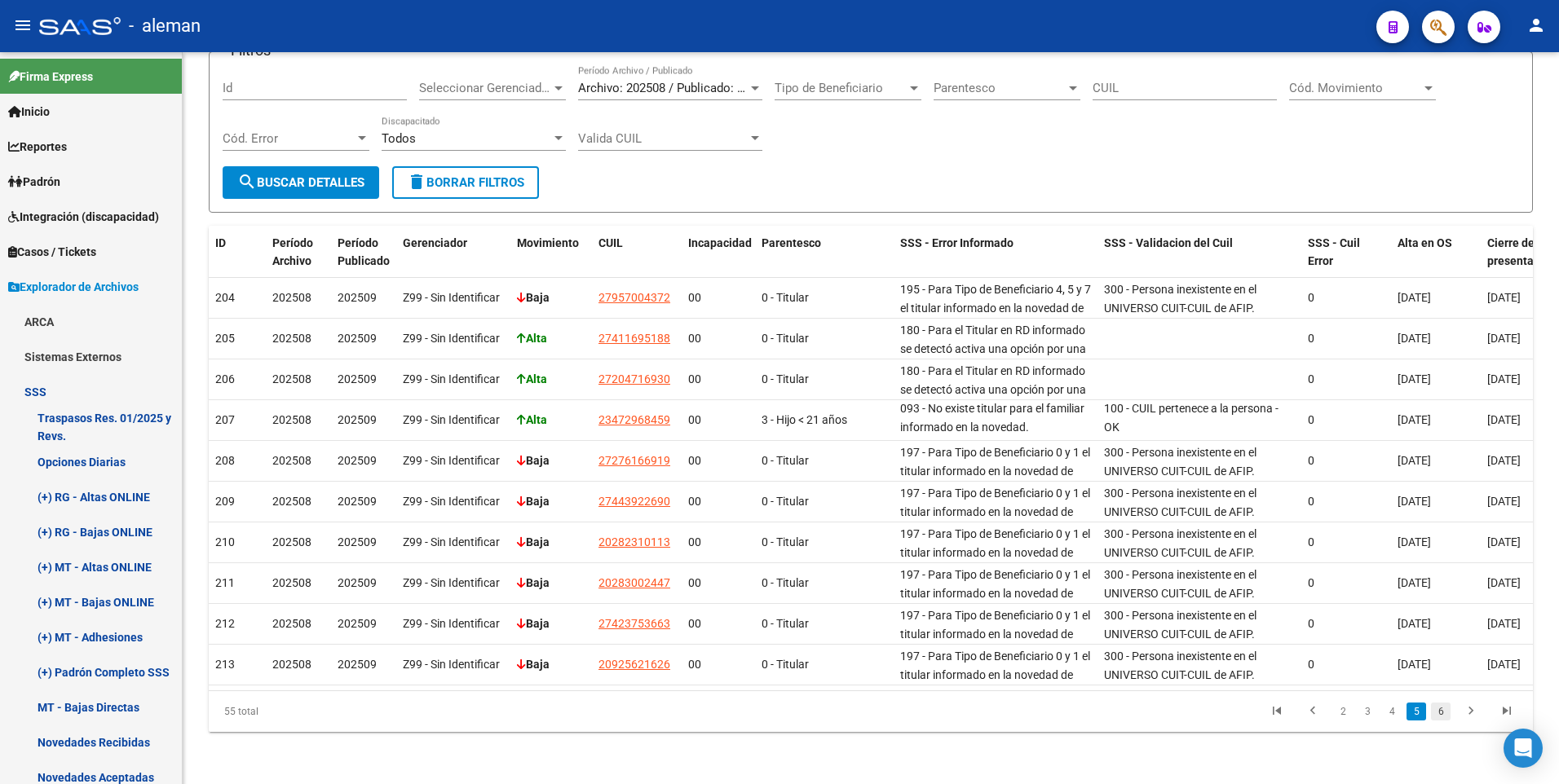
click at [1441, 711] on link "6" at bounding box center [1441, 711] width 20 height 18
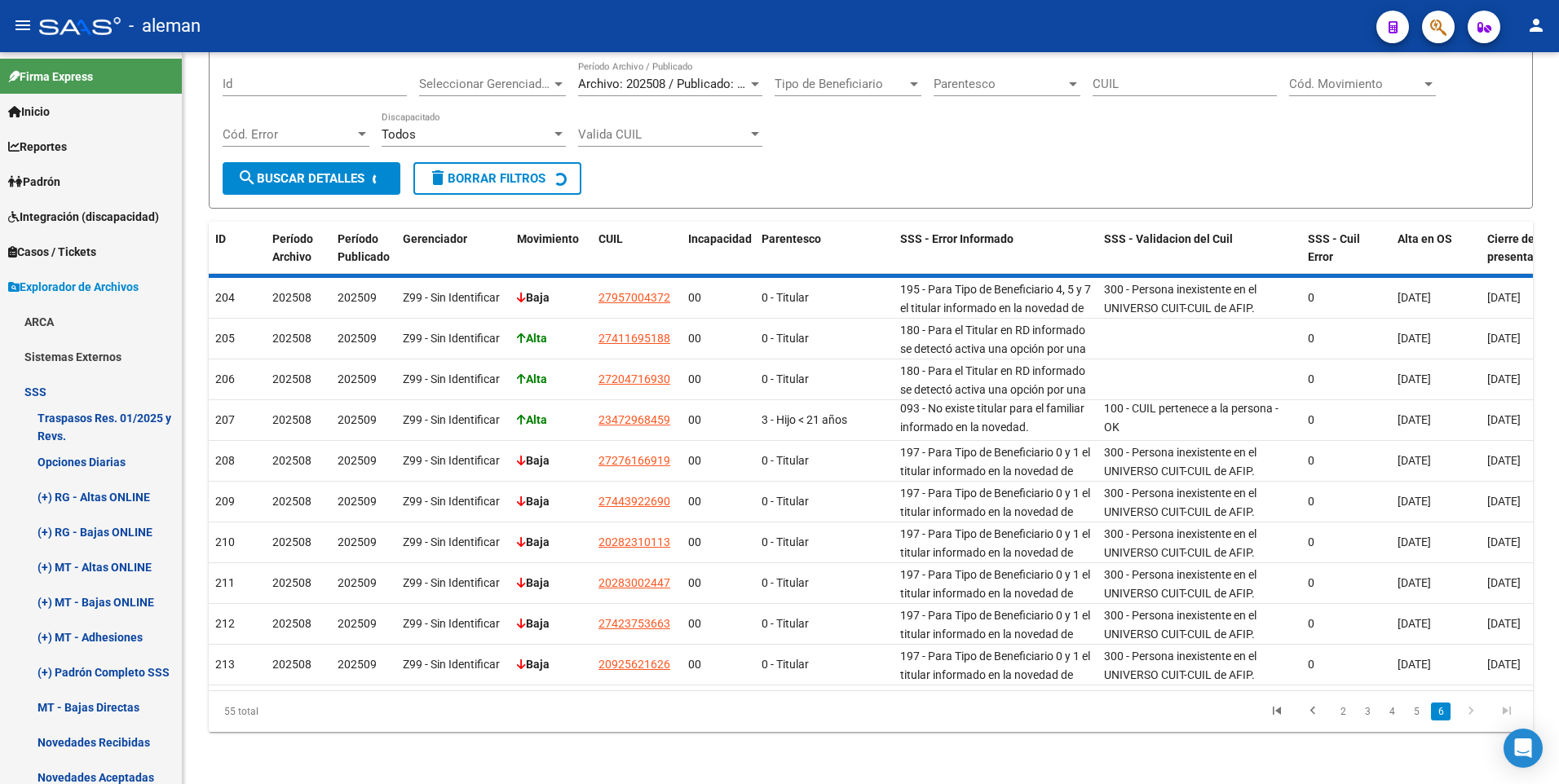
scroll to position [78, 0]
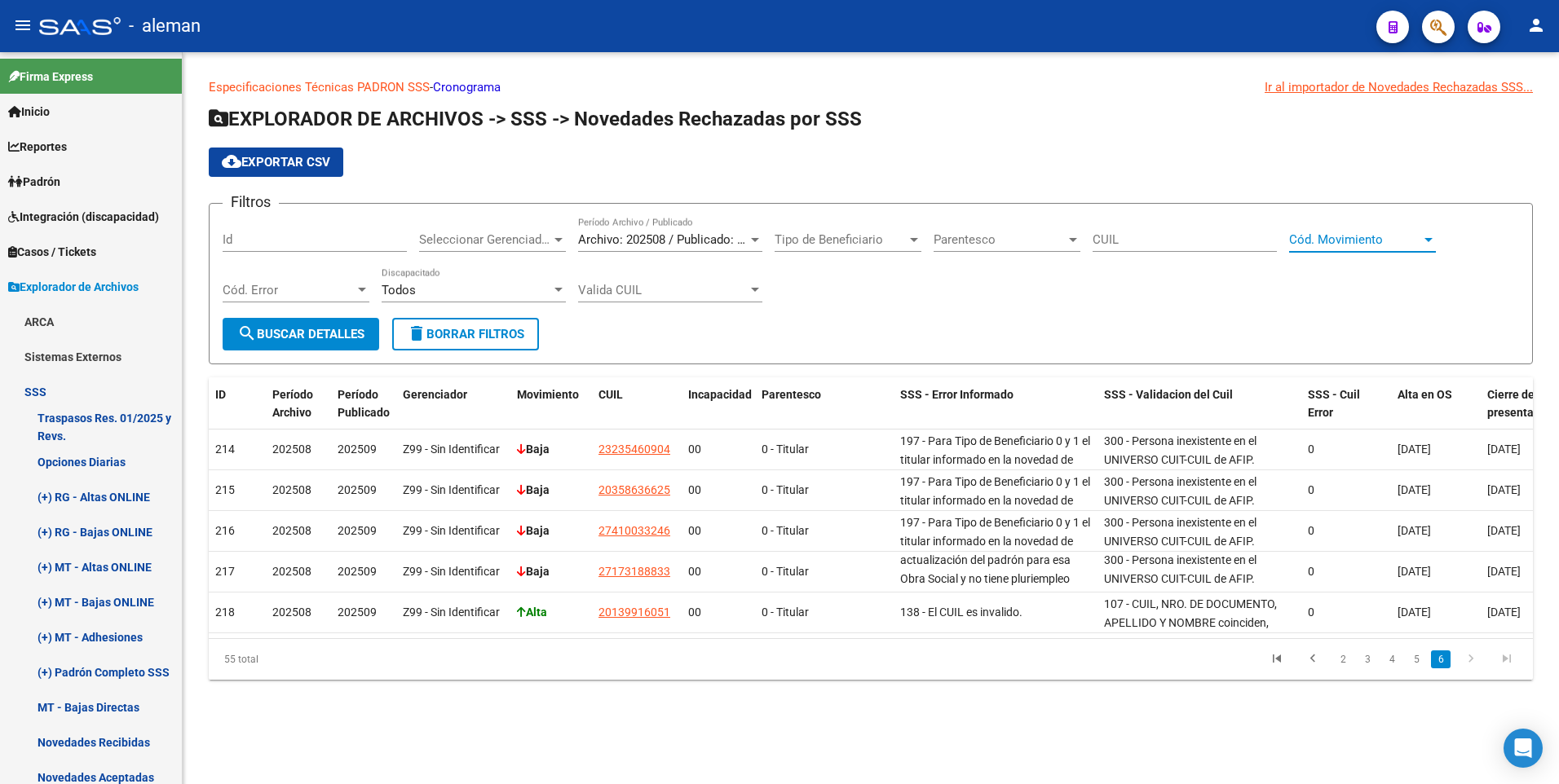
click at [1421, 237] on div at bounding box center [1428, 239] width 15 height 13
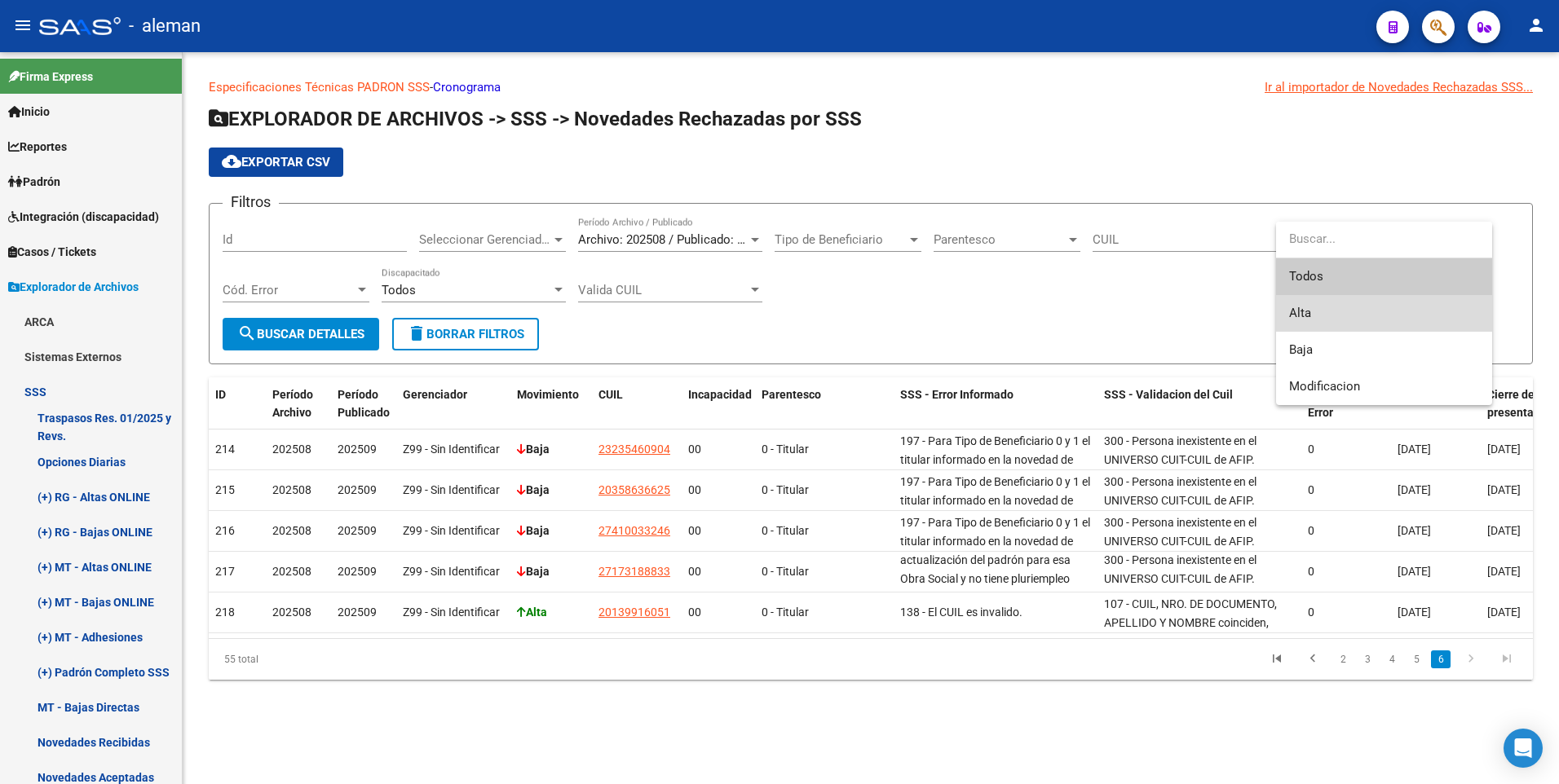
click at [1316, 319] on span "Alta" at bounding box center [1384, 313] width 190 height 36
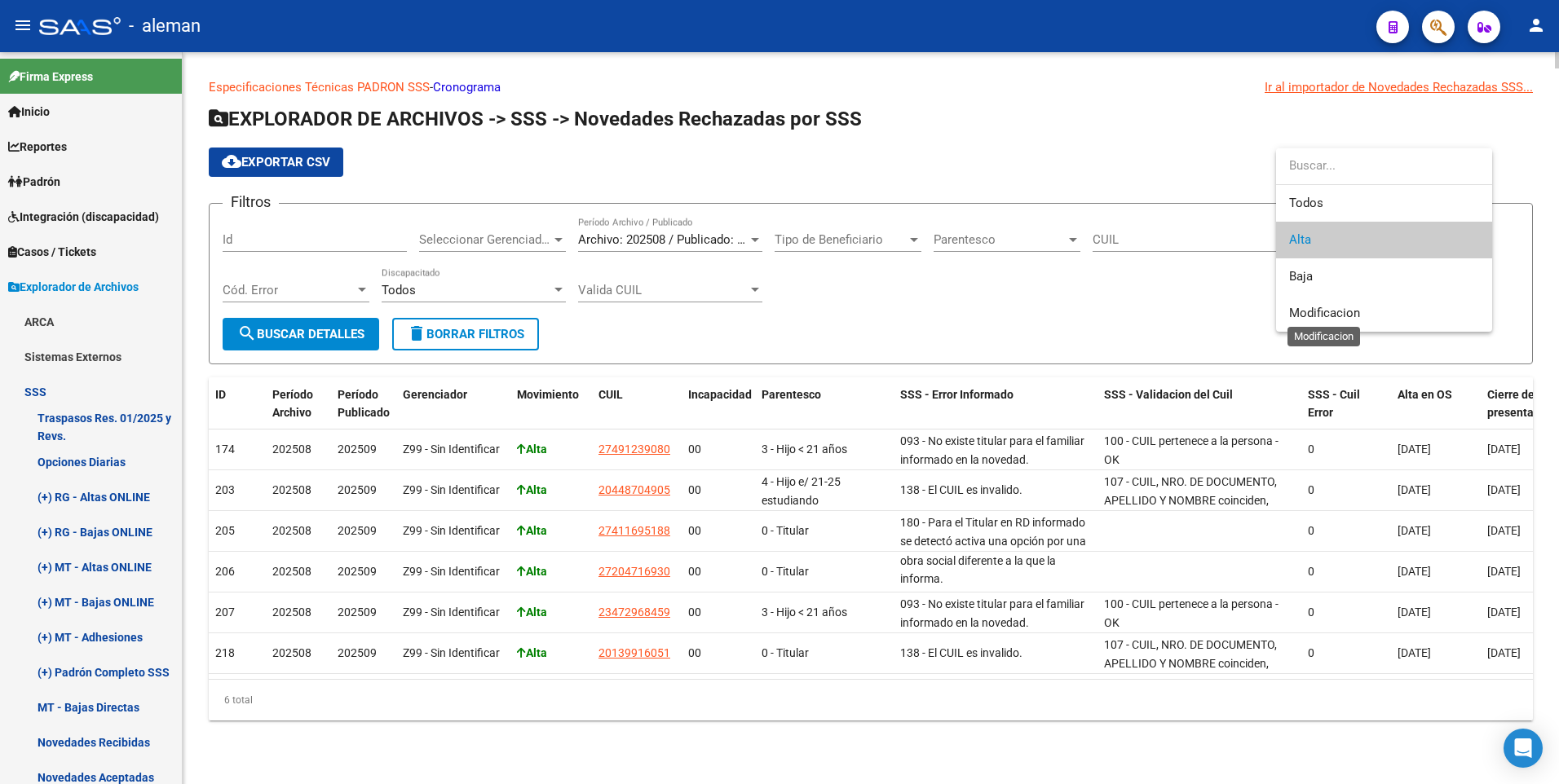
scroll to position [0, 0]
click at [953, 312] on div at bounding box center [779, 392] width 1559 height 784
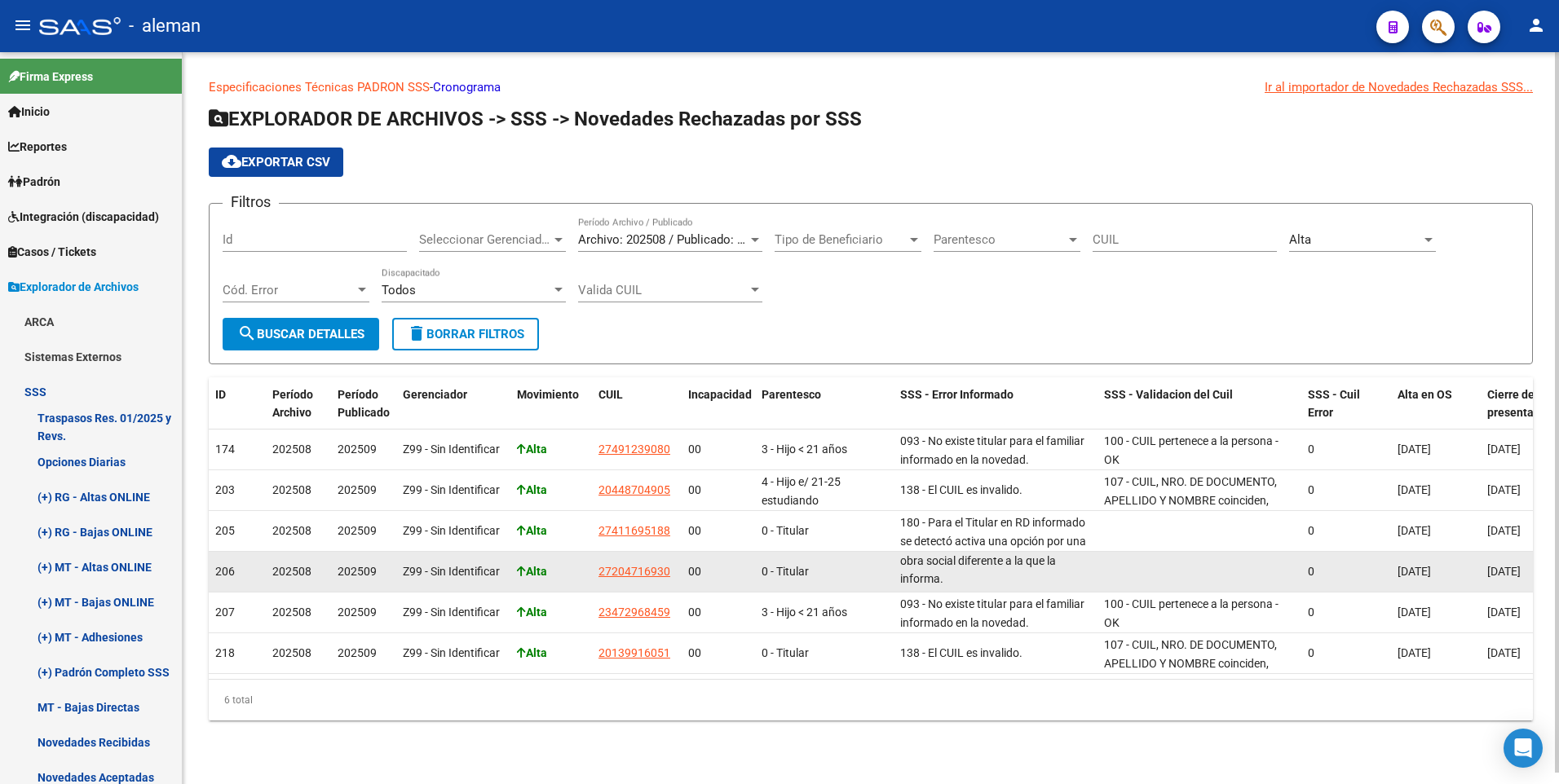
scroll to position [1, 0]
click at [1025, 579] on div "180 - Para el Titular en RD informado se detectó activa una opción por una obra…" at bounding box center [995, 572] width 191 height 35
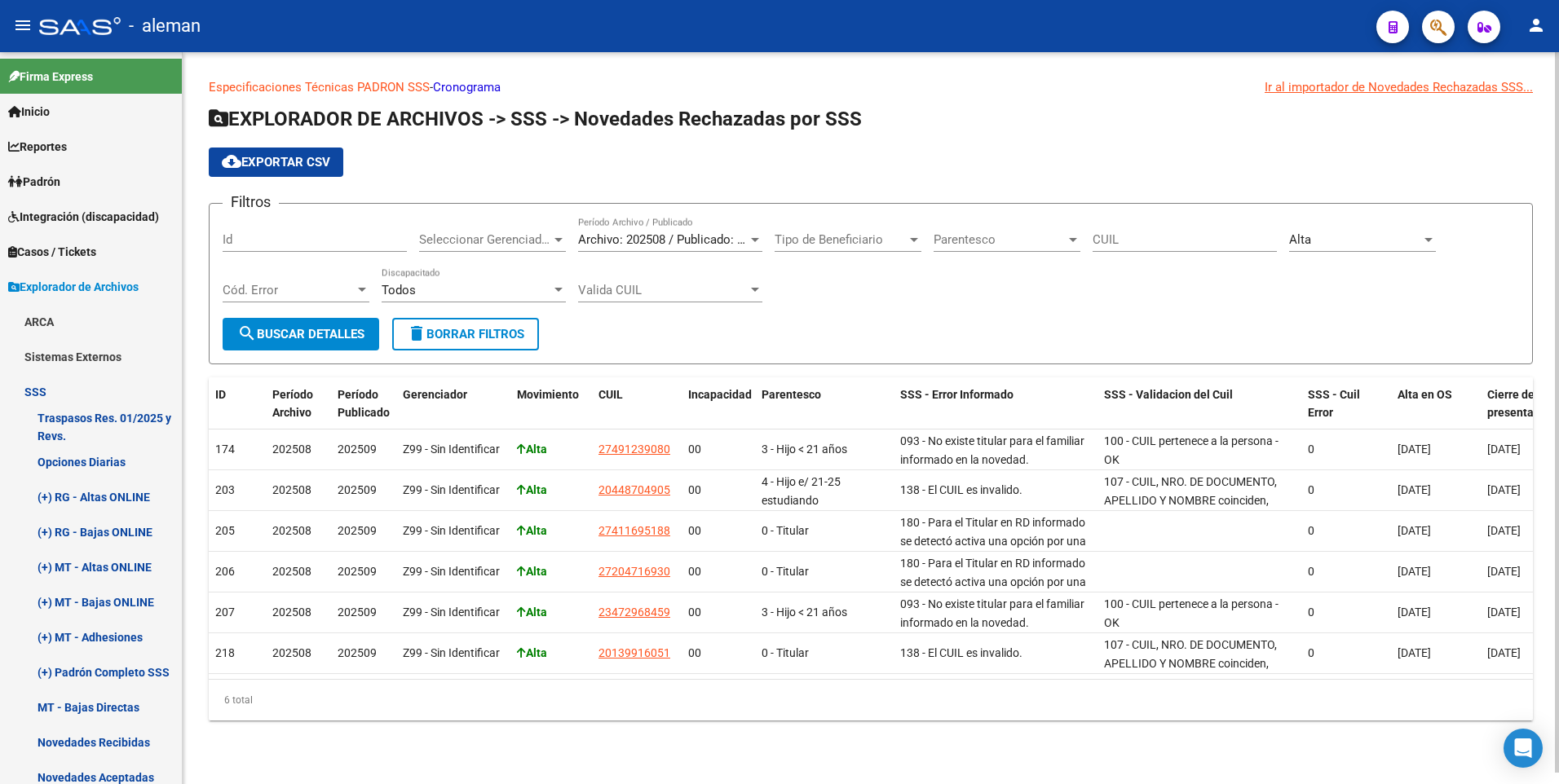
click at [1000, 137] on app-list-header "EXPLORADOR DE ARCHIVOS -> SSS -> Novedades Rechazadas por SSS cloud_download Ex…" at bounding box center [871, 235] width 1324 height 258
click at [79, 672] on link "(+) Padrón Completo SSS" at bounding box center [91, 672] width 181 height 35
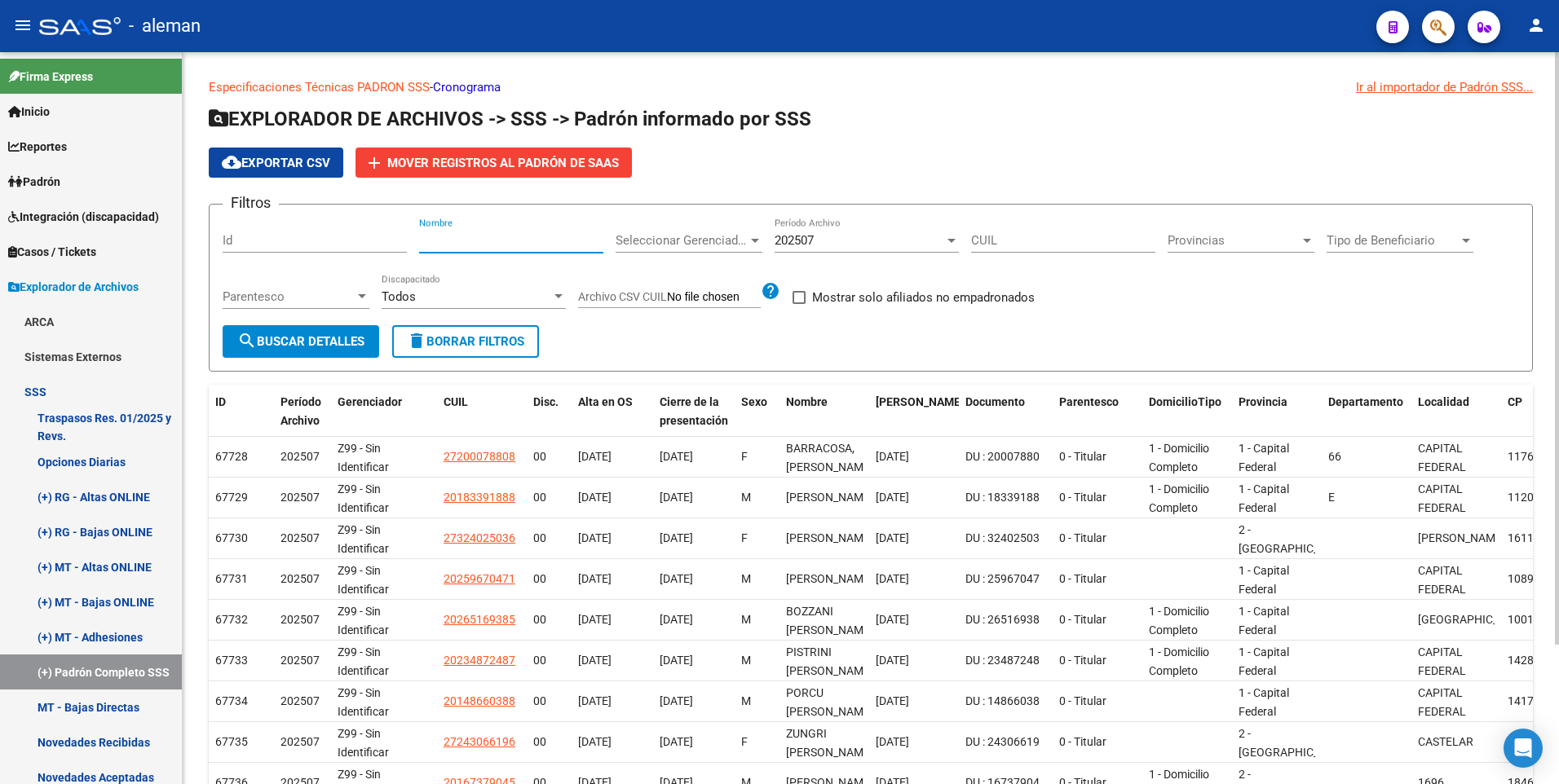
click at [463, 243] on input "Nombre" at bounding box center [510, 240] width 184 height 15
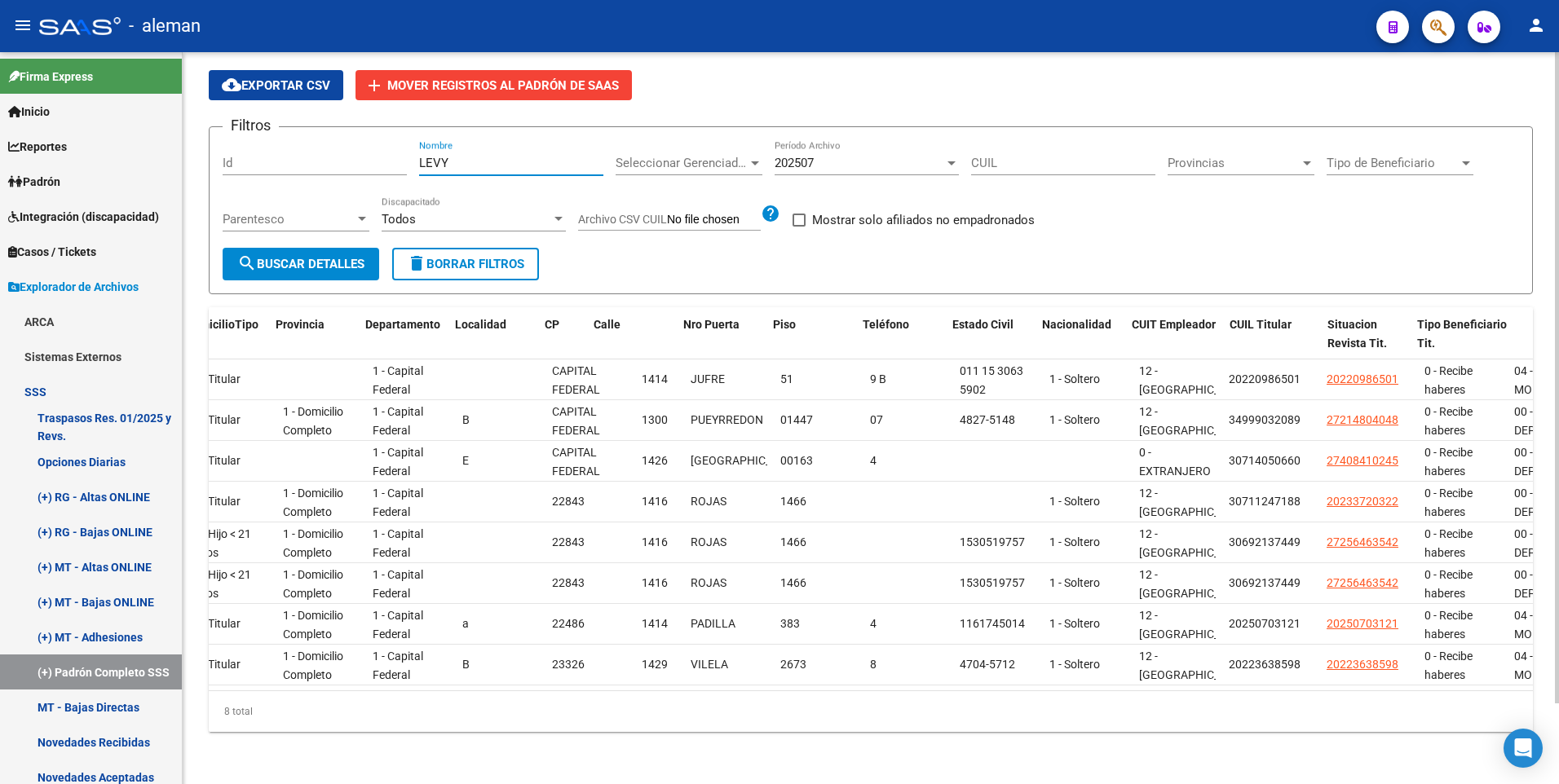
scroll to position [0, 963]
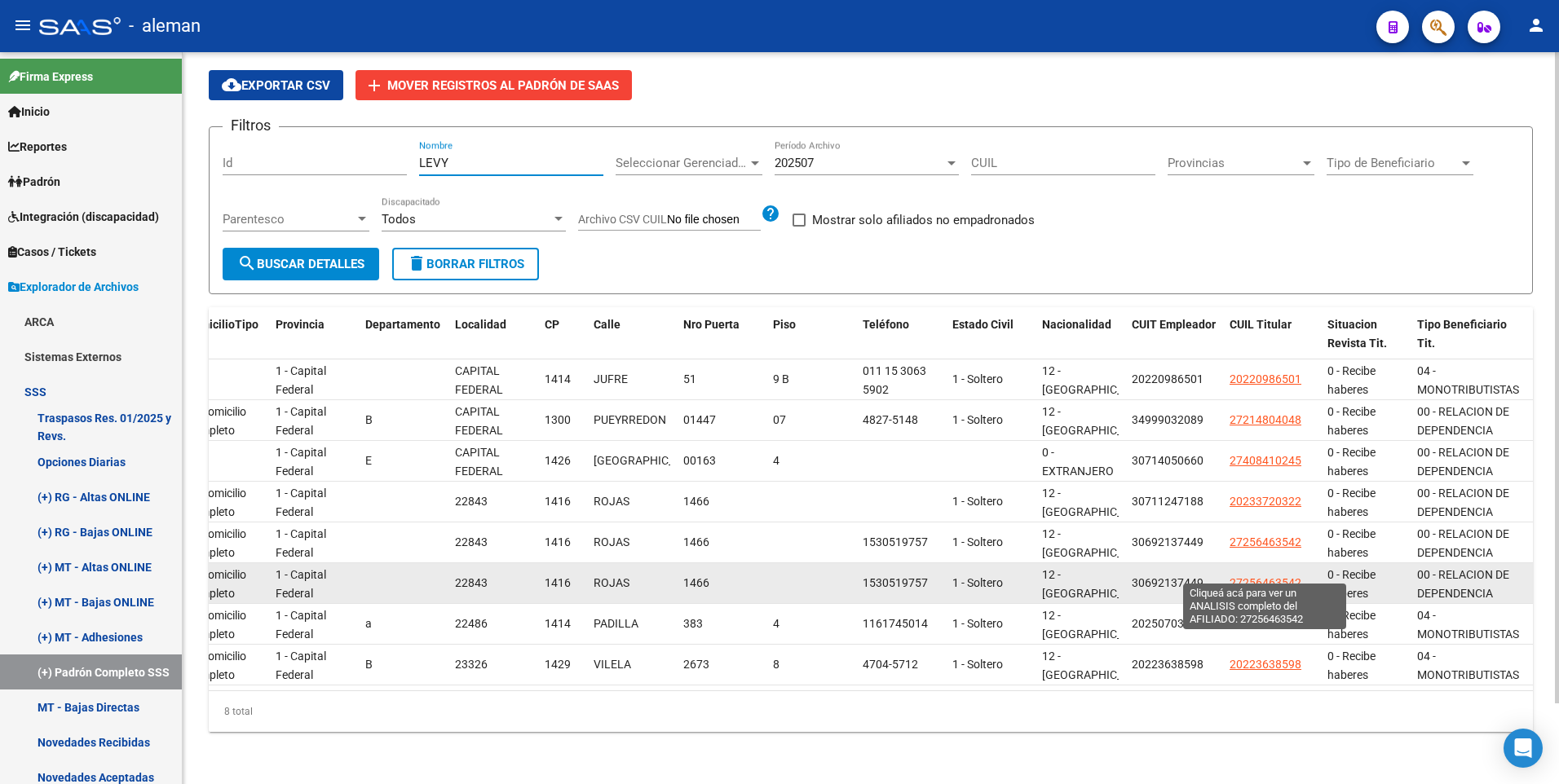
type input "LEVY"
click at [1261, 576] on span "27256463542" at bounding box center [1264, 582] width 72 height 13
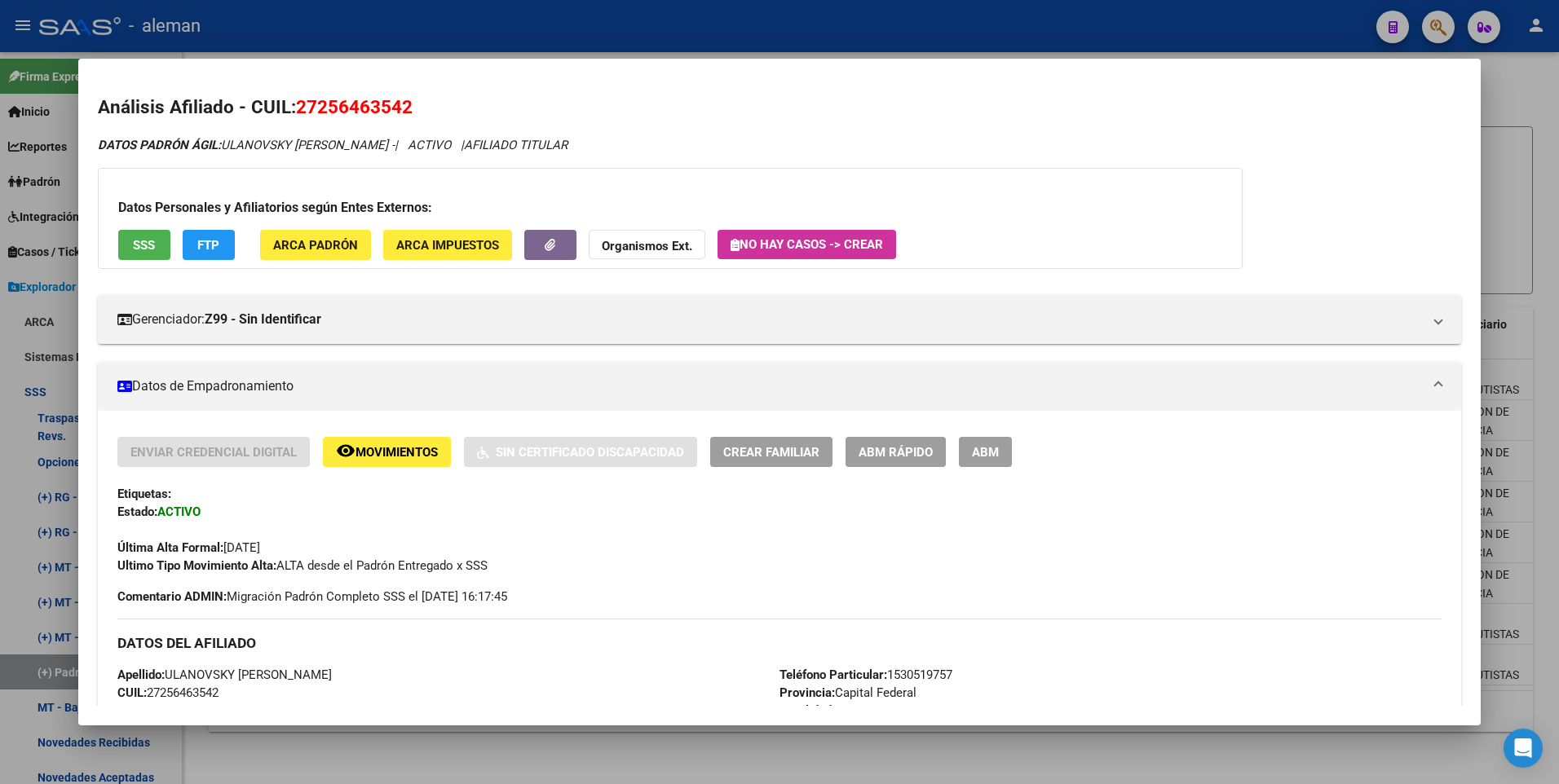
scroll to position [81, 0]
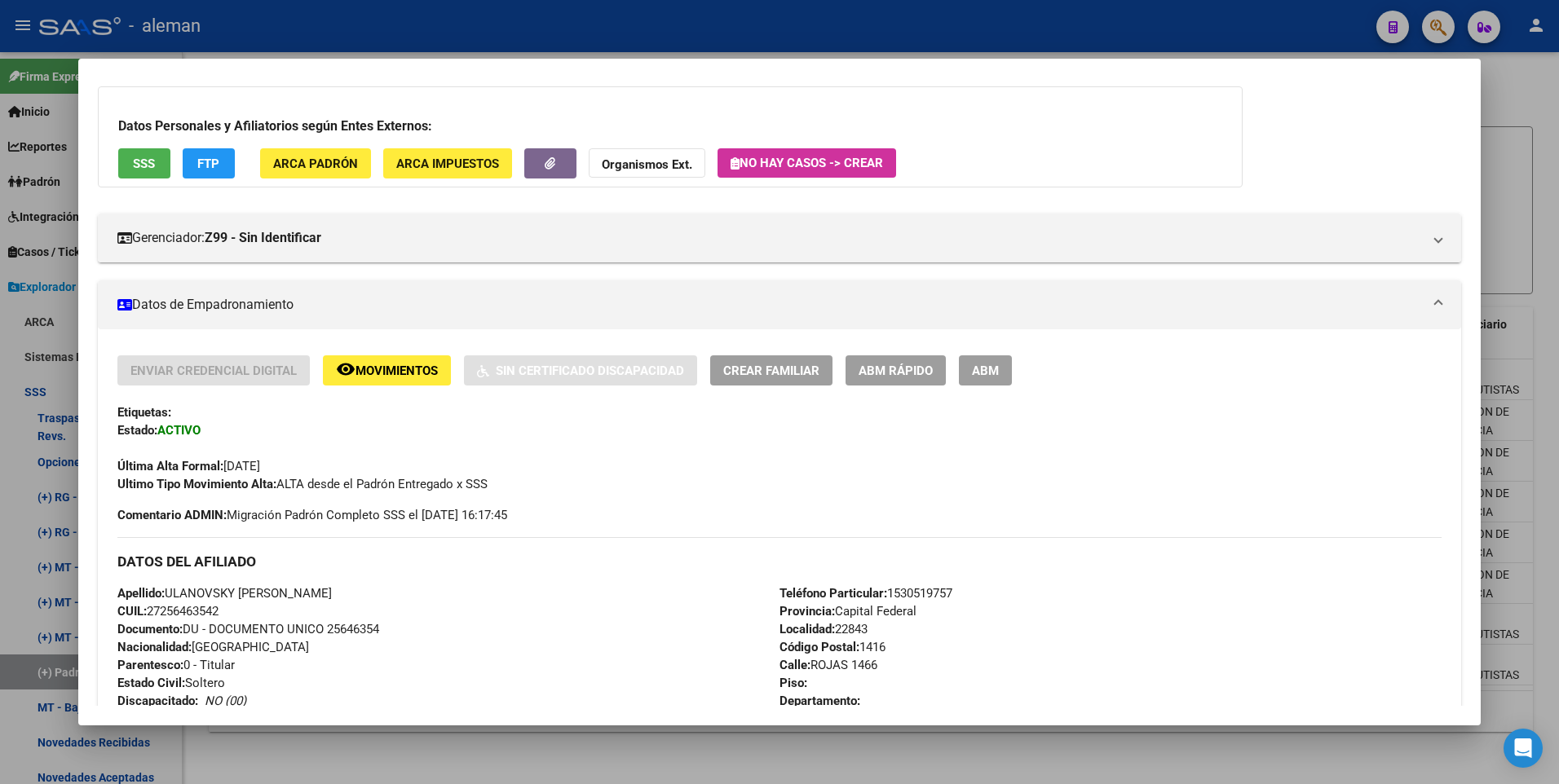
click at [1546, 498] on div at bounding box center [779, 392] width 1559 height 784
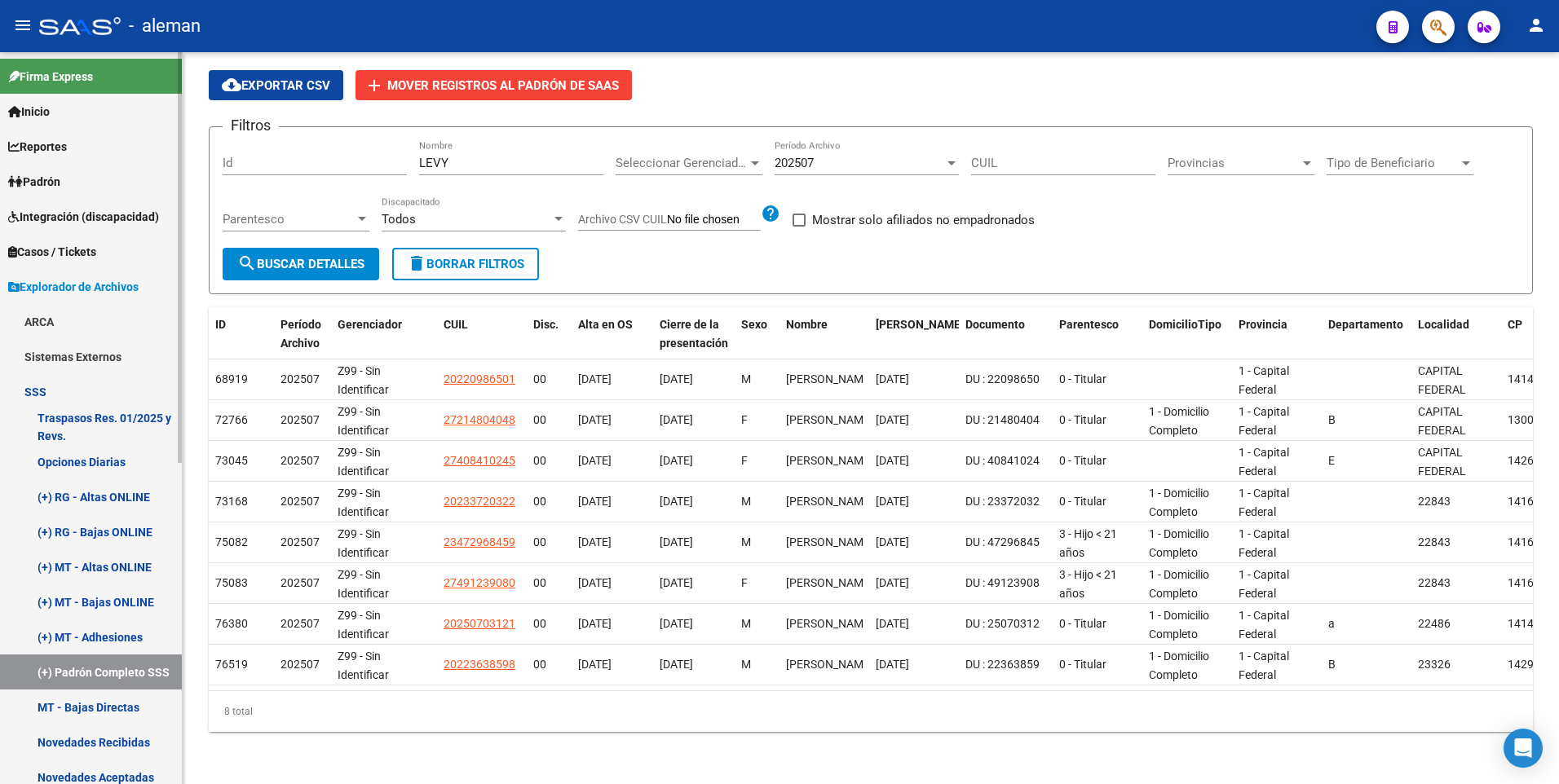
scroll to position [163, 0]
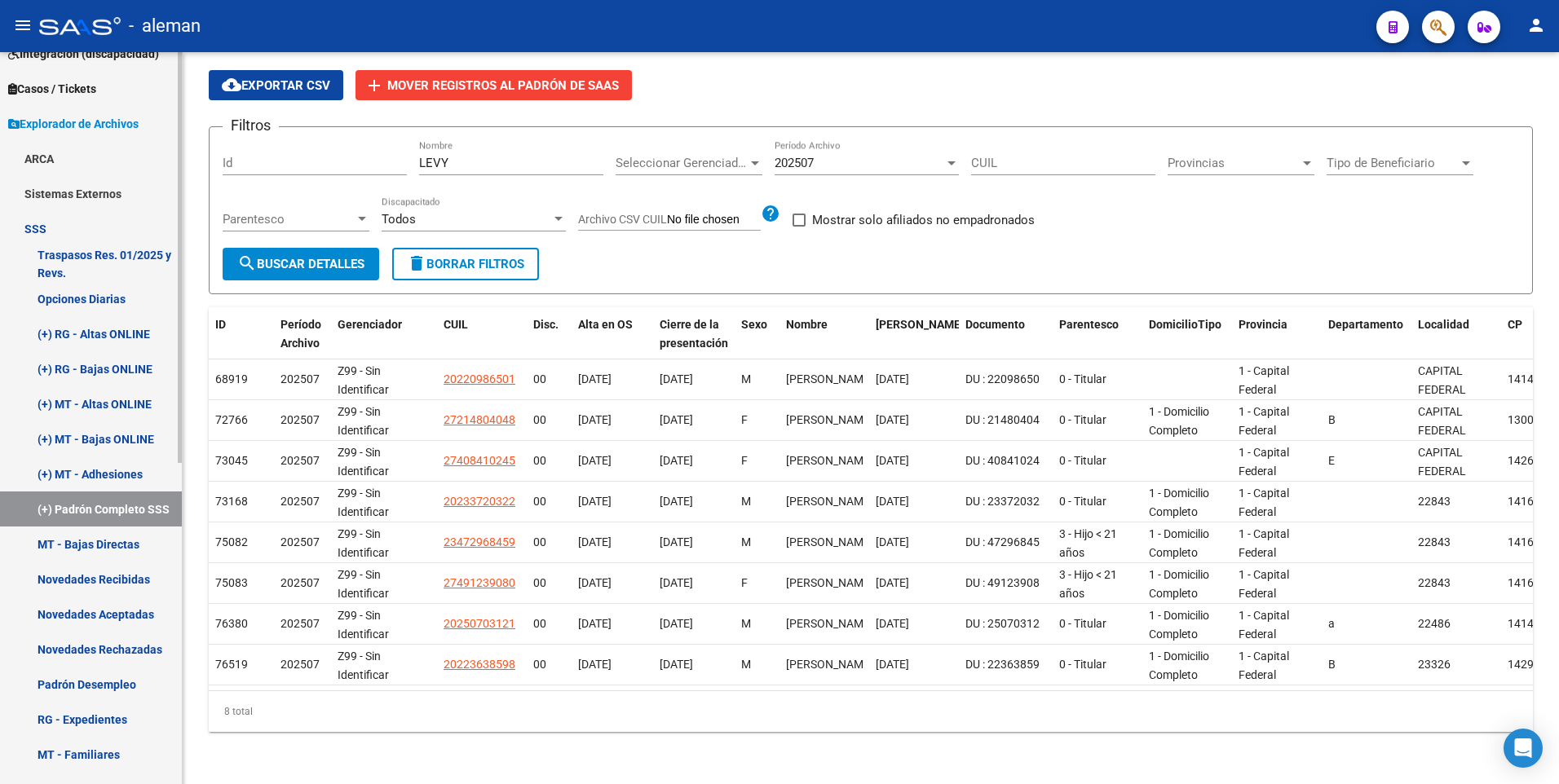
click at [101, 654] on link "Novedades Rechazadas" at bounding box center [91, 649] width 181 height 35
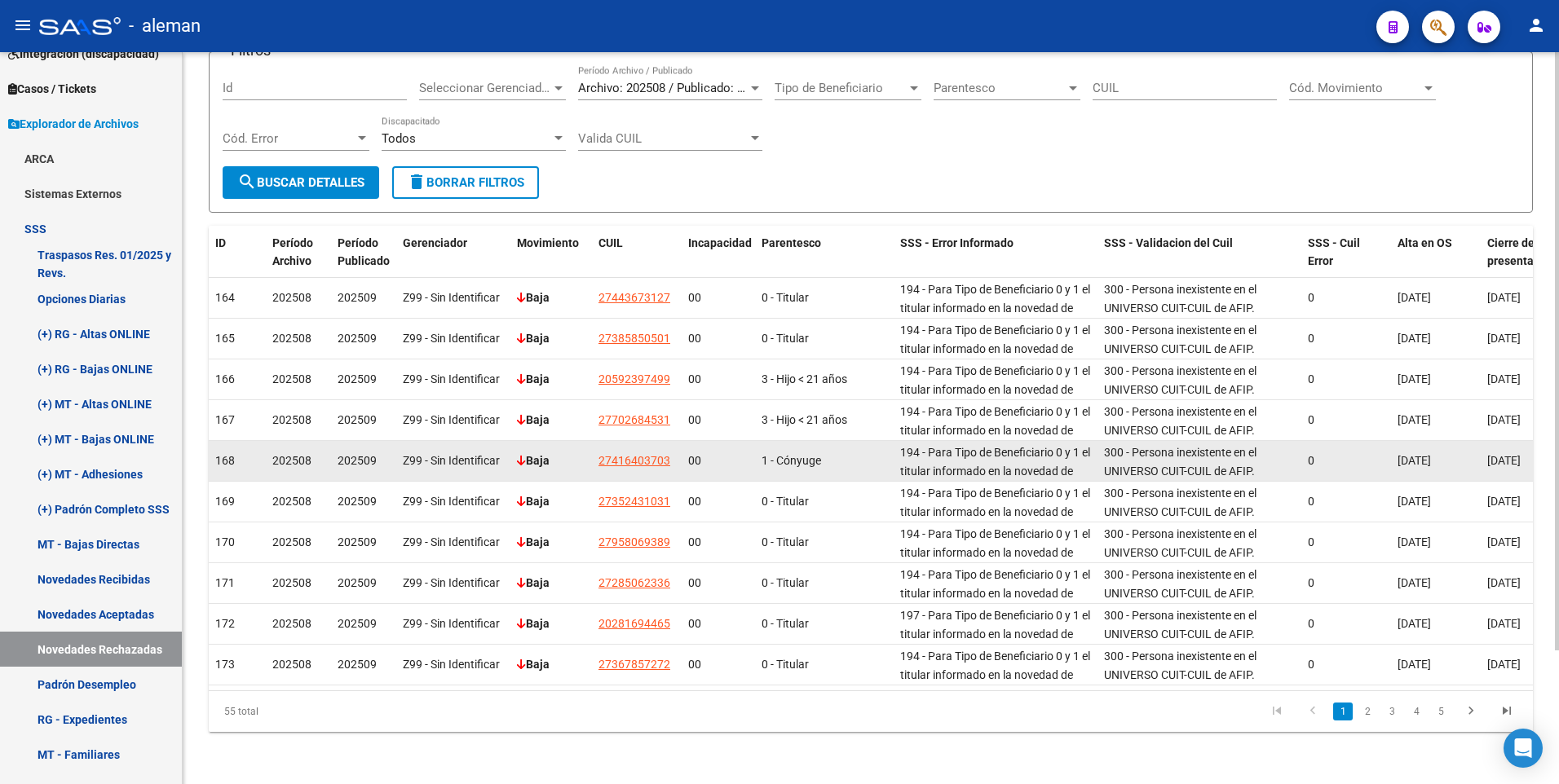
scroll to position [164, 0]
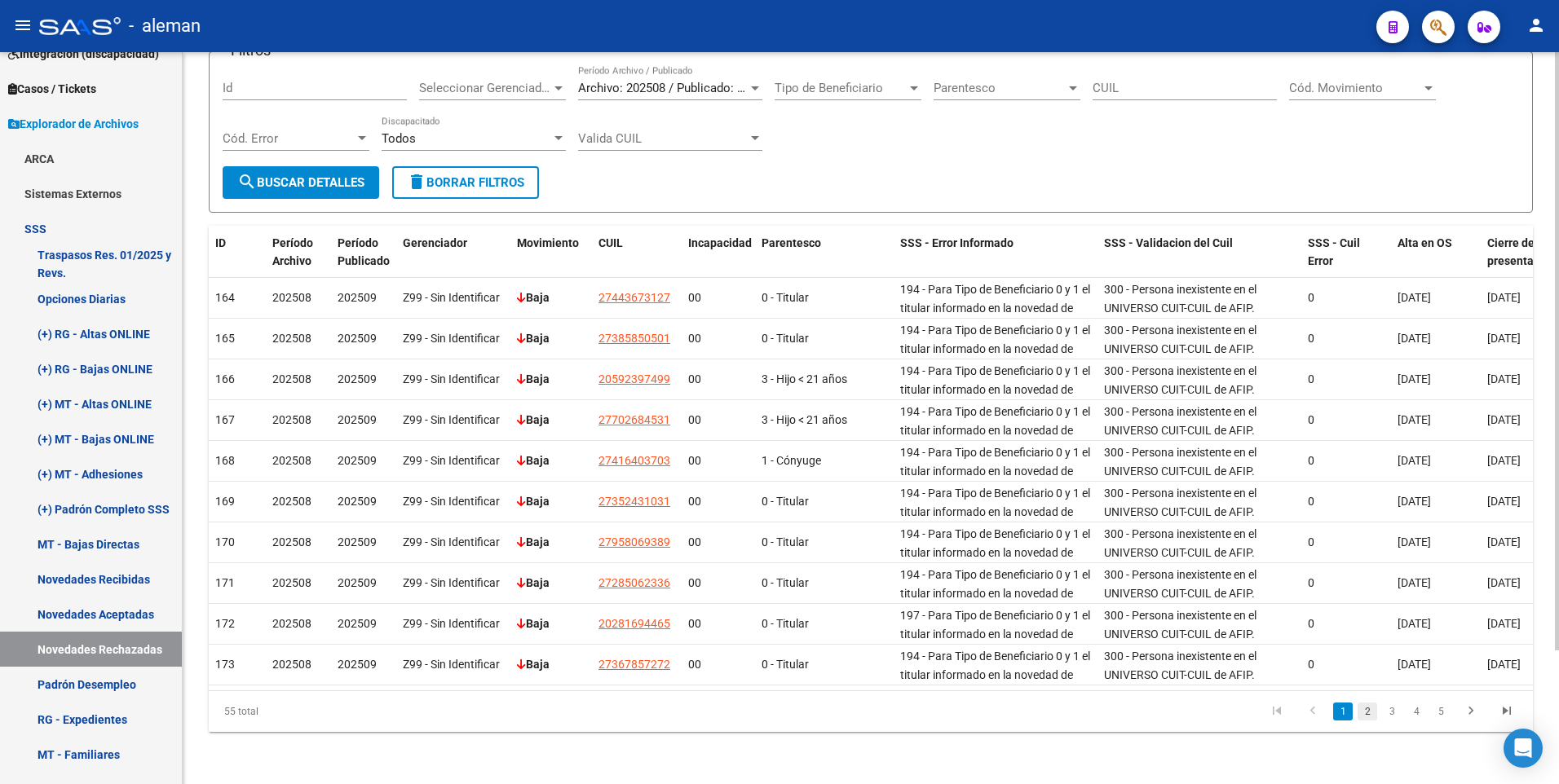
click at [1366, 711] on link "2" at bounding box center [1367, 711] width 20 height 18
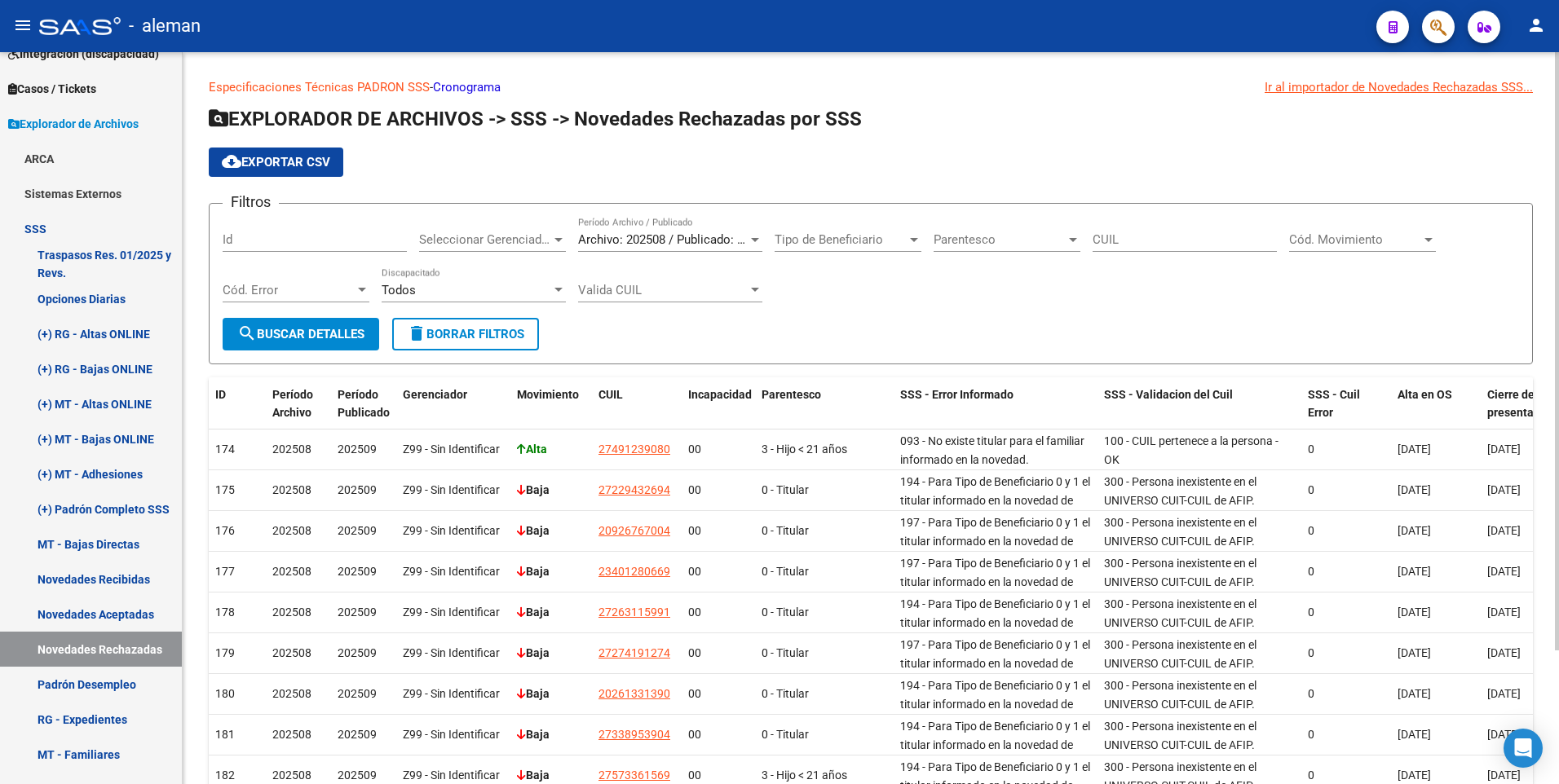
click at [1353, 240] on span "Cód. Movimiento" at bounding box center [1354, 239] width 132 height 15
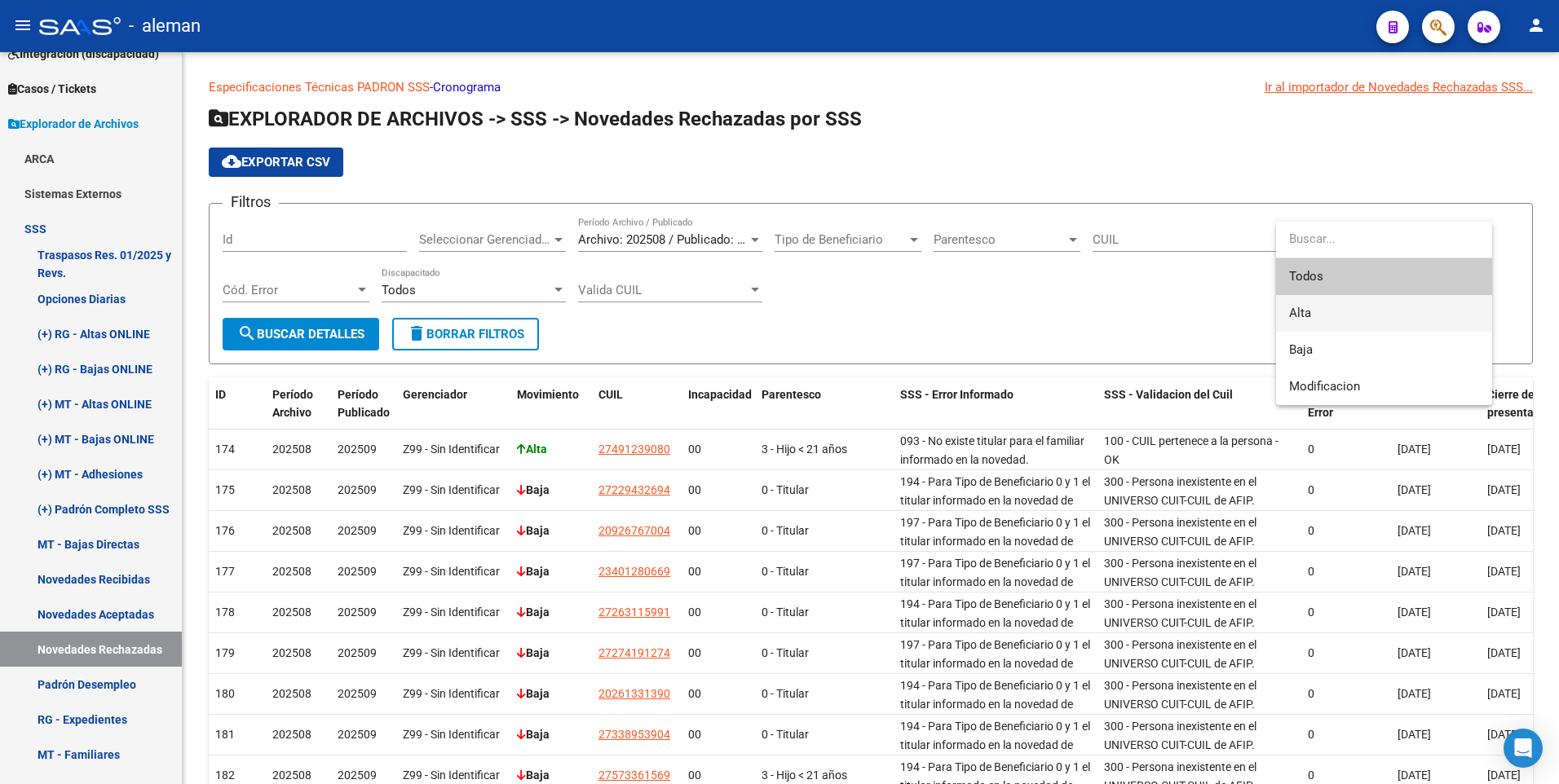
click at [1310, 309] on span "Alta" at bounding box center [1299, 313] width 22 height 15
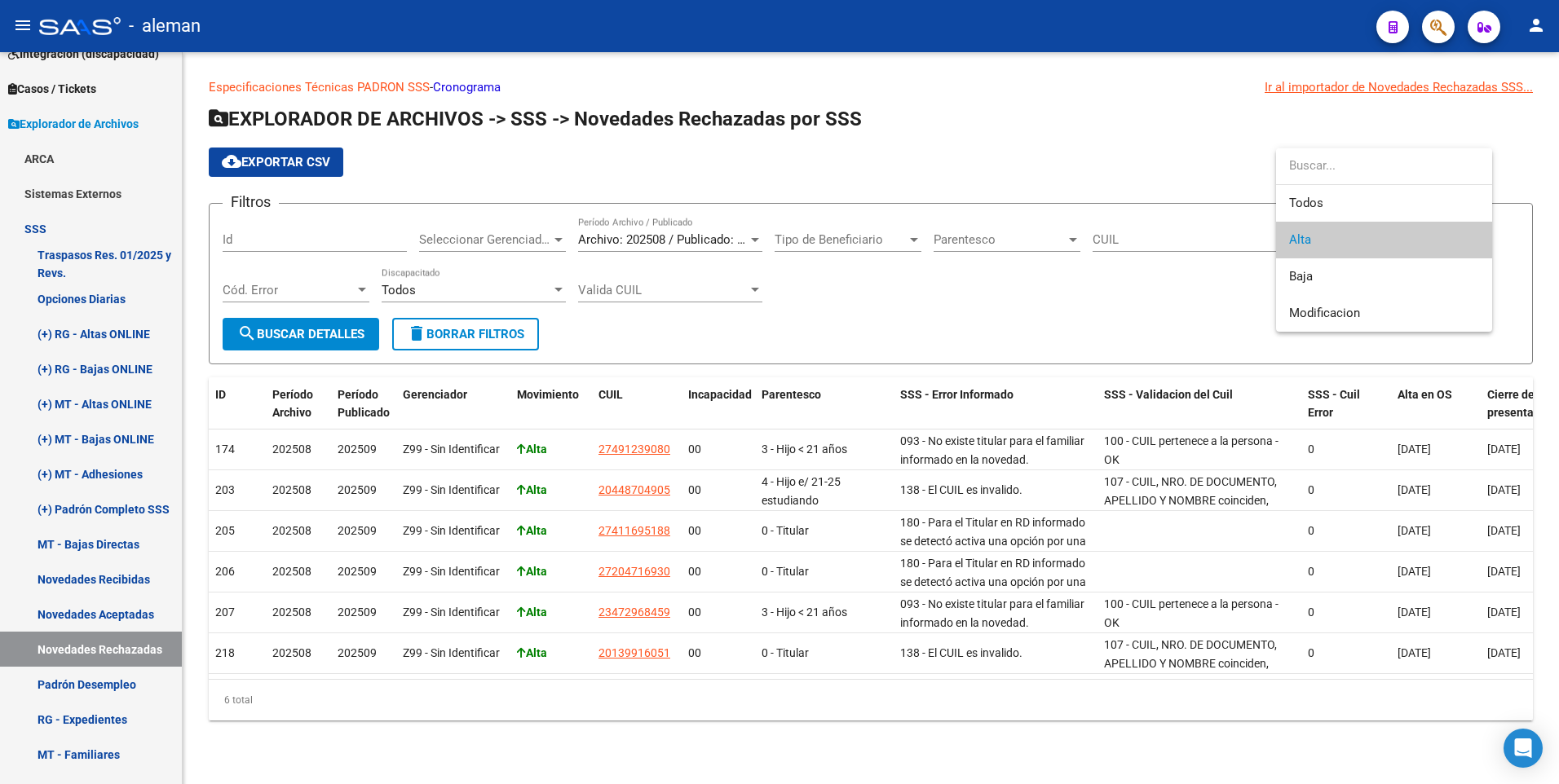
click at [1125, 313] on div at bounding box center [779, 392] width 1559 height 784
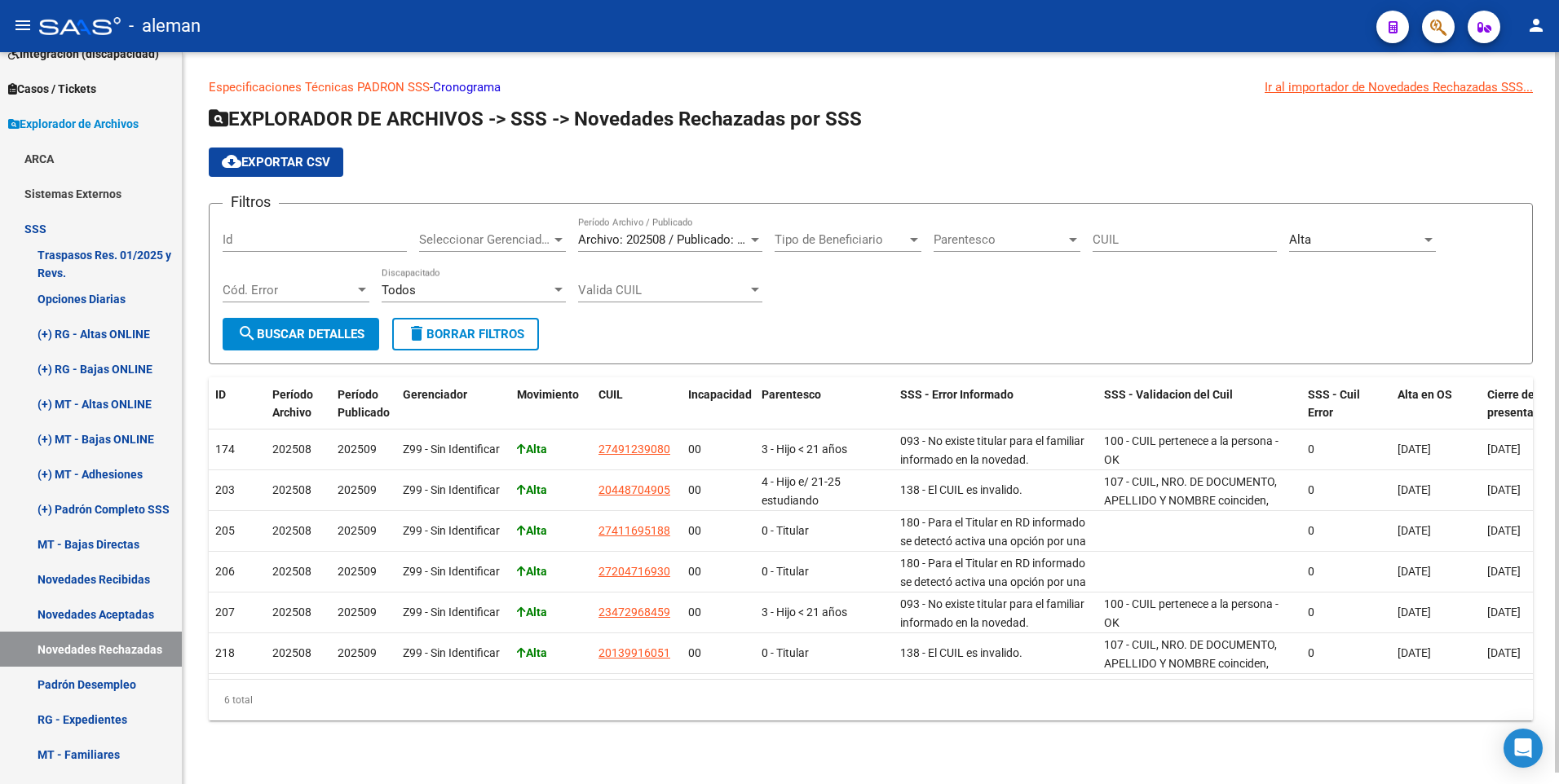
click at [1057, 311] on div "Filtros Id Seleccionar Gerenciador Seleccionar Gerenciador Archivo: 202508 / Pu…" at bounding box center [871, 267] width 1296 height 101
click at [1069, 82] on p "Especificaciones Técnicas PADRON SSS - Cronograma Ir al importador de Novedades…" at bounding box center [871, 87] width 1324 height 18
click at [1041, 280] on div "Filtros Id Seleccionar Gerenciador Seleccionar Gerenciador Archivo: 202508 / Pu…" at bounding box center [871, 267] width 1296 height 101
click at [934, 290] on div "Filtros Id Seleccionar Gerenciador Seleccionar Gerenciador Archivo: 202508 / Pu…" at bounding box center [871, 267] width 1296 height 101
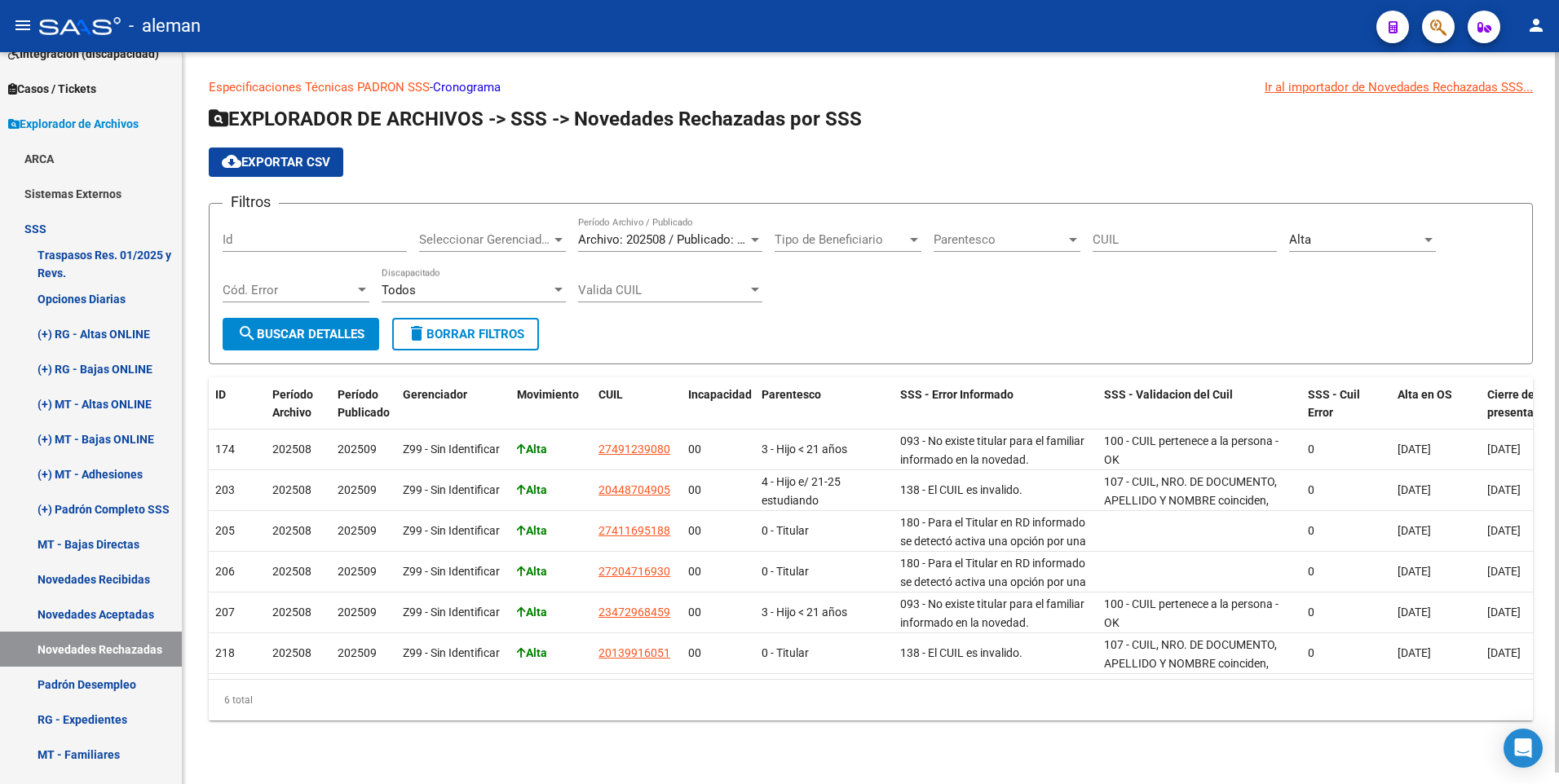
drag, startPoint x: 934, startPoint y: 290, endPoint x: 998, endPoint y: 305, distance: 65.7
click at [998, 305] on div "Filtros Id Seleccionar Gerenciador Seleccionar Gerenciador Archivo: 202508 / Pu…" at bounding box center [871, 267] width 1296 height 101
click at [988, 309] on div "Filtros Id Seleccionar Gerenciador Seleccionar Gerenciador Archivo: 202508 / Pu…" at bounding box center [871, 267] width 1296 height 101
click at [294, 163] on span "cloud_download Exportar CSV" at bounding box center [276, 161] width 109 height 15
click at [717, 235] on span "Archivo: 202508 / Publicado: 202509" at bounding box center [676, 239] width 198 height 15
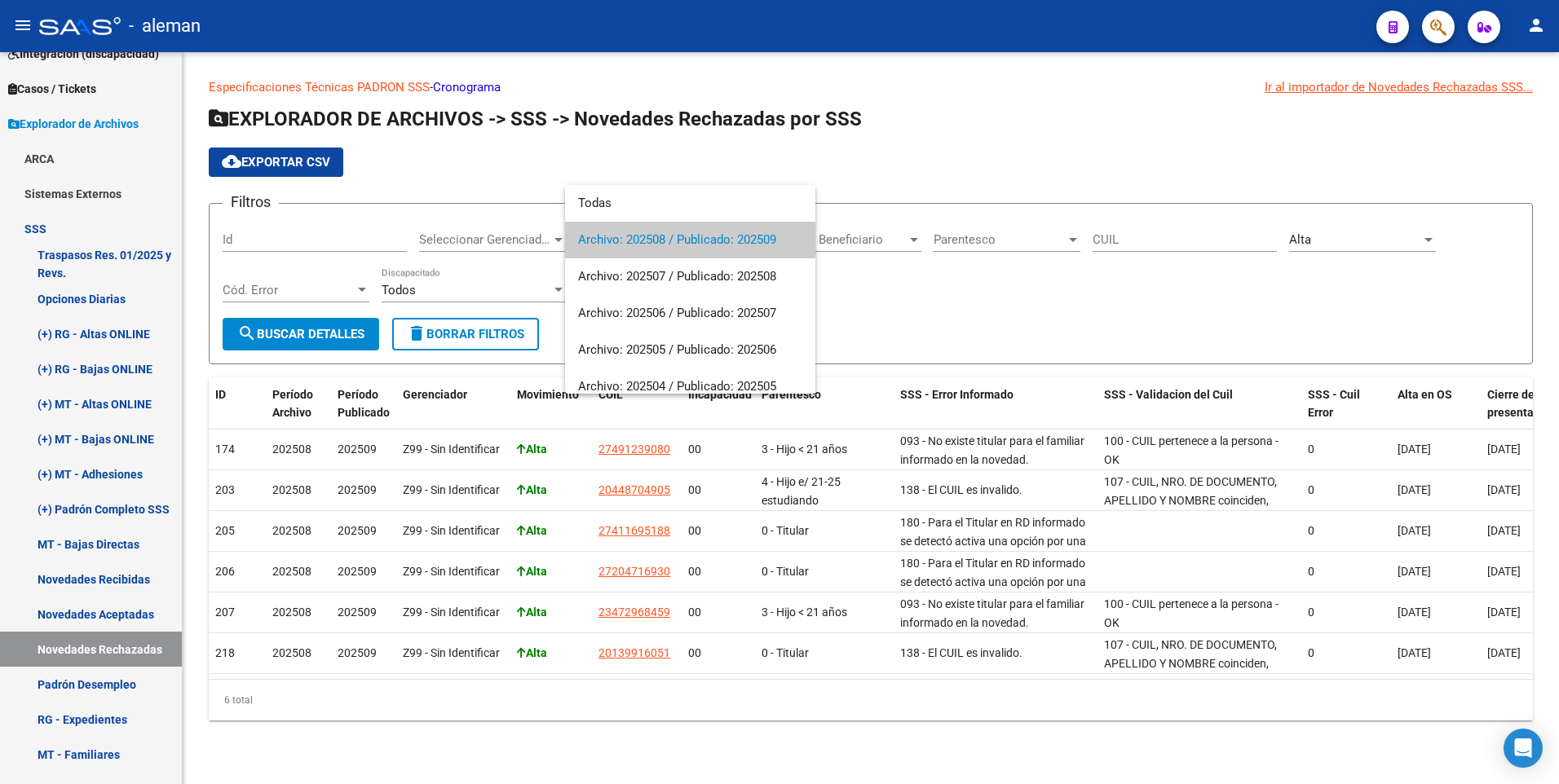
click at [867, 291] on div at bounding box center [779, 392] width 1559 height 784
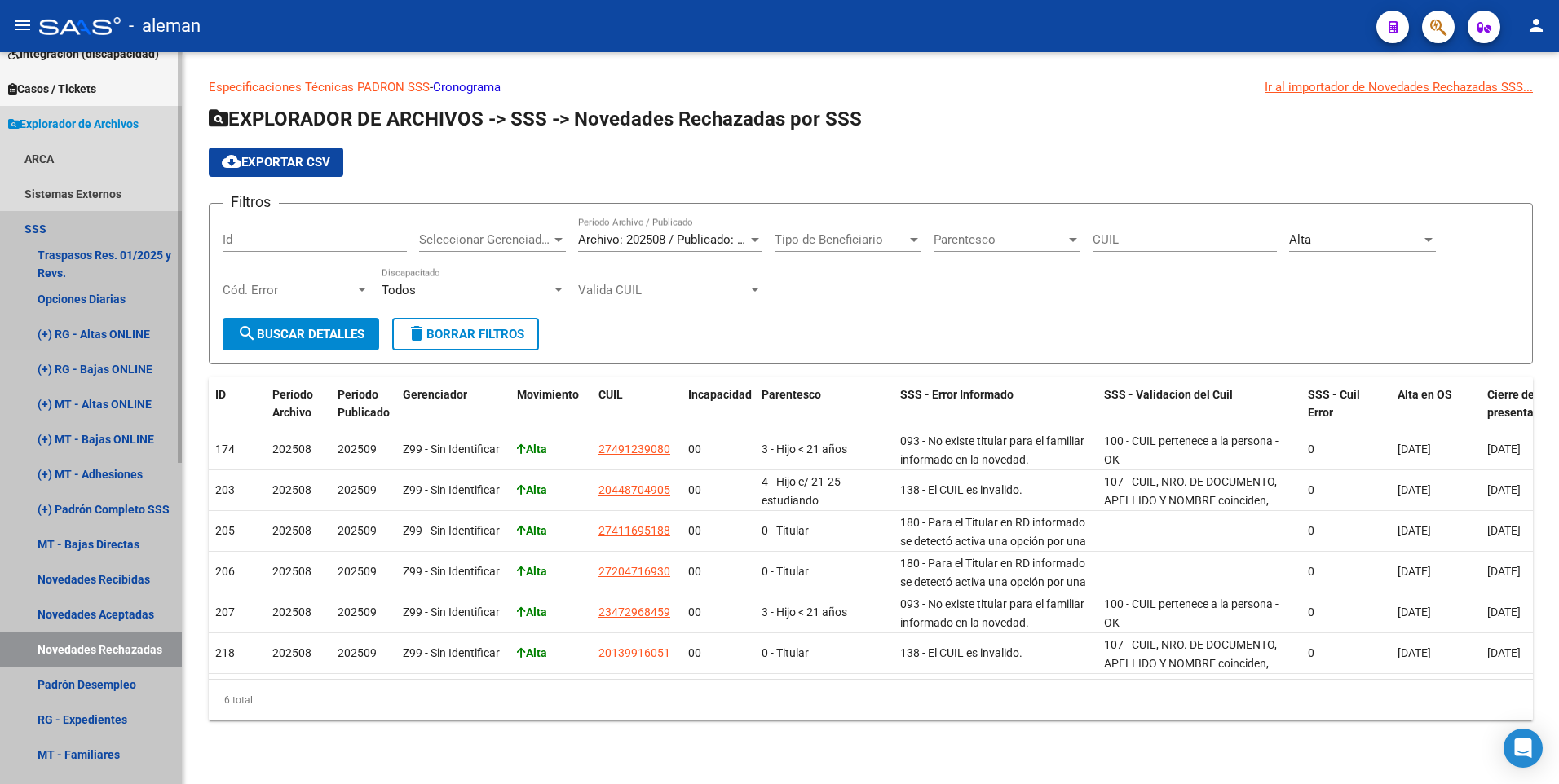
click at [84, 637] on link "Novedades Rechazadas" at bounding box center [91, 649] width 181 height 35
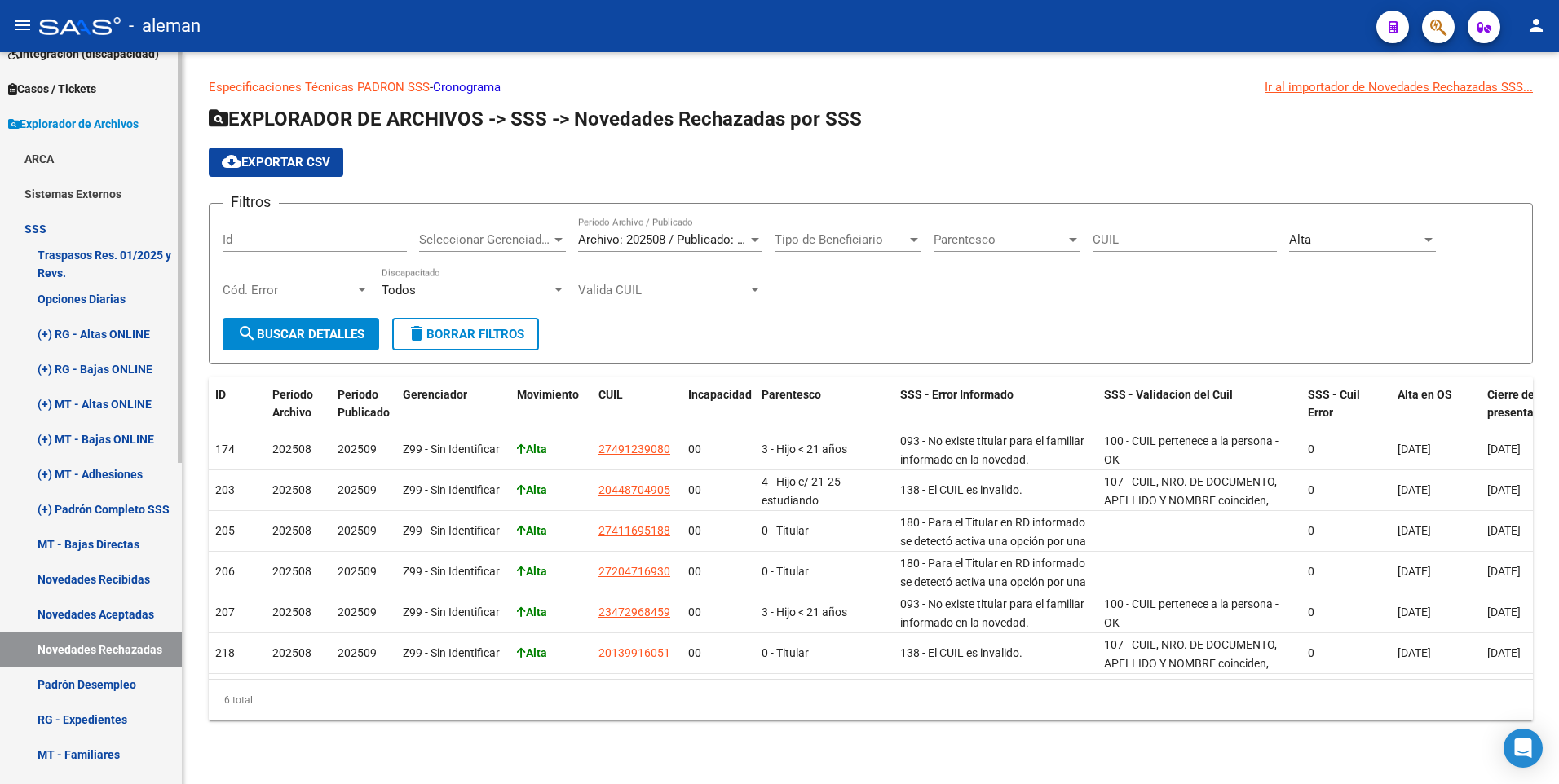
click at [125, 438] on link "(+) MT - Bajas ONLINE" at bounding box center [91, 439] width 181 height 35
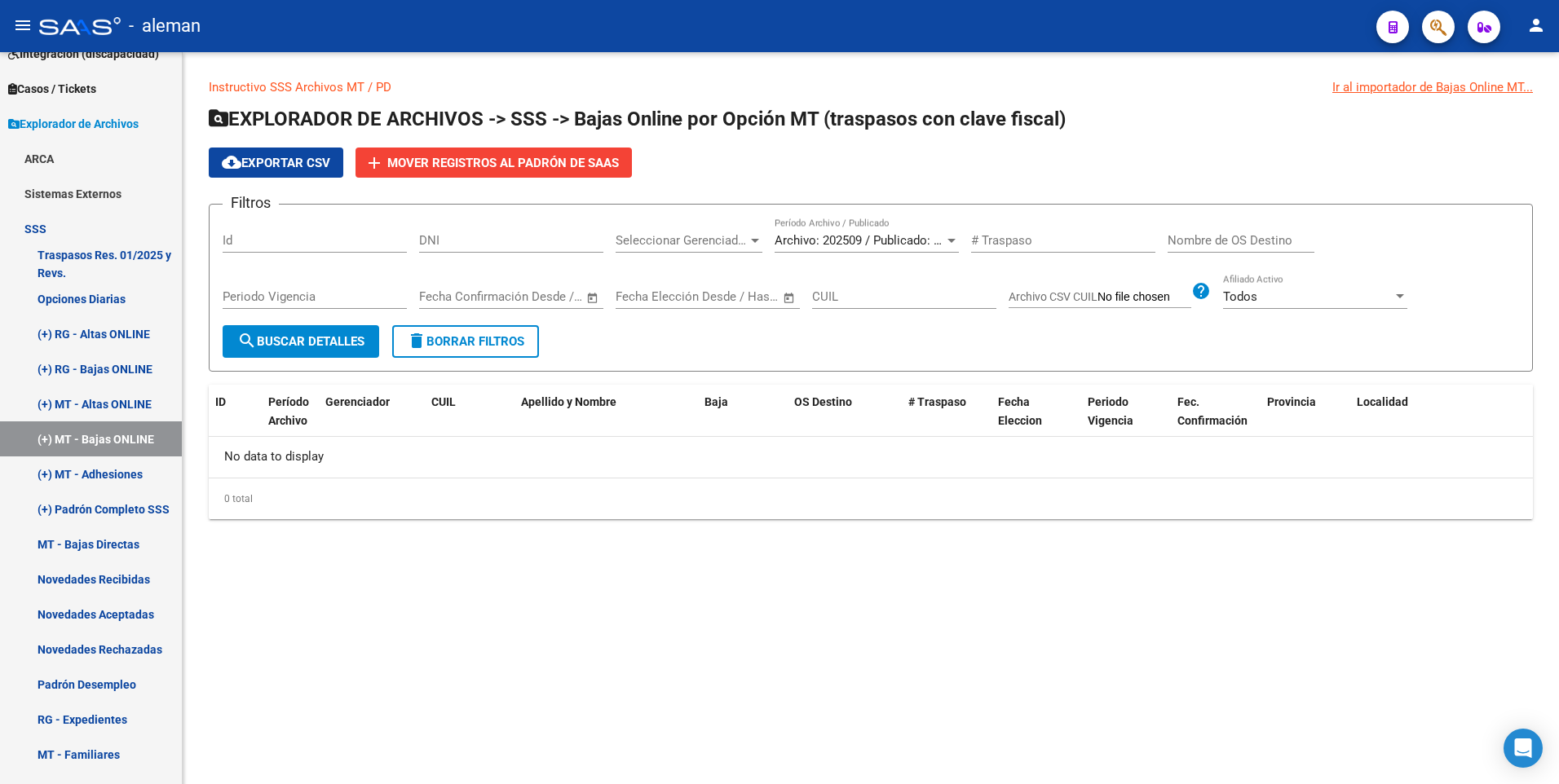
click at [954, 236] on div at bounding box center [951, 240] width 15 height 13
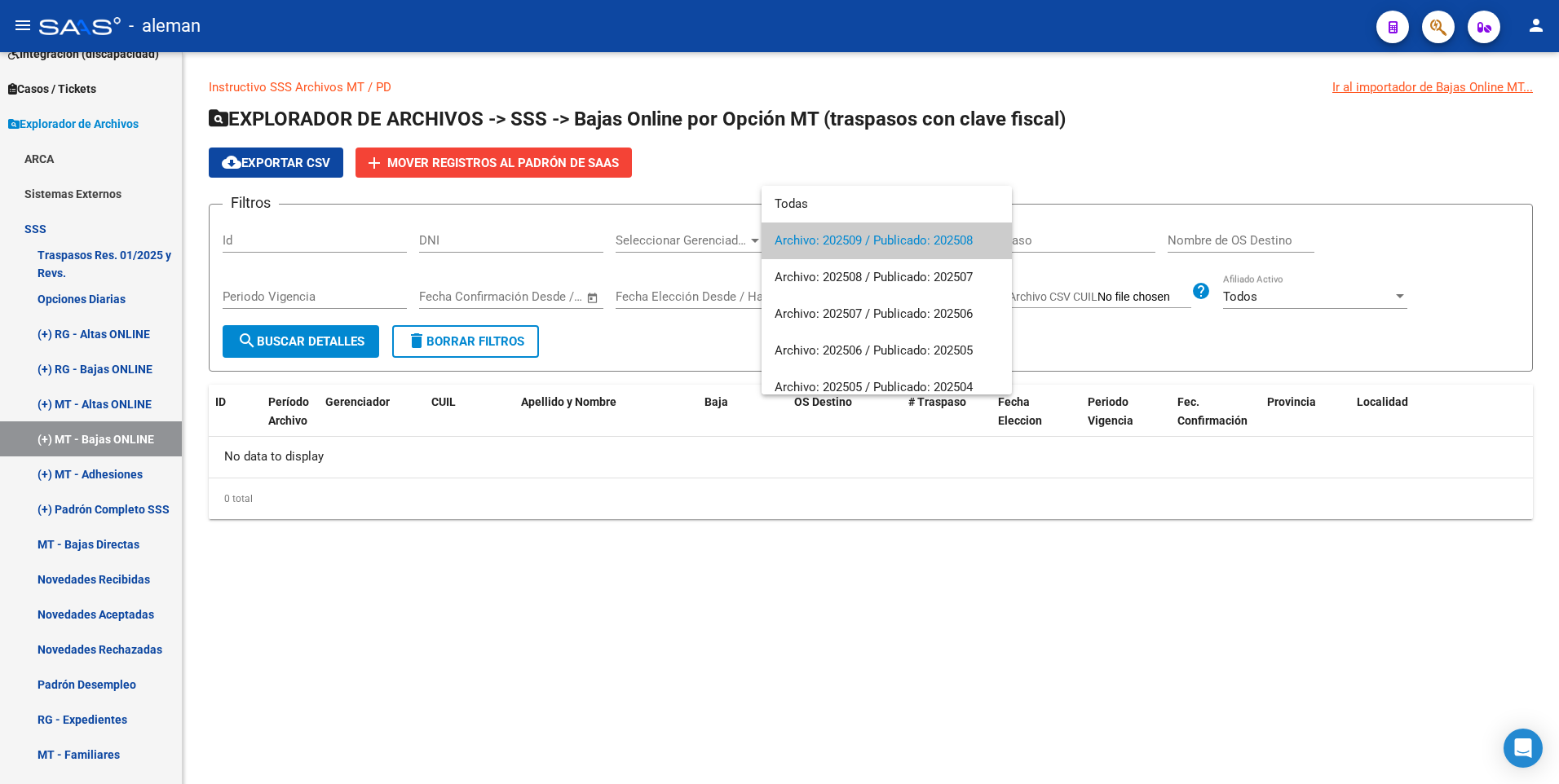
click at [1112, 151] on div at bounding box center [779, 392] width 1559 height 784
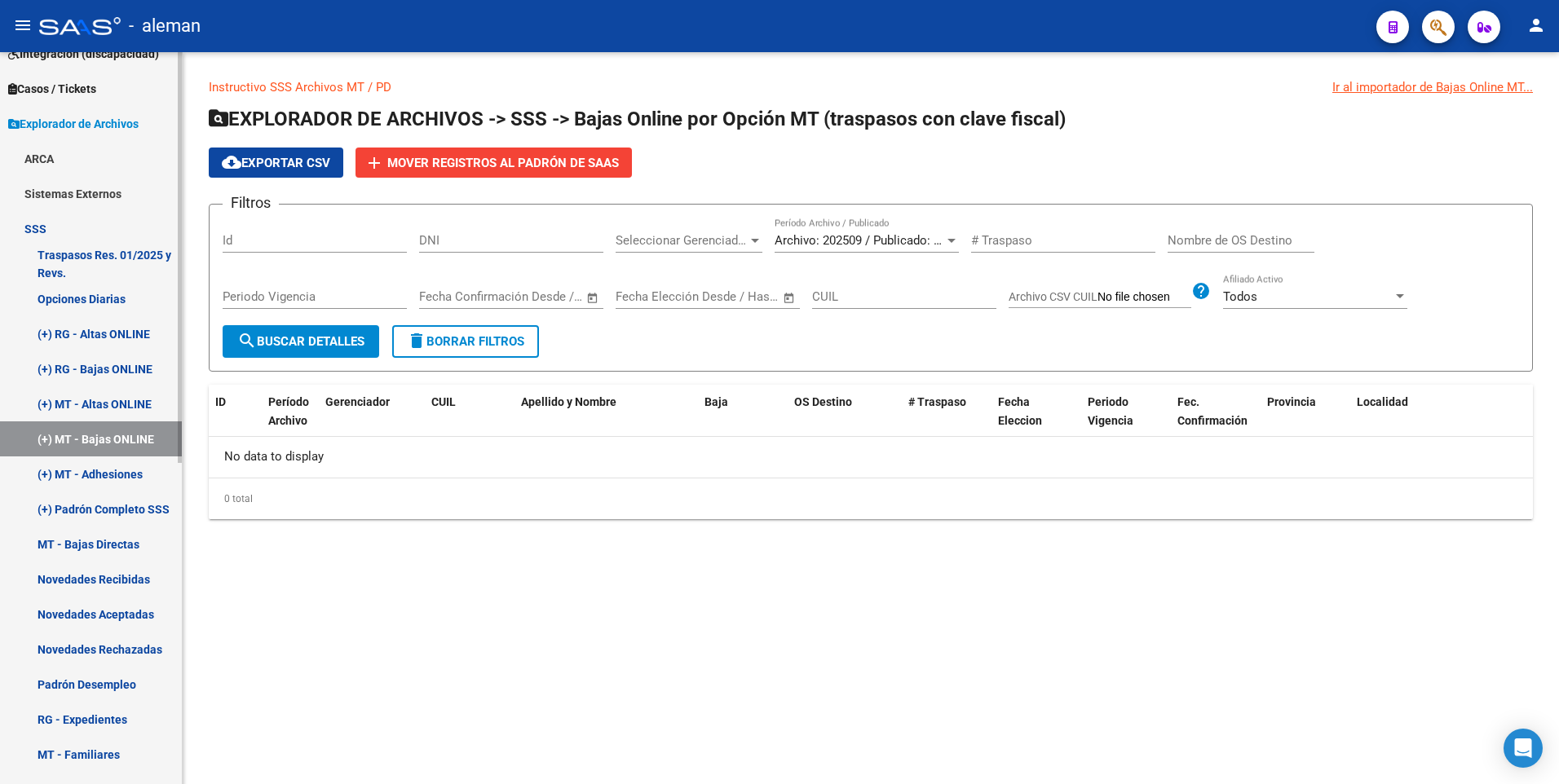
click at [122, 472] on link "(+) MT - Adhesiones" at bounding box center [91, 474] width 181 height 35
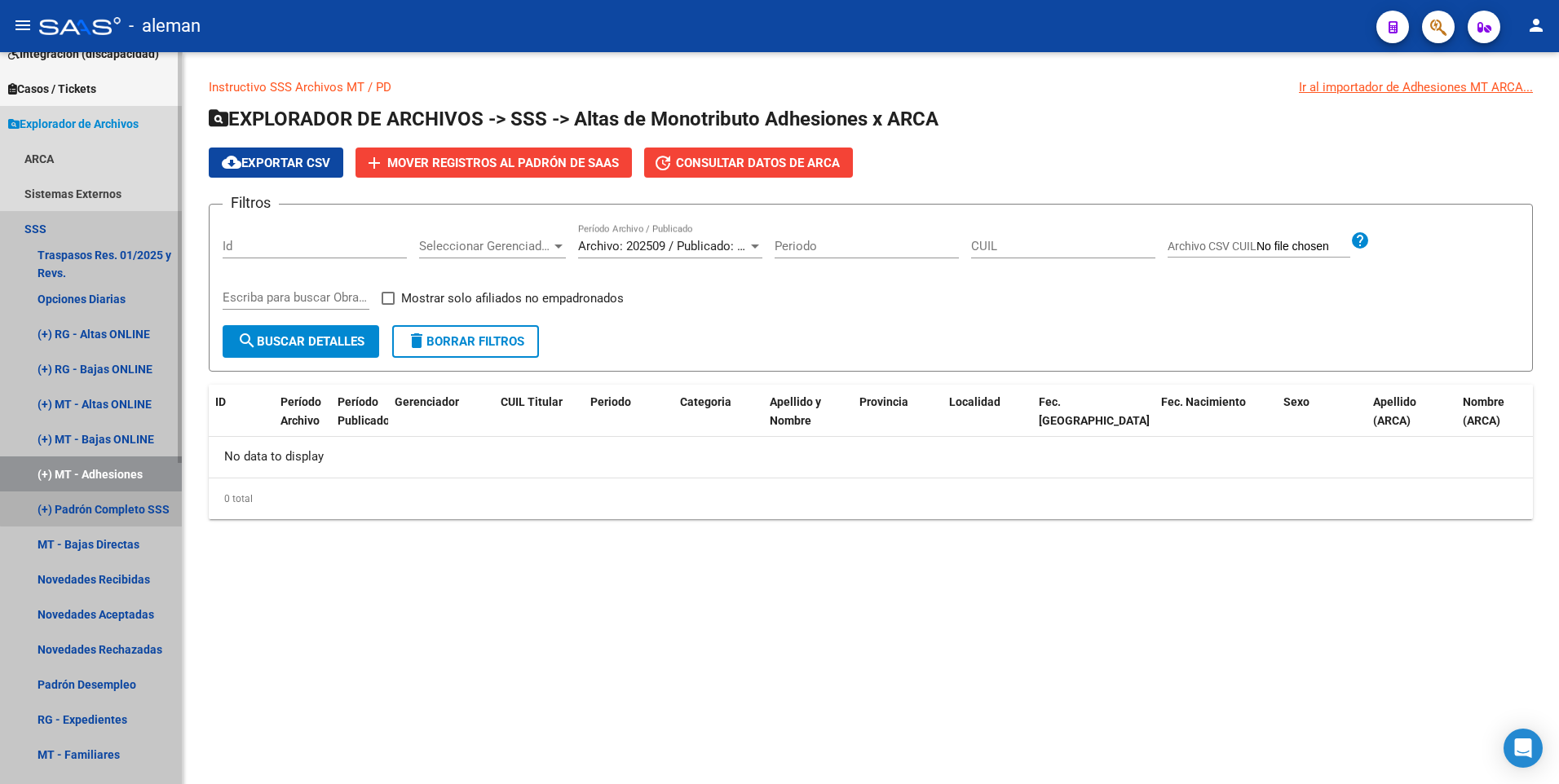
click at [116, 507] on link "(+) Padrón Completo SSS" at bounding box center [91, 509] width 181 height 35
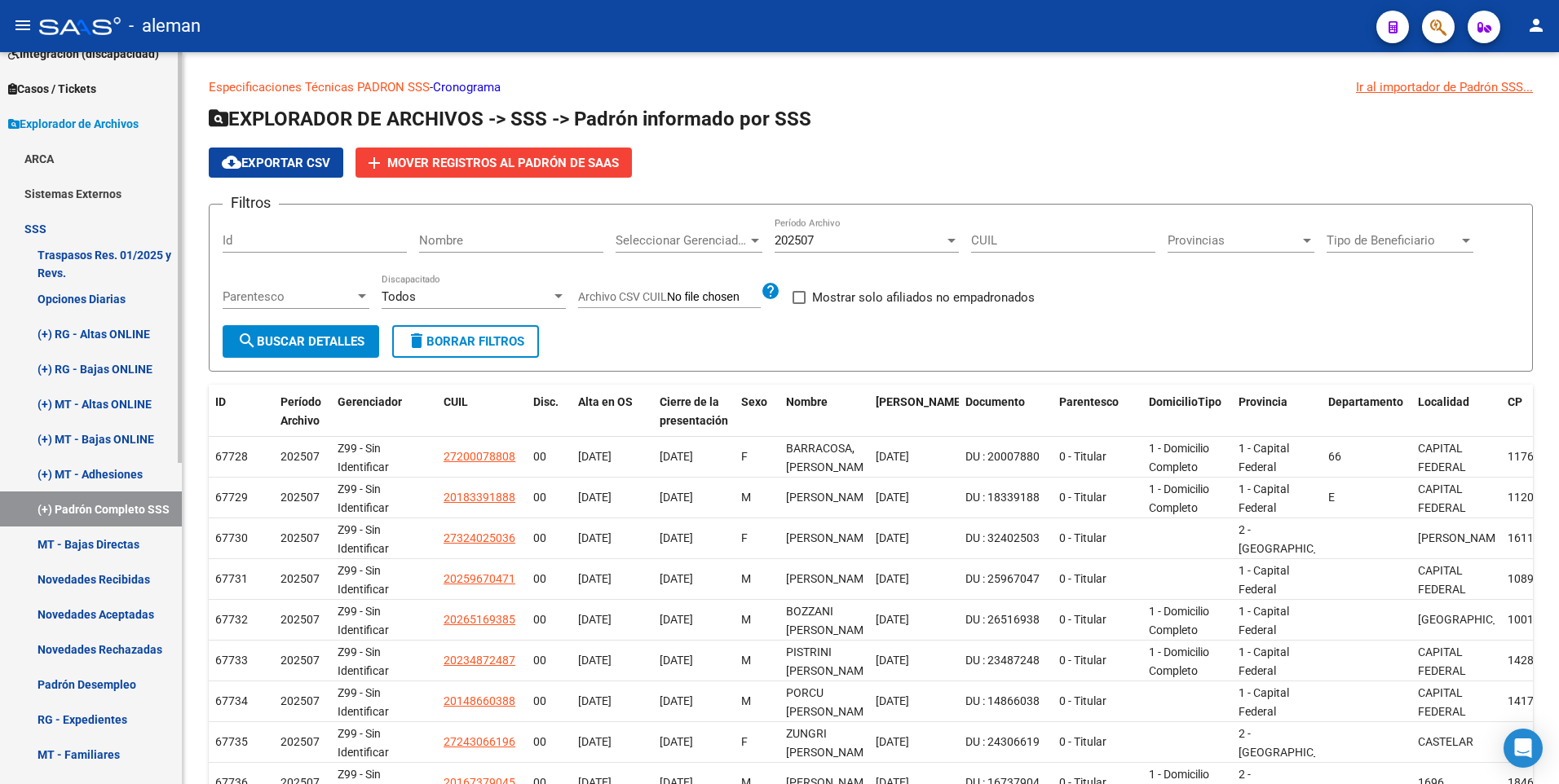
click at [115, 543] on link "MT - Bajas Directas" at bounding box center [91, 544] width 181 height 35
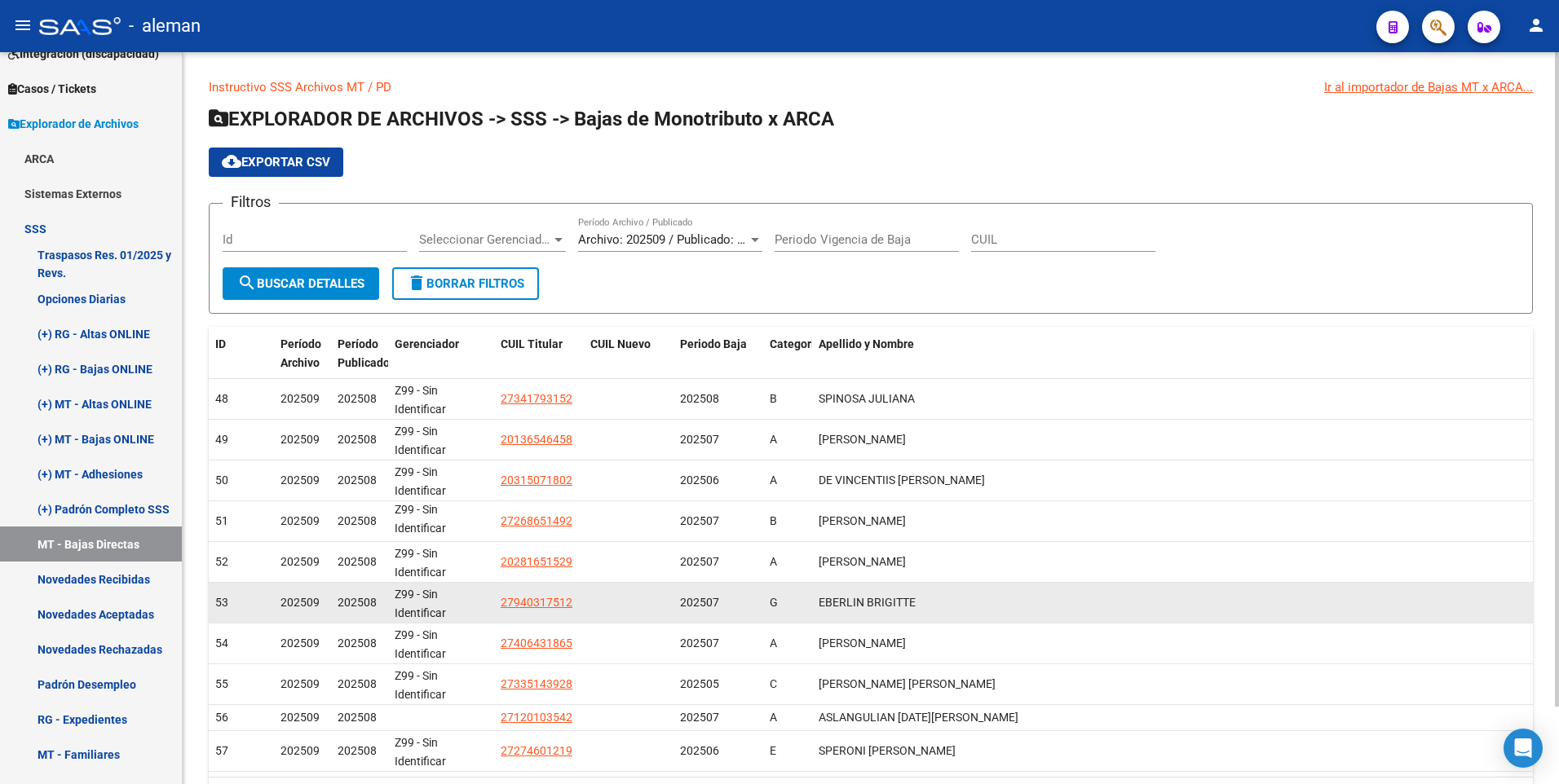
scroll to position [86, 0]
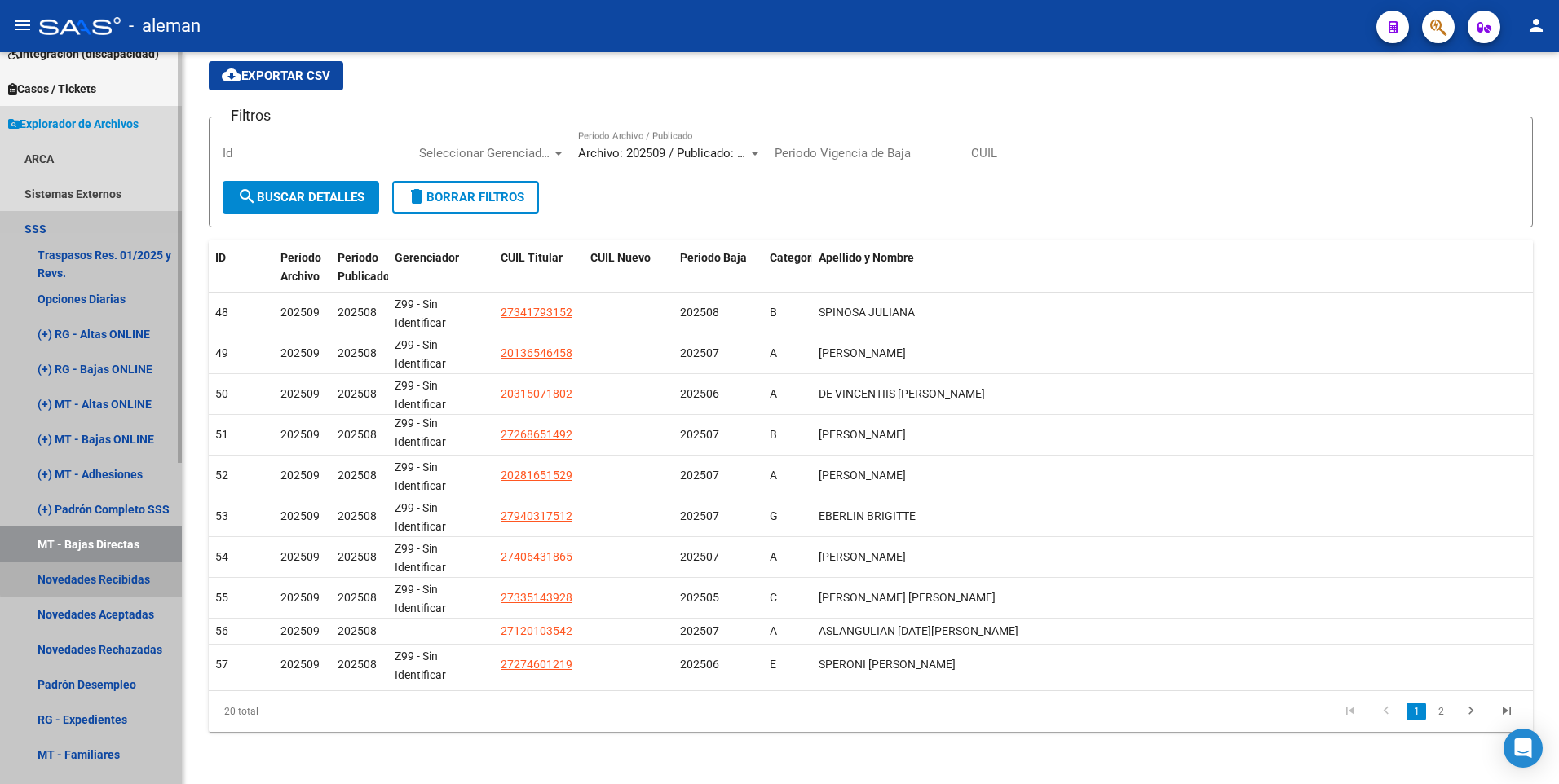
click at [94, 578] on link "Novedades Recibidas" at bounding box center [91, 579] width 181 height 35
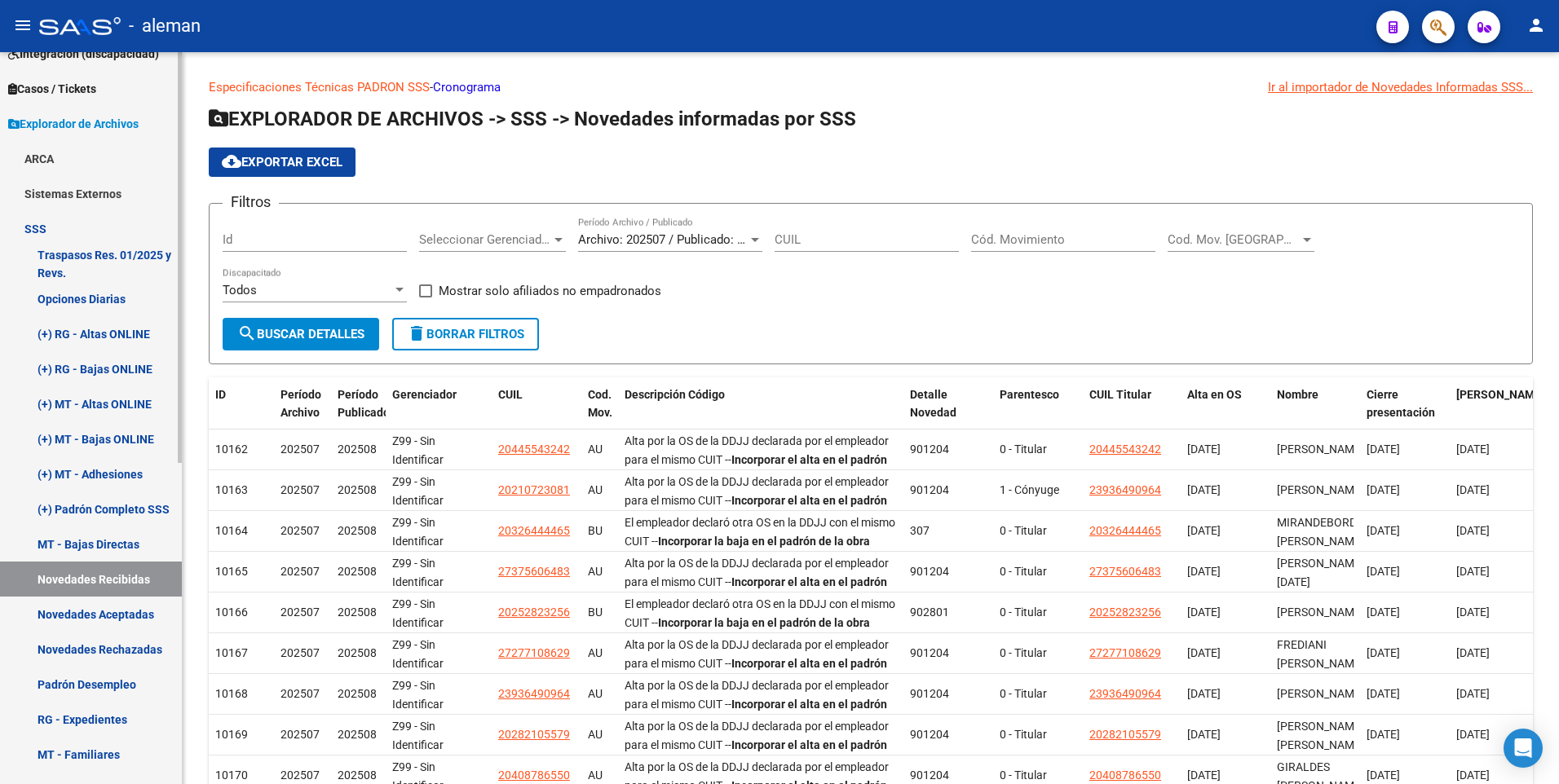
click at [91, 614] on link "Novedades Aceptadas" at bounding box center [91, 614] width 181 height 35
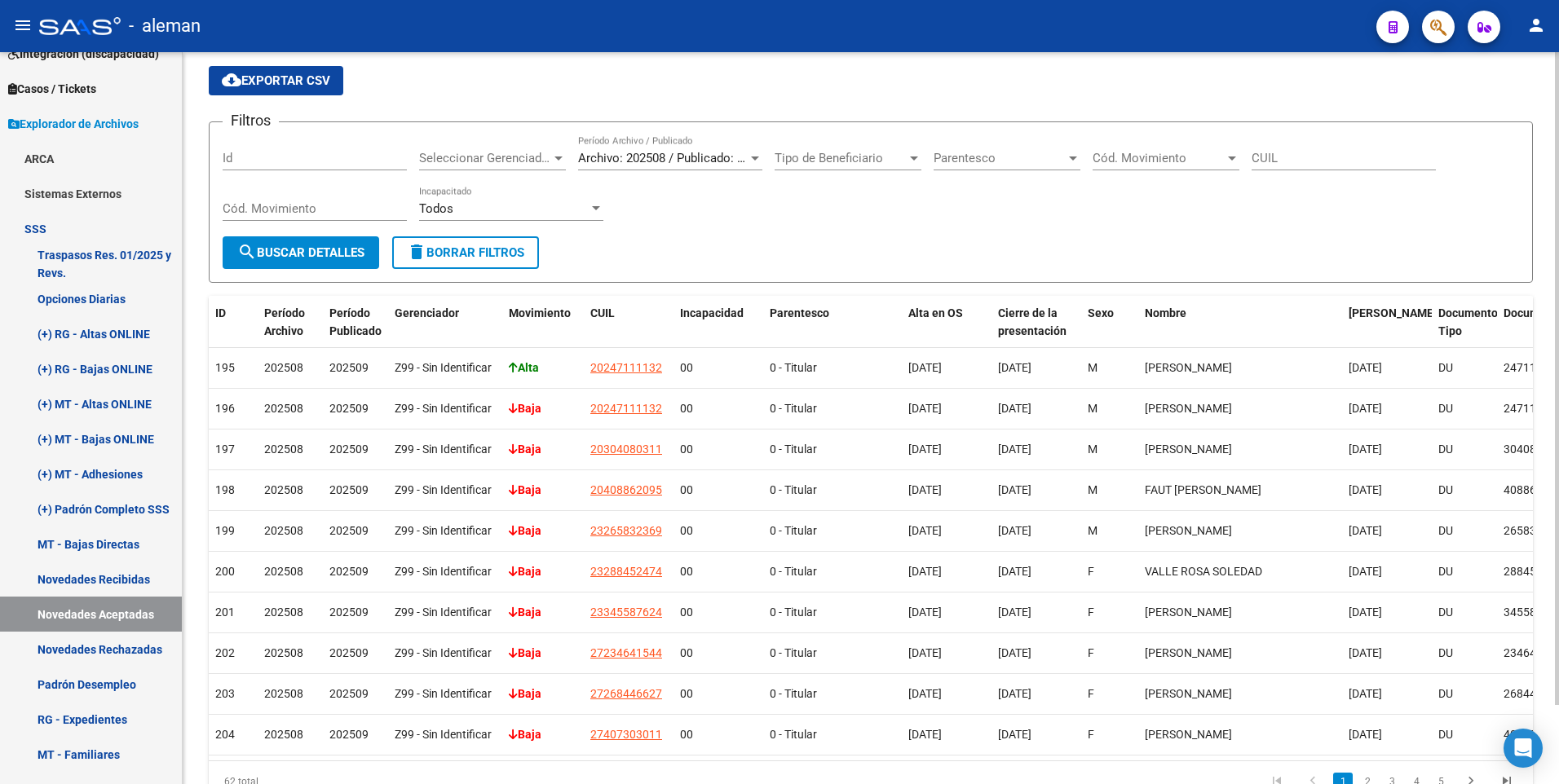
scroll to position [89, 0]
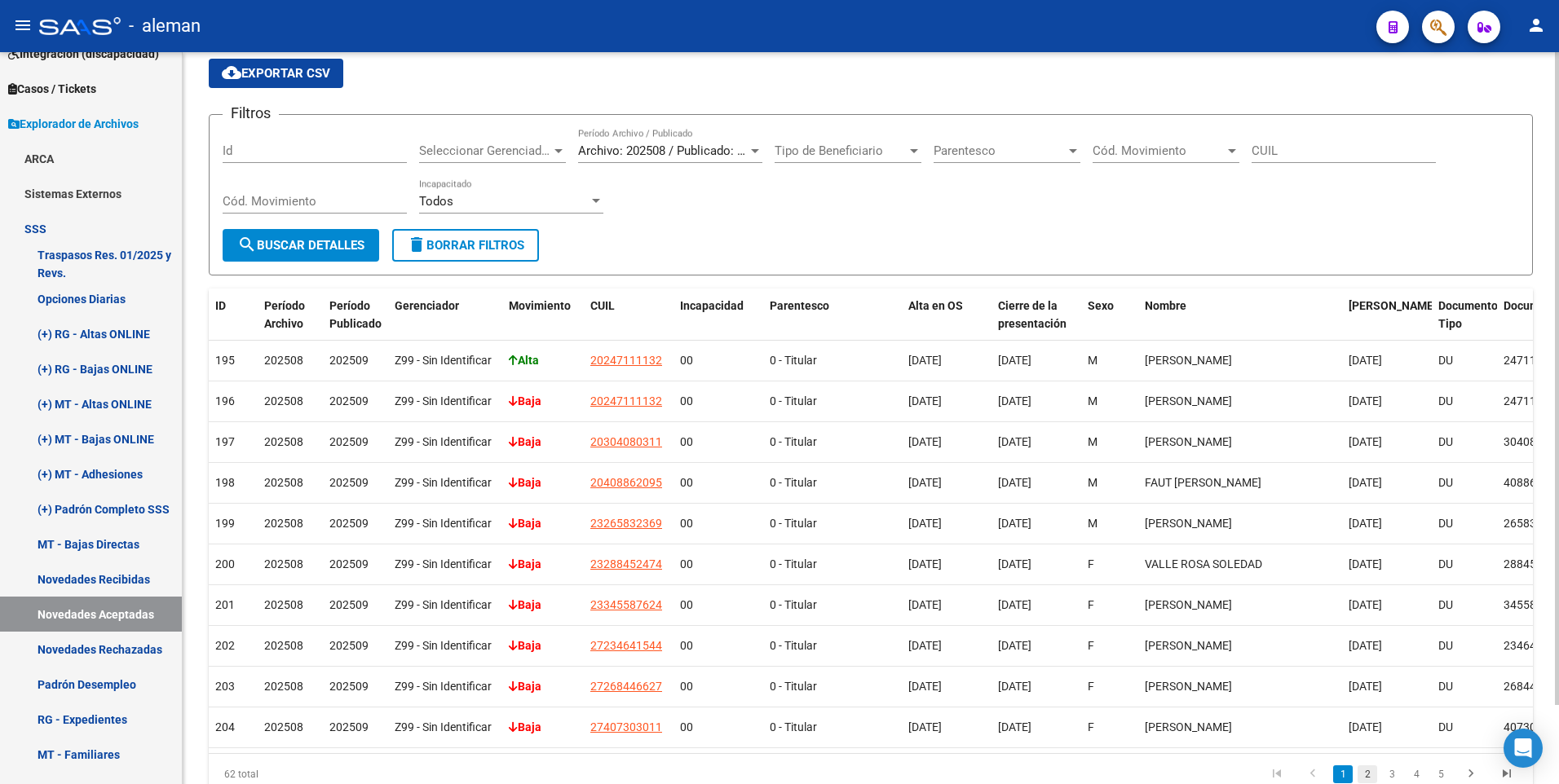
click at [1366, 765] on link "2" at bounding box center [1367, 774] width 20 height 18
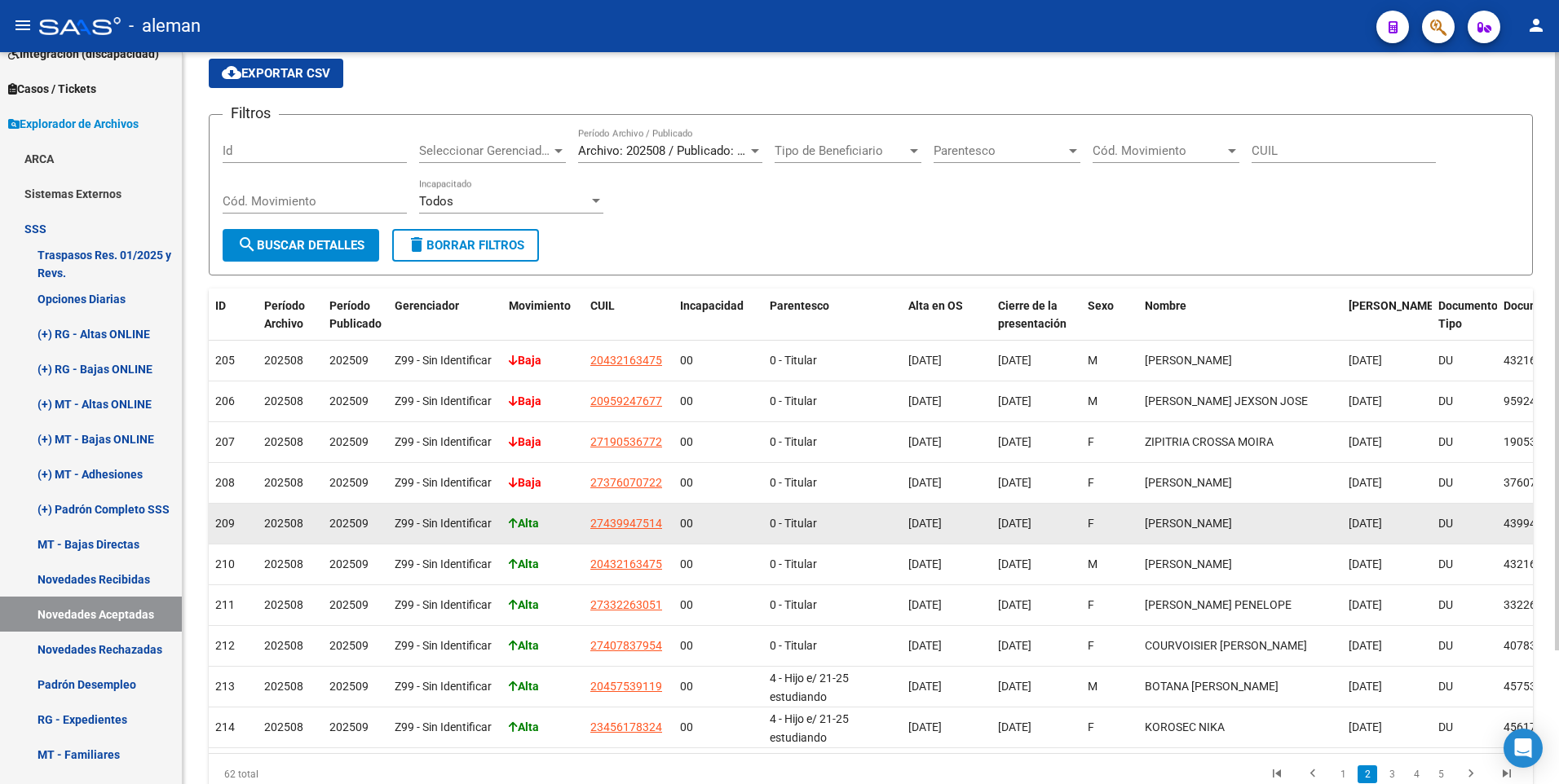
scroll to position [164, 0]
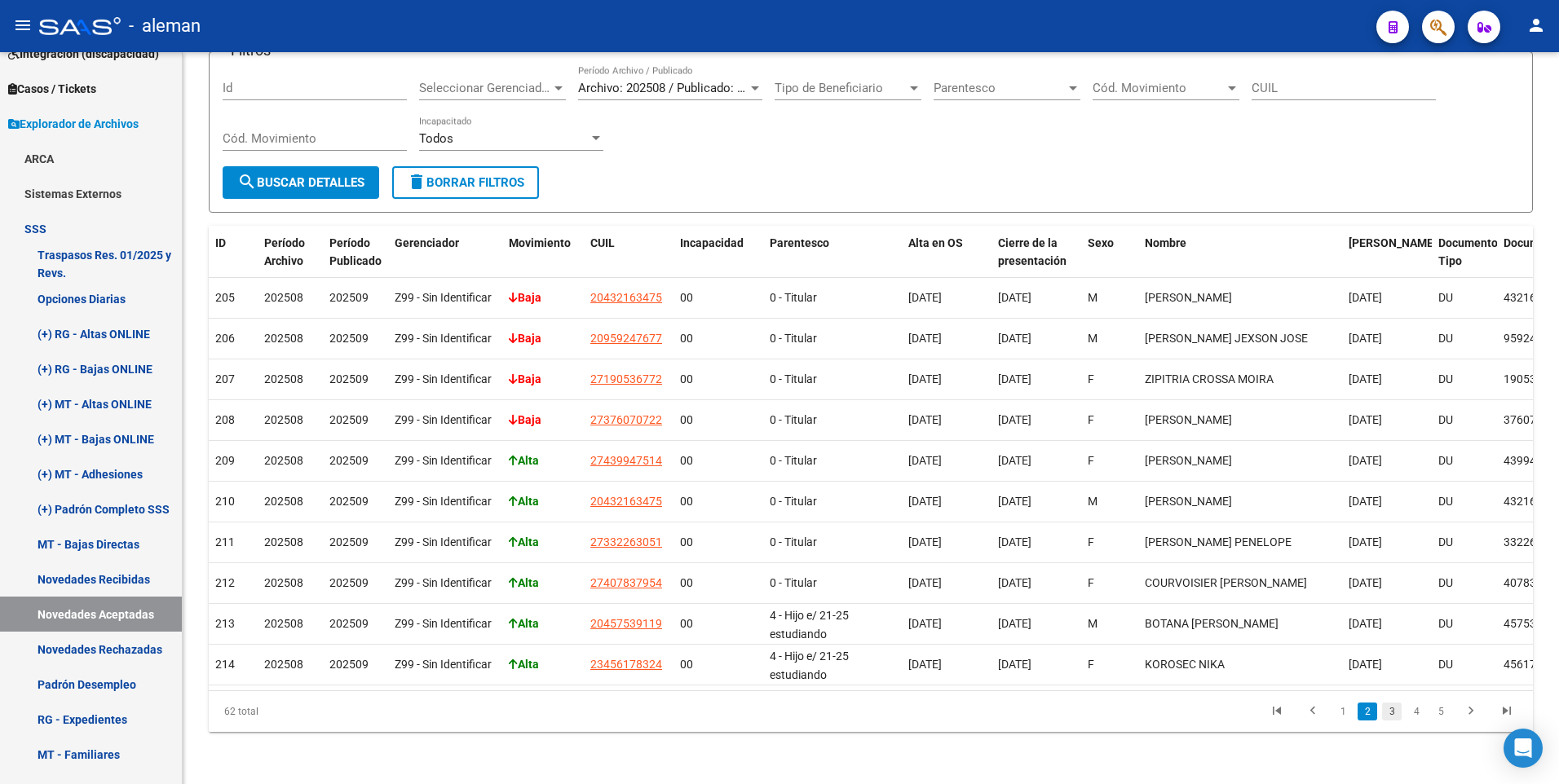
click at [1393, 713] on link "3" at bounding box center [1391, 711] width 20 height 18
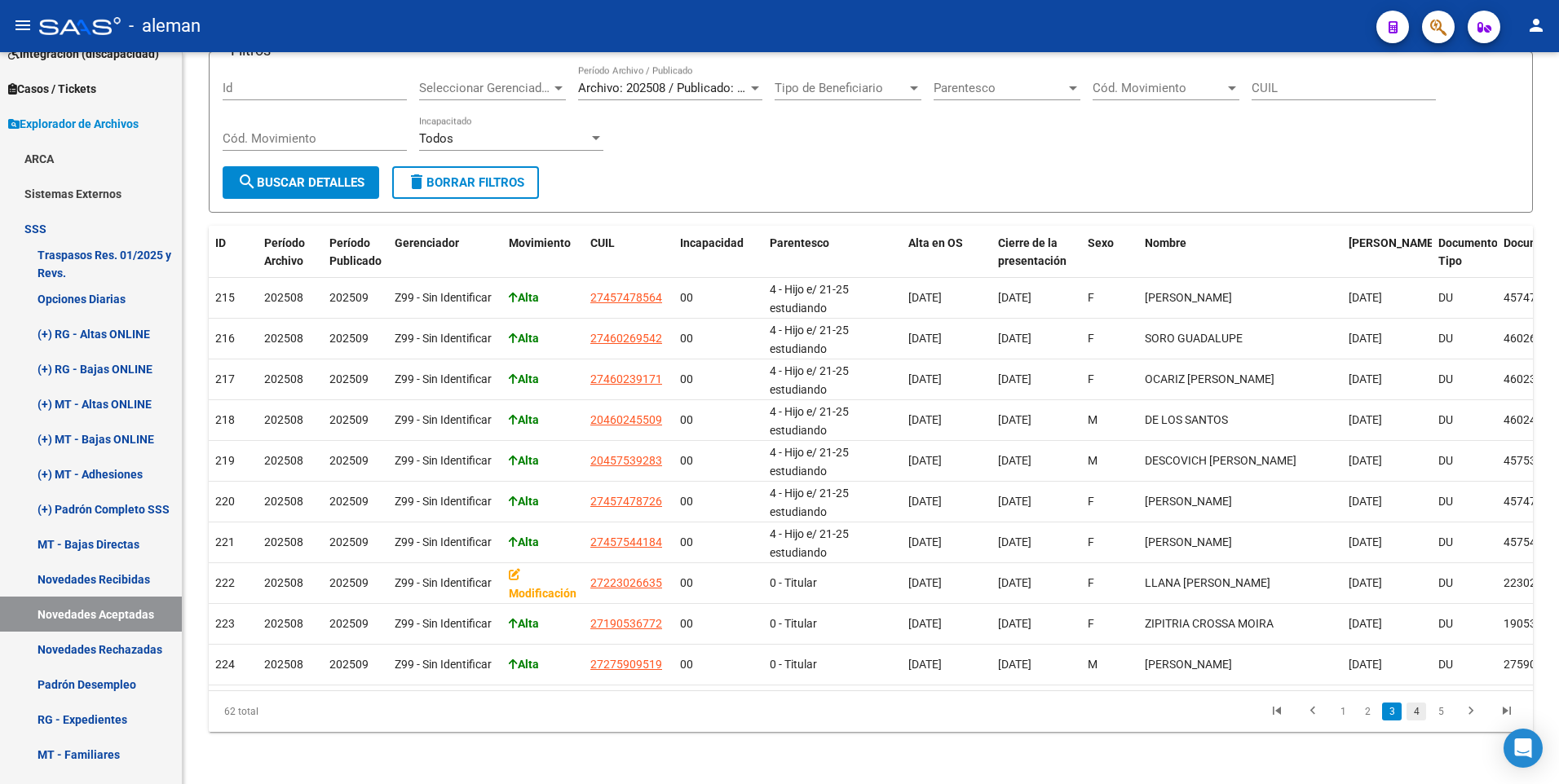
click at [1416, 714] on link "4" at bounding box center [1416, 711] width 20 height 18
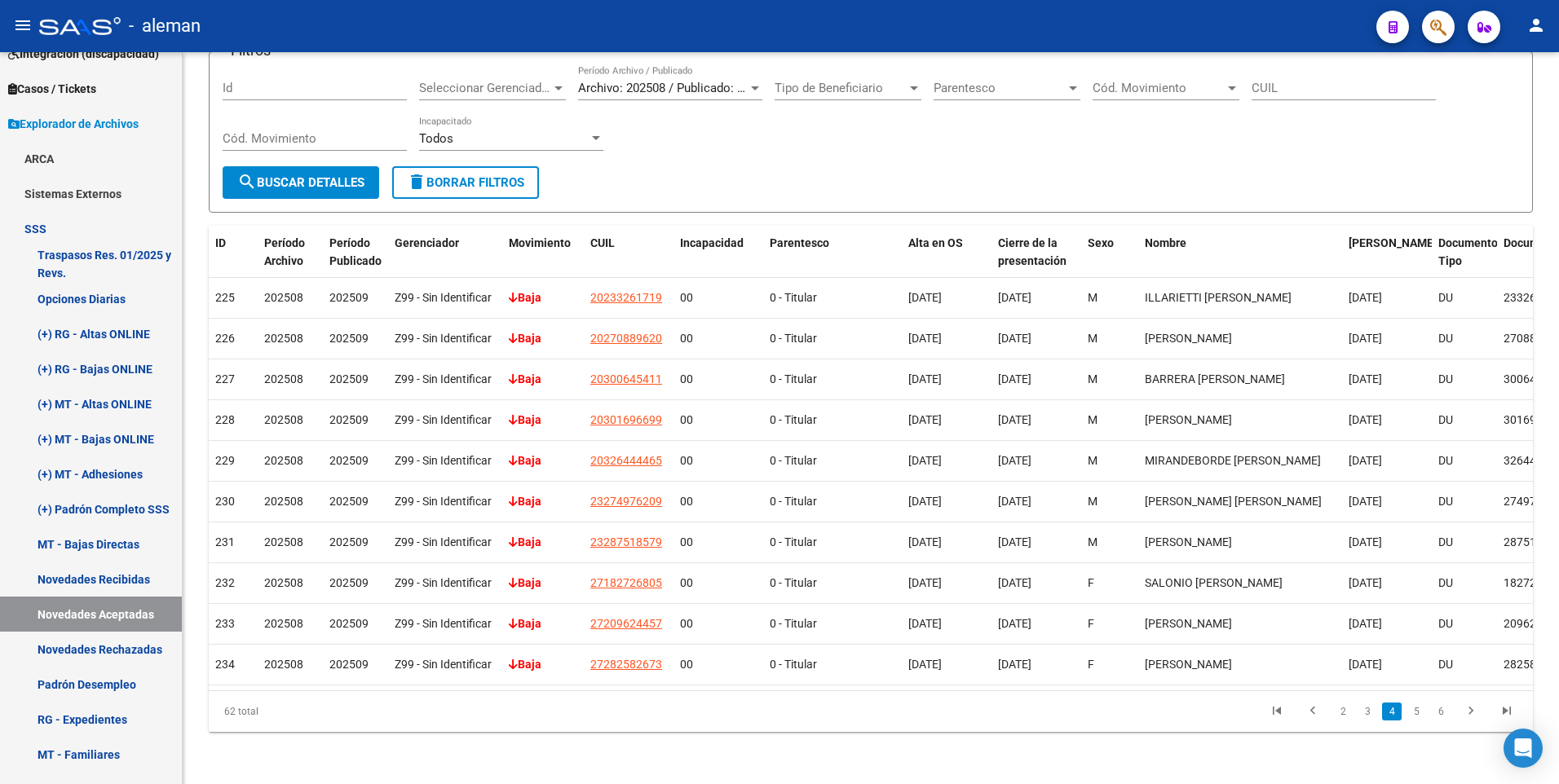
scroll to position [89, 0]
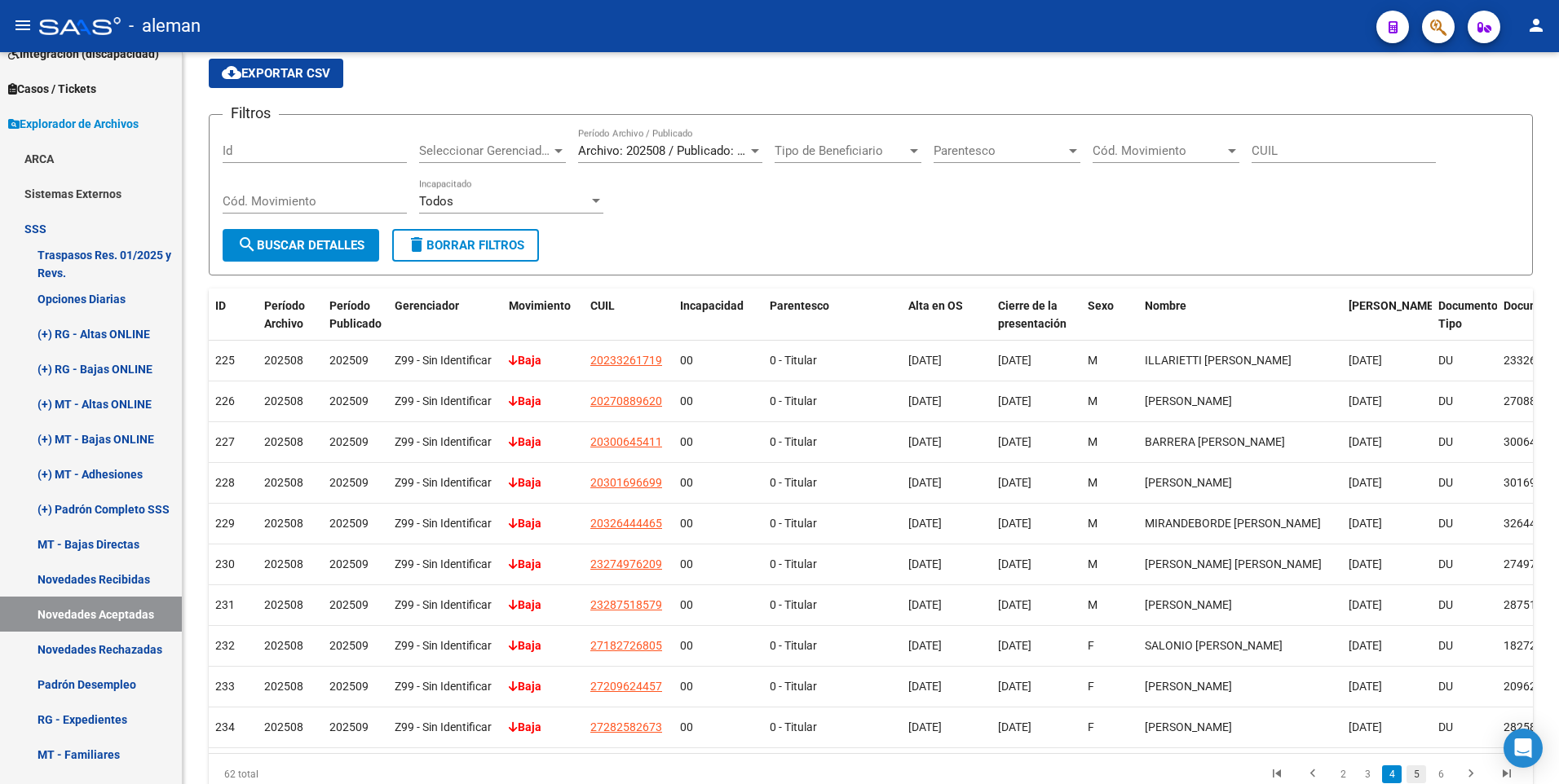
click at [1417, 765] on link "5" at bounding box center [1416, 774] width 20 height 18
click at [1418, 770] on link "6" at bounding box center [1416, 774] width 20 height 18
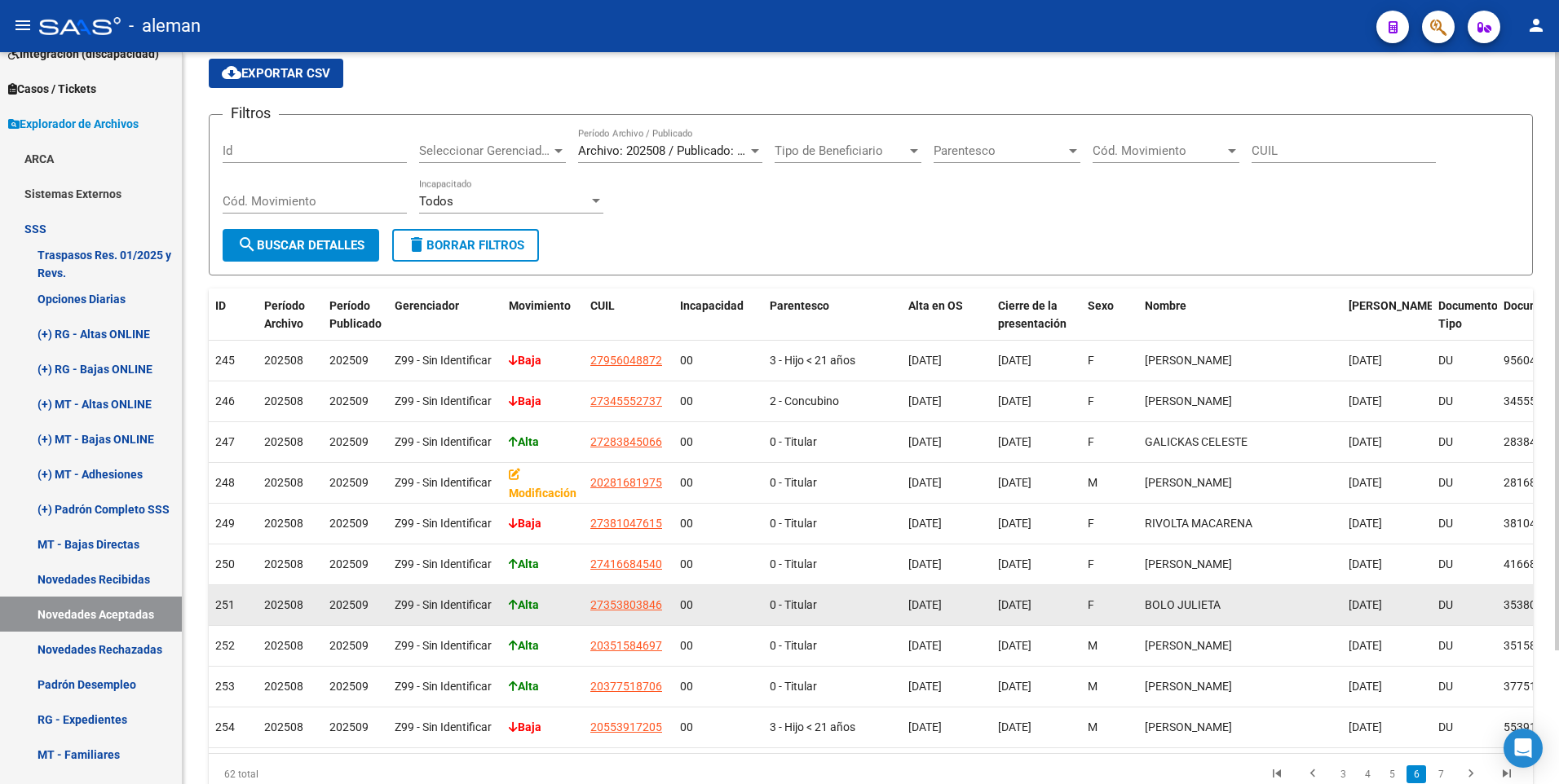
scroll to position [164, 0]
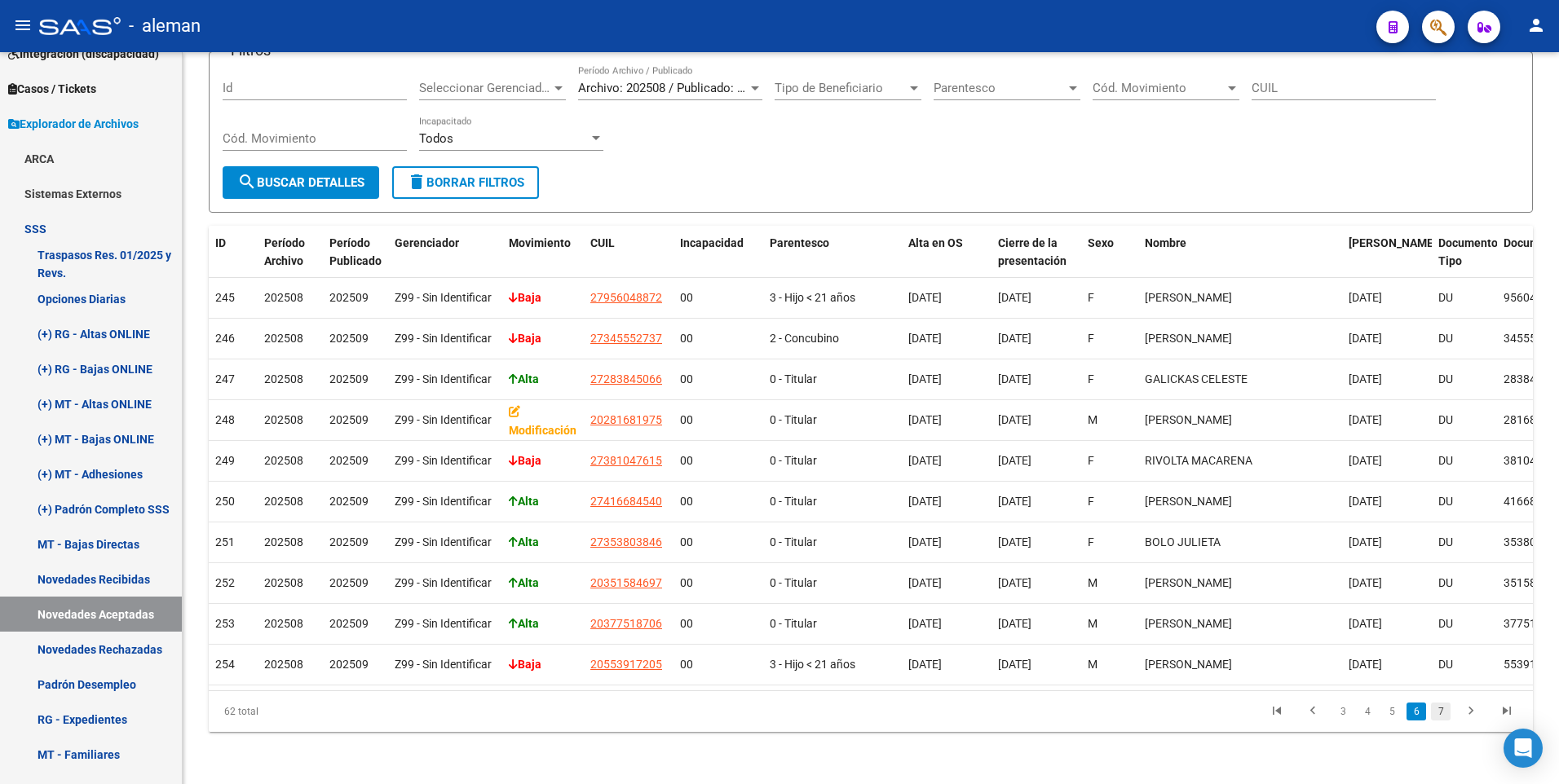
click at [1441, 713] on link "7" at bounding box center [1441, 711] width 20 height 18
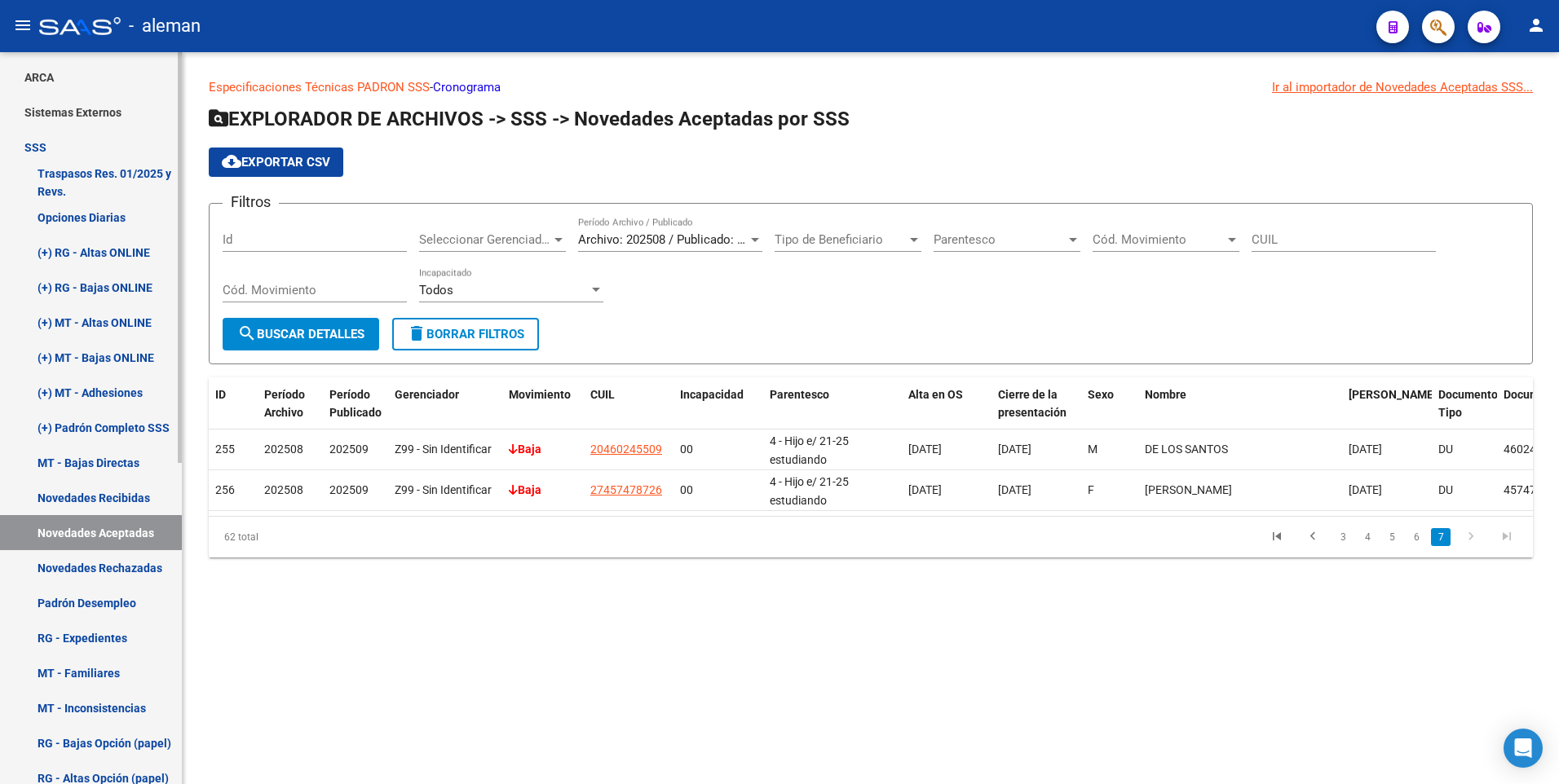
scroll to position [326, 0]
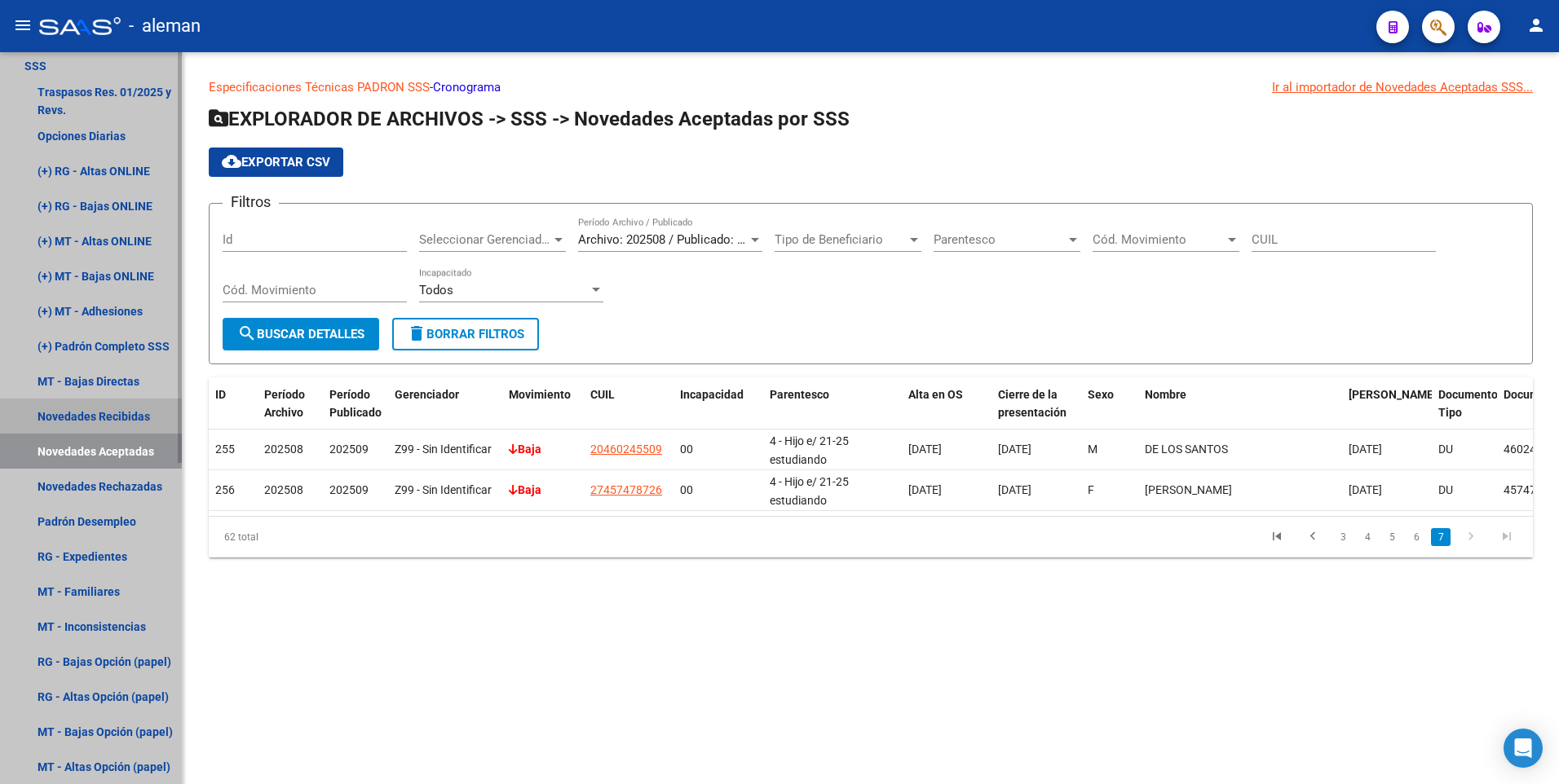
click at [124, 409] on link "Novedades Recibidas" at bounding box center [91, 416] width 181 height 35
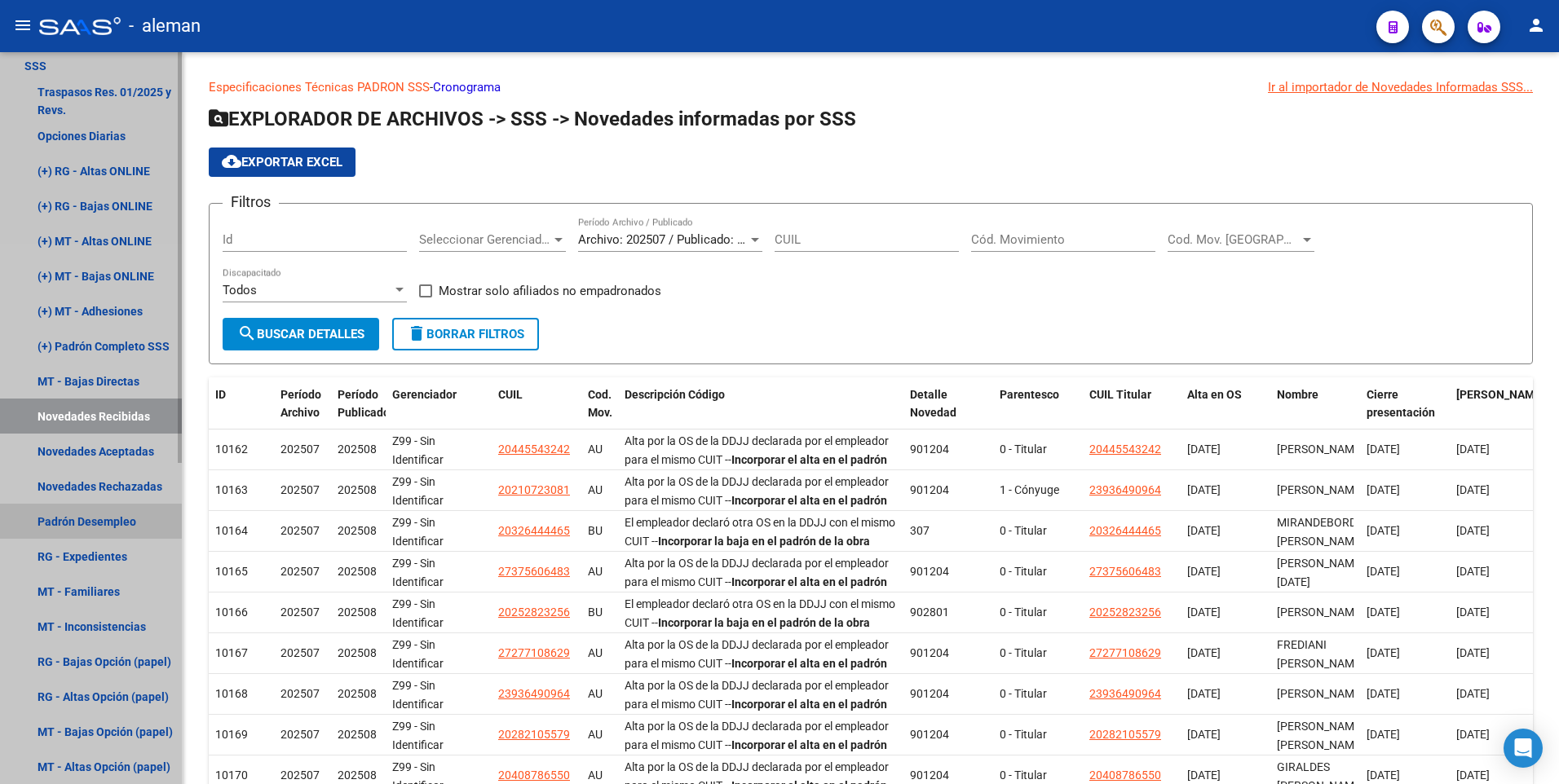
click at [106, 517] on link "Padrón Desempleo" at bounding box center [91, 521] width 181 height 35
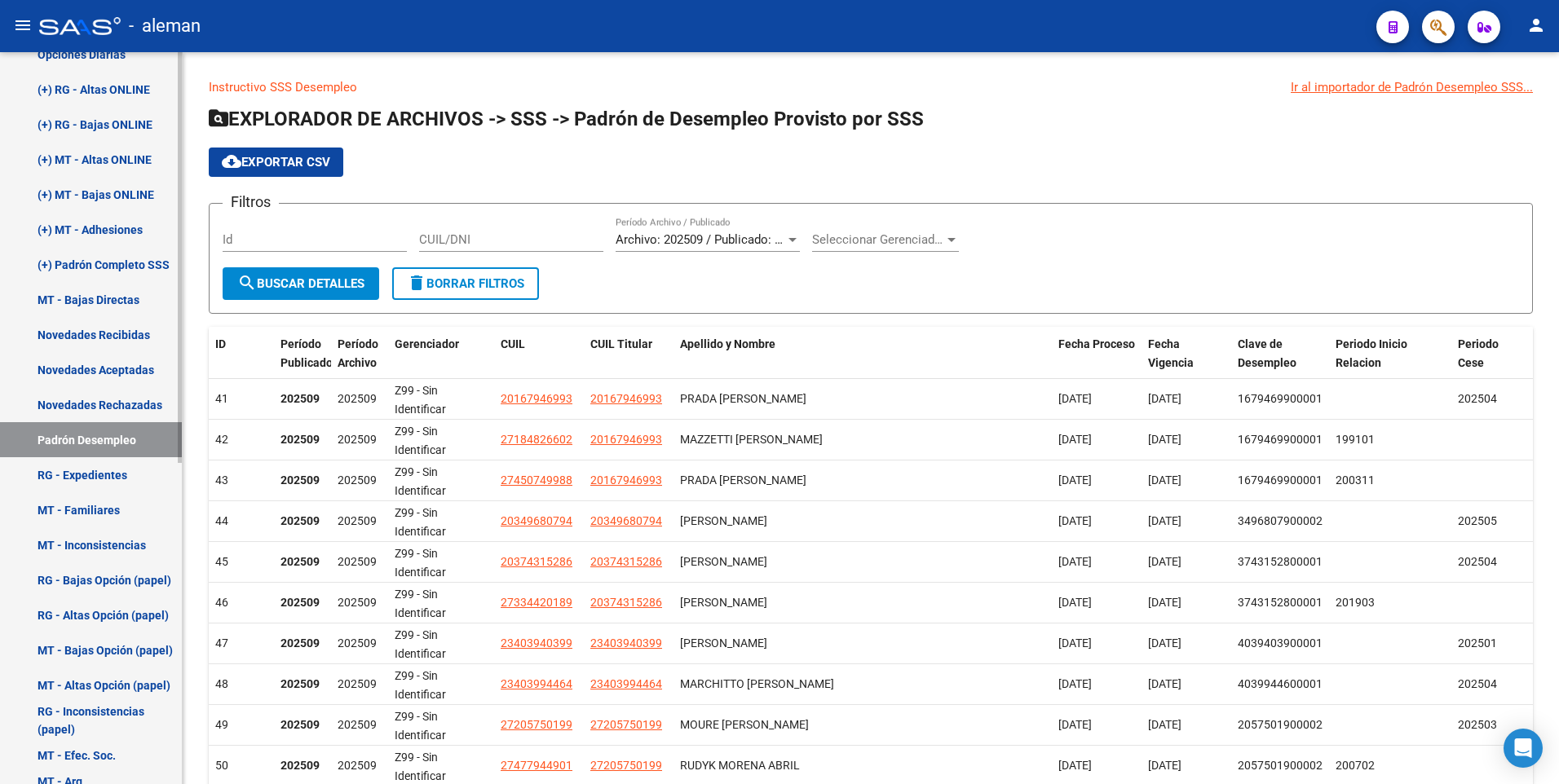
scroll to position [489, 0]
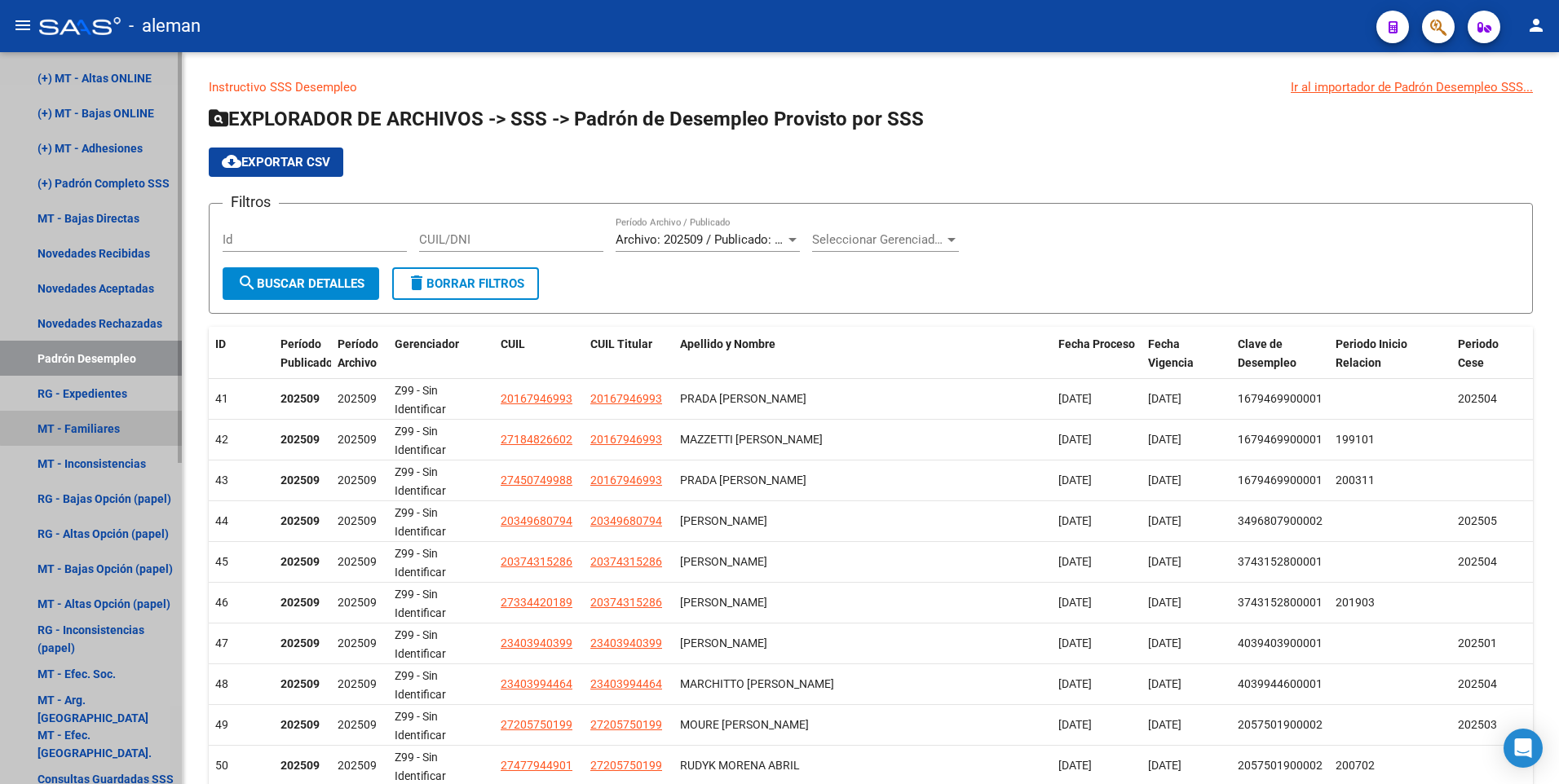
click at [95, 424] on link "MT - Familiares" at bounding box center [91, 428] width 181 height 35
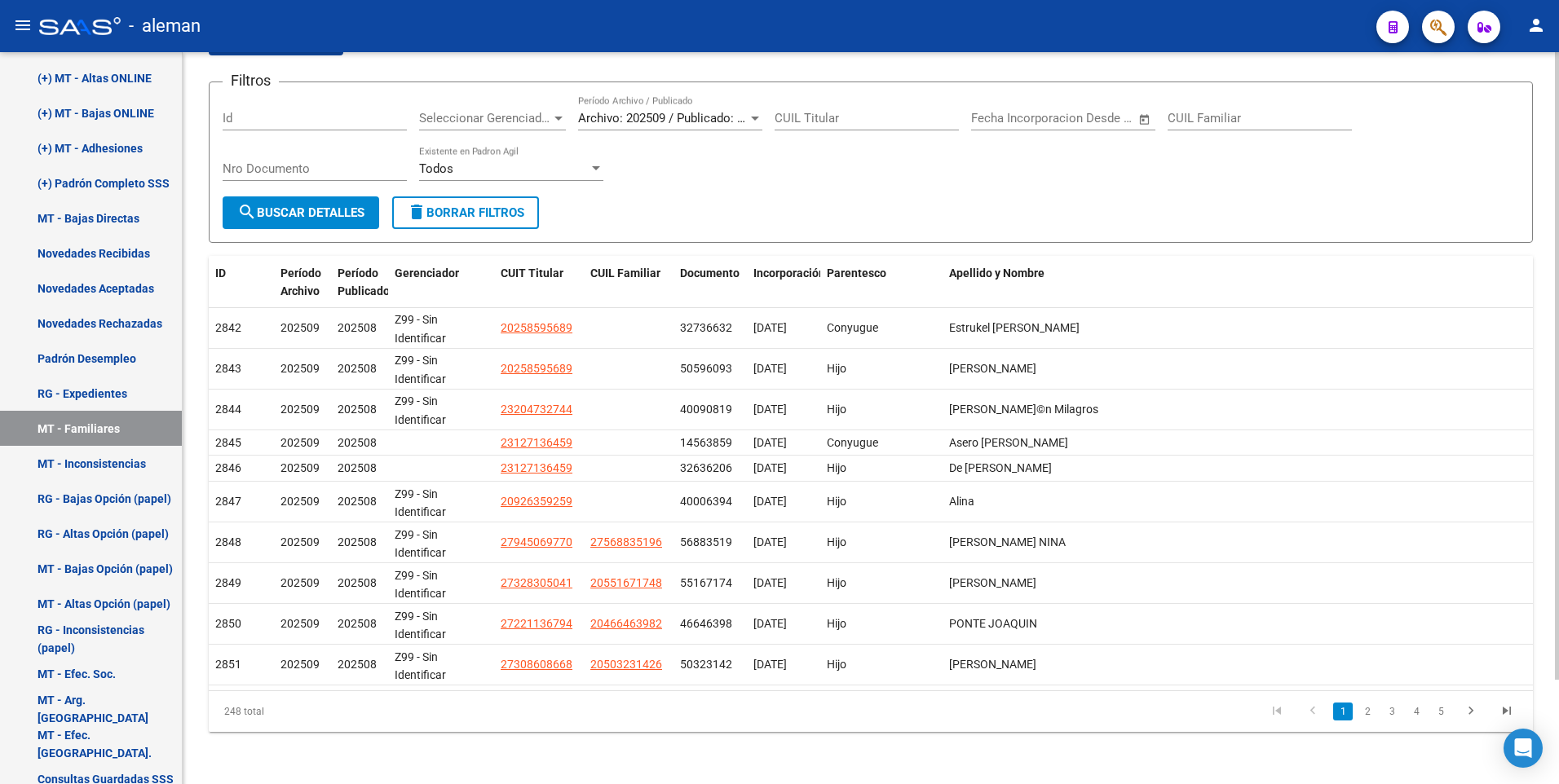
scroll to position [40, 0]
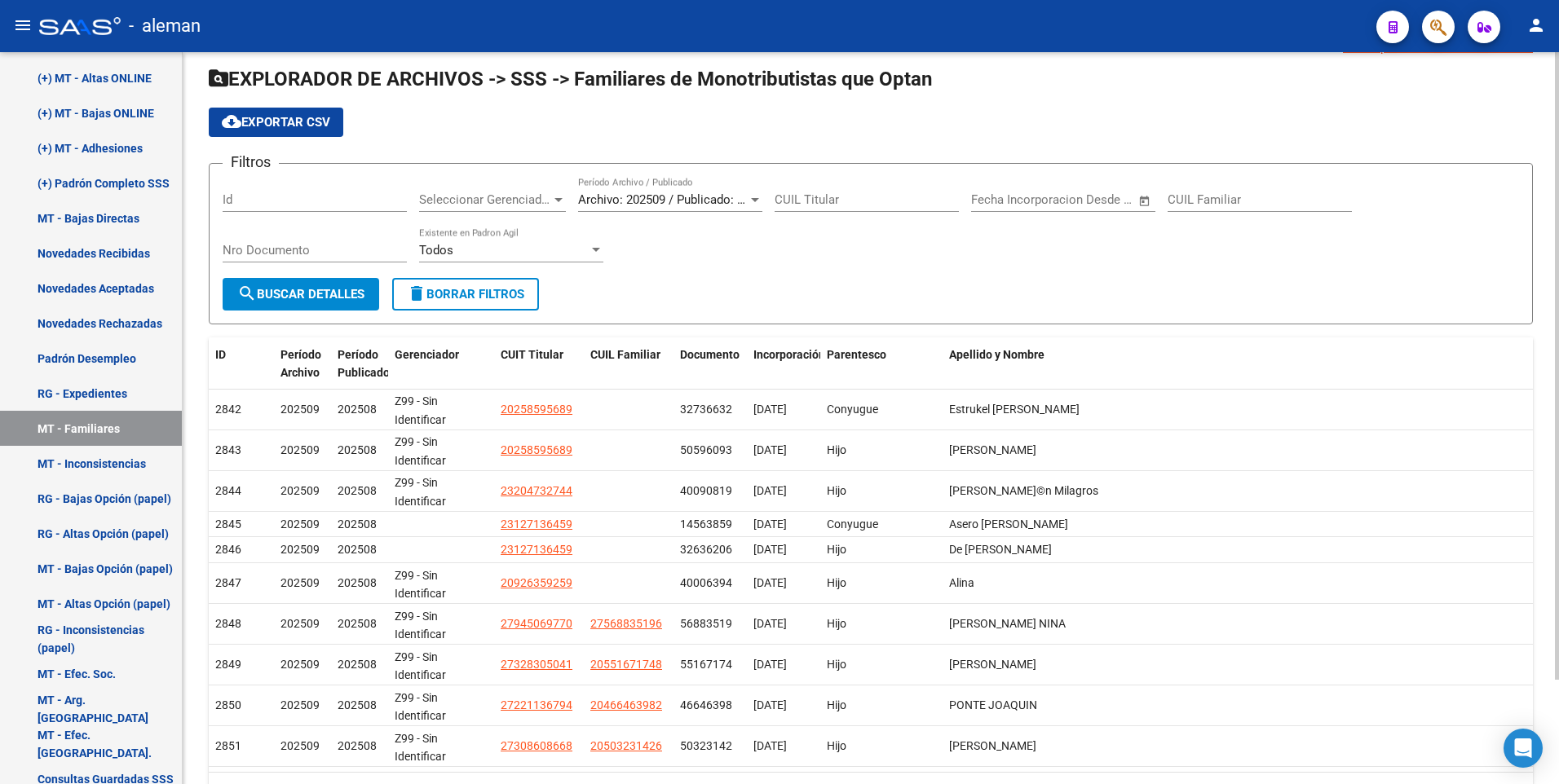
click at [557, 199] on div at bounding box center [558, 199] width 8 height 4
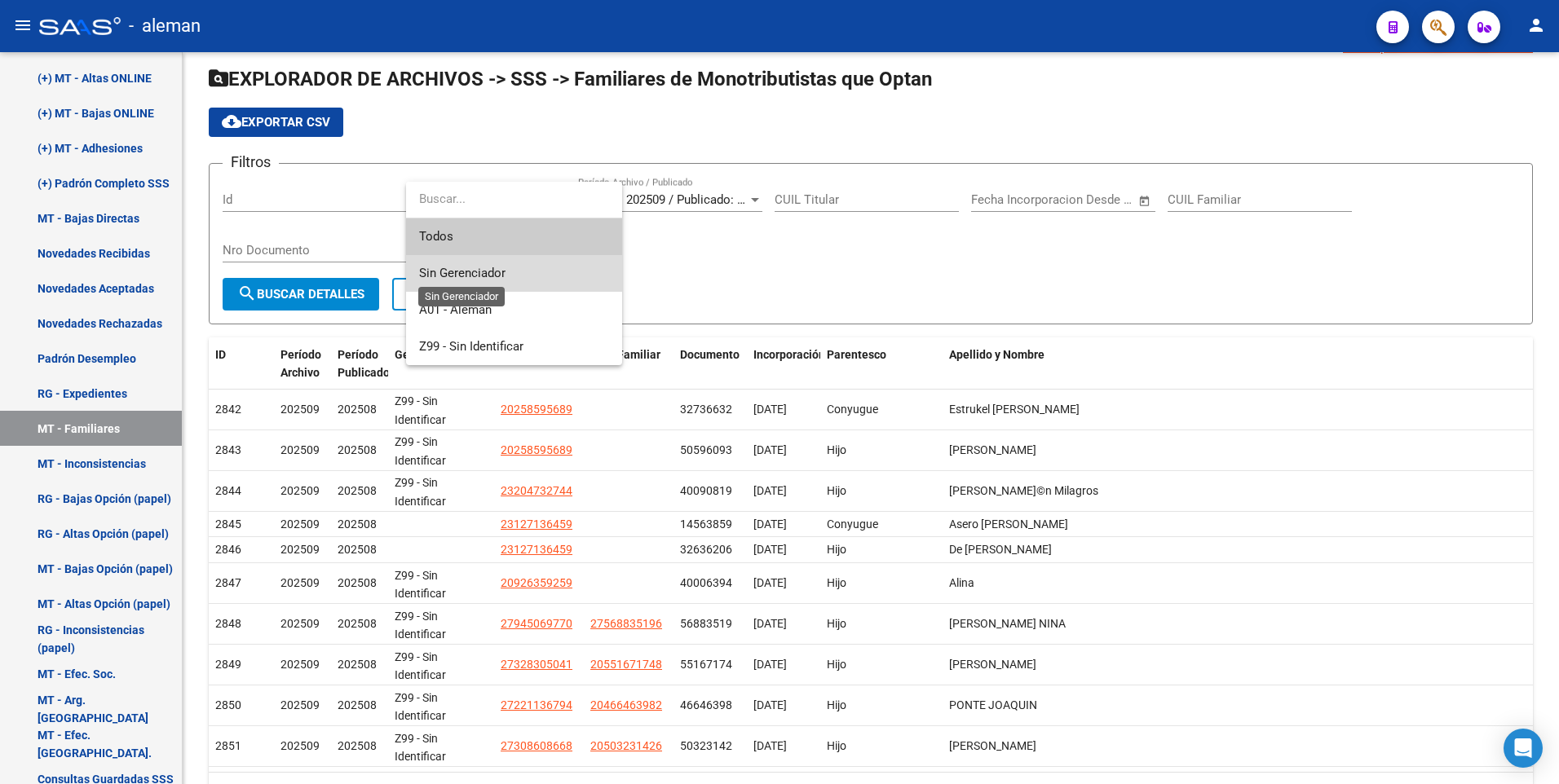
click at [491, 274] on span "Sin Gerenciador" at bounding box center [462, 273] width 86 height 15
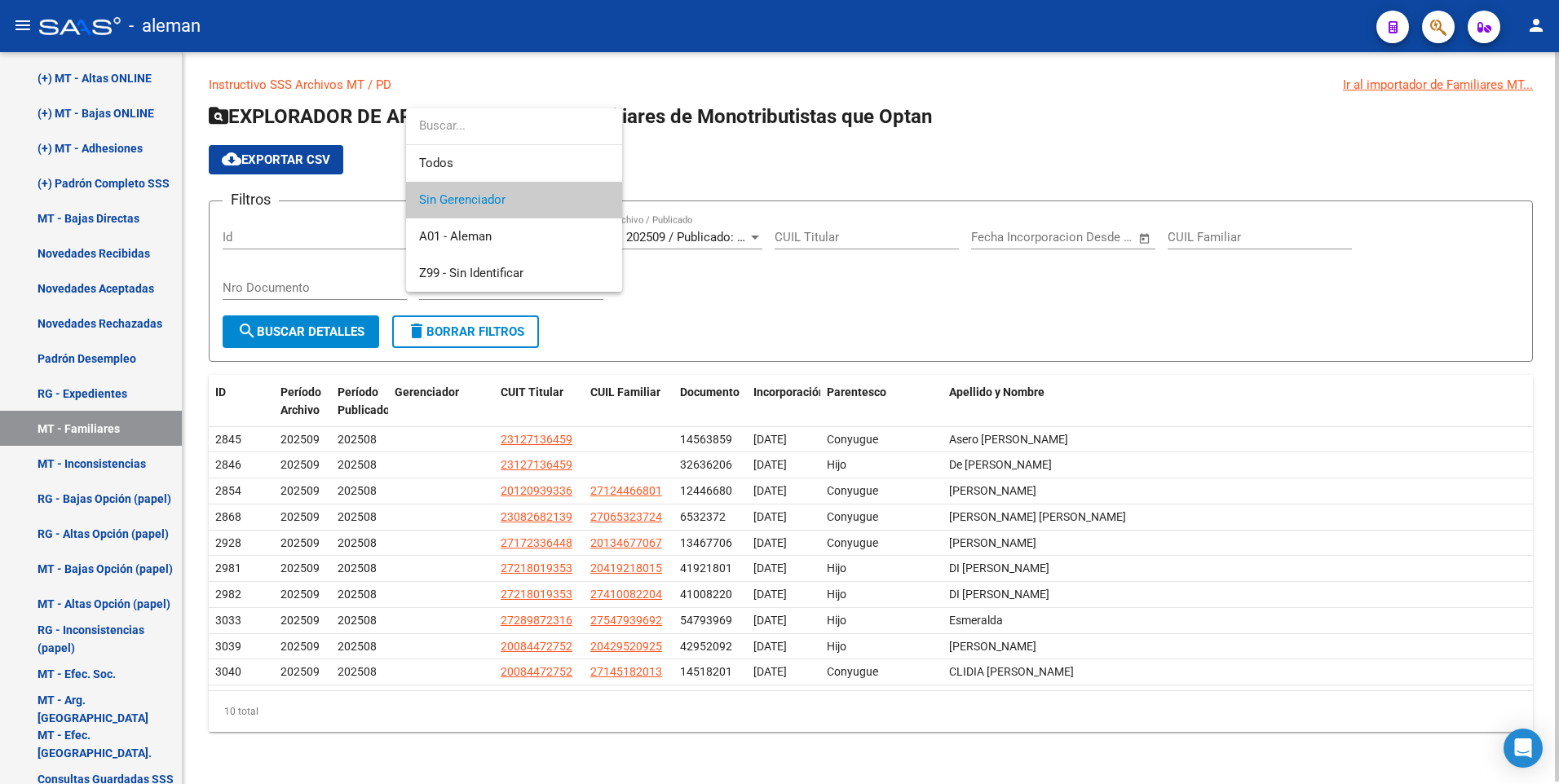
scroll to position [3, 0]
click at [440, 161] on span "Todos" at bounding box center [514, 163] width 190 height 36
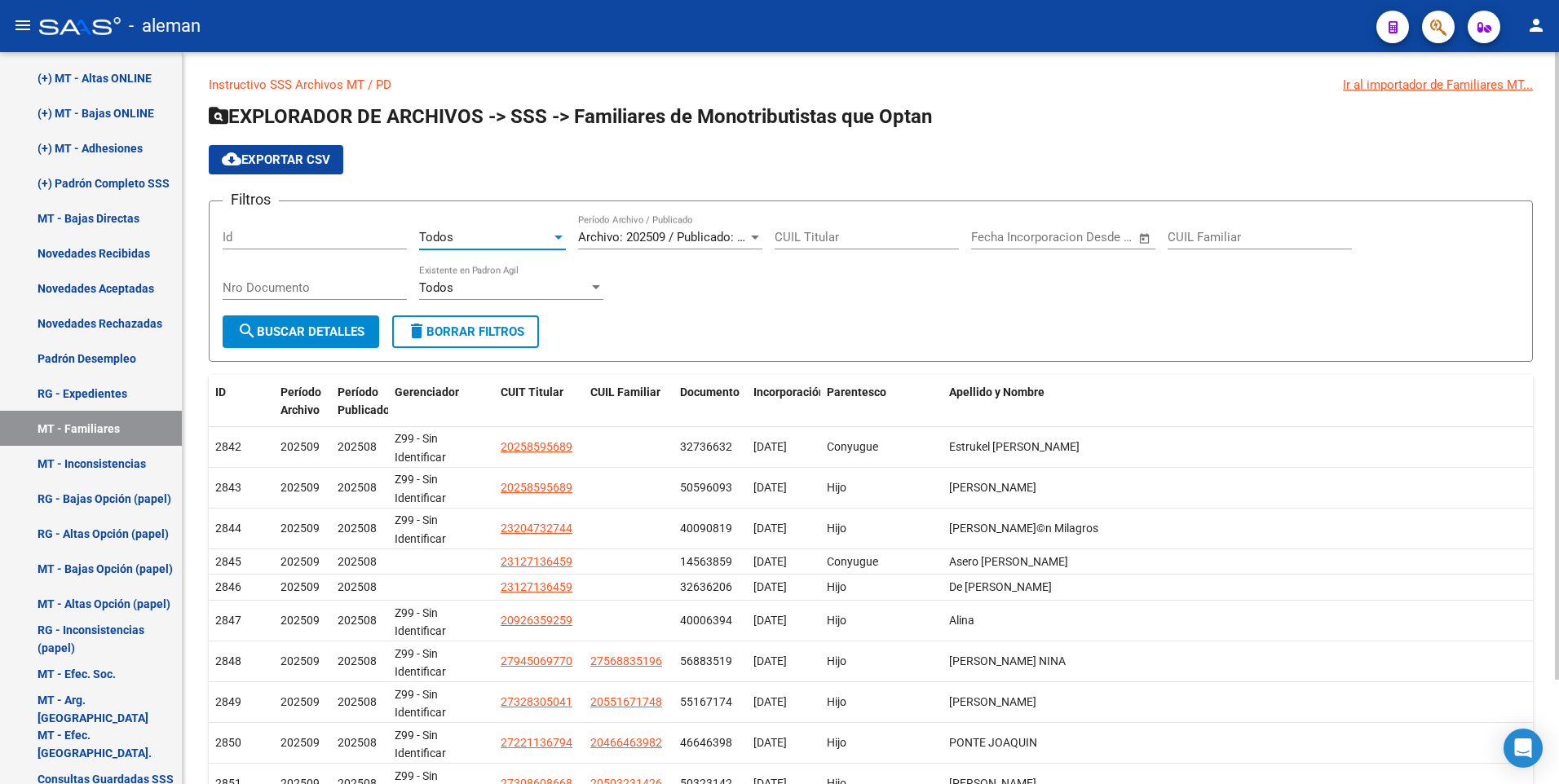
click at [593, 286] on div at bounding box center [595, 287] width 8 height 4
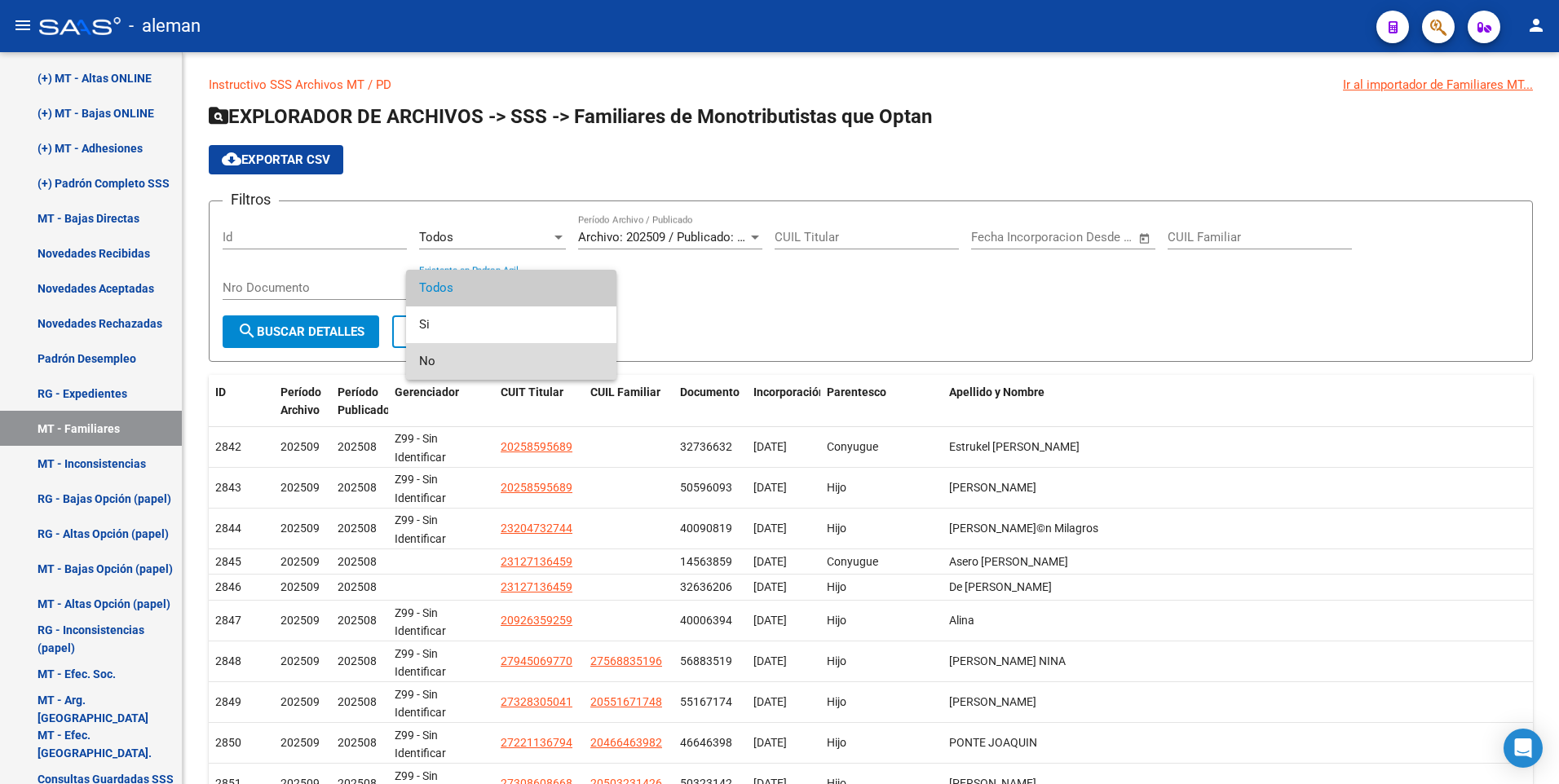
click at [547, 357] on span "No" at bounding box center [510, 361] width 184 height 36
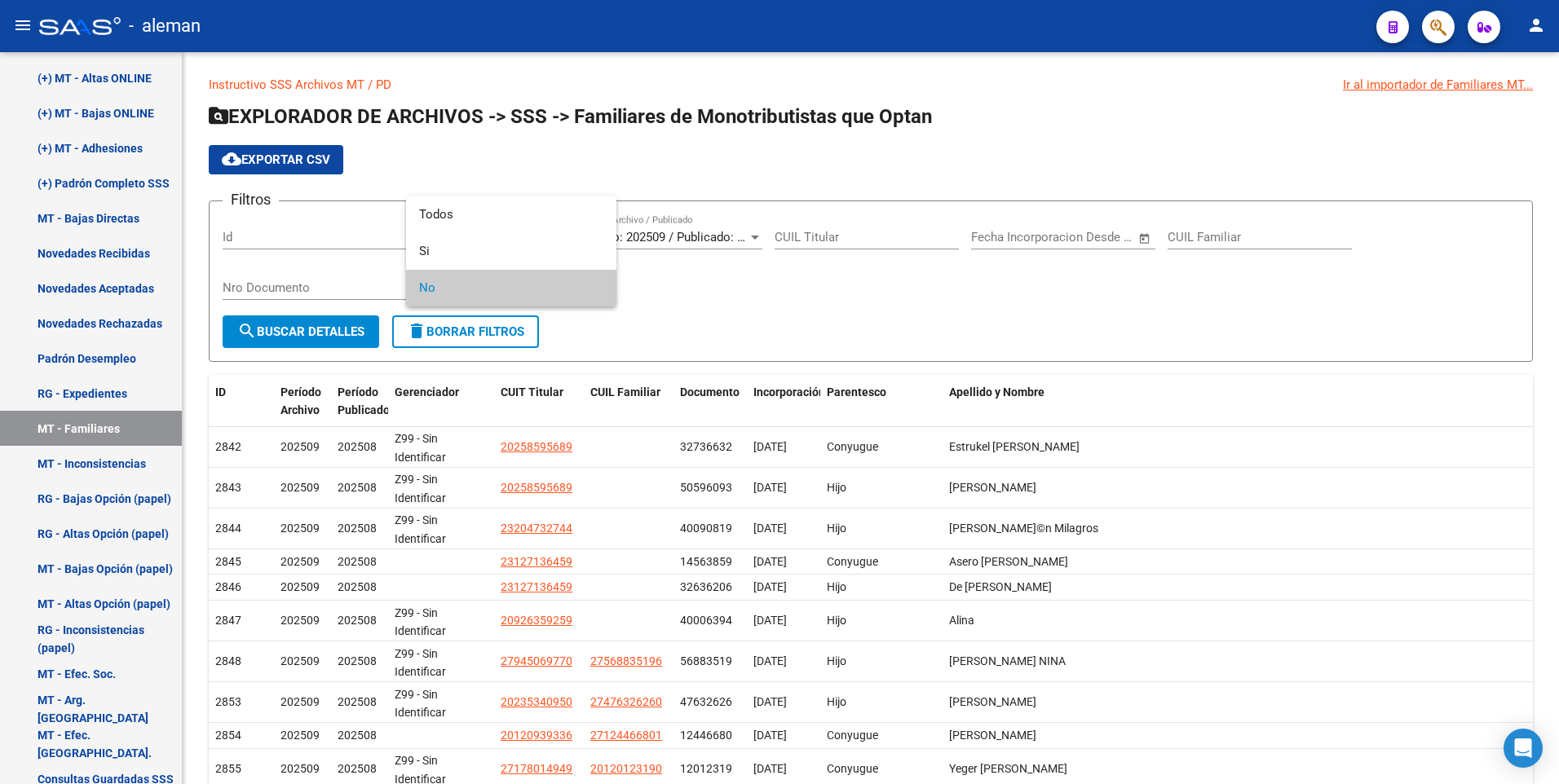
click at [567, 291] on span "No" at bounding box center [510, 288] width 184 height 36
click at [763, 324] on div at bounding box center [779, 392] width 1559 height 784
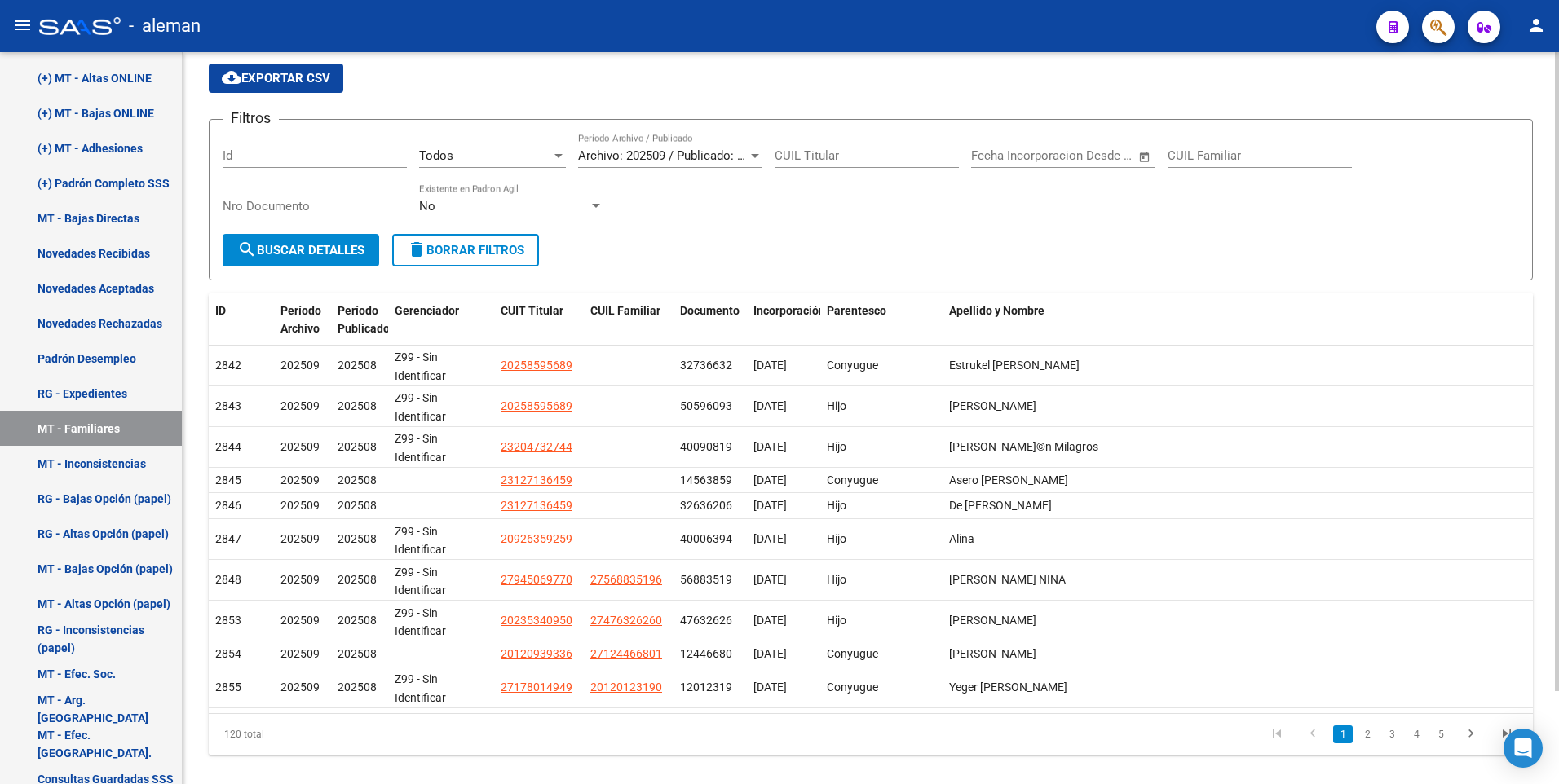
scroll to position [107, 0]
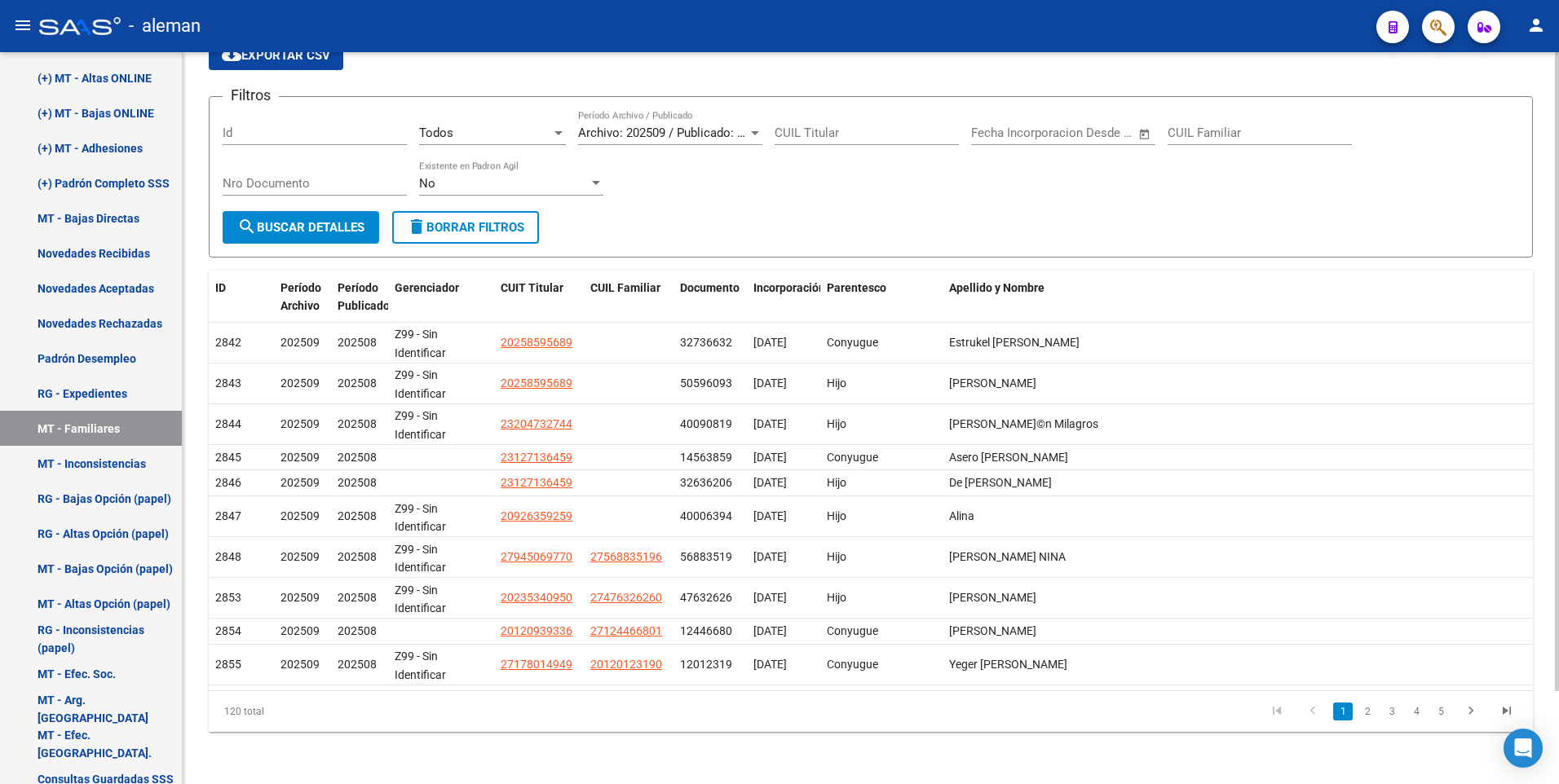
click at [679, 212] on form "Filtros Id Todos Seleccionar Gerenciador Archivo: 202509 / Publicado: 202508 Pe…" at bounding box center [871, 176] width 1324 height 161
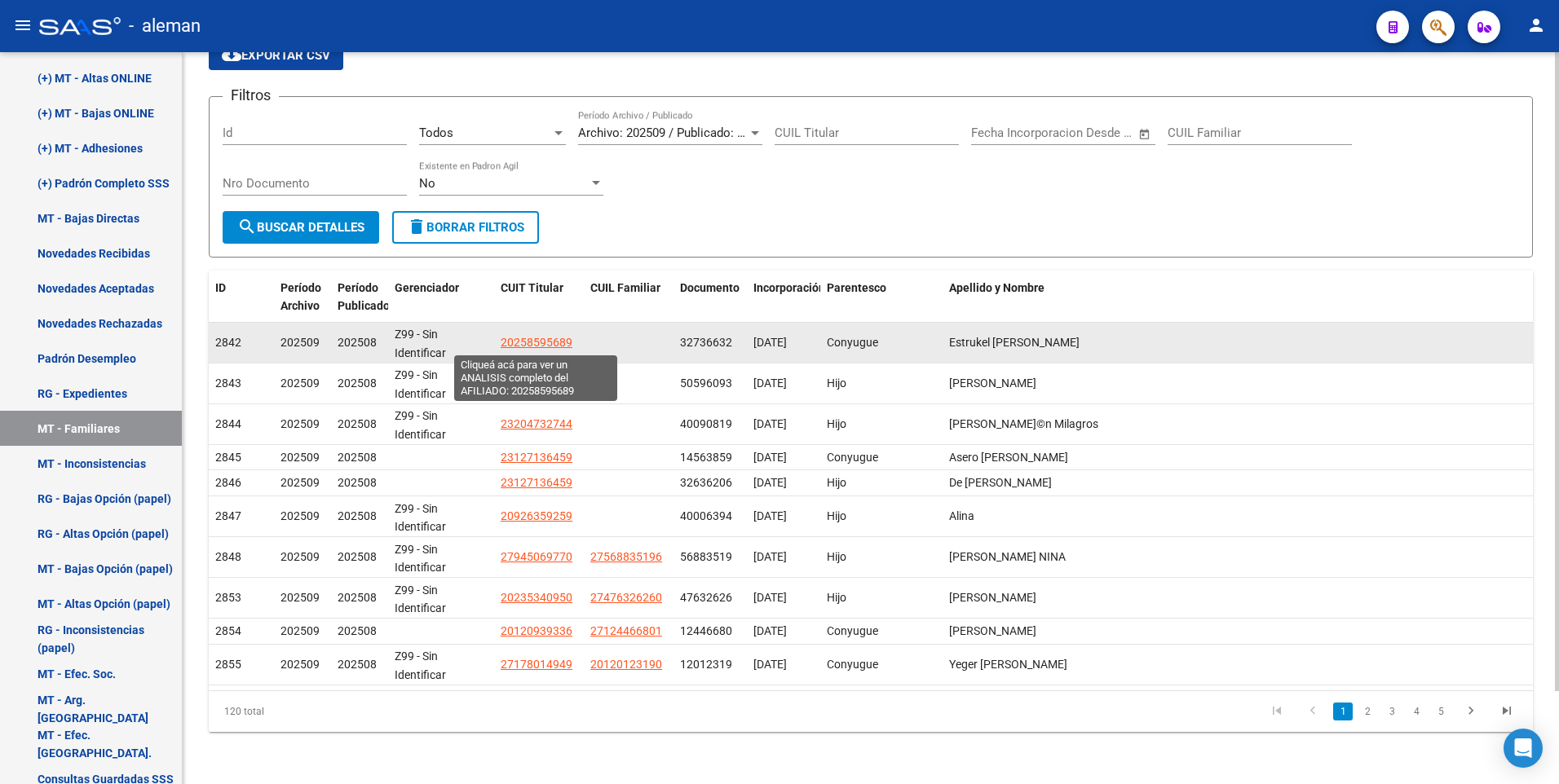
click at [527, 342] on span "20258595689" at bounding box center [536, 342] width 72 height 13
type textarea "20258595689"
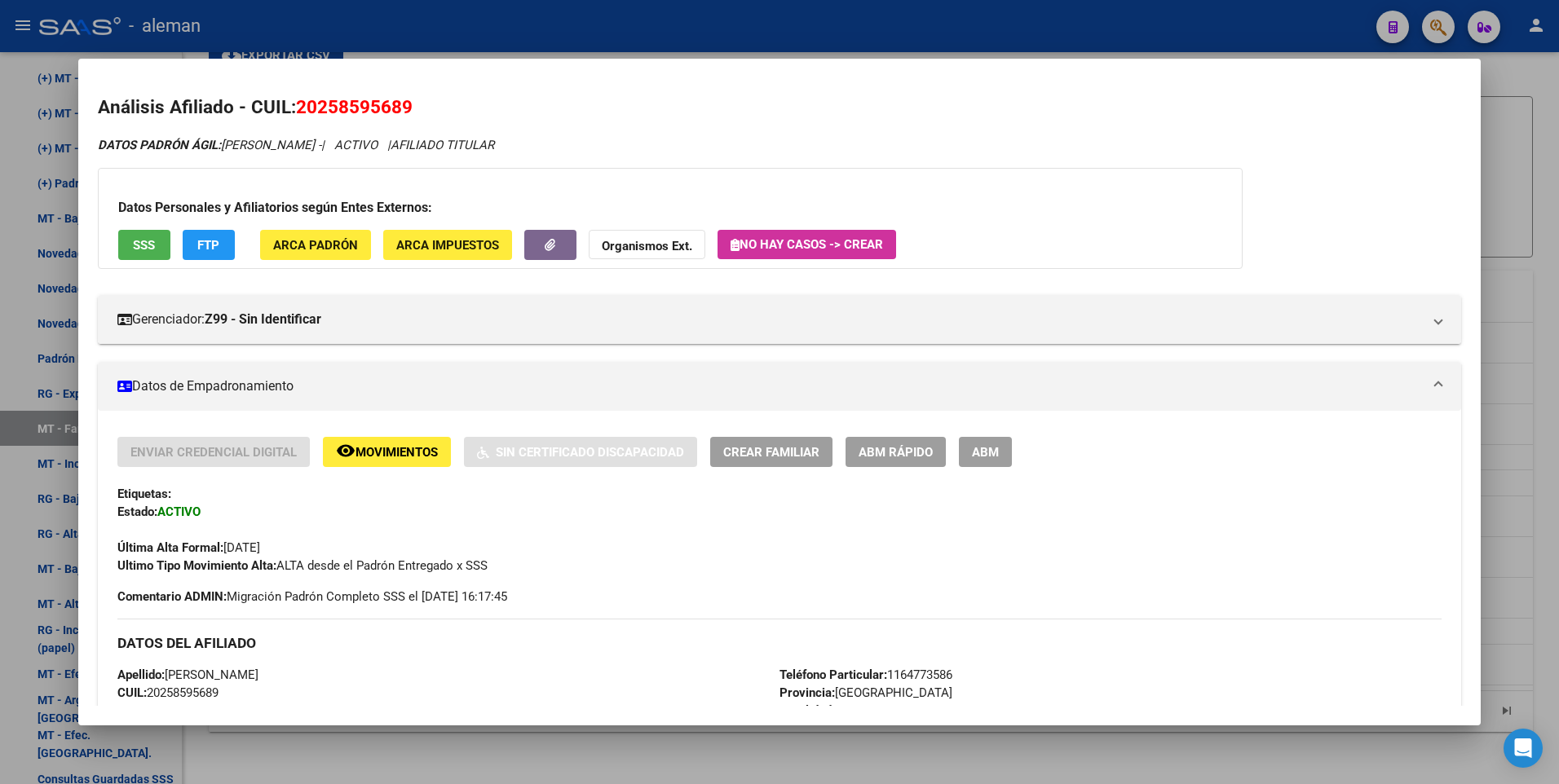
click at [1543, 161] on div at bounding box center [779, 392] width 1559 height 784
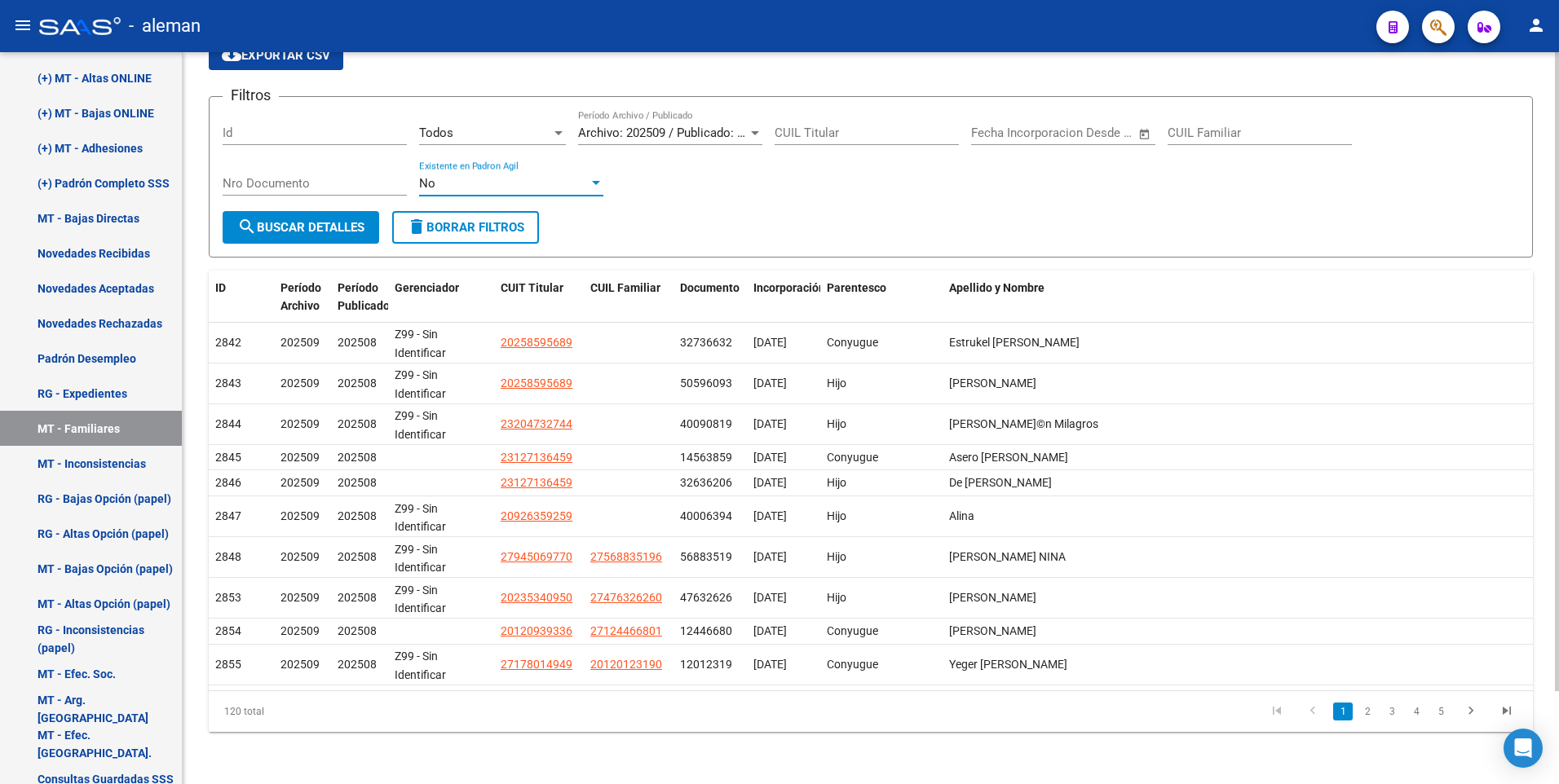
click at [597, 181] on div at bounding box center [595, 183] width 8 height 4
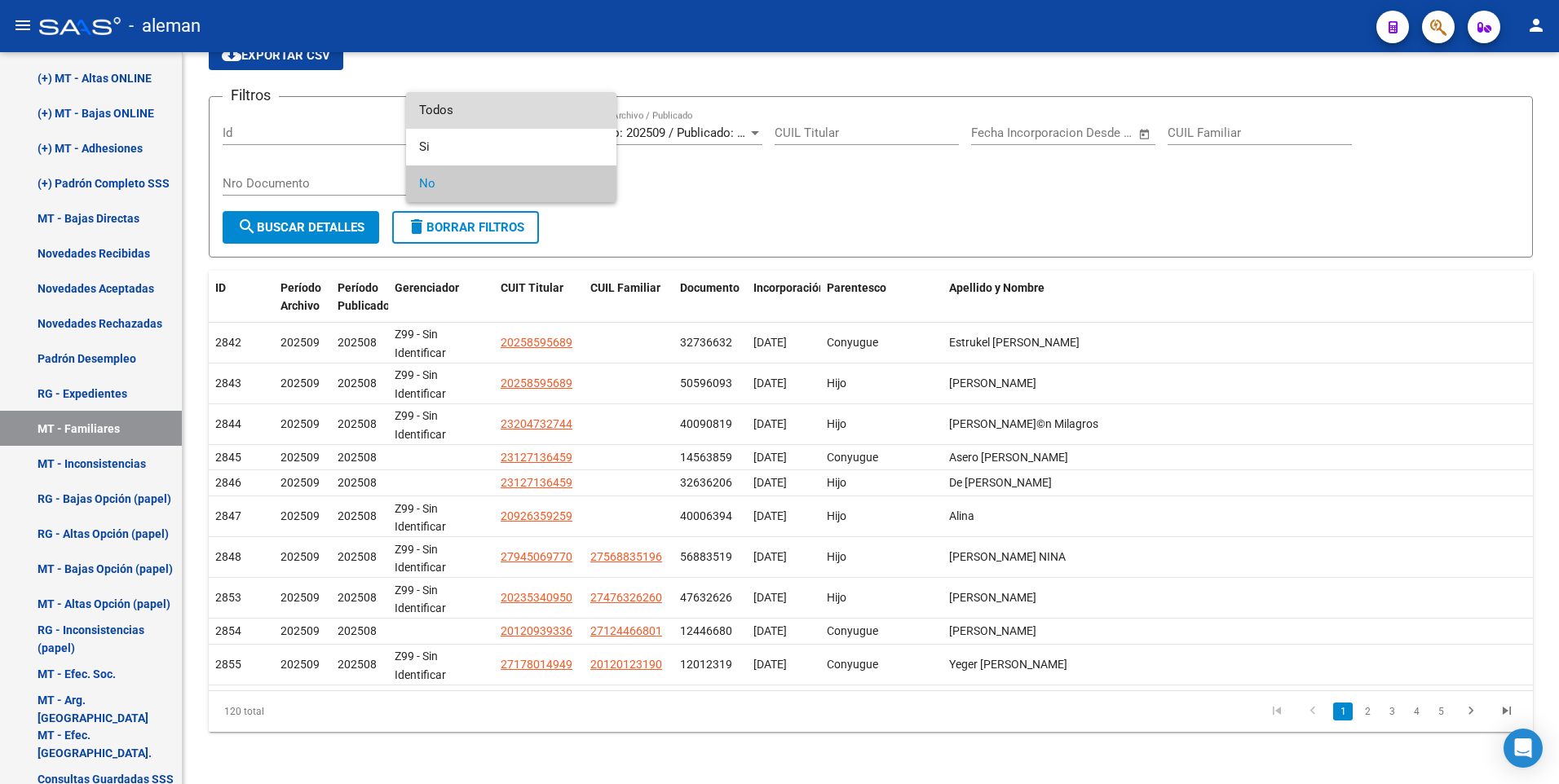
click at [538, 105] on span "Todos" at bounding box center [510, 111] width 184 height 36
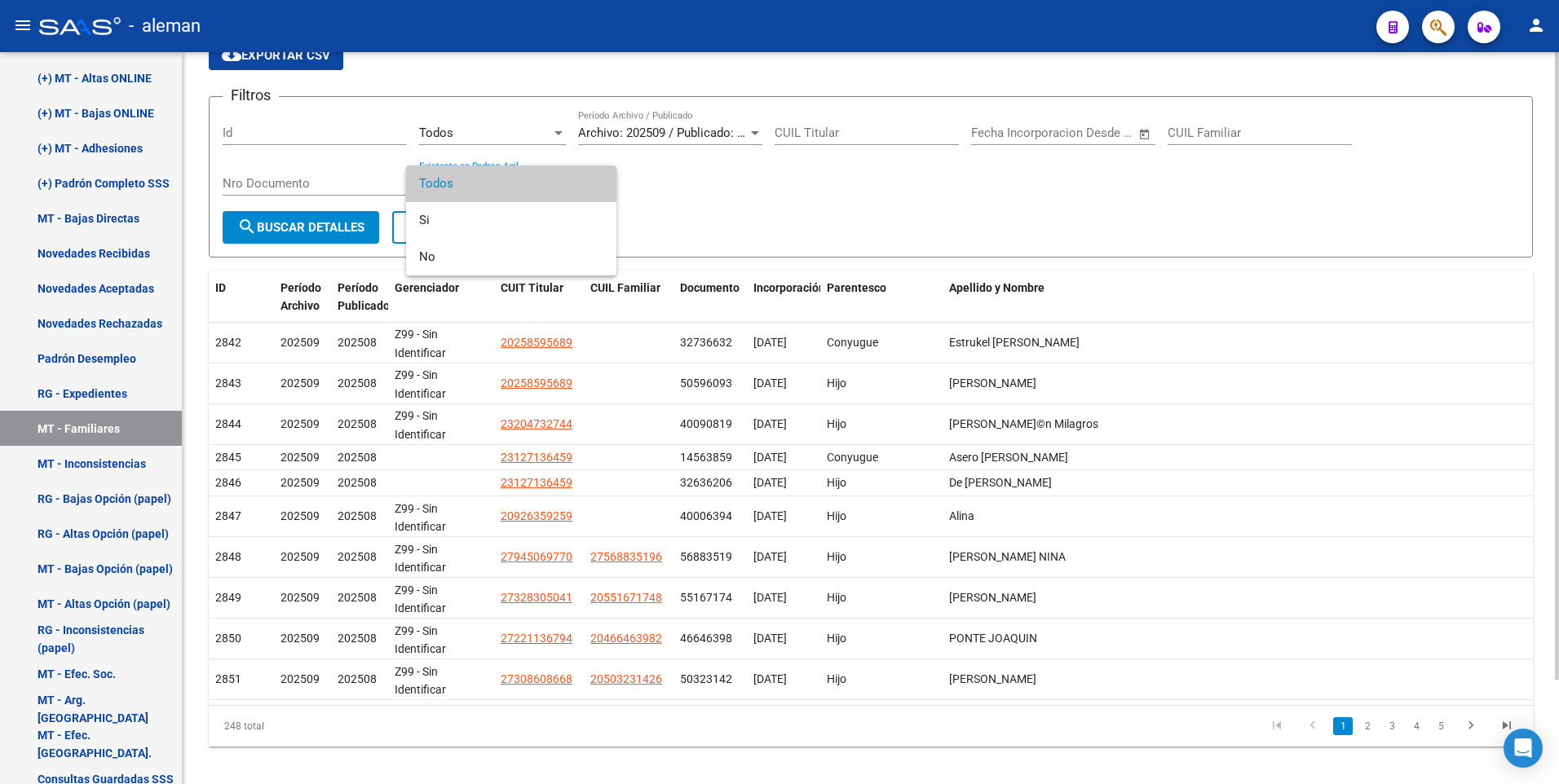
click at [716, 212] on div at bounding box center [779, 392] width 1559 height 784
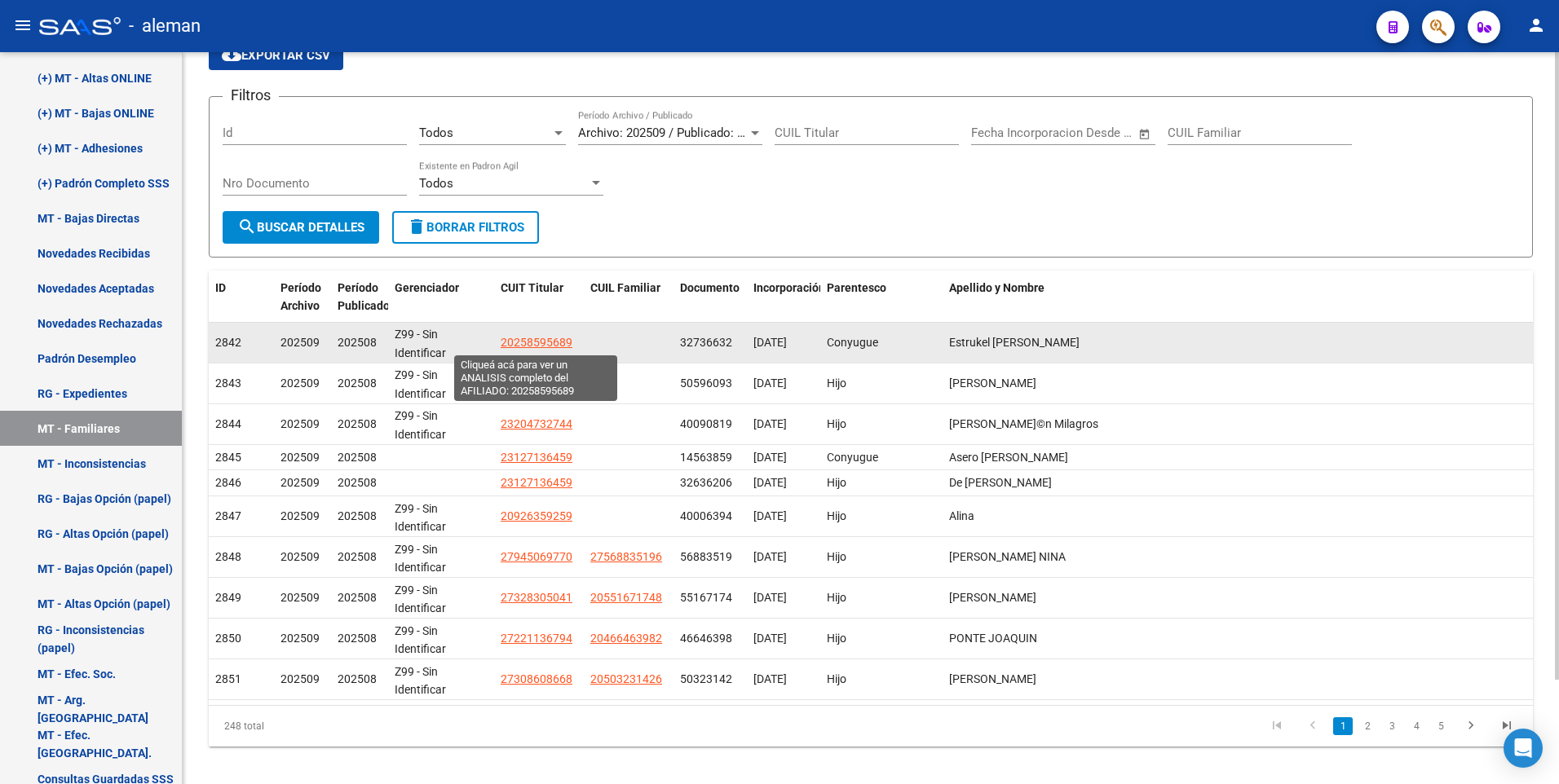
click at [545, 336] on span "20258595689" at bounding box center [536, 342] width 72 height 13
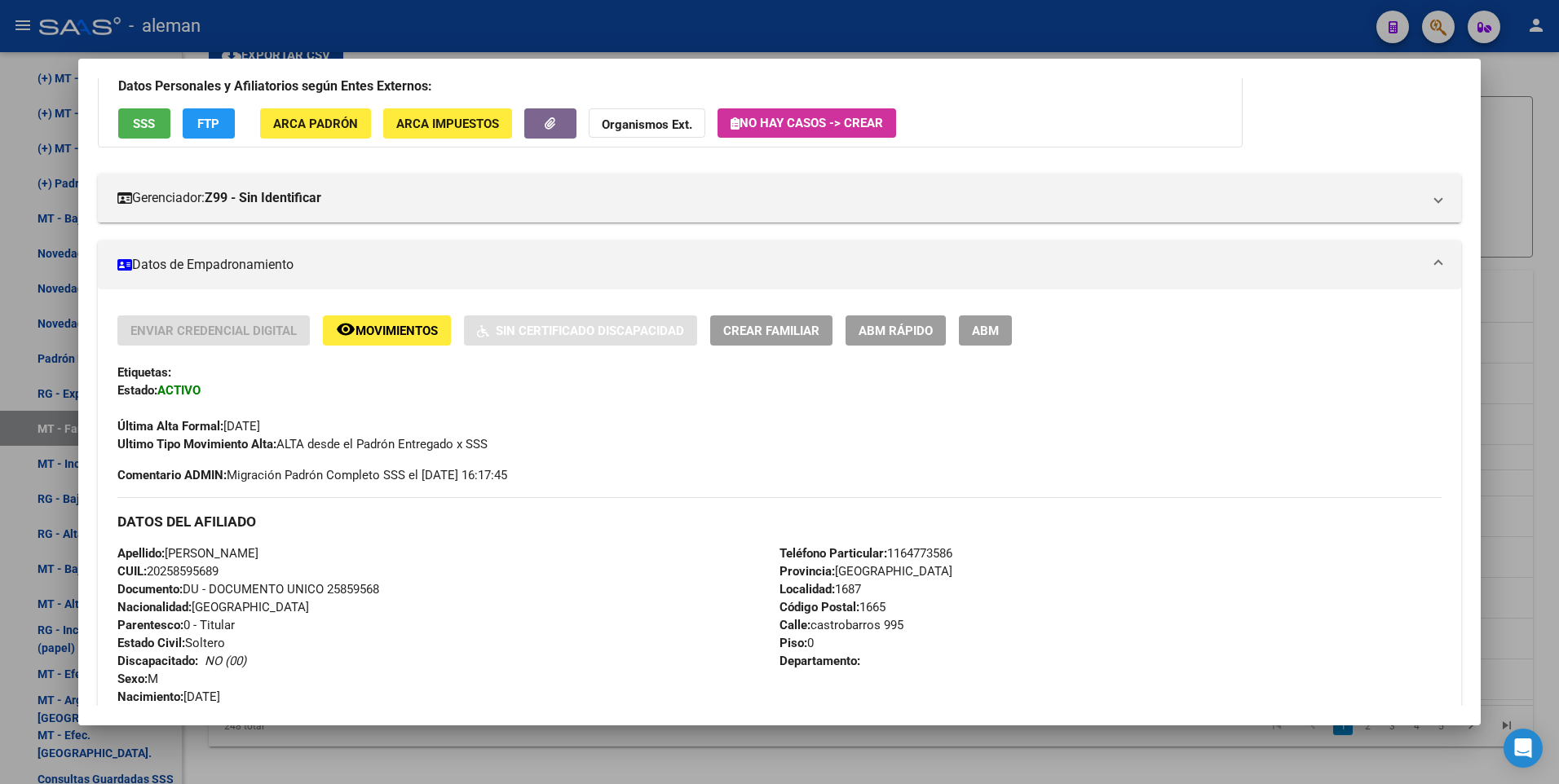
scroll to position [0, 0]
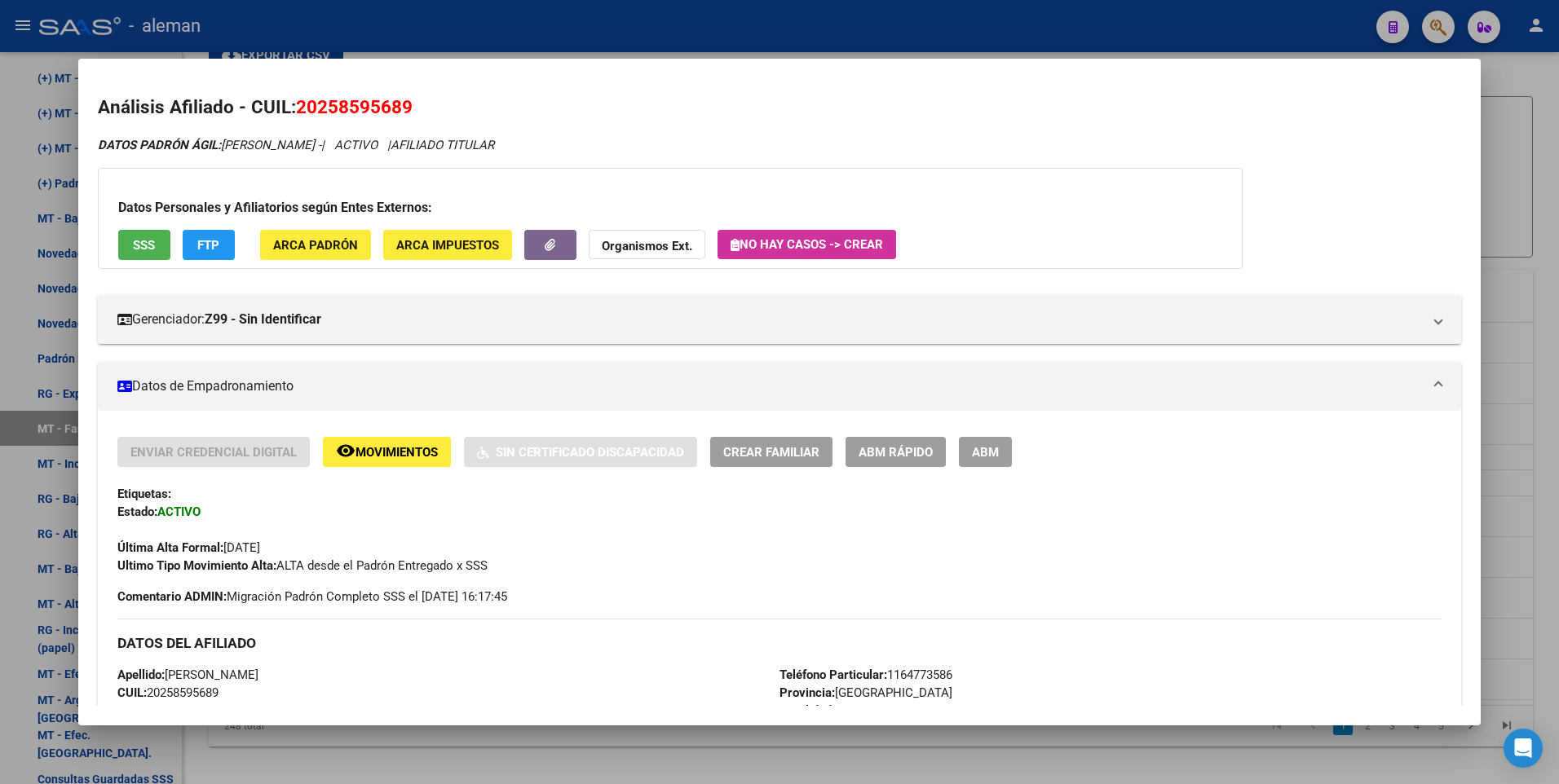
click at [1539, 297] on div at bounding box center [779, 392] width 1559 height 784
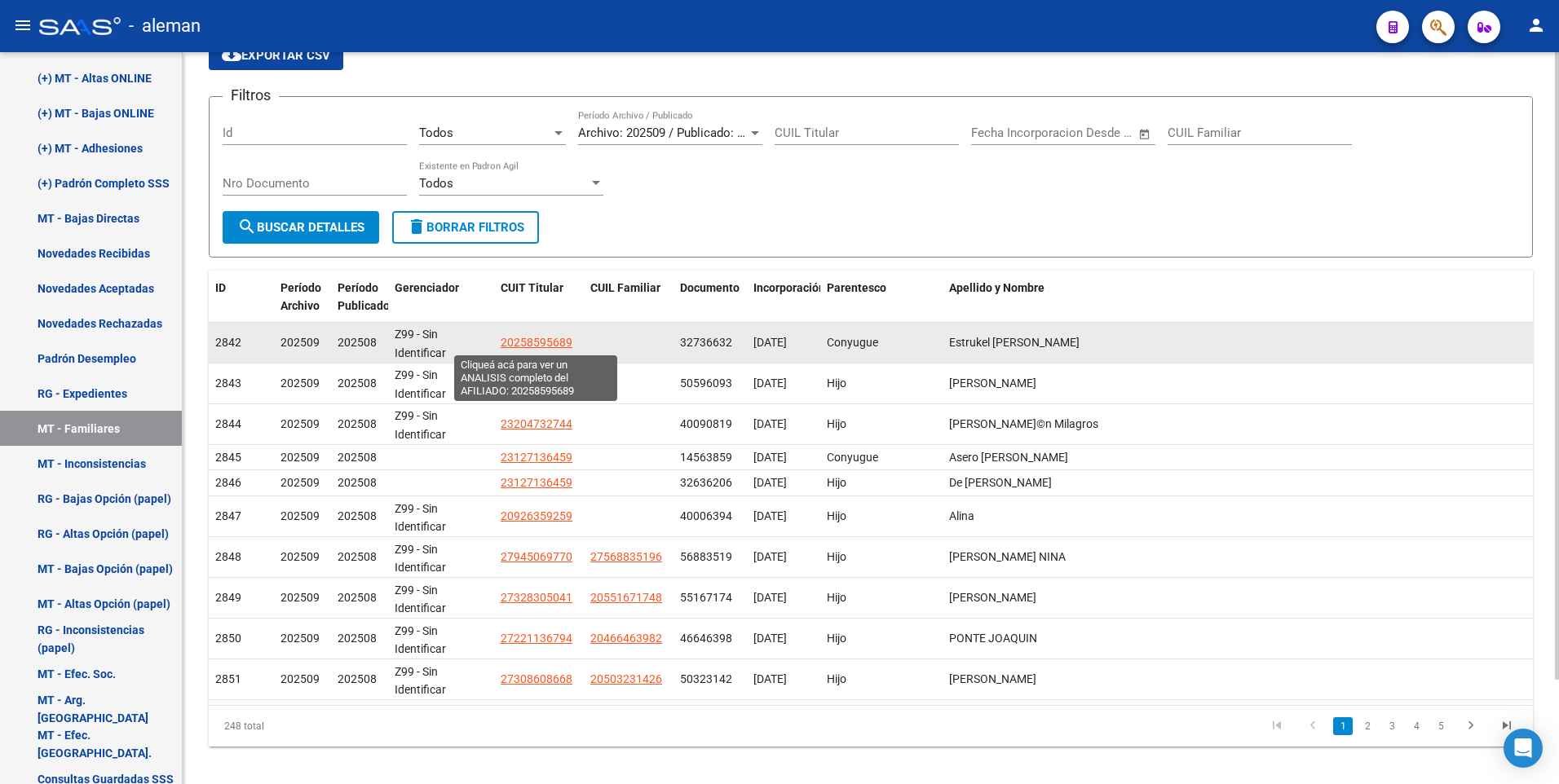
click at [528, 342] on span "20258595689" at bounding box center [536, 342] width 72 height 13
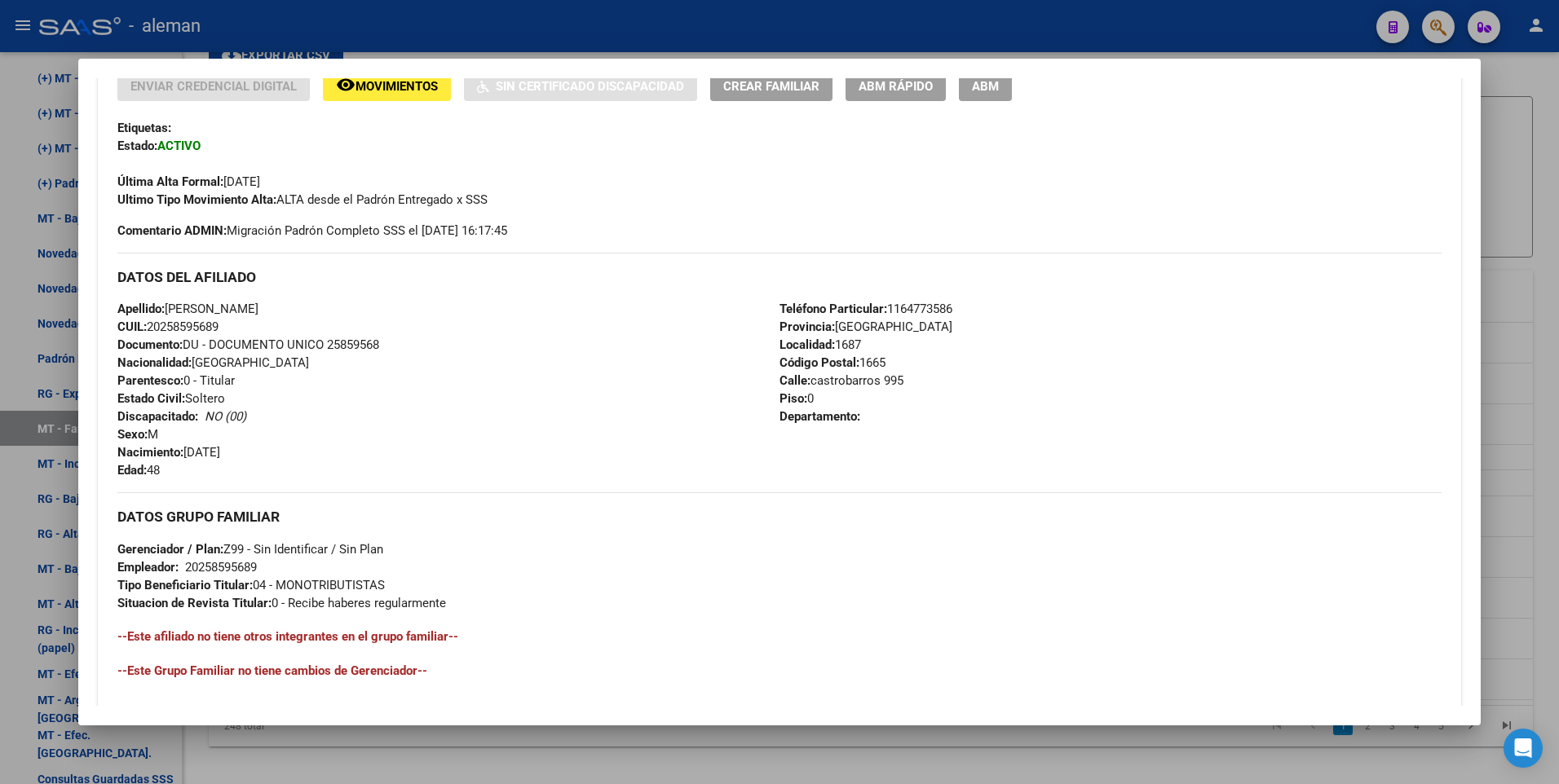
scroll to position [610, 0]
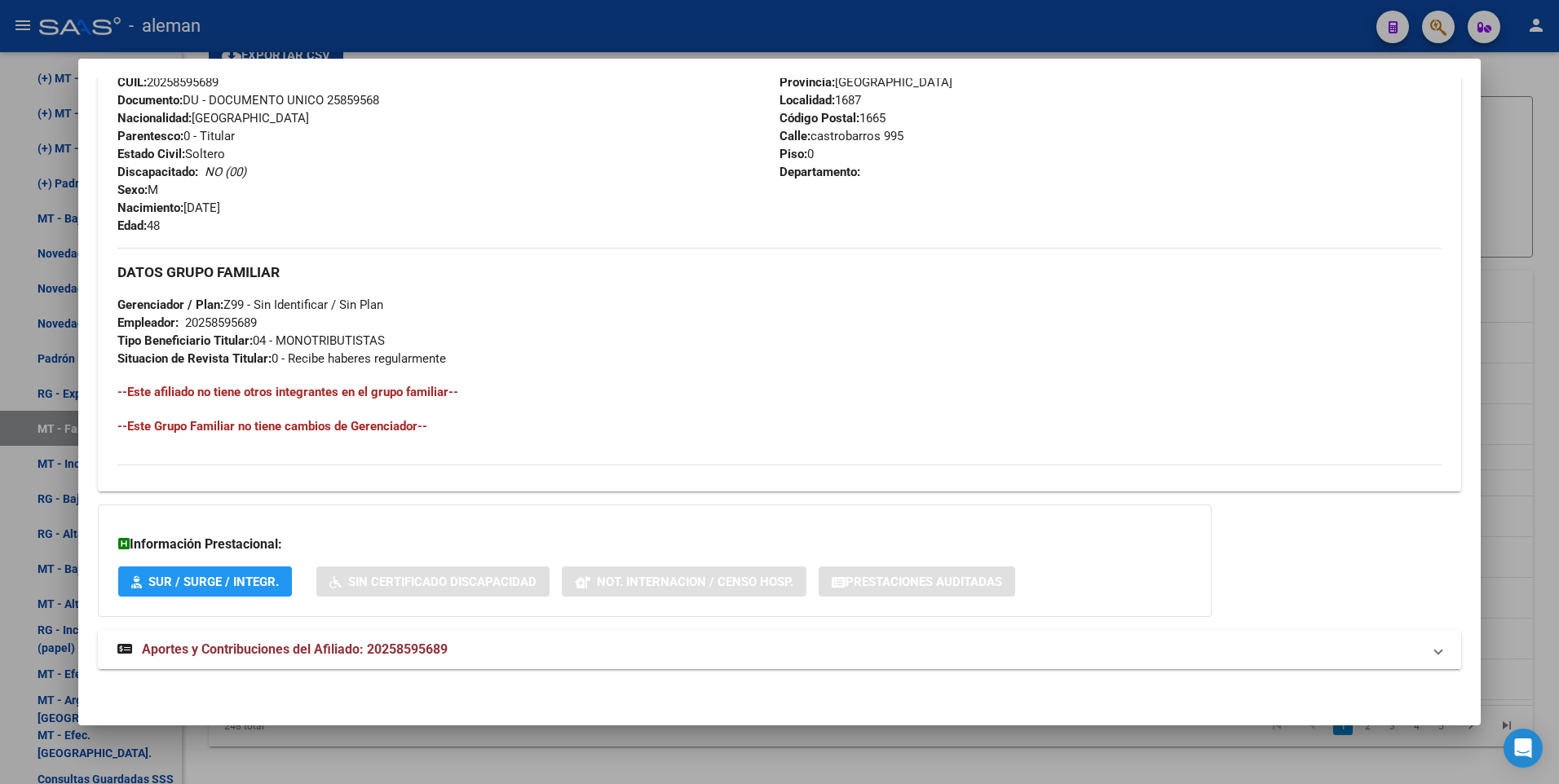
click at [432, 654] on span "Aportes y Contribuciones del Afiliado: 20258595689" at bounding box center [295, 649] width 306 height 16
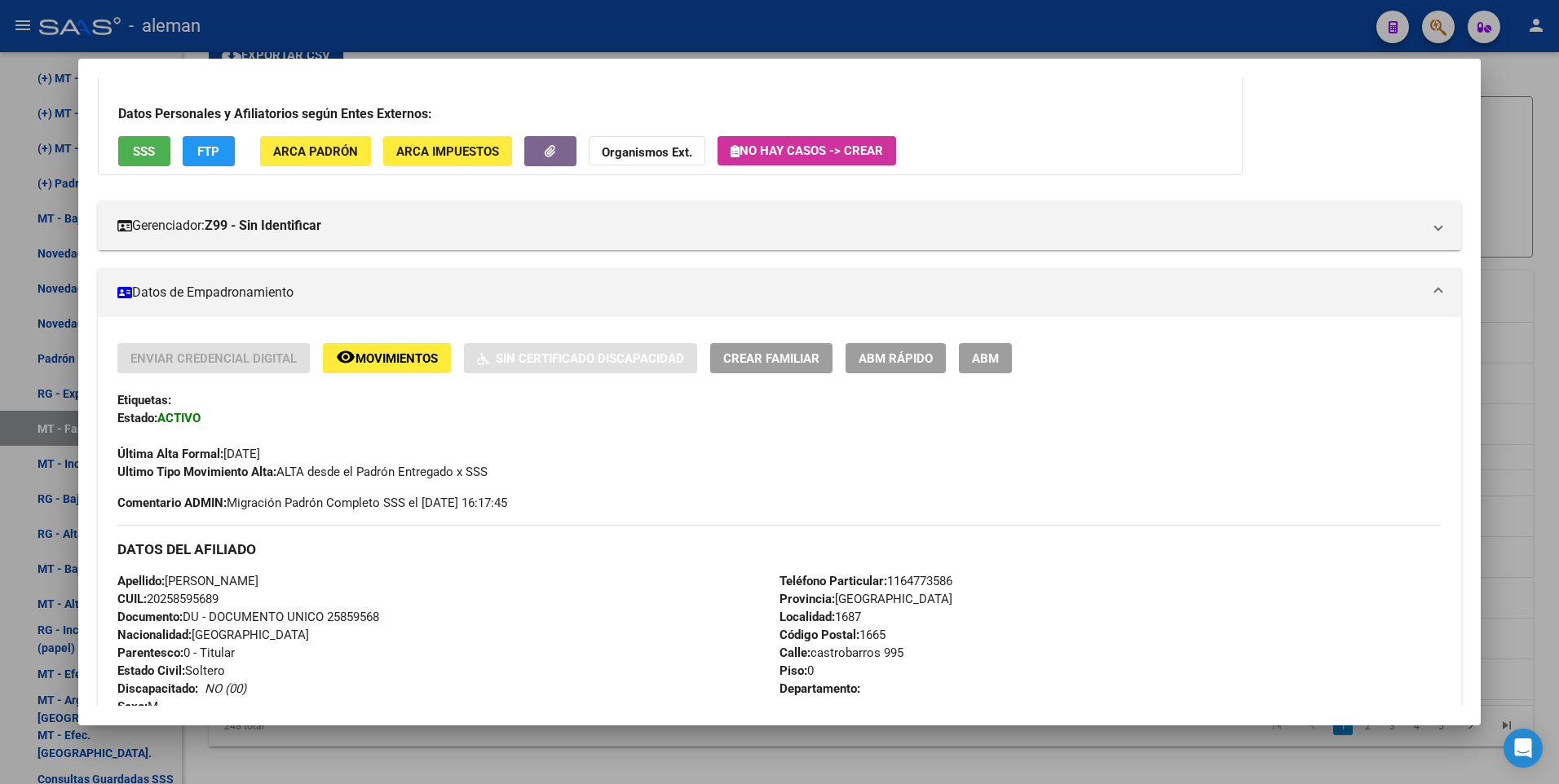
scroll to position [0, 0]
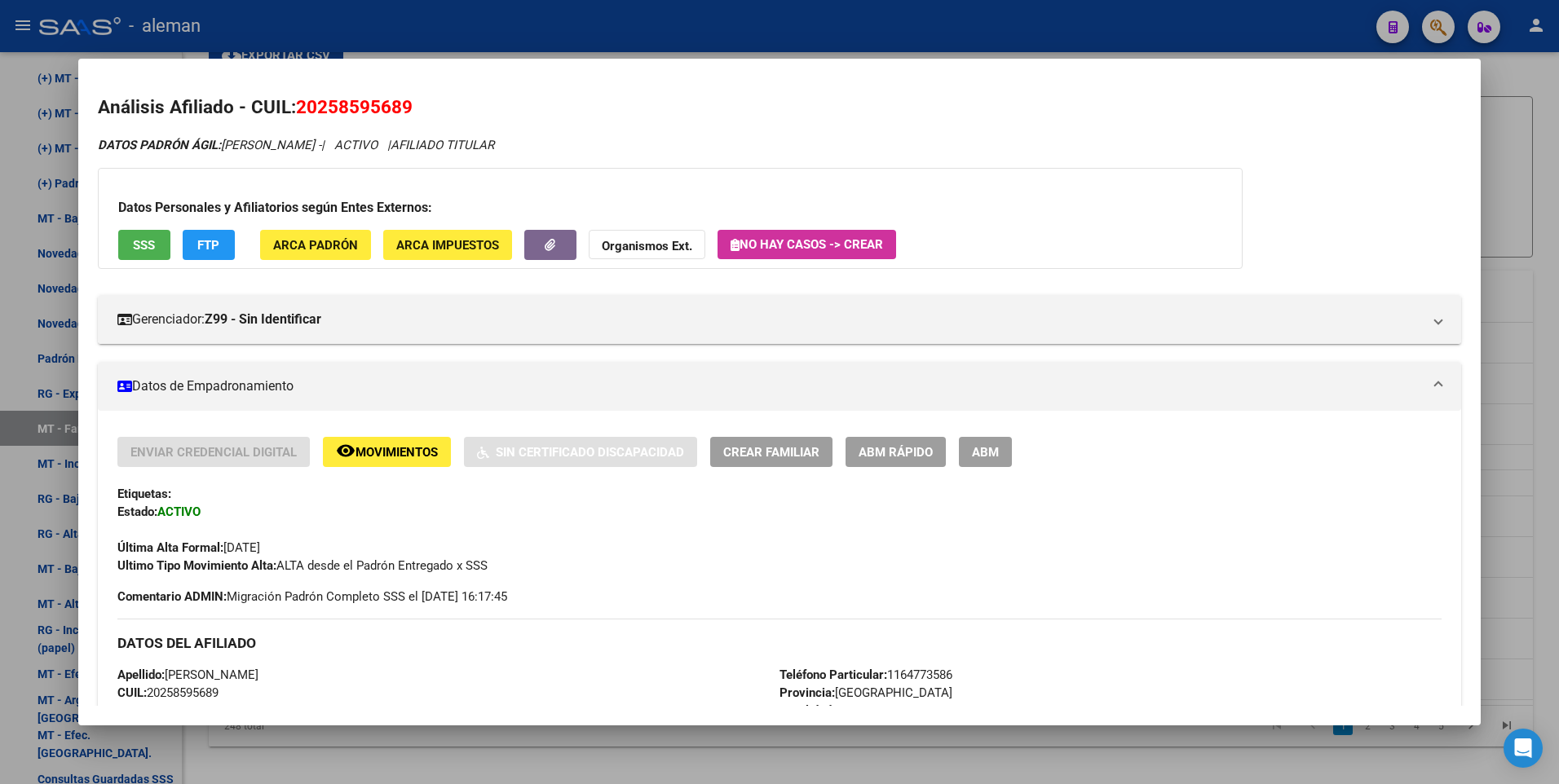
click at [1555, 370] on div at bounding box center [779, 392] width 1559 height 784
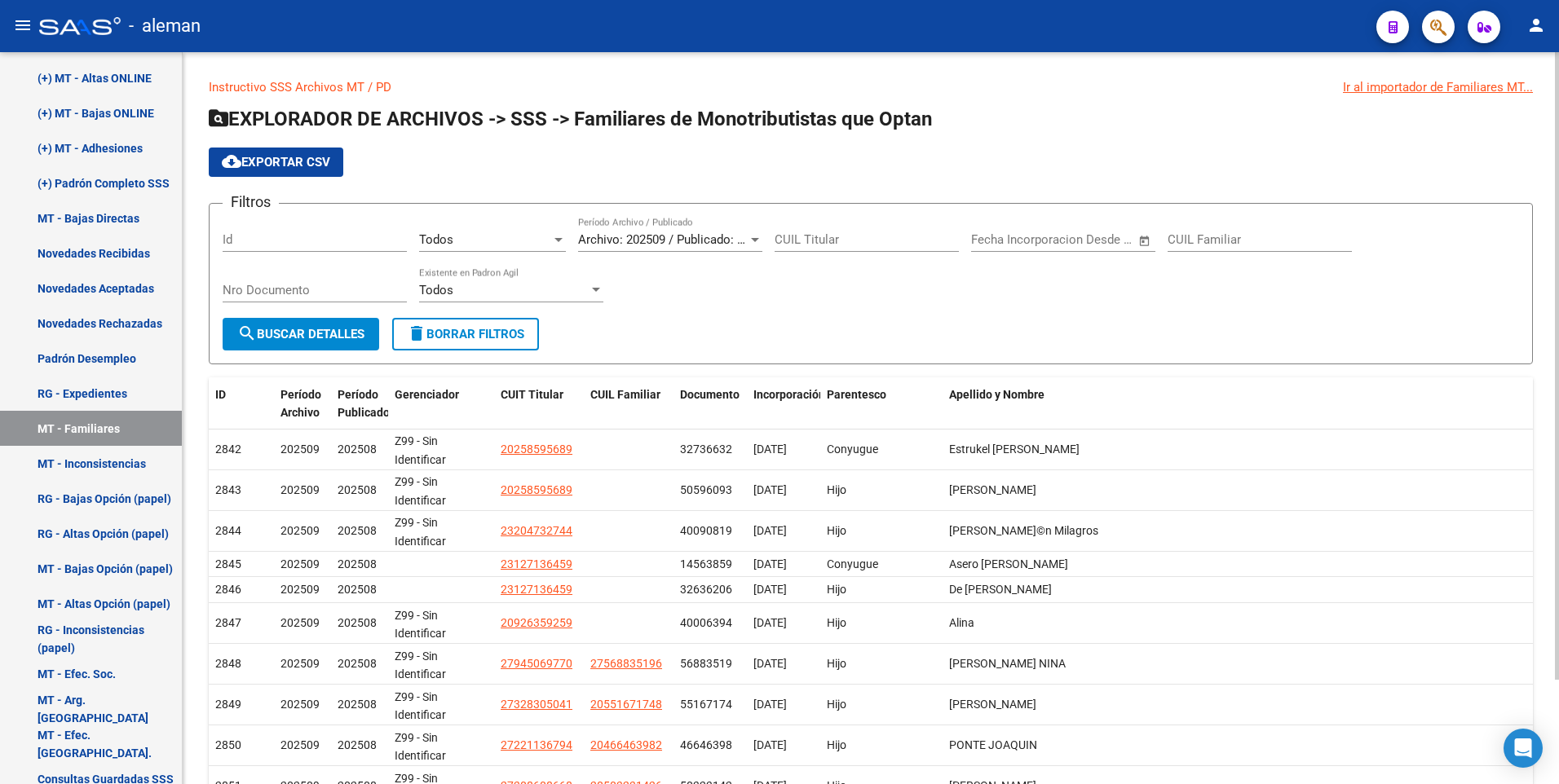
scroll to position [122, 0]
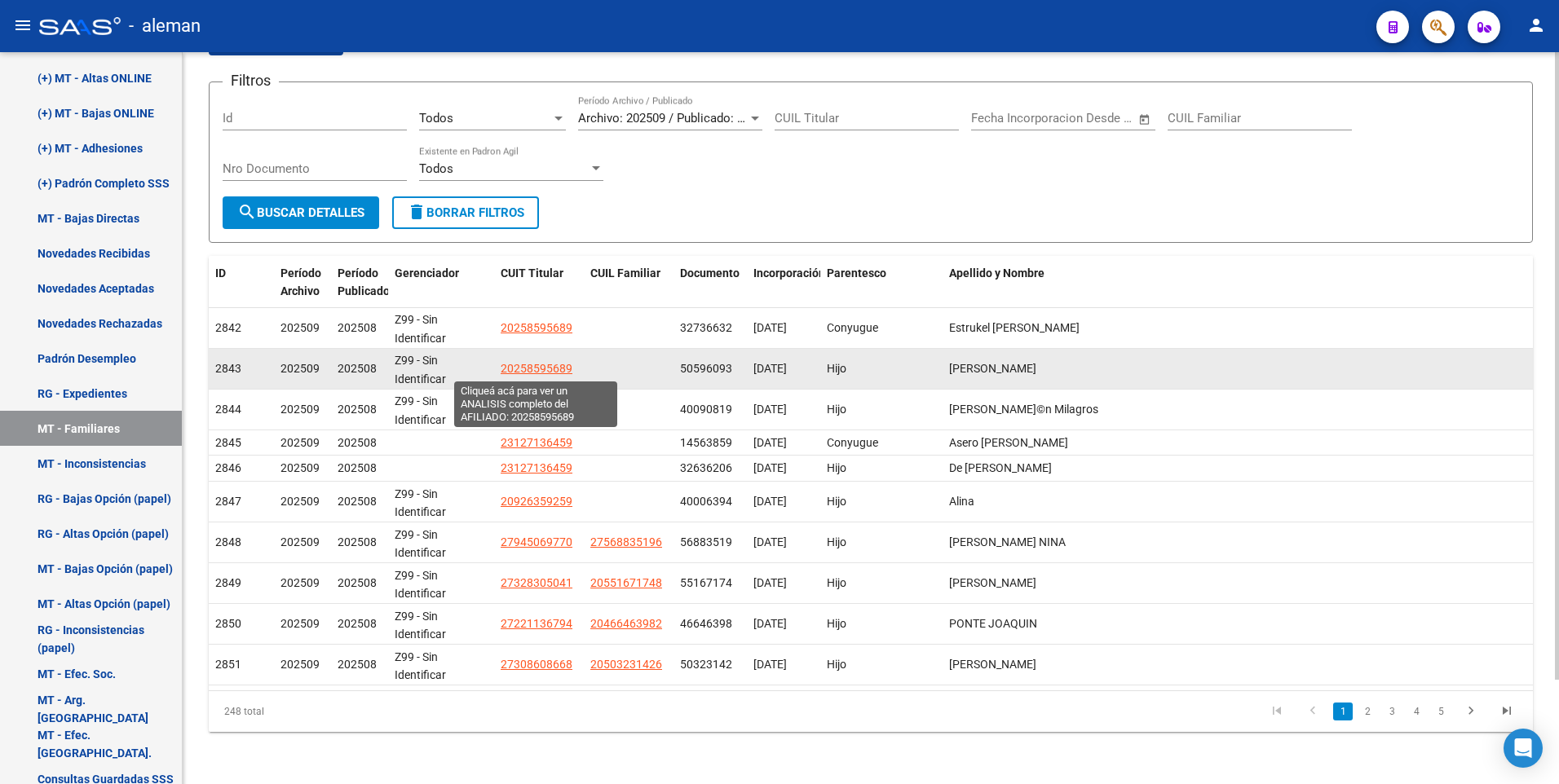
click at [540, 367] on span "20258595689" at bounding box center [536, 368] width 72 height 13
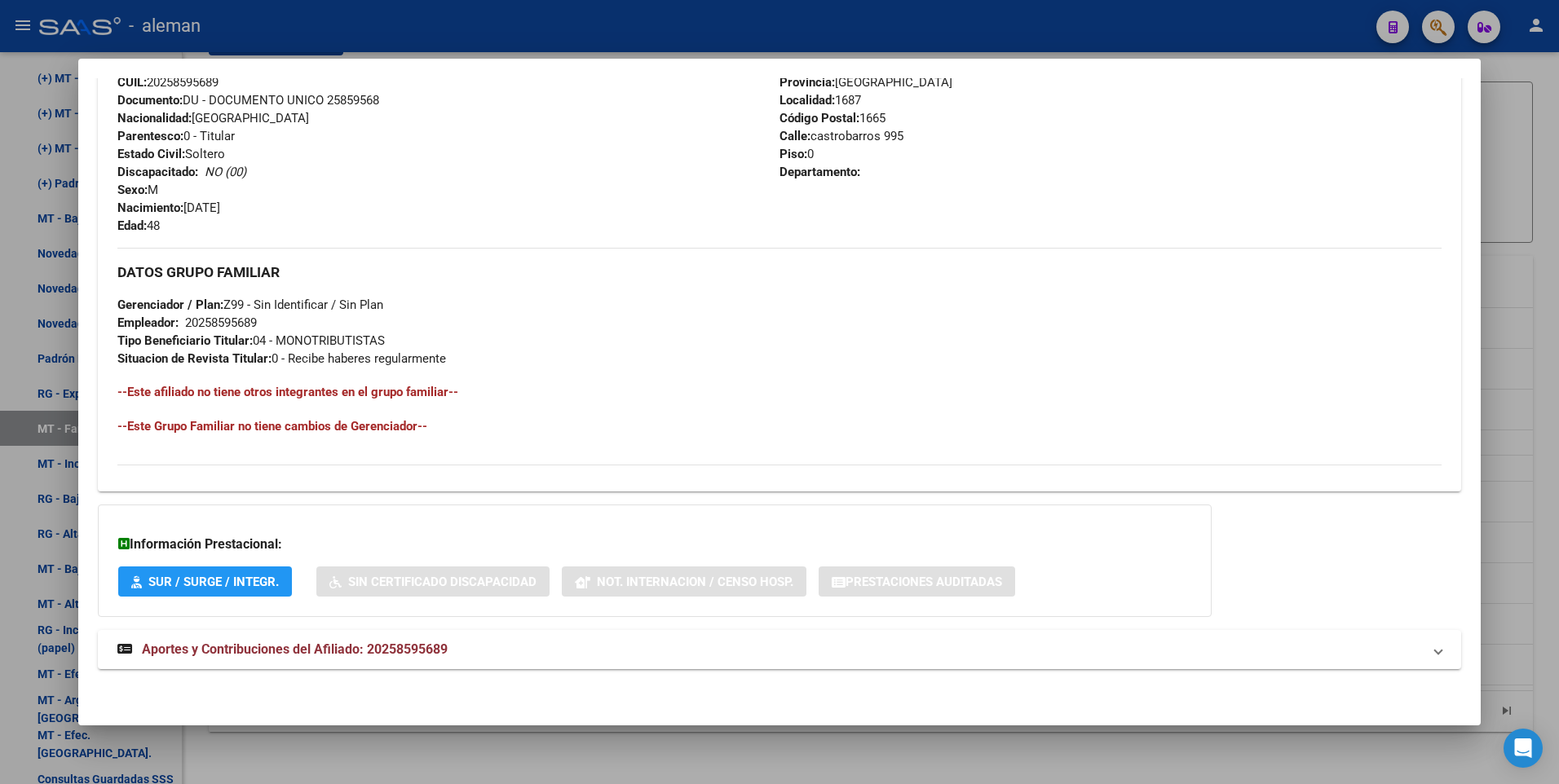
scroll to position [0, 0]
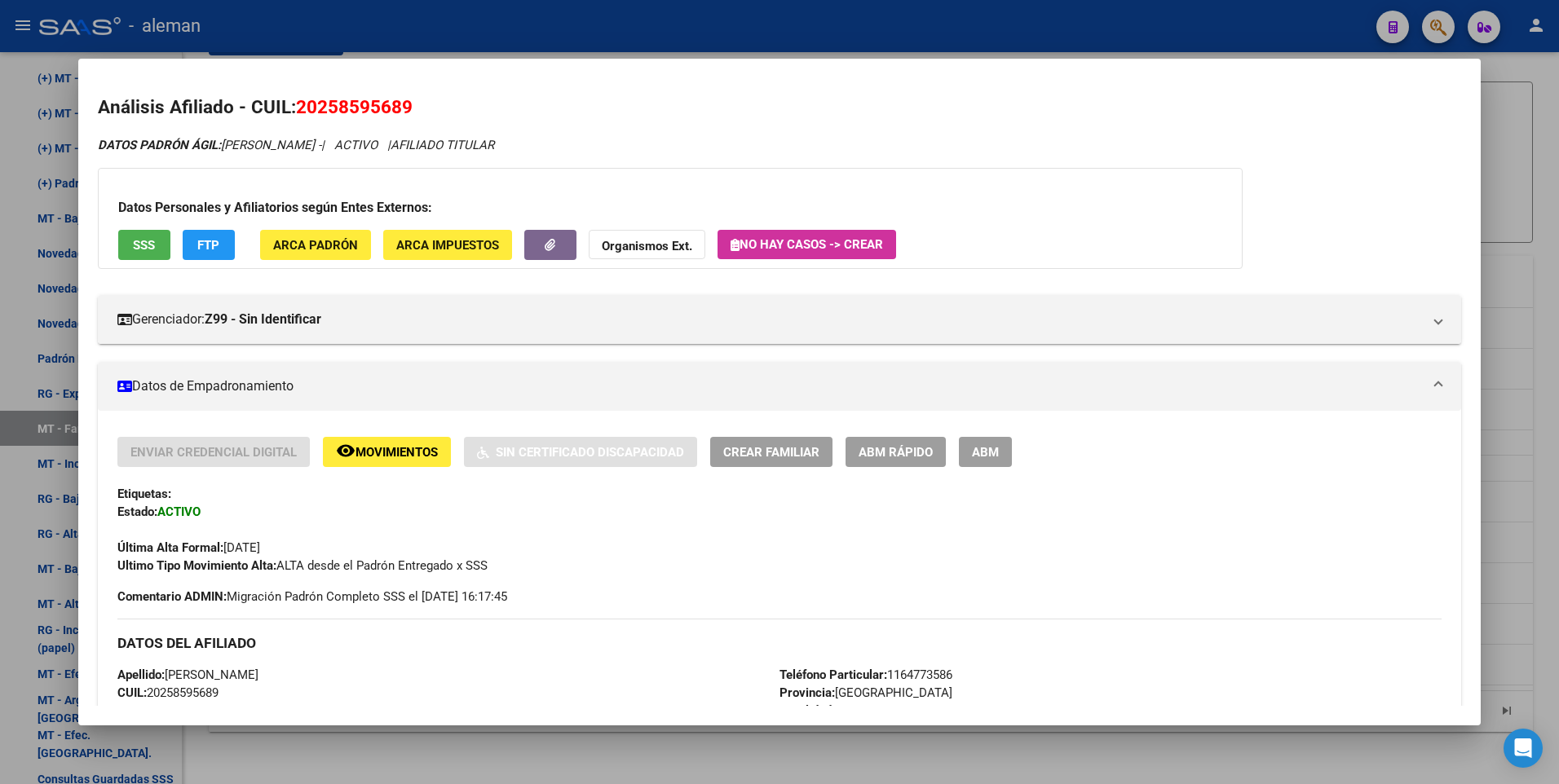
click at [1548, 330] on div at bounding box center [779, 392] width 1559 height 784
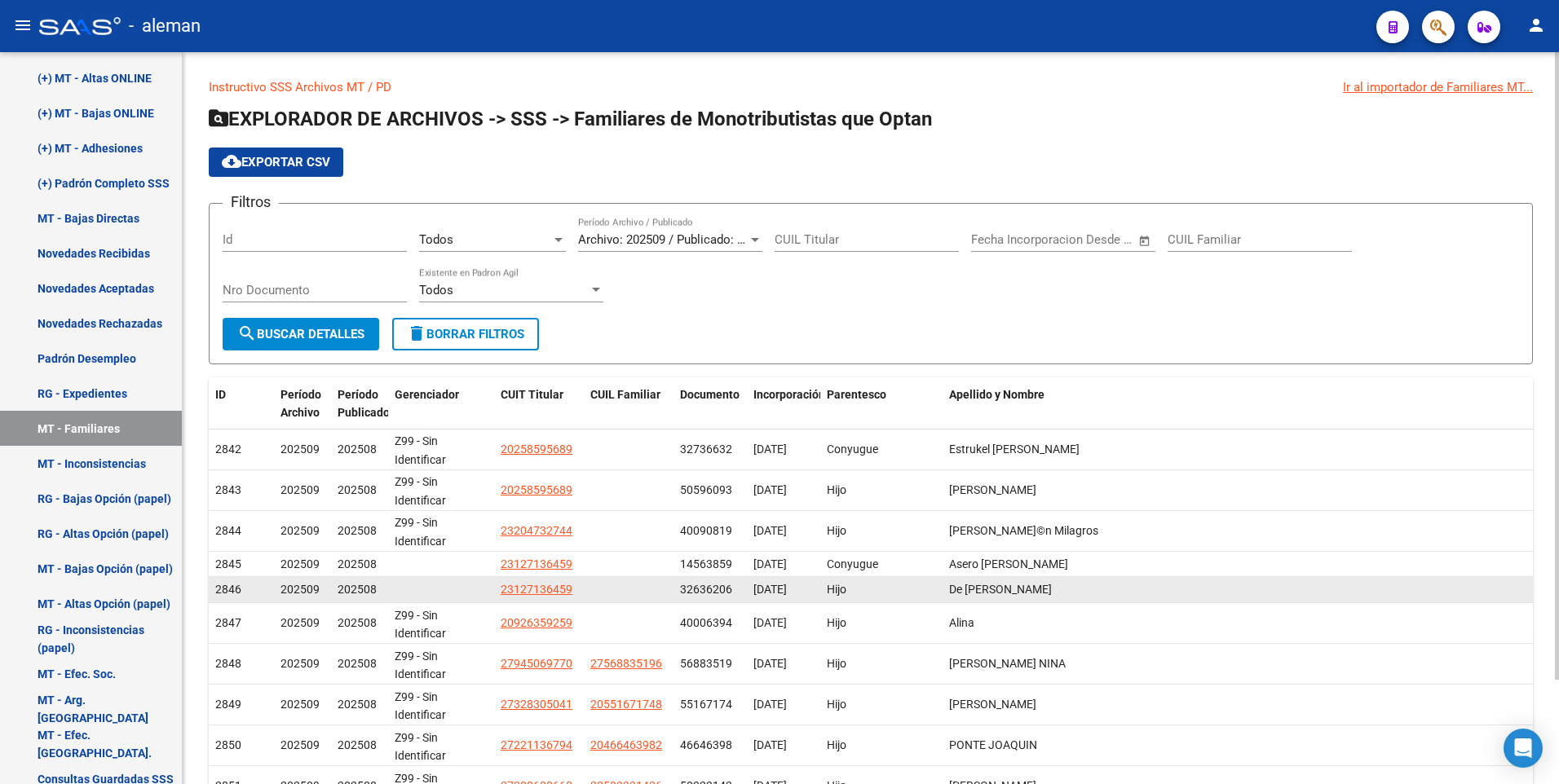
scroll to position [122, 0]
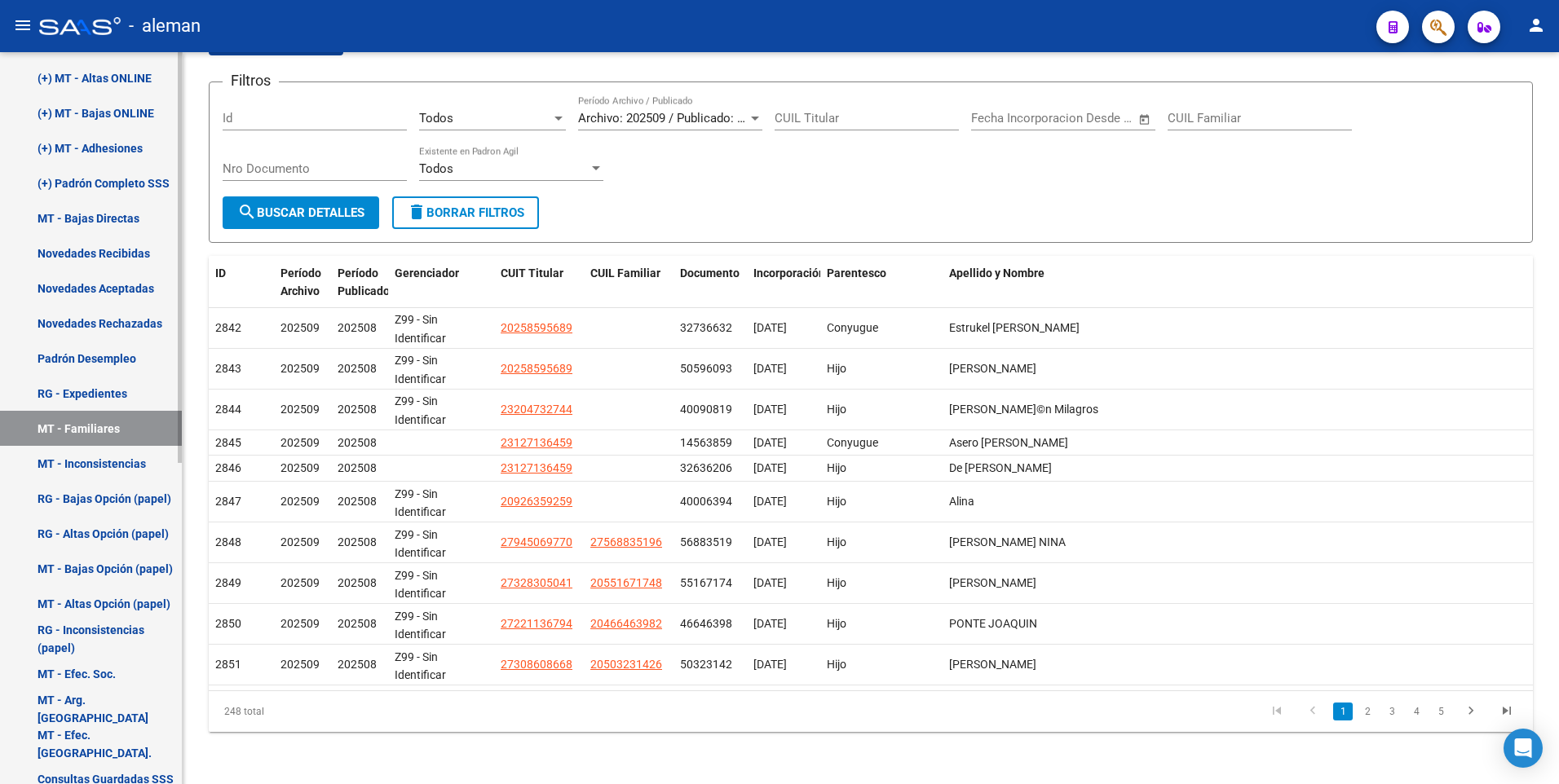
click at [109, 458] on link "MT - Inconsistencias" at bounding box center [91, 463] width 181 height 35
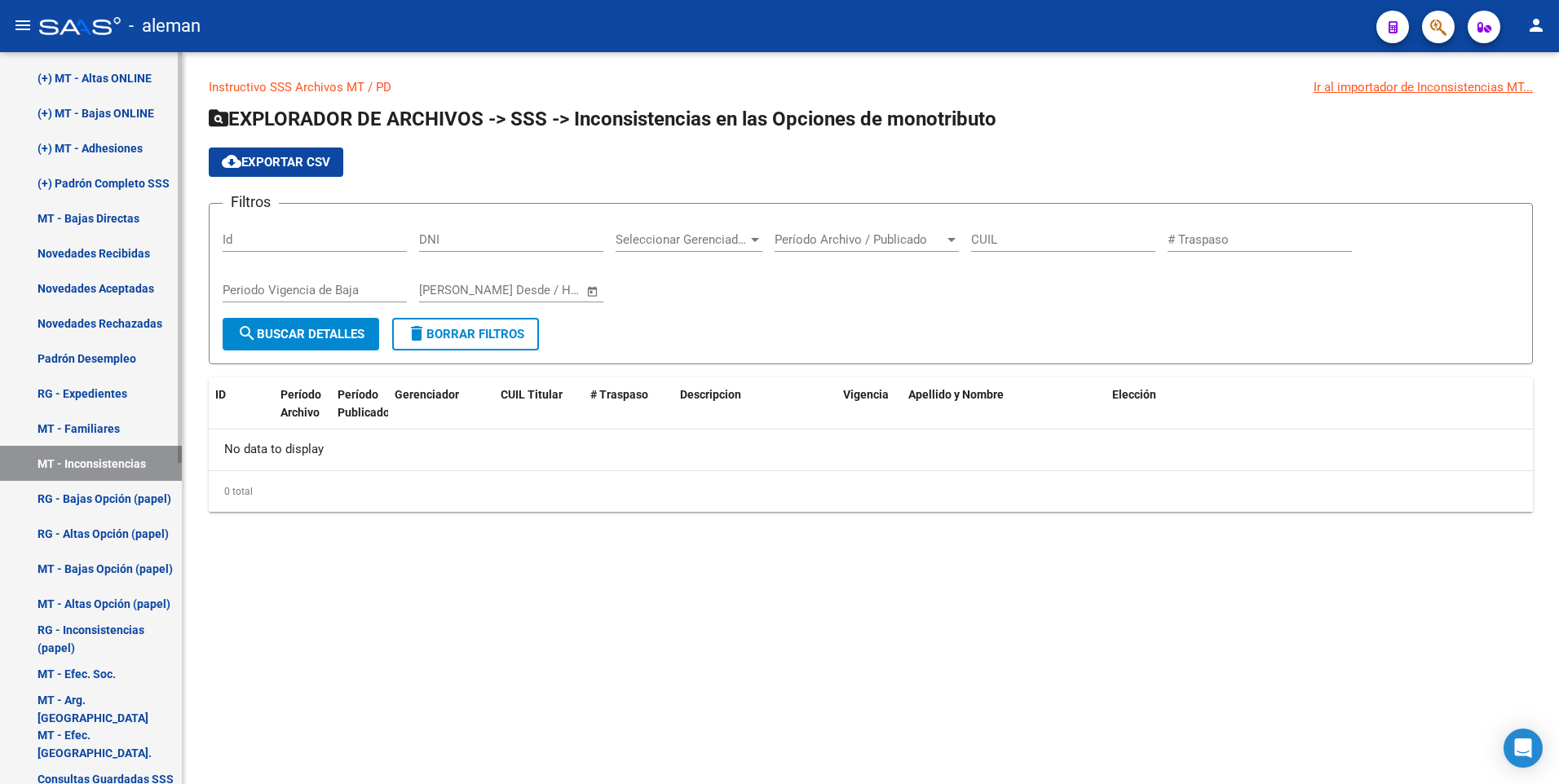
scroll to position [572, 0]
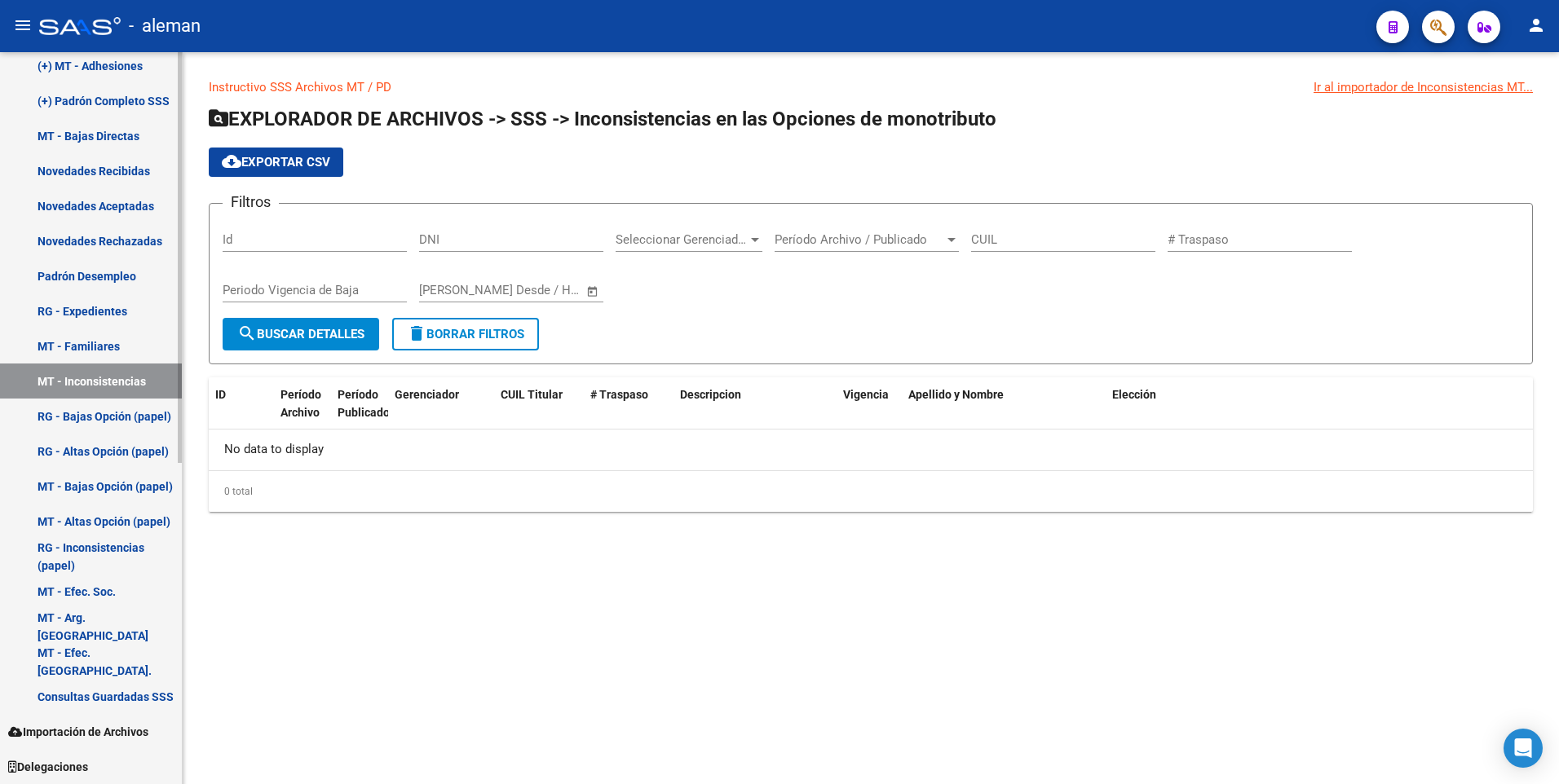
click at [89, 585] on link "MT - Efec. Soc." at bounding box center [91, 591] width 181 height 35
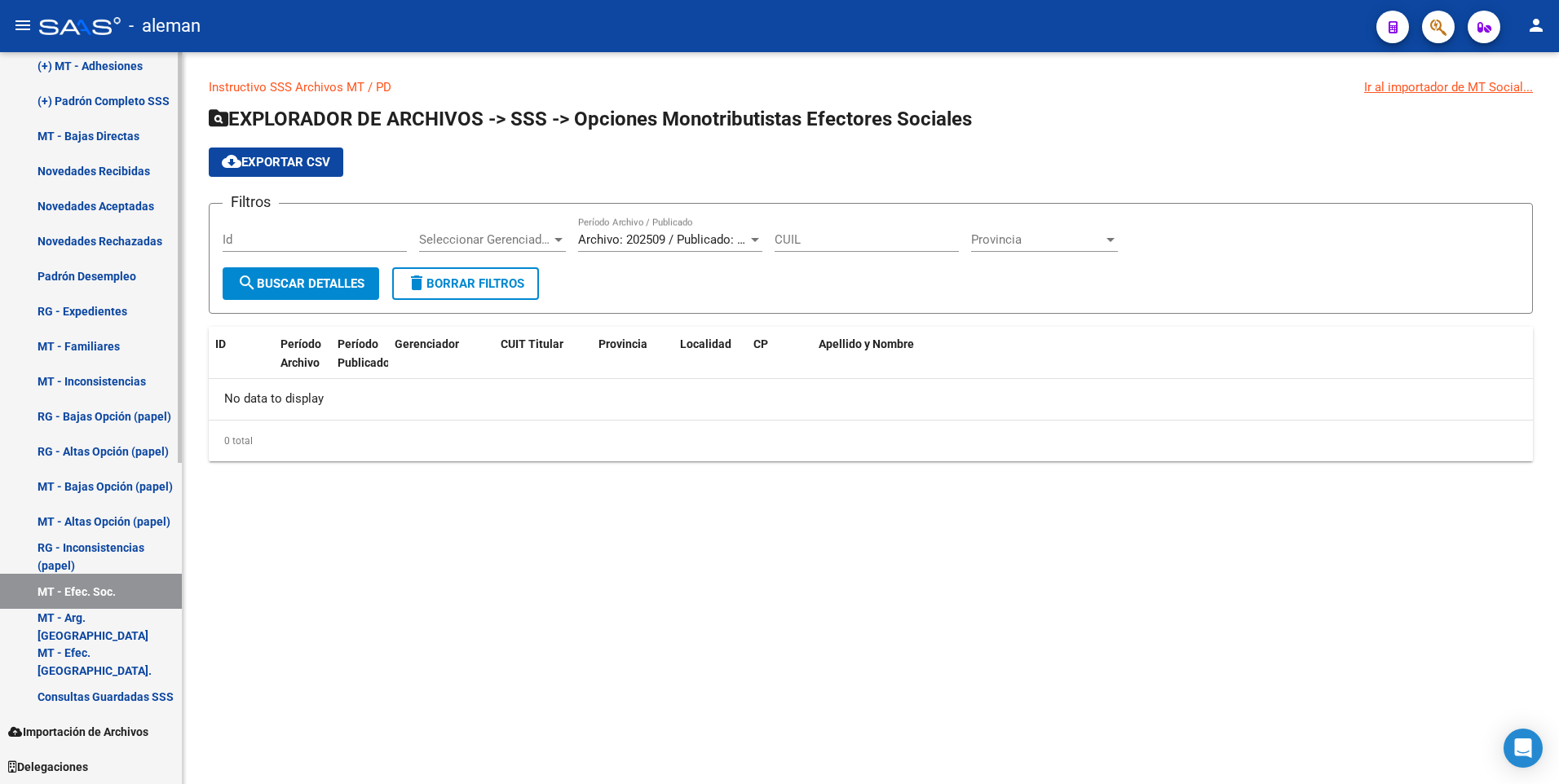
click at [103, 628] on link "MT - Arg. [GEOGRAPHIC_DATA]" at bounding box center [91, 626] width 181 height 35
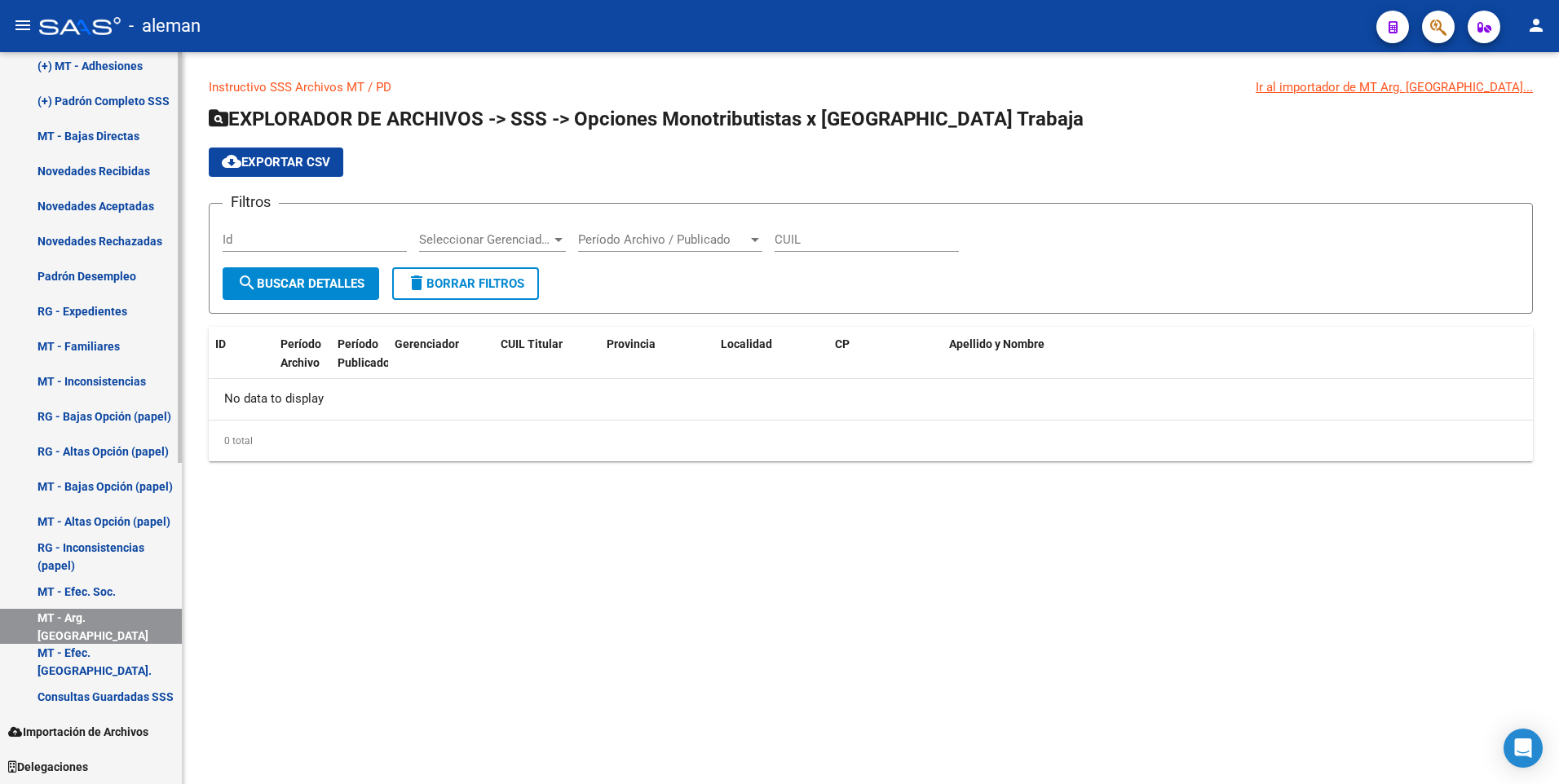
click at [108, 661] on link "MT - Efec. [GEOGRAPHIC_DATA]." at bounding box center [91, 661] width 181 height 35
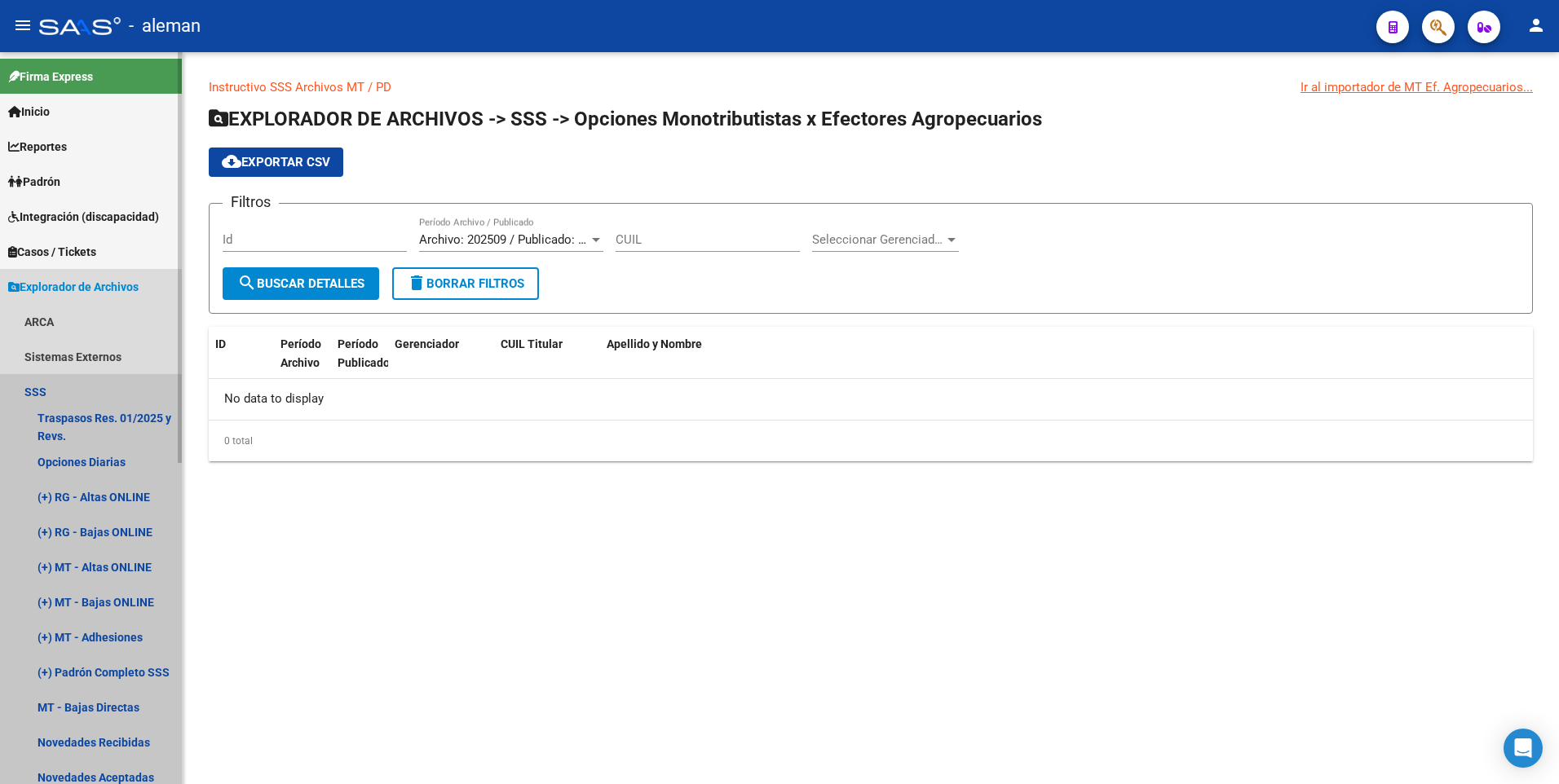
click at [35, 395] on link "SSS" at bounding box center [91, 391] width 181 height 35
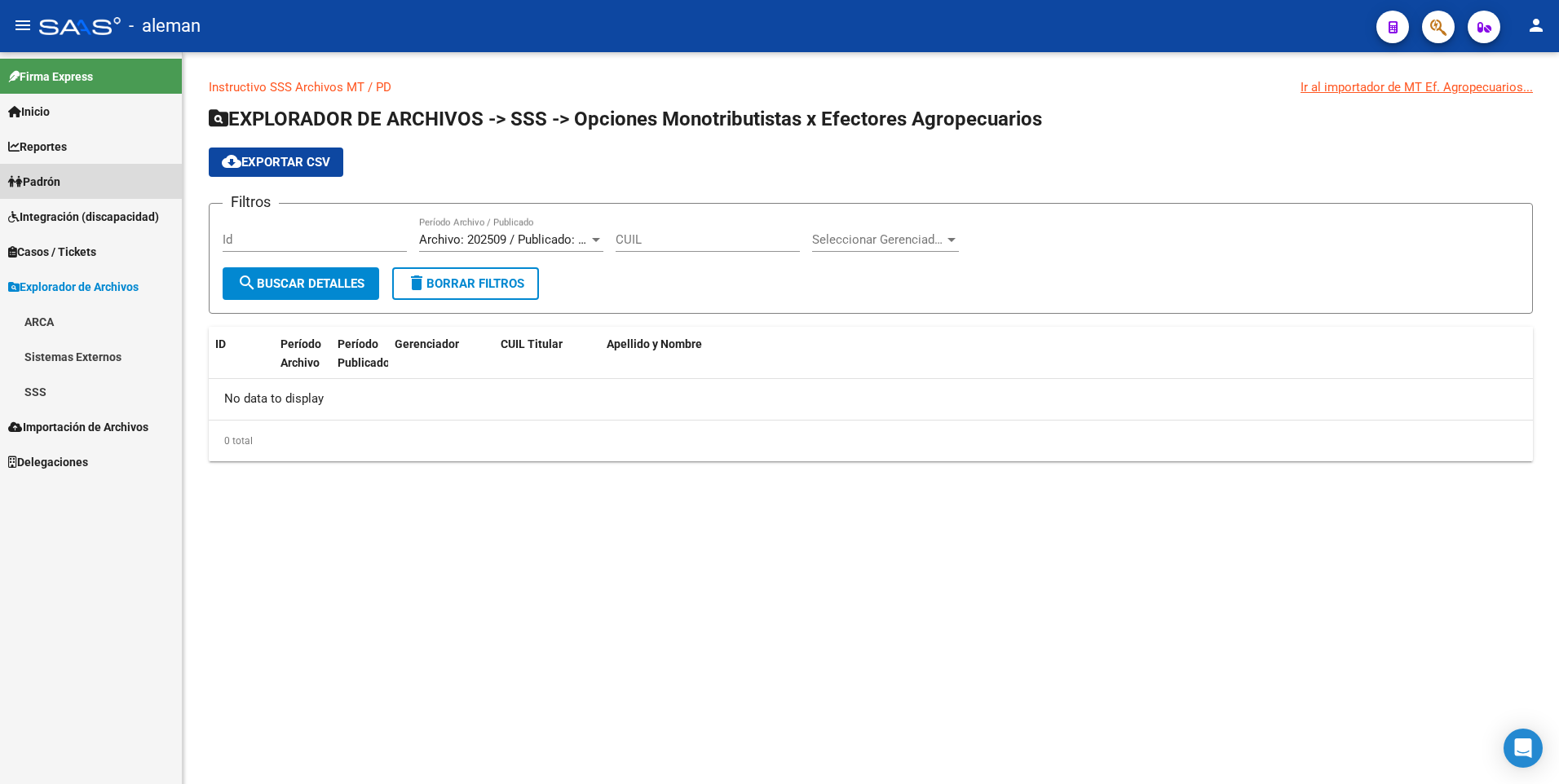
click at [48, 177] on span "Padrón" at bounding box center [34, 181] width 52 height 18
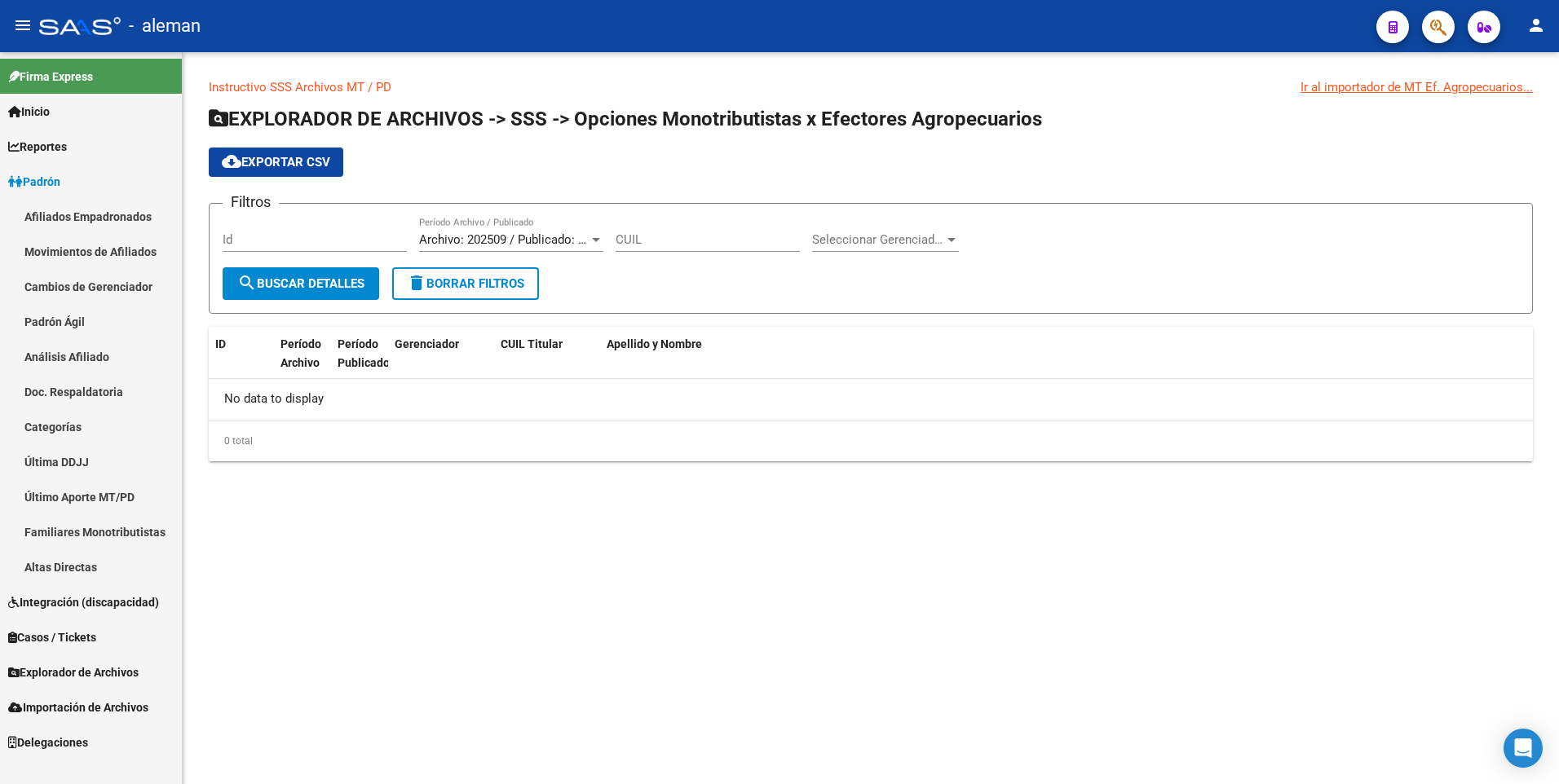
click at [83, 216] on link "Afiliados Empadronados" at bounding box center [91, 216] width 181 height 35
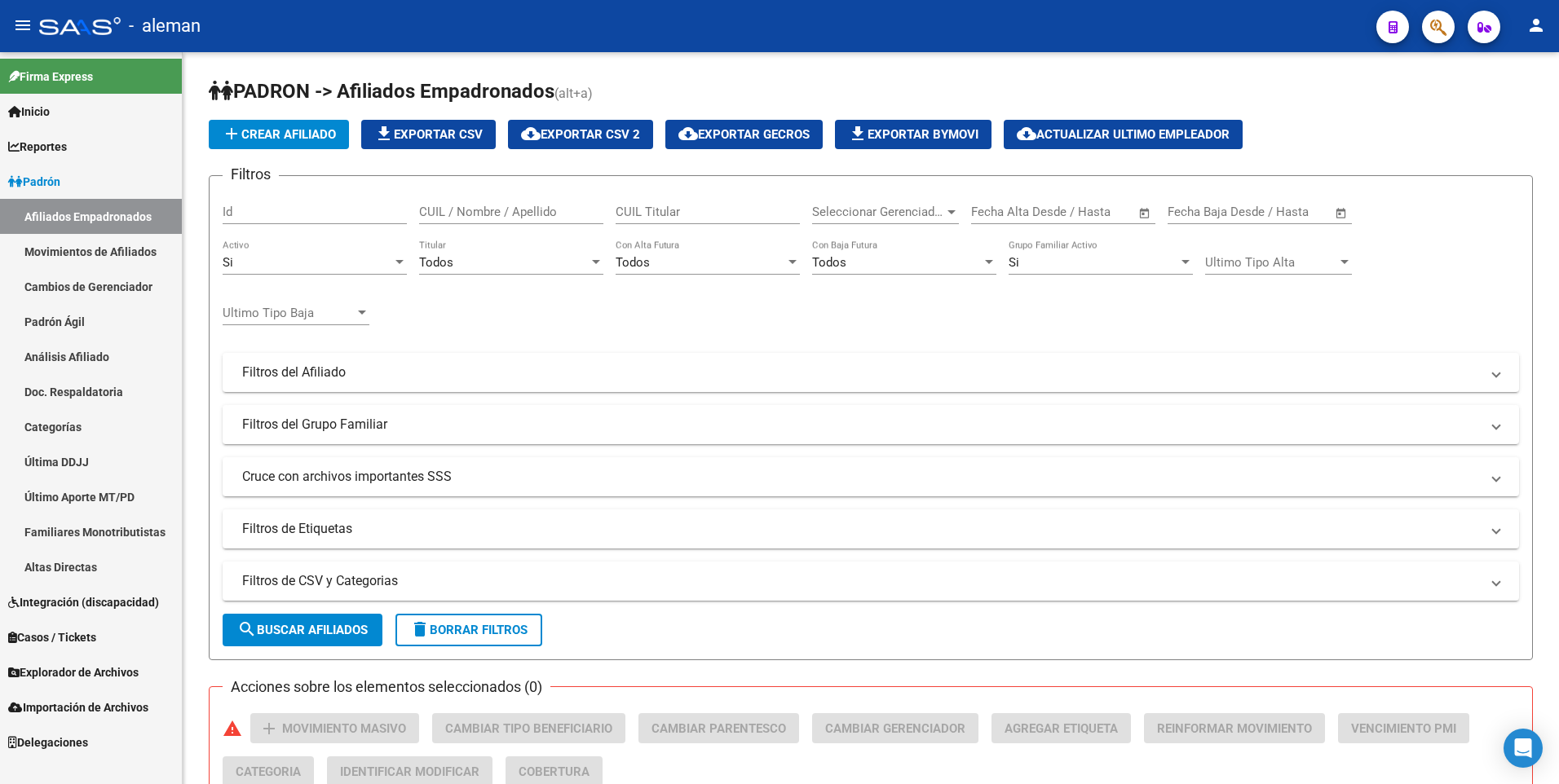
click at [66, 206] on link "Afiliados Empadronados" at bounding box center [91, 216] width 181 height 35
